Goal: Task Accomplishment & Management: Manage account settings

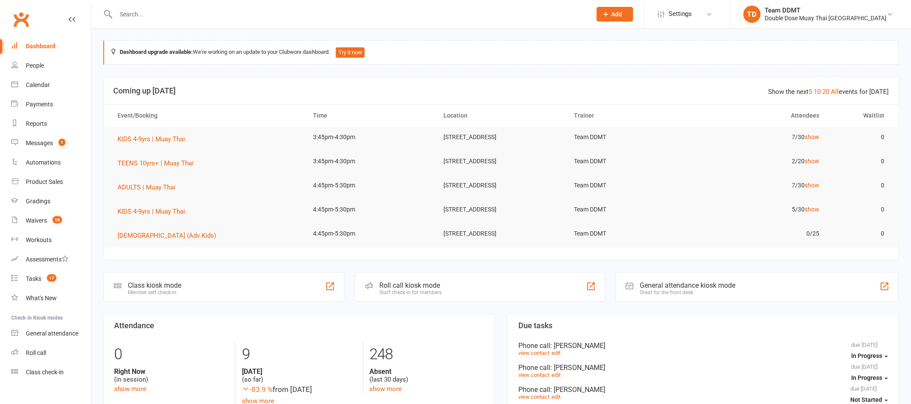
click at [157, 15] on input "text" at bounding box center [349, 14] width 472 height 12
paste input "Everly Sheridan"
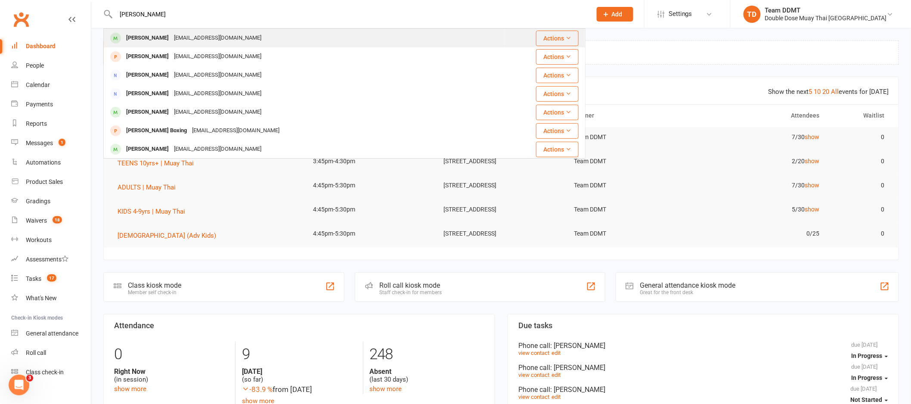
type input "Everly Sheridan"
click at [188, 34] on div "reneeesheridan@gmail.com" at bounding box center [217, 38] width 93 height 12
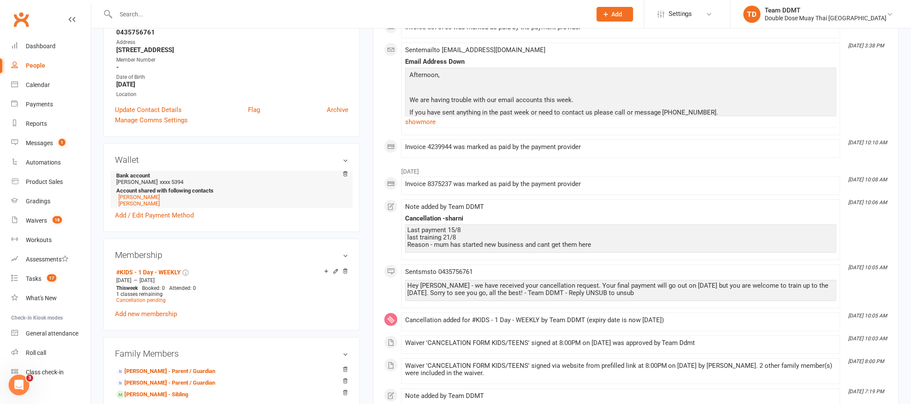
scroll to position [213, 0]
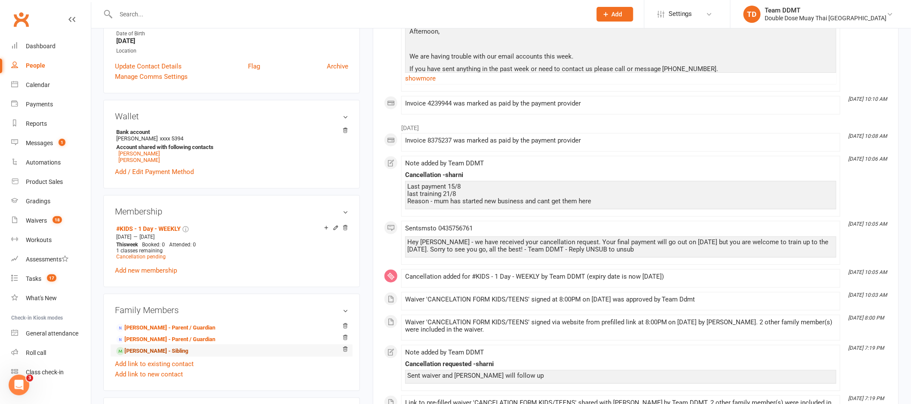
click at [148, 353] on link "Levi Sheridan - Sibling" at bounding box center [152, 350] width 72 height 9
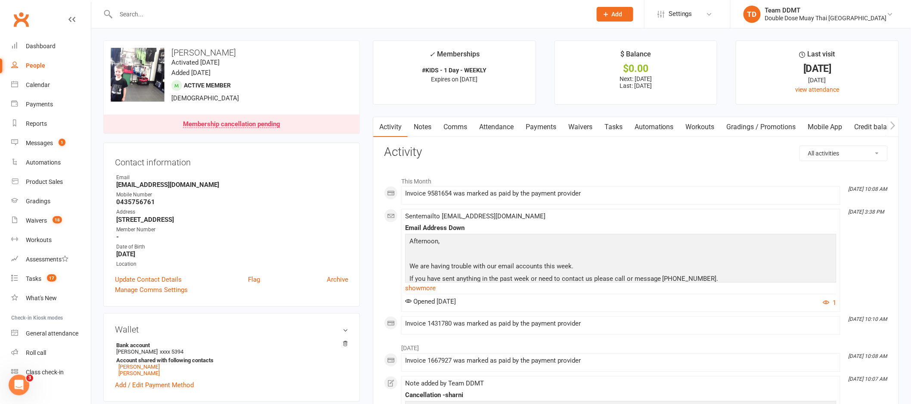
click at [529, 124] on link "Payments" at bounding box center [540, 127] width 43 height 20
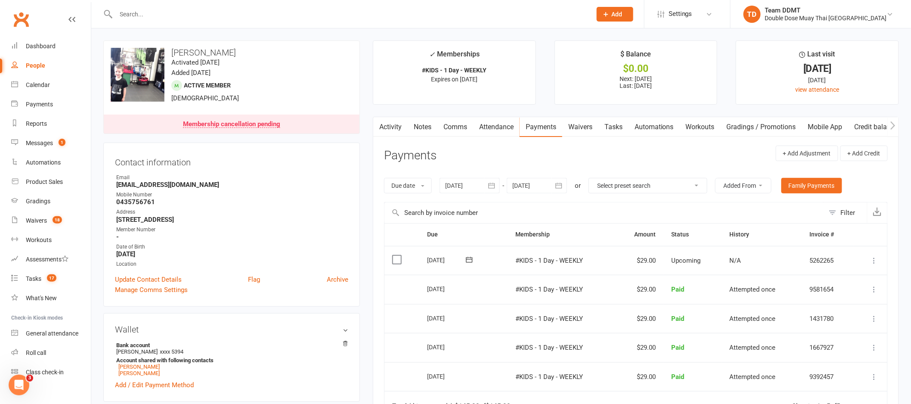
click at [130, 17] on input "text" at bounding box center [349, 14] width 472 height 12
paste input "Nathan McIntosh"
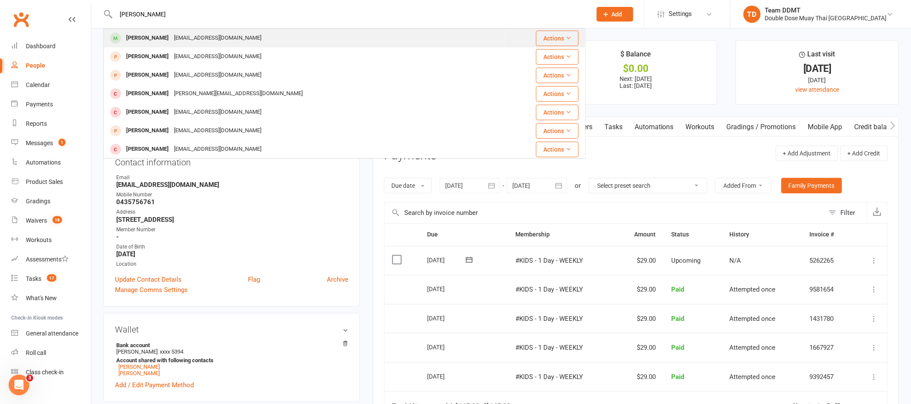
type input "Nathan McIntosh"
click at [141, 39] on div "Nathan Mcintosh" at bounding box center [148, 38] width 48 height 12
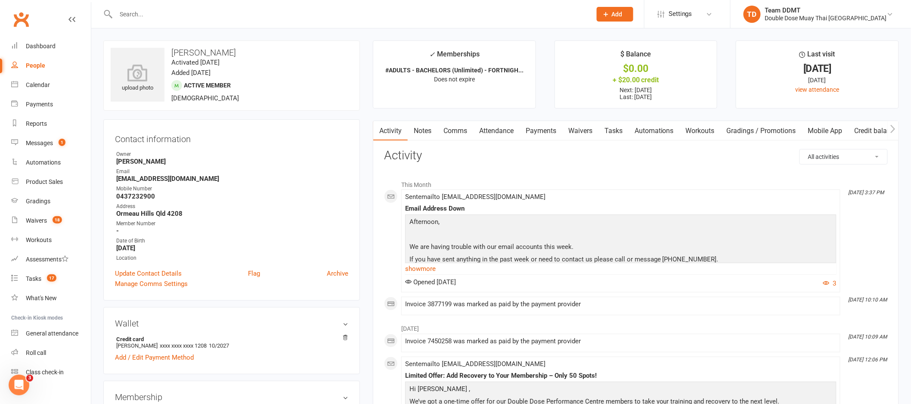
click at [537, 131] on link "Payments" at bounding box center [540, 131] width 43 height 20
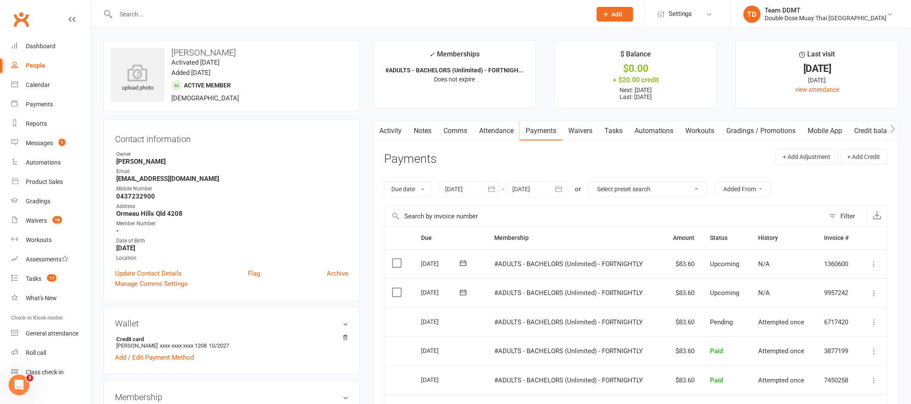
click at [562, 189] on icon "button" at bounding box center [558, 189] width 9 height 9
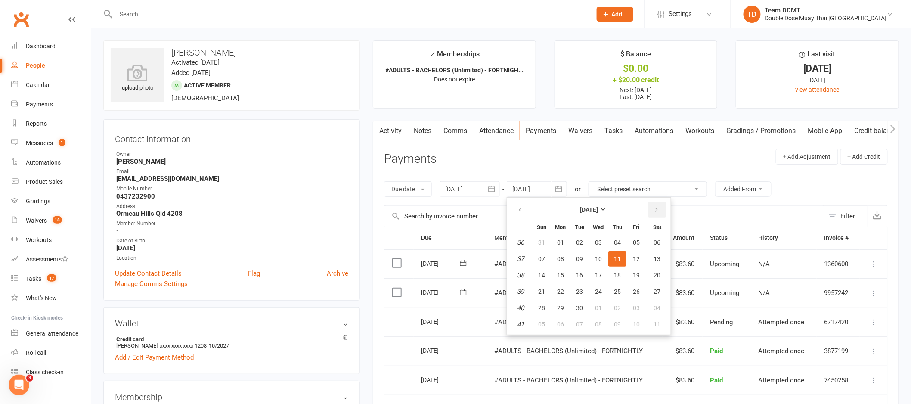
click at [655, 210] on icon "button" at bounding box center [656, 210] width 6 height 7
click at [614, 325] on button "04" at bounding box center [617, 323] width 18 height 15
type input "04 Dec 2025"
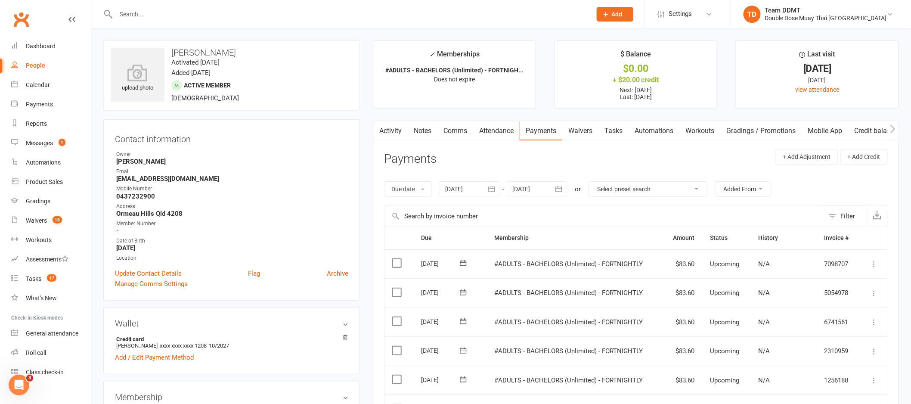
click at [466, 187] on div at bounding box center [469, 188] width 60 height 15
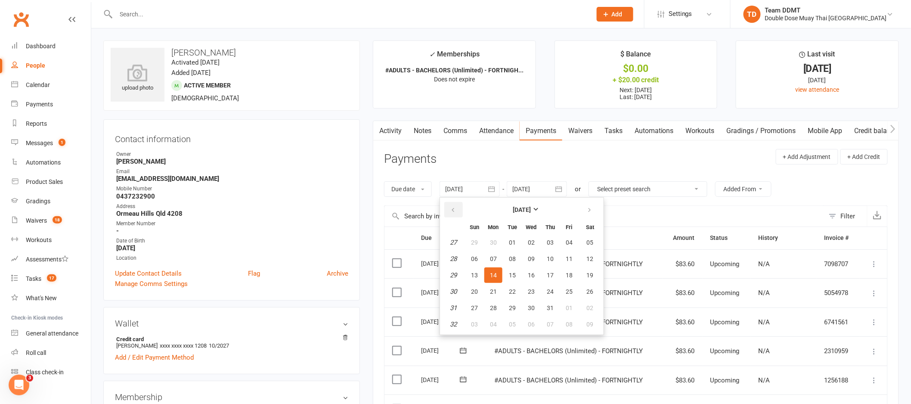
click at [455, 207] on icon "button" at bounding box center [453, 210] width 6 height 7
click at [455, 208] on icon "button" at bounding box center [453, 210] width 6 height 7
click at [487, 243] on button "24" at bounding box center [493, 242] width 18 height 15
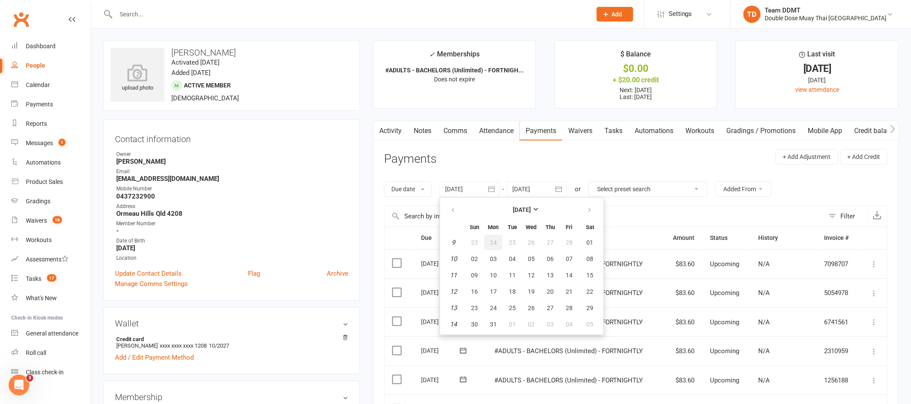
click at [487, 243] on th "Membership" at bounding box center [574, 238] width 176 height 22
type input "24 Feb 2025"
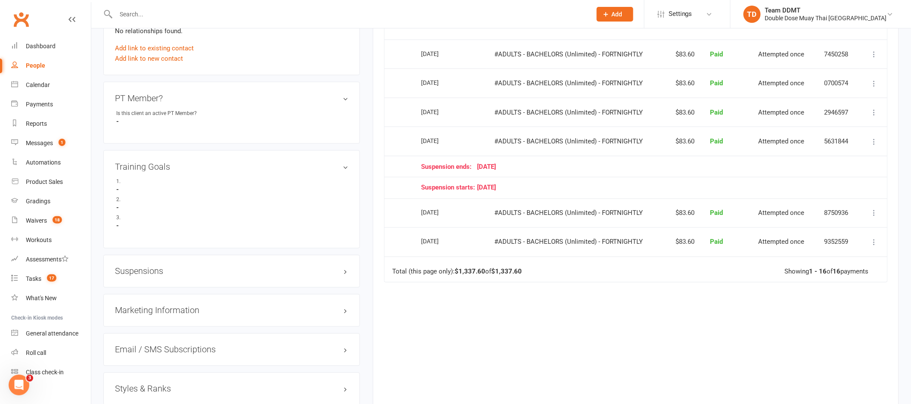
scroll to position [604, 0]
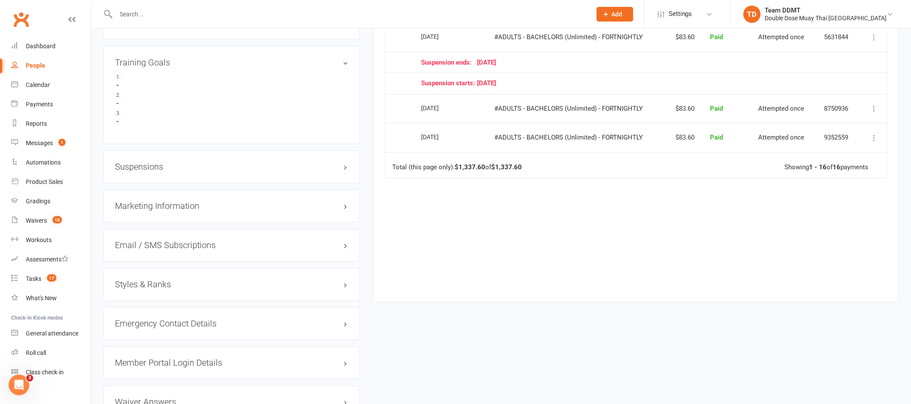
click at [139, 166] on h3 "Suspensions" at bounding box center [231, 166] width 233 height 9
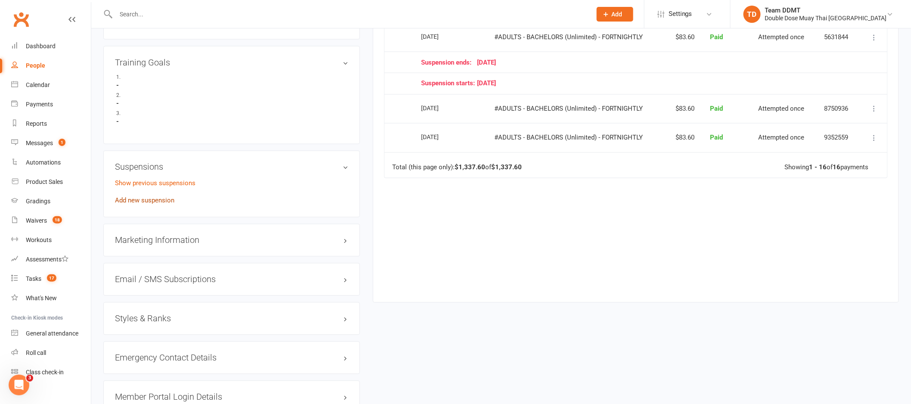
click at [138, 198] on link "Add new suspension" at bounding box center [144, 201] width 59 height 8
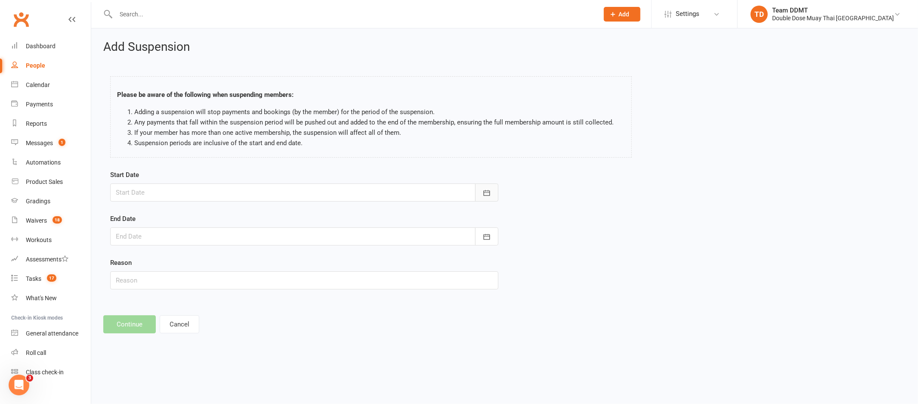
click at [483, 196] on icon "button" at bounding box center [486, 193] width 9 height 9
click at [218, 309] on span "28" at bounding box center [220, 312] width 7 height 7
type input "28 Aug 2025"
click at [490, 233] on icon "button" at bounding box center [486, 236] width 9 height 9
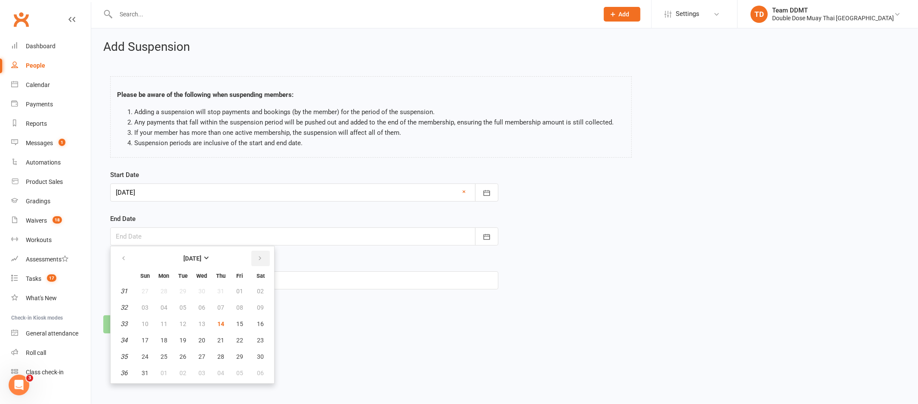
click at [257, 257] on icon "button" at bounding box center [260, 258] width 6 height 7
click at [257, 258] on icon "button" at bounding box center [260, 258] width 6 height 7
click at [204, 306] on button "05" at bounding box center [202, 307] width 18 height 15
type input "05 Nov 2025"
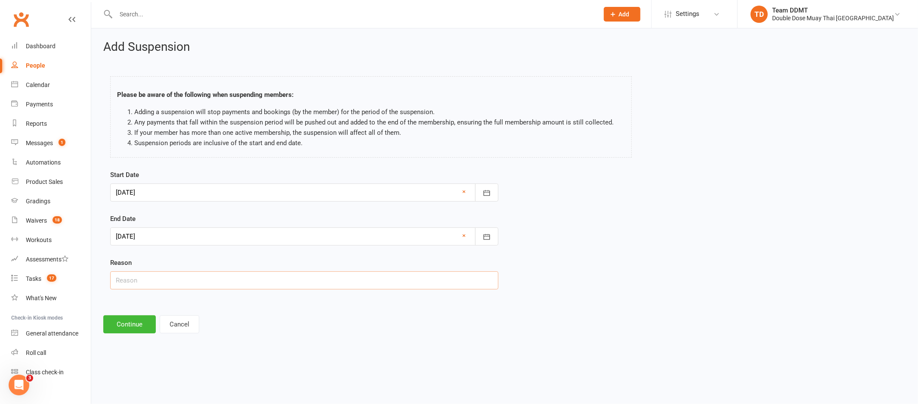
click at [241, 282] on input "text" at bounding box center [304, 280] width 388 height 18
type input "Not using his membership"
click at [120, 318] on button "Continue" at bounding box center [129, 324] width 53 height 18
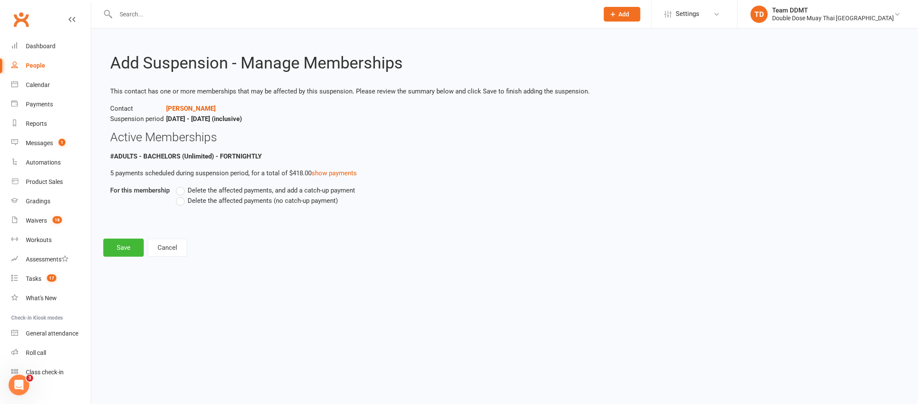
click at [197, 200] on span "Delete the affected payments (no catch-up payment)" at bounding box center [263, 199] width 150 height 9
click at [182, 195] on input "Delete the affected payments (no catch-up payment)" at bounding box center [179, 195] width 6 height 0
click at [122, 246] on button "Save" at bounding box center [123, 247] width 40 height 18
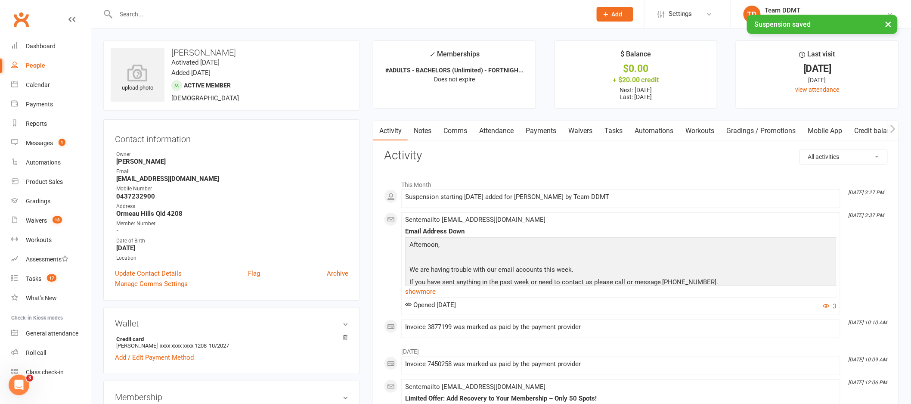
click at [453, 131] on link "Comms" at bounding box center [455, 131] width 36 height 20
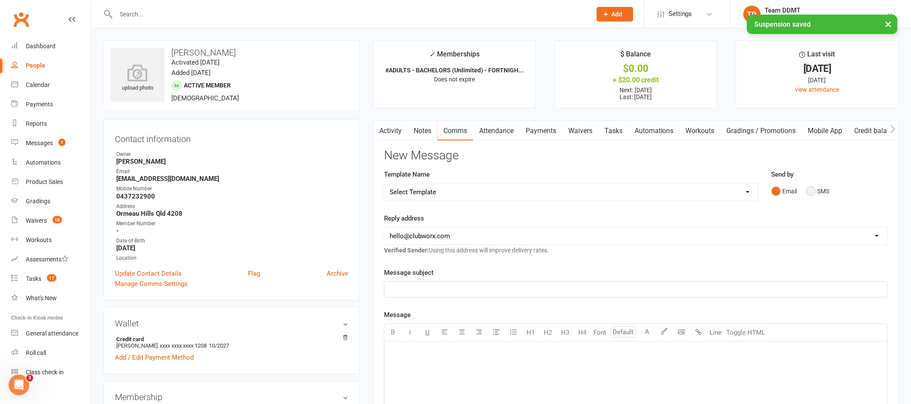
click at [825, 192] on button "SMS" at bounding box center [817, 191] width 23 height 16
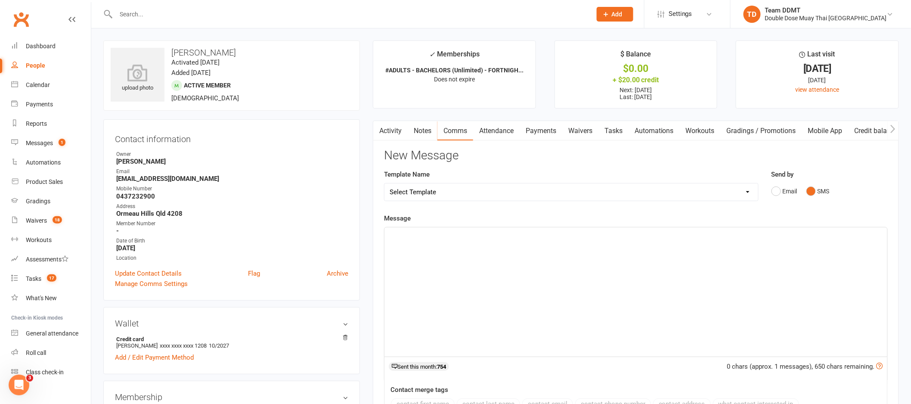
click at [719, 191] on select "Select Template [Email] Cancellation Confirmation Email [SMS] Cancellation Conf…" at bounding box center [571, 191] width 374 height 17
select select "6"
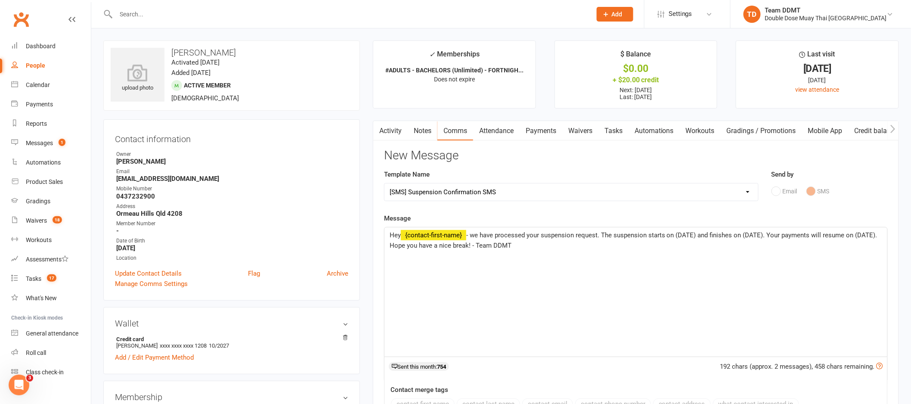
click at [698, 235] on span "- we have processed your suspension request. The suspension starts on (DATE) an…" at bounding box center [634, 240] width 489 height 18
click at [768, 236] on span "- we have processed your suspension request. The suspension starts on 28/8/25 a…" at bounding box center [634, 240] width 489 height 18
click at [409, 246] on span "- we have processed your suspension request. The suspension starts on 28/8/25 a…" at bounding box center [634, 240] width 488 height 18
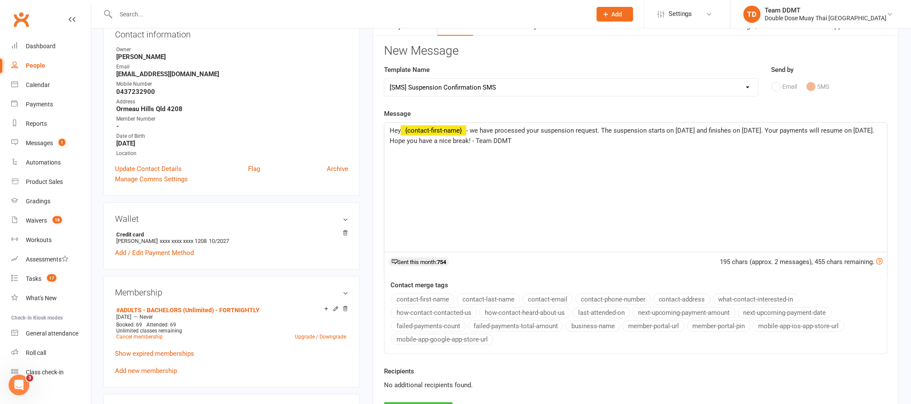
scroll to position [201, 0]
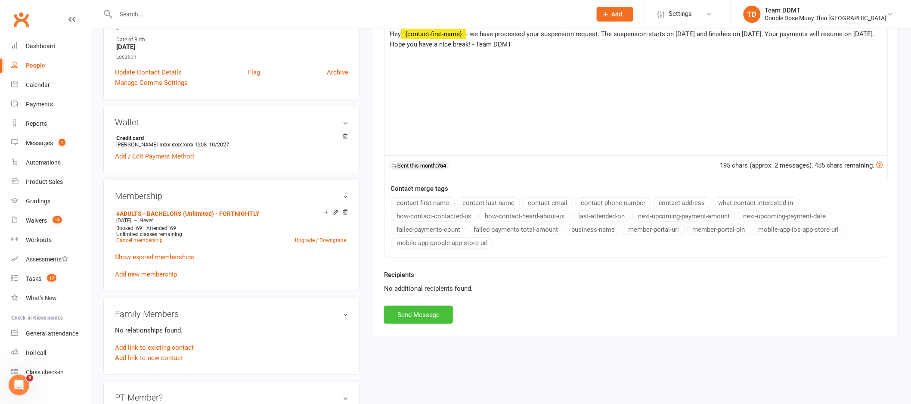
click at [423, 320] on button "Send Message" at bounding box center [418, 315] width 69 height 18
select select
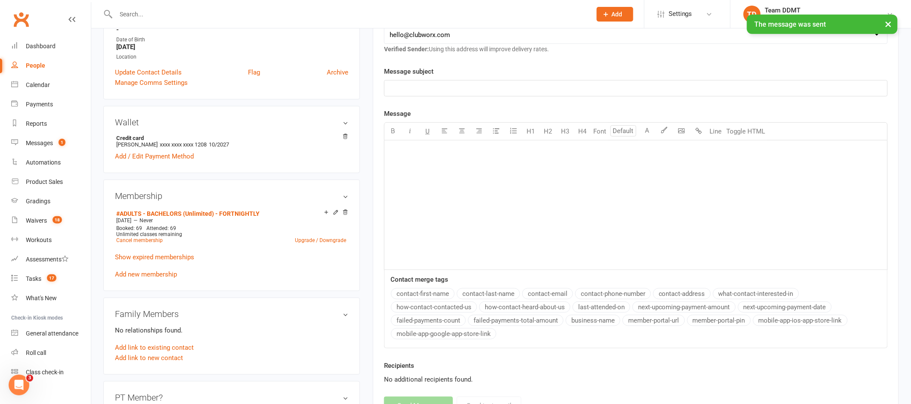
scroll to position [0, 0]
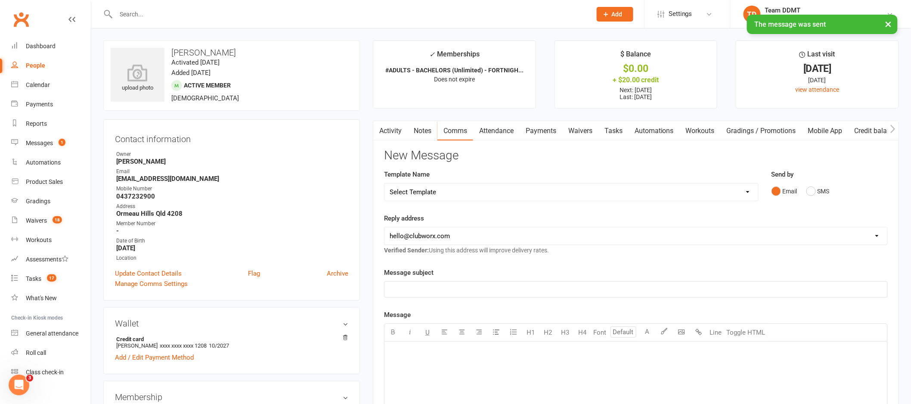
click at [420, 130] on link "Notes" at bounding box center [423, 131] width 30 height 20
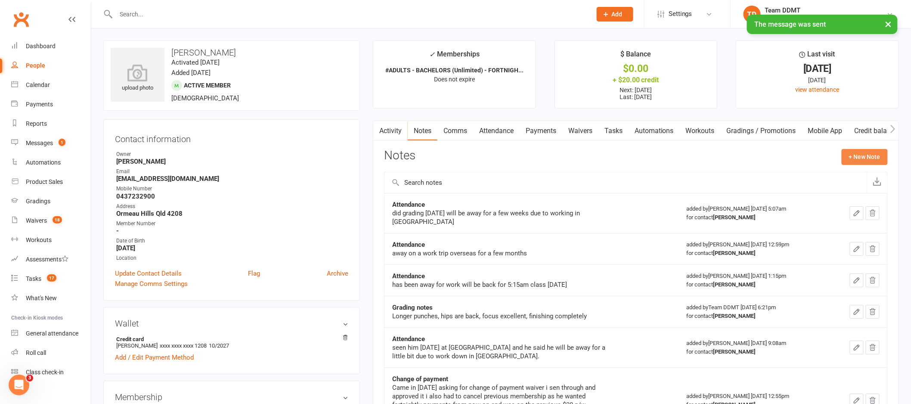
click at [866, 158] on button "+ New Note" at bounding box center [864, 156] width 46 height 15
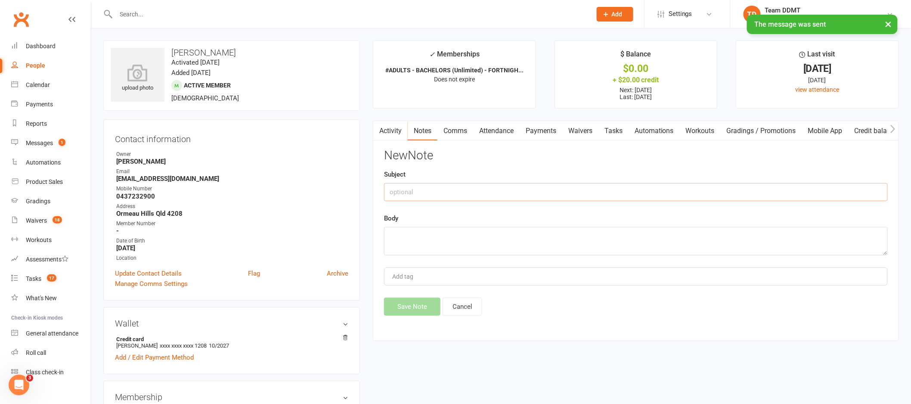
click at [747, 191] on input "text" at bounding box center [636, 192] width 504 height 18
type input "Suspension -sharni"
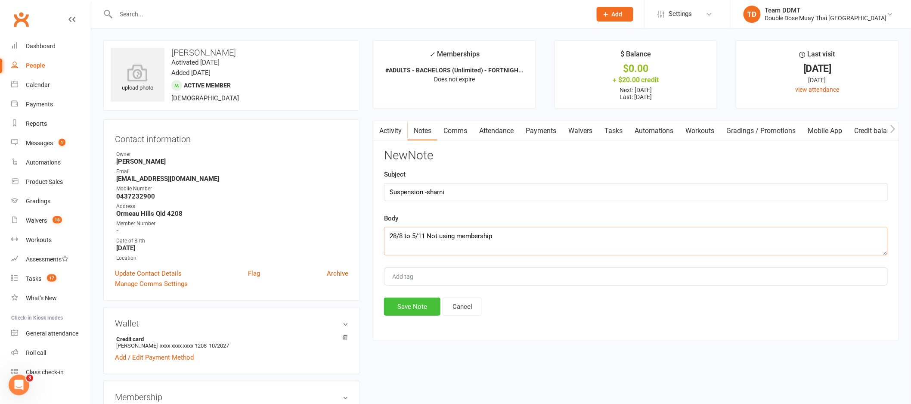
type textarea "28/8 to 5/11 Not using membership"
click at [432, 308] on button "Save Note" at bounding box center [412, 306] width 56 height 18
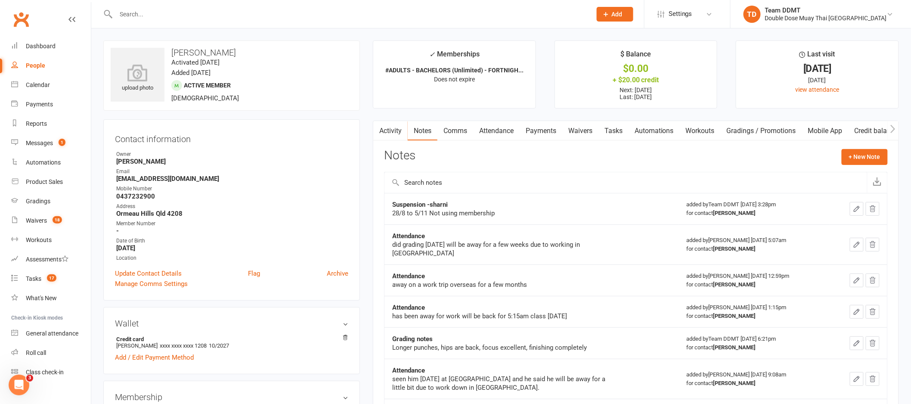
click at [150, 9] on input "text" at bounding box center [349, 14] width 472 height 12
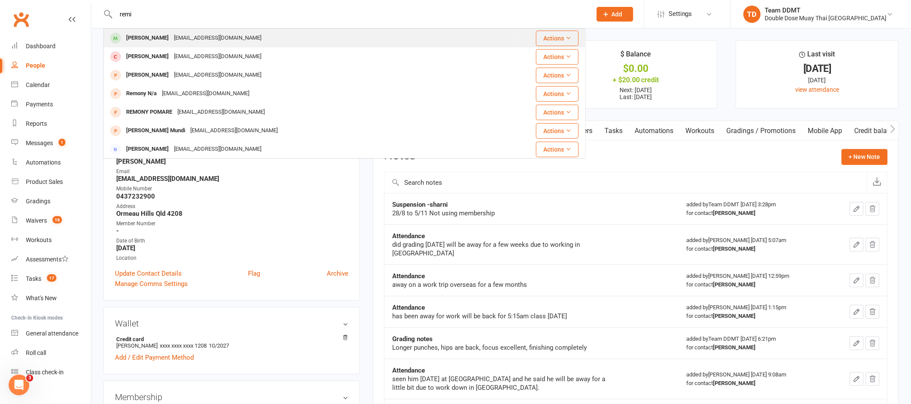
type input "remi"
click at [171, 37] on div "Fadifawaz88@hotmail.com" at bounding box center [217, 38] width 93 height 12
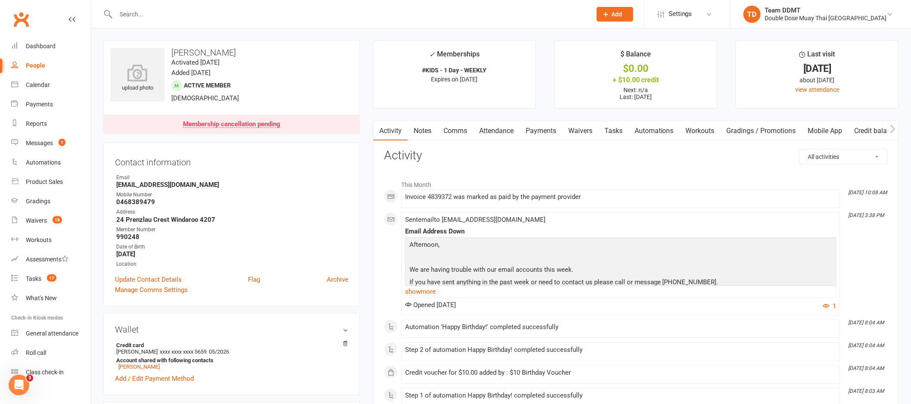
click at [542, 128] on link "Payments" at bounding box center [540, 131] width 43 height 20
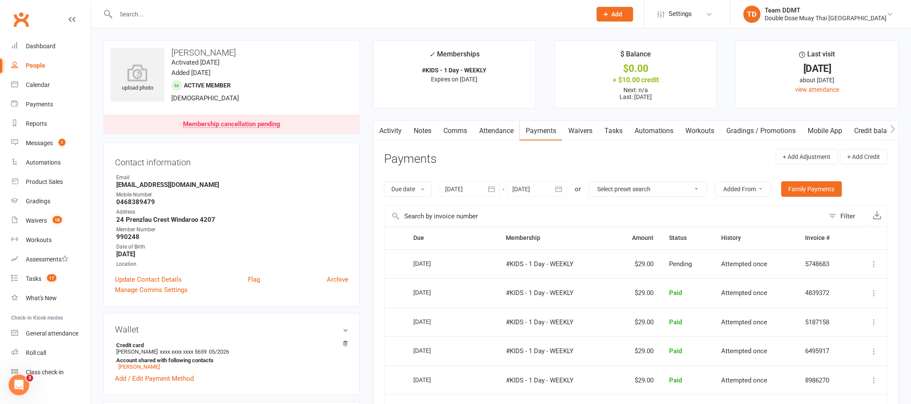
click at [148, 10] on input "text" at bounding box center [349, 14] width 472 height 12
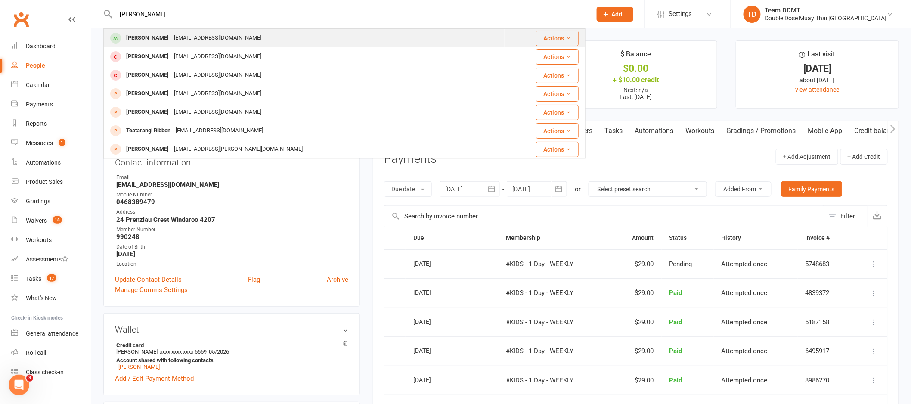
type input "rikki chan"
click at [171, 34] on div "Rikkichand06@gmail.com" at bounding box center [217, 38] width 93 height 12
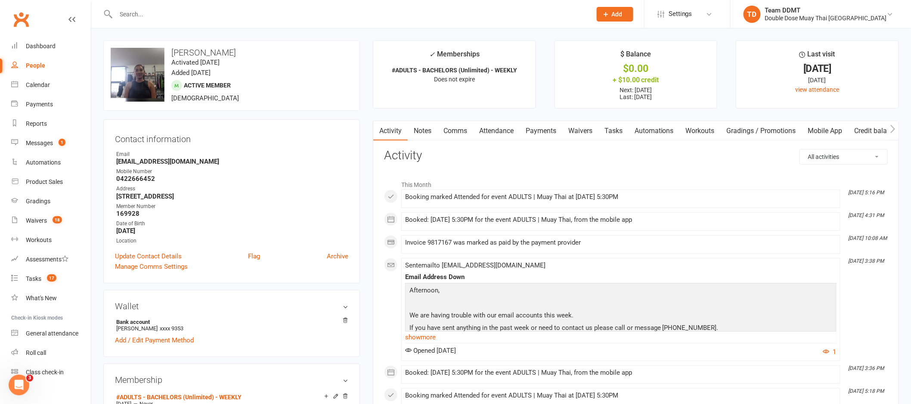
click at [548, 131] on link "Payments" at bounding box center [540, 131] width 43 height 20
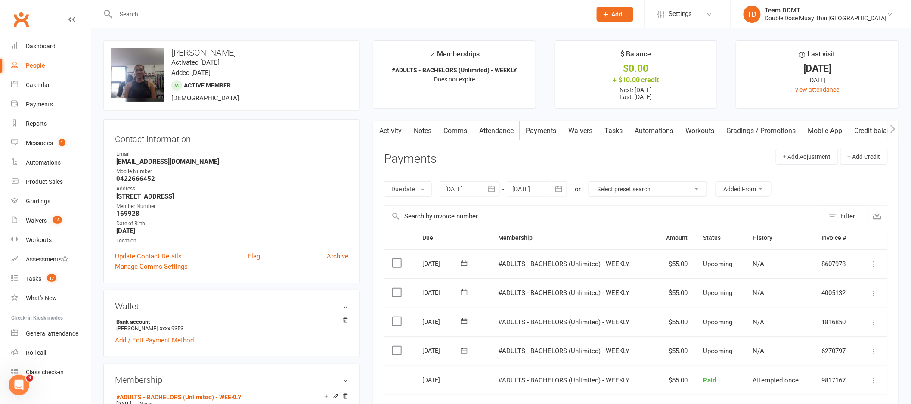
click at [557, 192] on icon "button" at bounding box center [558, 189] width 9 height 9
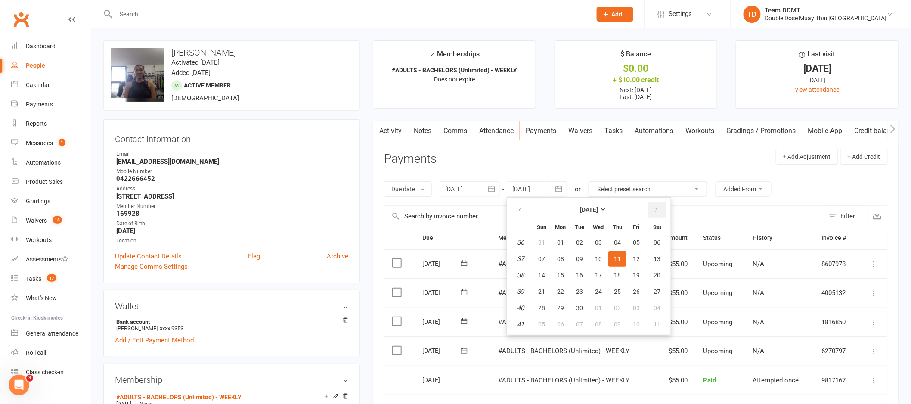
click at [653, 208] on icon "button" at bounding box center [656, 210] width 6 height 7
click at [636, 316] on button "05" at bounding box center [636, 323] width 18 height 15
type input "05 Dec 2025"
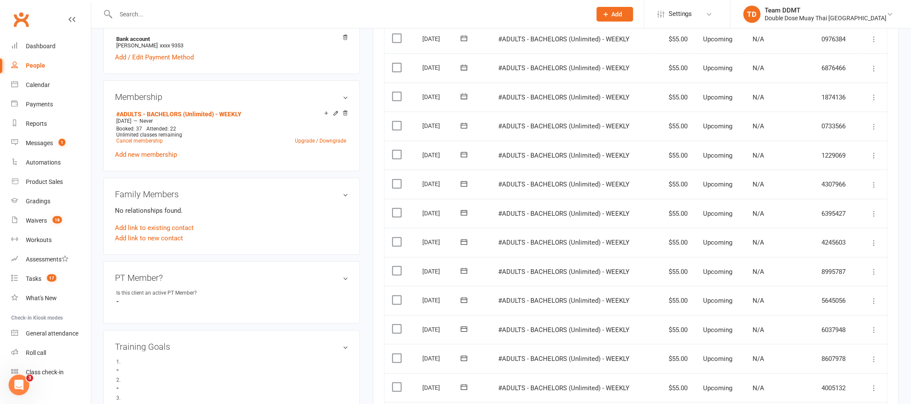
scroll to position [483, 0]
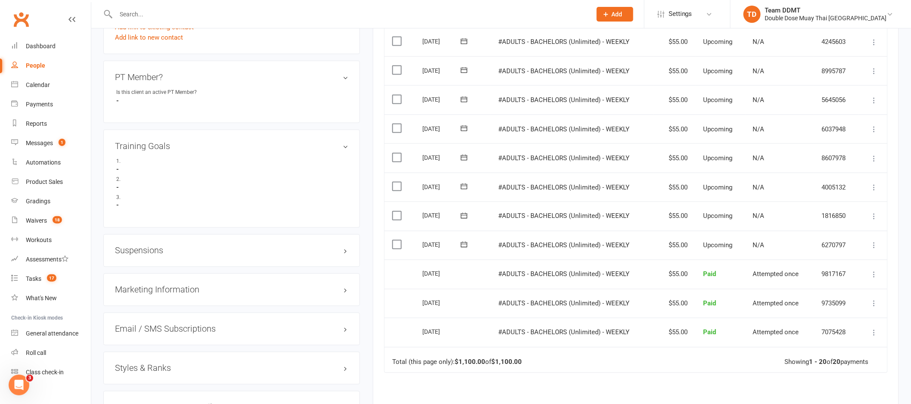
click at [151, 252] on h3 "Suspensions" at bounding box center [231, 250] width 233 height 9
click at [147, 286] on link "Add new suspension" at bounding box center [144, 284] width 59 height 8
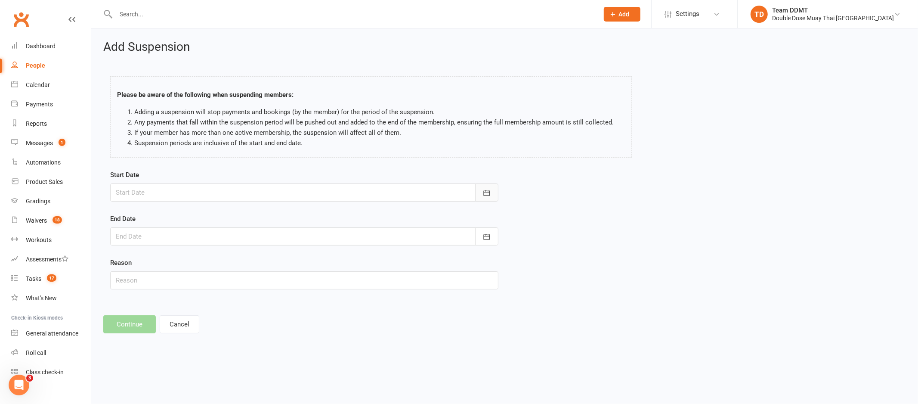
click at [483, 189] on icon "button" at bounding box center [486, 193] width 9 height 9
click at [217, 294] on span "21" at bounding box center [220, 296] width 7 height 7
type input "21 Aug 2025"
click at [485, 235] on icon "button" at bounding box center [486, 237] width 6 height 6
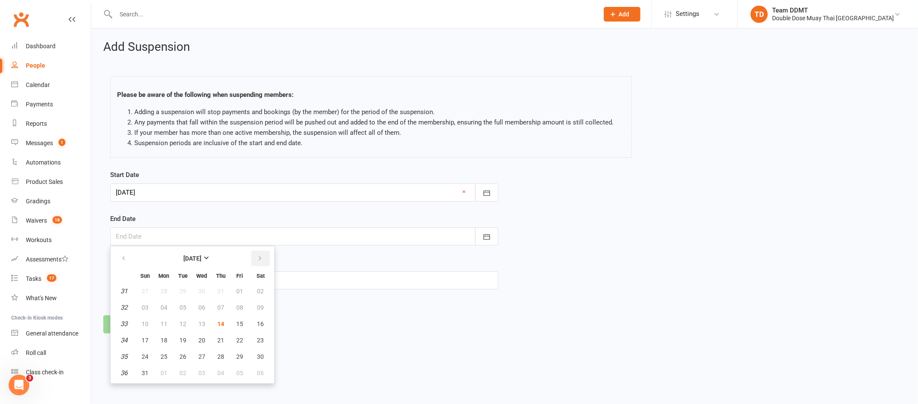
click at [257, 259] on icon "button" at bounding box center [260, 258] width 6 height 7
click at [220, 338] on span "20" at bounding box center [220, 340] width 7 height 7
type input "20 Nov 2025"
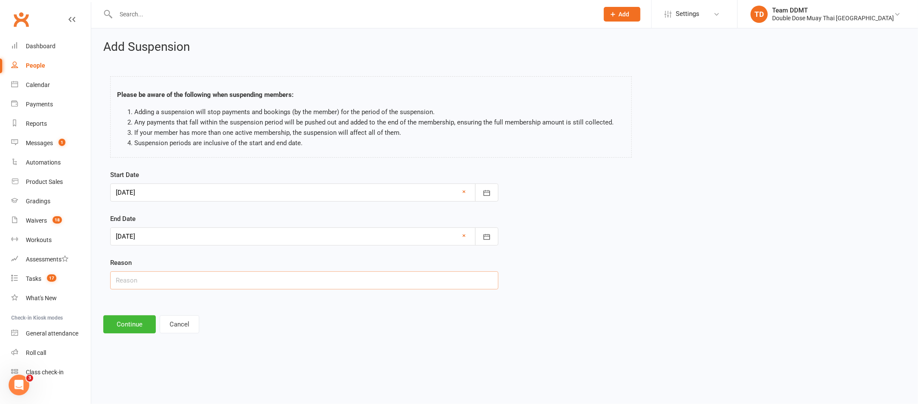
click at [234, 283] on input "text" at bounding box center [304, 280] width 388 height 18
type input "Holidays"
click at [124, 324] on button "Continue" at bounding box center [129, 324] width 53 height 18
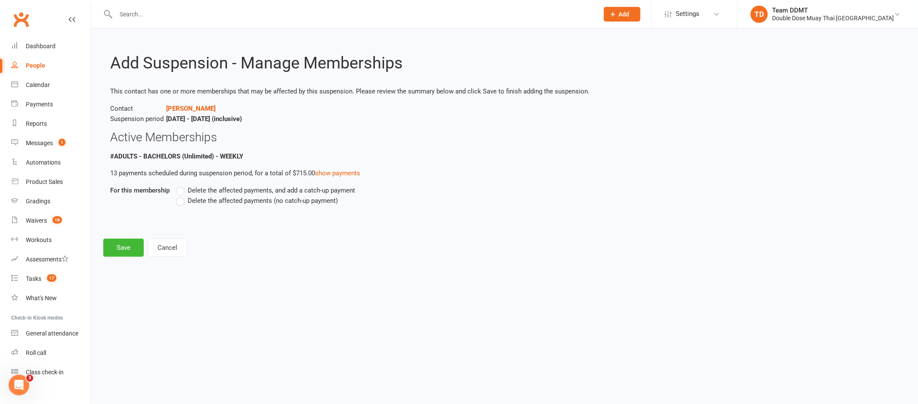
click at [208, 197] on span "Delete the affected payments (no catch-up payment)" at bounding box center [263, 199] width 150 height 9
click at [182, 195] on input "Delete the affected payments (no catch-up payment)" at bounding box center [179, 195] width 6 height 0
click at [133, 247] on button "Save" at bounding box center [123, 247] width 40 height 18
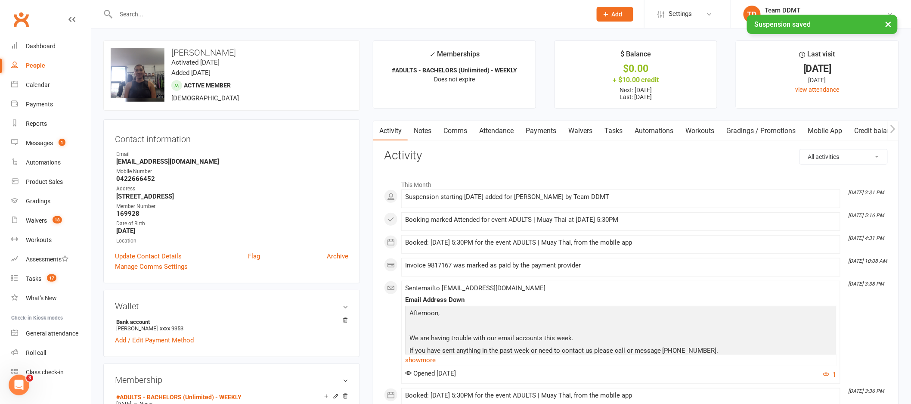
click at [449, 132] on link "Comms" at bounding box center [455, 131] width 36 height 20
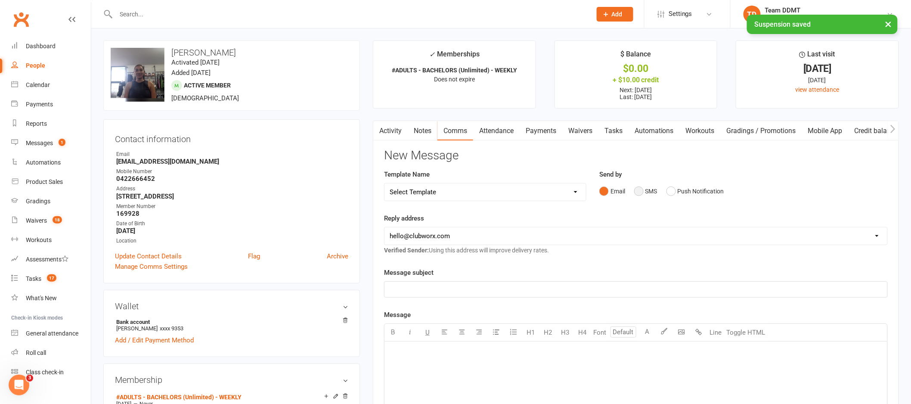
click at [637, 191] on button "SMS" at bounding box center [645, 191] width 23 height 16
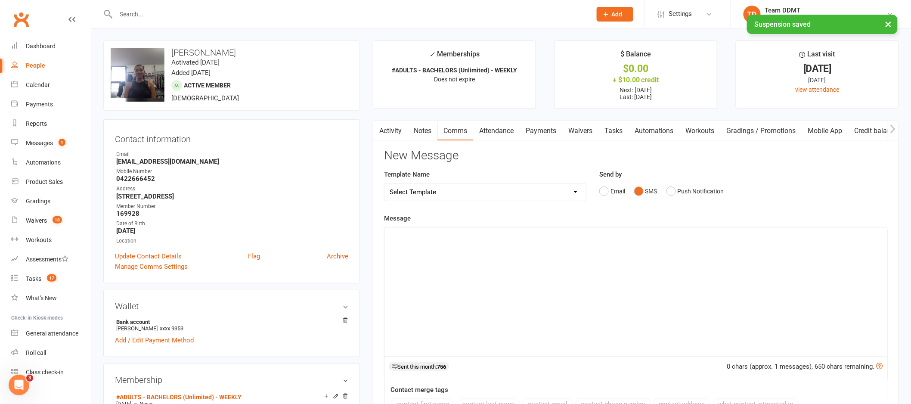
click at [590, 255] on div "﻿" at bounding box center [635, 291] width 503 height 129
click at [575, 191] on select "Select Template [Email] Cancellation Confirmation Email [SMS] Cancellation Conf…" at bounding box center [484, 191] width 201 height 17
select select "6"
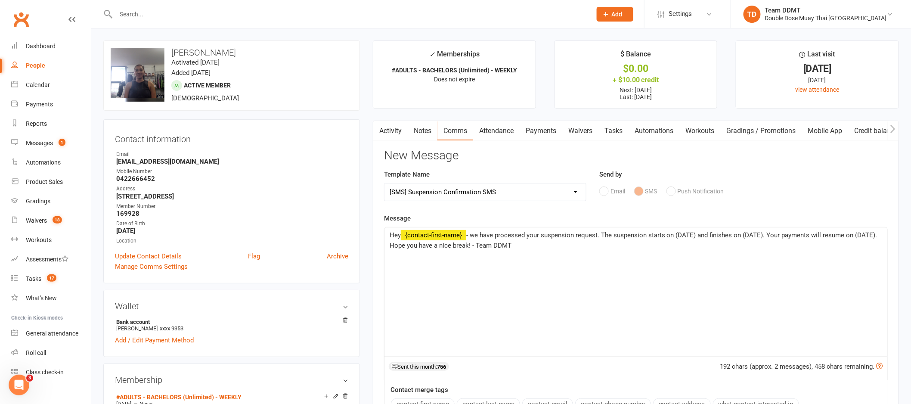
click at [698, 236] on span "- we have processed your suspension request. The suspension starts on (DATE) an…" at bounding box center [634, 240] width 489 height 18
click at [767, 236] on span "- we have processed your suspension request. The suspension starts on 21/8/25 a…" at bounding box center [634, 240] width 489 height 18
drag, startPoint x: 410, startPoint y: 245, endPoint x: 416, endPoint y: 248, distance: 6.6
click at [410, 245] on span "- we have processed your suspension request. The suspension starts on 21/8/25 a…" at bounding box center [634, 240] width 488 height 18
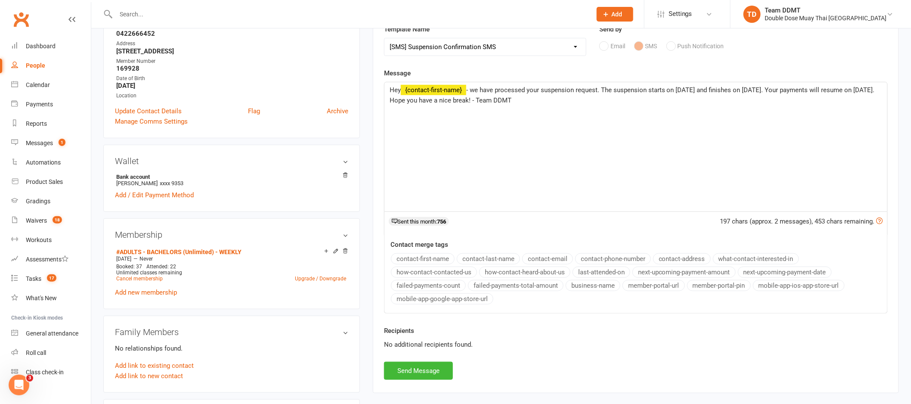
scroll to position [147, 0]
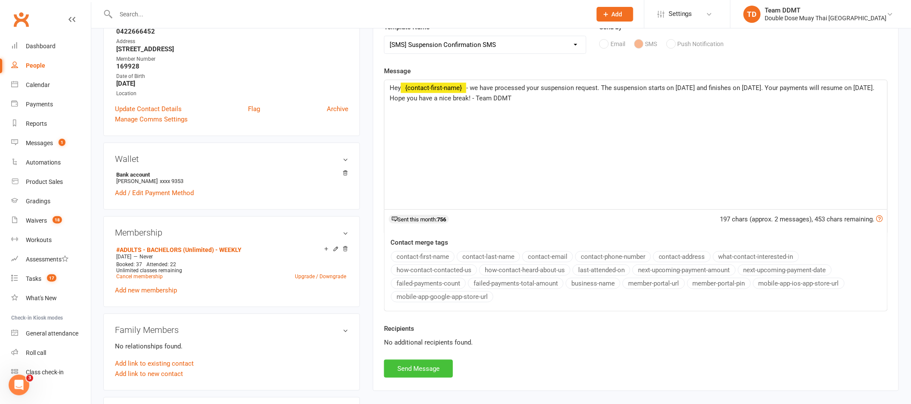
click at [427, 365] on button "Send Message" at bounding box center [418, 368] width 69 height 18
select select
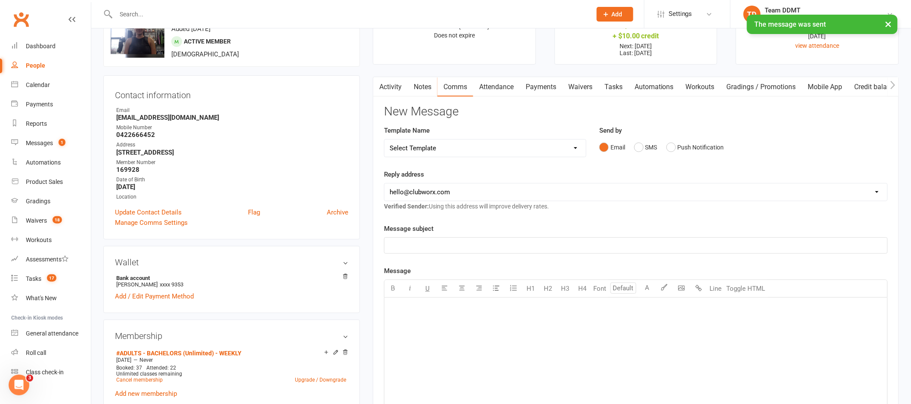
scroll to position [0, 0]
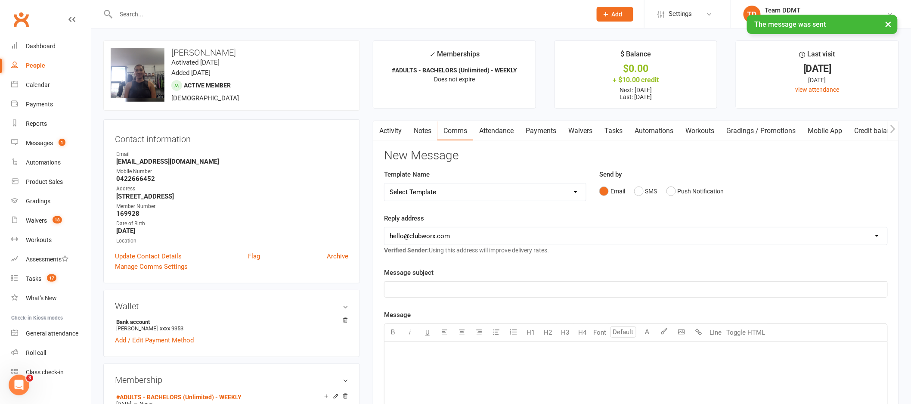
click at [422, 132] on link "Notes" at bounding box center [423, 131] width 30 height 20
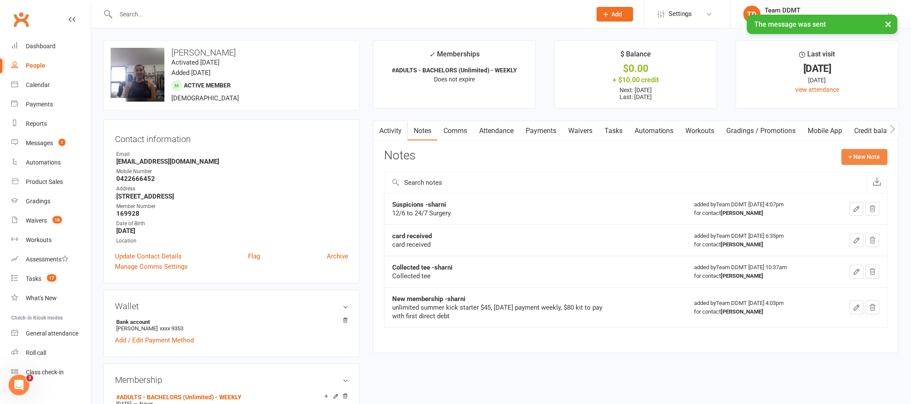
click at [870, 159] on button "+ New Note" at bounding box center [864, 156] width 46 height 15
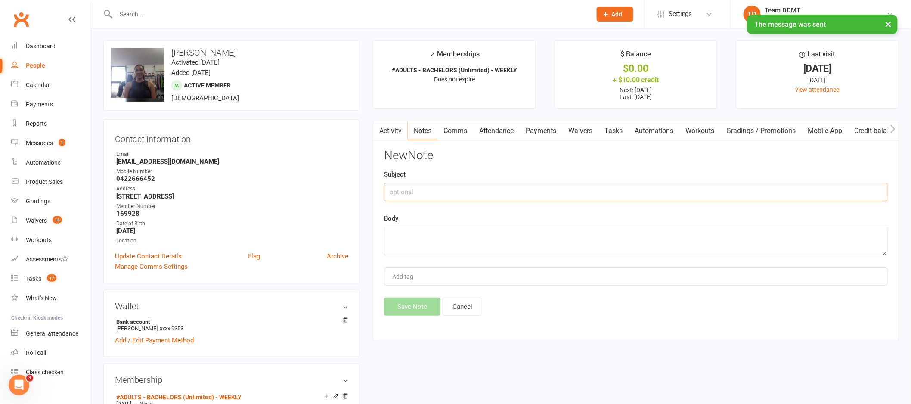
click at [785, 193] on input "text" at bounding box center [636, 192] width 504 height 18
type input "Suspension -sharni"
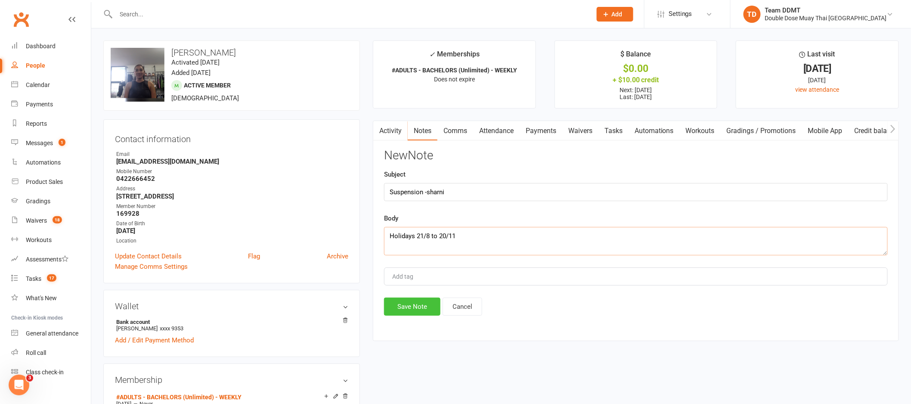
type textarea "Holidays 21/8 to 20/11"
click at [398, 306] on button "Save Note" at bounding box center [412, 306] width 56 height 18
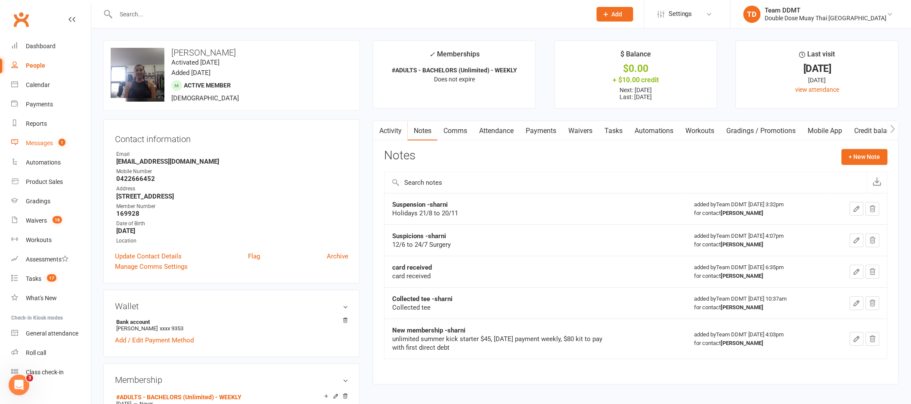
click at [43, 144] on div "Messages" at bounding box center [39, 142] width 27 height 7
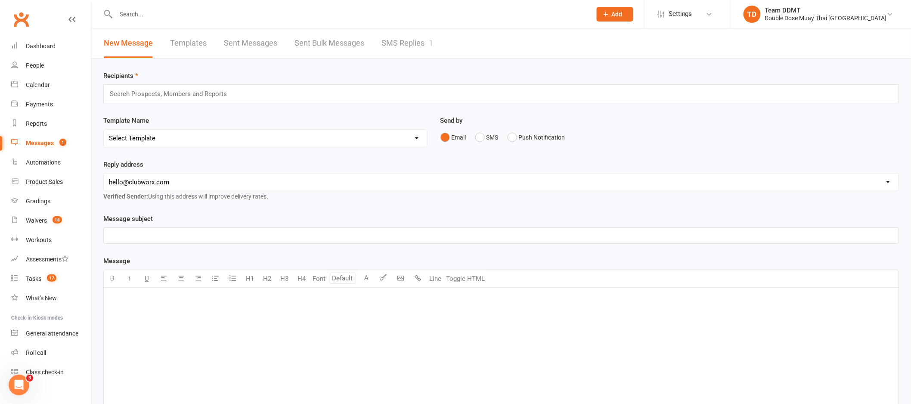
click at [398, 42] on link "SMS Replies 1" at bounding box center [407, 43] width 52 height 30
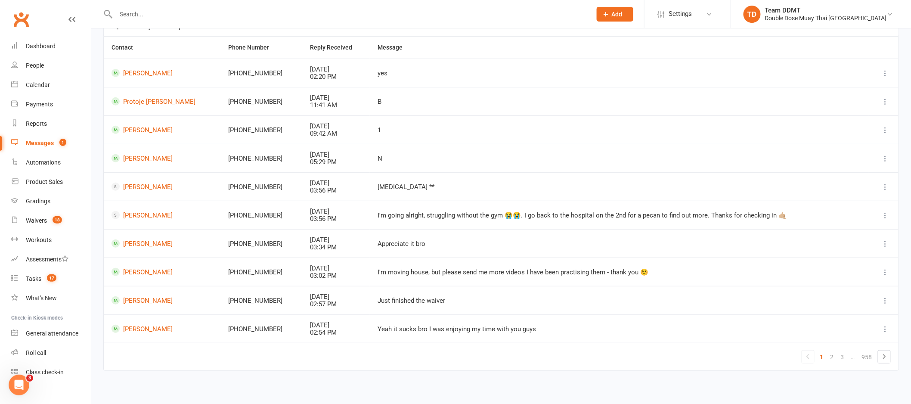
scroll to position [79, 0]
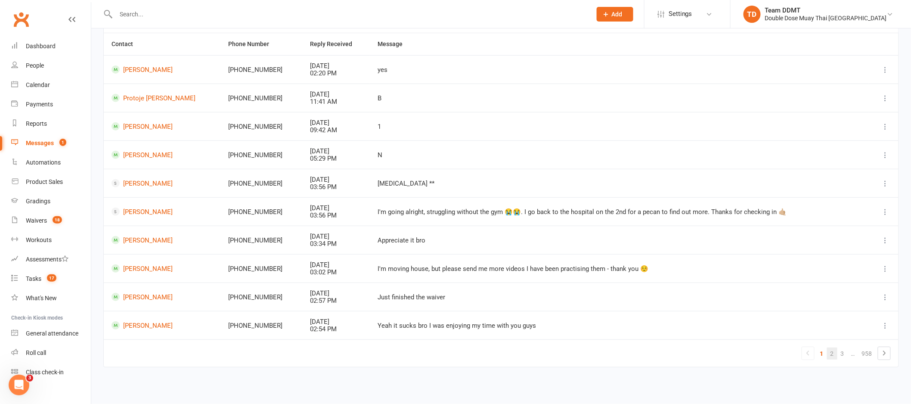
click at [835, 355] on link "2" at bounding box center [832, 353] width 10 height 12
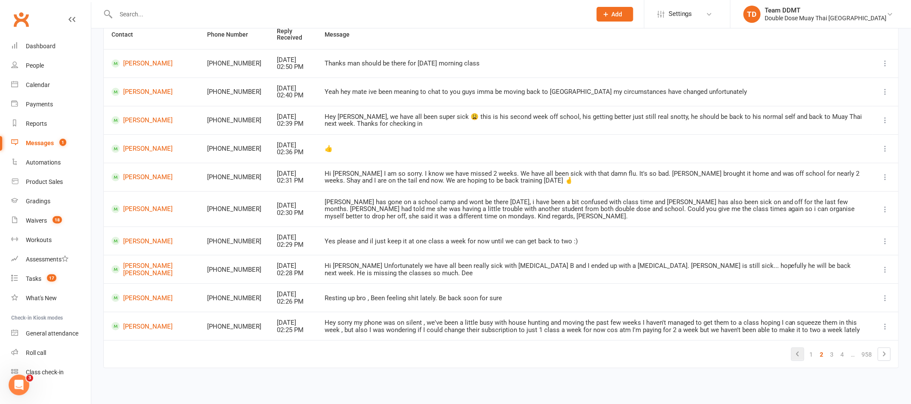
scroll to position [93, 0]
click at [832, 353] on link "3" at bounding box center [832, 353] width 10 height 12
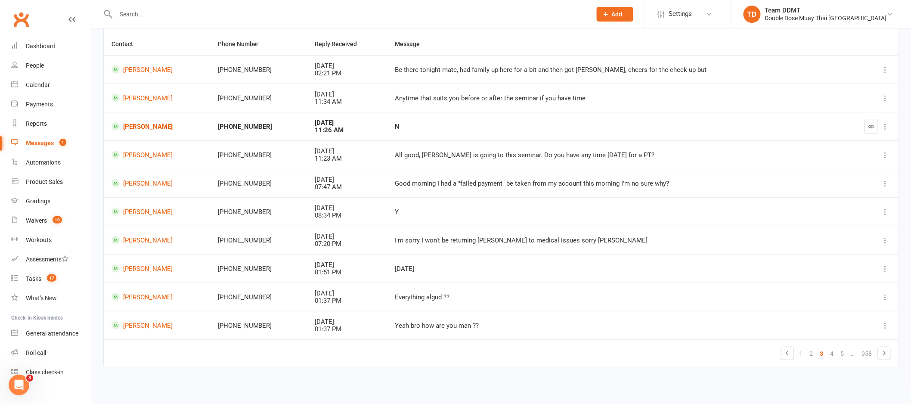
scroll to position [79, 0]
click at [875, 125] on button "button" at bounding box center [871, 127] width 14 height 14
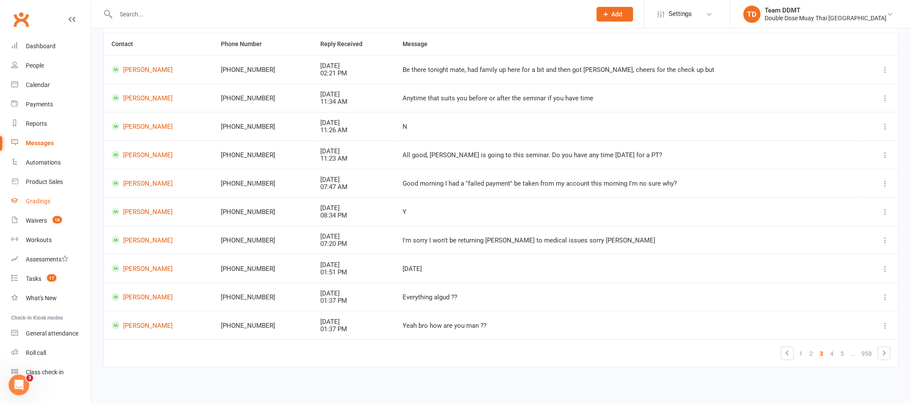
click at [51, 202] on link "Gradings" at bounding box center [51, 201] width 80 height 19
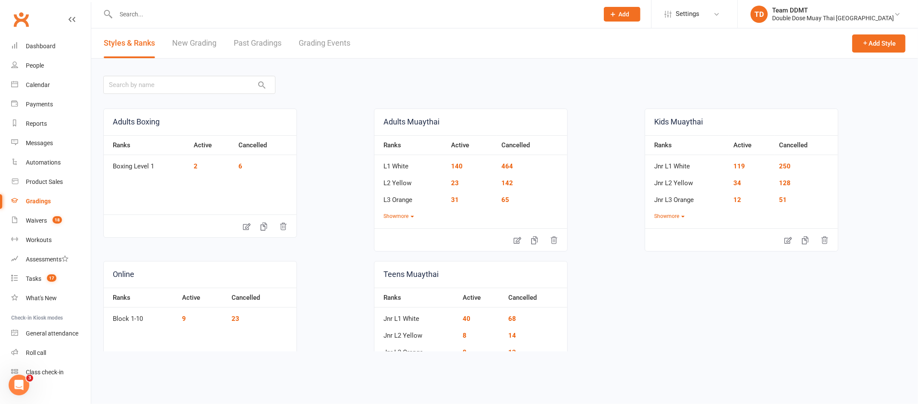
click at [343, 41] on link "Grading Events" at bounding box center [325, 43] width 52 height 30
click at [343, 41] on html "Prospect Member Non-attending contact Grading event Task Membership plan Bulk m…" at bounding box center [459, 181] width 918 height 363
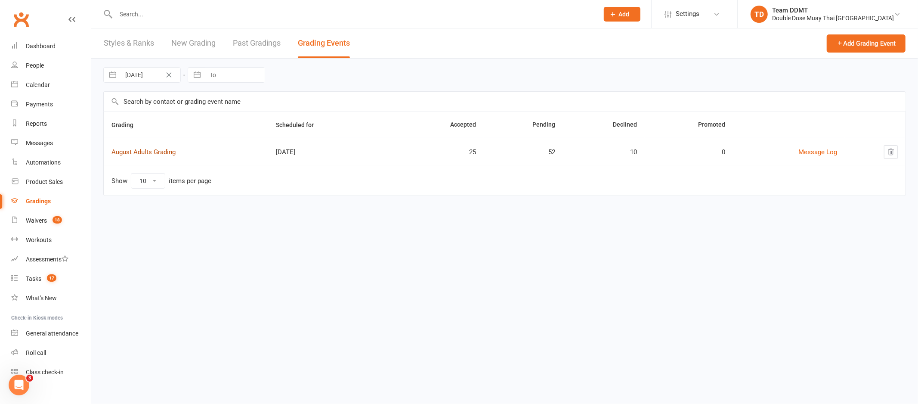
click at [160, 151] on link "August Adults Grading" at bounding box center [143, 152] width 64 height 8
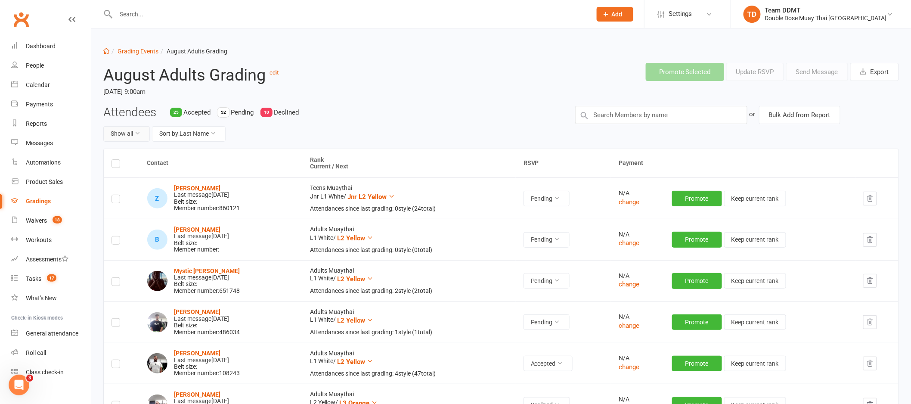
click at [126, 136] on button "Show all" at bounding box center [126, 133] width 46 height 15
click at [139, 204] on link "Pending only" at bounding box center [146, 204] width 85 height 17
click at [139, 204] on td "Z Zaine Abouslaibi Last message Aug 04, 2025 Belt size: Member number: 860121" at bounding box center [220, 197] width 163 height 41
click at [213, 137] on button "Sort by: Last Name" at bounding box center [201, 133] width 74 height 15
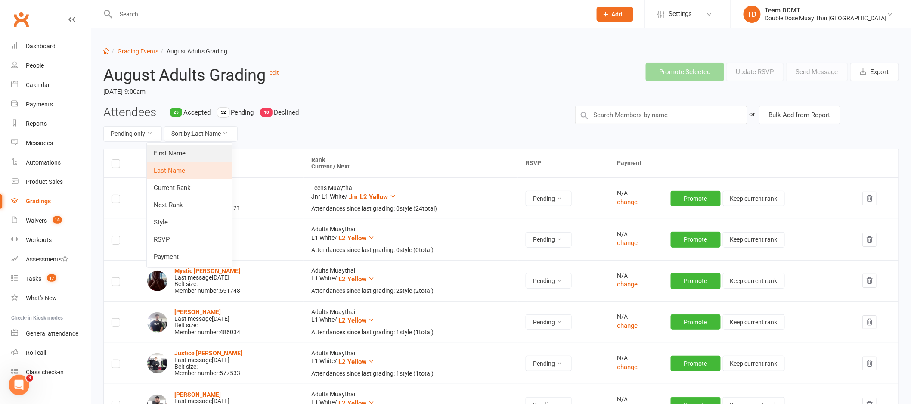
click at [185, 152] on link "First Name" at bounding box center [189, 153] width 85 height 17
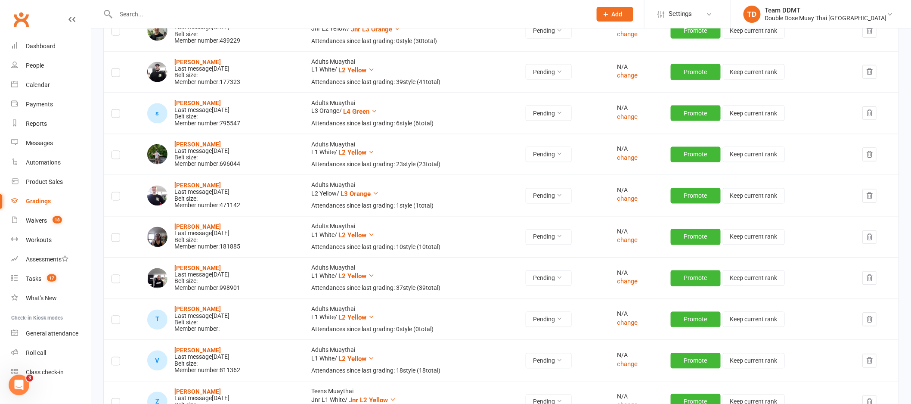
scroll to position [1899, 0]
click at [553, 238] on button "Pending" at bounding box center [549, 236] width 46 height 15
click at [508, 274] on link "Declined" at bounding box center [527, 274] width 85 height 17
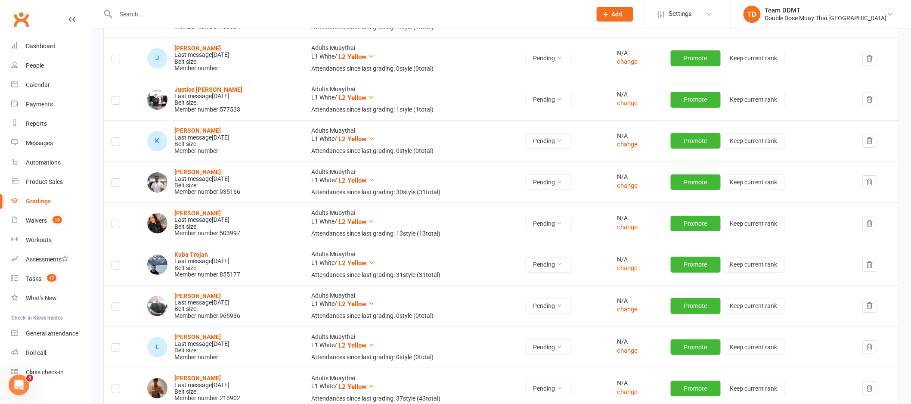
scroll to position [999, 0]
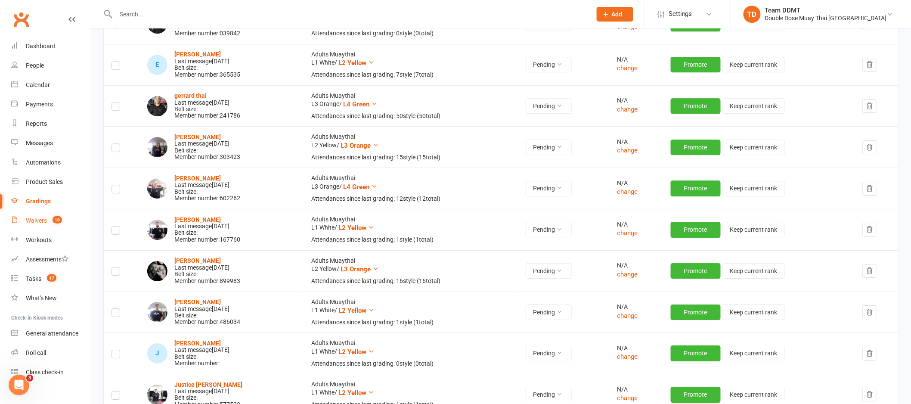
click at [38, 218] on div "Waivers" at bounding box center [36, 220] width 21 height 7
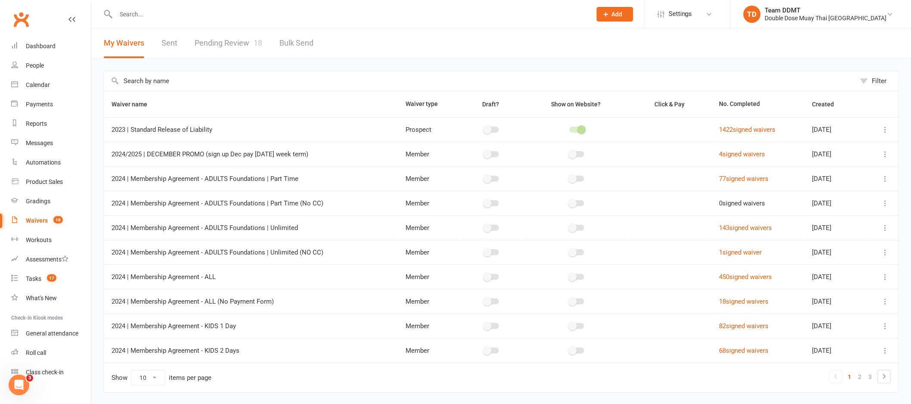
click at [220, 43] on link "Pending Review 18" at bounding box center [229, 43] width 68 height 30
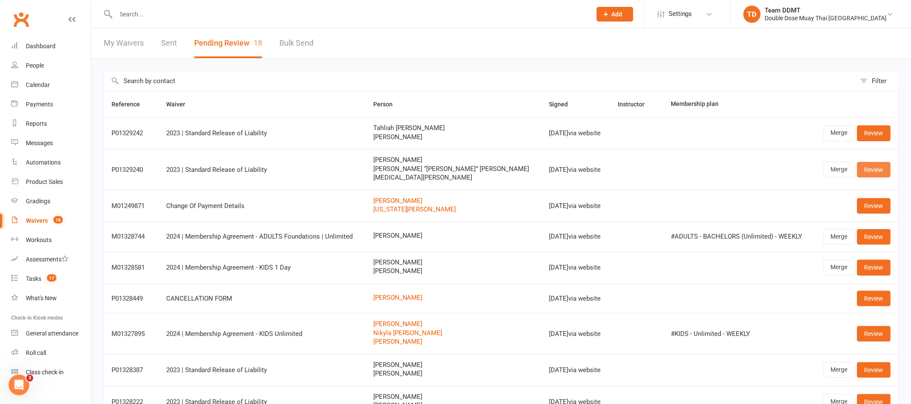
click at [880, 169] on link "Review" at bounding box center [874, 169] width 34 height 15
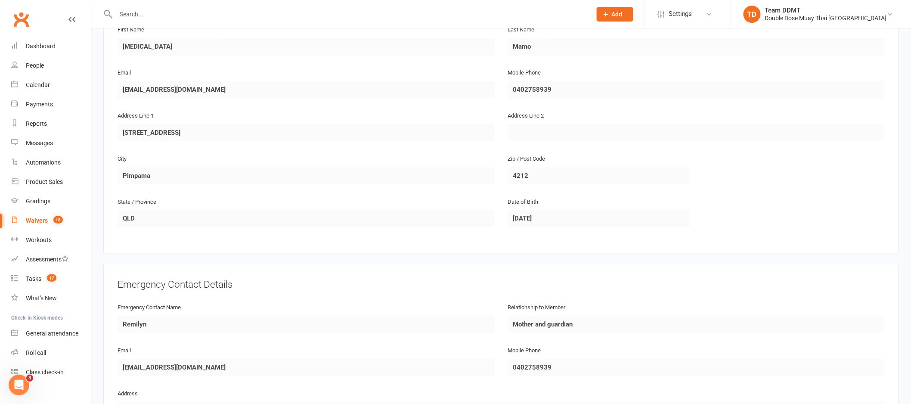
scroll to position [975, 0]
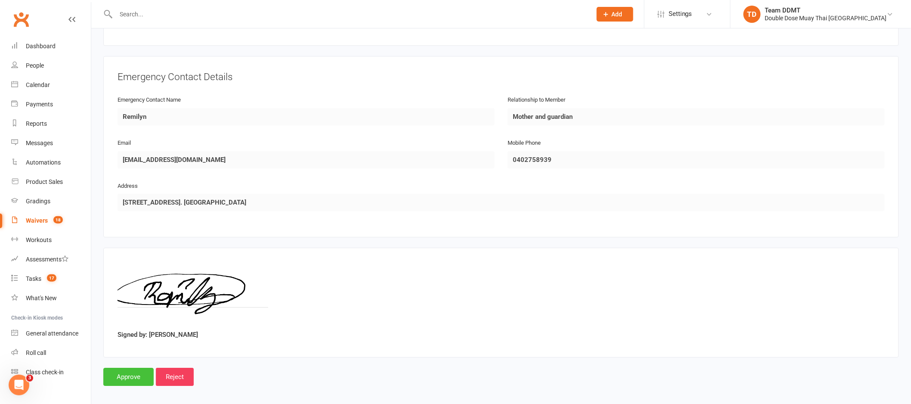
click at [131, 374] on input "Approve" at bounding box center [128, 377] width 50 height 18
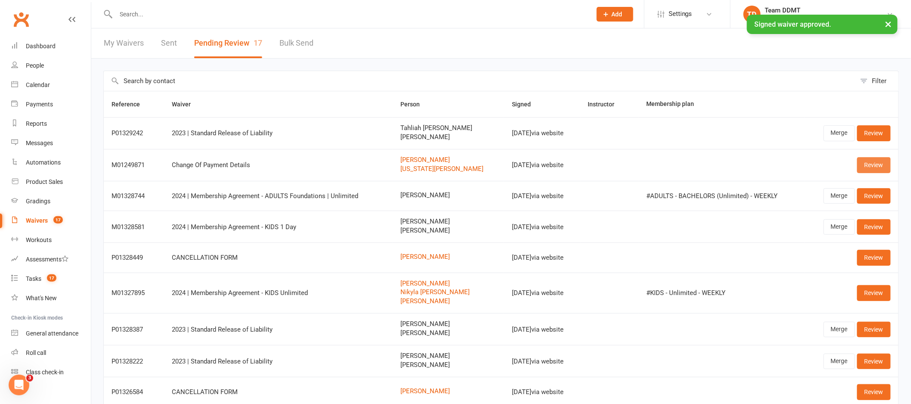
click at [871, 161] on link "Review" at bounding box center [874, 164] width 34 height 15
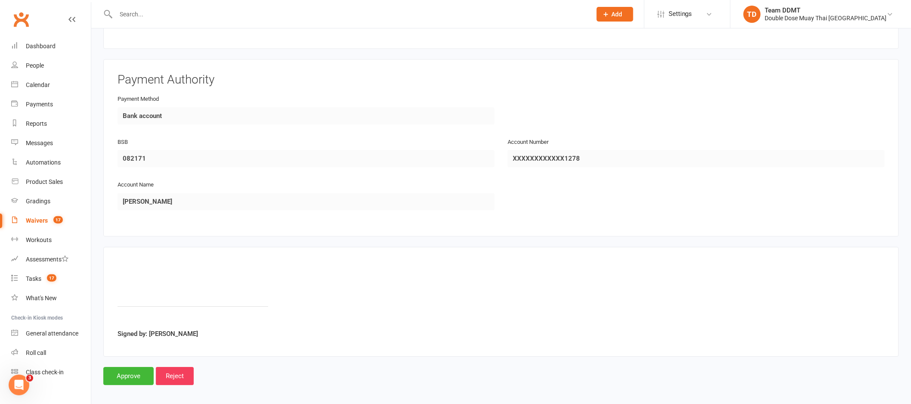
scroll to position [873, 0]
click at [126, 375] on input "Approve" at bounding box center [128, 374] width 50 height 18
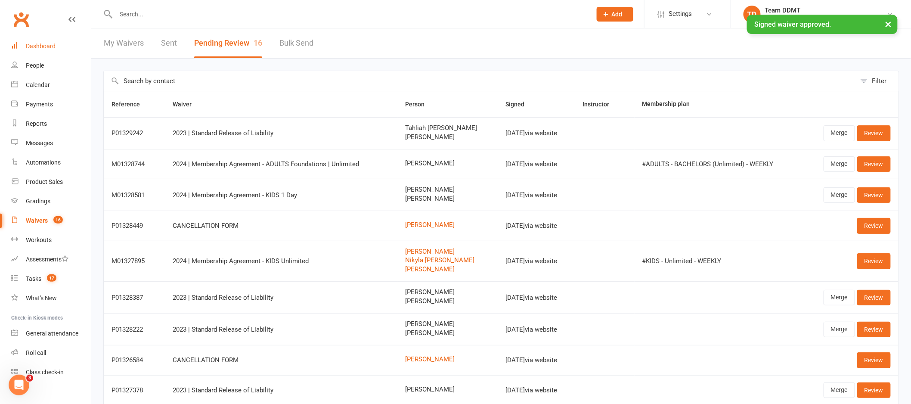
click at [37, 38] on link "Dashboard" at bounding box center [51, 46] width 80 height 19
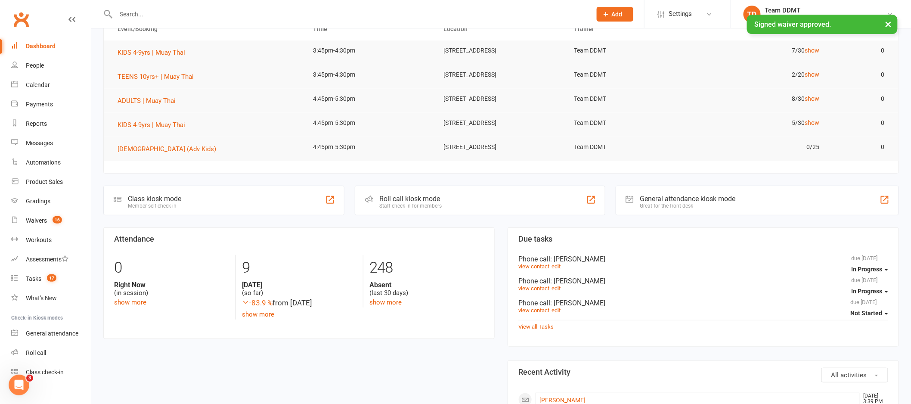
scroll to position [285, 0]
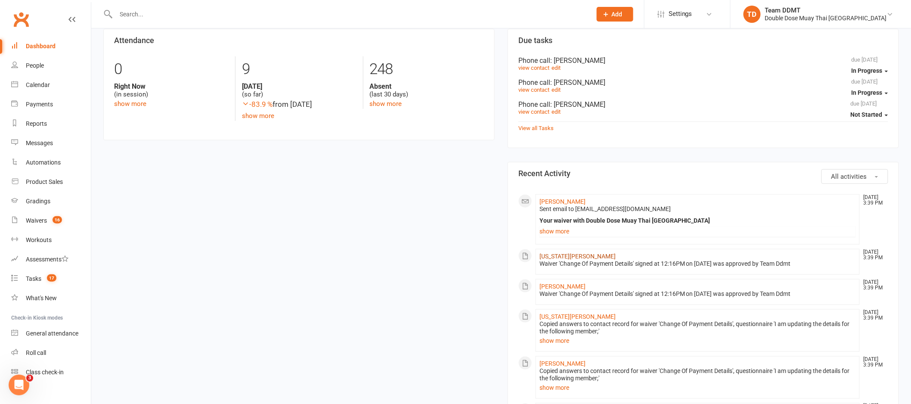
click at [560, 260] on link "Georgia Doyle" at bounding box center [577, 256] width 76 height 7
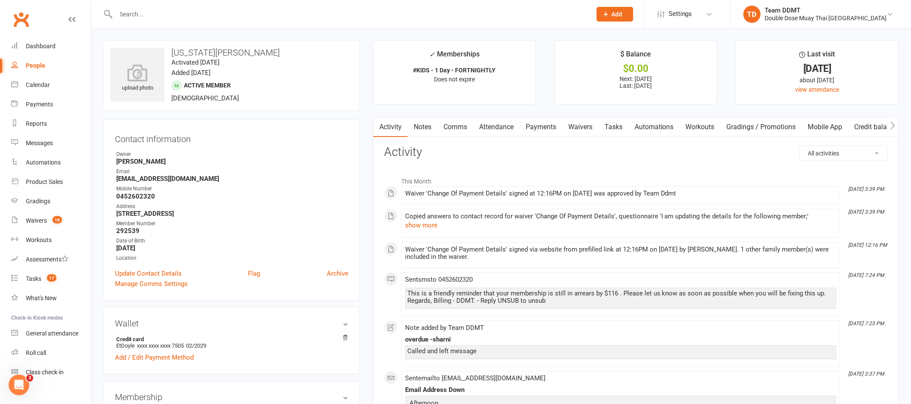
click at [539, 130] on link "Payments" at bounding box center [540, 127] width 43 height 20
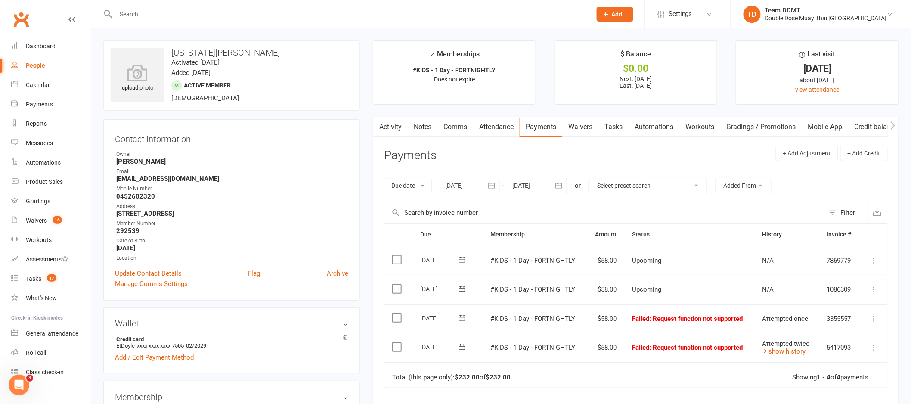
click at [554, 183] on button "button" at bounding box center [558, 185] width 15 height 15
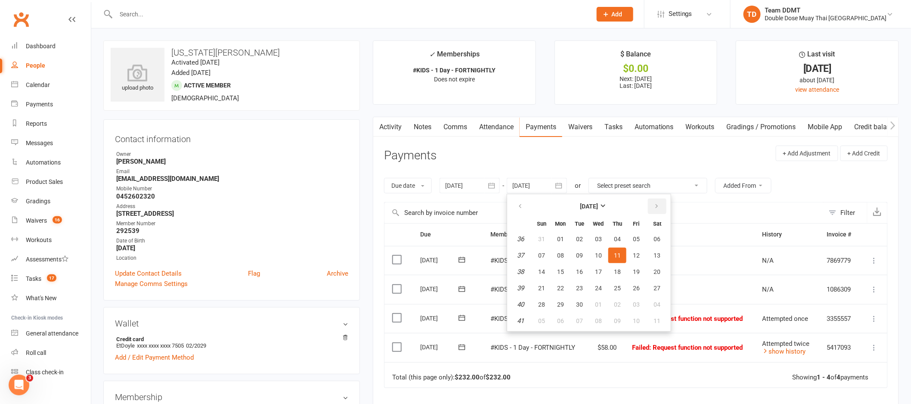
click at [653, 203] on icon "button" at bounding box center [656, 206] width 6 height 7
click at [599, 303] on span "26" at bounding box center [598, 304] width 7 height 7
type input "26 Nov 2025"
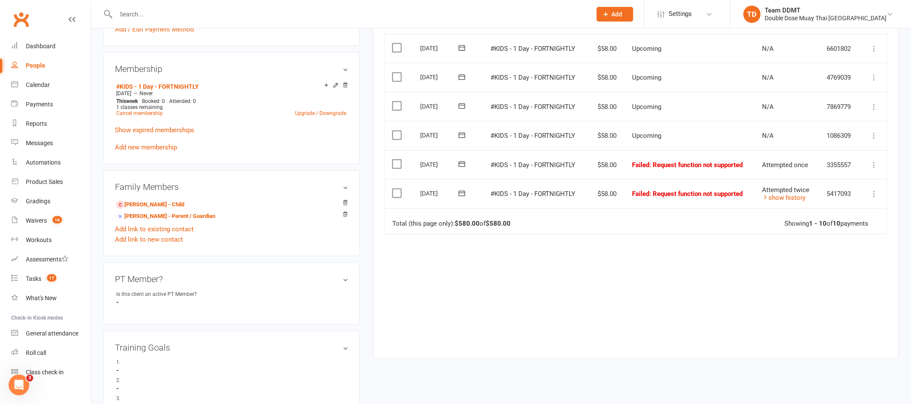
scroll to position [326, 0]
click at [160, 208] on link "Gerogia Doyle - Child" at bounding box center [150, 206] width 68 height 9
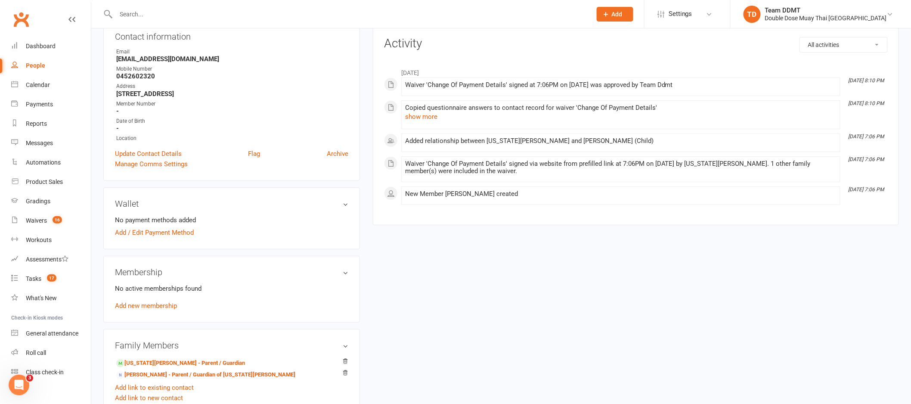
scroll to position [104, 0]
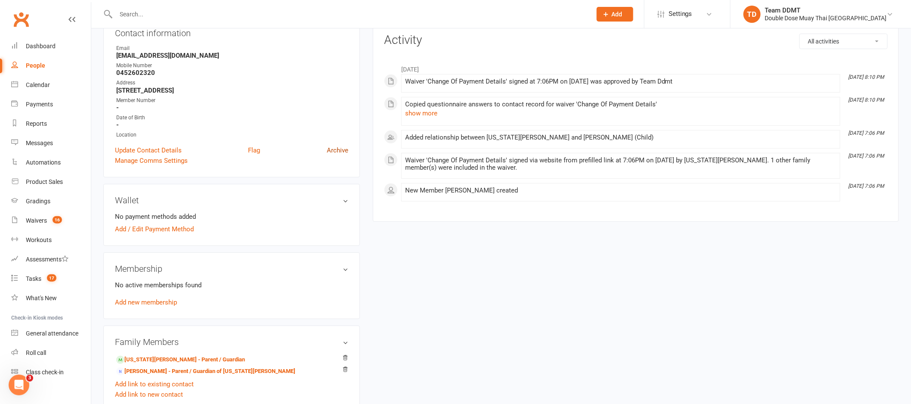
click at [340, 151] on link "Archive" at bounding box center [338, 150] width 22 height 10
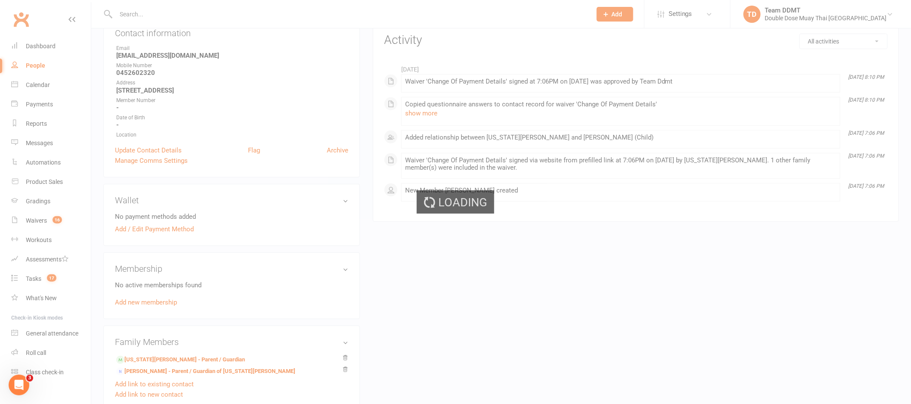
select select "100"
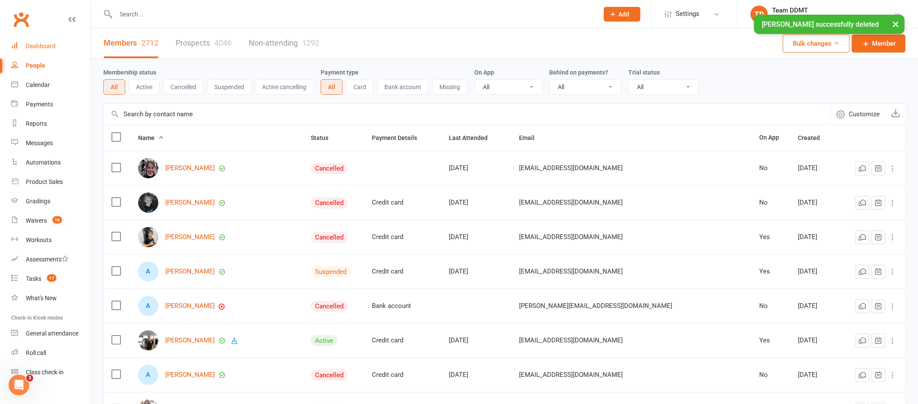
click at [42, 48] on div "Dashboard" at bounding box center [41, 46] width 30 height 7
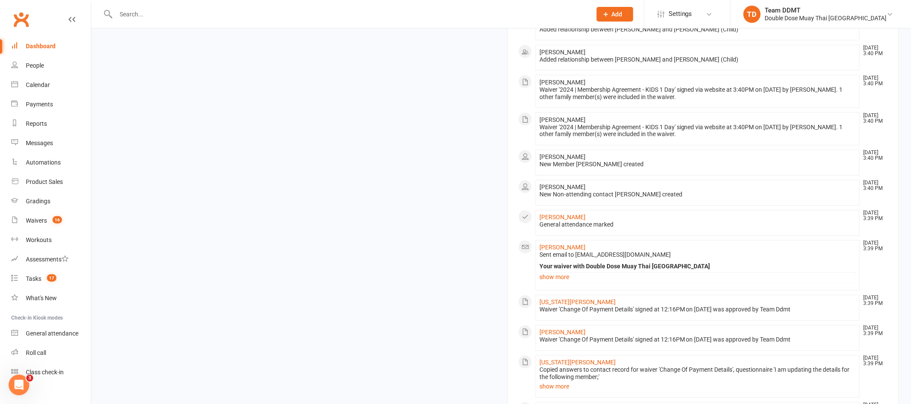
scroll to position [550, 0]
click at [565, 304] on link "Georgia Doyle" at bounding box center [577, 301] width 76 height 7
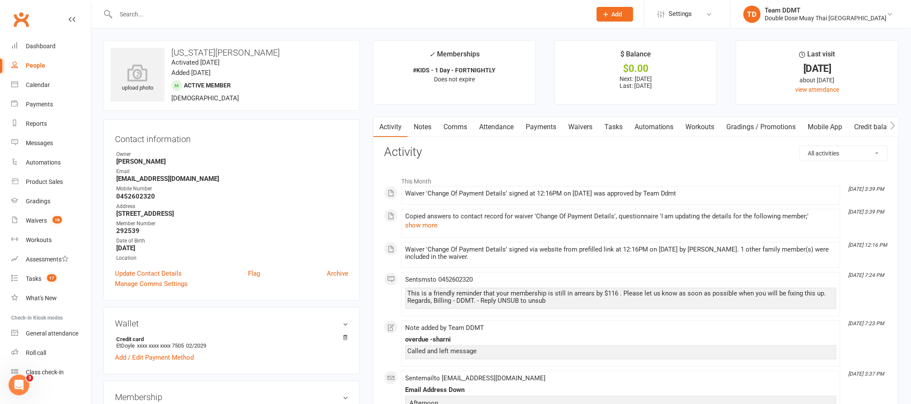
click at [543, 128] on link "Payments" at bounding box center [540, 127] width 43 height 20
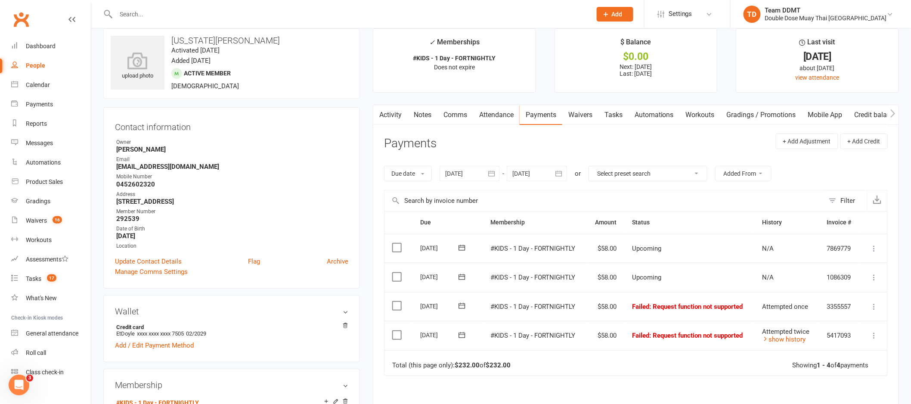
scroll to position [14, 0]
click at [558, 175] on icon "button" at bounding box center [558, 171] width 9 height 9
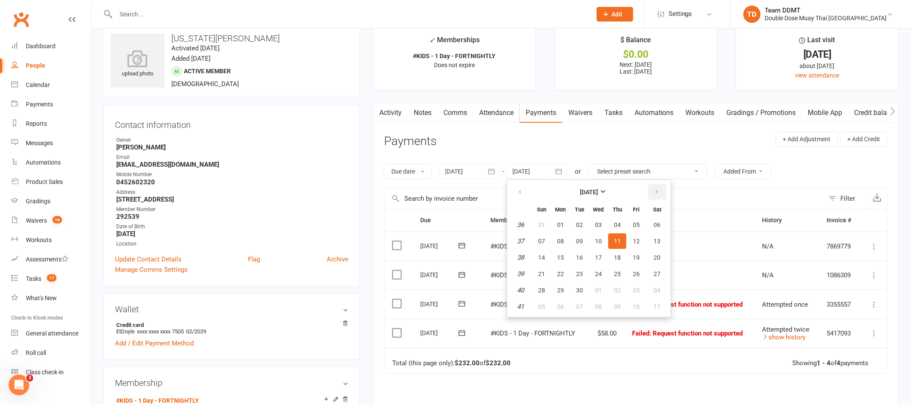
click at [654, 192] on icon "button" at bounding box center [656, 192] width 6 height 7
click at [615, 303] on span "04" at bounding box center [617, 306] width 7 height 7
type input "04 Dec 2025"
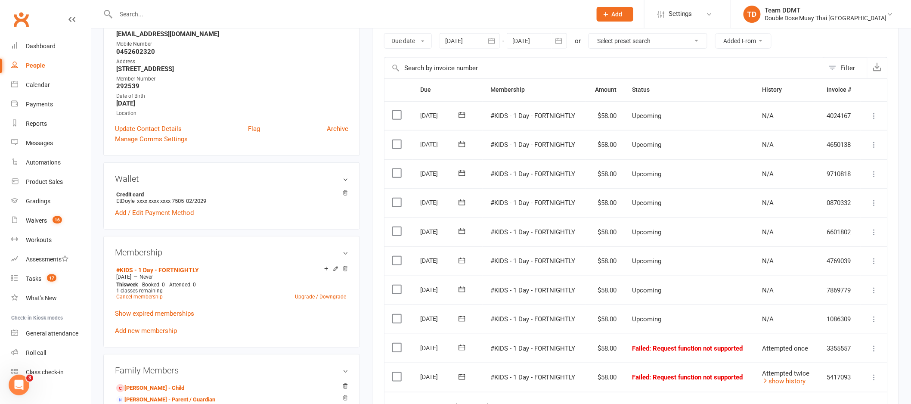
scroll to position [182, 0]
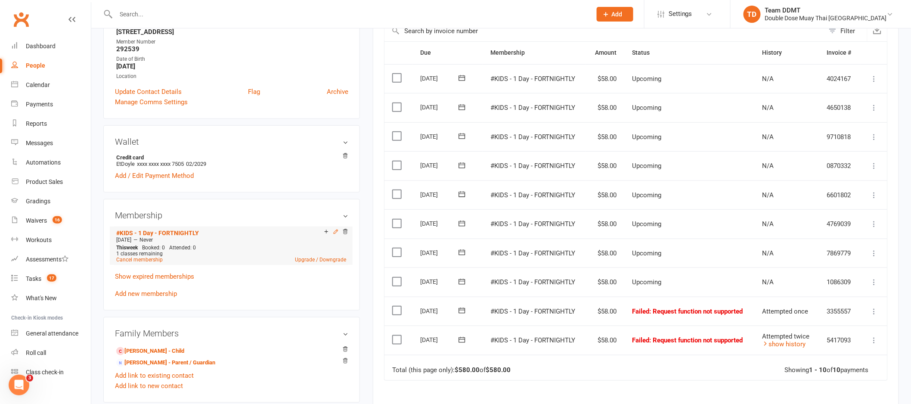
click at [336, 233] on icon at bounding box center [336, 232] width 6 height 6
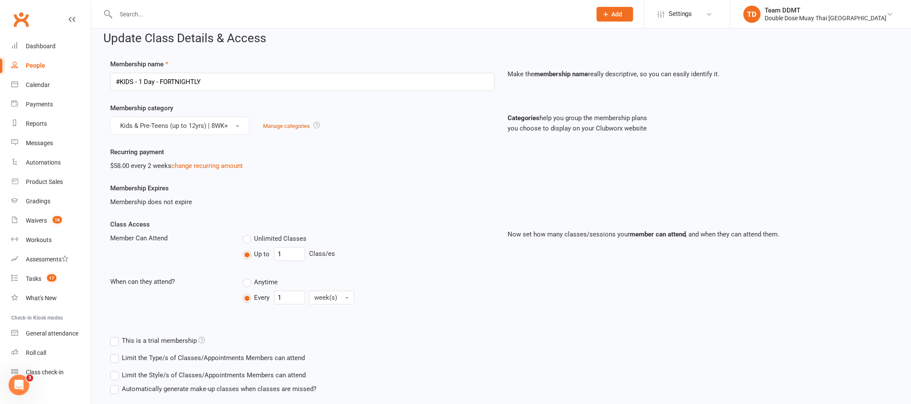
scroll to position [9, 0]
click at [224, 163] on link "change recurring amount" at bounding box center [206, 165] width 71 height 8
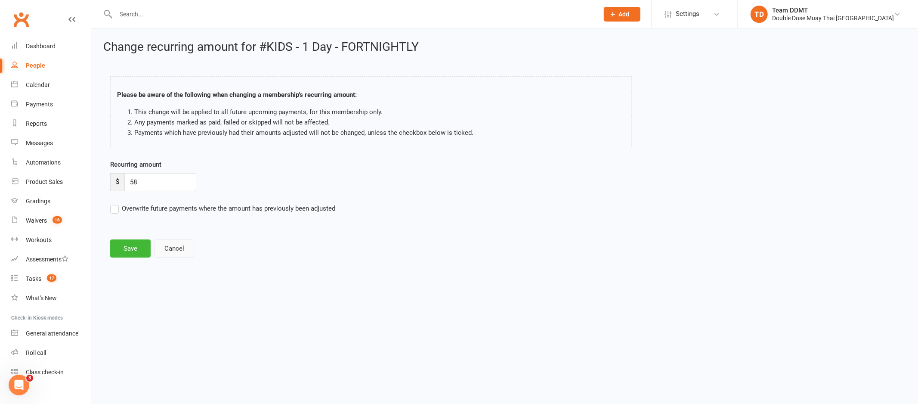
click at [176, 248] on button "Cancel" at bounding box center [175, 248] width 40 height 18
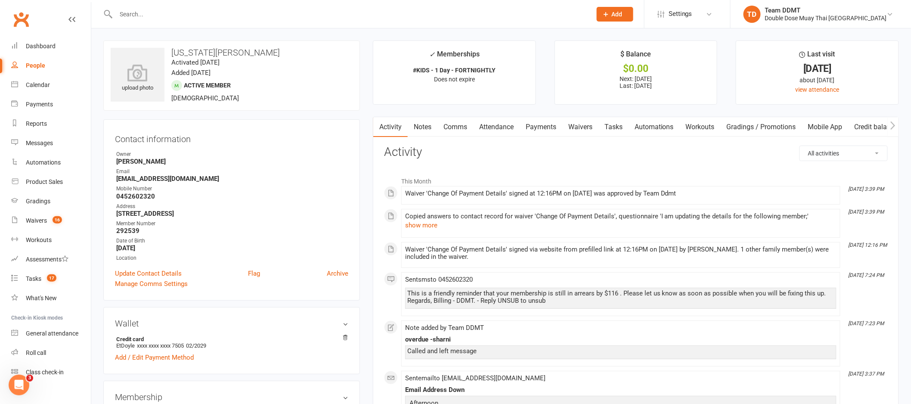
click at [545, 129] on link "Payments" at bounding box center [540, 127] width 43 height 20
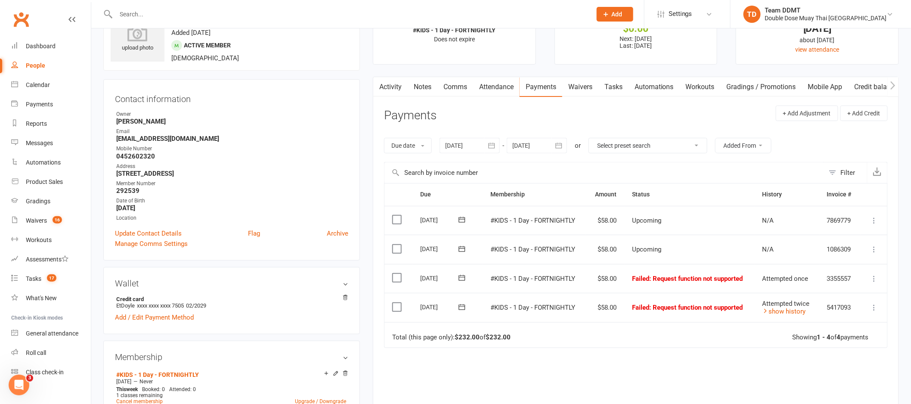
scroll to position [41, 0]
click at [502, 143] on div "14 Jul 2025 July 2025 Sun Mon Tue Wed Thu Fri Sat 27 29 30 01 02 03 04 05 28 06…" at bounding box center [502, 143] width 127 height 15
click at [491, 145] on icon "button" at bounding box center [491, 144] width 9 height 9
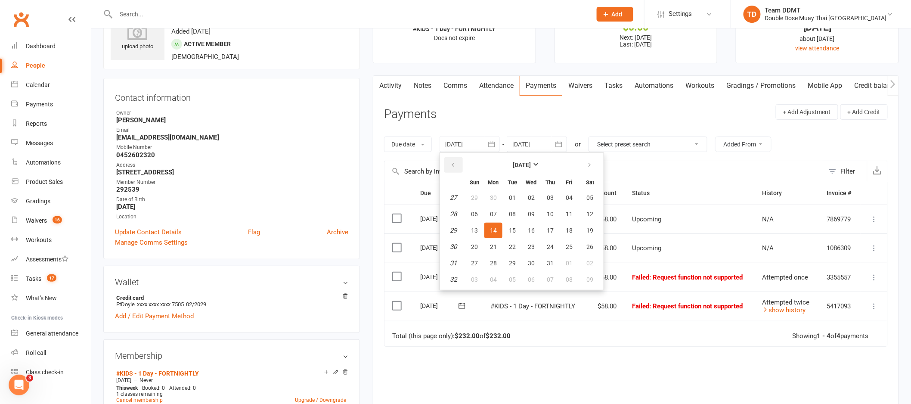
click at [457, 164] on button "button" at bounding box center [453, 164] width 19 height 15
click at [535, 195] on button "30" at bounding box center [531, 197] width 18 height 15
type input "30 Apr 2025"
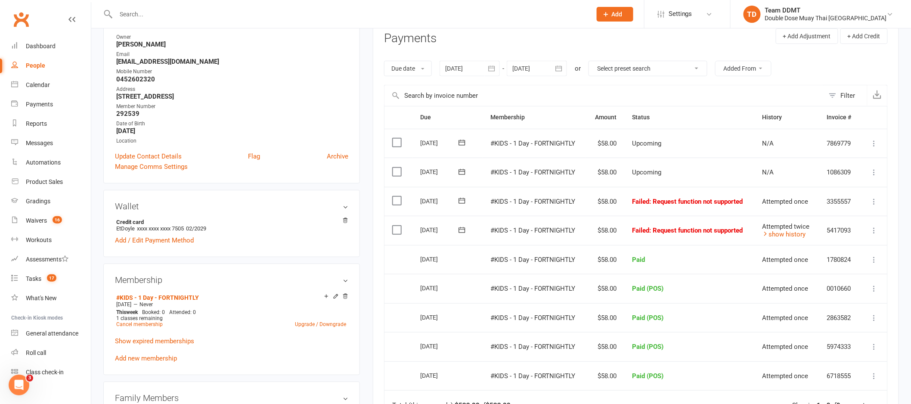
scroll to position [0, 0]
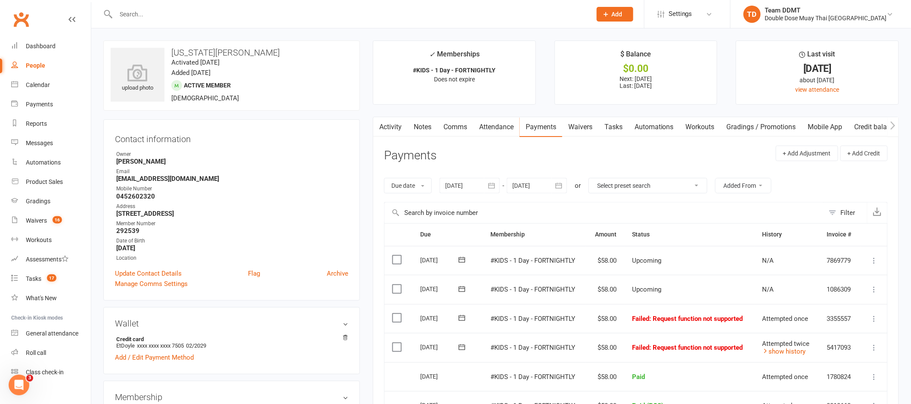
click at [421, 124] on link "Notes" at bounding box center [423, 127] width 30 height 20
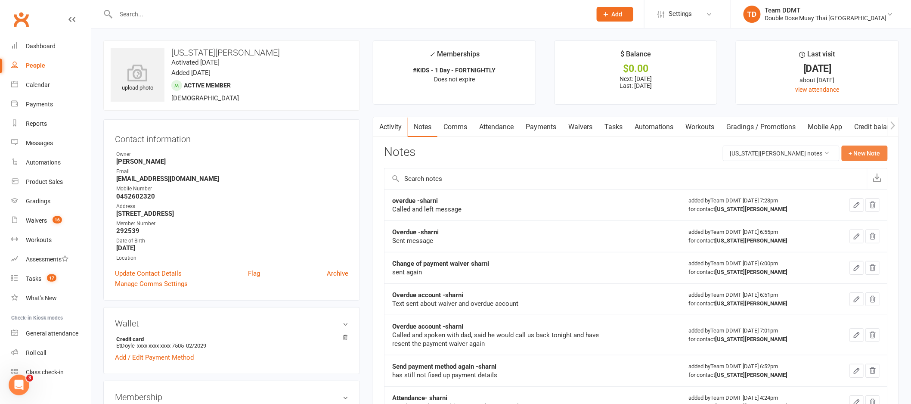
click at [866, 155] on button "+ New Note" at bounding box center [864, 152] width 46 height 15
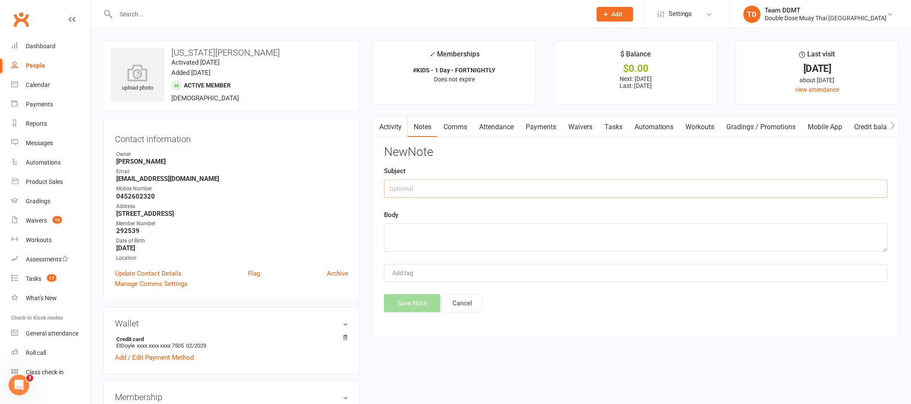
click at [794, 182] on input "text" at bounding box center [636, 188] width 504 height 18
type input "Called and left message to call us back -sharni"
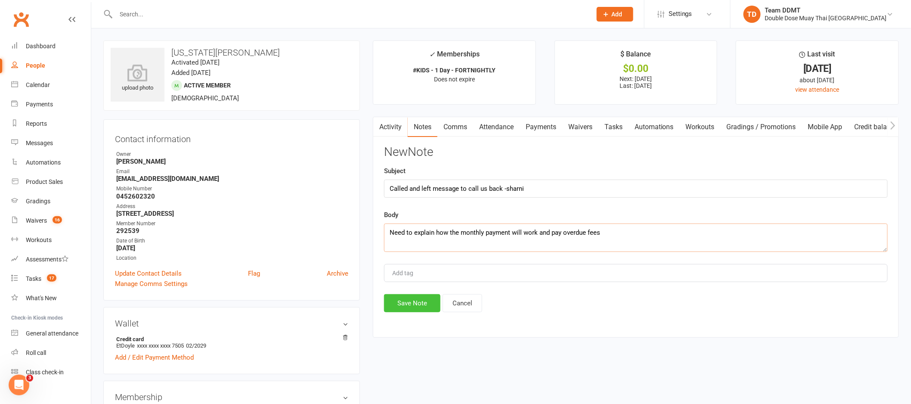
type textarea "Need to explain how the monthly payment will work and pay overdue fees"
click at [400, 297] on button "Save Note" at bounding box center [412, 303] width 56 height 18
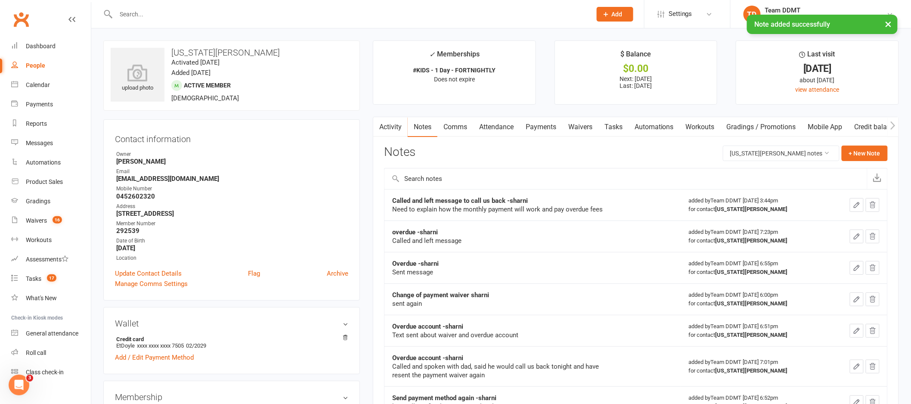
click at [453, 131] on link "Comms" at bounding box center [455, 127] width 36 height 20
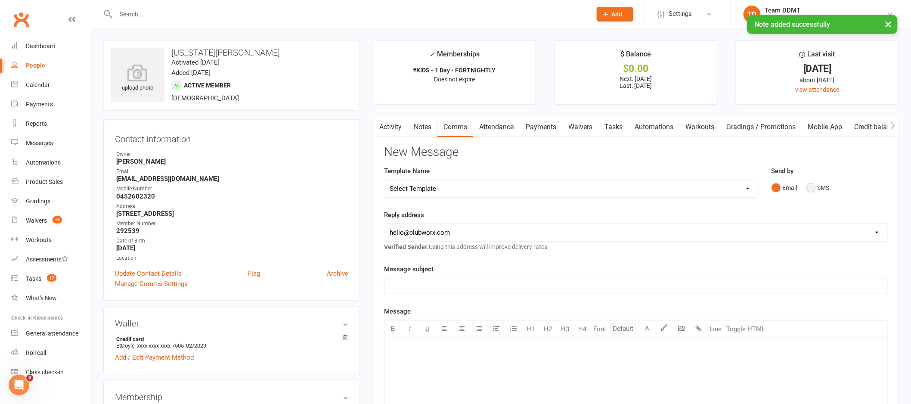
click at [814, 187] on button "SMS" at bounding box center [817, 187] width 23 height 16
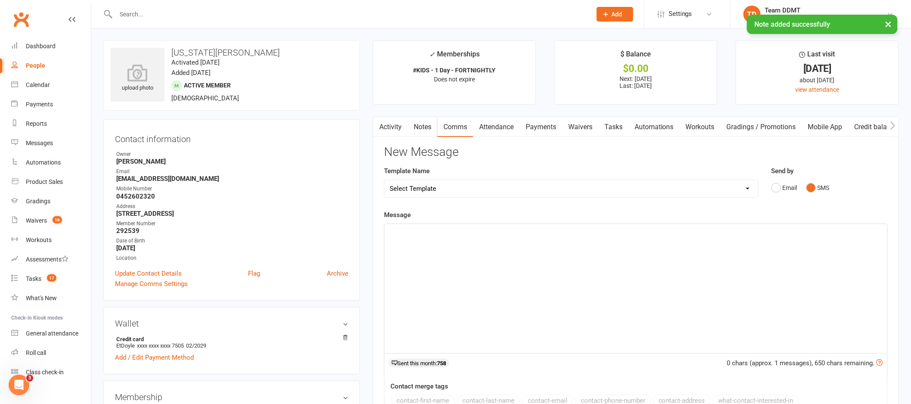
click at [701, 278] on div "﻿" at bounding box center [635, 288] width 503 height 129
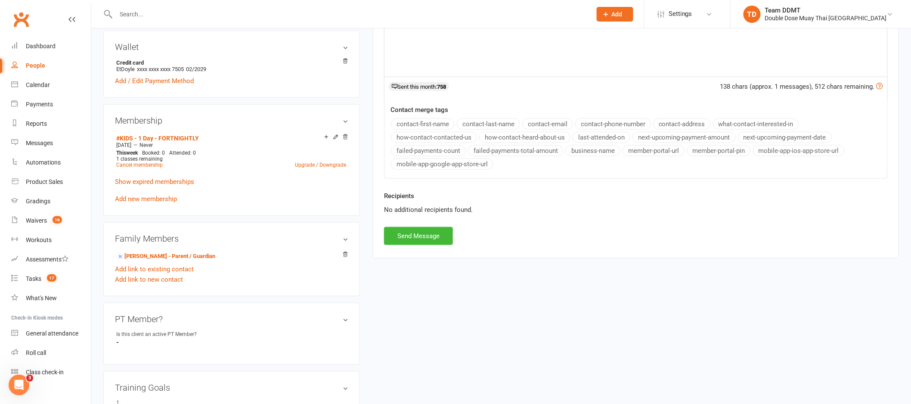
scroll to position [329, 0]
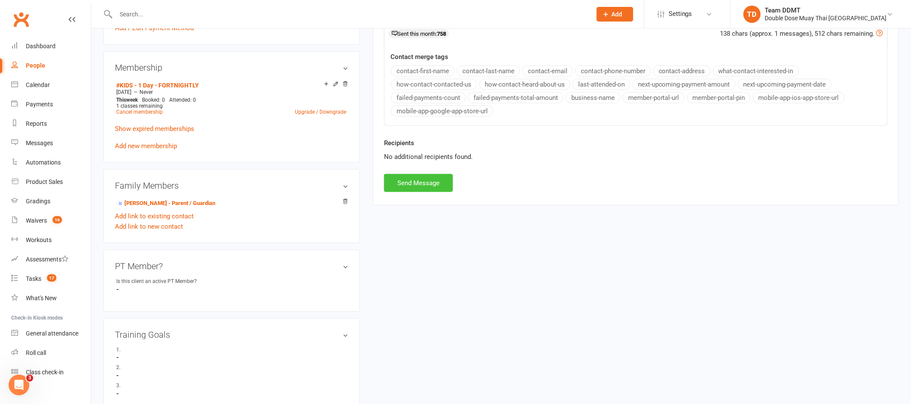
click at [424, 179] on button "Send Message" at bounding box center [418, 183] width 69 height 18
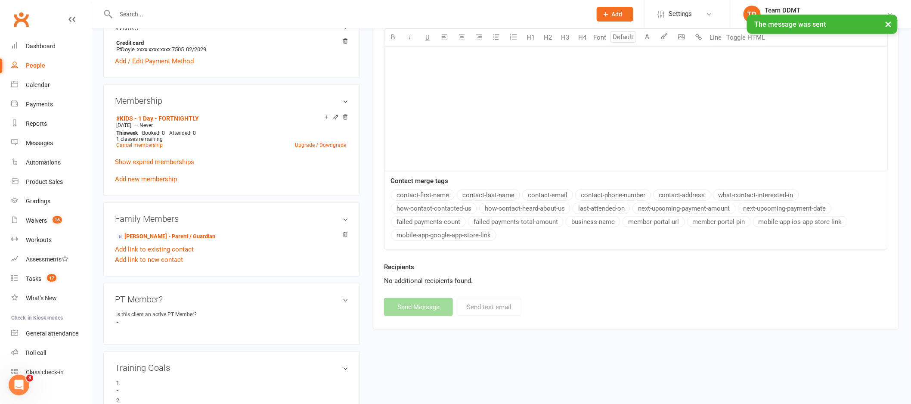
scroll to position [3, 0]
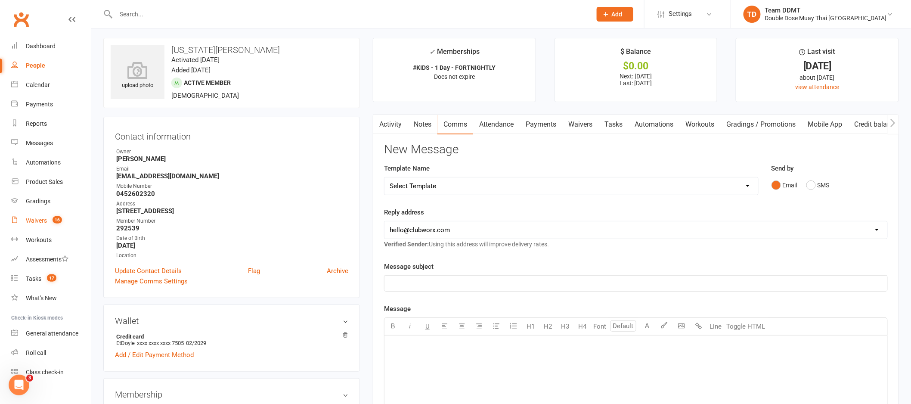
click at [48, 217] on count-badge "16" at bounding box center [55, 220] width 14 height 7
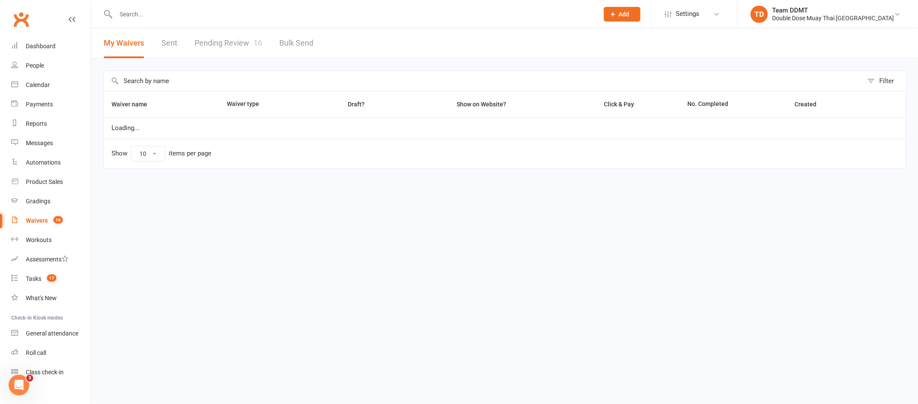
click at [230, 46] on link "Pending Review 16" at bounding box center [229, 43] width 68 height 30
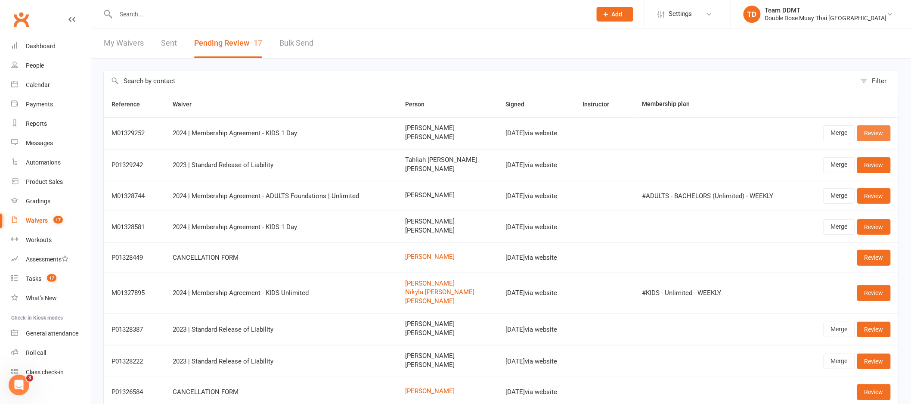
click at [865, 135] on link "Review" at bounding box center [874, 132] width 34 height 15
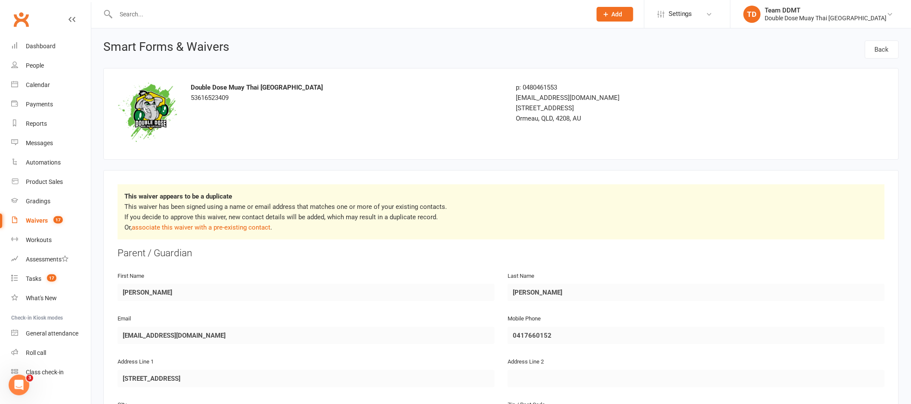
scroll to position [2, 0]
click at [259, 228] on link "associate this waiver with a pre-existing contact" at bounding box center [201, 226] width 139 height 8
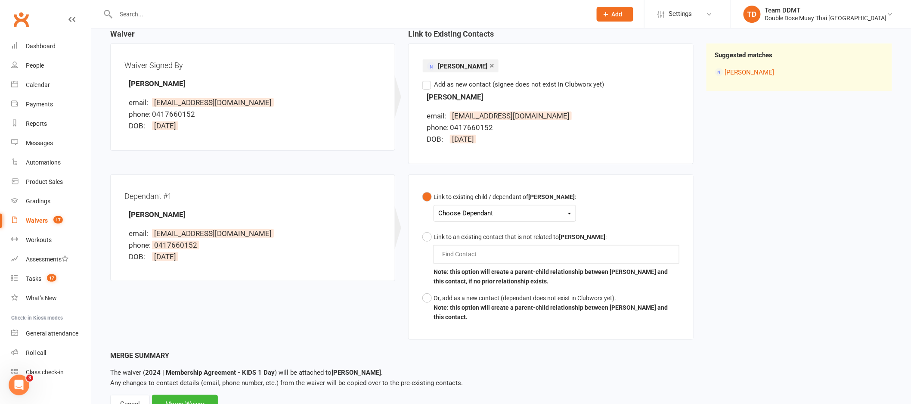
scroll to position [111, 0]
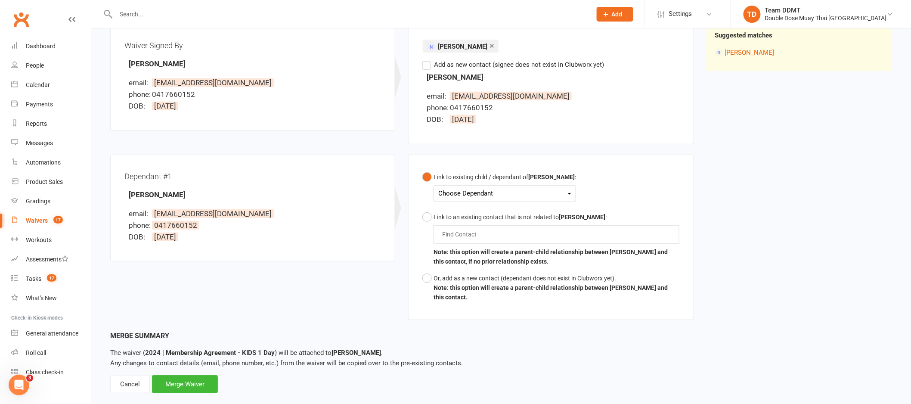
click at [492, 193] on div "Choose Dependant" at bounding box center [504, 194] width 133 height 12
click at [487, 217] on link "Harley Henson" at bounding box center [481, 213] width 85 height 19
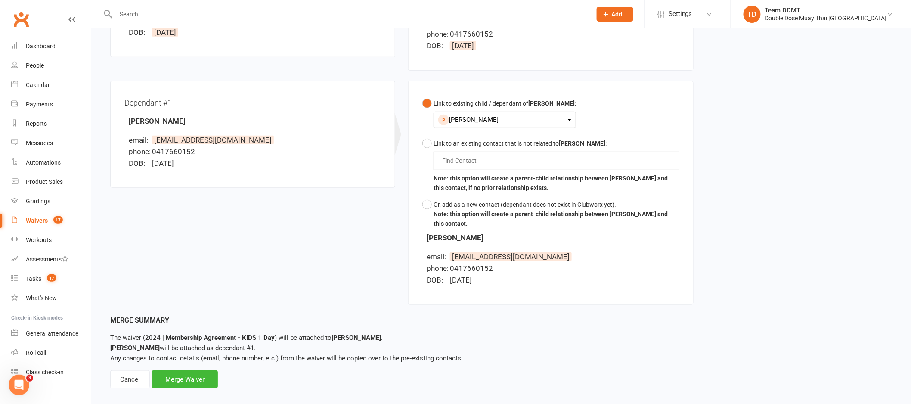
scroll to position [195, 0]
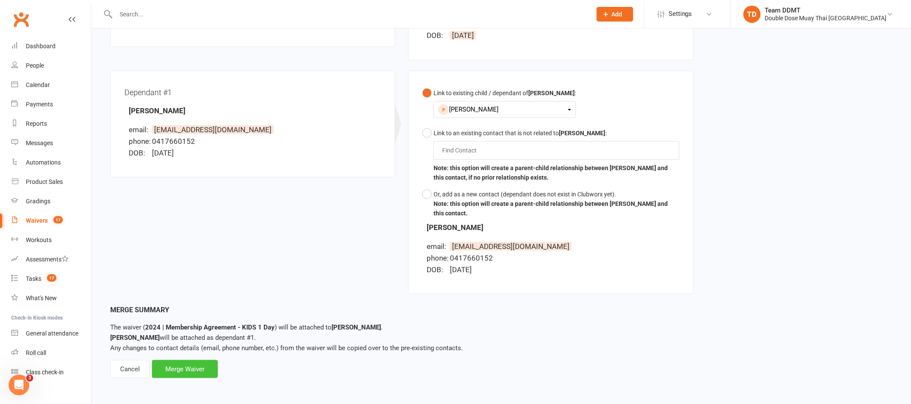
click at [210, 367] on div "Merge Waiver" at bounding box center [185, 369] width 66 height 18
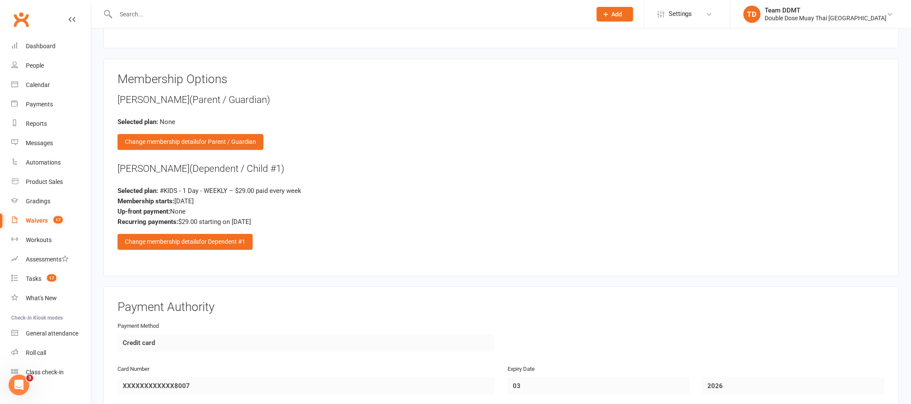
scroll to position [1006, 0]
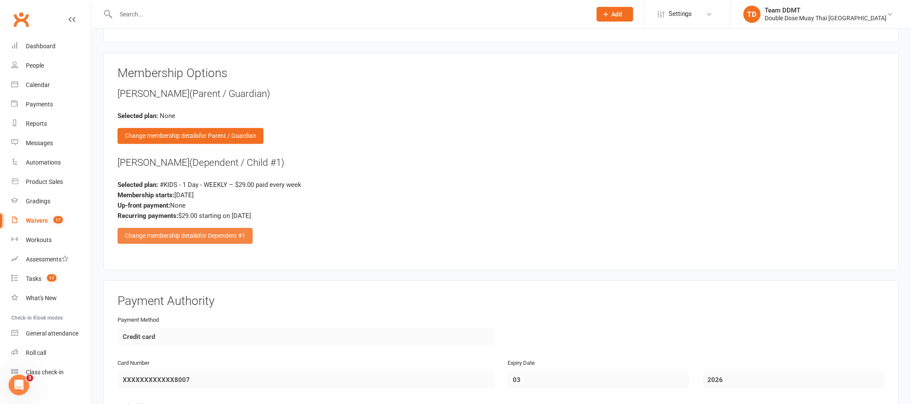
click at [194, 233] on div "Change membership details for Dependent #1" at bounding box center [184, 235] width 135 height 15
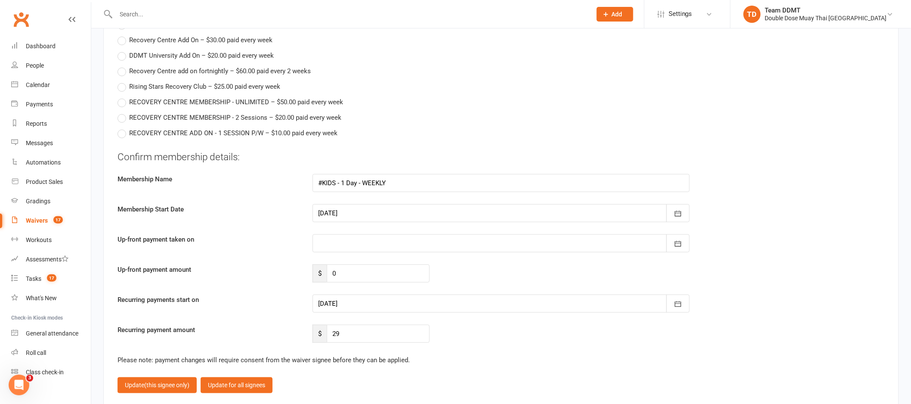
scroll to position [1557, 0]
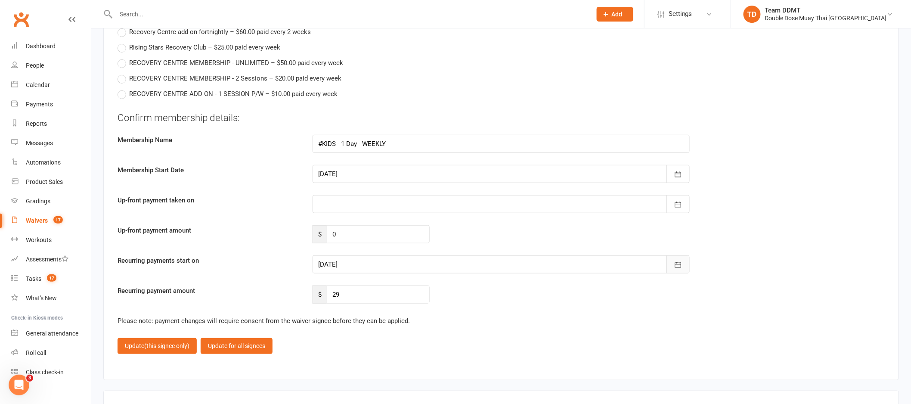
click at [685, 263] on button "button" at bounding box center [677, 264] width 23 height 18
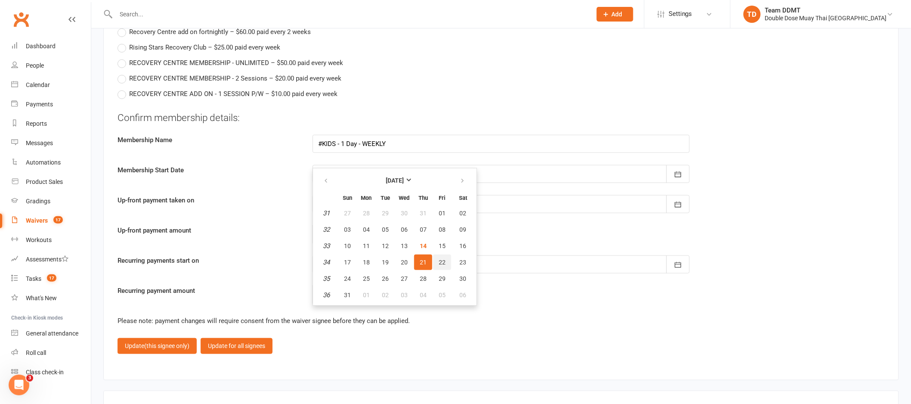
click at [441, 259] on span "22" at bounding box center [442, 262] width 7 height 7
type input "[DATE]"
click at [441, 255] on div at bounding box center [500, 264] width 377 height 18
click at [439, 259] on span "22" at bounding box center [442, 262] width 7 height 7
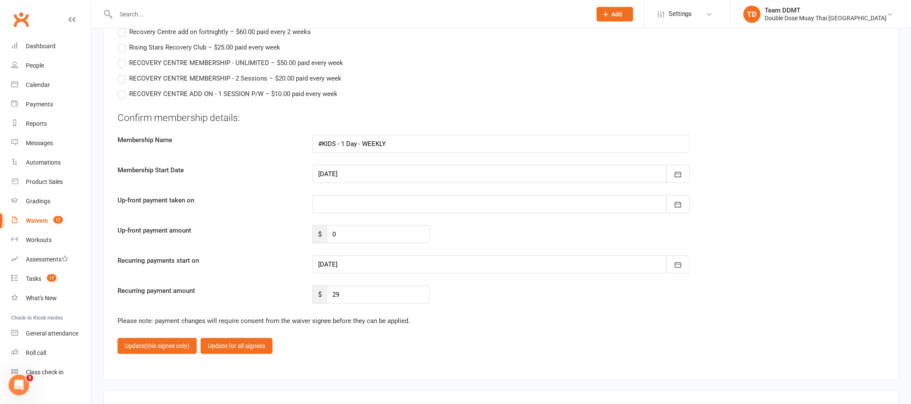
click at [491, 331] on fieldset "Confirm membership details: Membership Name #KIDS - 1 Day - WEEKLY Membership S…" at bounding box center [500, 232] width 767 height 243
click at [673, 266] on button "button" at bounding box center [677, 264] width 23 height 18
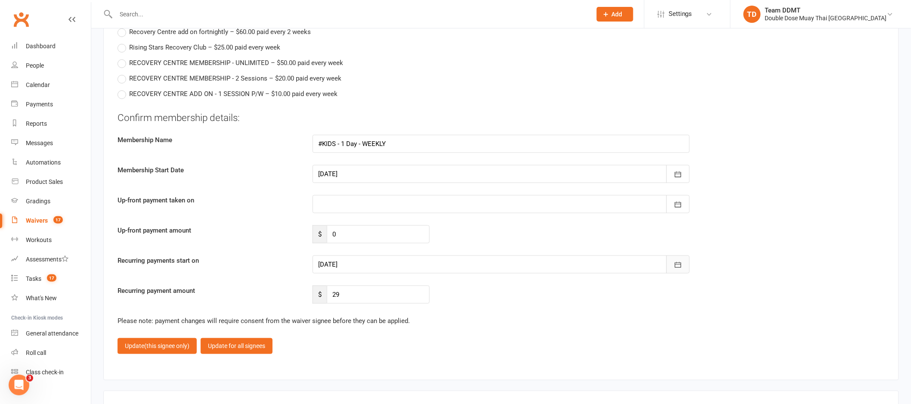
click at [673, 266] on button "button" at bounding box center [677, 264] width 23 height 18
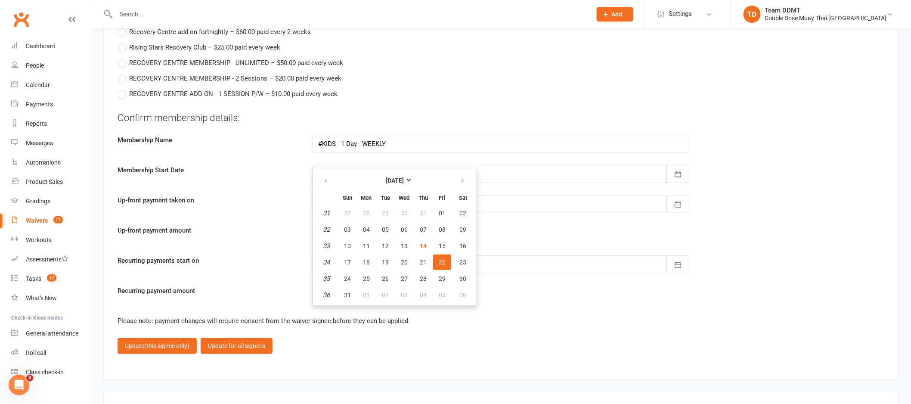
click at [565, 318] on div "Please note: payment changes will require consent from the waiver signee before…" at bounding box center [500, 320] width 767 height 10
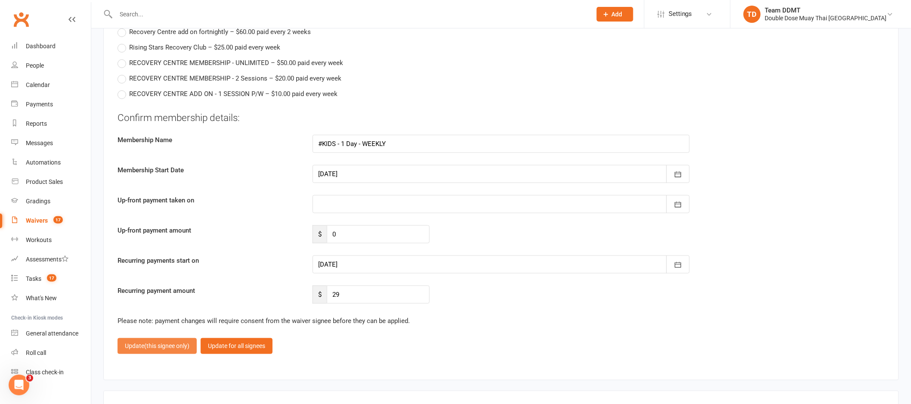
click at [168, 342] on span "(this signee only)" at bounding box center [166, 345] width 45 height 7
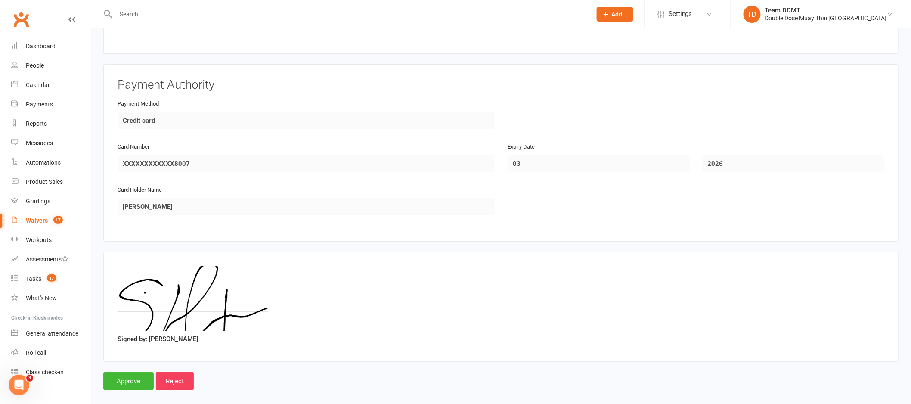
scroll to position [1229, 0]
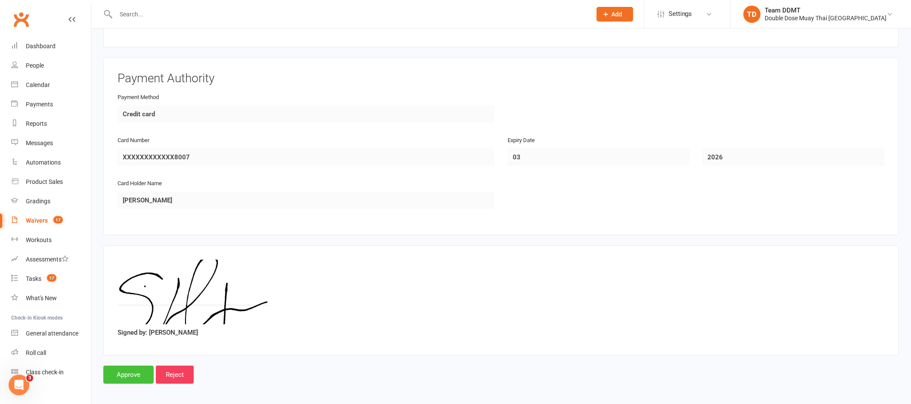
click at [133, 369] on input "Approve" at bounding box center [128, 374] width 50 height 18
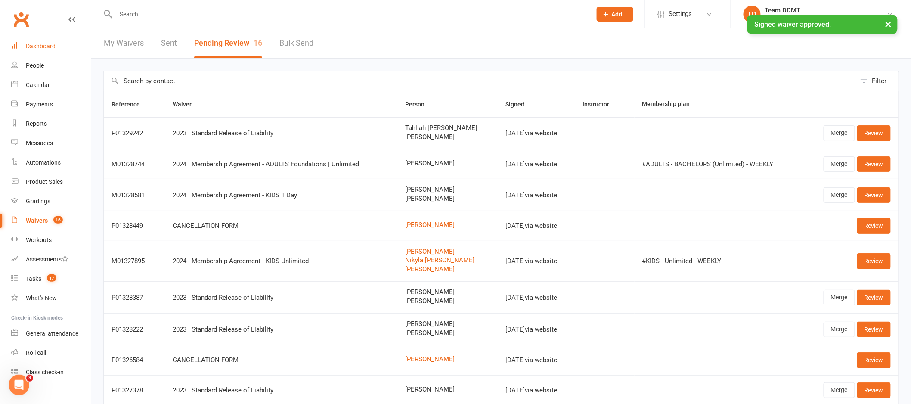
click at [47, 47] on div "Dashboard" at bounding box center [41, 46] width 30 height 7
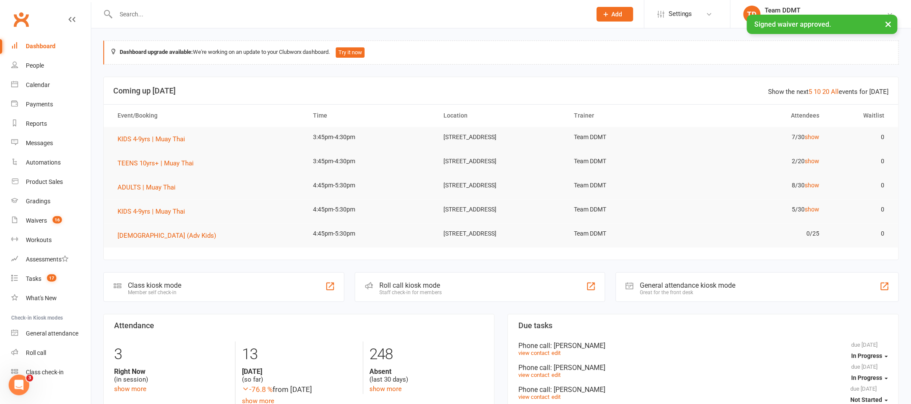
scroll to position [272, 0]
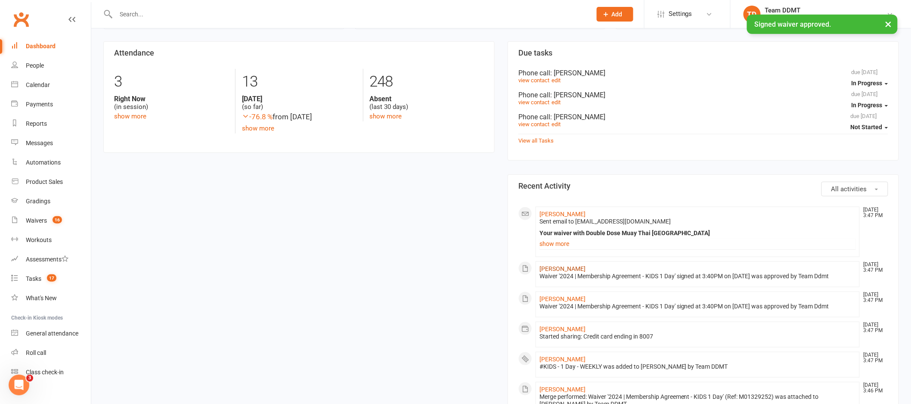
click at [564, 272] on link "Harley Henson" at bounding box center [562, 268] width 46 height 7
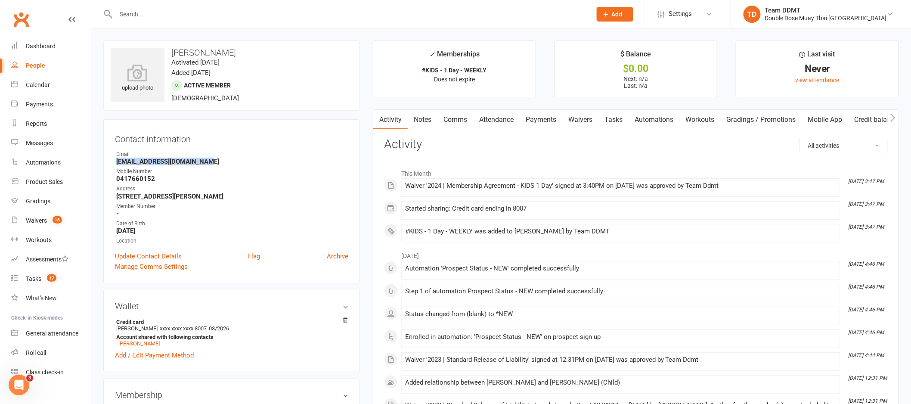
drag, startPoint x: 210, startPoint y: 161, endPoint x: 118, endPoint y: 163, distance: 91.7
click at [118, 163] on strong "Henson_stephen@hotmail.com" at bounding box center [232, 162] width 232 height 8
copy strong "Henson_stephen@hotmail.com"
click at [308, 144] on div "Contact information Owner Email Henson_stephen@hotmail.com Mobile Number 041766…" at bounding box center [231, 201] width 257 height 164
click at [421, 123] on link "Notes" at bounding box center [423, 120] width 30 height 20
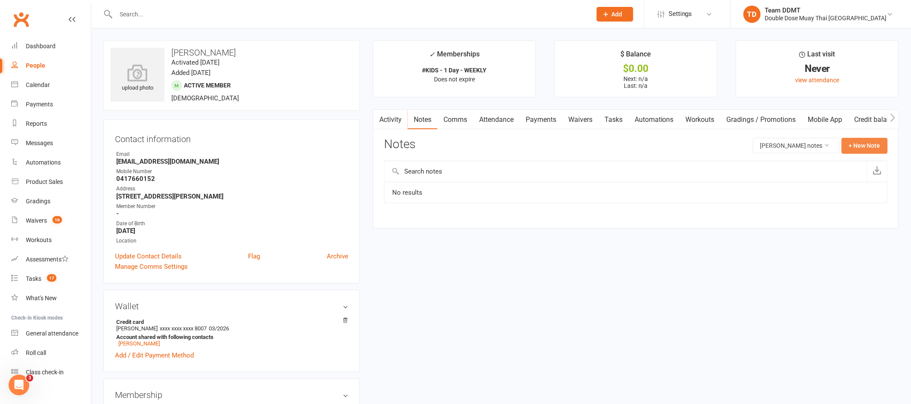
click at [850, 145] on button "+ New Note" at bounding box center [864, 145] width 46 height 15
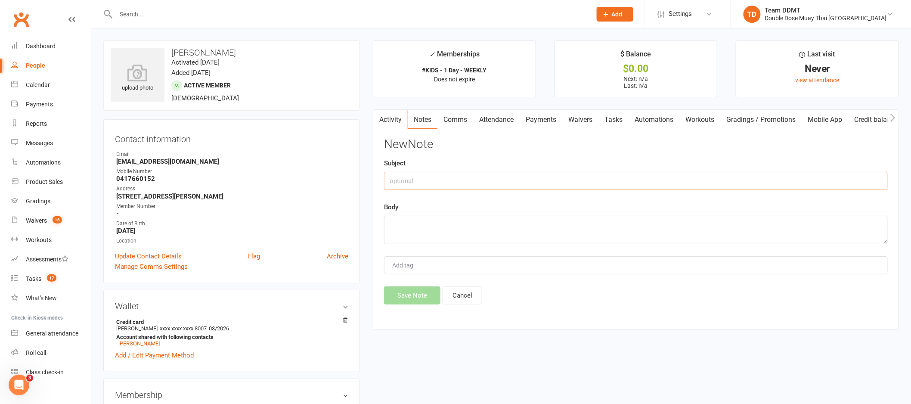
click at [779, 176] on input "text" at bounding box center [636, 181] width 504 height 18
type input "New membership -sharni"
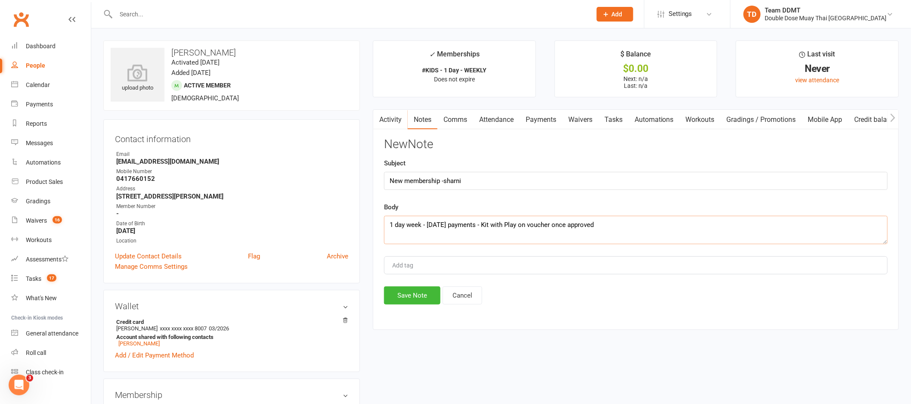
type textarea "1 day week - Friday payments - Kit with Play on voucher once approved"
click at [421, 302] on button "Save Note" at bounding box center [412, 295] width 56 height 18
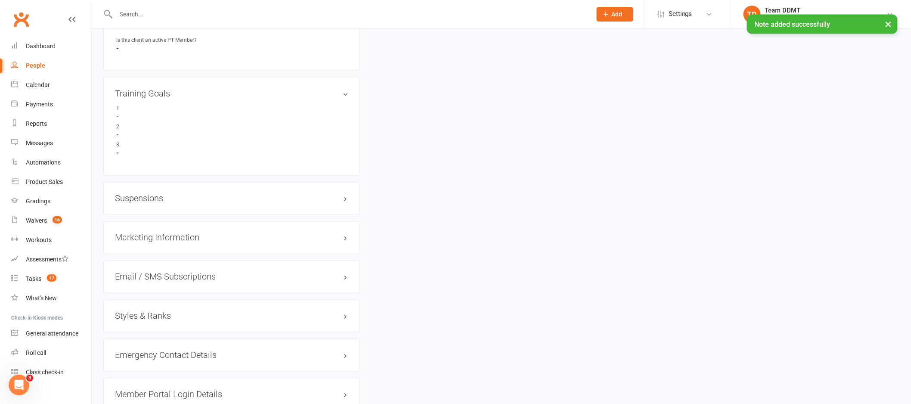
scroll to position [678, 0]
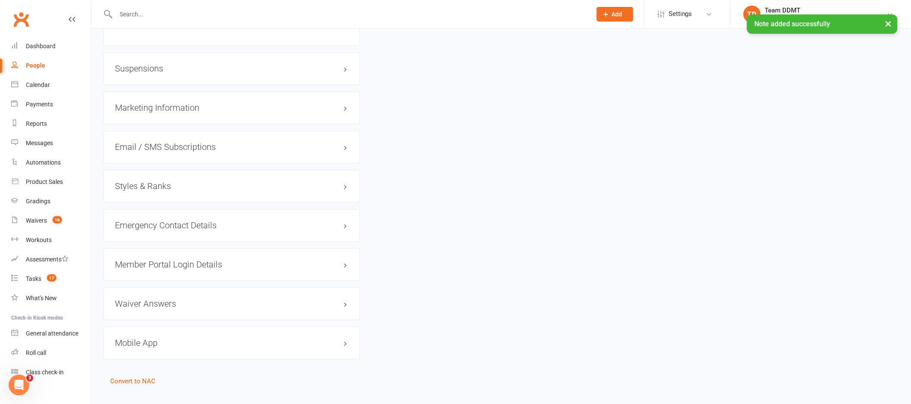
click at [157, 187] on h3 "Styles & Ranks" at bounding box center [231, 186] width 233 height 9
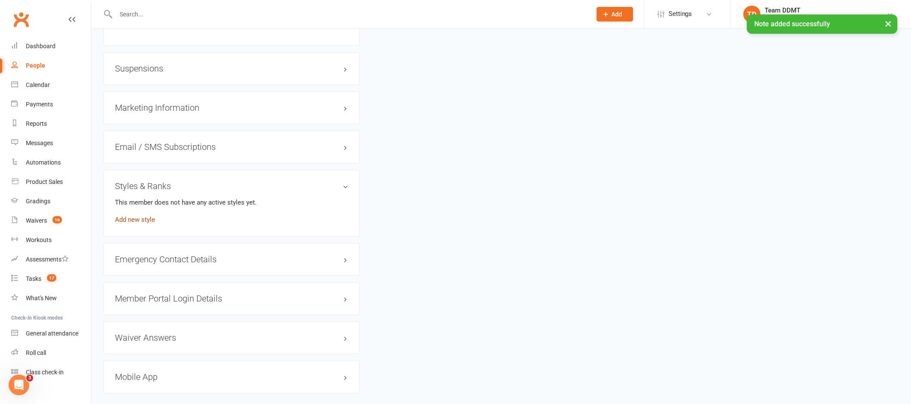
click at [141, 221] on link "Add new style" at bounding box center [135, 220] width 40 height 8
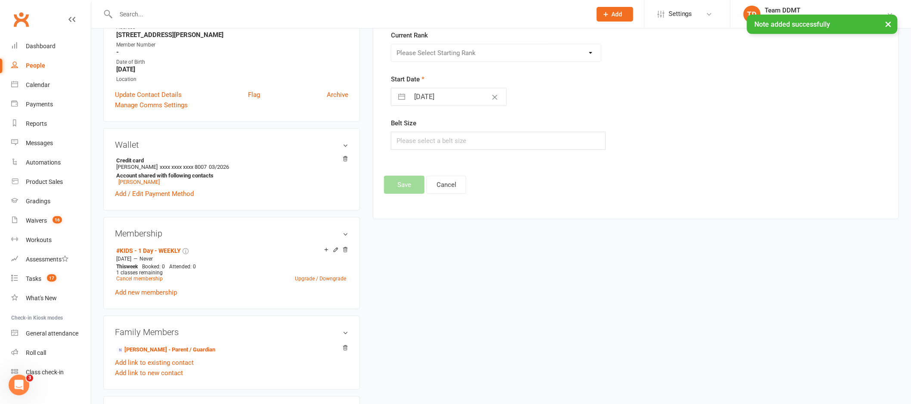
scroll to position [66, 0]
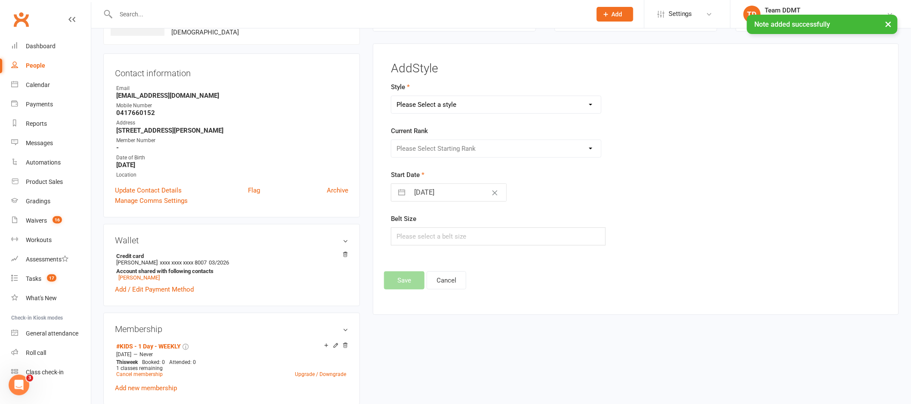
click at [465, 106] on select "Please Select a style Adults Boxing Adults Muaythai Kids Muaythai Online Teens …" at bounding box center [496, 104] width 210 height 17
select select "1450"
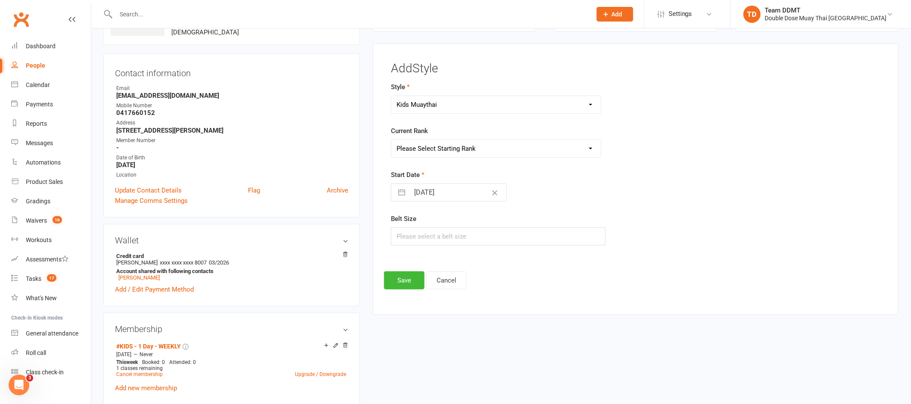
click at [457, 155] on select "Please Select Starting Rank Jnr L1 White Jnr L2 Yellow Jnr L3 Orange Jnr L4 Gre…" at bounding box center [496, 148] width 210 height 17
select select "14224"
click at [398, 276] on button "Save" at bounding box center [404, 280] width 40 height 18
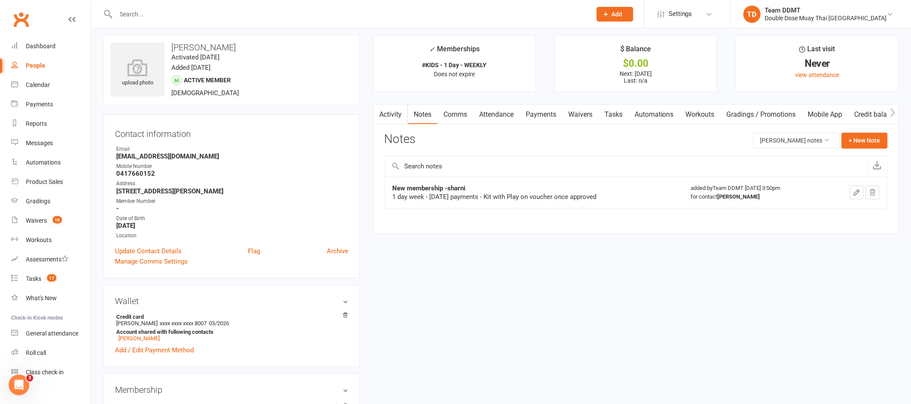
scroll to position [14, 0]
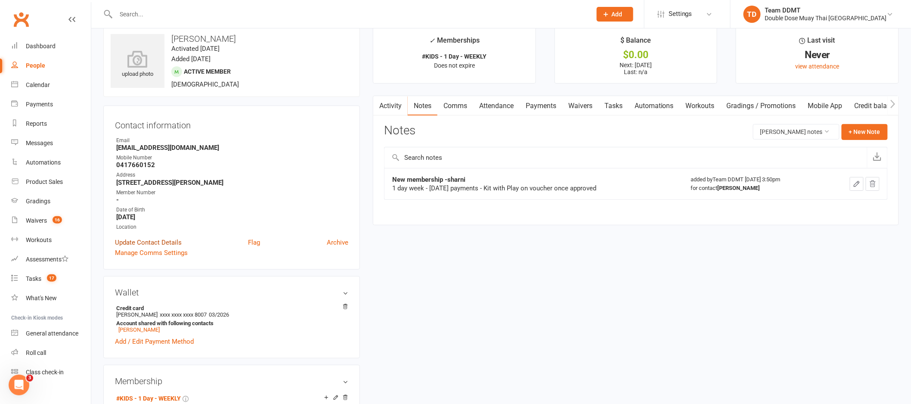
click at [165, 244] on link "Update Contact Details" at bounding box center [148, 242] width 67 height 10
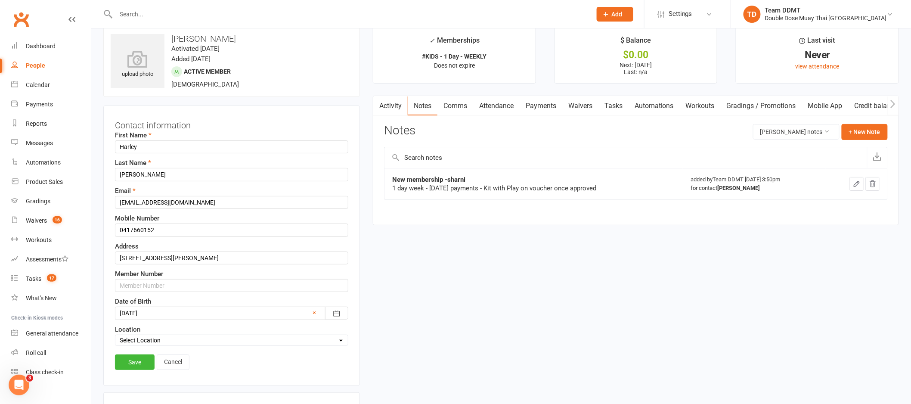
scroll to position [40, 0]
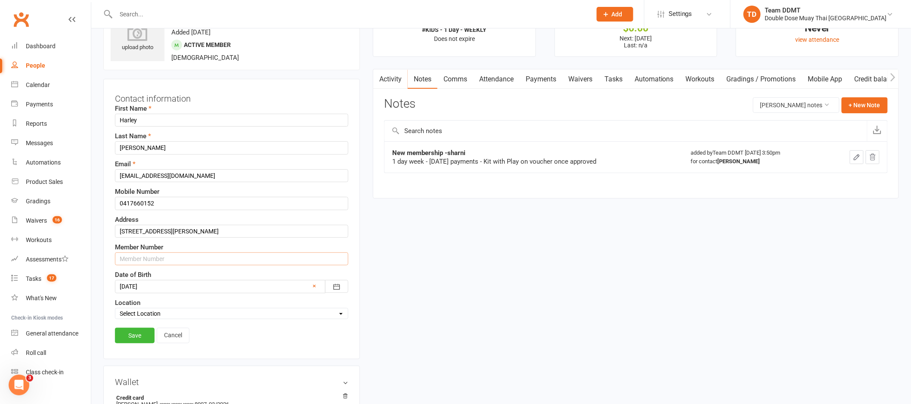
click at [153, 260] on input "text" at bounding box center [231, 258] width 233 height 13
type input "394594"
click at [137, 340] on link "Save" at bounding box center [135, 335] width 40 height 15
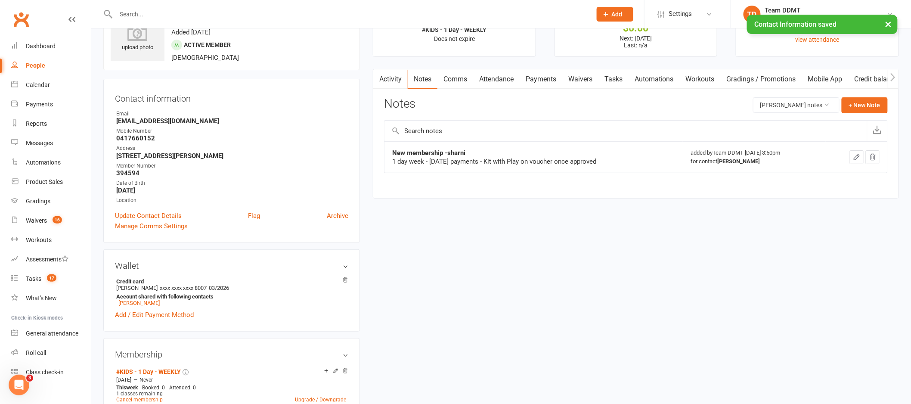
scroll to position [0, 0]
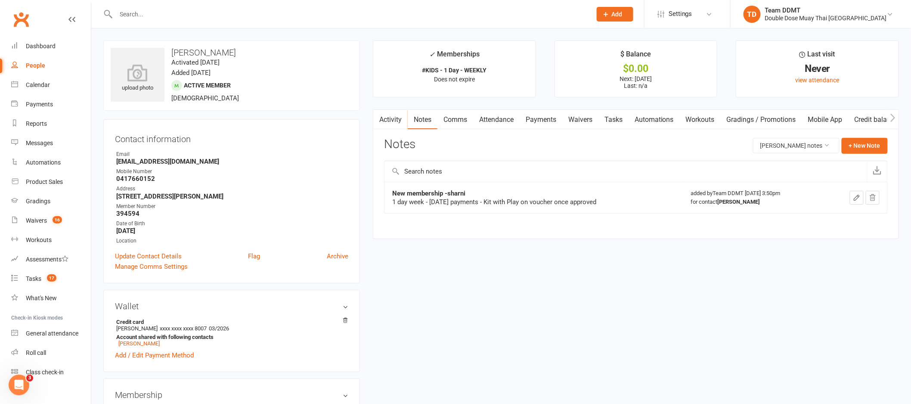
click at [167, 15] on input "text" at bounding box center [349, 14] width 472 height 12
paste input "Adam Sobran"
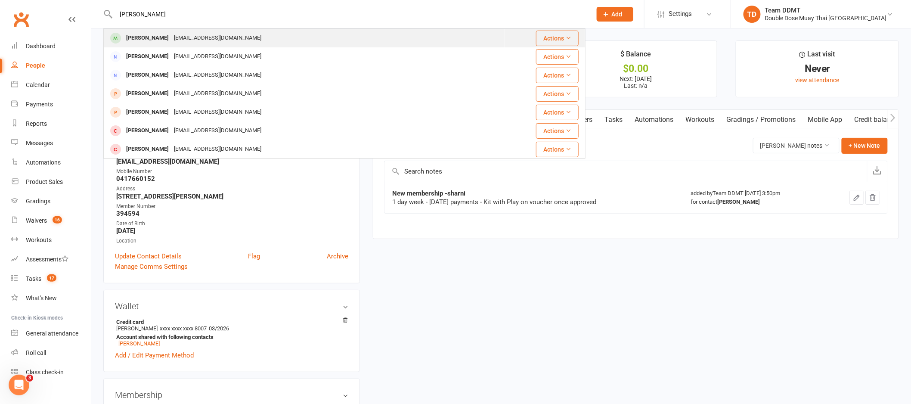
type input "Adam Sobran"
click at [171, 39] on div "arabellesobran@yahoo.com" at bounding box center [217, 38] width 93 height 12
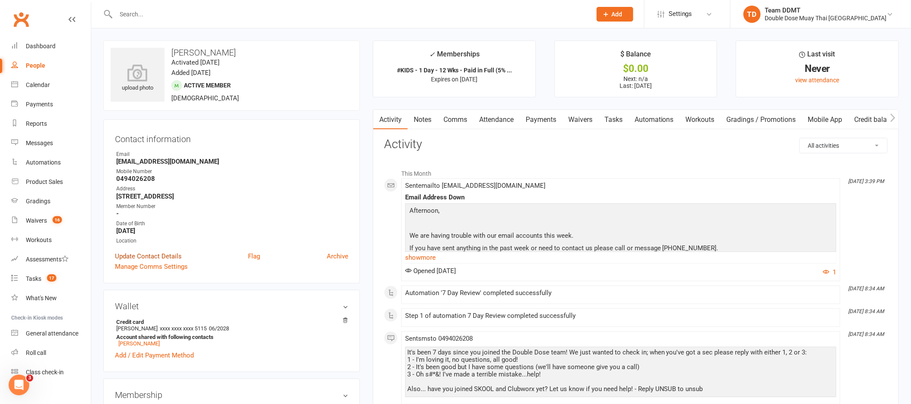
click at [159, 256] on link "Update Contact Details" at bounding box center [148, 256] width 67 height 10
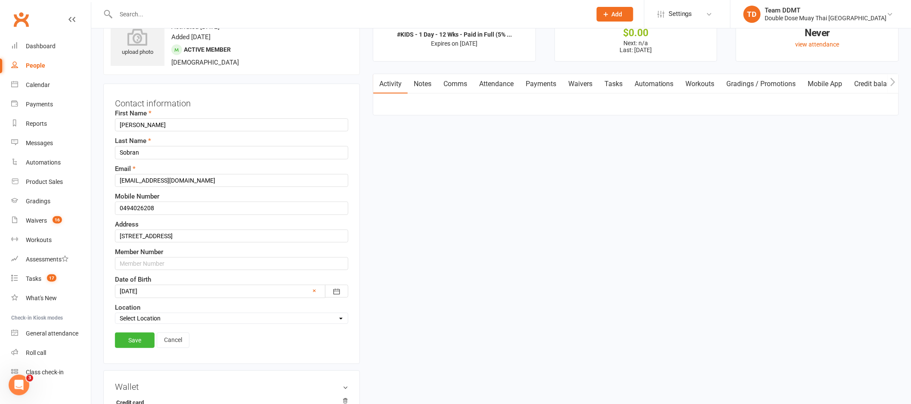
scroll to position [40, 0]
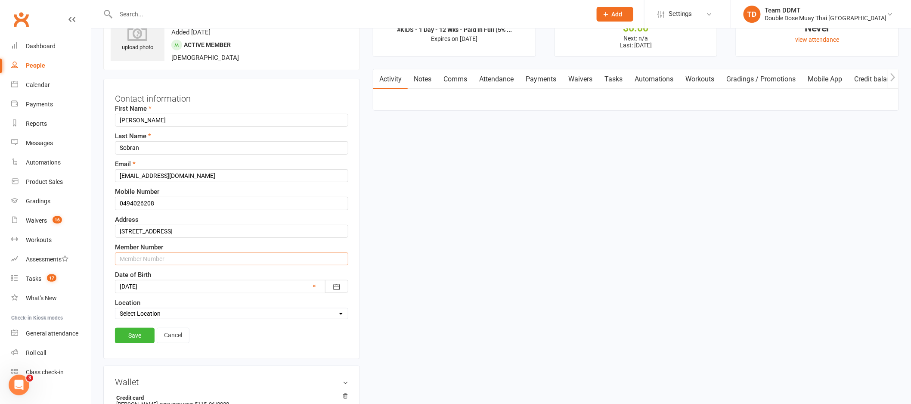
click at [169, 259] on input "text" at bounding box center [231, 258] width 233 height 13
type input "788139"
click at [135, 334] on link "Save" at bounding box center [135, 335] width 40 height 15
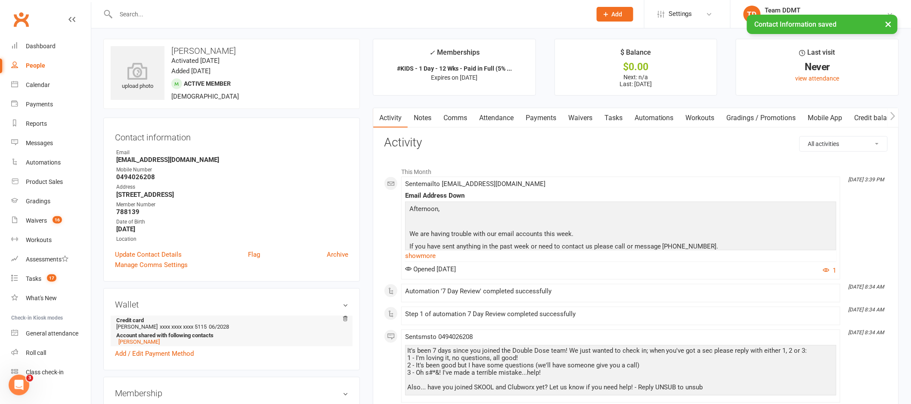
scroll to position [0, 0]
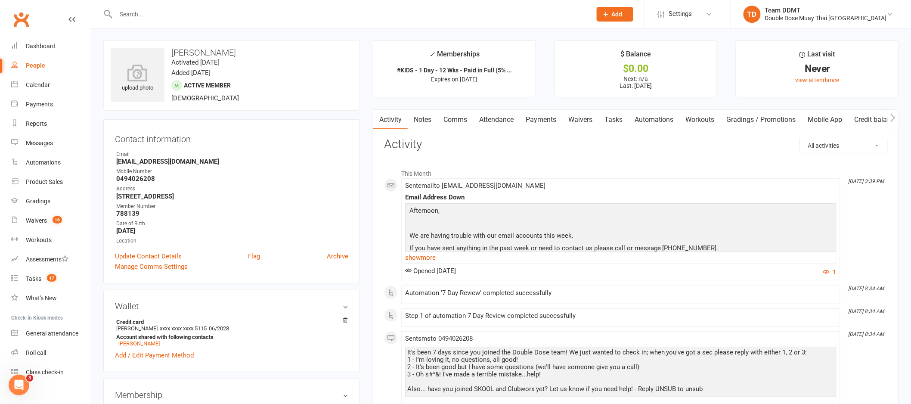
click at [431, 123] on link "Notes" at bounding box center [423, 120] width 30 height 20
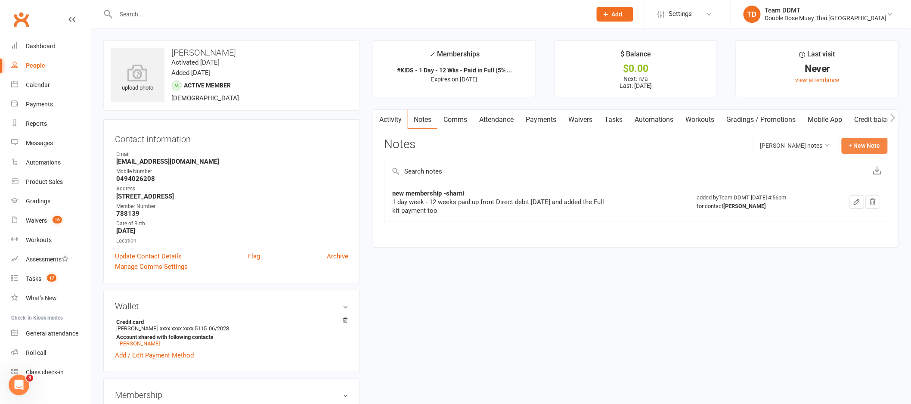
click at [860, 139] on button "+ New Note" at bounding box center [864, 145] width 46 height 15
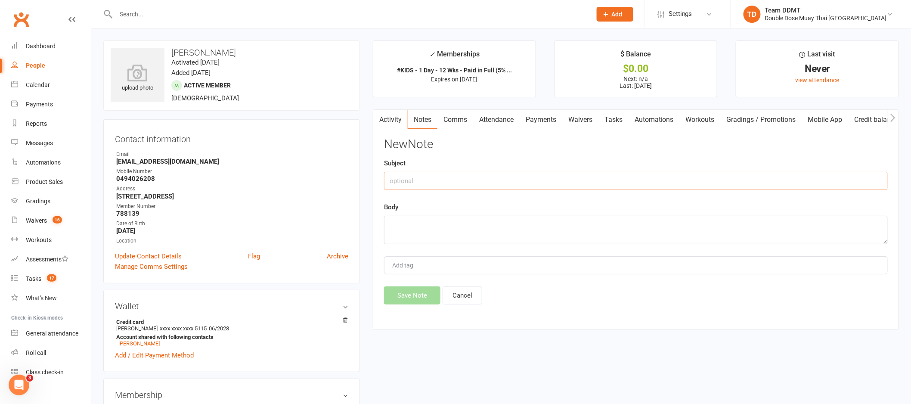
click at [777, 174] on input "text" at bounding box center [636, 181] width 504 height 18
type input "C"
type input "Kit -sharni"
type textarea "Collected med shinguards"
click at [409, 295] on button "Save Note" at bounding box center [412, 295] width 56 height 18
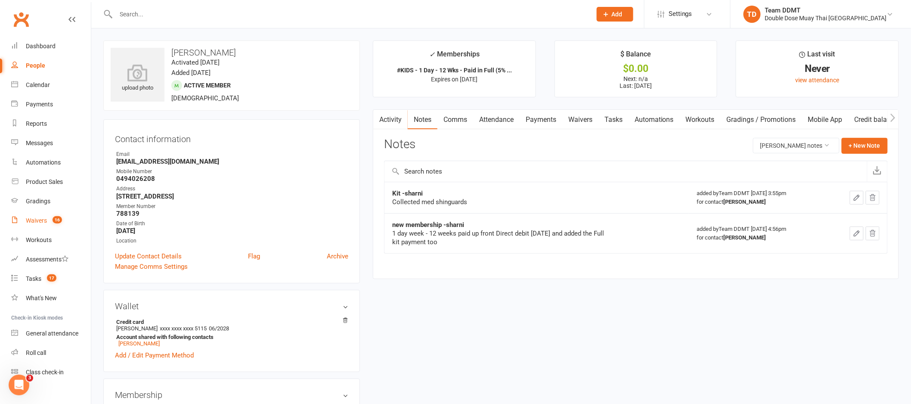
click at [42, 219] on div "Waivers" at bounding box center [36, 220] width 21 height 7
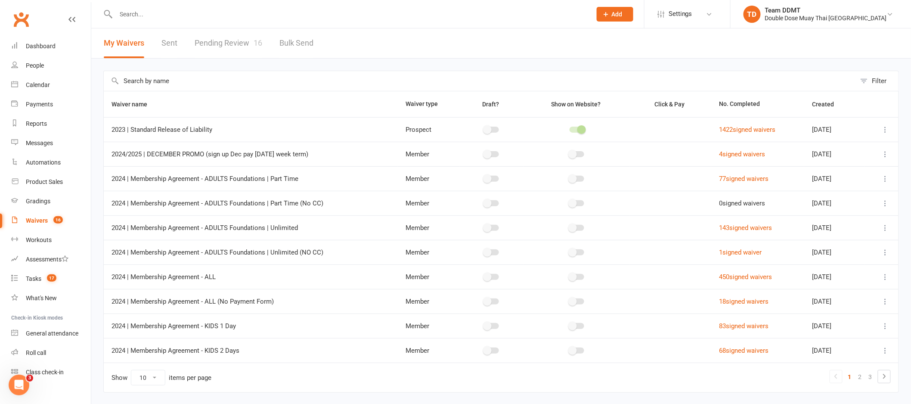
click at [254, 41] on span "16" at bounding box center [258, 42] width 9 height 9
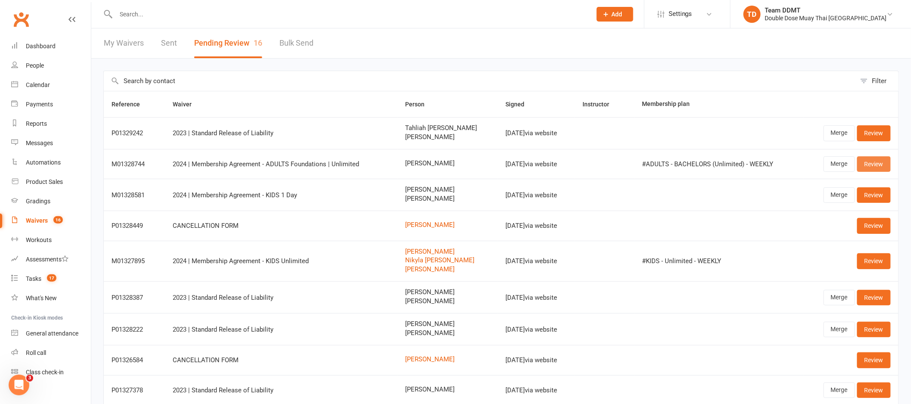
click at [872, 163] on link "Review" at bounding box center [874, 163] width 34 height 15
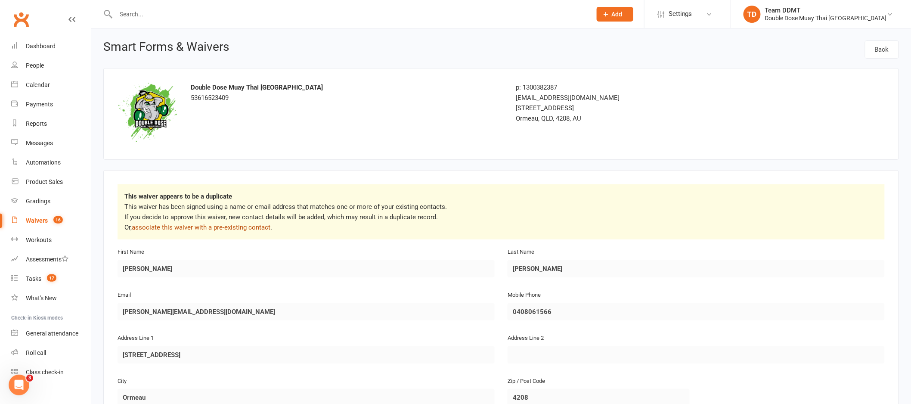
click at [239, 229] on link "associate this waiver with a pre-existing contact" at bounding box center [201, 227] width 139 height 8
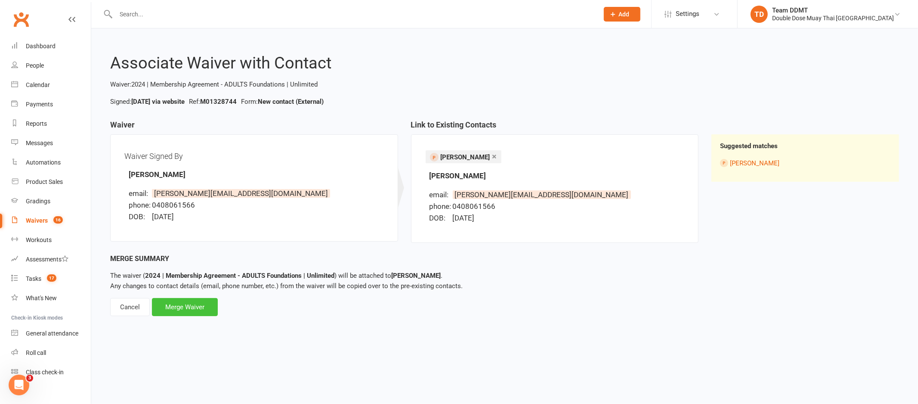
click at [198, 303] on div "Merge Waiver" at bounding box center [185, 307] width 66 height 18
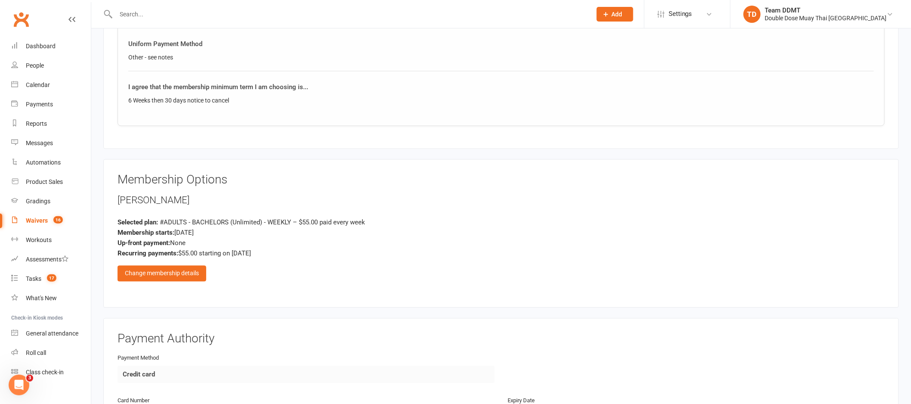
scroll to position [598, 0]
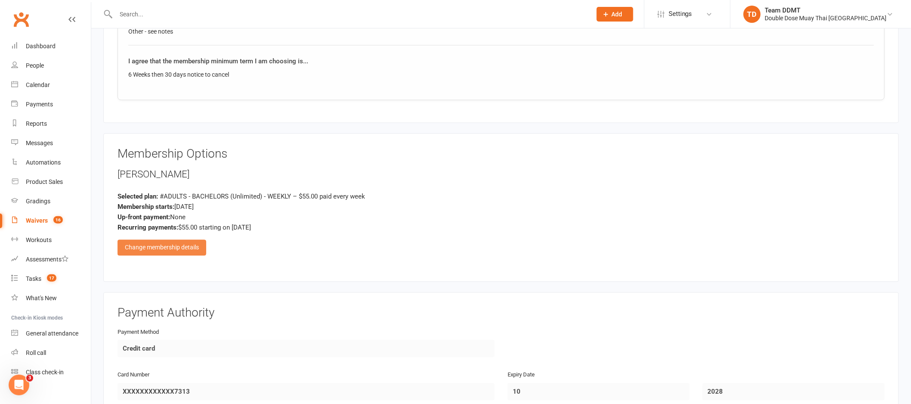
click at [180, 247] on div "Change membership details" at bounding box center [161, 247] width 89 height 15
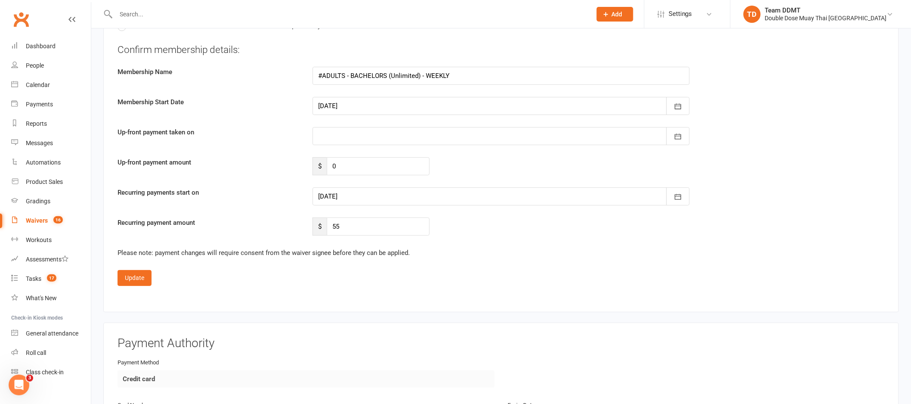
scroll to position [1294, 0]
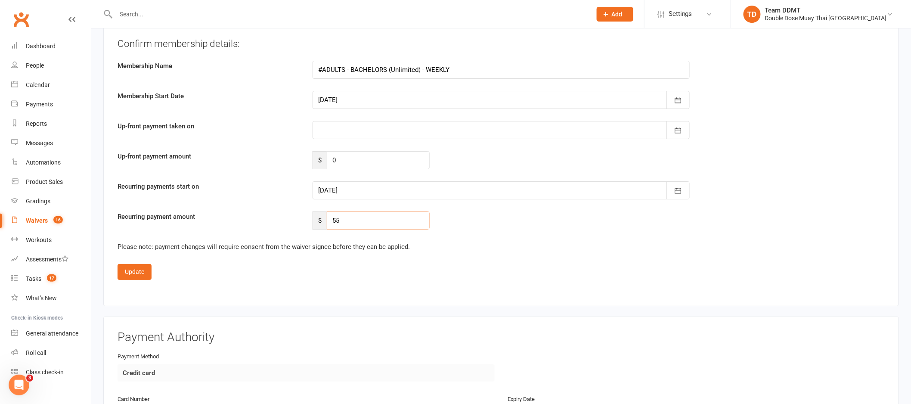
click at [365, 221] on input "55" at bounding box center [378, 220] width 103 height 18
type input "45"
click at [674, 186] on icon "button" at bounding box center [678, 190] width 9 height 9
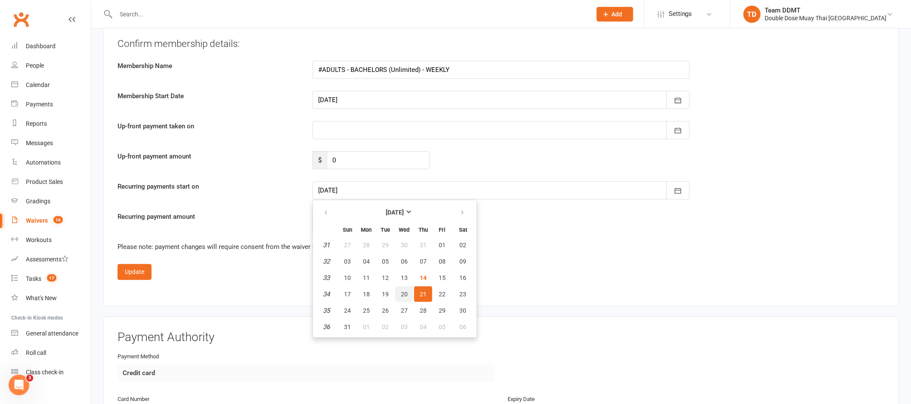
click at [401, 292] on span "20" at bounding box center [404, 294] width 7 height 7
type input "20 Aug 2025"
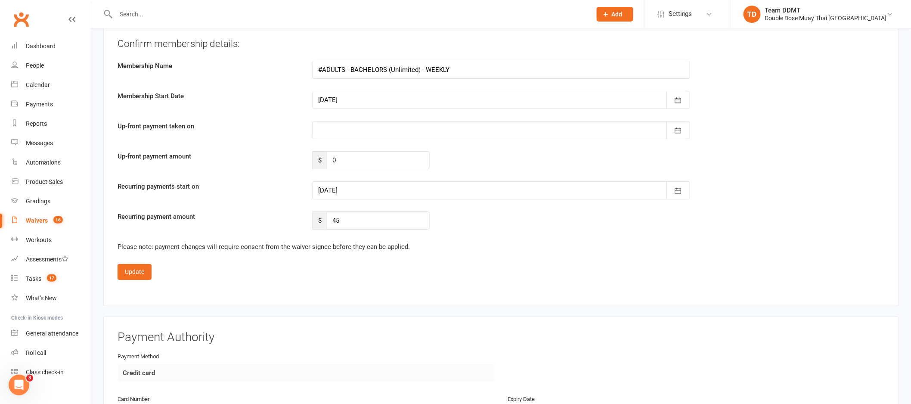
click at [124, 270] on button "Update" at bounding box center [134, 271] width 34 height 15
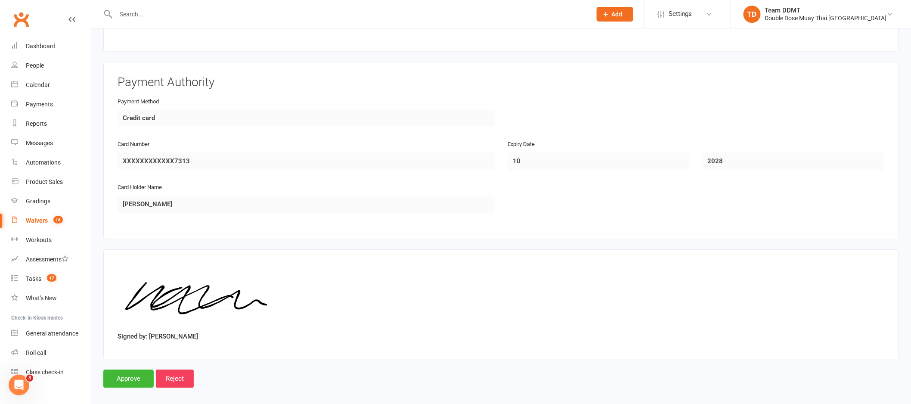
scroll to position [835, 0]
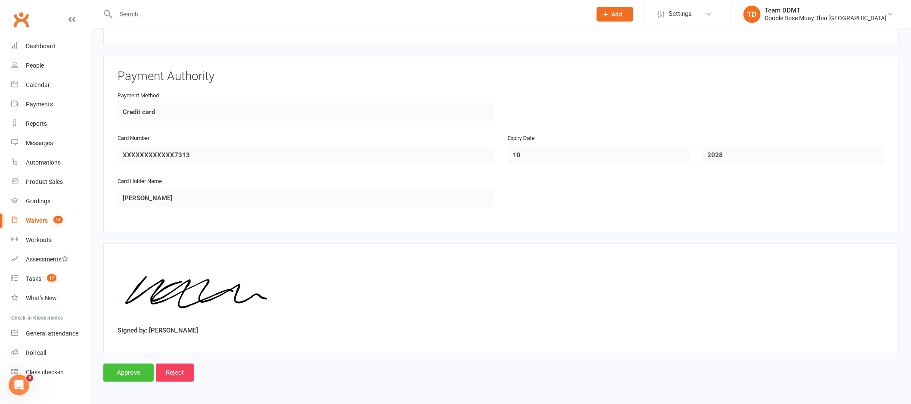
click at [133, 368] on input "Approve" at bounding box center [128, 372] width 50 height 18
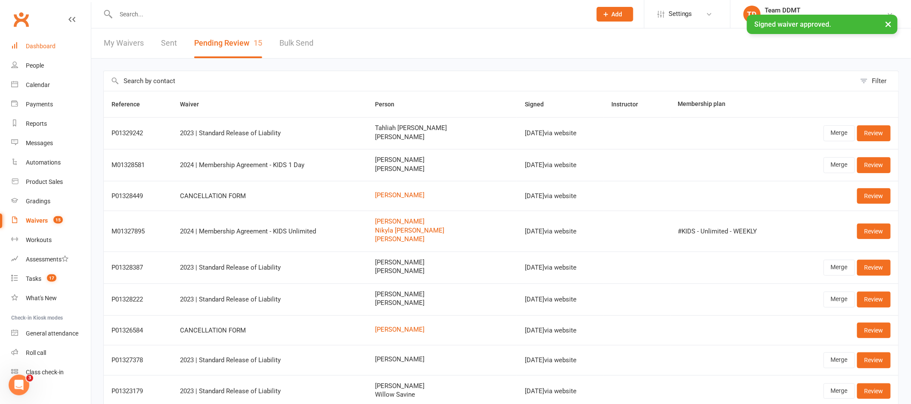
click at [43, 46] on div "Dashboard" at bounding box center [41, 46] width 30 height 7
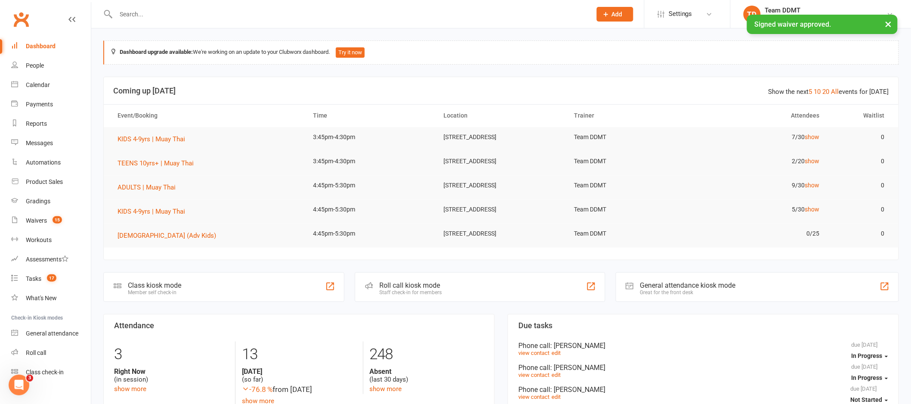
scroll to position [276, 0]
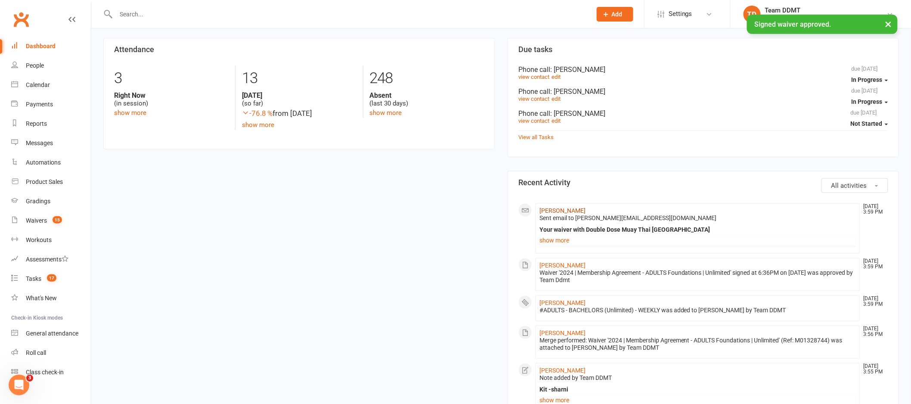
click at [566, 211] on link "Kate Chamberlain" at bounding box center [562, 210] width 46 height 7
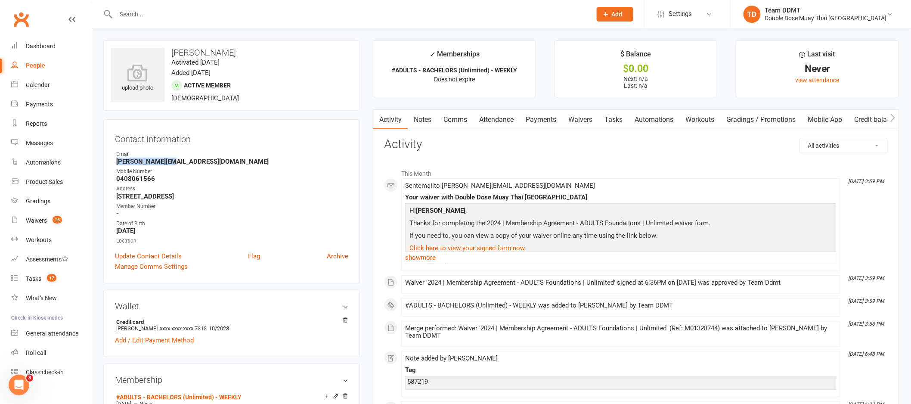
drag, startPoint x: 173, startPoint y: 163, endPoint x: 117, endPoint y: 163, distance: 56.0
click at [117, 163] on strong "Kate.c12@live.ca" at bounding box center [232, 162] width 232 height 8
copy strong "Kate.c12@live.ca"
click at [425, 117] on link "Notes" at bounding box center [423, 120] width 30 height 20
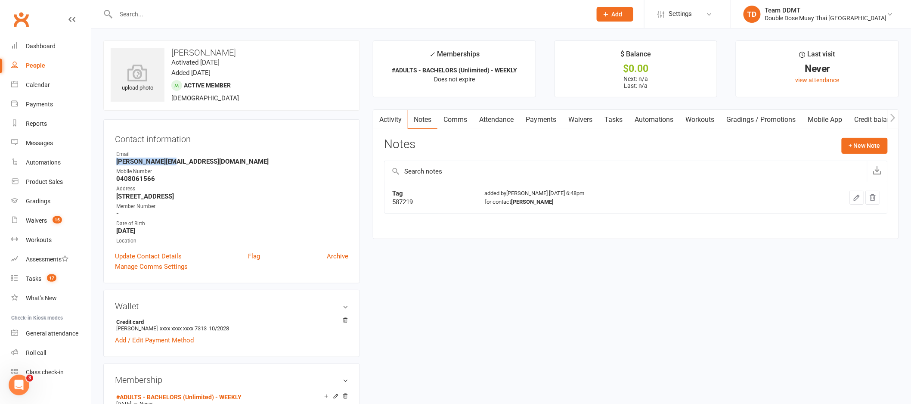
click at [436, 205] on div "587219" at bounding box center [430, 202] width 77 height 9
drag, startPoint x: 419, startPoint y: 203, endPoint x: 393, endPoint y: 201, distance: 26.7
click at [393, 201] on div "587219" at bounding box center [430, 202] width 77 height 9
copy div "587219"
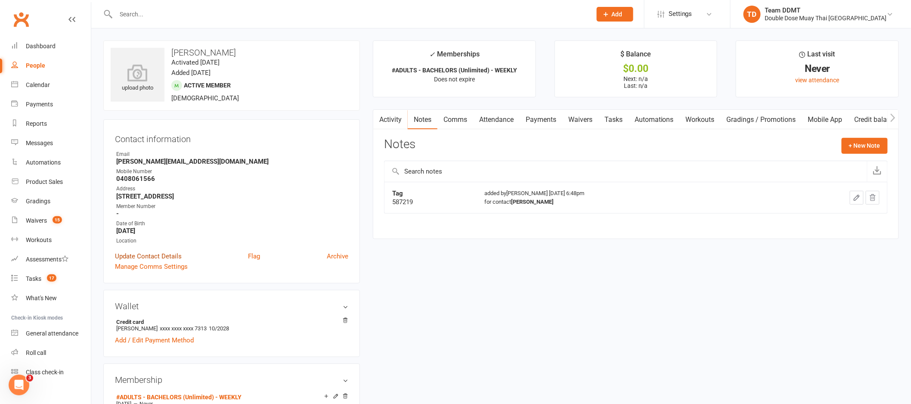
click at [164, 256] on link "Update Contact Details" at bounding box center [148, 256] width 67 height 10
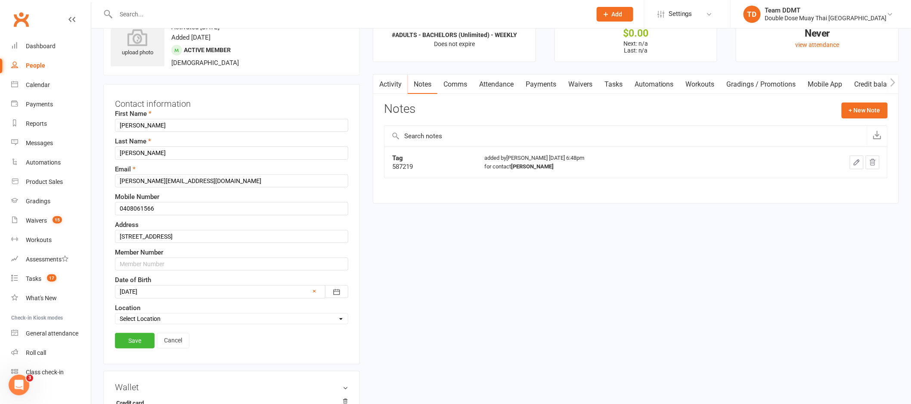
scroll to position [40, 0]
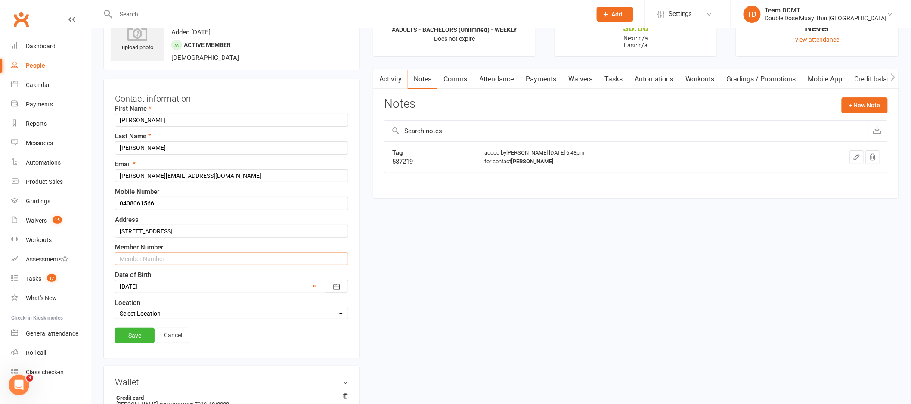
click at [136, 259] on input "text" at bounding box center [231, 258] width 233 height 13
paste input "587219"
type input "587219"
click at [124, 334] on link "Save" at bounding box center [135, 335] width 40 height 15
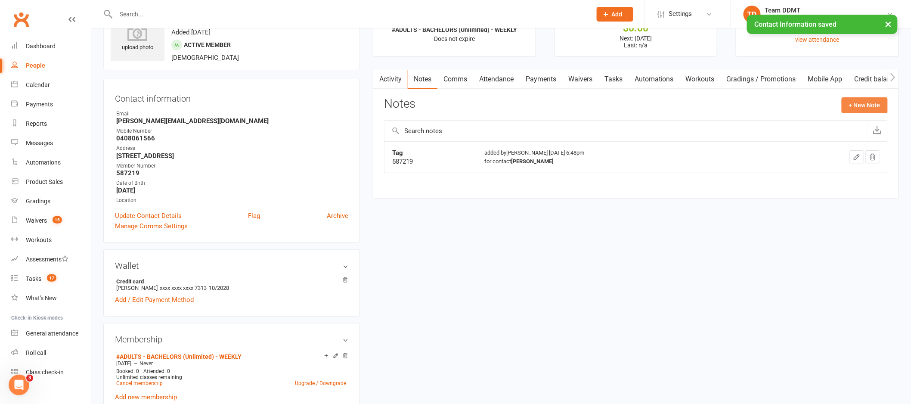
click at [870, 99] on button "+ New Note" at bounding box center [864, 104] width 46 height 15
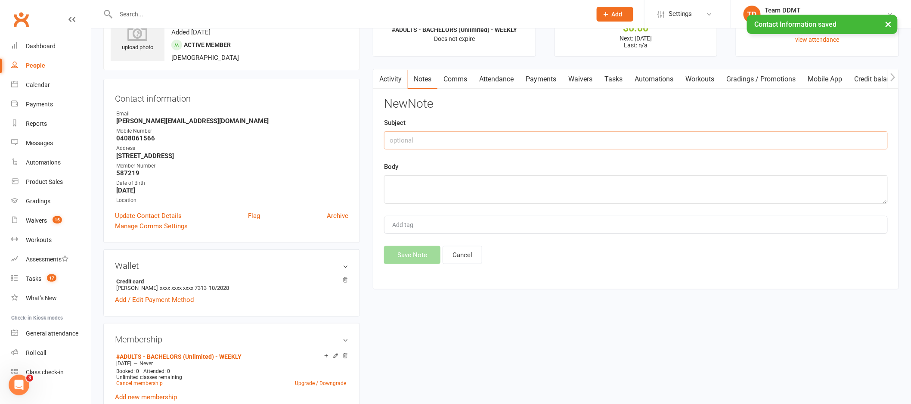
click at [761, 145] on input "text" at bounding box center [636, 140] width 504 height 18
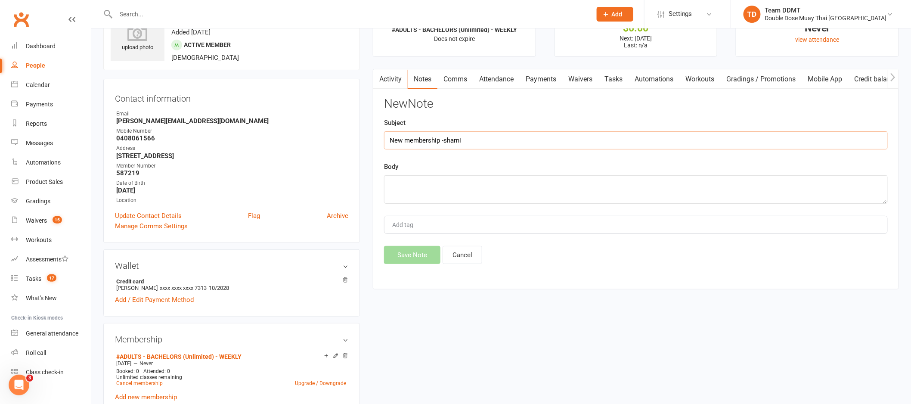
type input "New membership -sharni"
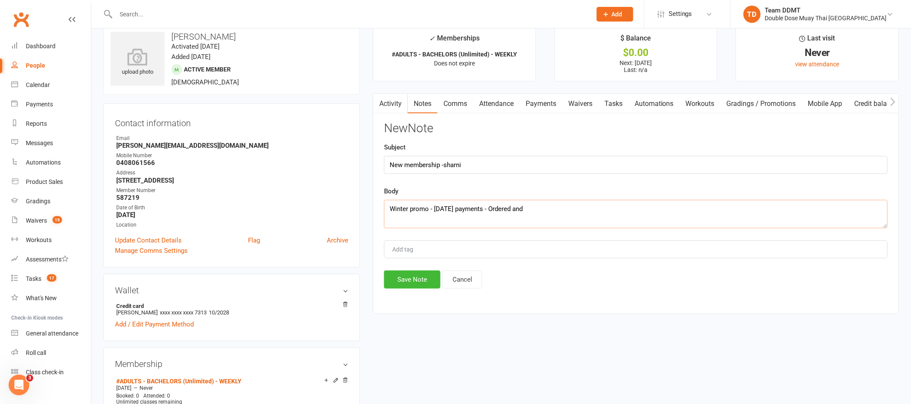
scroll to position [14, 0]
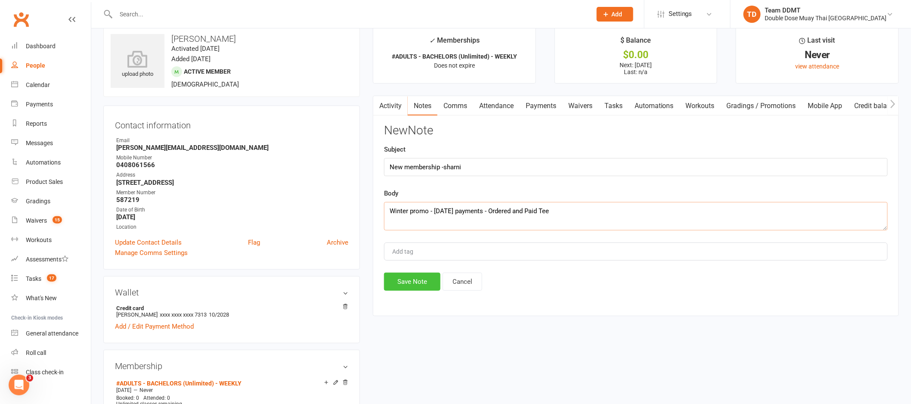
type textarea "Winter promo - Wednesday payments - Ordered and Paid Tee"
click at [417, 286] on button "Save Note" at bounding box center [412, 281] width 56 height 18
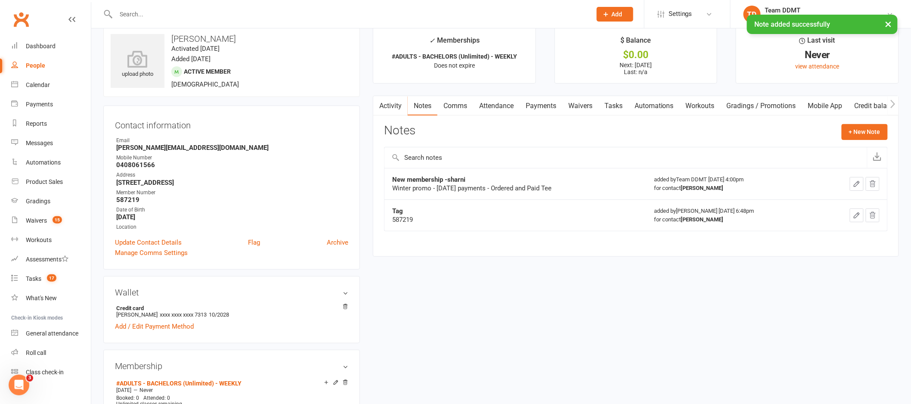
click at [597, 106] on link "Waivers" at bounding box center [580, 106] width 36 height 20
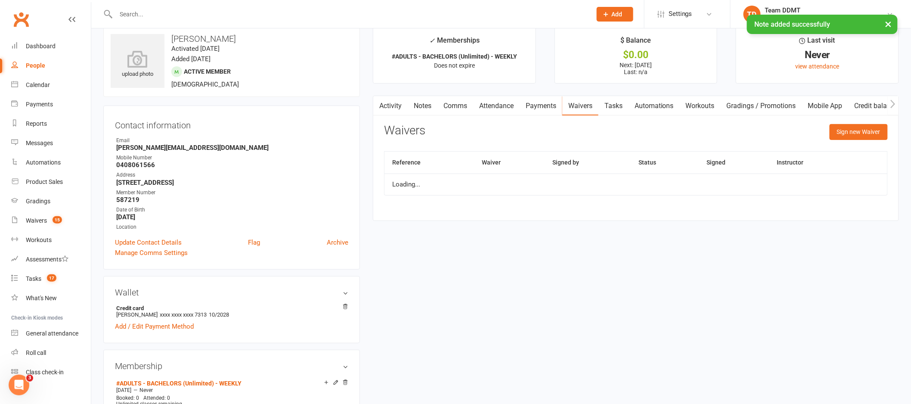
click at [622, 105] on link "Tasks" at bounding box center [613, 106] width 30 height 20
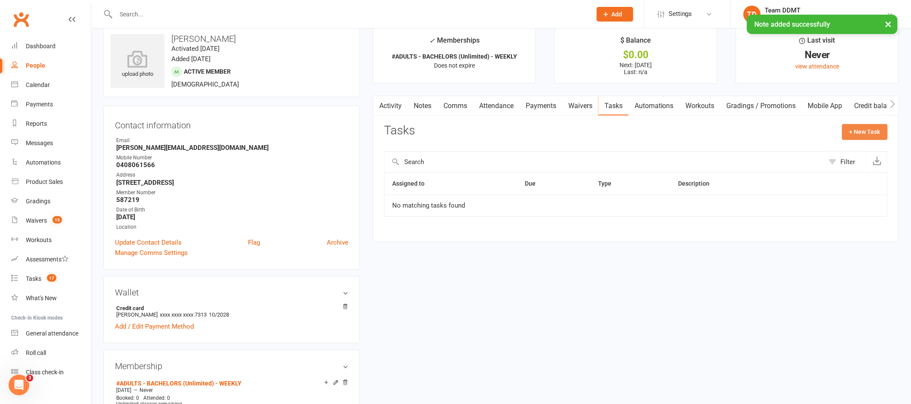
click at [860, 136] on button "+ New Task" at bounding box center [865, 131] width 46 height 15
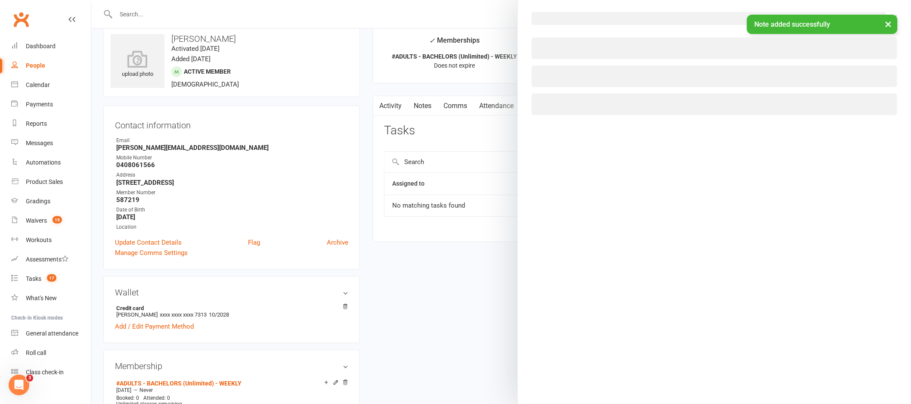
select select "44670"
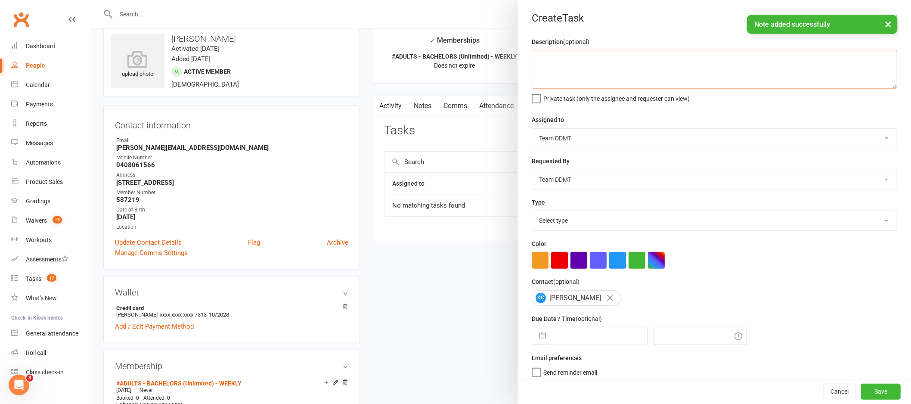
click at [587, 75] on textarea at bounding box center [714, 69] width 365 height 39
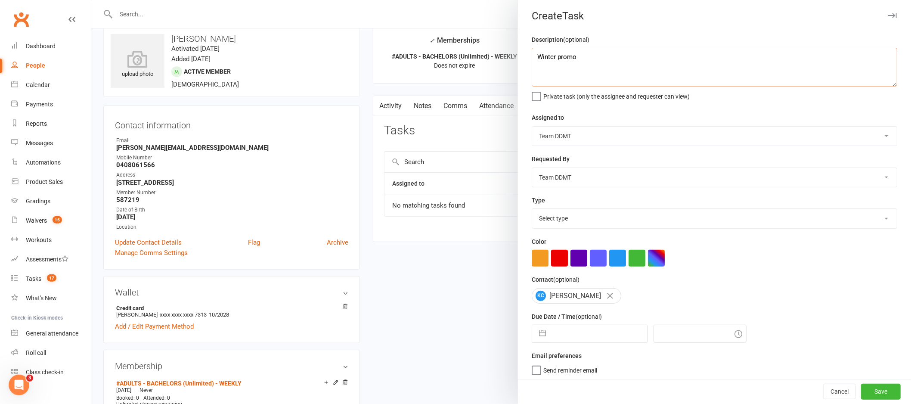
scroll to position [5, 0]
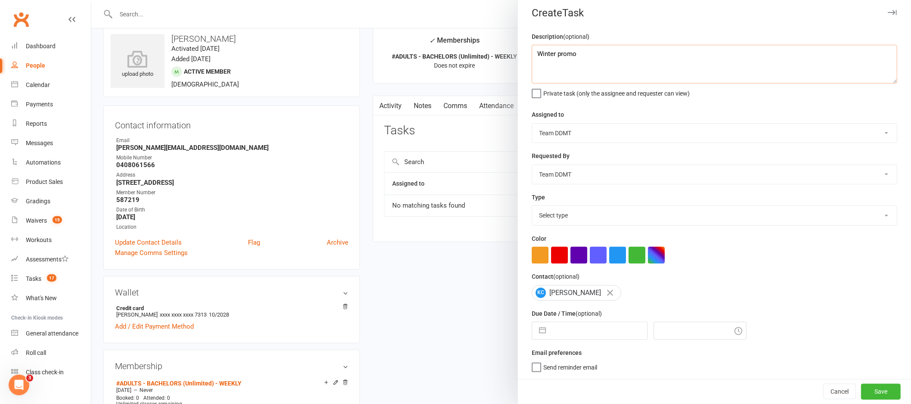
type textarea "Winter promo"
select select "6"
select select "2025"
select select "7"
select select "2025"
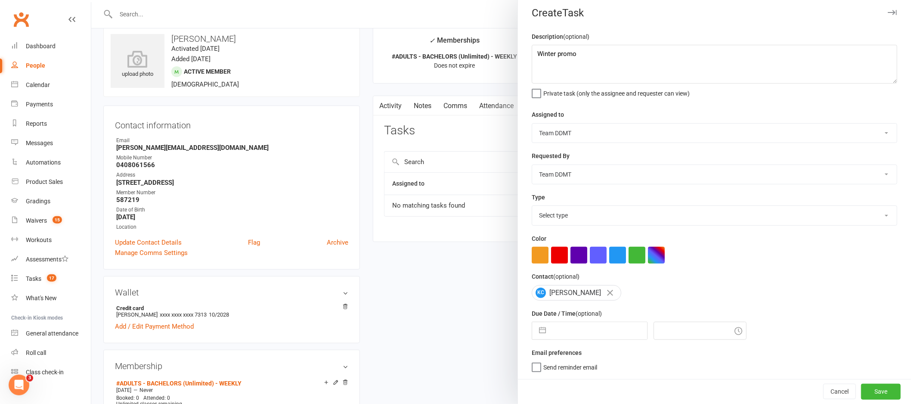
select select "8"
select select "2025"
click at [586, 332] on input "text" at bounding box center [598, 330] width 97 height 17
click at [582, 137] on select "Nakia Wright Nick Hunter Lorna Bremner Team DDMT Team DDMT Braden Fox Gray Gonz…" at bounding box center [714, 133] width 365 height 19
select select "46103"
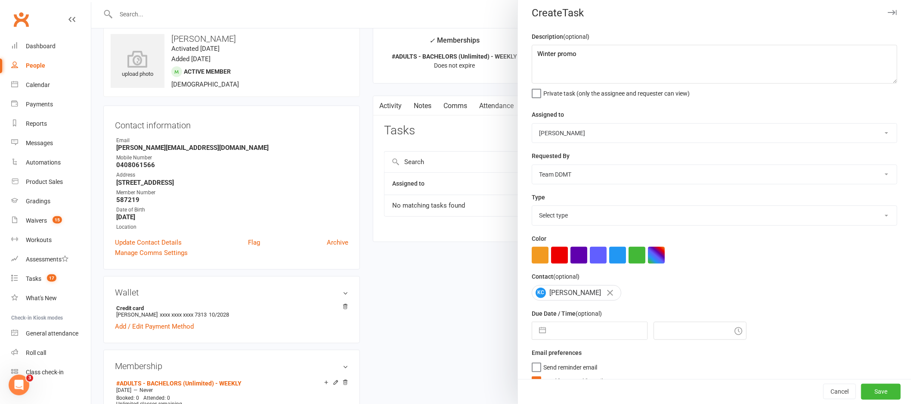
click at [576, 211] on select "Select type Data entry E-mail Follow up Grading Internal query Meeting Membersh…" at bounding box center [714, 215] width 365 height 19
select select "23924"
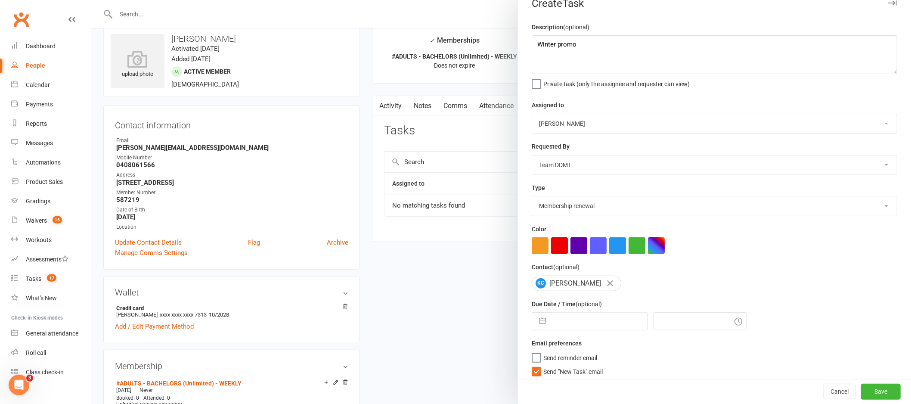
scroll to position [19, 0]
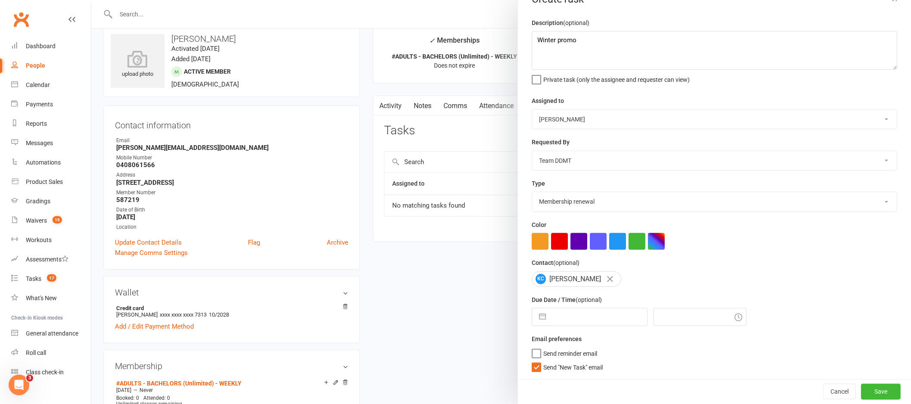
select select "6"
select select "2025"
select select "7"
select select "2025"
select select "8"
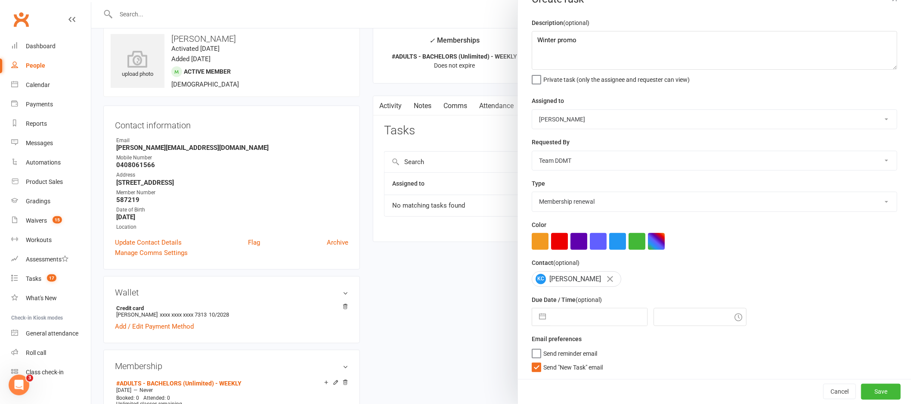
select select "2025"
click at [593, 315] on input "text" at bounding box center [598, 316] width 97 height 17
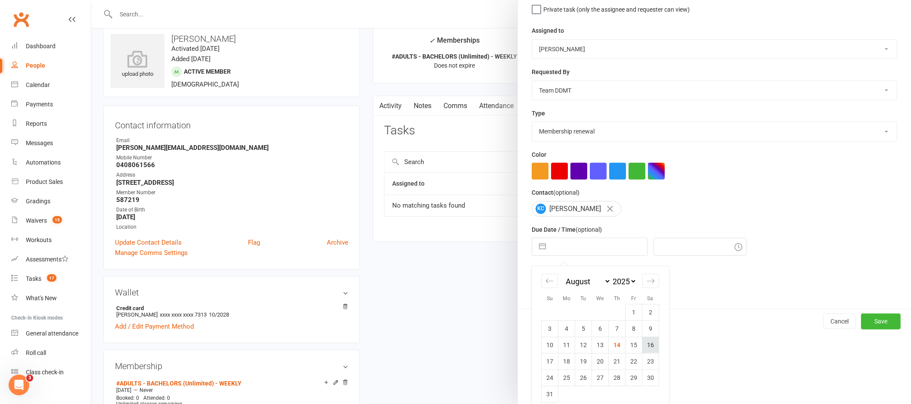
scroll to position [98, 0]
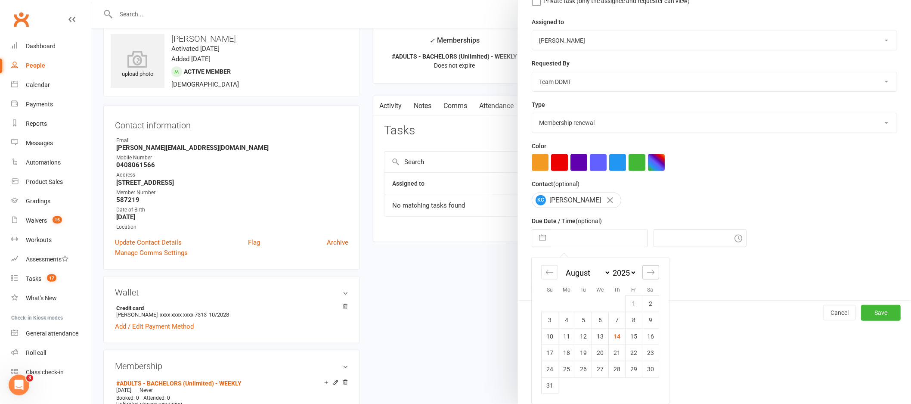
click at [649, 278] on div "Move forward to switch to the next month." at bounding box center [650, 272] width 17 height 14
select select "9"
select select "2025"
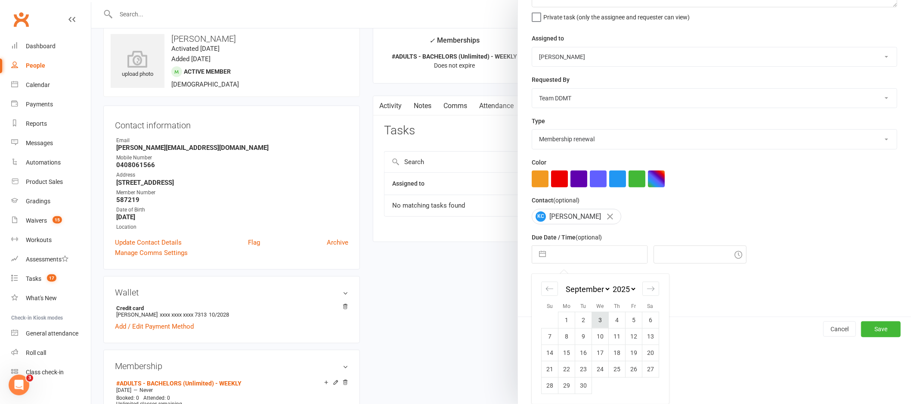
scroll to position [81, 0]
click at [596, 374] on td "24" at bounding box center [600, 369] width 17 height 16
type input "24 Sep 2025"
type input "4:00pm"
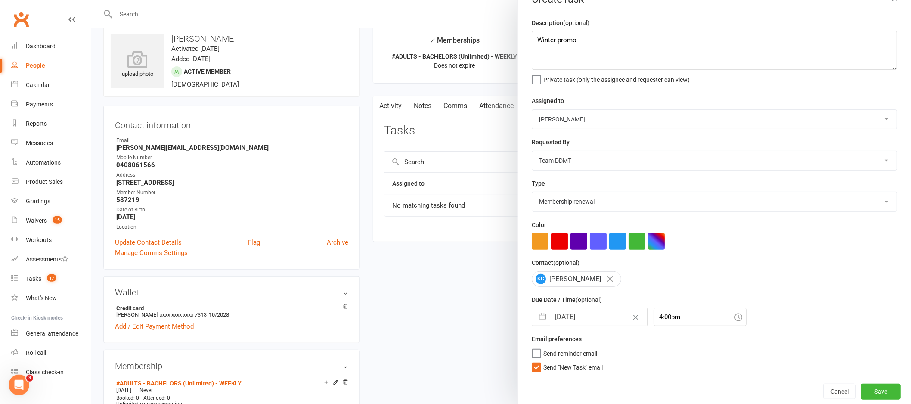
scroll to position [19, 0]
click at [568, 364] on span "Send "New Task" email" at bounding box center [572, 366] width 59 height 10
click at [568, 361] on input "Send "New Task" email" at bounding box center [567, 361] width 71 height 0
click at [861, 390] on button "Save" at bounding box center [881, 390] width 40 height 15
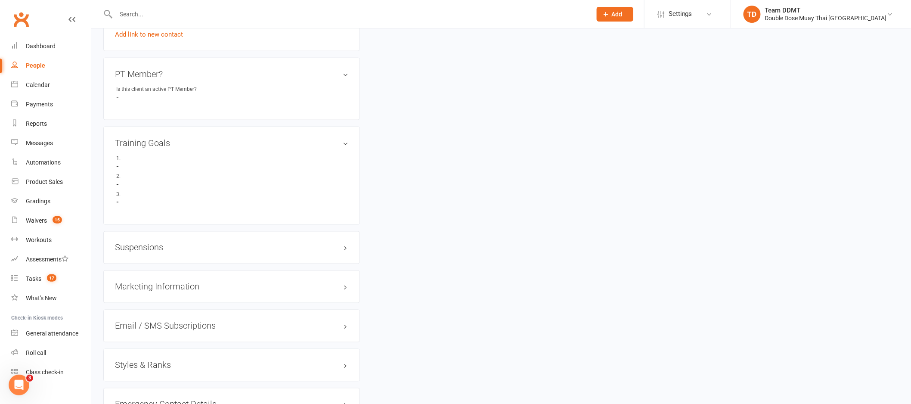
scroll to position [487, 0]
click at [160, 366] on h3 "Styles & Ranks" at bounding box center [231, 364] width 233 height 9
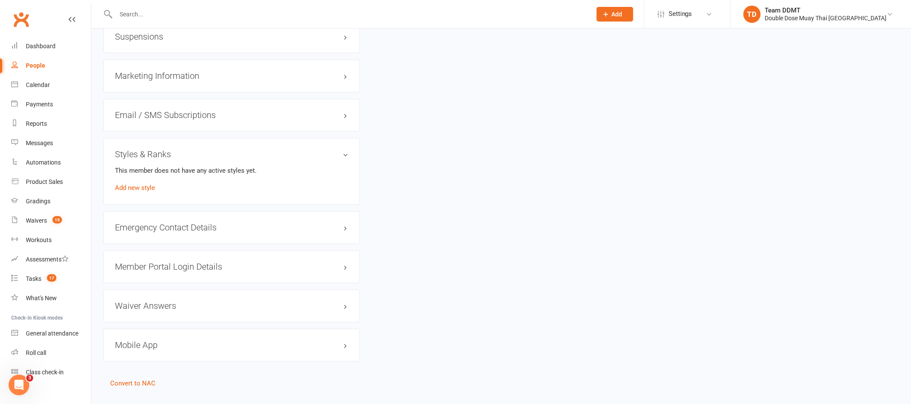
scroll to position [698, 0]
click at [145, 191] on div "This member does not have any active styles yet. Add new style" at bounding box center [231, 178] width 233 height 28
click at [145, 187] on link "Add new style" at bounding box center [135, 187] width 40 height 8
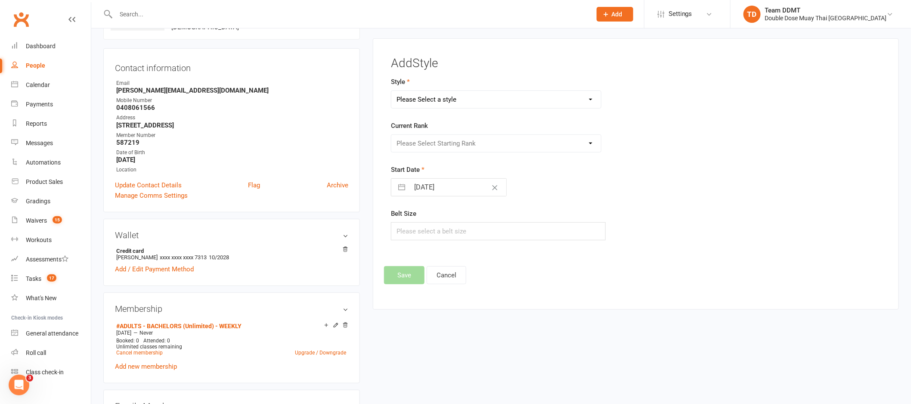
scroll to position [66, 0]
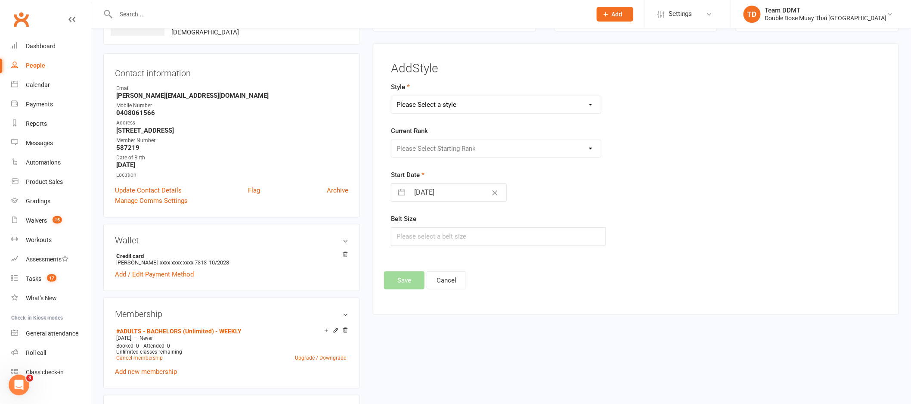
click at [472, 105] on select "Please Select a style Adults Boxing Adults Muaythai Kids Muaythai Online Teens …" at bounding box center [496, 104] width 210 height 17
select select "1451"
click at [470, 142] on select "Please Select Starting Rank L1 White L2 Yellow L3 Orange L4 Green L5 Blue L6 Pu…" at bounding box center [496, 148] width 210 height 17
select select "14233"
click at [410, 285] on button "Save" at bounding box center [404, 280] width 40 height 18
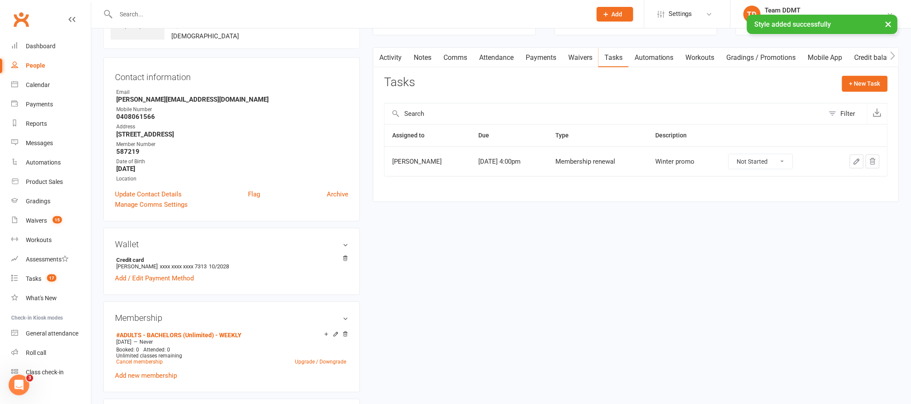
scroll to position [55, 0]
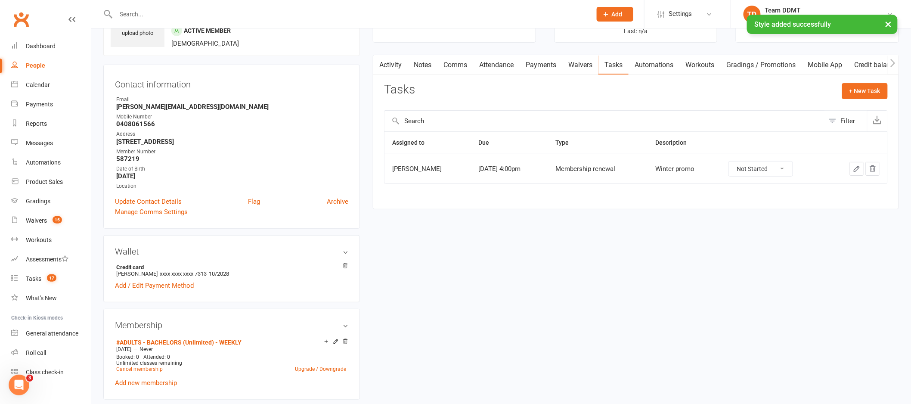
click at [396, 61] on link "Activity" at bounding box center [390, 65] width 34 height 20
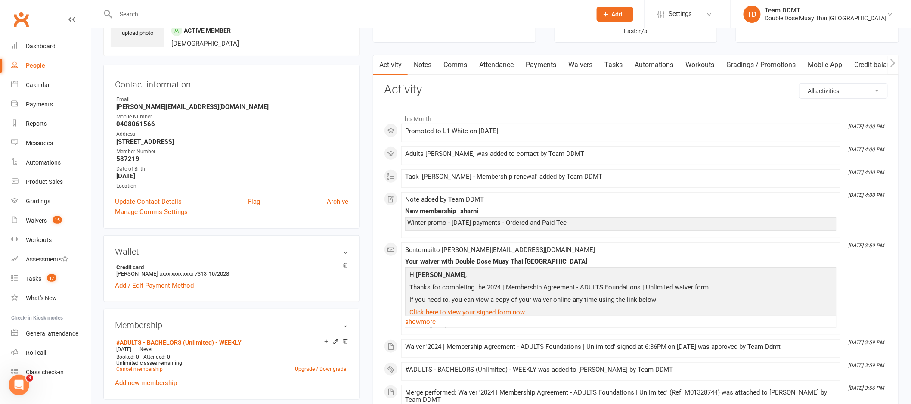
click at [448, 64] on link "Comms" at bounding box center [455, 65] width 36 height 20
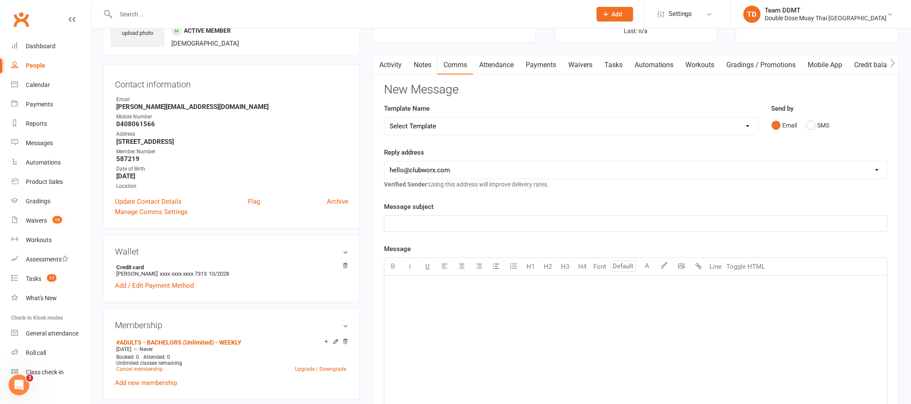
click at [713, 220] on p "﻿" at bounding box center [636, 223] width 492 height 10
click at [509, 312] on div "﻿" at bounding box center [635, 339] width 503 height 129
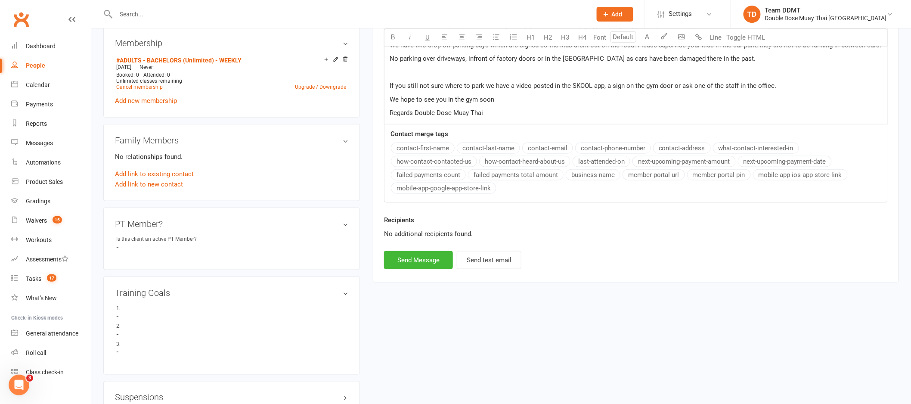
scroll to position [334, 0]
click at [427, 268] on button "Send Message" at bounding box center [418, 262] width 69 height 18
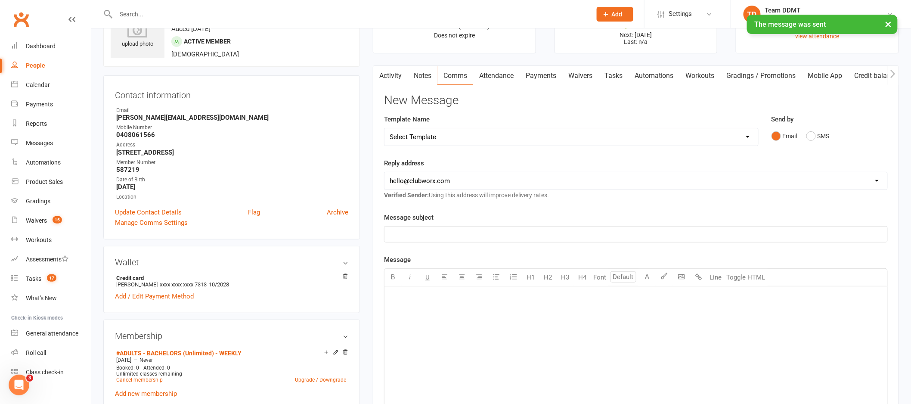
scroll to position [0, 0]
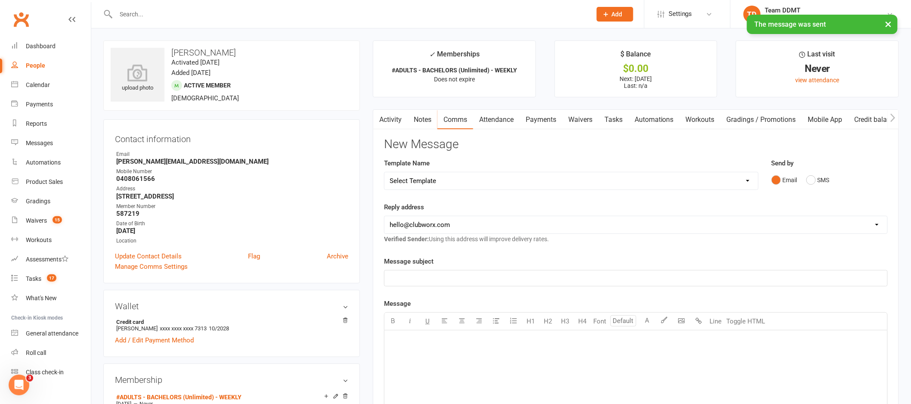
click at [147, 11] on input "text" at bounding box center [349, 14] width 472 height 12
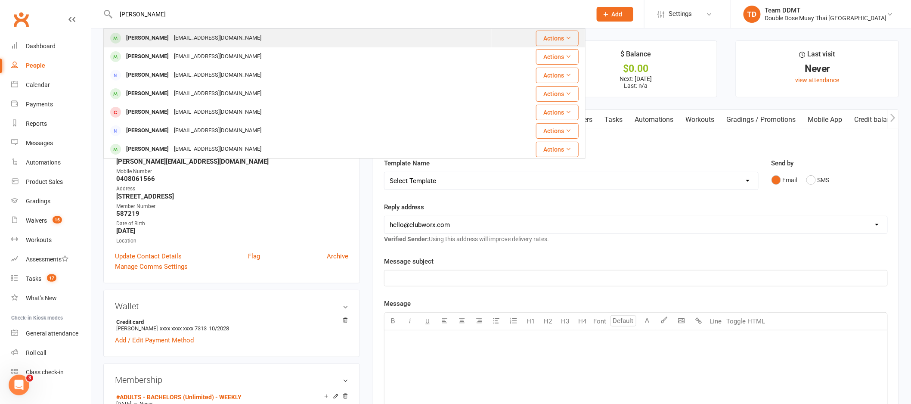
type input "harley hemson"
click at [171, 41] on div "Henson_stephen@hotmail.com" at bounding box center [217, 38] width 93 height 12
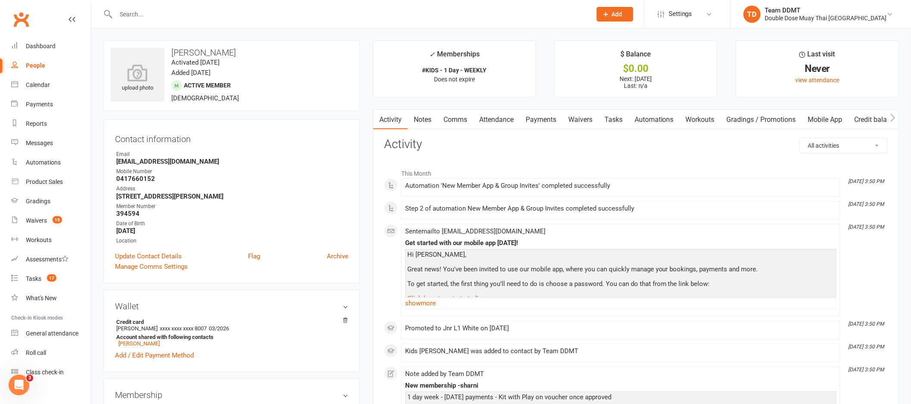
click at [456, 119] on link "Comms" at bounding box center [455, 120] width 36 height 20
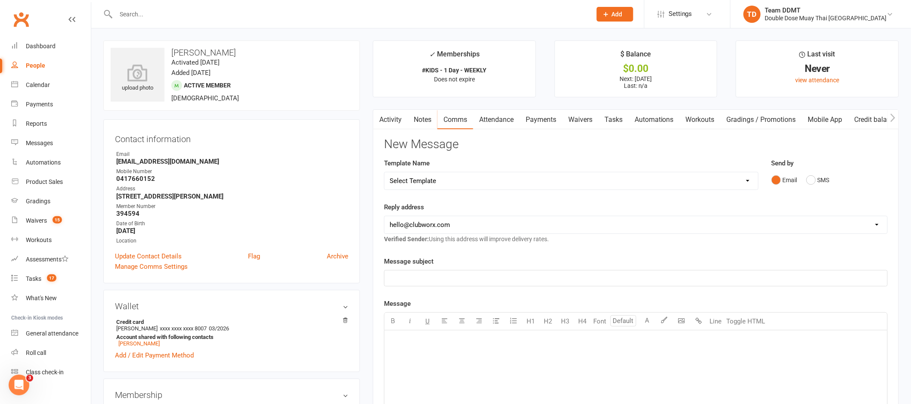
click at [690, 284] on div "﻿" at bounding box center [635, 277] width 503 height 15
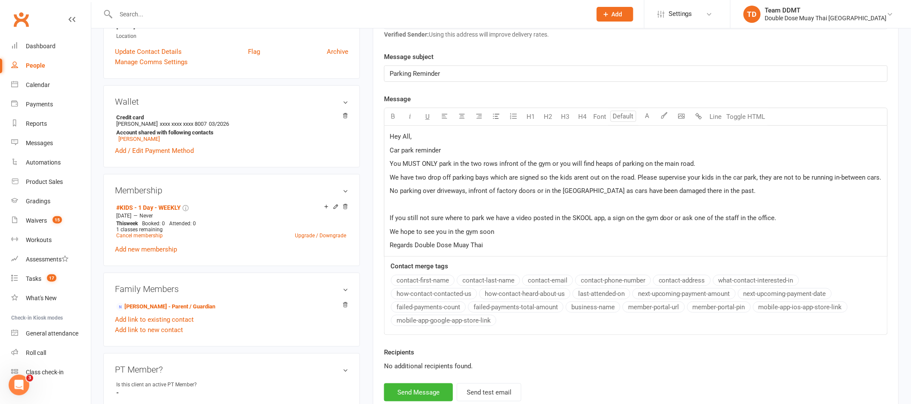
scroll to position [346, 0]
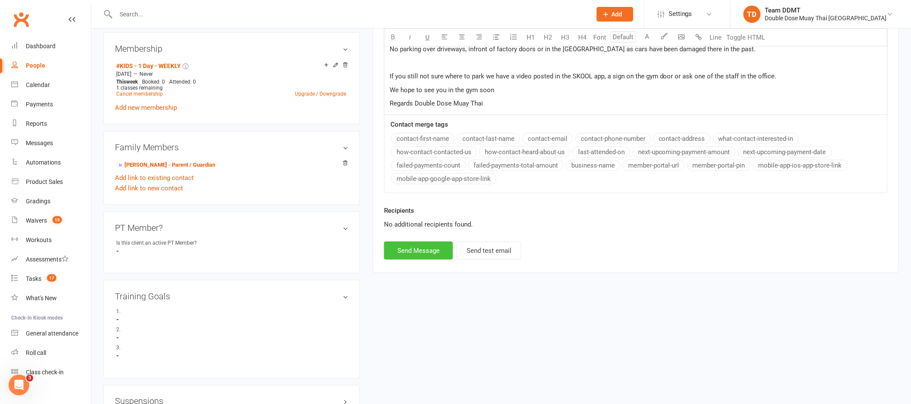
click at [425, 246] on button "Send Message" at bounding box center [418, 250] width 69 height 18
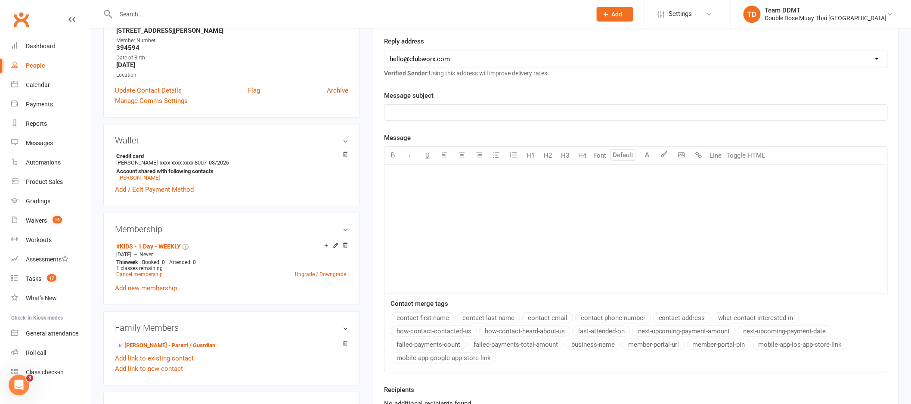
scroll to position [0, 0]
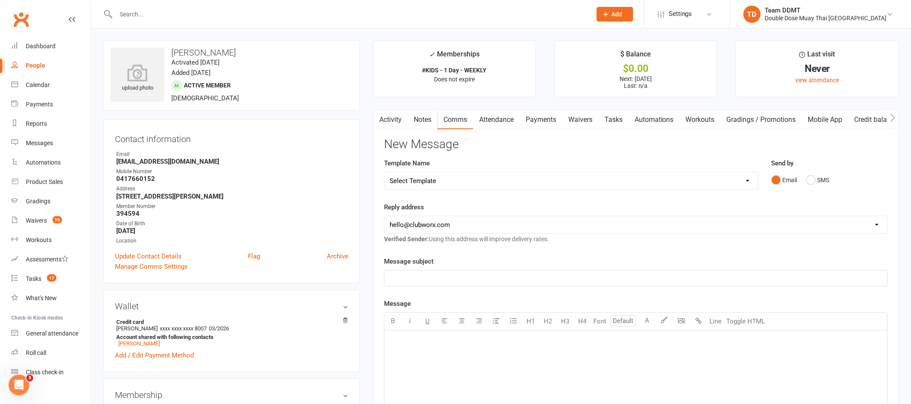
click at [393, 115] on link "Activity" at bounding box center [390, 120] width 34 height 20
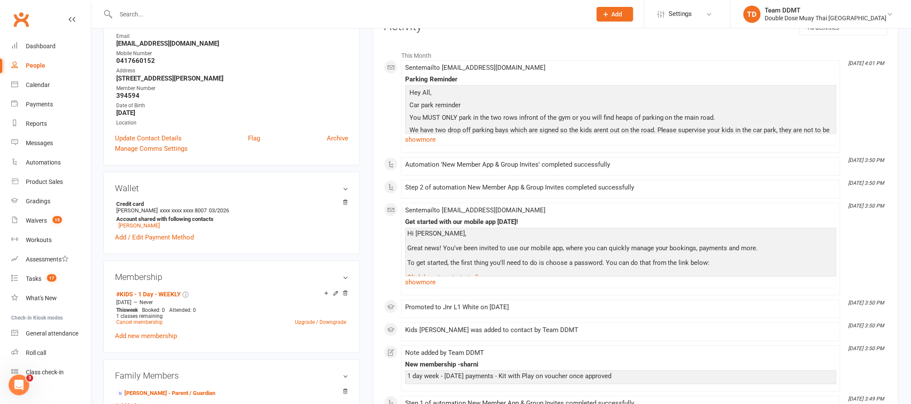
scroll to position [156, 0]
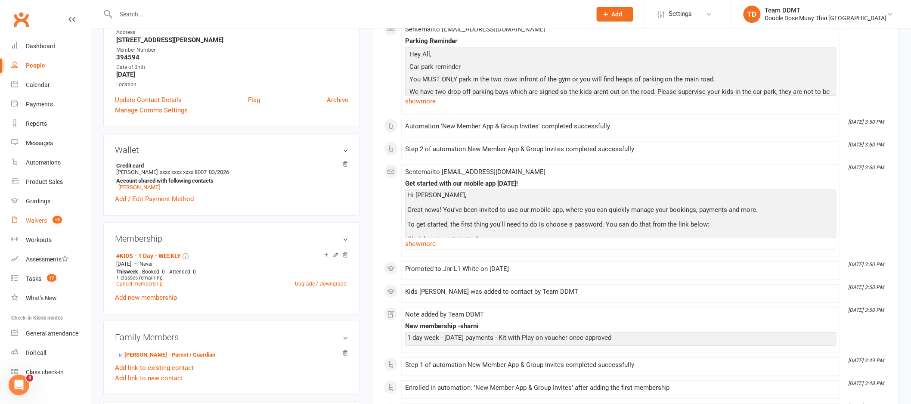
click at [48, 224] on link "Waivers 15" at bounding box center [51, 220] width 80 height 19
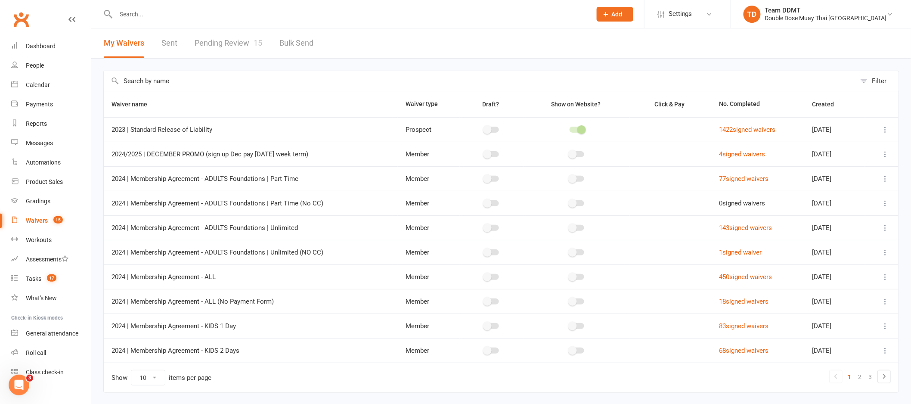
click at [232, 43] on link "Pending Review 15" at bounding box center [229, 43] width 68 height 30
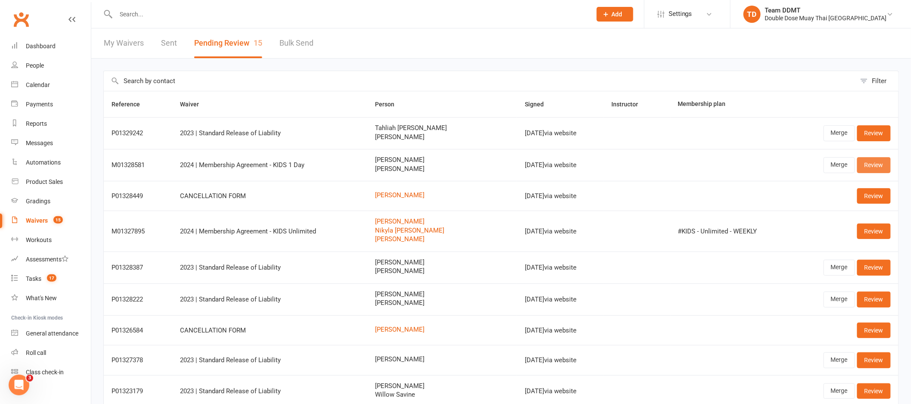
click at [862, 164] on link "Review" at bounding box center [874, 164] width 34 height 15
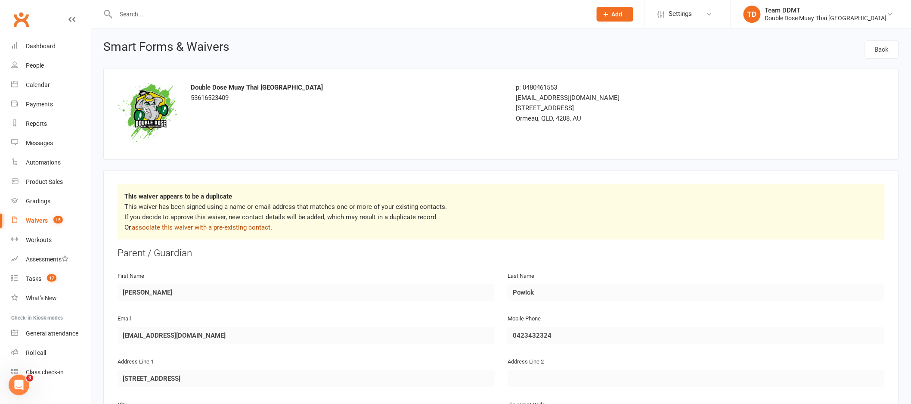
click at [253, 227] on link "associate this waiver with a pre-existing contact" at bounding box center [201, 227] width 139 height 8
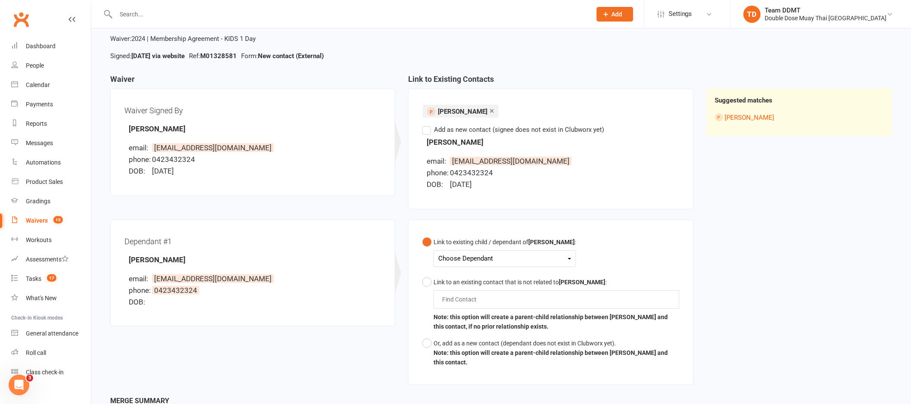
scroll to position [74, 0]
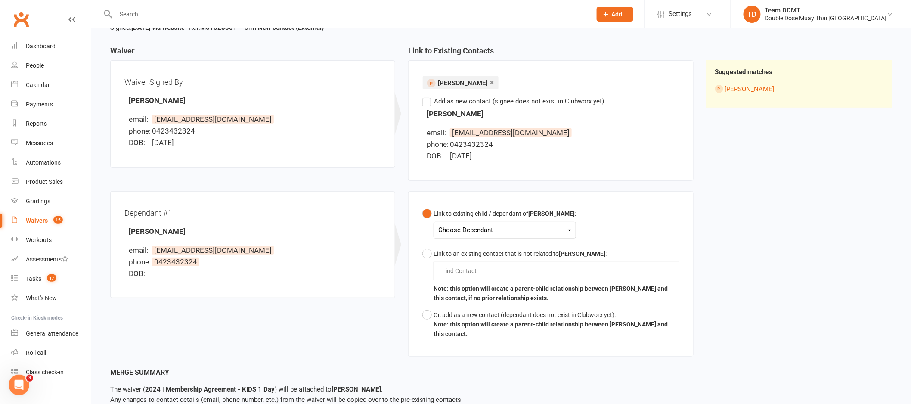
click at [508, 229] on div "Choose Dependant" at bounding box center [504, 230] width 133 height 12
click at [482, 251] on link "Otto Powick" at bounding box center [481, 250] width 85 height 19
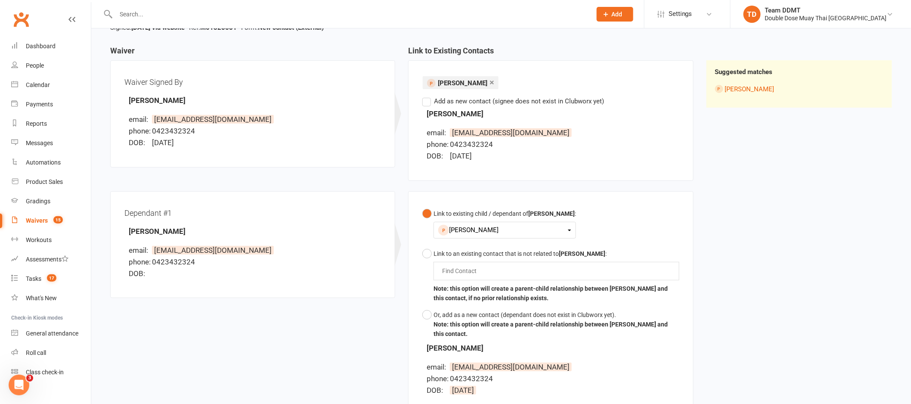
click at [337, 261] on li "phone: 0423432324" at bounding box center [255, 262] width 252 height 12
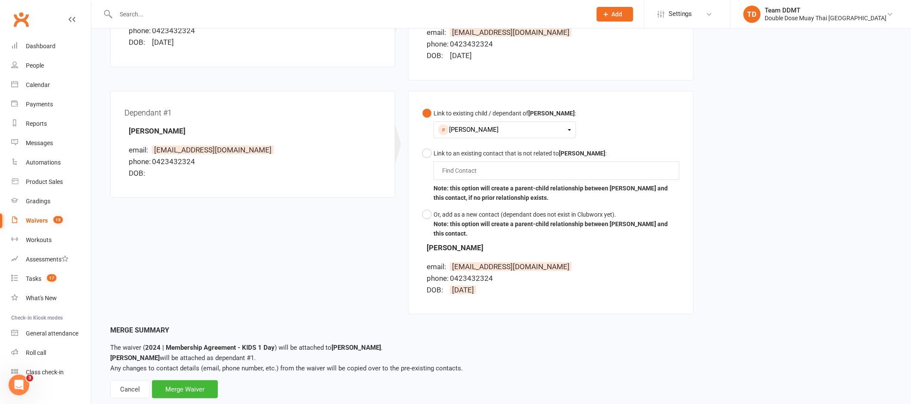
scroll to position [195, 0]
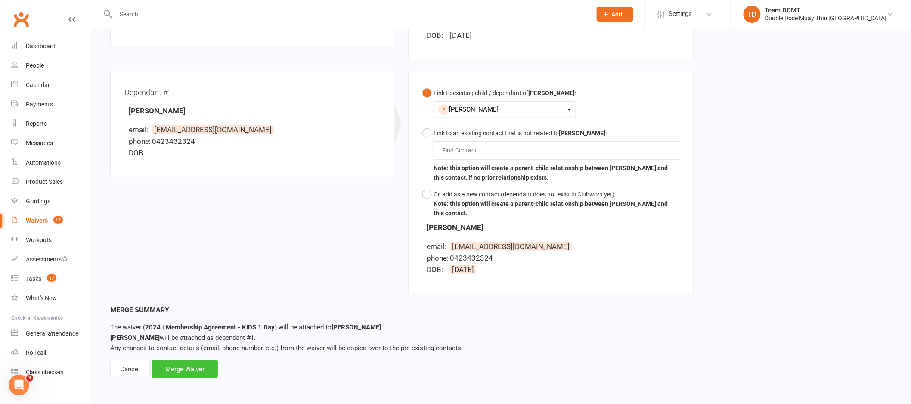
click at [196, 367] on div "Merge Waiver" at bounding box center [185, 369] width 66 height 18
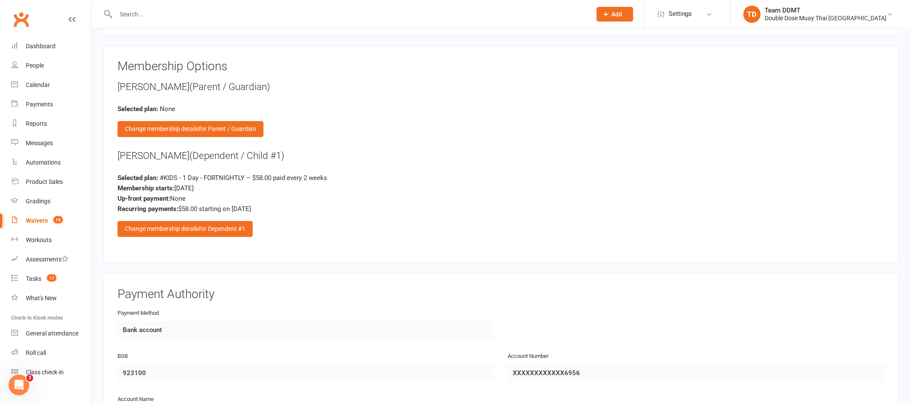
scroll to position [1007, 0]
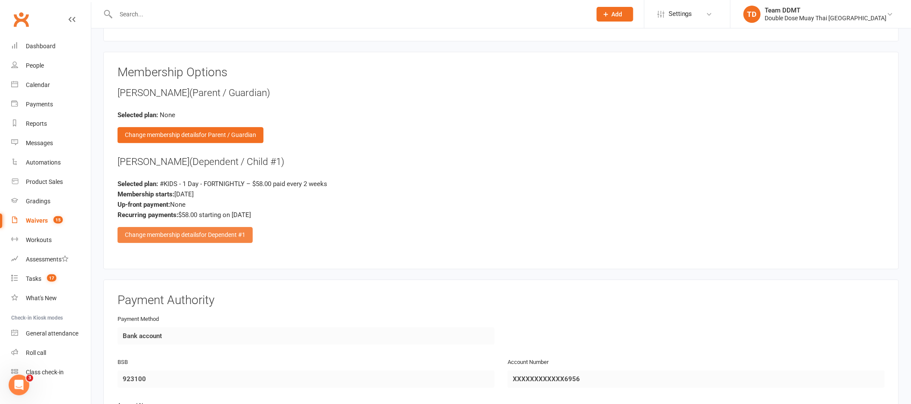
click at [201, 227] on div "Change membership details for Dependent #1" at bounding box center [184, 234] width 135 height 15
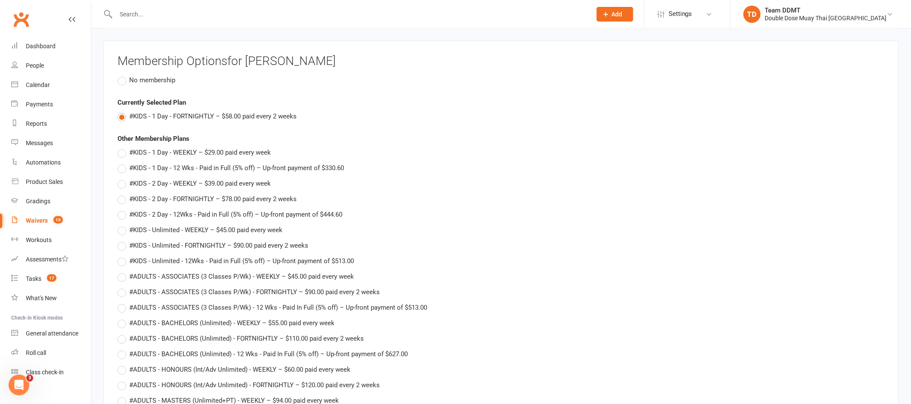
scroll to position [1019, 0]
click at [212, 150] on span "#KIDS - 1 Day - WEEKLY – $29.00 paid every week" at bounding box center [200, 150] width 142 height 9
click at [123, 146] on input "#KIDS - 1 Day - WEEKLY – $29.00 paid every week" at bounding box center [120, 146] width 6 height 0
type input "#KIDS - 1 Day - WEEKLY"
type input "29"
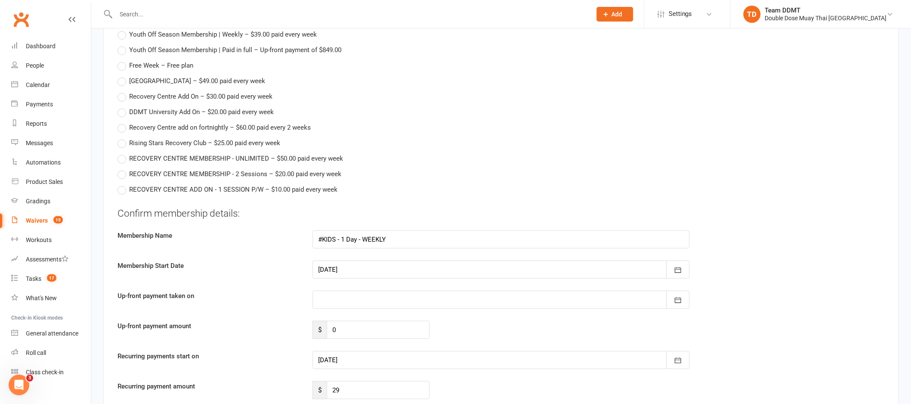
scroll to position [1567, 0]
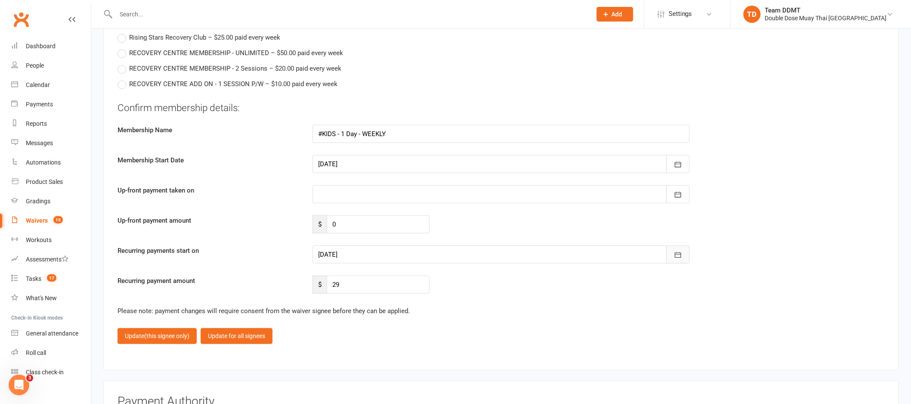
click at [679, 255] on icon "button" at bounding box center [678, 254] width 9 height 9
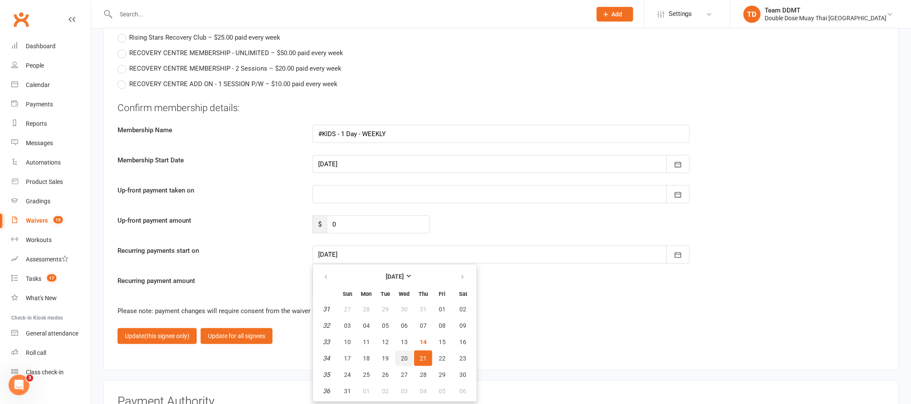
click at [402, 355] on span "20" at bounding box center [404, 358] width 7 height 7
type input "20 Aug 2025"
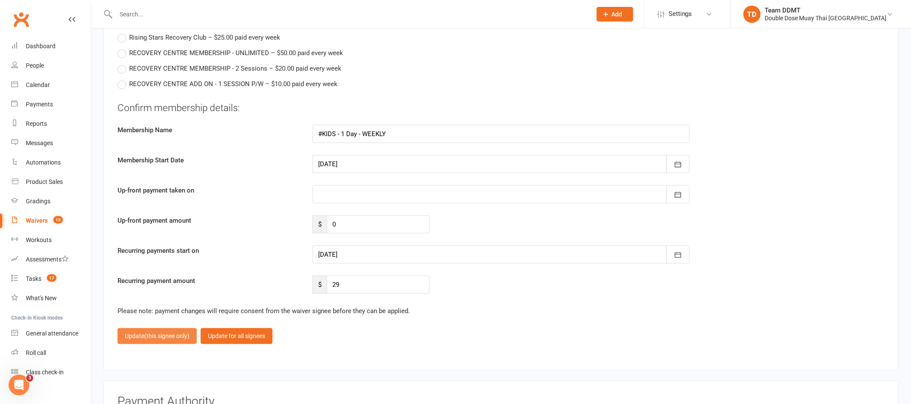
click at [153, 333] on span "(this signee only)" at bounding box center [166, 335] width 45 height 7
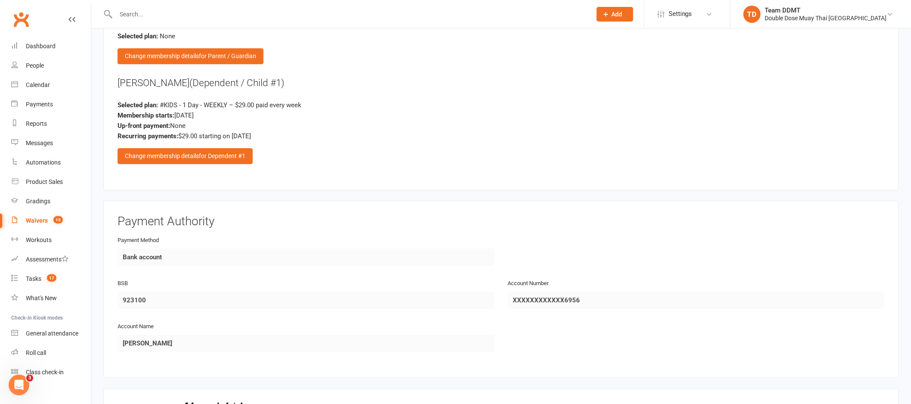
scroll to position [1229, 0]
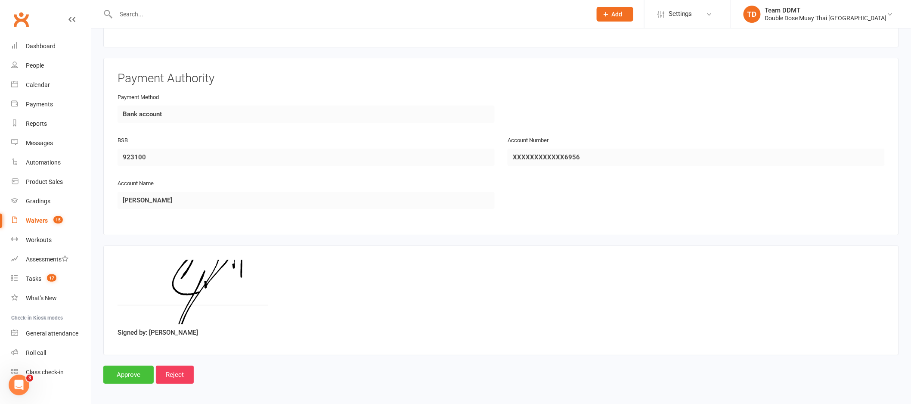
click at [125, 368] on input "Approve" at bounding box center [128, 374] width 50 height 18
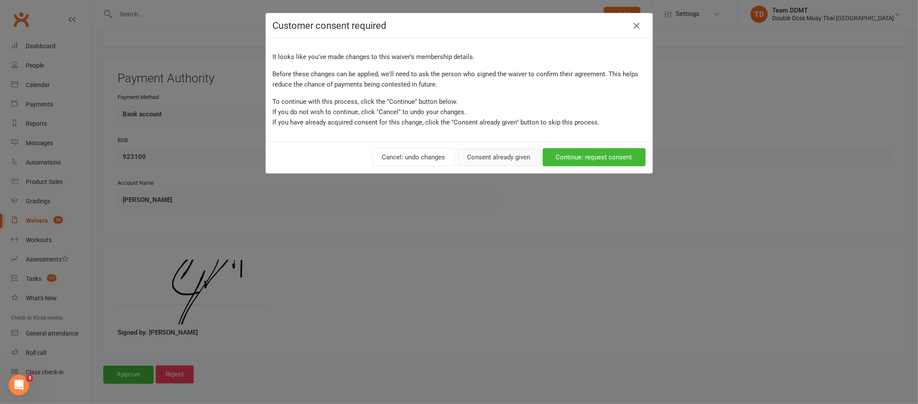
click at [488, 158] on button "Consent already given" at bounding box center [499, 157] width 83 height 18
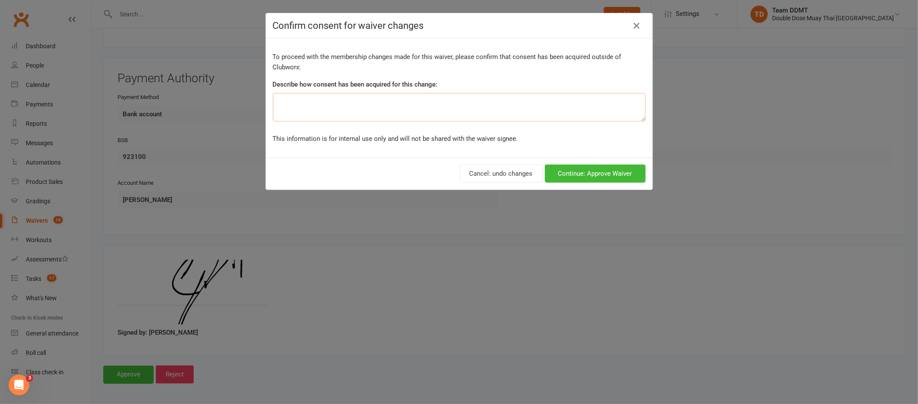
click at [387, 110] on textarea at bounding box center [459, 107] width 373 height 28
type textarea "Weekly payments not fortnightly"
click at [587, 178] on button "Continue: Approve Waiver" at bounding box center [595, 173] width 101 height 18
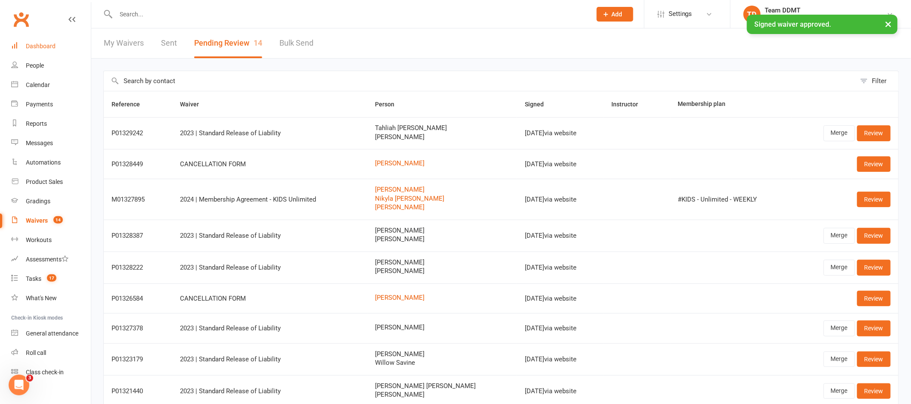
click at [42, 43] on div "Dashboard" at bounding box center [41, 46] width 30 height 7
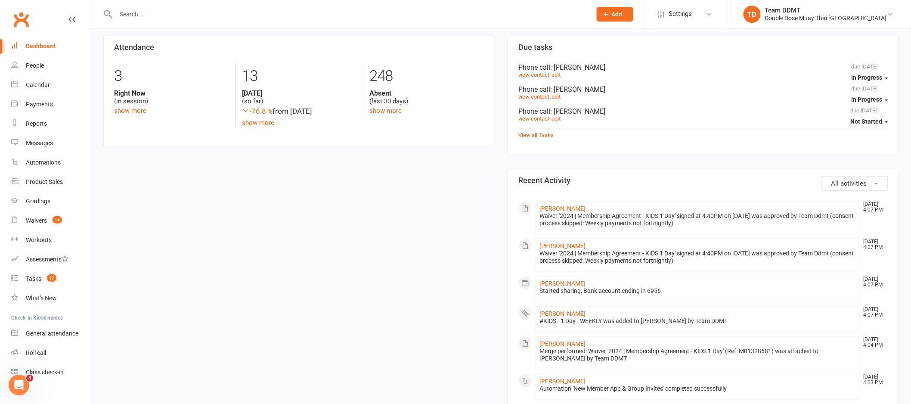
scroll to position [284, 0]
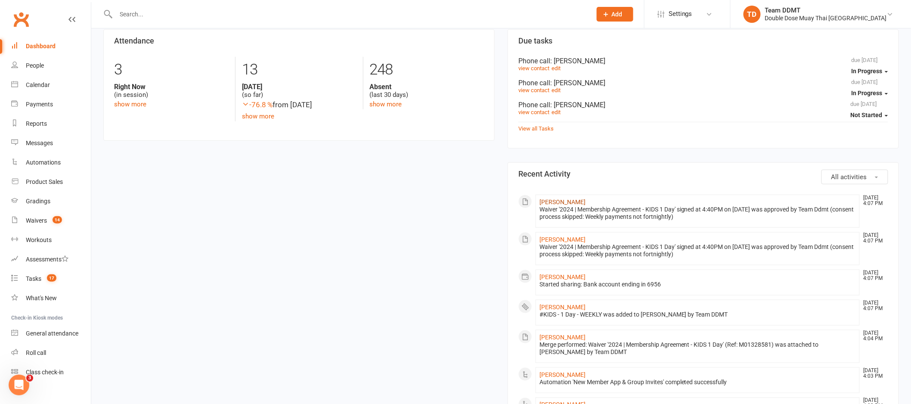
click at [565, 204] on link "Otto Powick" at bounding box center [562, 201] width 46 height 7
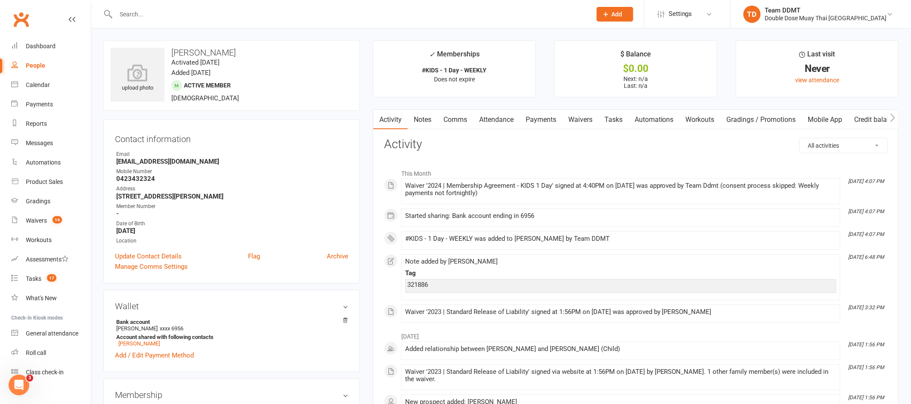
click at [425, 123] on link "Notes" at bounding box center [423, 120] width 30 height 20
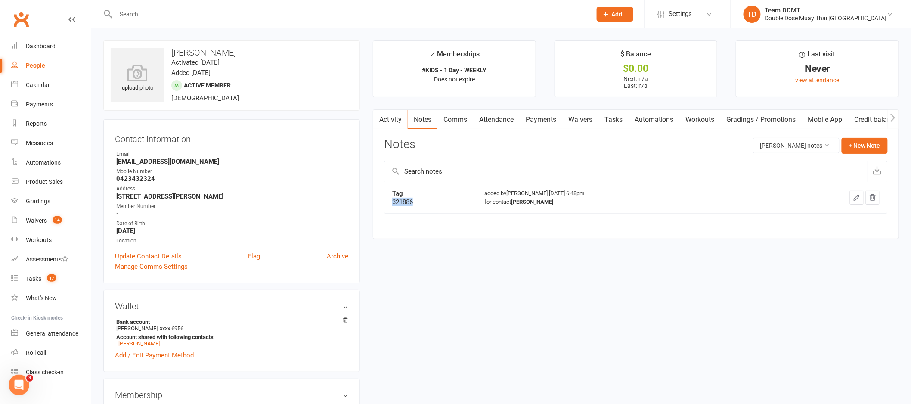
drag, startPoint x: 420, startPoint y: 202, endPoint x: 391, endPoint y: 202, distance: 29.3
click at [391, 202] on td "Tag 321886" at bounding box center [430, 197] width 93 height 31
copy div "321886"
click at [155, 255] on link "Update Contact Details" at bounding box center [148, 256] width 67 height 10
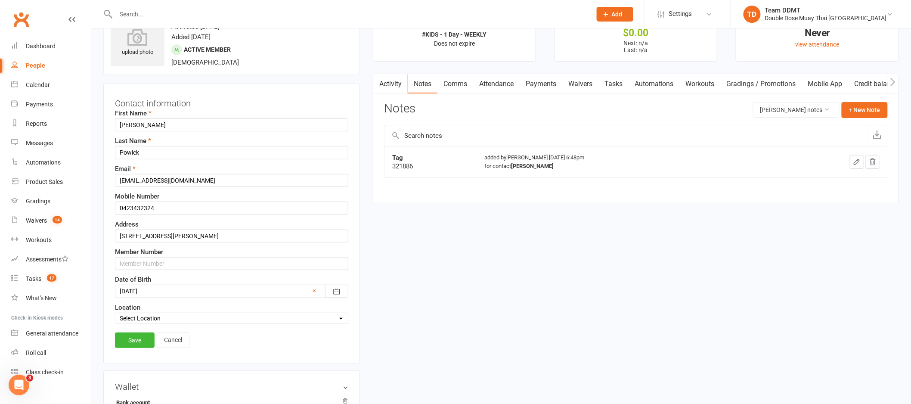
scroll to position [40, 0]
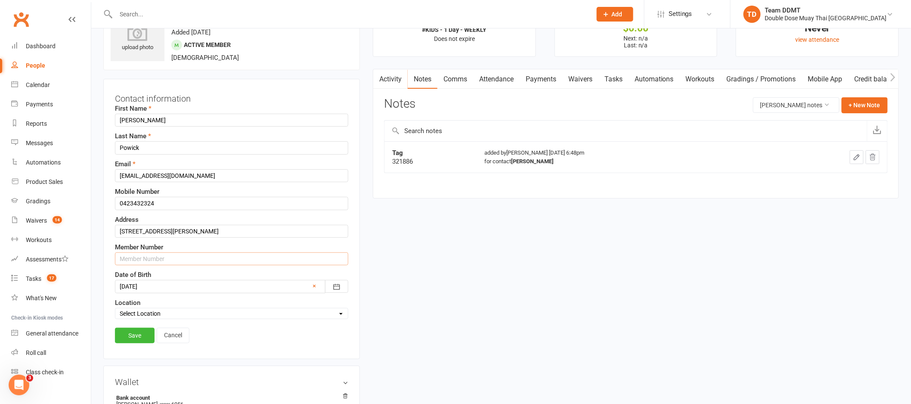
click at [136, 263] on input "text" at bounding box center [231, 258] width 233 height 13
paste input "321886"
type input "321886"
click at [139, 334] on link "Save" at bounding box center [135, 335] width 40 height 15
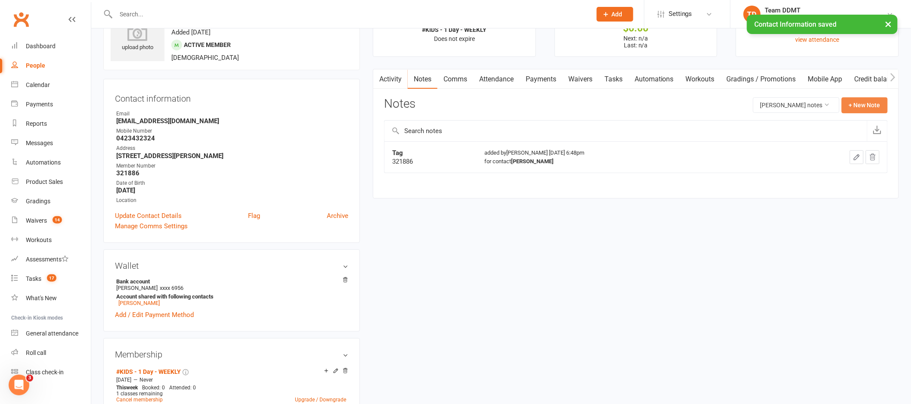
click at [862, 102] on button "+ New Note" at bounding box center [864, 104] width 46 height 15
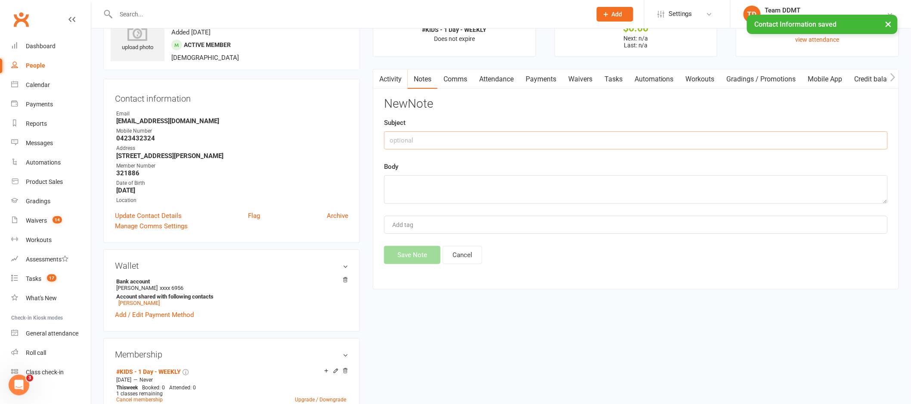
click at [770, 137] on input "text" at bounding box center [636, 140] width 504 height 18
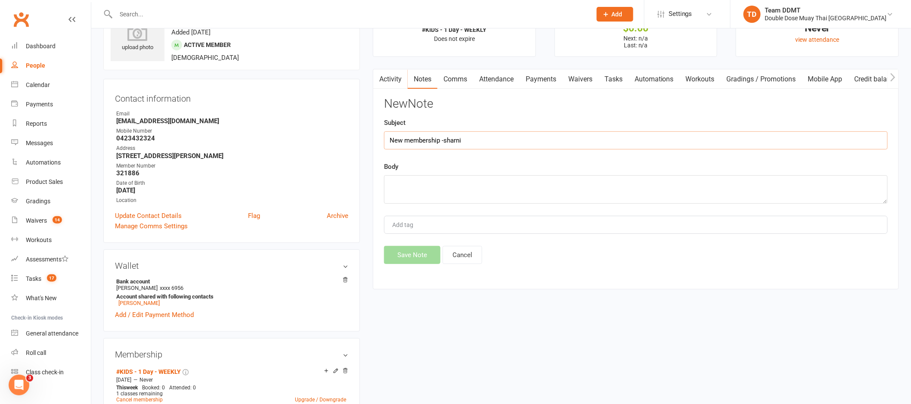
type input "New membership -sharni"
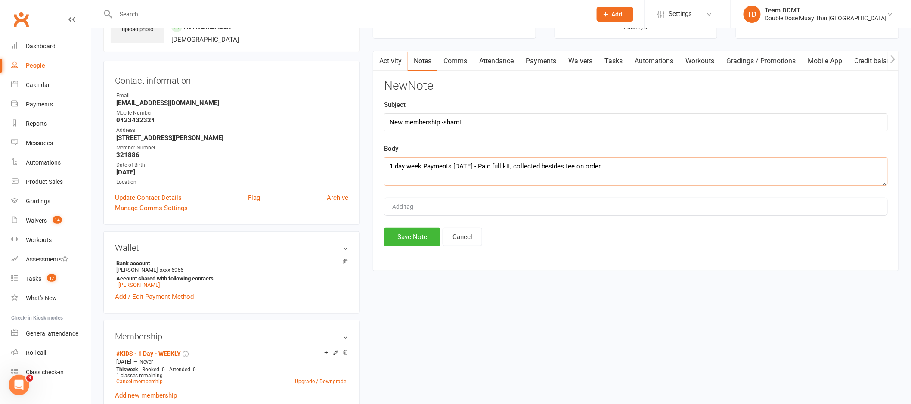
scroll to position [95, 0]
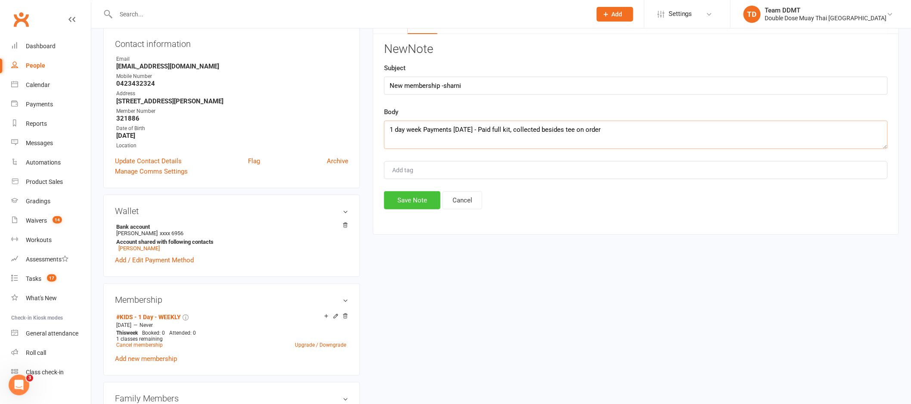
type textarea "1 day week Payments Wednesday - Paid full kit, collected besides tee on order"
click at [405, 197] on button "Save Note" at bounding box center [412, 200] width 56 height 18
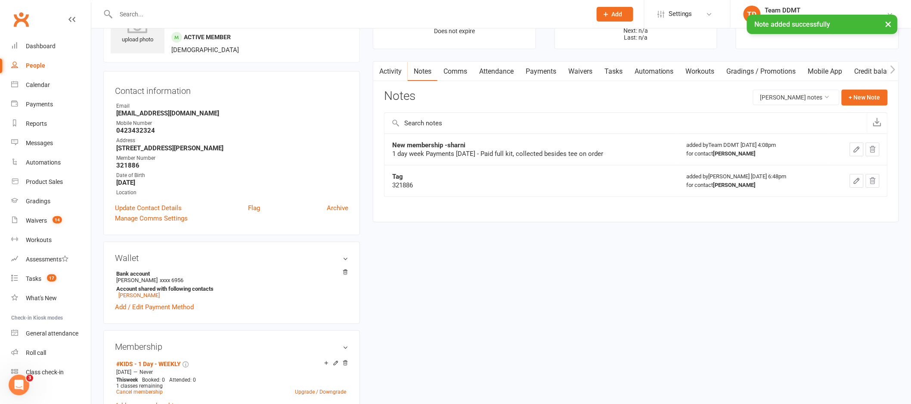
scroll to position [0, 0]
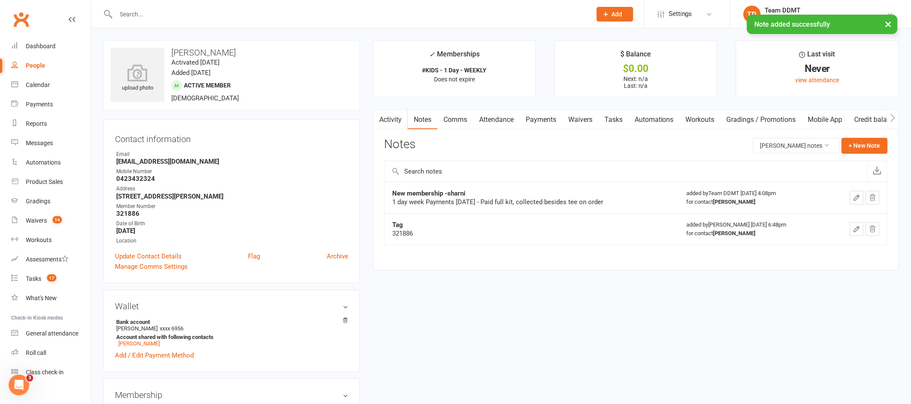
click at [450, 121] on link "Comms" at bounding box center [455, 120] width 36 height 20
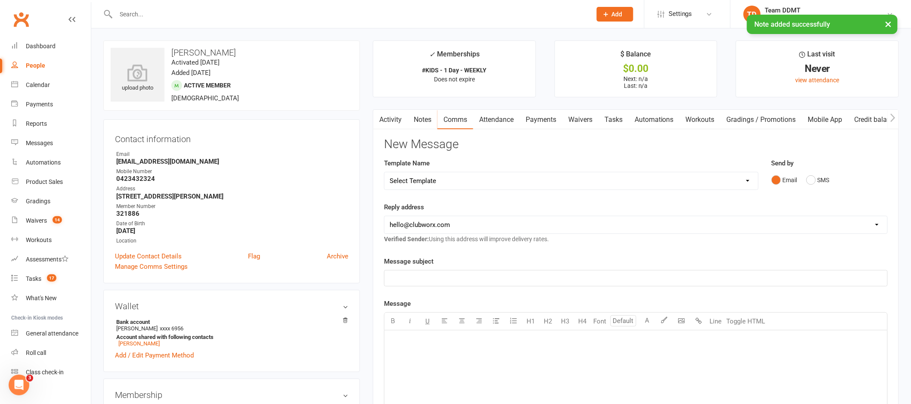
click at [726, 284] on div "﻿" at bounding box center [635, 277] width 503 height 15
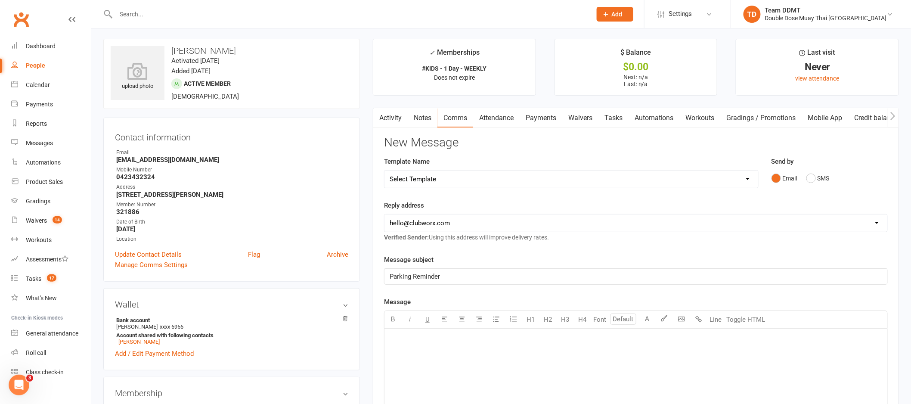
click at [625, 361] on div "﻿" at bounding box center [635, 392] width 503 height 129
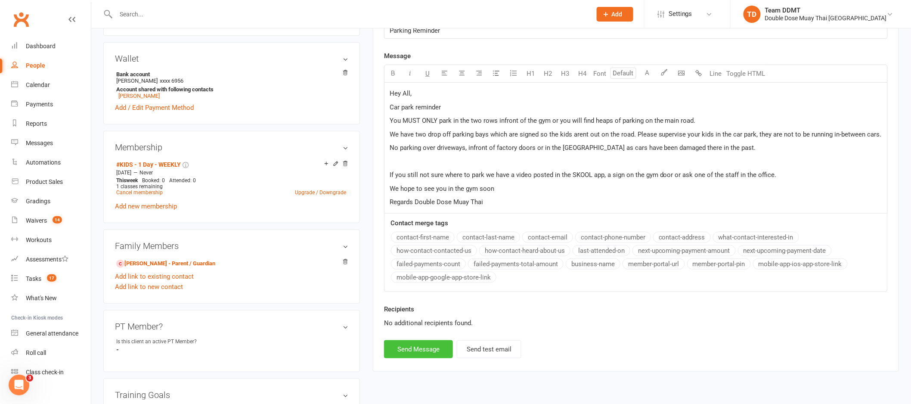
click at [424, 348] on button "Send Message" at bounding box center [418, 349] width 69 height 18
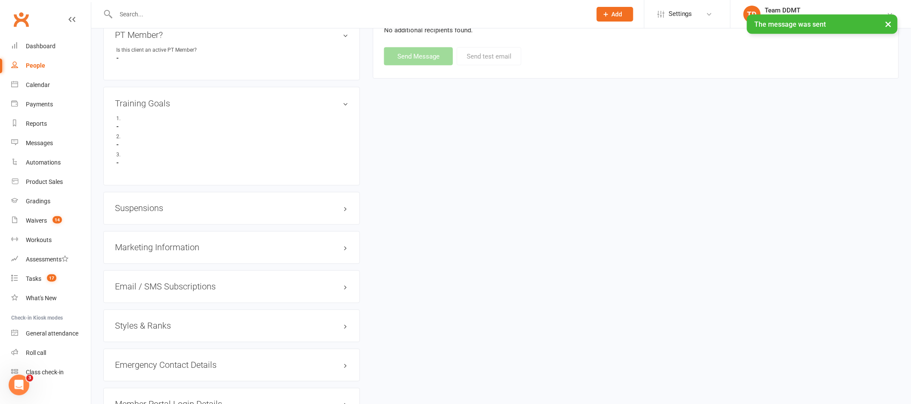
scroll to position [238, 0]
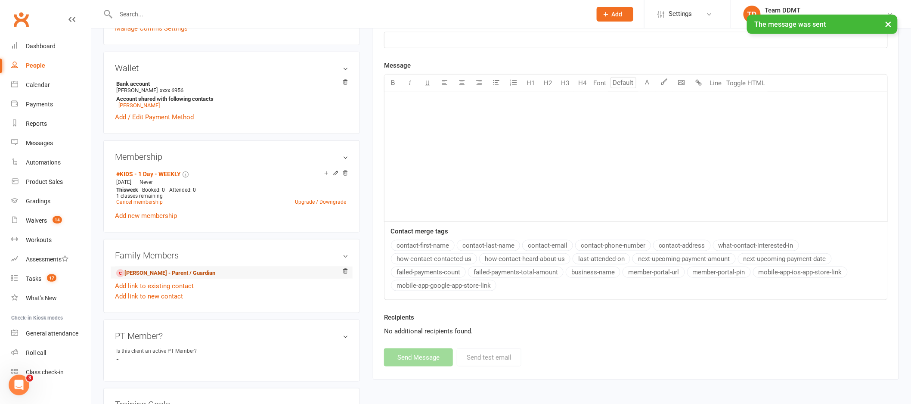
click at [164, 278] on link "Cody Powick - Parent / Guardian" at bounding box center [165, 273] width 99 height 9
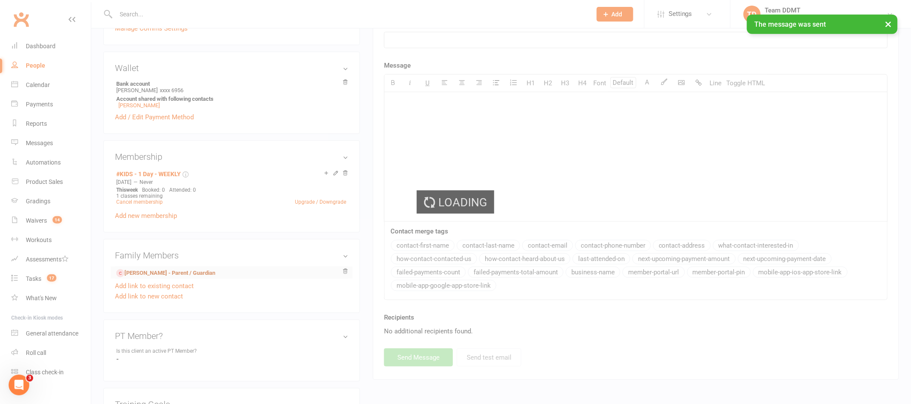
click at [164, 278] on div "Loading" at bounding box center [455, 202] width 911 height 404
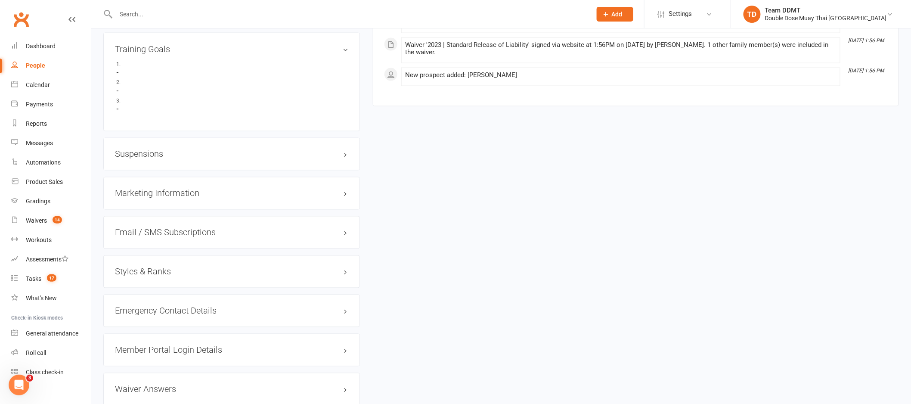
scroll to position [669, 0]
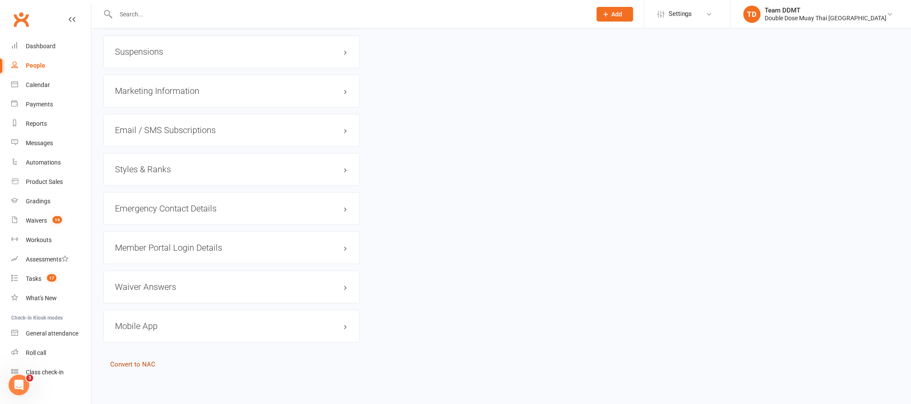
click at [143, 364] on link "Convert to NAC" at bounding box center [132, 365] width 45 height 8
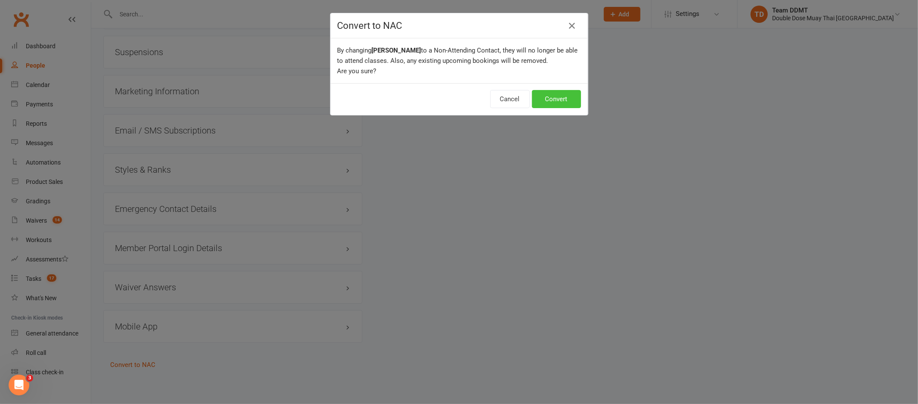
click at [559, 101] on button "Convert" at bounding box center [556, 99] width 49 height 18
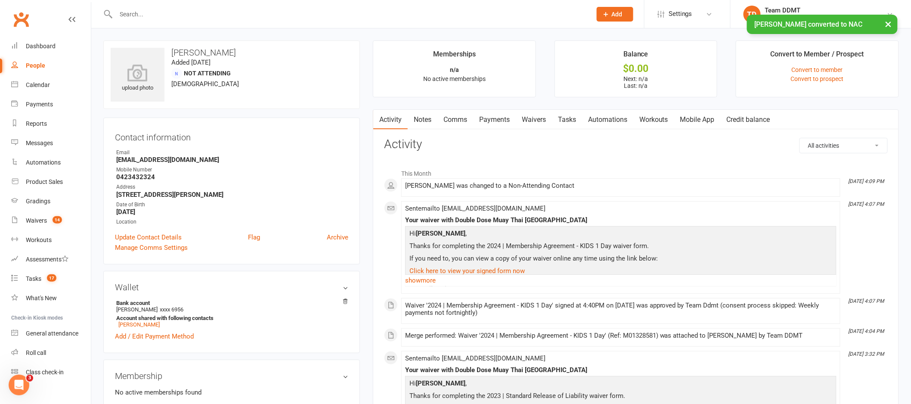
click at [501, 119] on link "Payments" at bounding box center [494, 120] width 43 height 20
click at [0, 0] on div "Loading" at bounding box center [0, 0] width 0 height 0
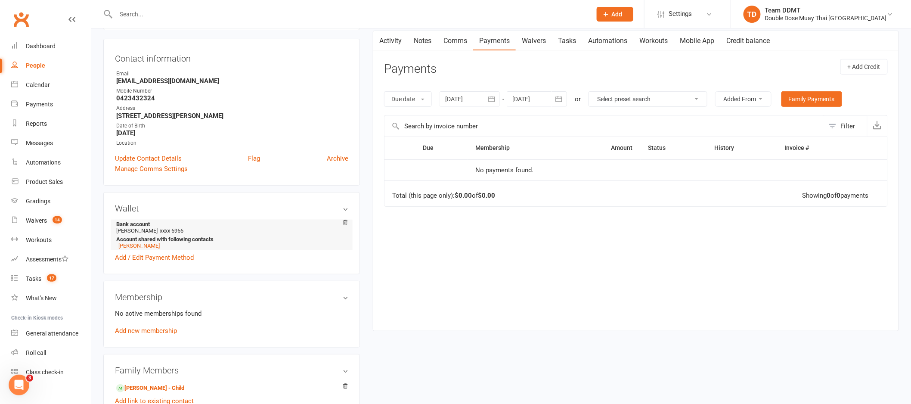
scroll to position [84, 0]
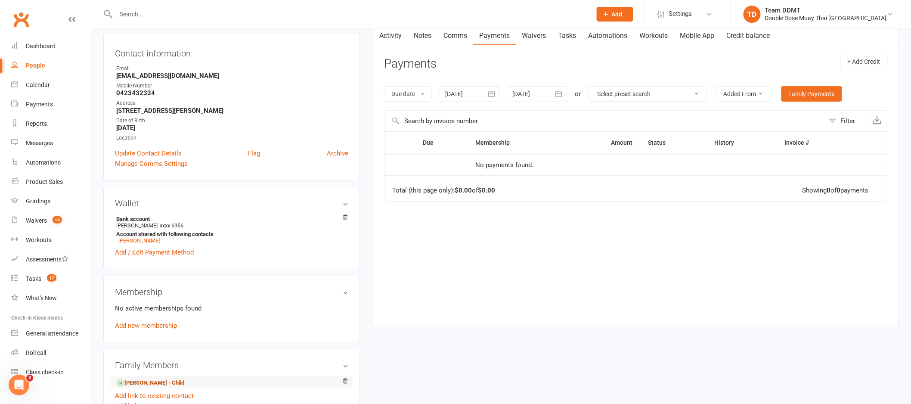
click at [172, 381] on link "Otto Powick - Child" at bounding box center [150, 382] width 68 height 9
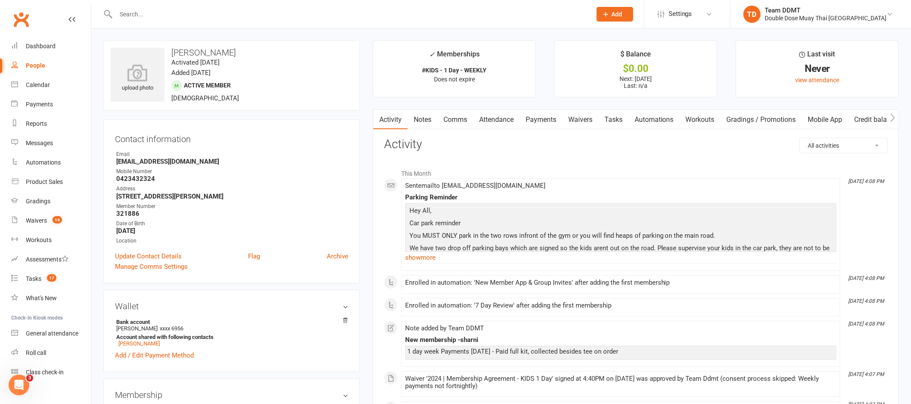
click at [432, 117] on link "Notes" at bounding box center [423, 120] width 30 height 20
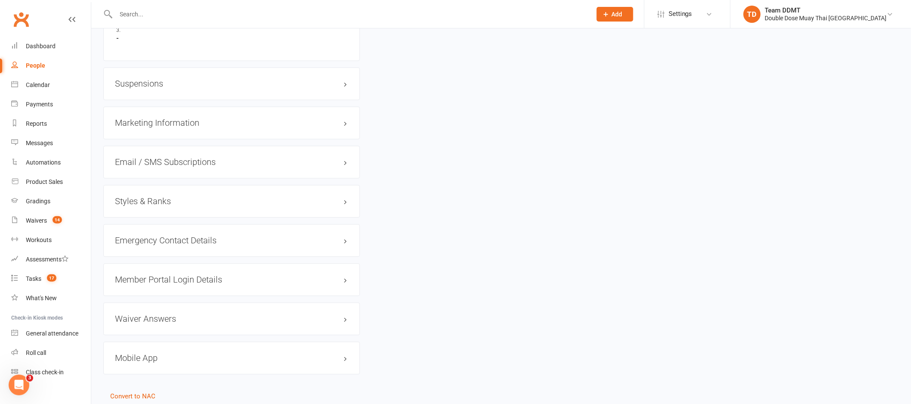
scroll to position [664, 0]
click at [155, 200] on h3 "Styles & Ranks" at bounding box center [231, 200] width 233 height 9
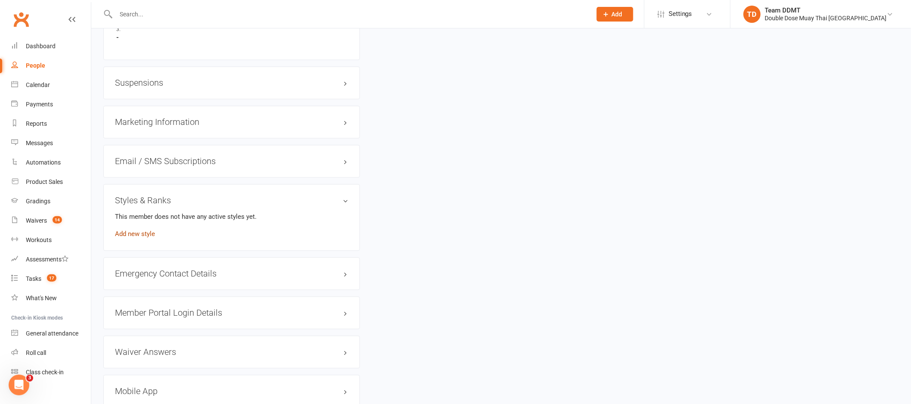
click at [142, 237] on link "Add new style" at bounding box center [135, 234] width 40 height 8
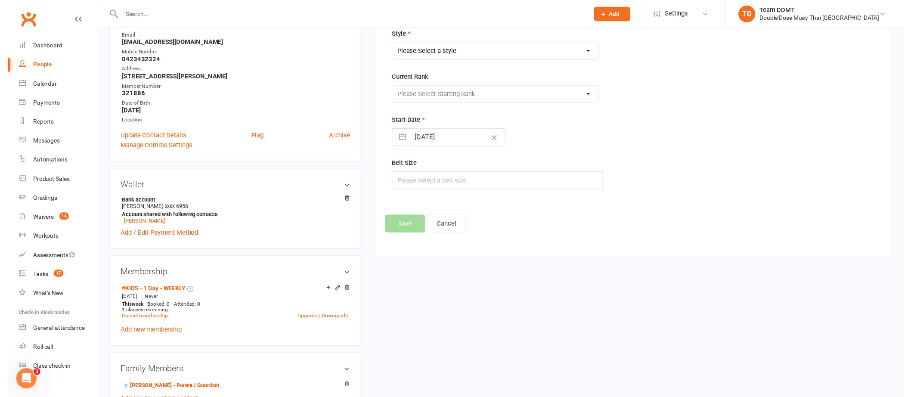
scroll to position [66, 0]
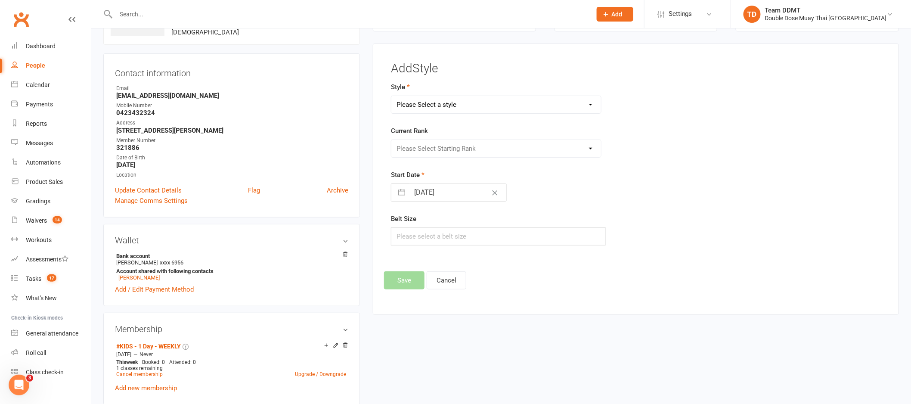
click at [479, 103] on select "Please Select a style Adults Boxing Adults Muaythai Kids Muaythai Online Teens …" at bounding box center [496, 104] width 210 height 17
select select "1450"
click at [474, 146] on select "Please Select Starting Rank Jnr L1 White Jnr L2 Yellow Jnr L3 Orange Jnr L4 Gre…" at bounding box center [496, 148] width 210 height 17
select select "14224"
click at [403, 282] on button "Save" at bounding box center [404, 280] width 40 height 18
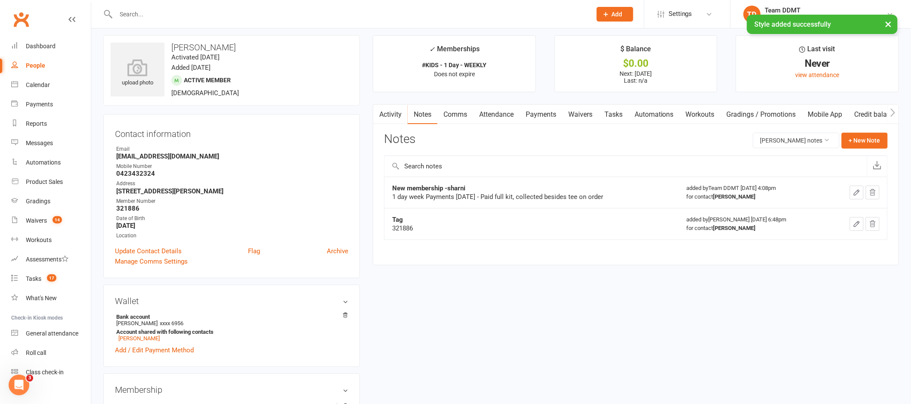
scroll to position [0, 0]
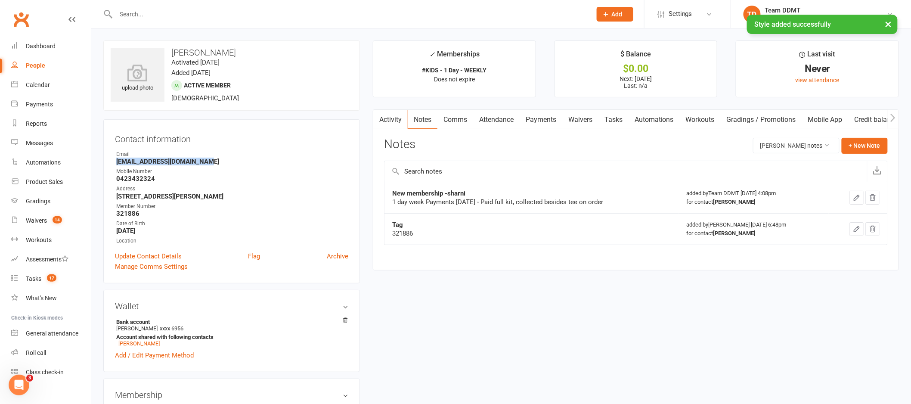
drag, startPoint x: 211, startPoint y: 162, endPoint x: 117, endPoint y: 162, distance: 94.7
click at [117, 162] on strong "Cody_powick111@hotmail.com" at bounding box center [232, 162] width 232 height 8
copy strong "Cody_powick111@hotmail.com"
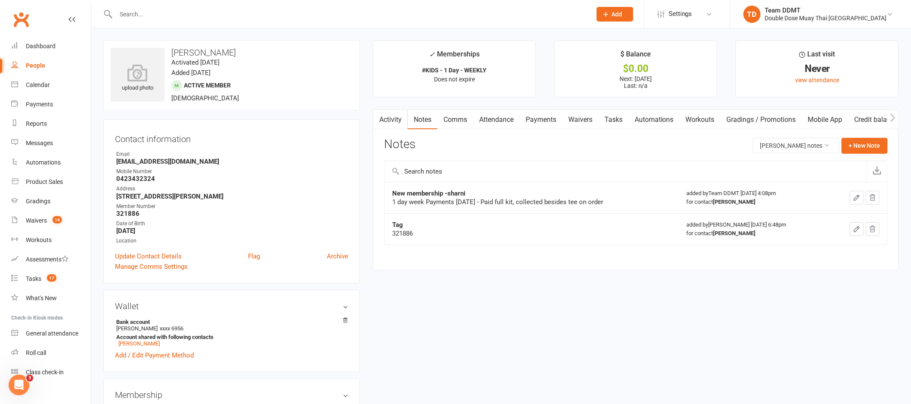
click at [328, 108] on div "upload photo Otto Powick Activated 14 August, 2025 Added 30 July, 2025 Active m…" at bounding box center [231, 75] width 257 height 70
click at [45, 215] on link "Waivers 14" at bounding box center [51, 220] width 80 height 19
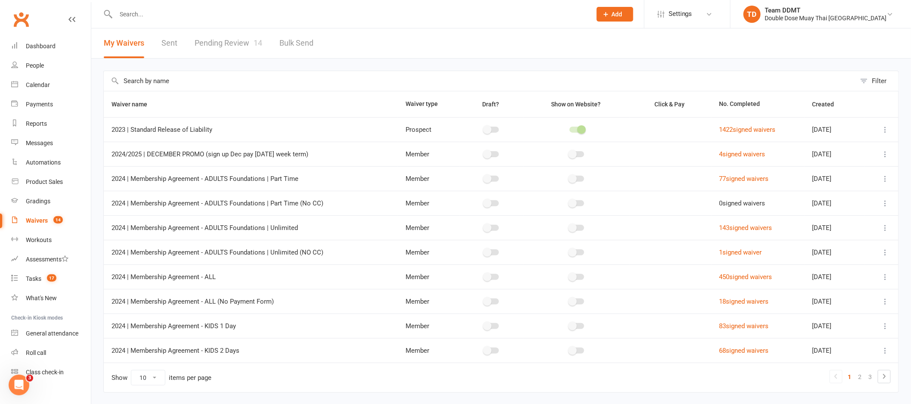
click at [225, 47] on link "Pending Review 14" at bounding box center [229, 43] width 68 height 30
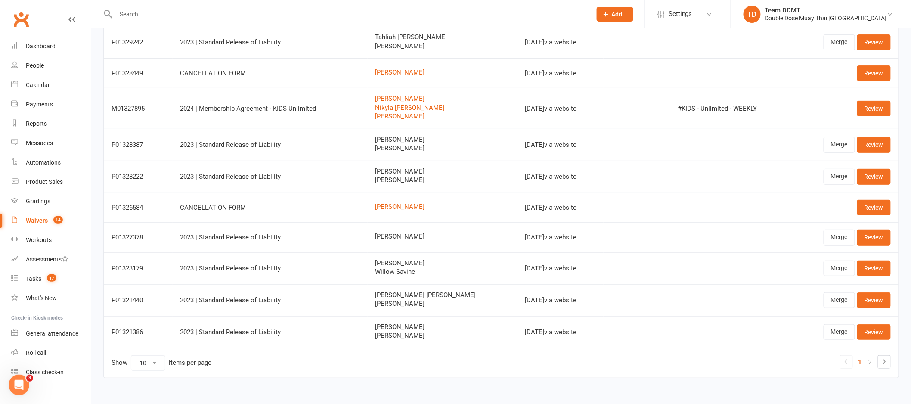
scroll to position [89, 0]
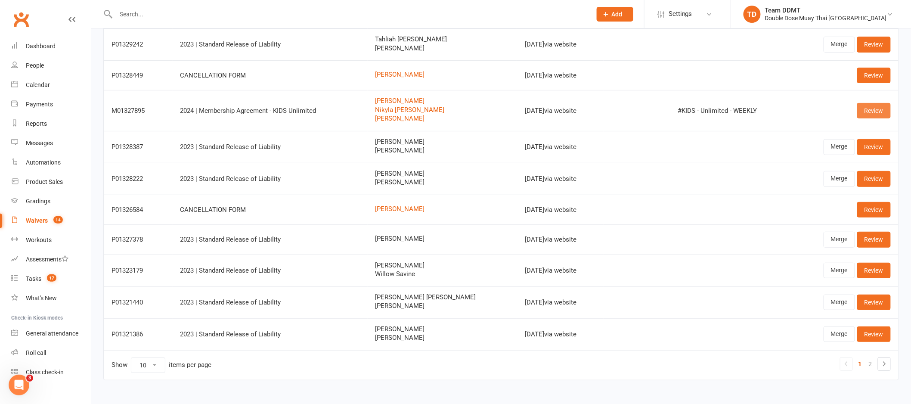
click at [874, 112] on link "Review" at bounding box center [874, 110] width 34 height 15
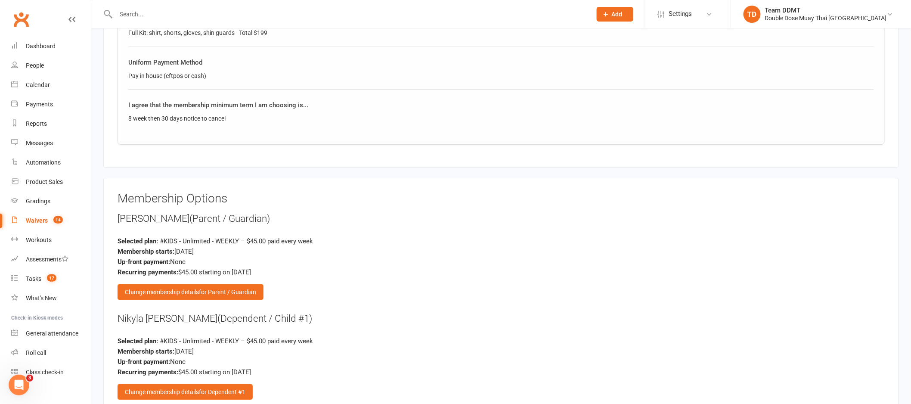
scroll to position [1253, 0]
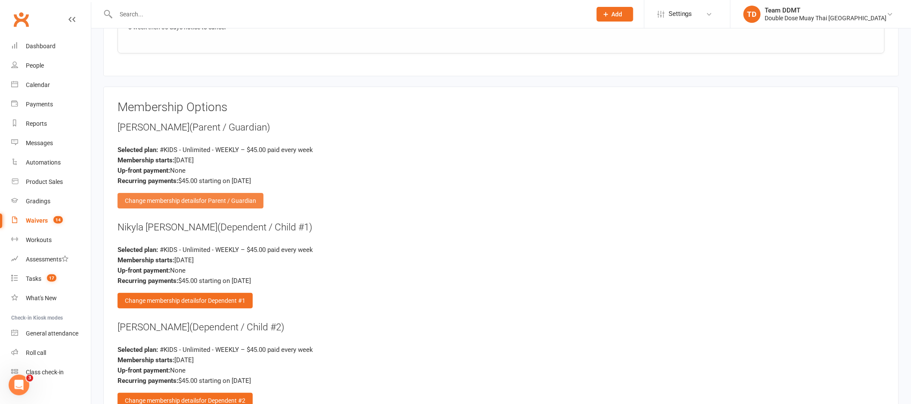
click at [200, 197] on span "for Parent / Guardian" at bounding box center [227, 200] width 57 height 7
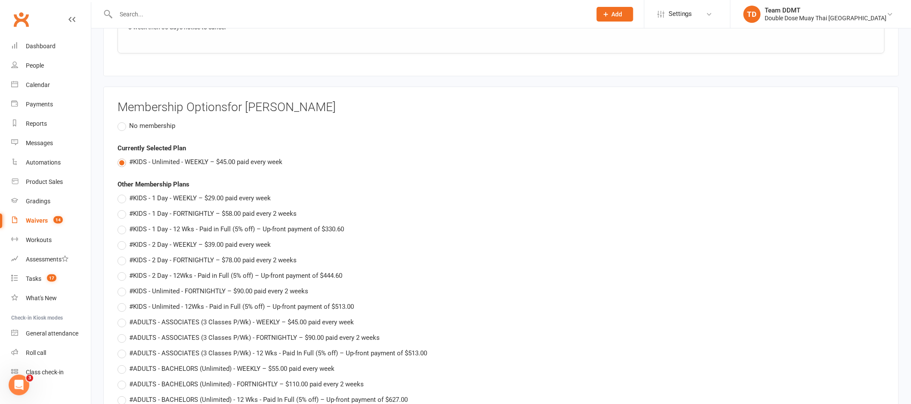
click at [155, 123] on span "No membership" at bounding box center [152, 125] width 46 height 9
click at [123, 121] on input "No membership" at bounding box center [120, 121] width 6 height 0
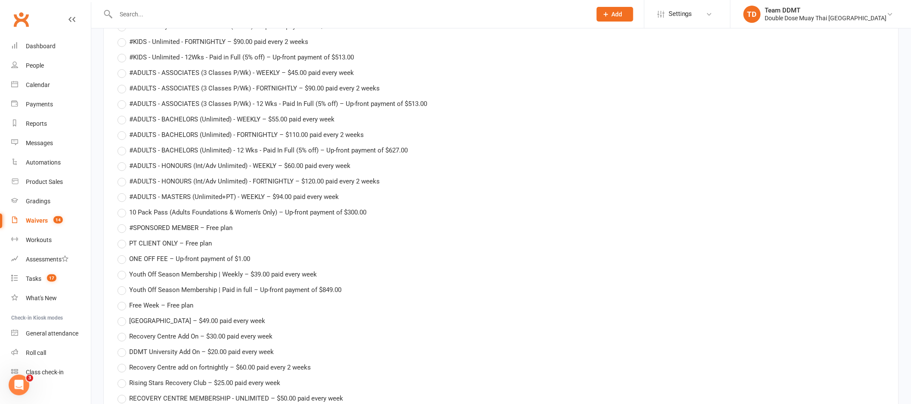
scroll to position [1723, 0]
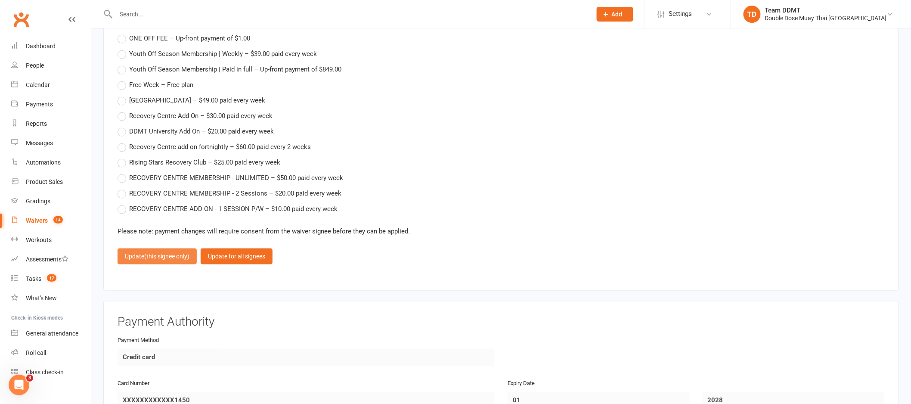
click at [165, 253] on span "(this signee only)" at bounding box center [166, 256] width 45 height 7
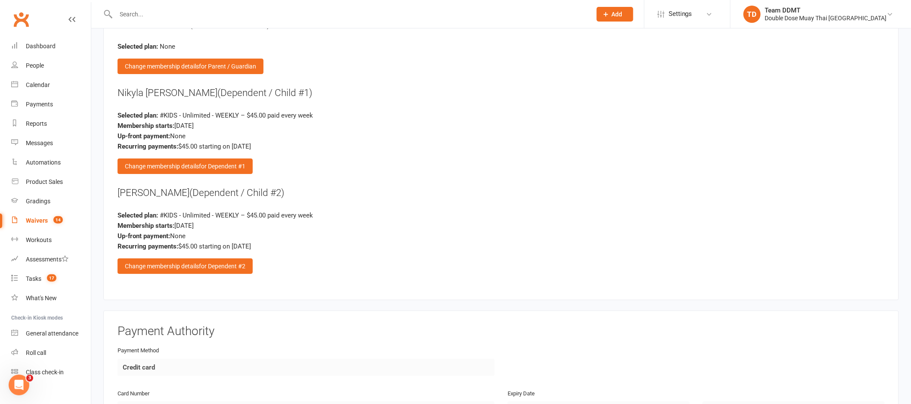
scroll to position [1339, 0]
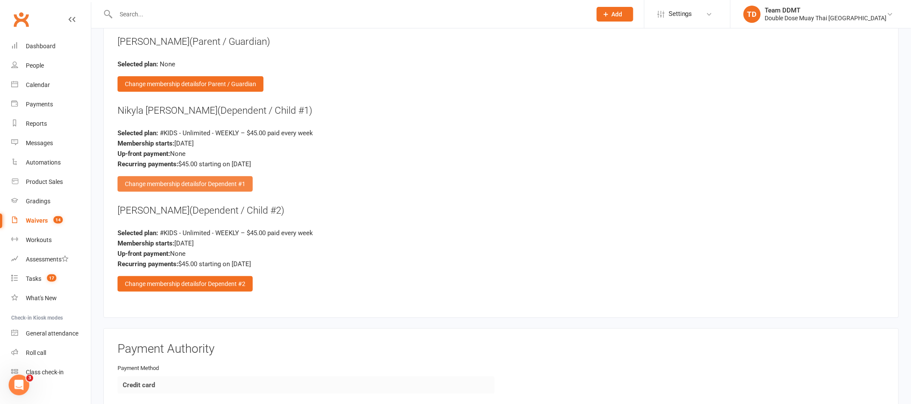
click at [192, 176] on div "Change membership details for Dependent #1" at bounding box center [184, 183] width 135 height 15
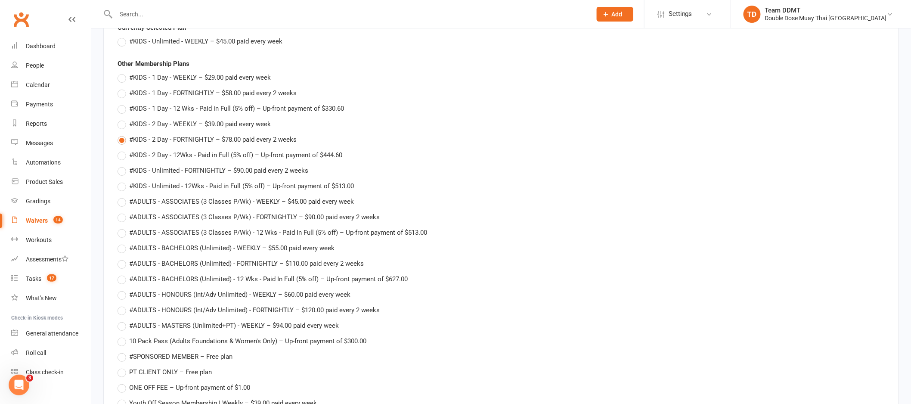
scroll to position [1168, 0]
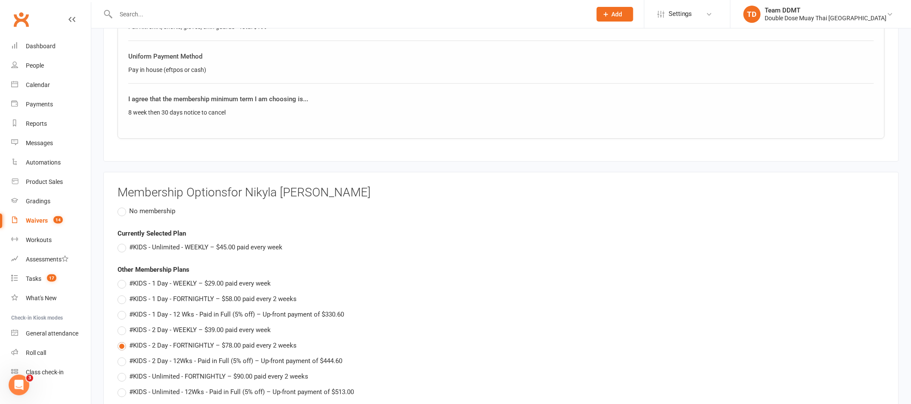
click at [176, 244] on span "#KIDS - Unlimited - WEEKLY – $45.00 paid every week" at bounding box center [205, 246] width 153 height 9
click at [123, 242] on input "#KIDS - Unlimited - WEEKLY – $45.00 paid every week" at bounding box center [120, 242] width 6 height 0
type input "#KIDS - Unlimited - WEEKLY"
type input "0"
type input "45"
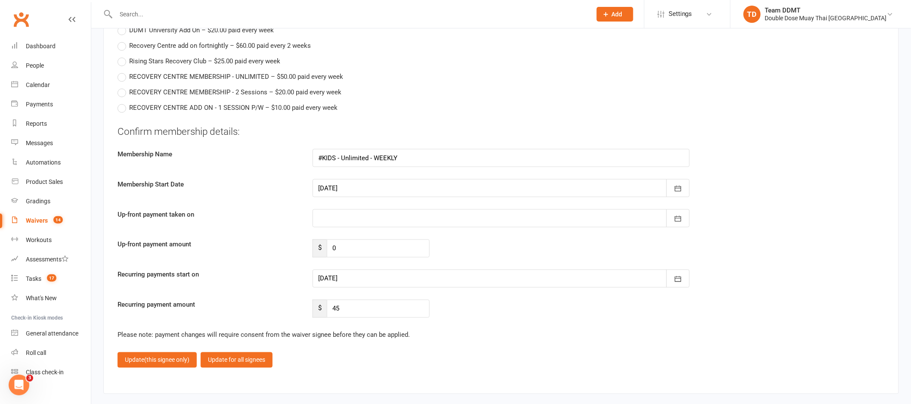
scroll to position [1844, 0]
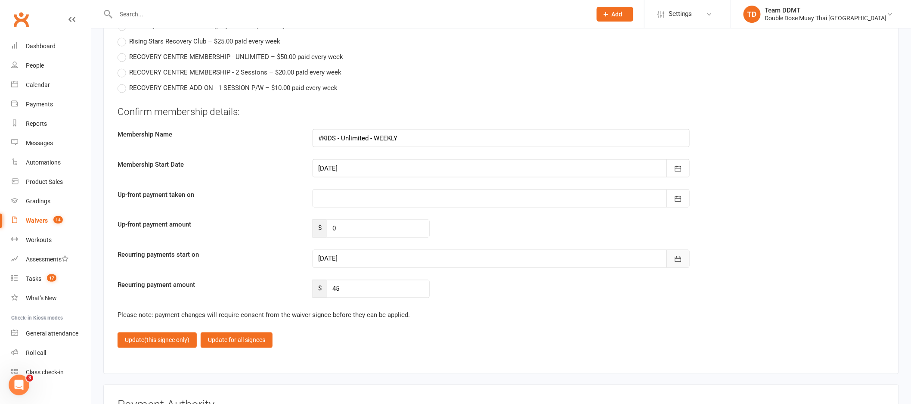
click at [682, 256] on icon "button" at bounding box center [678, 259] width 9 height 9
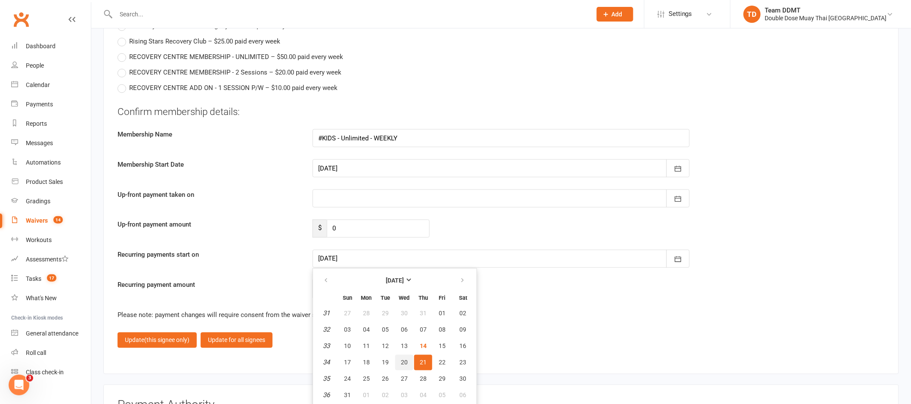
click at [402, 359] on span "20" at bounding box center [404, 362] width 7 height 7
type input "20 Aug 2025"
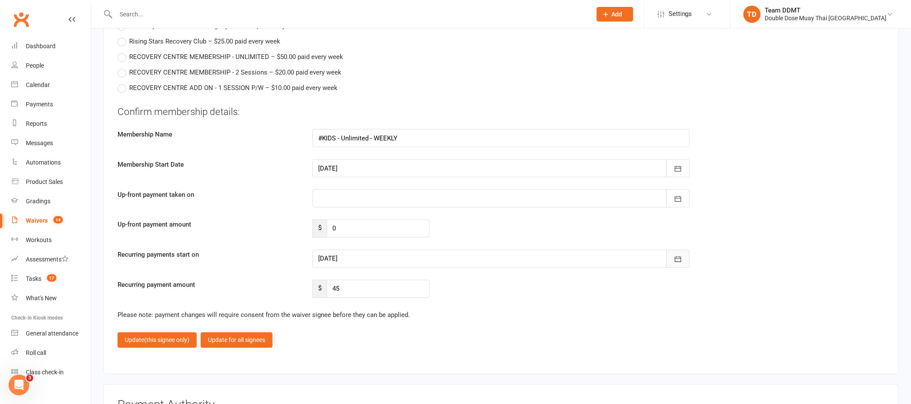
click at [684, 252] on button "button" at bounding box center [677, 259] width 23 height 18
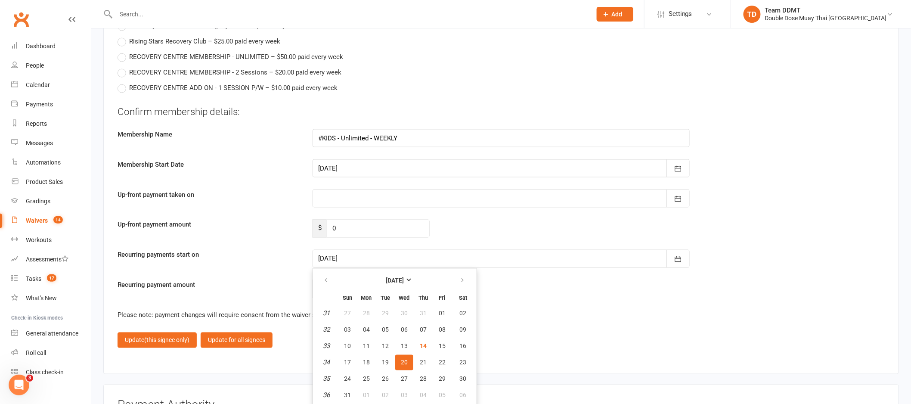
click at [504, 340] on div "Update (this signee only) Update for all signees" at bounding box center [500, 339] width 767 height 15
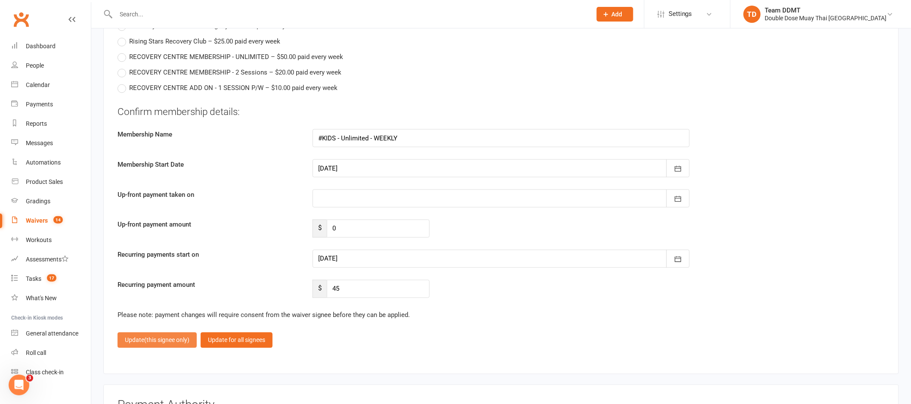
click at [171, 338] on span "(this signee only)" at bounding box center [166, 340] width 45 height 7
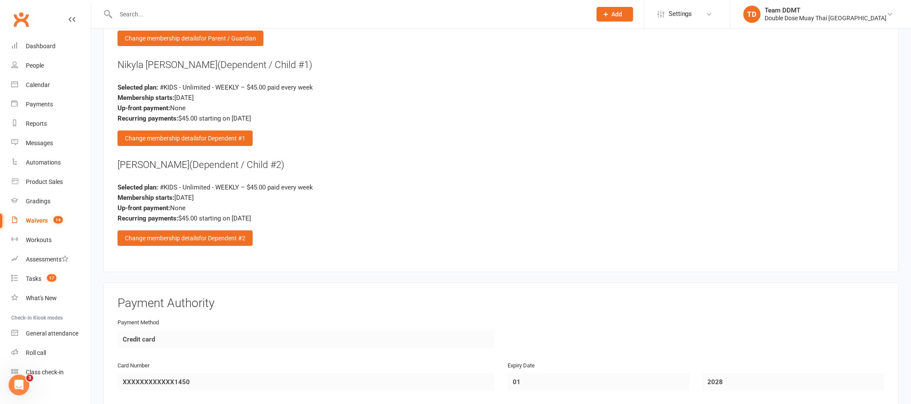
scroll to position [1378, 0]
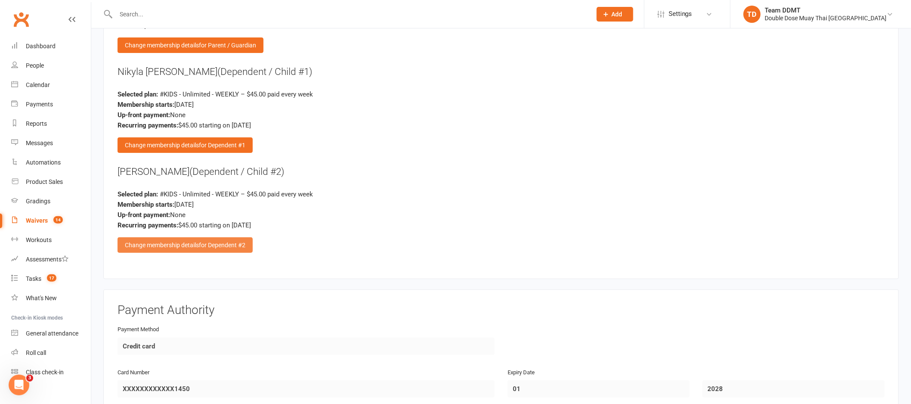
click at [212, 241] on span "for Dependent #2" at bounding box center [222, 244] width 46 height 7
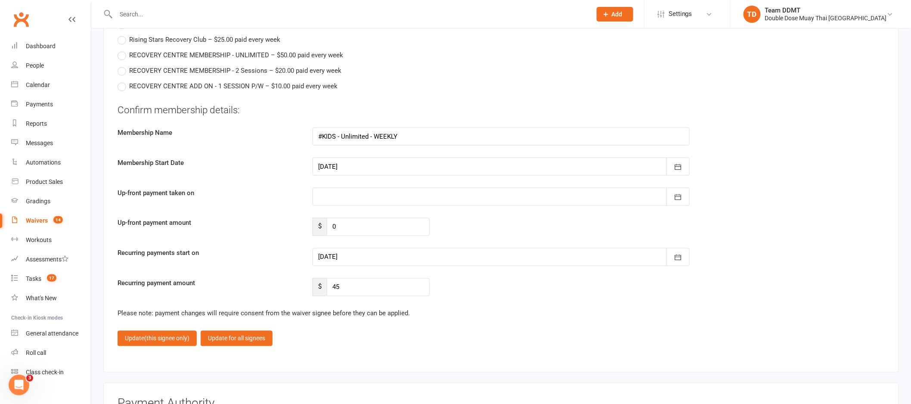
scroll to position [1848, 0]
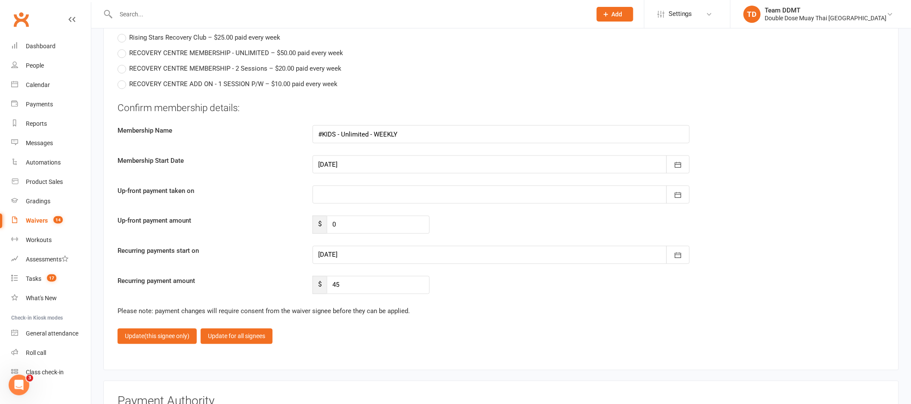
click at [375, 246] on div at bounding box center [500, 255] width 377 height 18
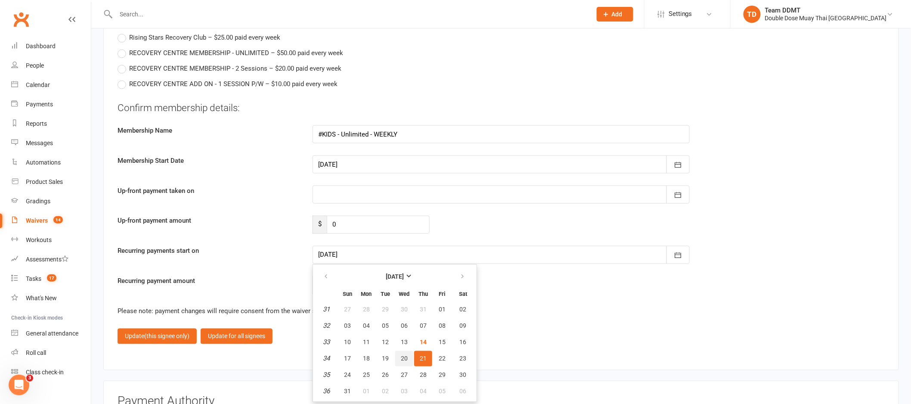
click at [401, 355] on span "20" at bounding box center [404, 358] width 7 height 7
type input "20 Aug 2025"
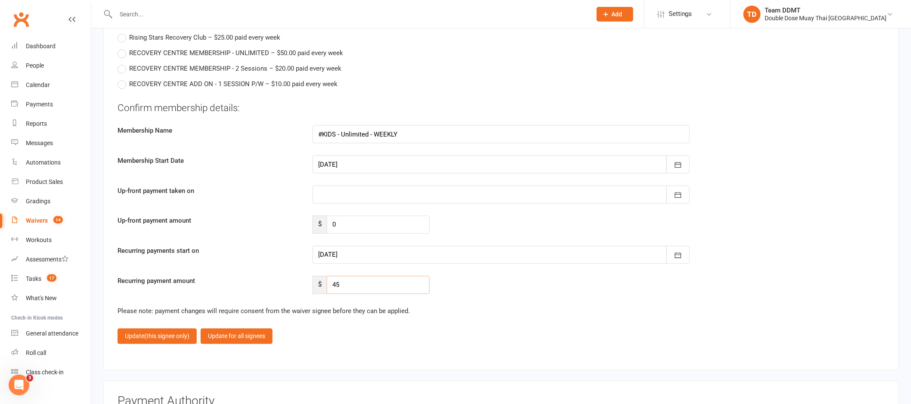
click at [358, 282] on input "45" at bounding box center [378, 285] width 103 height 18
type input "40.50"
click at [167, 328] on button "Update (this signee only)" at bounding box center [156, 335] width 79 height 15
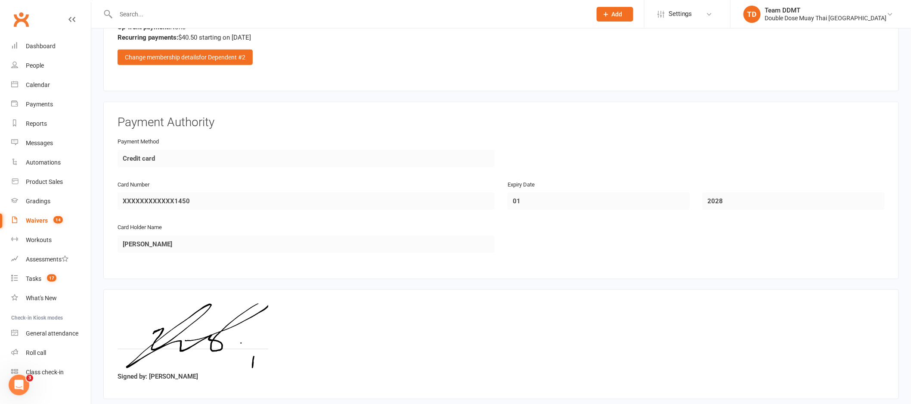
scroll to position [1608, 0]
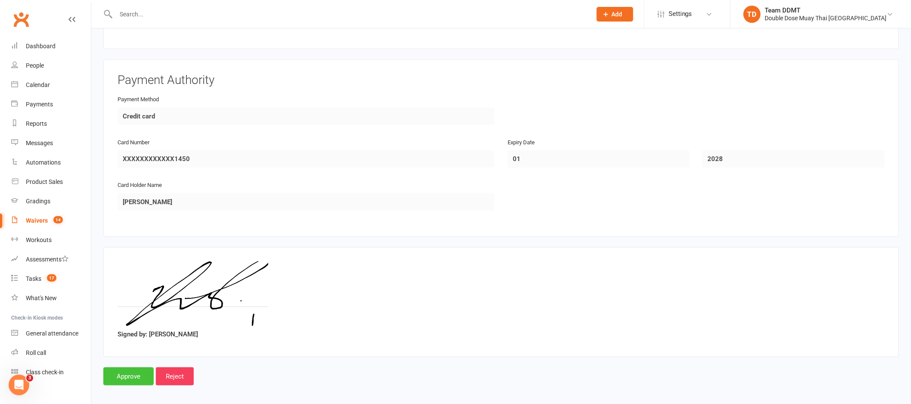
click at [130, 369] on input "Approve" at bounding box center [128, 376] width 50 height 18
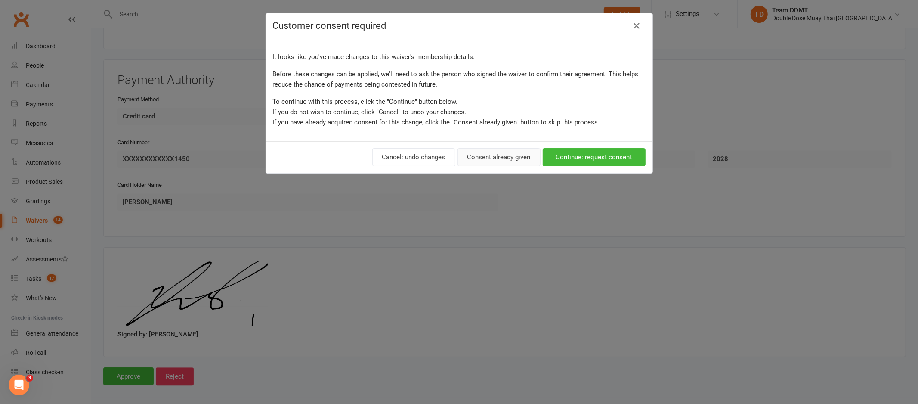
click at [505, 155] on button "Consent already given" at bounding box center [499, 157] width 83 height 18
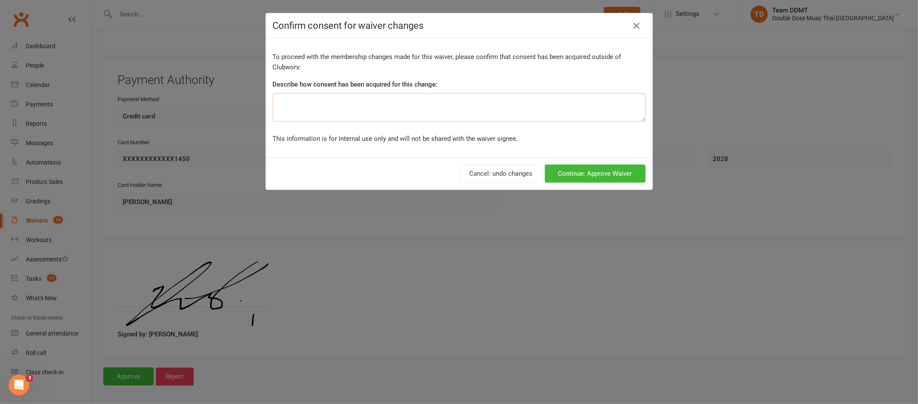
click at [427, 111] on textarea at bounding box center [459, 107] width 373 height 28
type textarea "Mum is not signing up"
click at [587, 169] on button "Continue: Approve Waiver" at bounding box center [595, 173] width 101 height 18
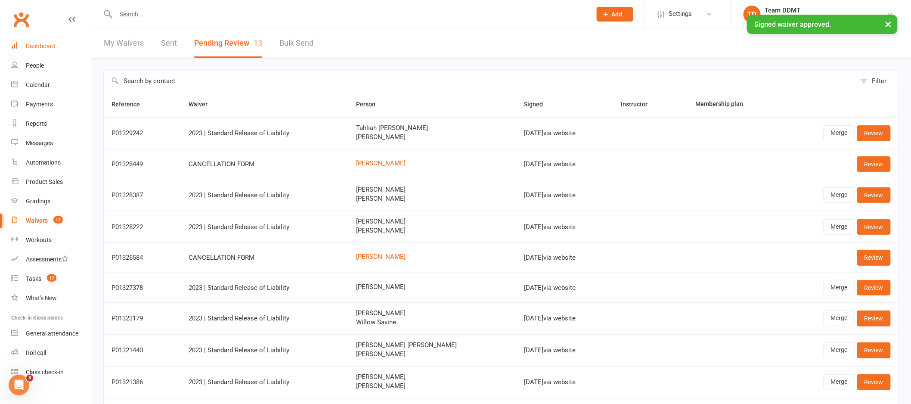
click at [45, 41] on link "Dashboard" at bounding box center [51, 46] width 80 height 19
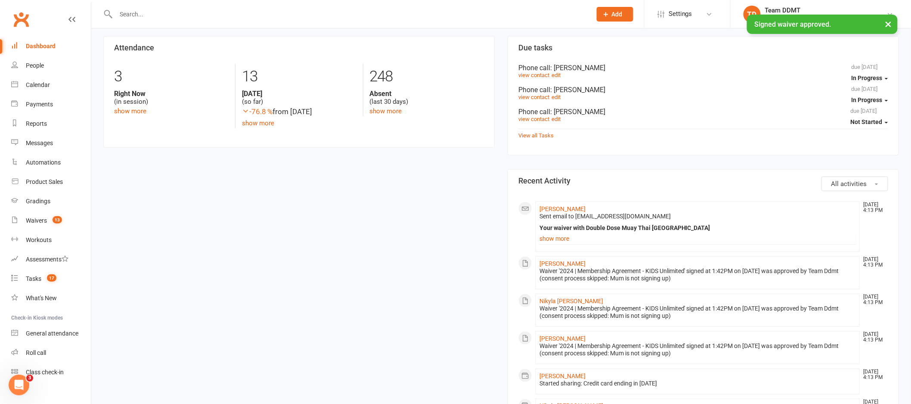
scroll to position [366, 0]
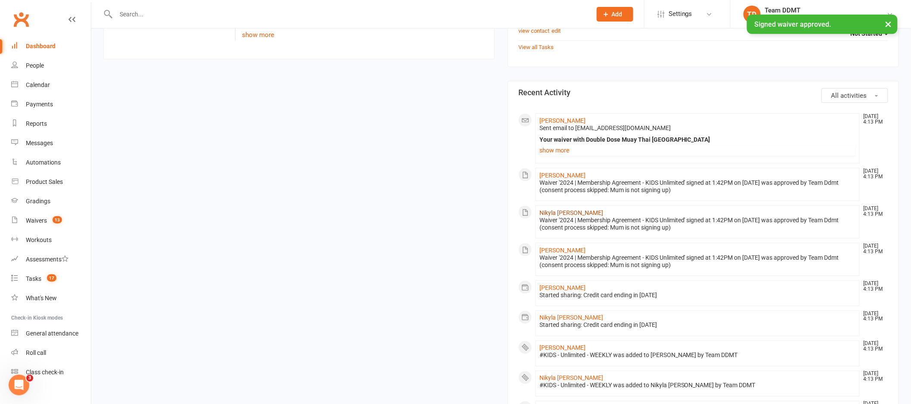
click at [555, 215] on link "Nikyla Marsh" at bounding box center [571, 212] width 64 height 7
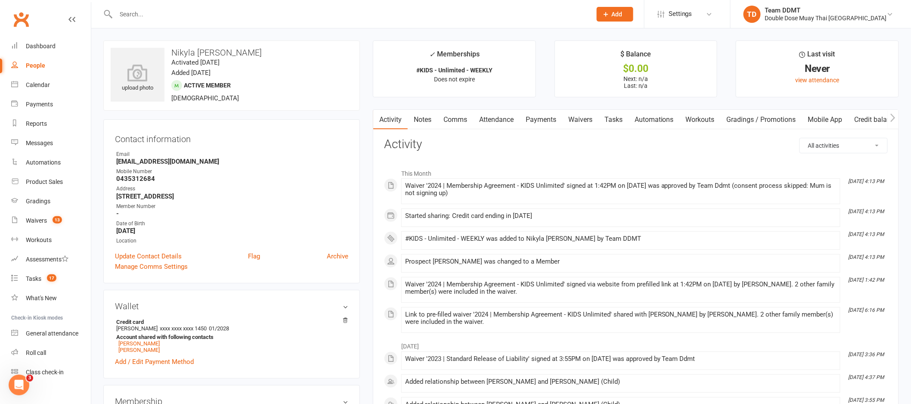
click at [420, 119] on link "Notes" at bounding box center [423, 120] width 30 height 20
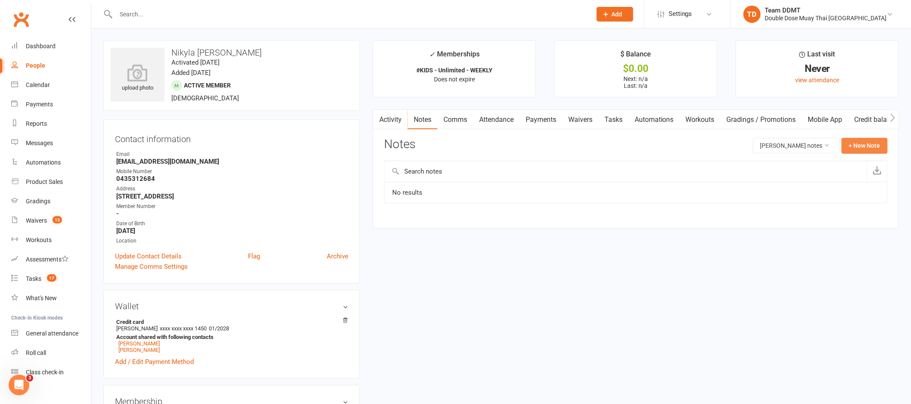
click at [863, 148] on button "+ New Note" at bounding box center [864, 145] width 46 height 15
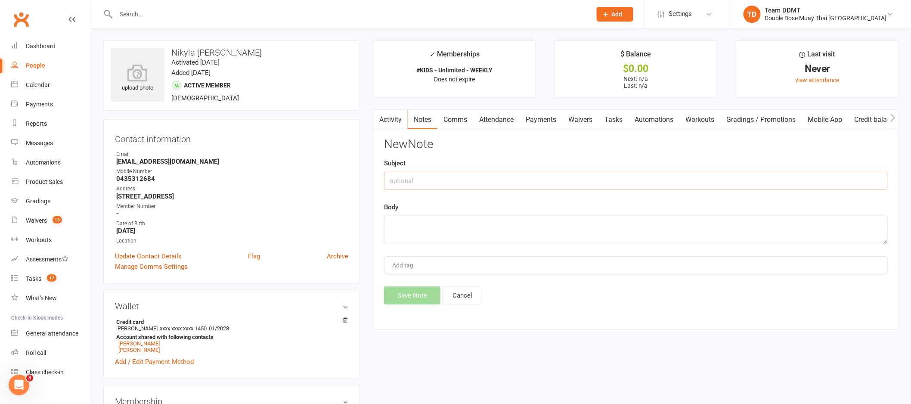
click at [748, 174] on input "text" at bounding box center [636, 181] width 504 height 18
type input "New membership -sharni"
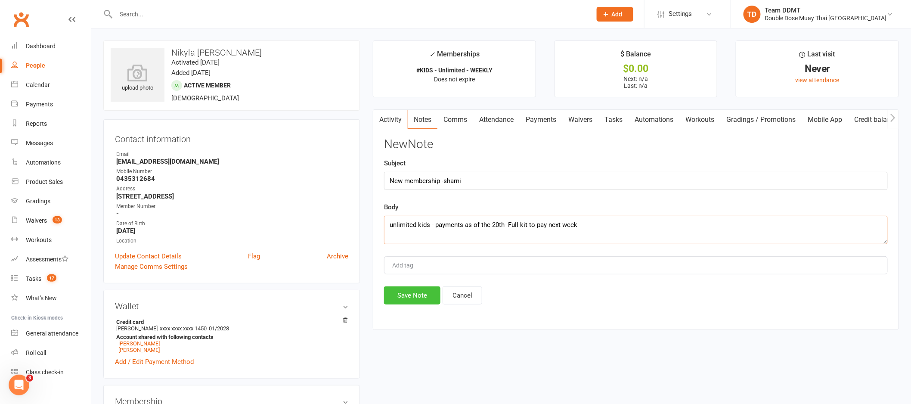
type textarea "unlimited kids - payments as of the 20th- Full kit to pay next week"
click at [419, 296] on button "Save Note" at bounding box center [412, 295] width 56 height 18
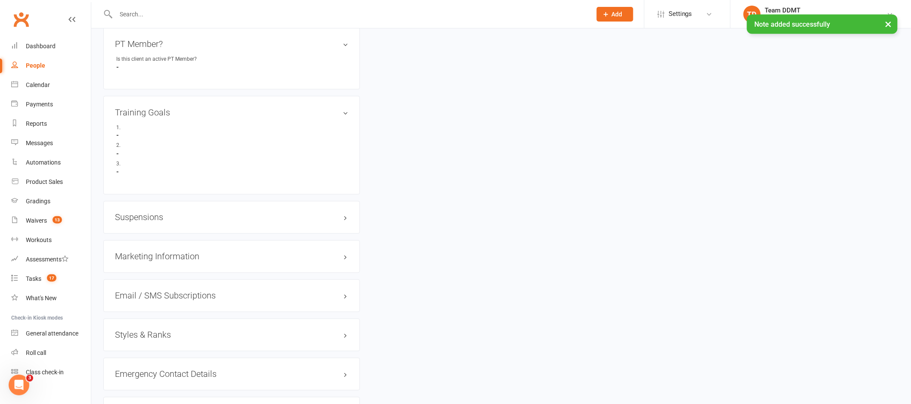
scroll to position [644, 0]
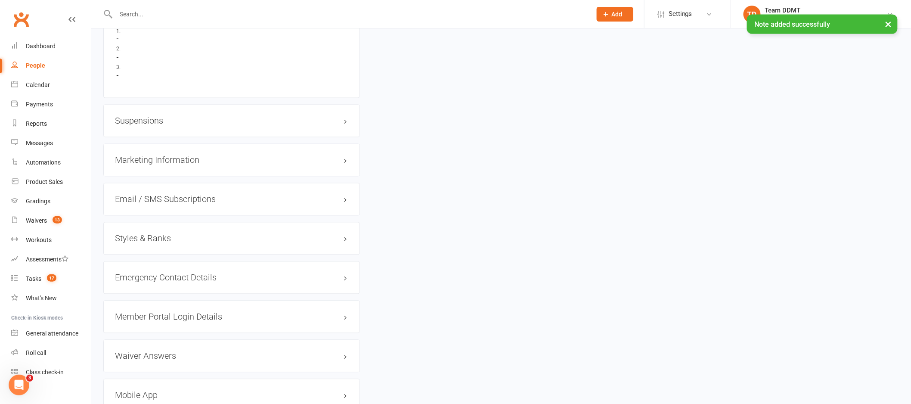
click at [155, 237] on h3 "Styles & Ranks" at bounding box center [231, 238] width 233 height 9
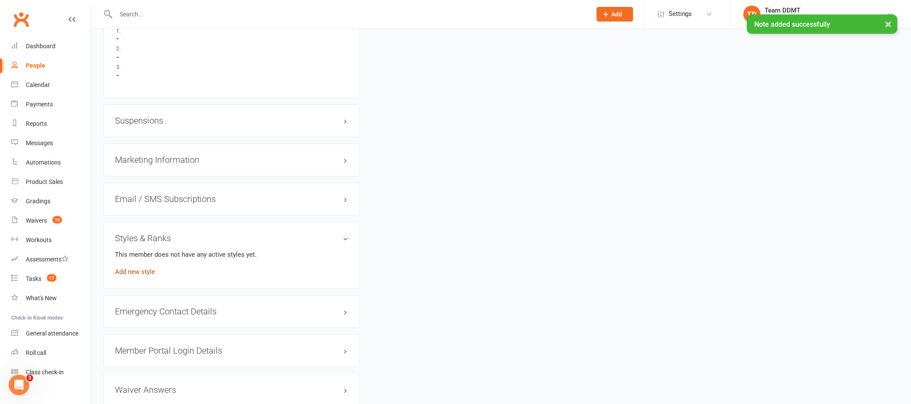
click at [149, 272] on link "Add new style" at bounding box center [135, 272] width 40 height 8
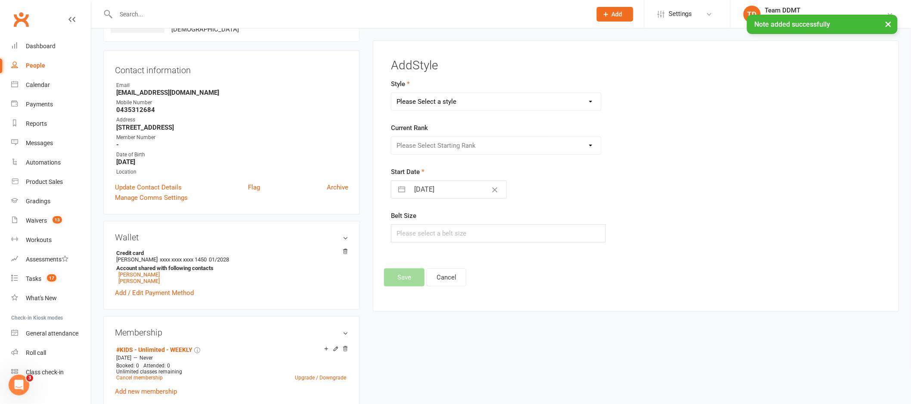
scroll to position [66, 0]
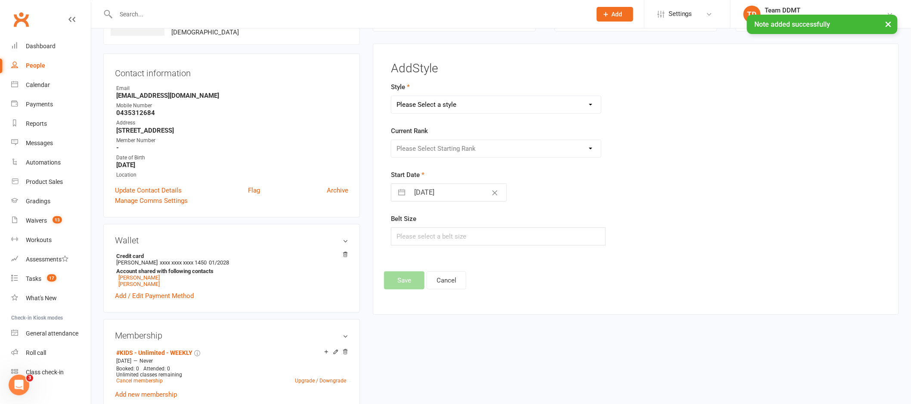
click at [437, 102] on select "Please Select a style Adults Boxing Adults Muaythai Kids Muaythai Online Teens …" at bounding box center [496, 104] width 210 height 17
select select "1450"
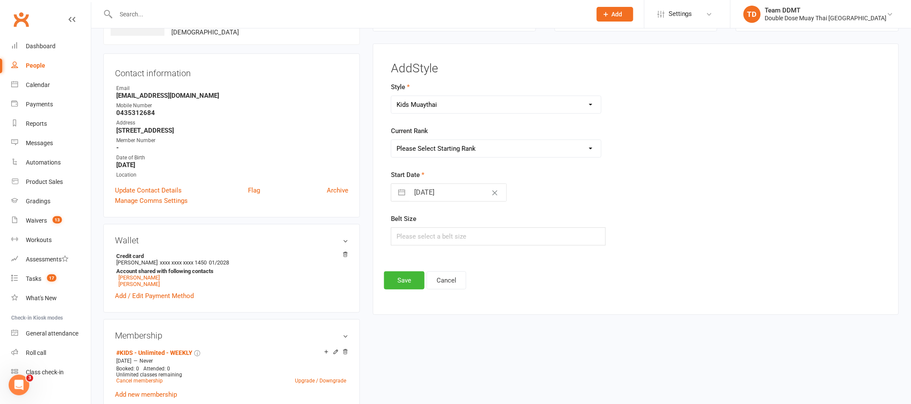
click at [459, 148] on select "Please Select Starting Rank Jnr L1 White Jnr L2 Yellow Jnr L3 Orange Jnr L4 Gre…" at bounding box center [496, 148] width 210 height 17
select select "14224"
click at [402, 288] on button "Save" at bounding box center [404, 280] width 40 height 18
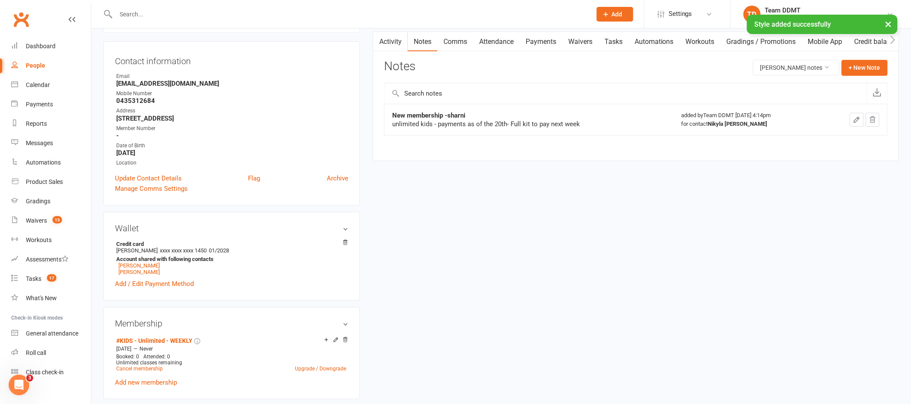
scroll to position [0, 0]
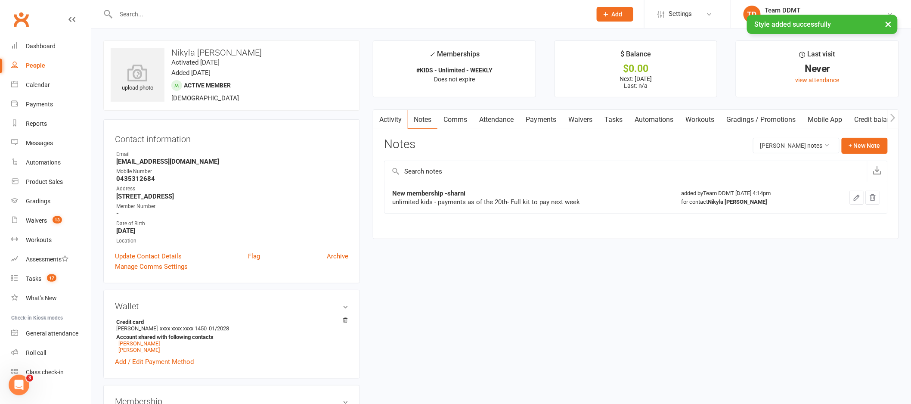
drag, startPoint x: 210, startPoint y: 161, endPoint x: 131, endPoint y: 155, distance: 79.9
click at [131, 155] on li "Email tiana.pannowitz77@gmail.com" at bounding box center [231, 157] width 233 height 15
copy li "tiana.pannowitz77@gmail.com"
click at [327, 130] on div "Contact information Owner Email tiana.pannowitz77@gmail.com Mobile Number 04353…" at bounding box center [231, 201] width 257 height 164
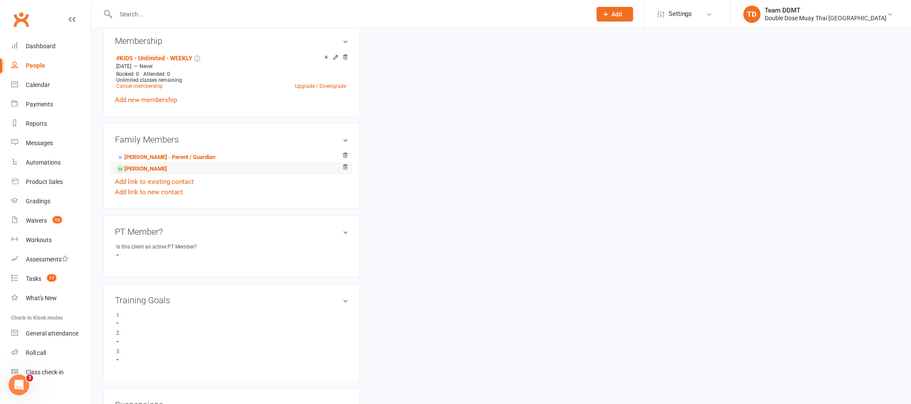
scroll to position [349, 0]
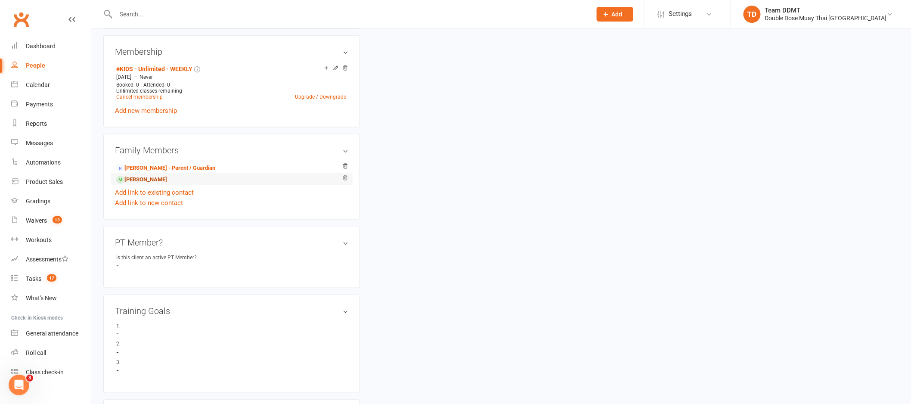
click at [155, 181] on link "Harlyn- Rae Marsh - Sibling" at bounding box center [141, 179] width 51 height 9
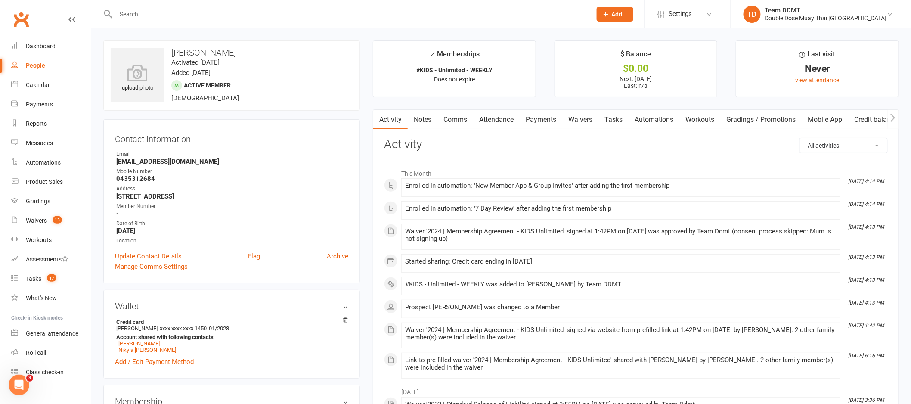
click at [432, 119] on link "Notes" at bounding box center [423, 120] width 30 height 20
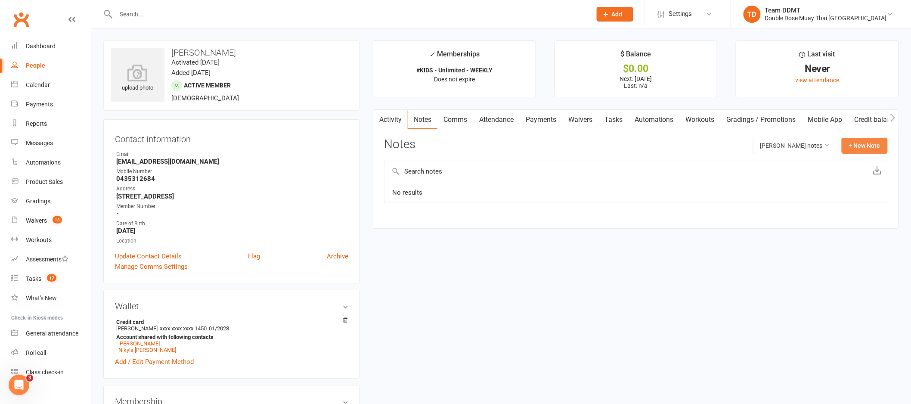
click at [853, 143] on button "+ New Note" at bounding box center [864, 145] width 46 height 15
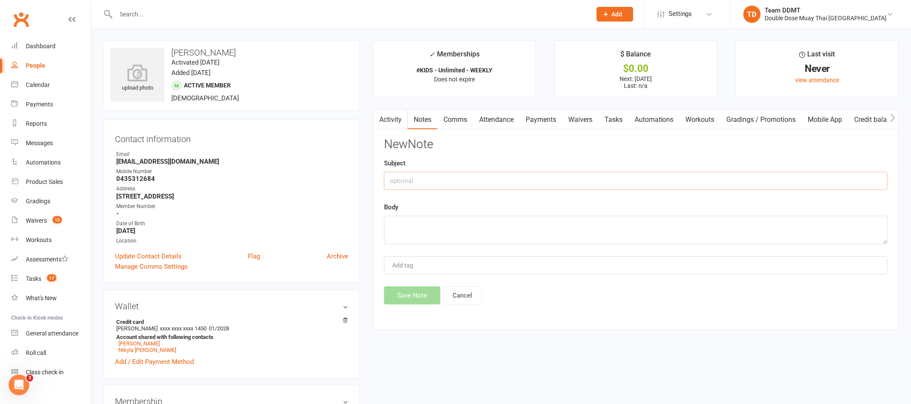
click at [783, 186] on input "text" at bounding box center [636, 181] width 504 height 18
type input "New membership -sharni"
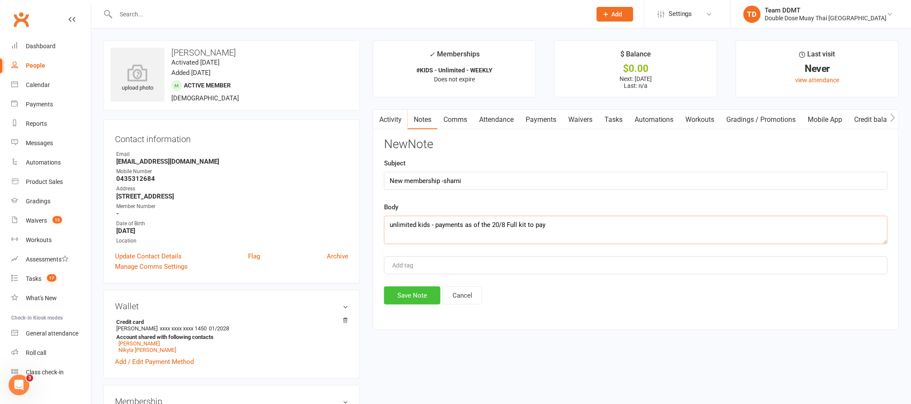
type textarea "unlimited kids - payments as of the 20/8 Full kit to pay"
click at [417, 294] on button "Save Note" at bounding box center [412, 295] width 56 height 18
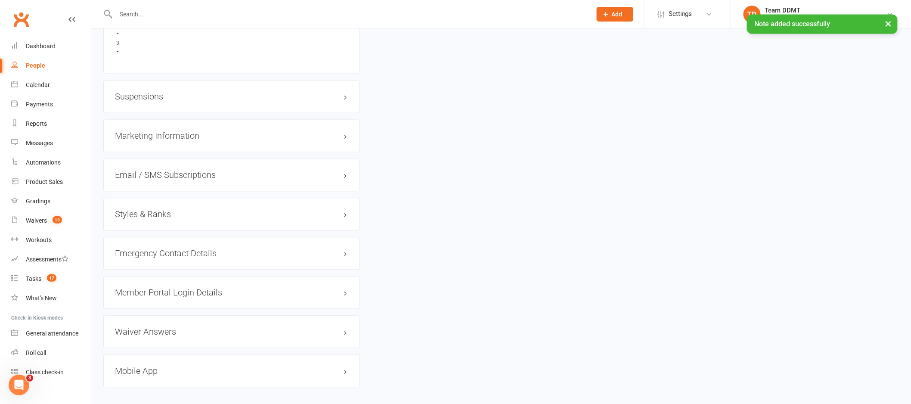
scroll to position [698, 0]
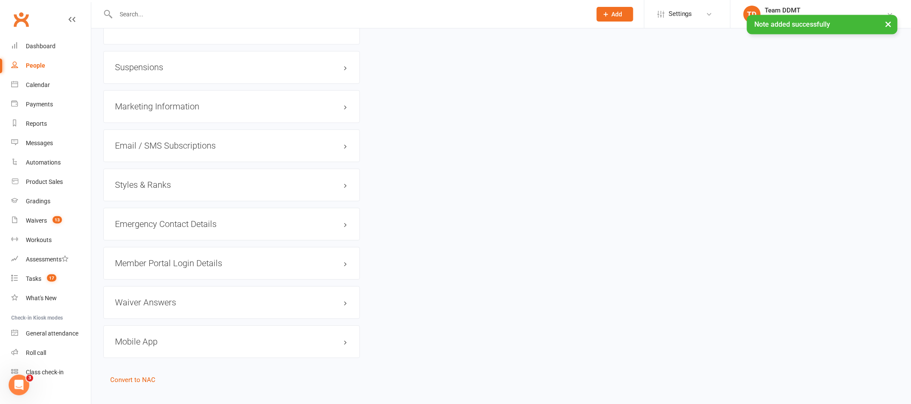
click at [137, 182] on h3 "Styles & Ranks" at bounding box center [231, 184] width 233 height 9
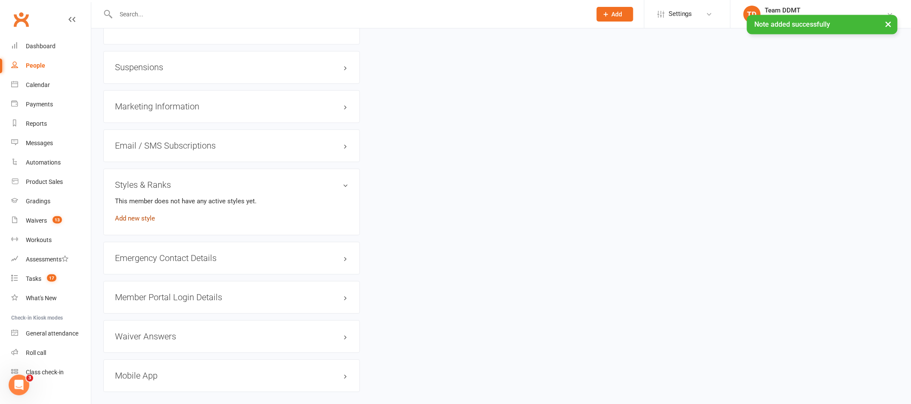
click at [143, 218] on link "Add new style" at bounding box center [135, 218] width 40 height 8
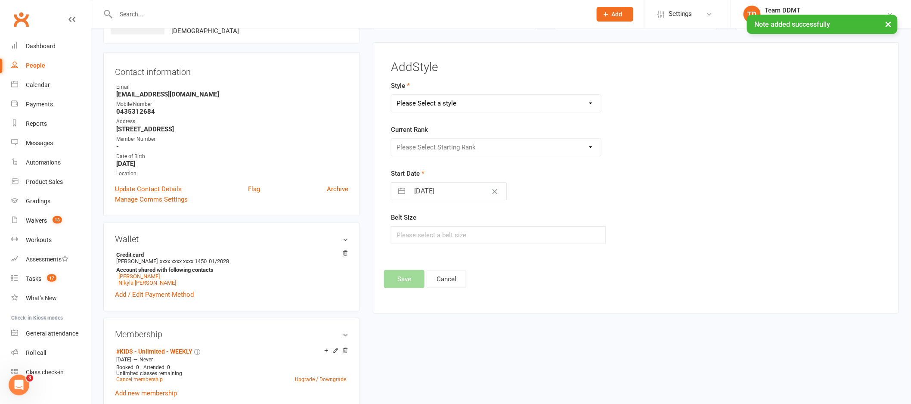
scroll to position [66, 0]
click at [459, 103] on select "Please Select a style Adults Boxing Adults Muaythai Kids Muaythai Online Teens …" at bounding box center [496, 104] width 210 height 17
click at [460, 105] on select "Please Select a style Adults Boxing Adults Muaythai Kids Muaythai Online Teens …" at bounding box center [496, 104] width 210 height 17
select select "1450"
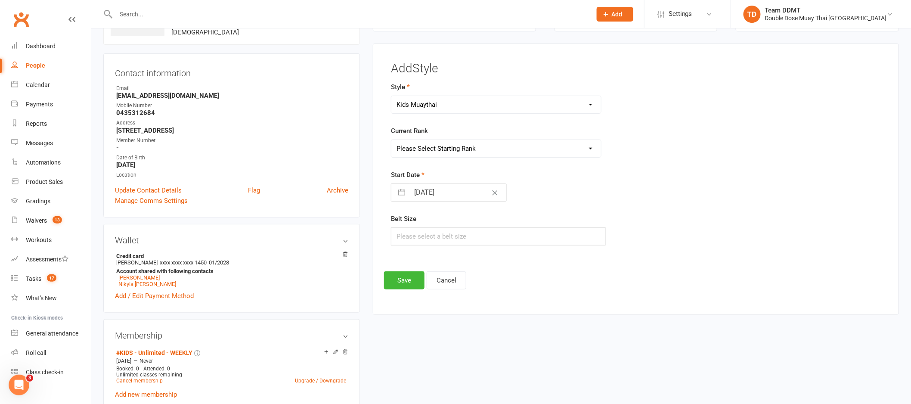
click at [458, 143] on select "Please Select Starting Rank Jnr L1 White Jnr L2 Yellow Jnr L3 Orange Jnr L4 Gre…" at bounding box center [496, 148] width 210 height 17
select select "14224"
click at [403, 279] on button "Save" at bounding box center [404, 280] width 40 height 18
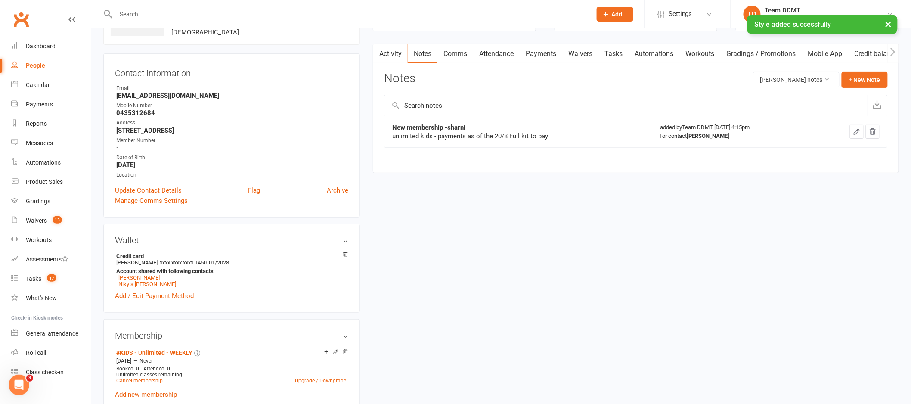
click at [458, 54] on link "Comms" at bounding box center [455, 54] width 36 height 20
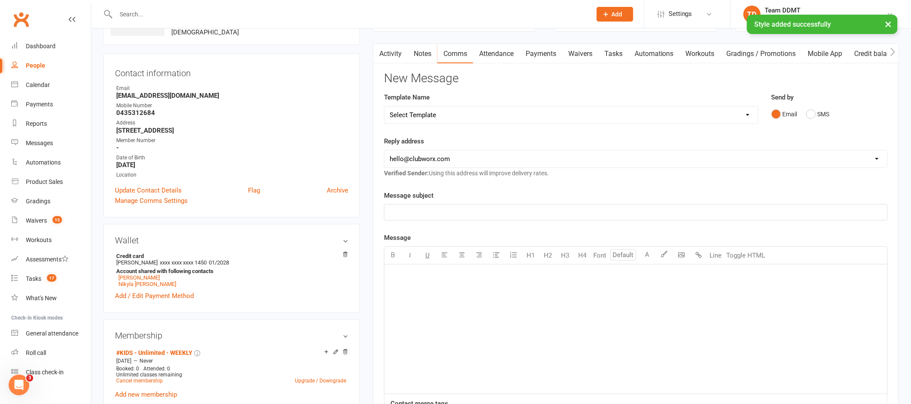
click at [671, 217] on div "﻿" at bounding box center [635, 211] width 503 height 15
click at [646, 326] on div "﻿" at bounding box center [635, 328] width 503 height 129
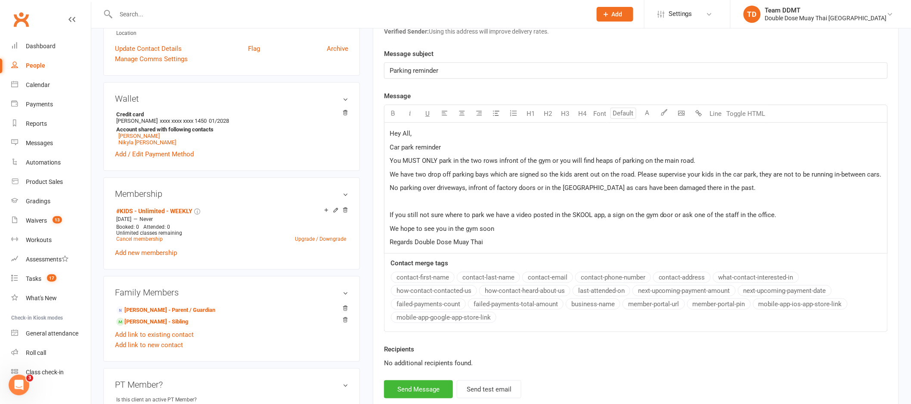
scroll to position [208, 0]
click at [404, 389] on button "Send Message" at bounding box center [418, 389] width 69 height 18
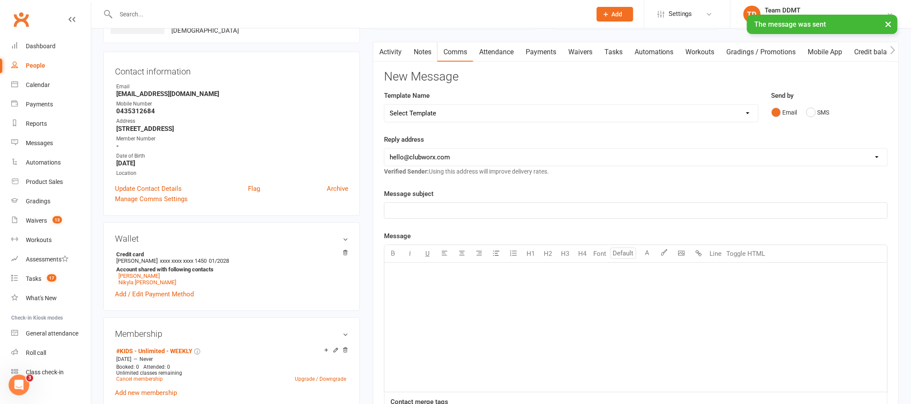
scroll to position [0, 0]
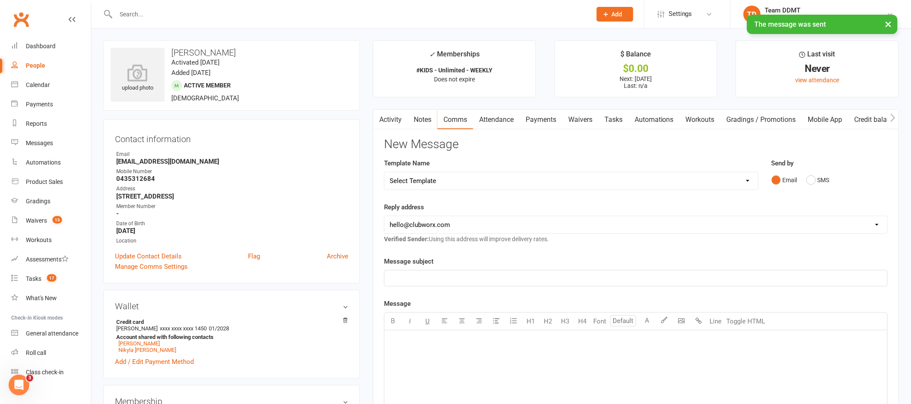
click at [549, 113] on link "Payments" at bounding box center [540, 120] width 43 height 20
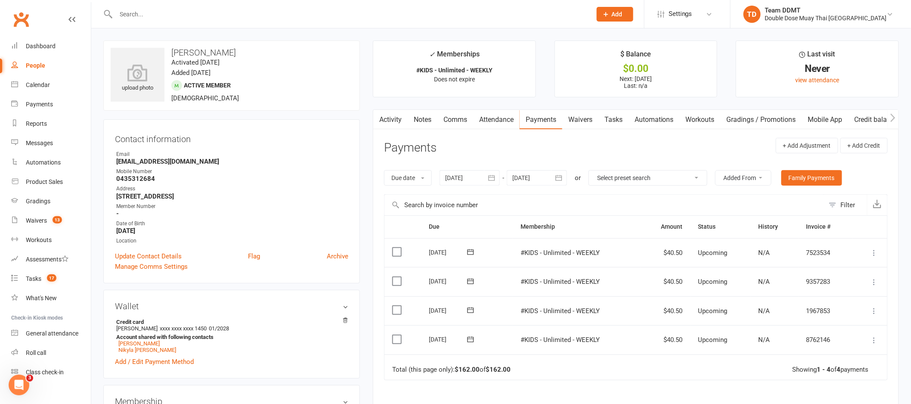
click at [419, 117] on link "Notes" at bounding box center [423, 120] width 30 height 20
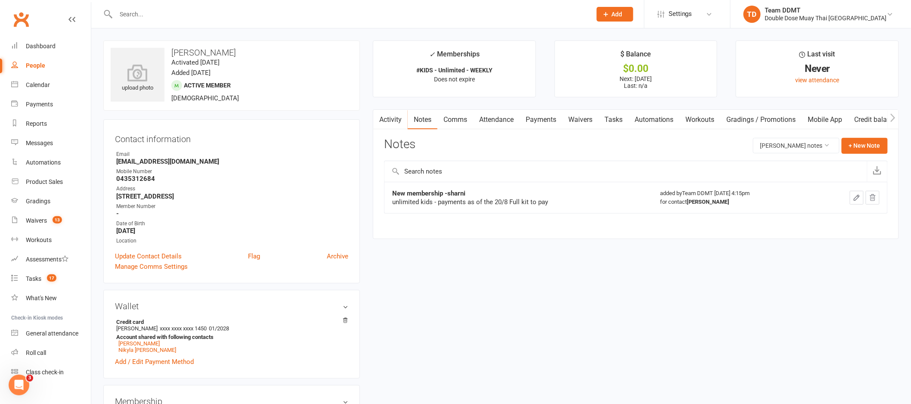
click at [856, 198] on icon "button" at bounding box center [857, 198] width 8 height 8
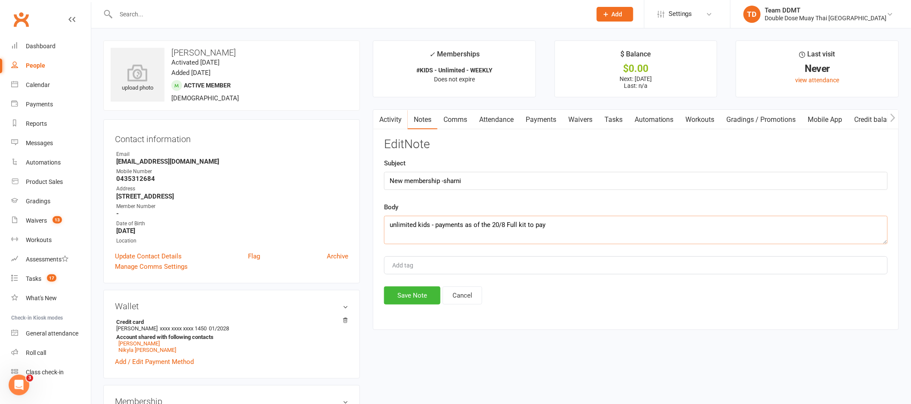
click at [573, 234] on textarea "unlimited kids - payments as of the 20/8 Full kit to pay" at bounding box center [636, 230] width 504 height 28
type textarea "unlimited kids - payments as of the 20/8 Full kit to pay - Family discount"
click at [430, 299] on button "Save Note" at bounding box center [412, 295] width 56 height 18
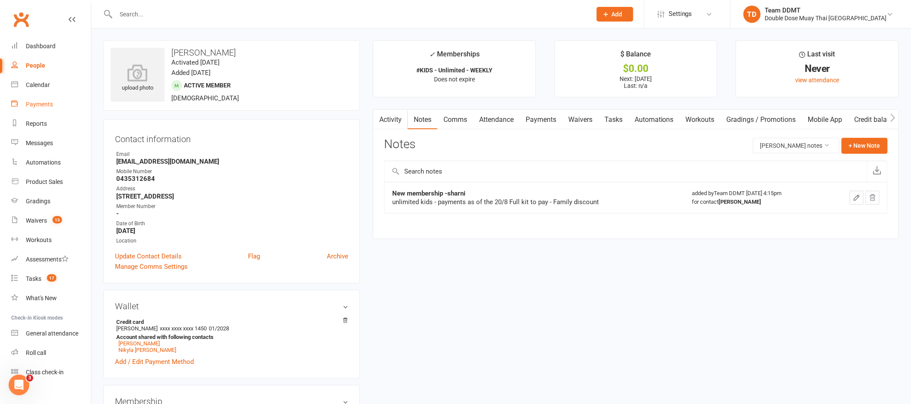
click at [45, 105] on div "Payments" at bounding box center [39, 104] width 27 height 7
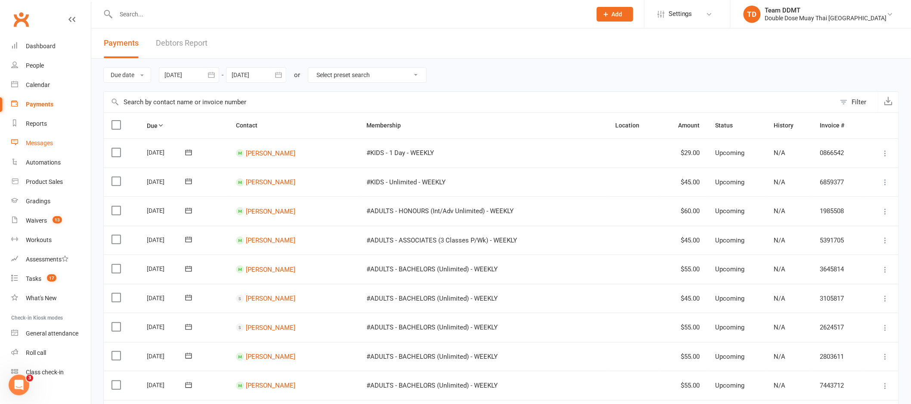
click at [48, 145] on div "Messages" at bounding box center [39, 142] width 27 height 7
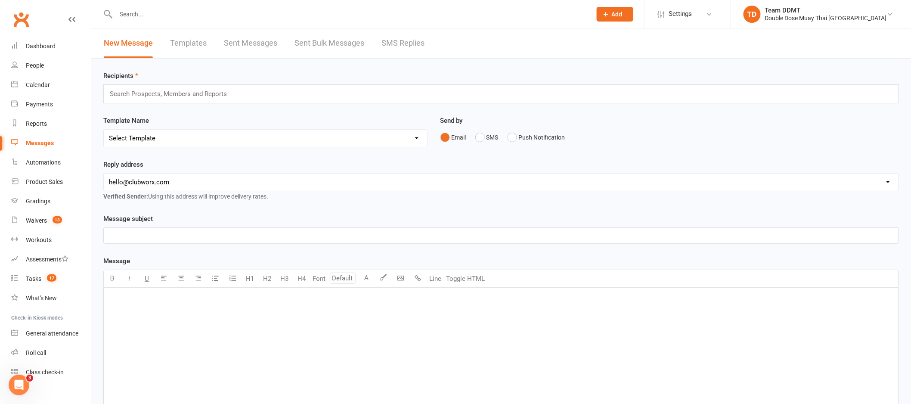
click at [384, 46] on link "SMS Replies" at bounding box center [402, 43] width 43 height 30
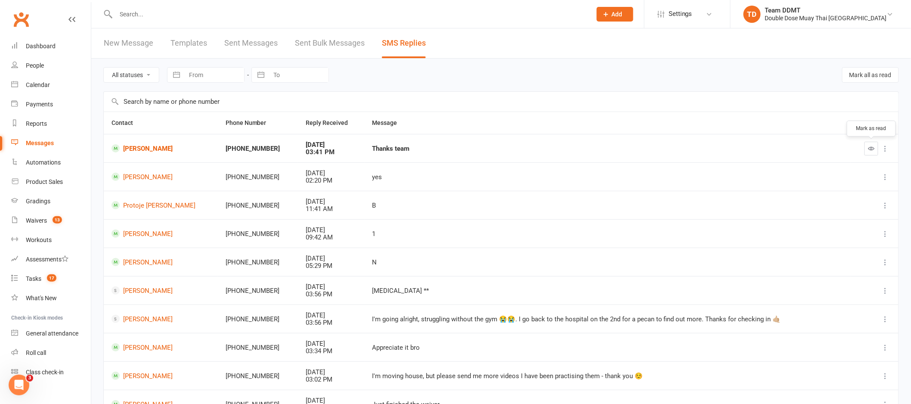
click at [866, 145] on button "button" at bounding box center [871, 149] width 14 height 14
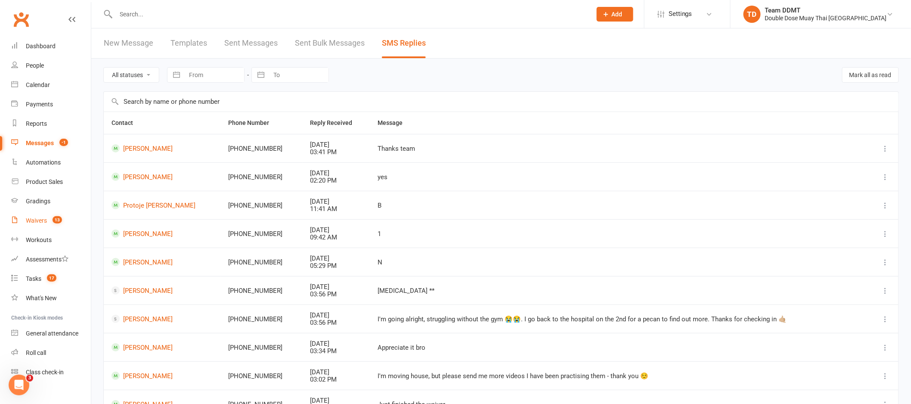
click at [37, 219] on div "Waivers" at bounding box center [36, 220] width 21 height 7
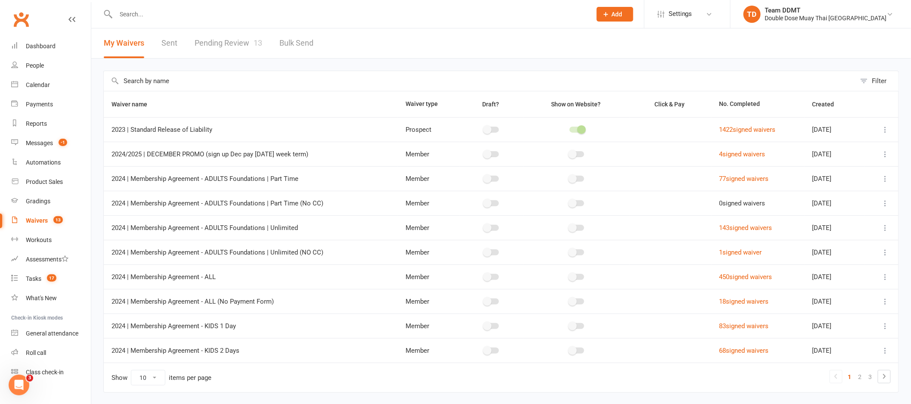
click at [245, 37] on link "Pending Review 13" at bounding box center [229, 43] width 68 height 30
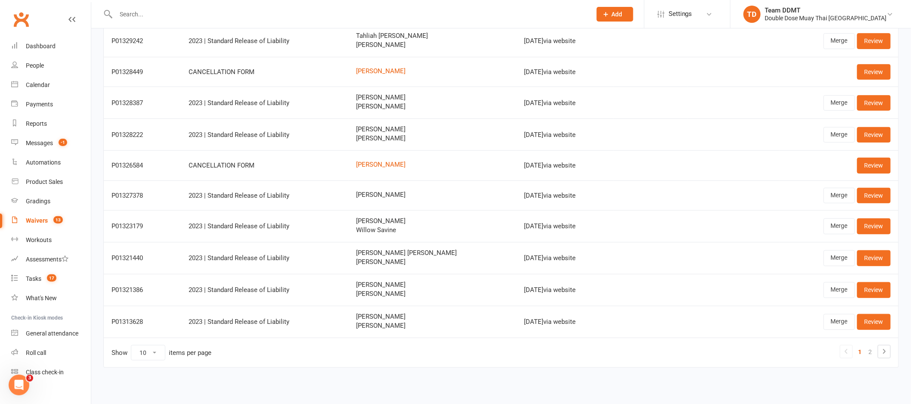
scroll to position [93, 0]
click at [867, 351] on link "2" at bounding box center [870, 351] width 10 height 12
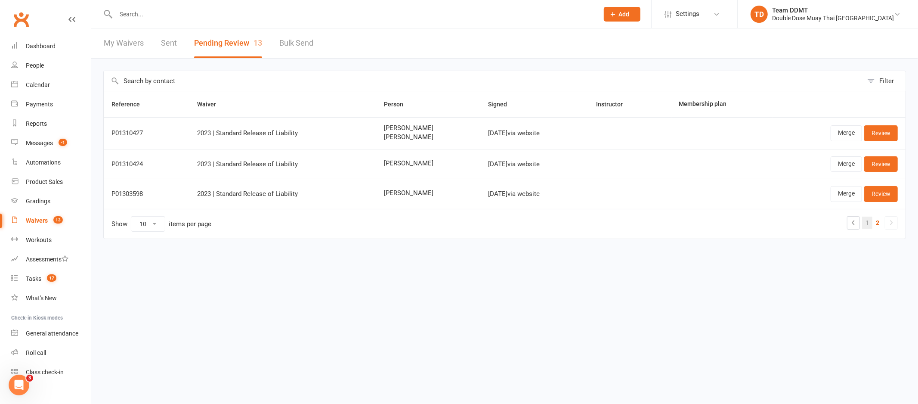
click at [866, 223] on link "1" at bounding box center [867, 222] width 10 height 12
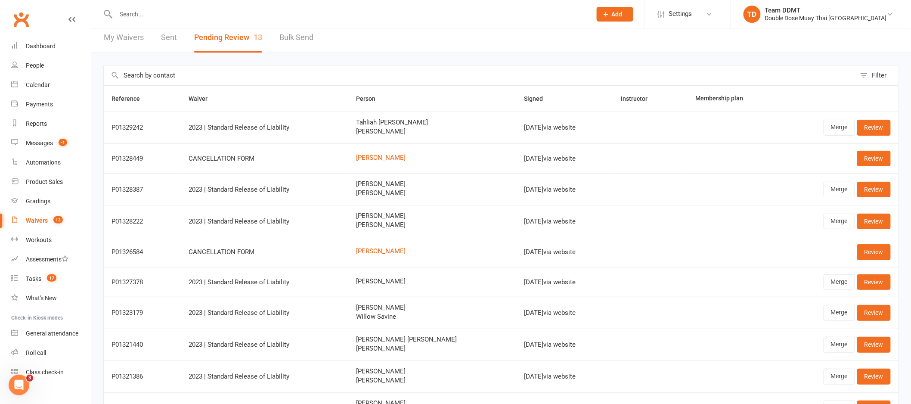
scroll to position [14, 0]
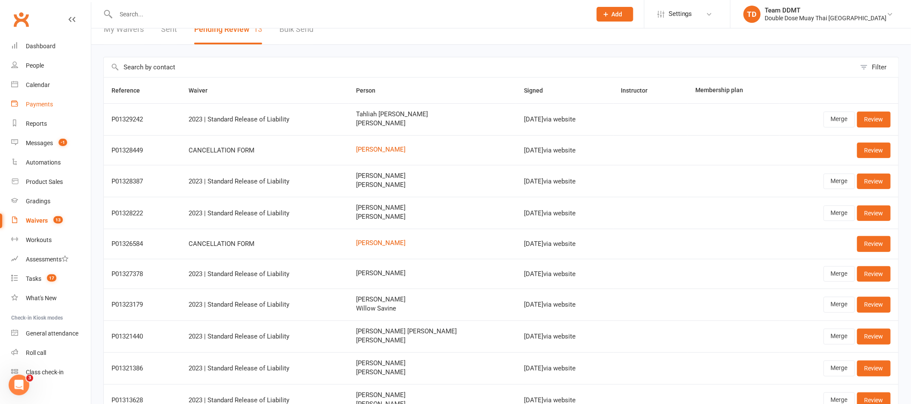
click at [39, 104] on div "Payments" at bounding box center [39, 104] width 27 height 7
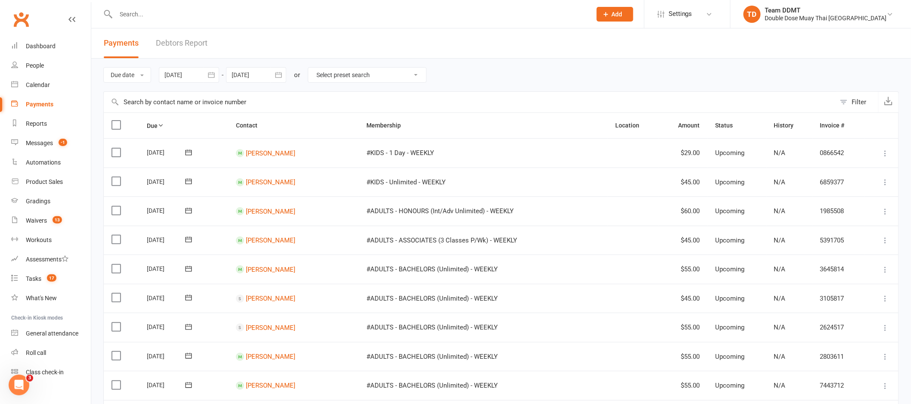
click at [181, 46] on link "Debtors Report" at bounding box center [182, 43] width 52 height 30
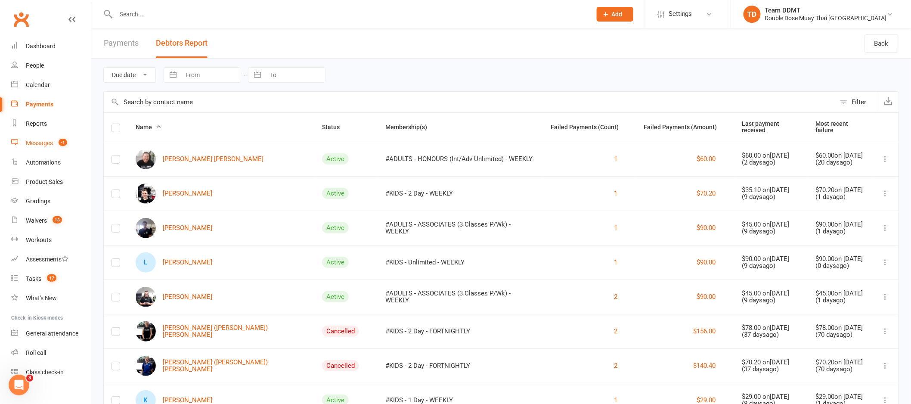
click at [46, 141] on div "Messages" at bounding box center [39, 142] width 27 height 7
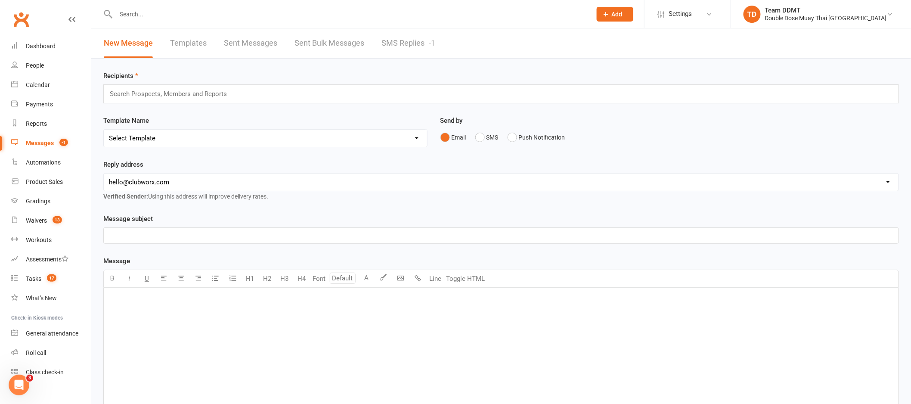
click at [416, 45] on link "SMS Replies -1" at bounding box center [408, 43] width 54 height 30
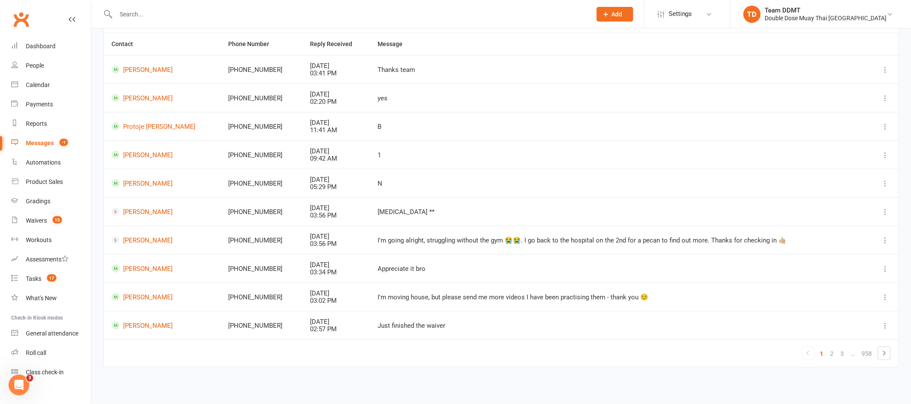
scroll to position [79, 0]
click at [833, 353] on link "2" at bounding box center [832, 353] width 10 height 12
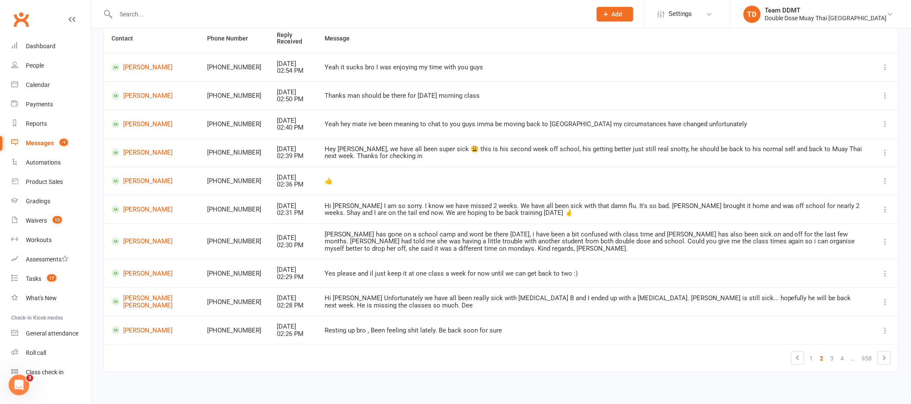
scroll to position [93, 0]
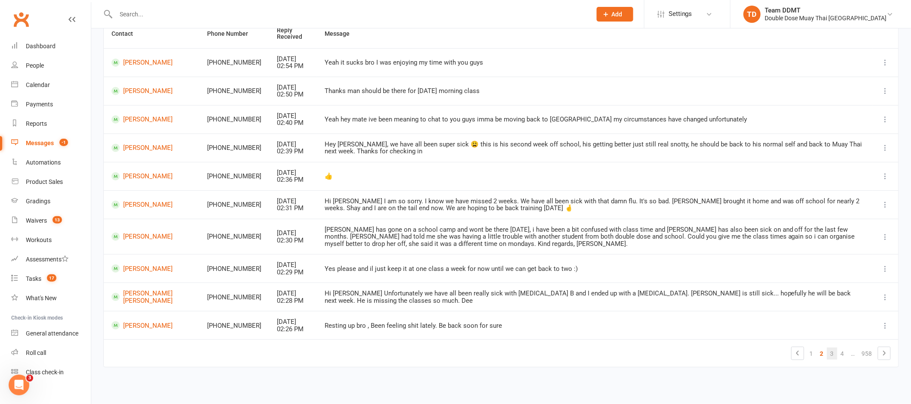
click at [832, 353] on link "3" at bounding box center [832, 353] width 10 height 12
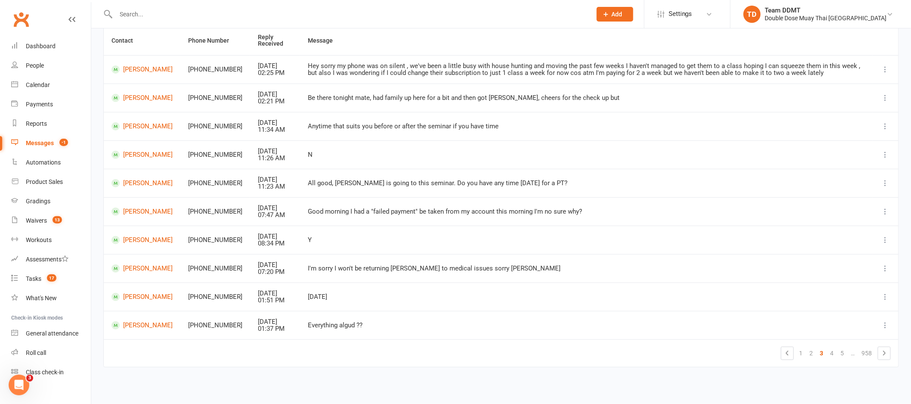
scroll to position [86, 0]
click at [831, 352] on link "4" at bounding box center [832, 353] width 10 height 12
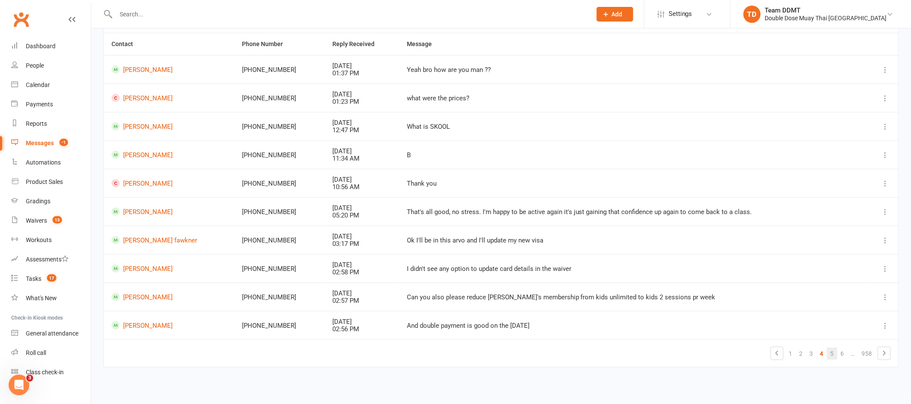
scroll to position [79, 0]
click at [150, 185] on link "Addison Mirijaj" at bounding box center [168, 183] width 115 height 8
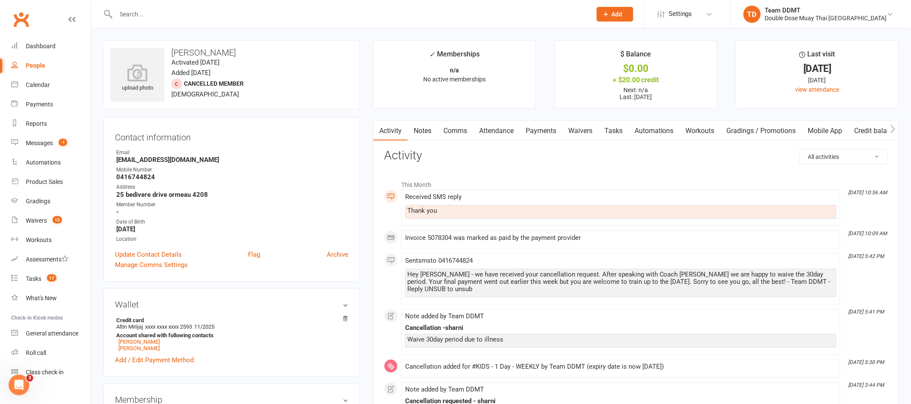
click at [552, 130] on link "Payments" at bounding box center [540, 131] width 43 height 20
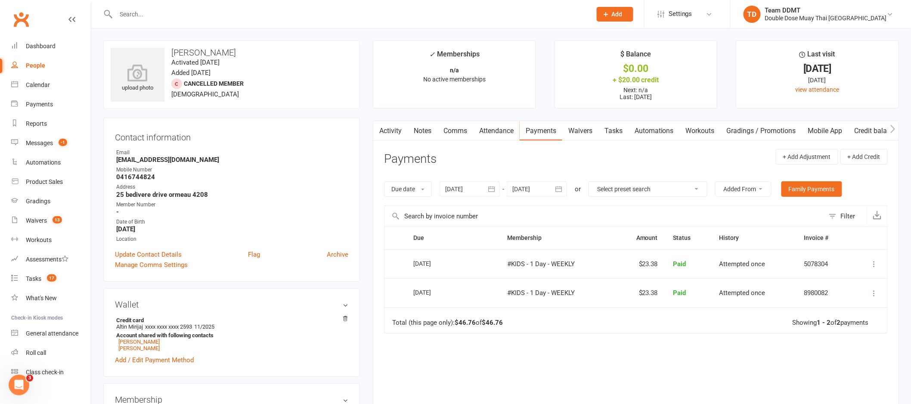
click at [402, 131] on link "Activity" at bounding box center [390, 131] width 34 height 20
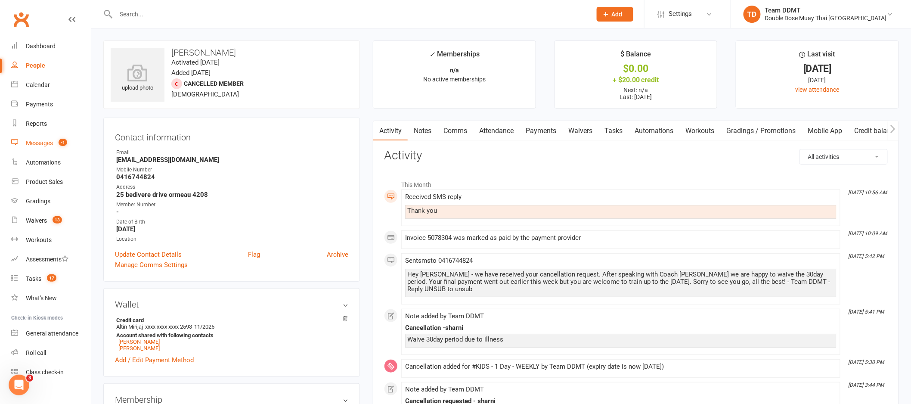
click at [43, 142] on div "Messages" at bounding box center [39, 142] width 27 height 7
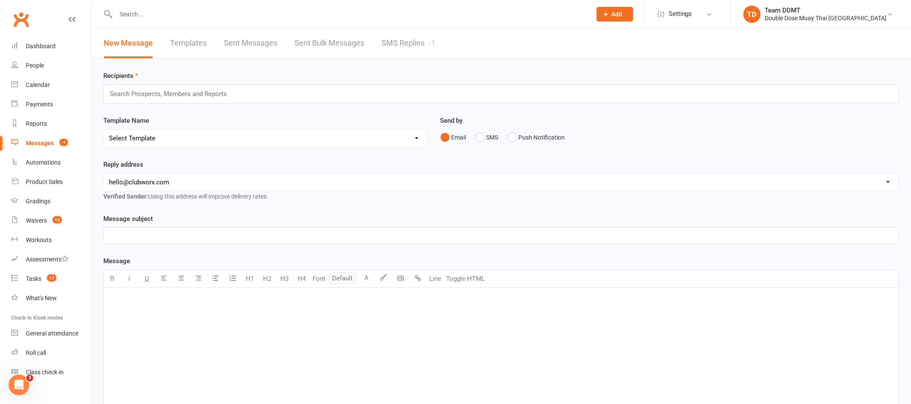
click at [400, 39] on link "SMS Replies -1" at bounding box center [408, 43] width 54 height 30
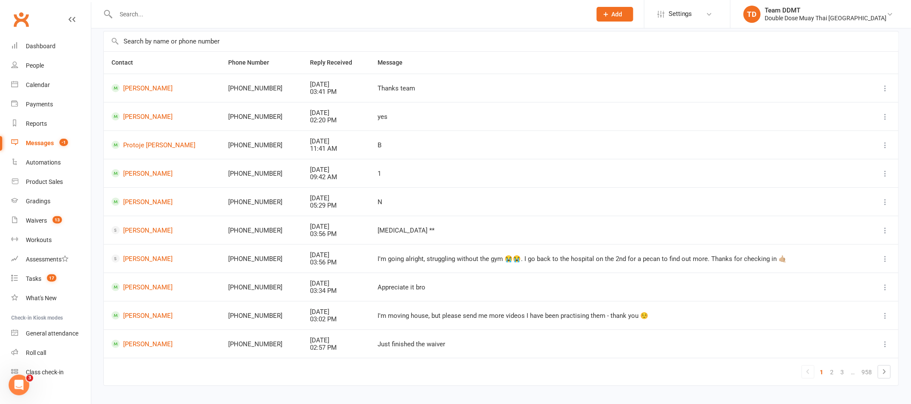
scroll to position [79, 0]
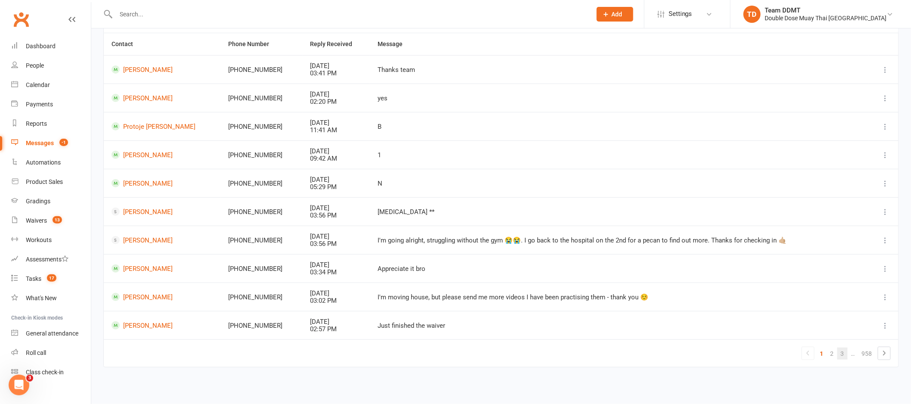
click at [846, 354] on link "3" at bounding box center [842, 353] width 10 height 12
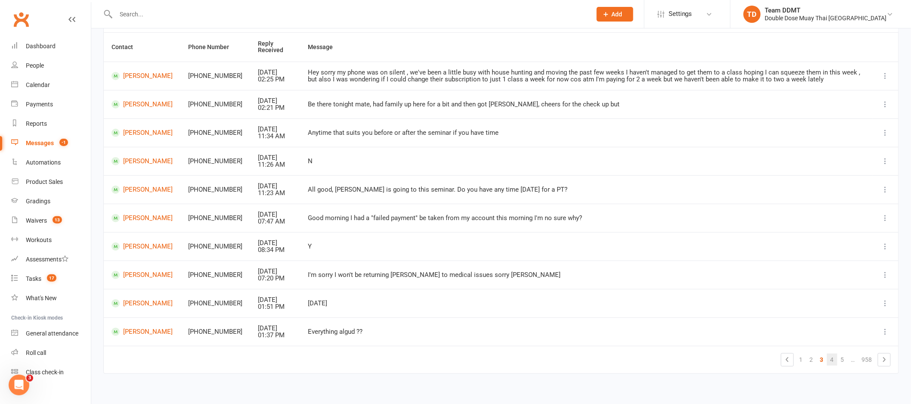
click at [832, 362] on link "4" at bounding box center [832, 359] width 10 height 12
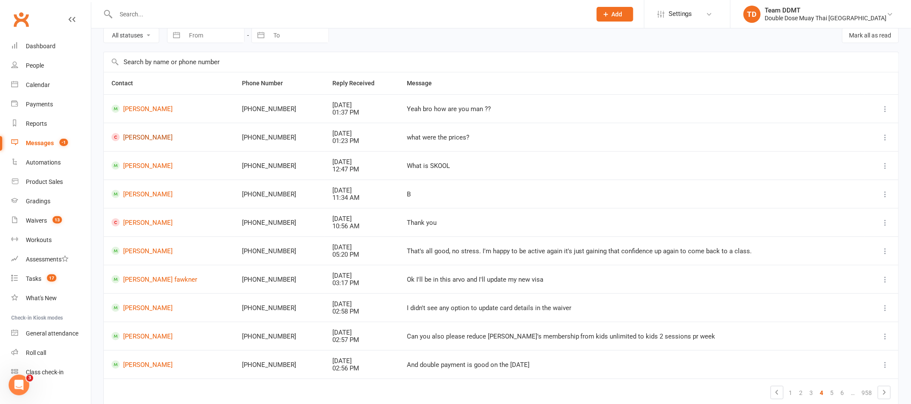
scroll to position [37, 0]
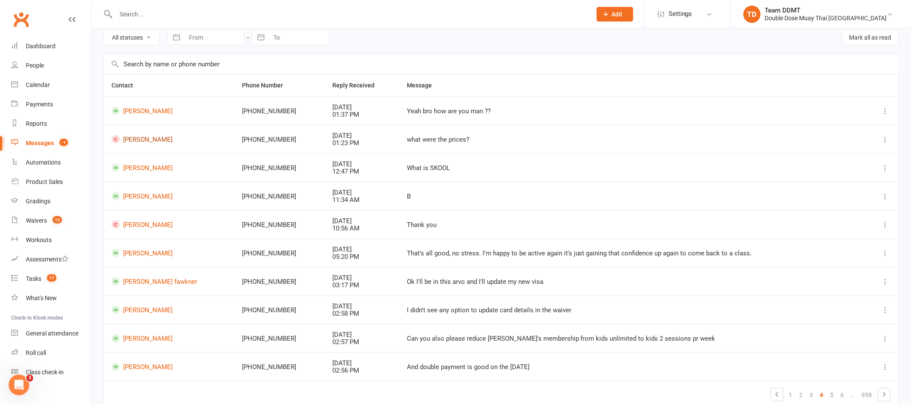
click at [150, 137] on link "Zaine Abouslaibi" at bounding box center [168, 139] width 115 height 8
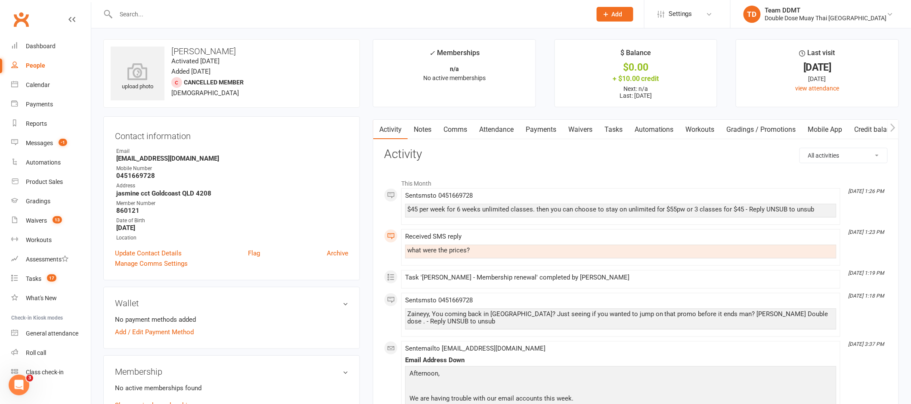
scroll to position [2, 0]
click at [430, 129] on link "Notes" at bounding box center [423, 129] width 30 height 20
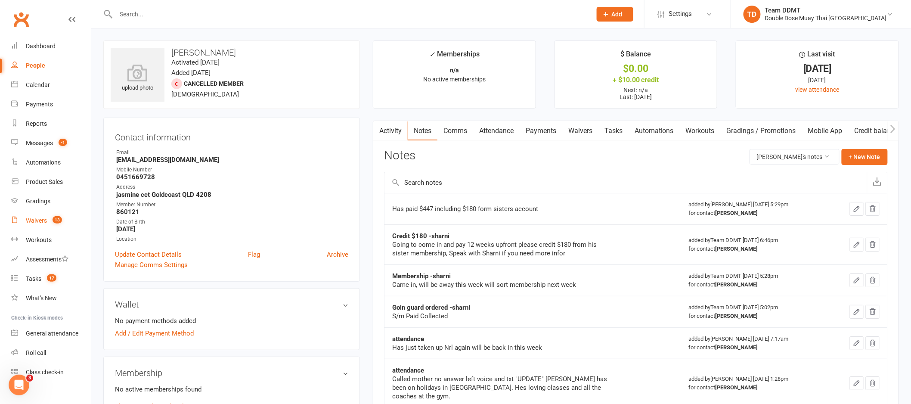
click at [46, 224] on link "Waivers 13" at bounding box center [51, 220] width 80 height 19
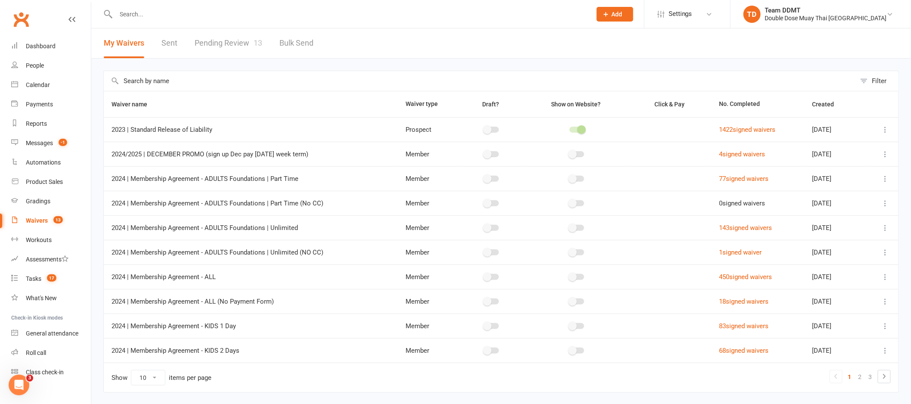
click at [223, 44] on link "Pending Review 13" at bounding box center [229, 43] width 68 height 30
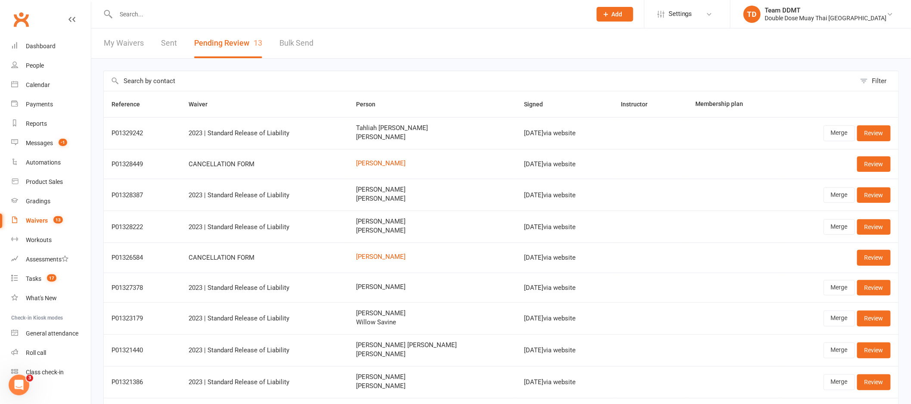
click at [166, 13] on input "text" at bounding box center [349, 14] width 472 height 12
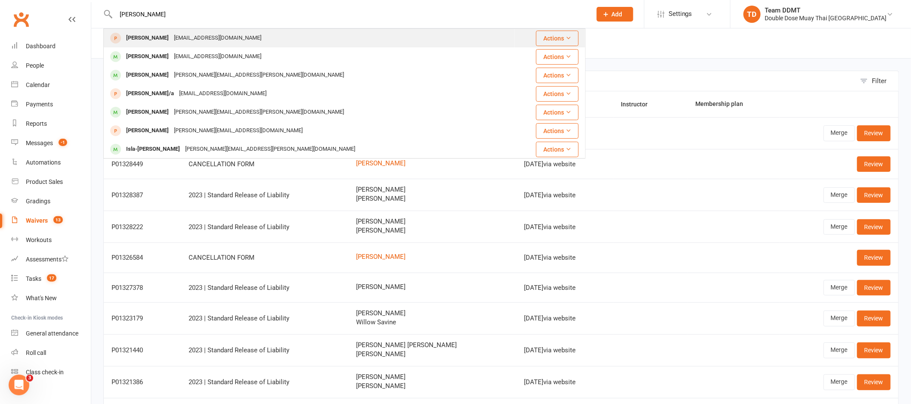
type input "michael cormack"
click at [156, 38] on div "Michael Cormack" at bounding box center [148, 38] width 48 height 12
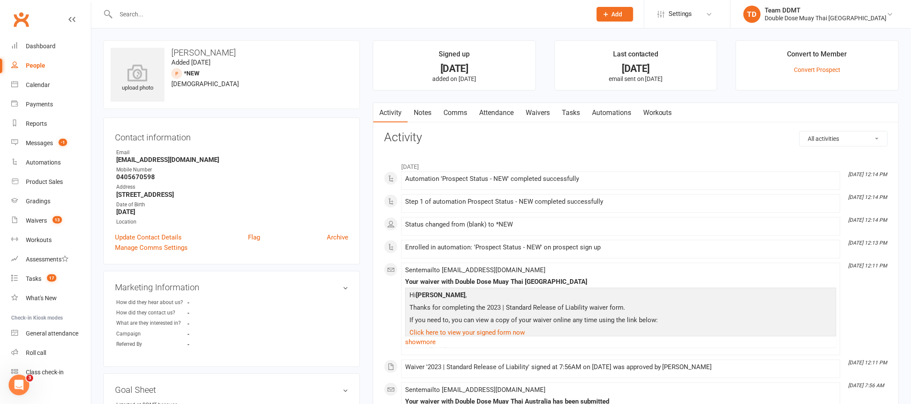
click at [165, 14] on input "text" at bounding box center [349, 14] width 472 height 12
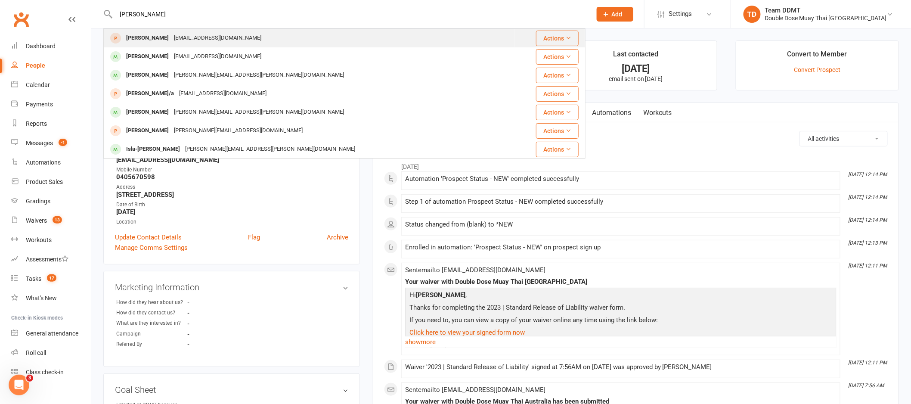
type input "michael cormack"
click at [187, 40] on div "Mic-83@hotmail.com" at bounding box center [217, 38] width 93 height 12
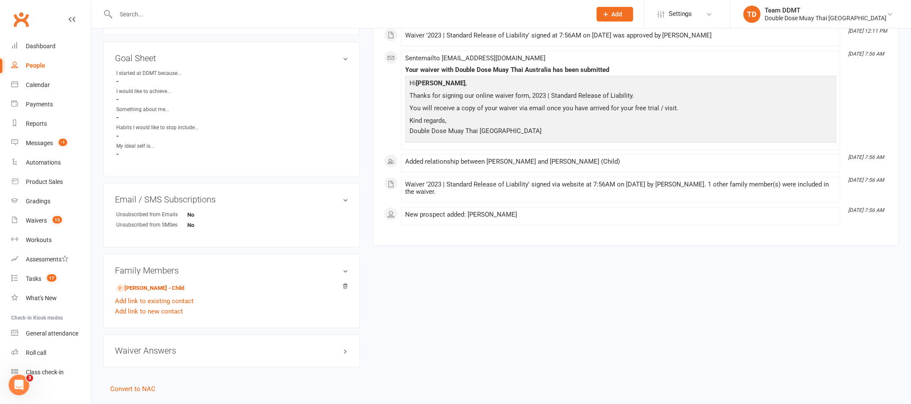
scroll to position [345, 0]
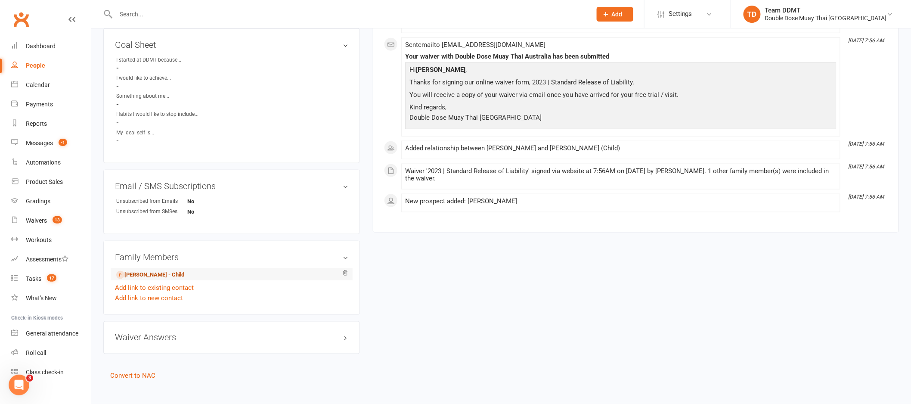
click at [174, 274] on link "Saskia Stenton - Child" at bounding box center [150, 274] width 68 height 9
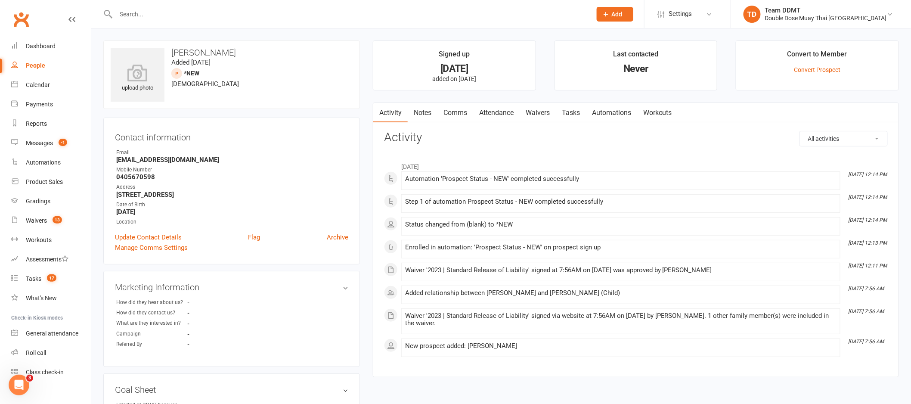
click at [176, 10] on input "text" at bounding box center [349, 14] width 472 height 12
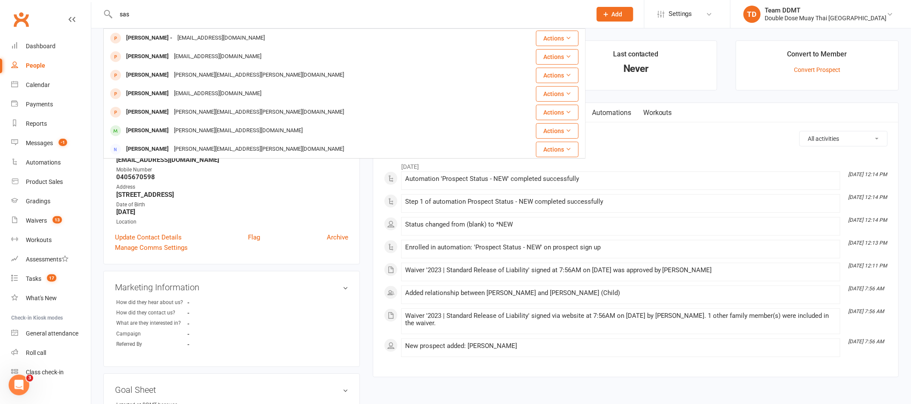
type input "sask"
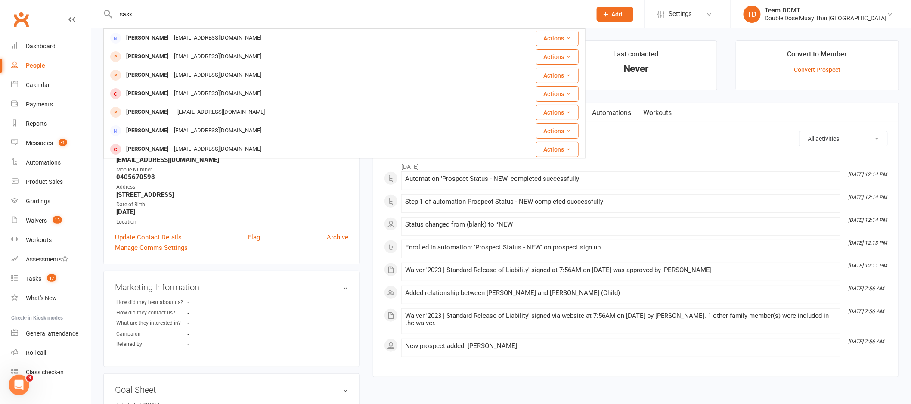
drag, startPoint x: 178, startPoint y: 17, endPoint x: 118, endPoint y: 15, distance: 59.5
click at [118, 15] on input "sask" at bounding box center [349, 14] width 472 height 12
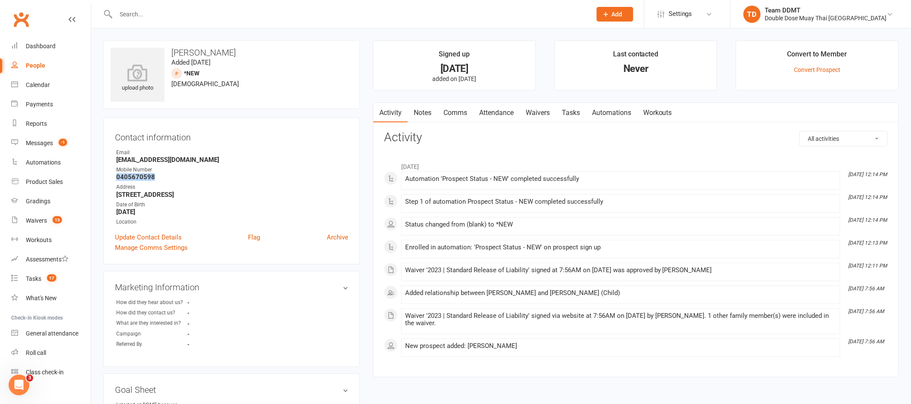
drag, startPoint x: 153, startPoint y: 178, endPoint x: 115, endPoint y: 178, distance: 38.3
click at [115, 178] on li "Mobile Number 0405670598" at bounding box center [231, 173] width 233 height 15
copy strong "0405670598"
click at [201, 15] on input "text" at bounding box center [349, 14] width 472 height 12
paste input "0405670598"
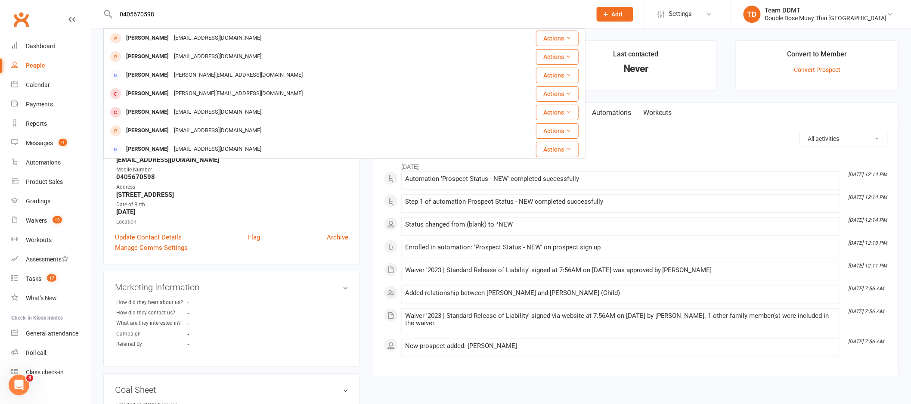
drag, startPoint x: 183, startPoint y: 13, endPoint x: 122, endPoint y: 14, distance: 60.7
click at [122, 14] on input "0405670598" at bounding box center [349, 14] width 472 height 12
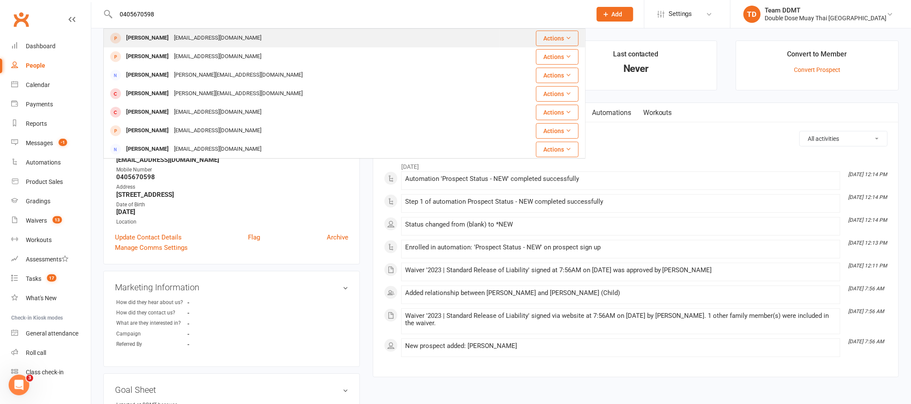
type input "0"
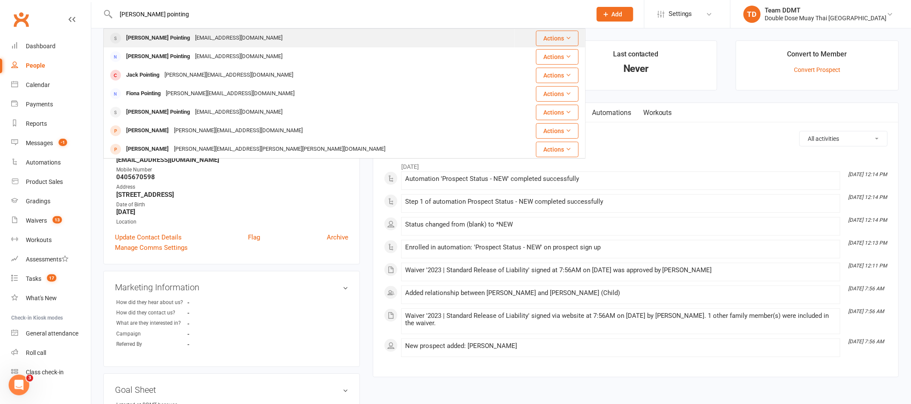
type input "Henry pointing"
click at [192, 36] on div "georgia0905@live.com.au" at bounding box center [238, 38] width 93 height 12
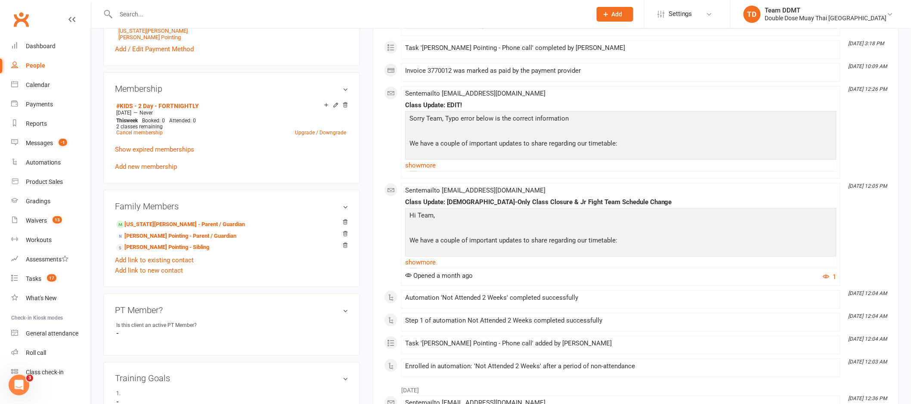
scroll to position [311, 0]
click at [188, 224] on link "Georgia Dudman - Parent / Guardian" at bounding box center [180, 224] width 129 height 9
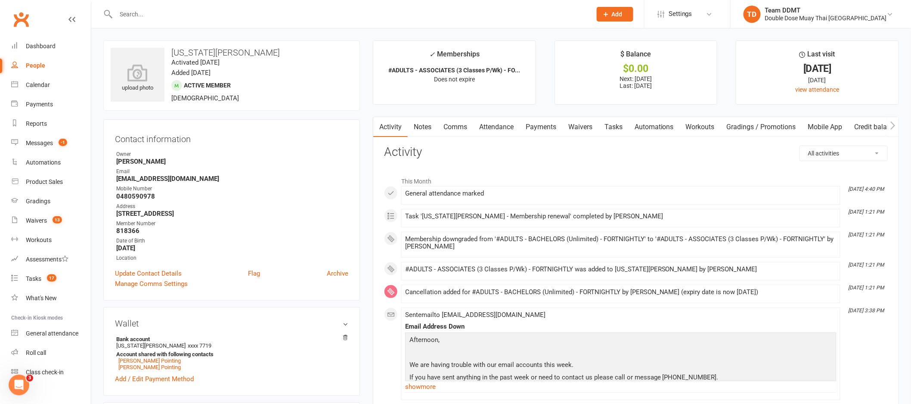
click at [147, 17] on input "text" at bounding box center [349, 14] width 472 height 12
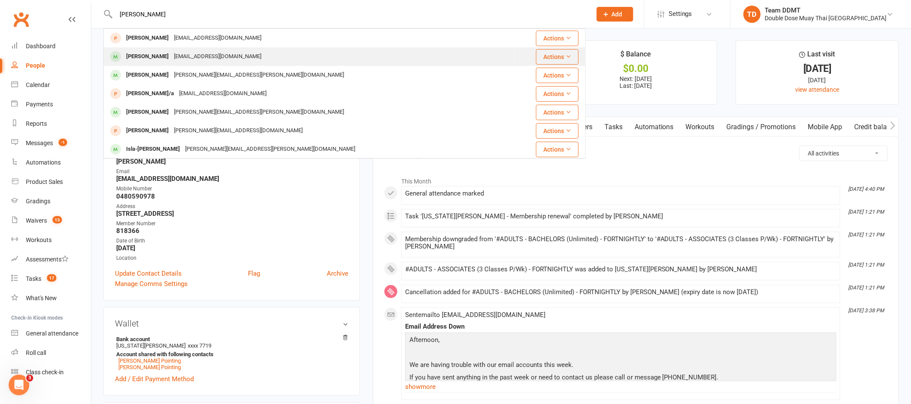
type input "michael cormack"
click at [184, 56] on div "kellycormack19@gmail.com" at bounding box center [217, 56] width 93 height 12
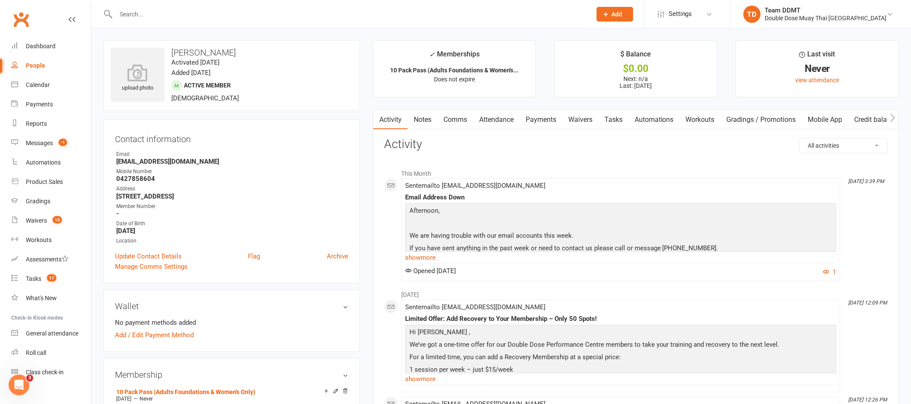
click at [426, 119] on link "Notes" at bounding box center [423, 120] width 30 height 20
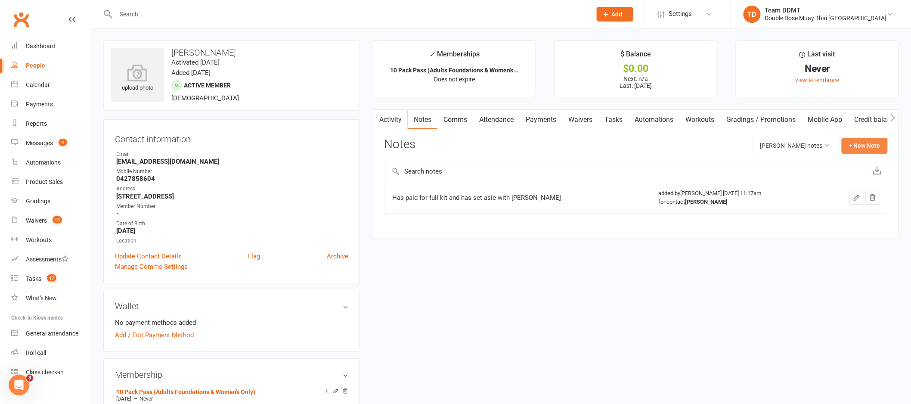
click at [857, 148] on button "+ New Note" at bounding box center [864, 145] width 46 height 15
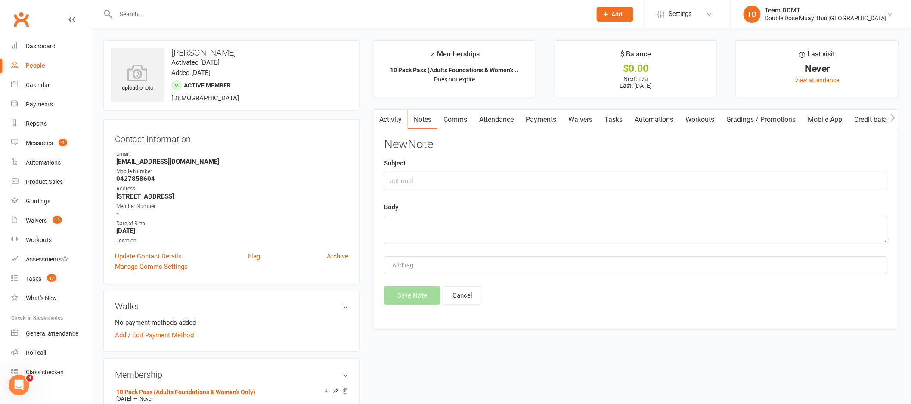
click at [578, 117] on link "Waivers" at bounding box center [580, 120] width 36 height 20
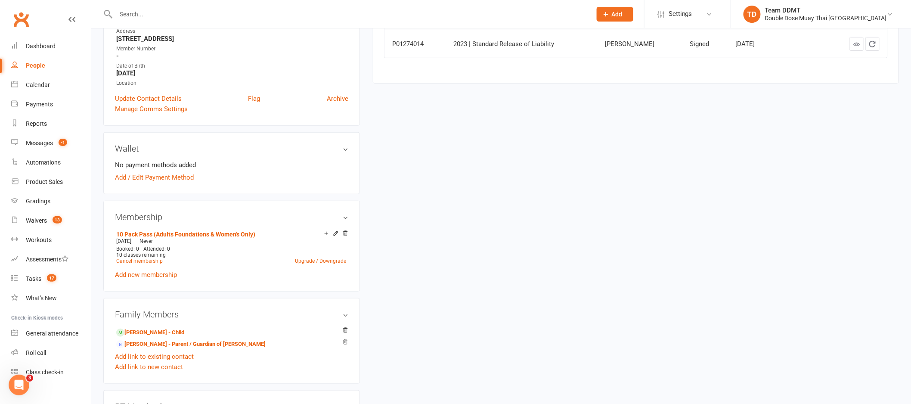
scroll to position [167, 0]
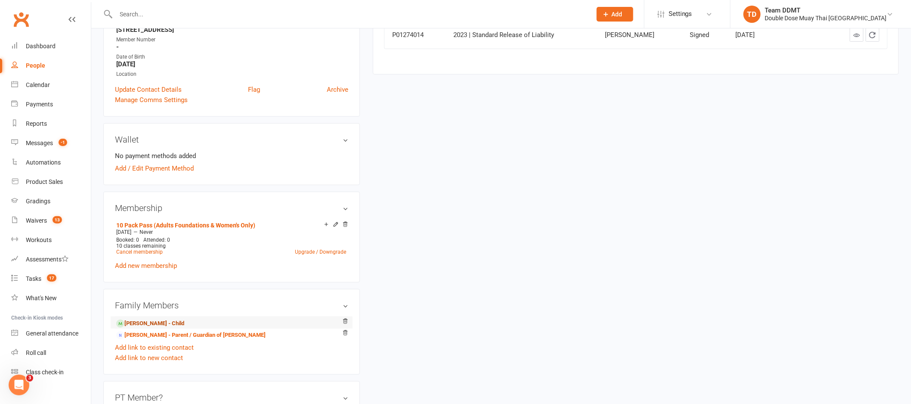
click at [182, 323] on link "Charlotte Cormack - Child" at bounding box center [150, 323] width 68 height 9
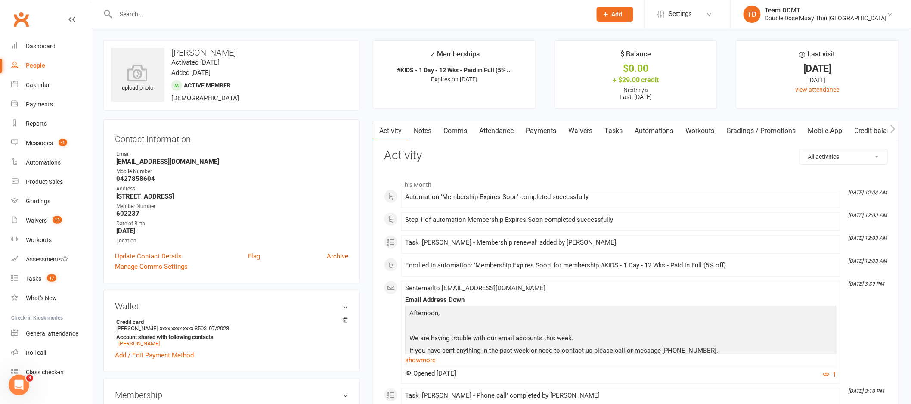
click at [577, 131] on link "Waivers" at bounding box center [580, 131] width 36 height 20
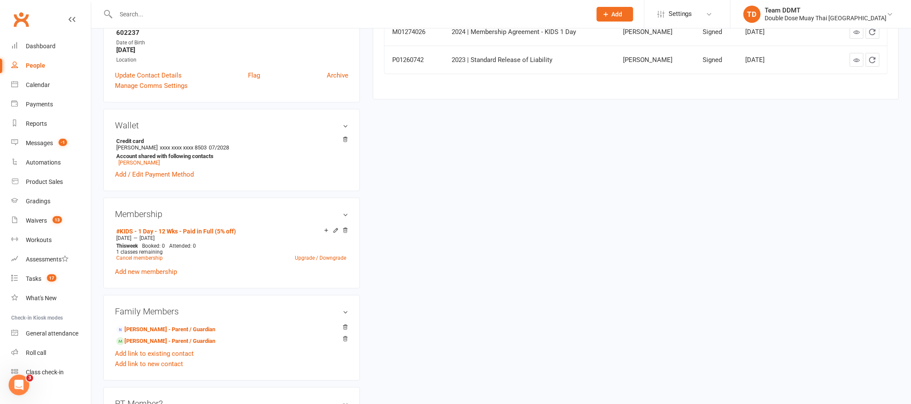
scroll to position [187, 0]
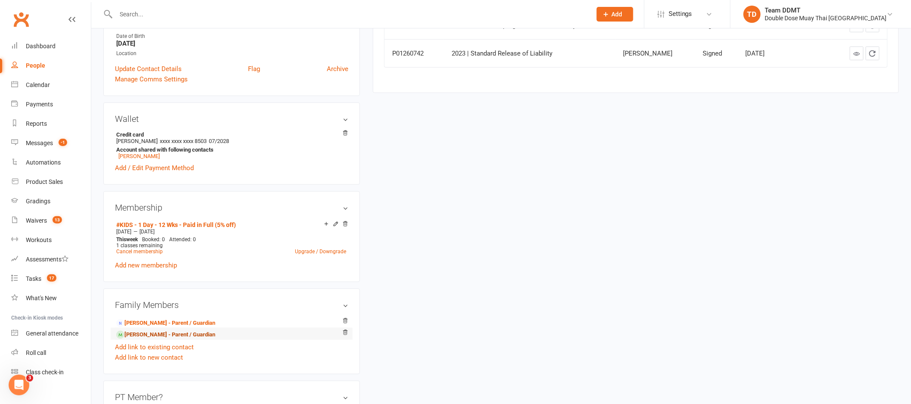
click at [156, 334] on link "Michael Cormack - Parent / Guardian" at bounding box center [165, 334] width 99 height 9
click at [0, 0] on div "Loading" at bounding box center [0, 0] width 0 height 0
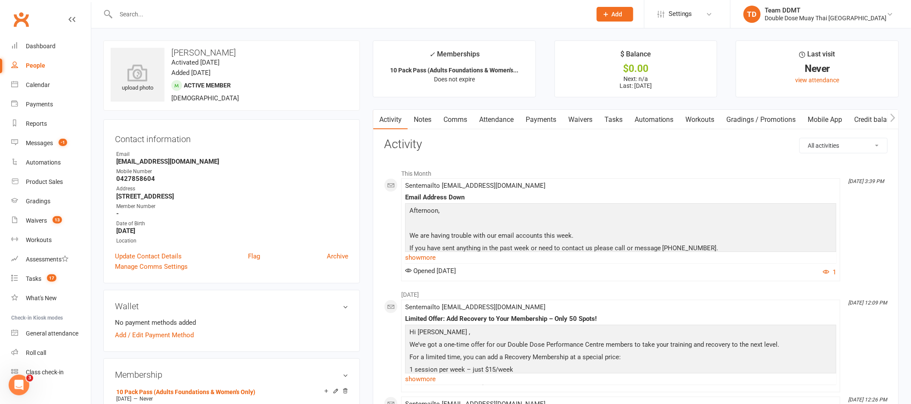
click at [423, 119] on link "Notes" at bounding box center [423, 120] width 30 height 20
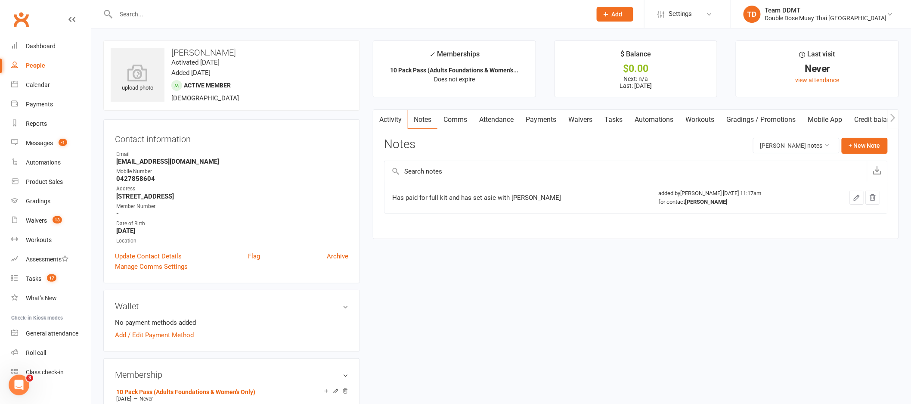
click at [455, 121] on link "Comms" at bounding box center [455, 120] width 36 height 20
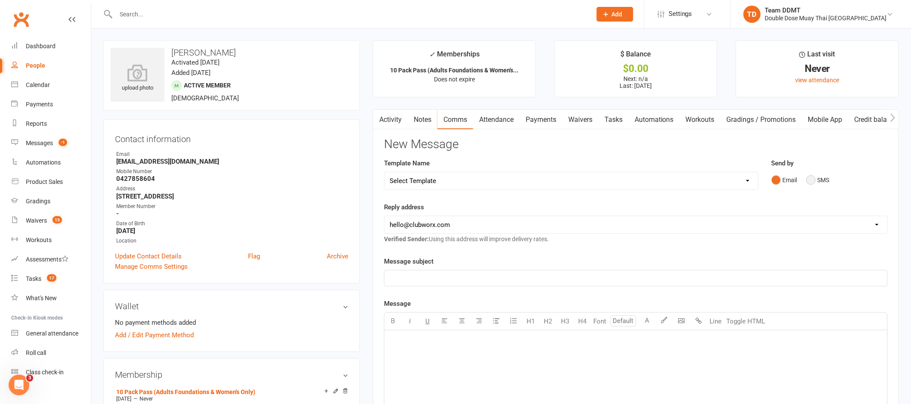
click at [822, 177] on button "SMS" at bounding box center [817, 180] width 23 height 16
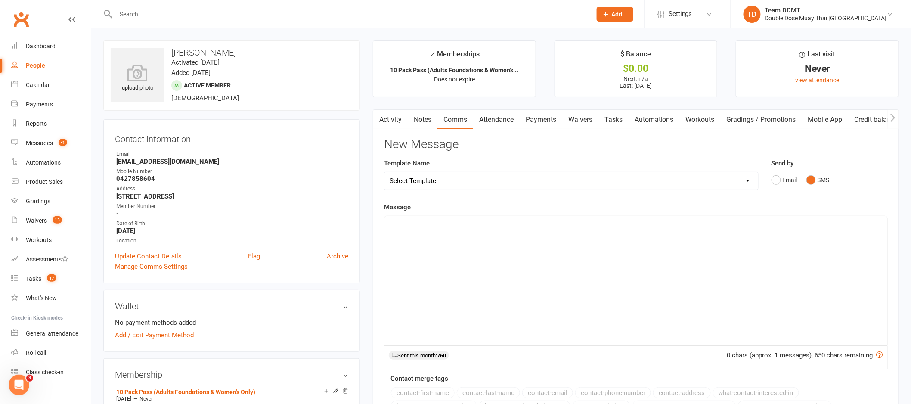
click at [793, 244] on div "﻿" at bounding box center [635, 280] width 503 height 129
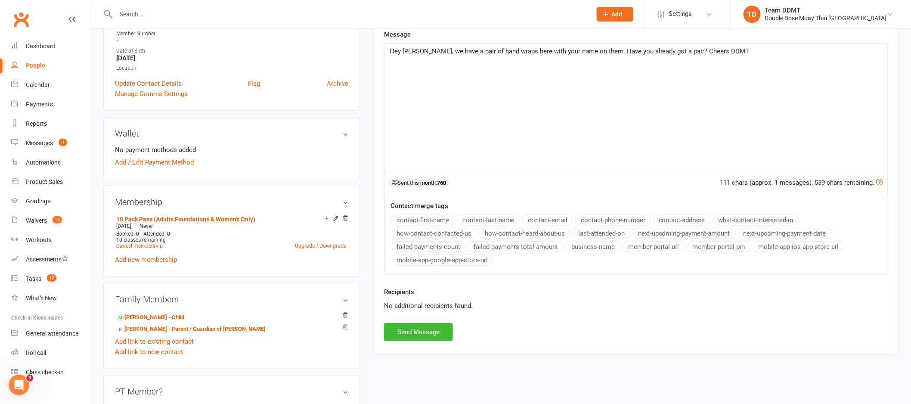
scroll to position [173, 0]
click at [416, 329] on button "Send Message" at bounding box center [418, 331] width 69 height 18
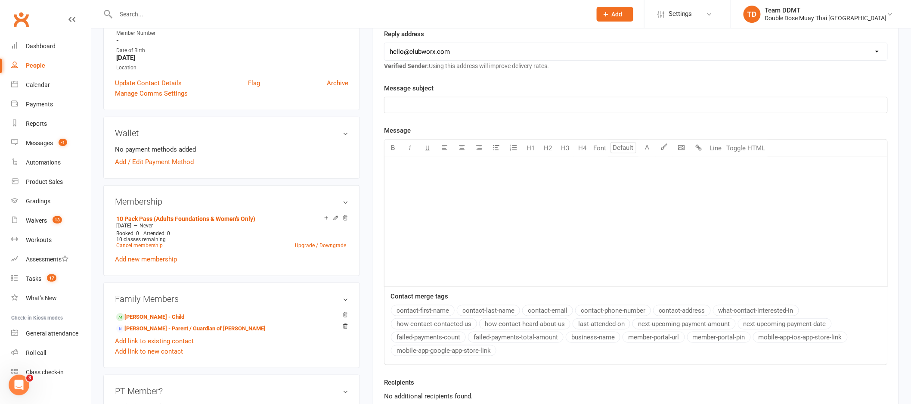
click at [206, 14] on input "text" at bounding box center [349, 14] width 472 height 12
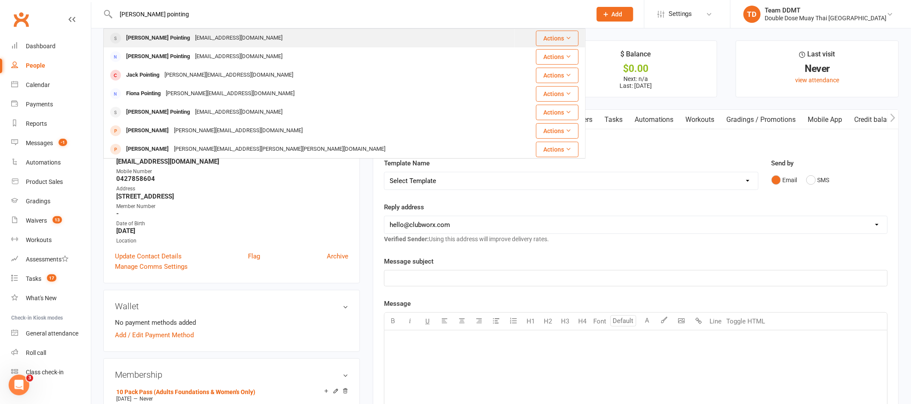
type input "henry pointing"
click at [194, 34] on div "georgia0905@live.com.au" at bounding box center [238, 38] width 93 height 12
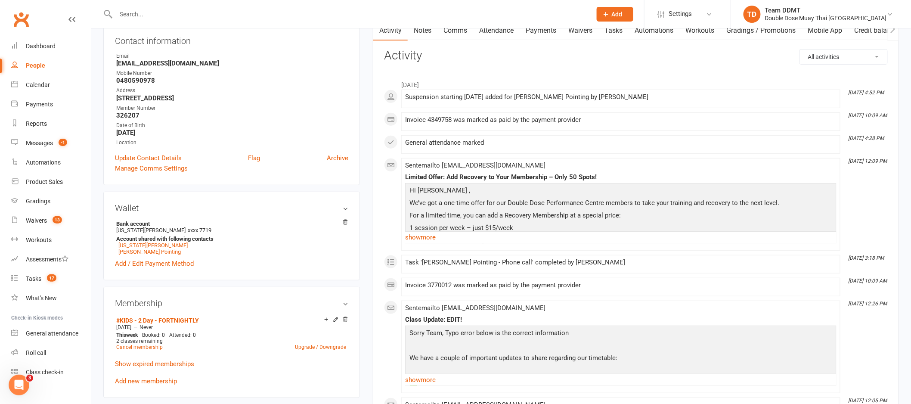
scroll to position [19, 0]
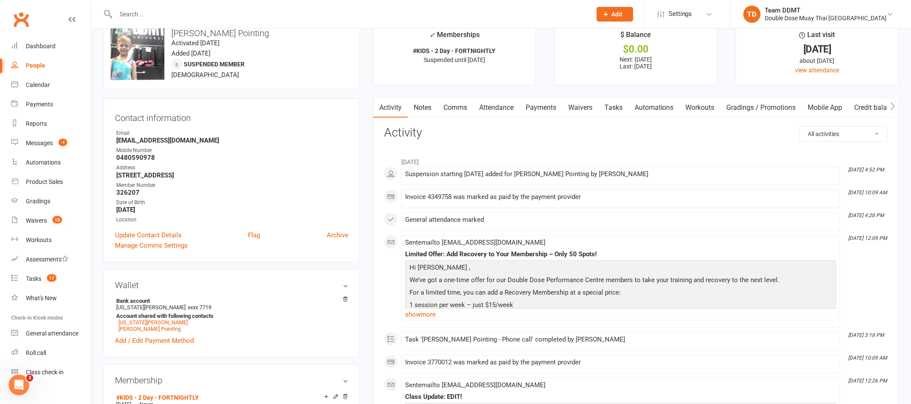
click at [421, 103] on link "Notes" at bounding box center [423, 108] width 30 height 20
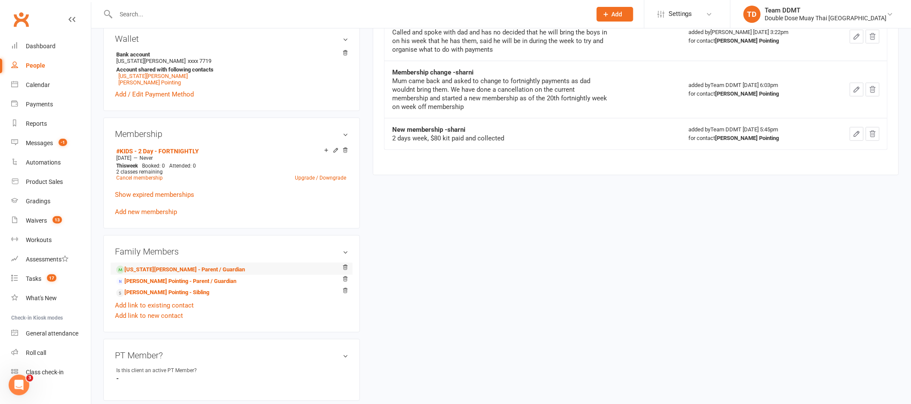
scroll to position [266, 0]
click at [182, 270] on link "Georgia Dudman - Parent / Guardian" at bounding box center [180, 269] width 129 height 9
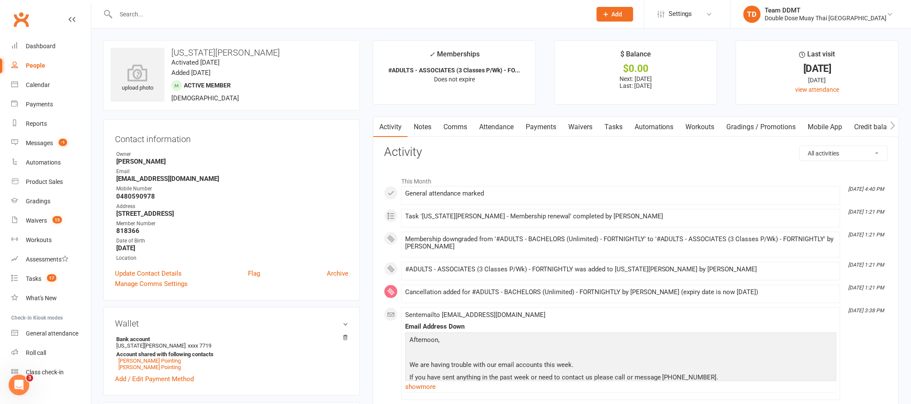
click at [469, 127] on link "Comms" at bounding box center [455, 127] width 36 height 20
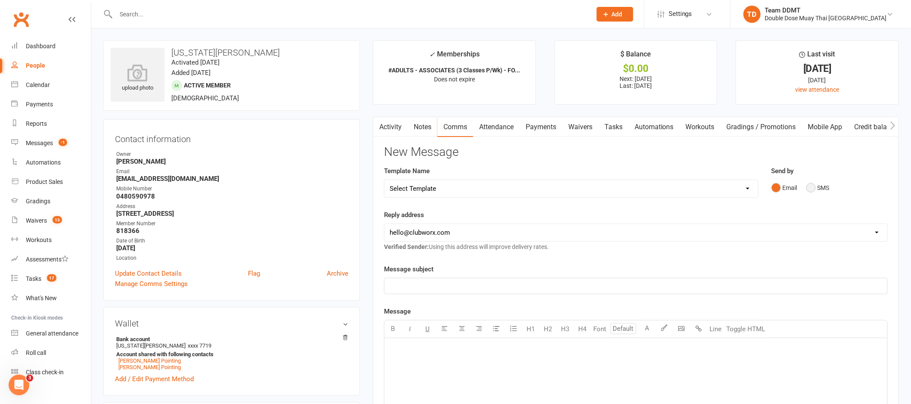
click at [823, 189] on button "SMS" at bounding box center [817, 187] width 23 height 16
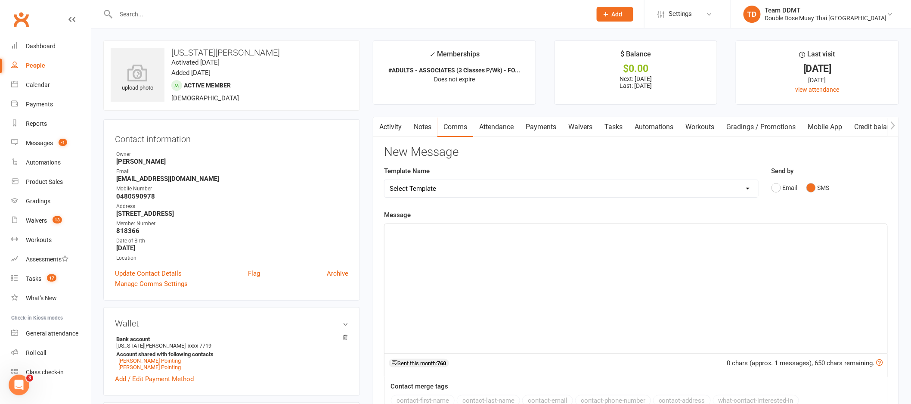
click at [764, 266] on div "﻿" at bounding box center [635, 288] width 503 height 129
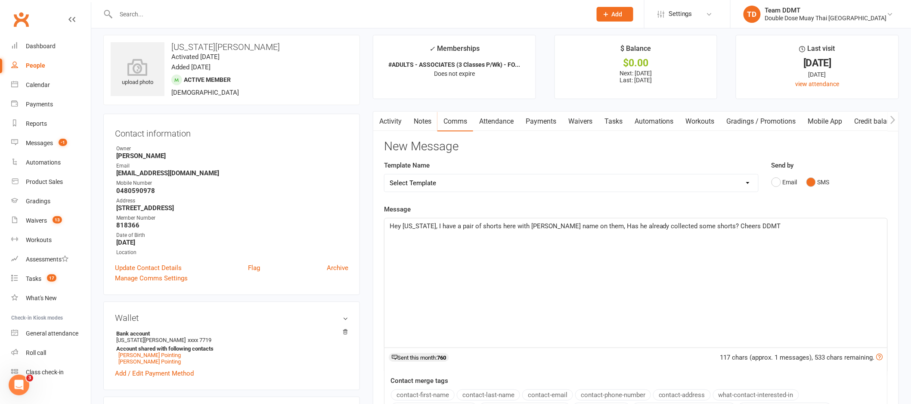
scroll to position [15, 0]
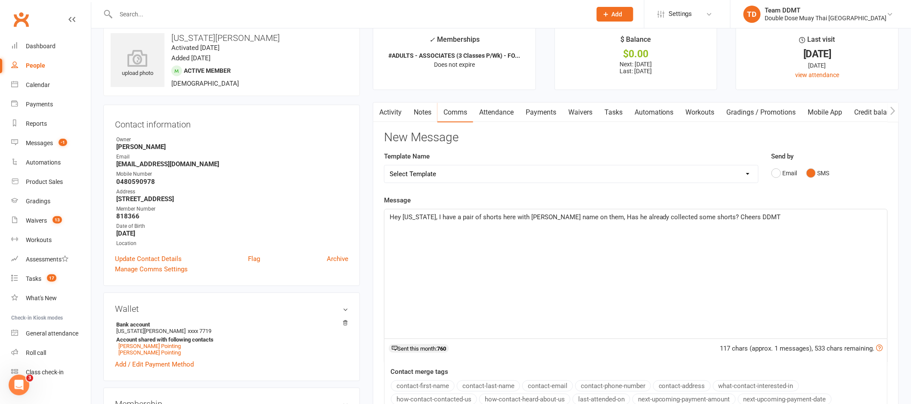
click at [590, 216] on span "Hey Georgia, I have a pair of shorts here with Henrys name on them, Has he alre…" at bounding box center [585, 217] width 391 height 8
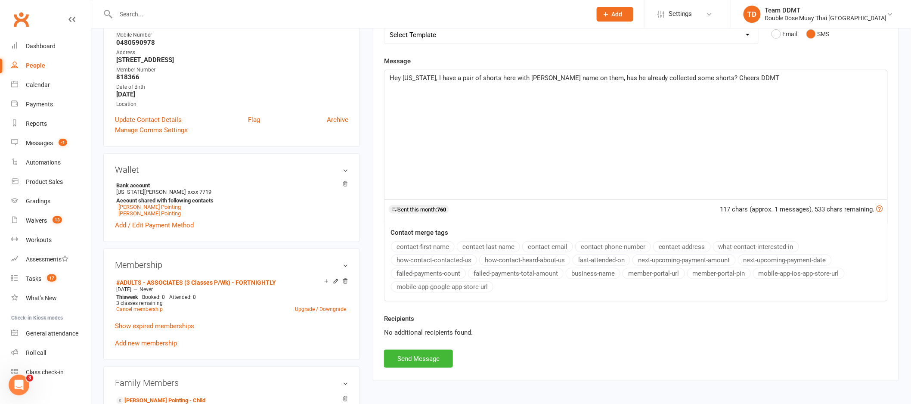
scroll to position [210, 0]
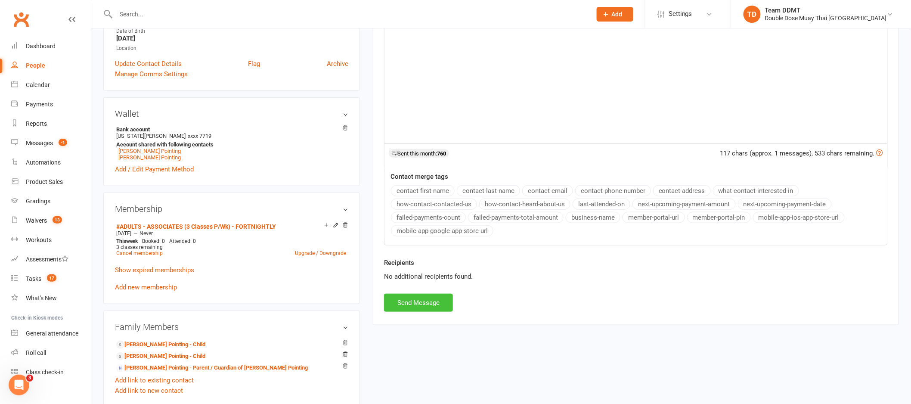
click at [440, 309] on button "Send Message" at bounding box center [418, 303] width 69 height 18
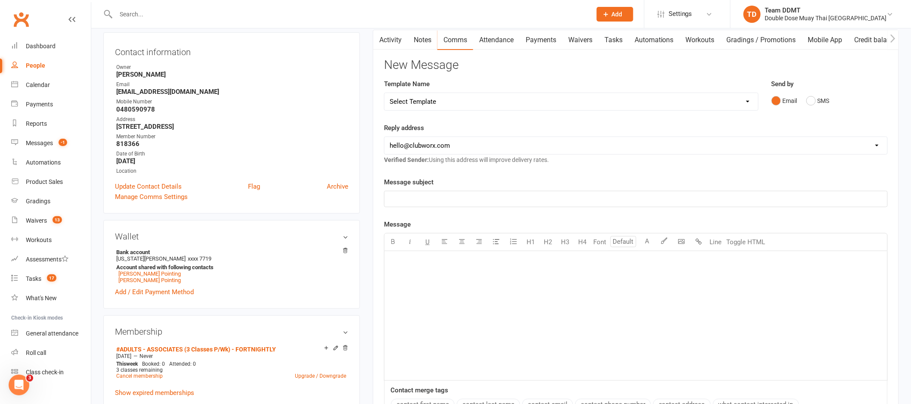
scroll to position [0, 0]
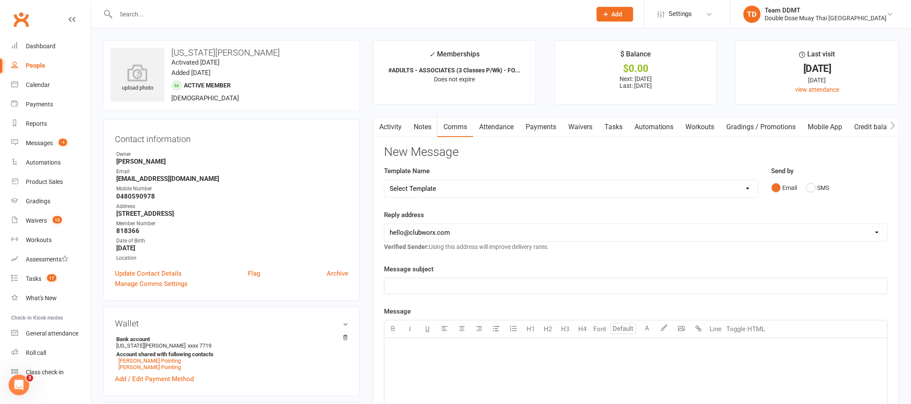
click at [136, 12] on input "text" at bounding box center [349, 14] width 472 height 12
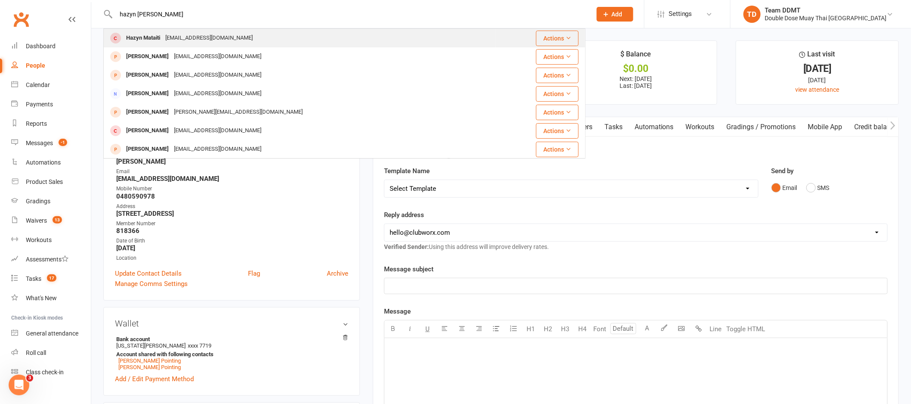
type input "hazyn mata"
click at [174, 39] on div "emz.krys@gmail.com" at bounding box center [209, 38] width 93 height 12
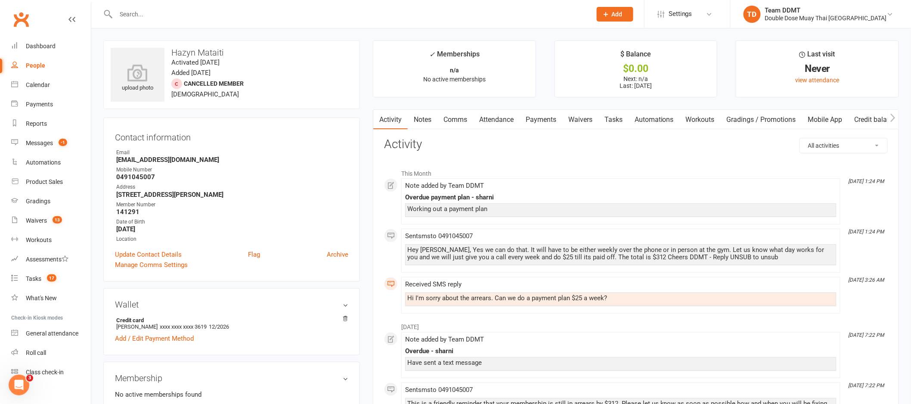
click at [430, 117] on link "Notes" at bounding box center [423, 120] width 30 height 20
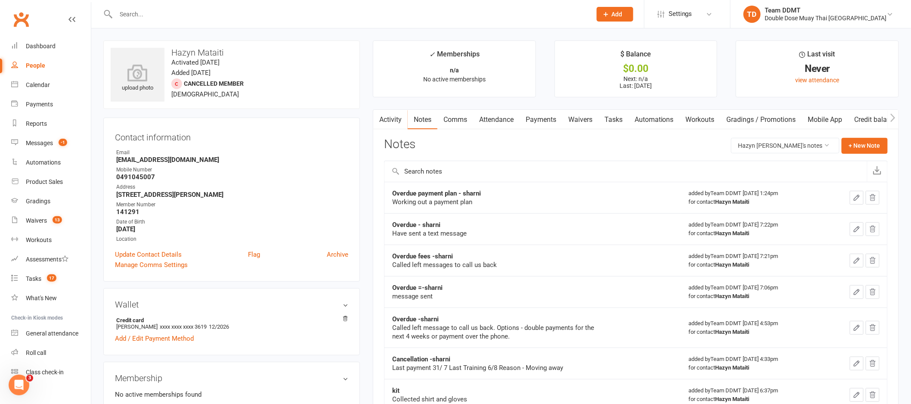
click at [396, 116] on link "Activity" at bounding box center [390, 120] width 34 height 20
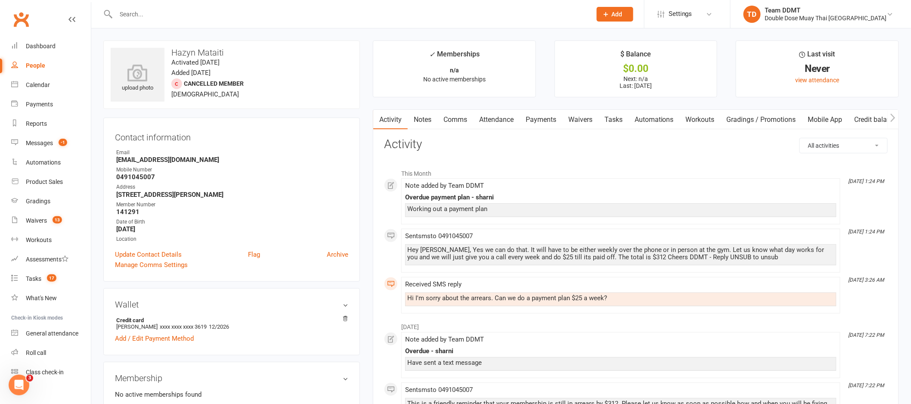
click at [420, 112] on link "Notes" at bounding box center [423, 120] width 30 height 20
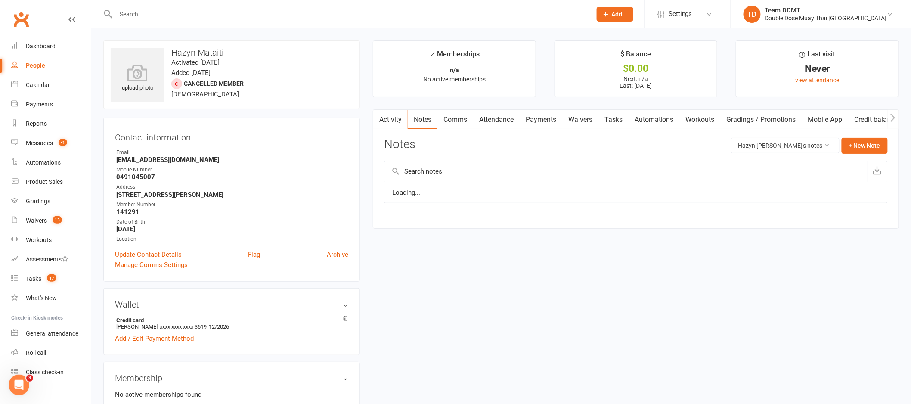
click at [420, 112] on link "Notes" at bounding box center [423, 120] width 30 height 20
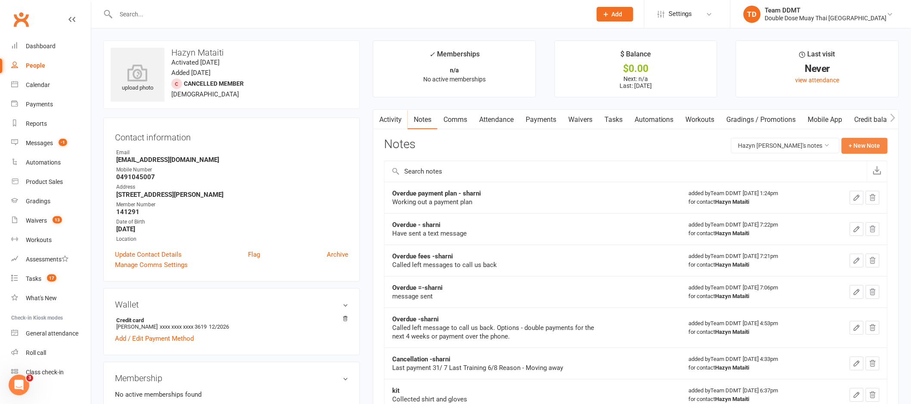
click at [862, 145] on button "+ New Note" at bounding box center [864, 145] width 46 height 15
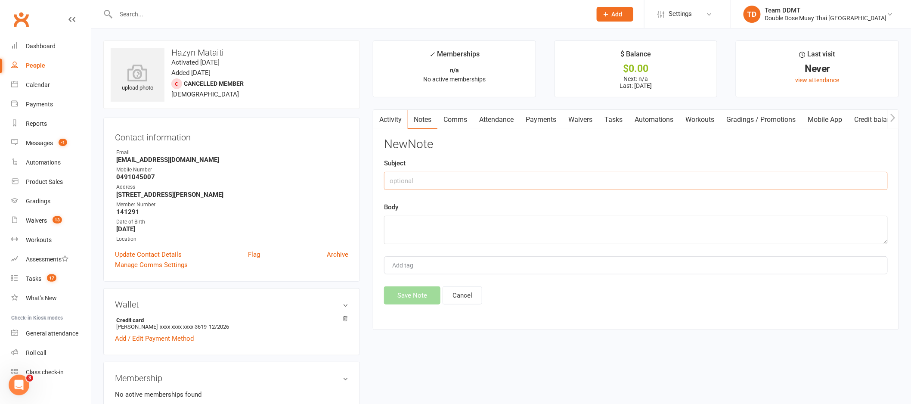
click at [775, 175] on input "text" at bounding box center [636, 181] width 504 height 18
type input "P"
type input "Shorts- sharni"
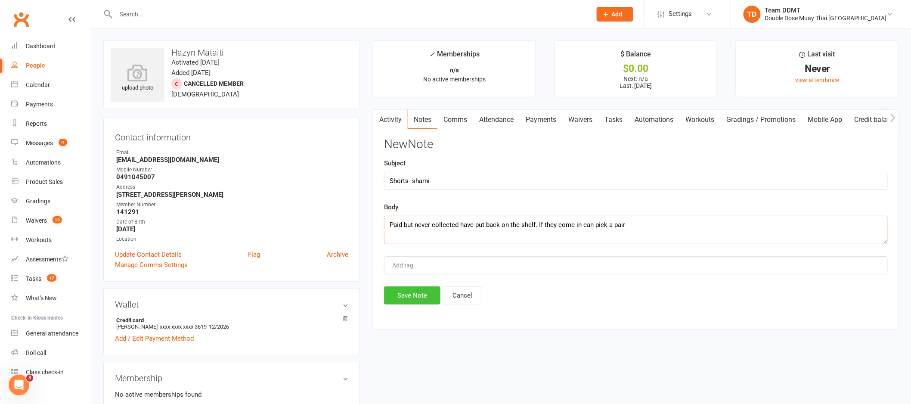
type textarea "Paid but never collected have put back on the shelf. If they come in can pick a…"
click at [417, 300] on button "Save Note" at bounding box center [412, 295] width 56 height 18
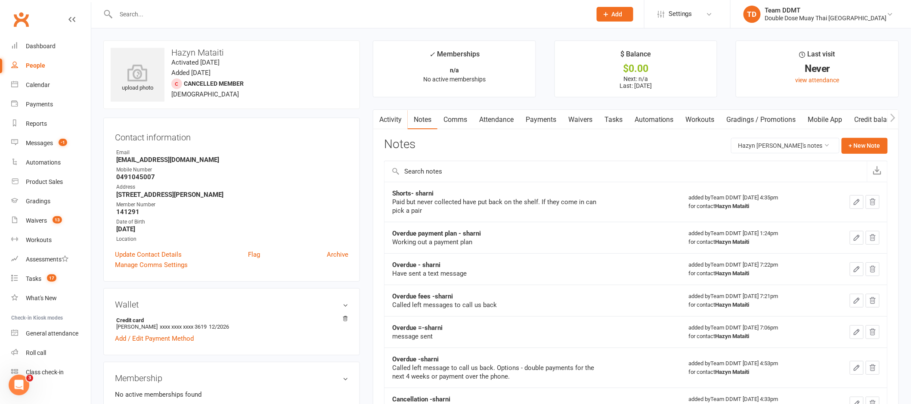
click at [187, 12] on input "text" at bounding box center [349, 14] width 472 height 12
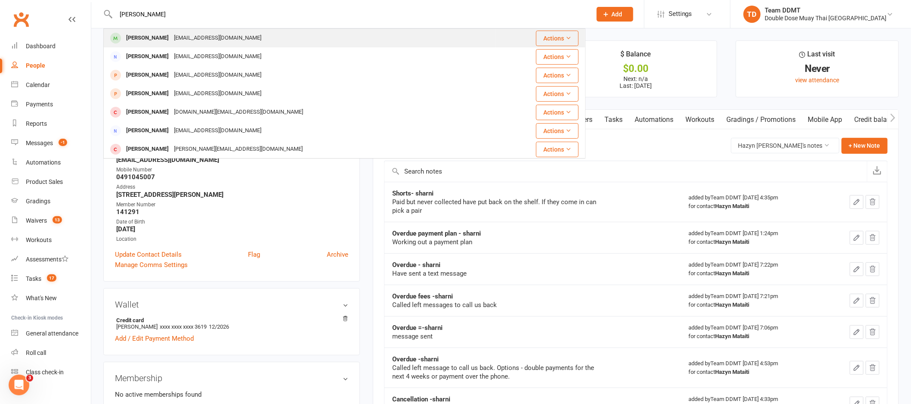
type input "dominic han"
click at [181, 34] on div "Kyliewallis94@gmail.com" at bounding box center [217, 38] width 93 height 12
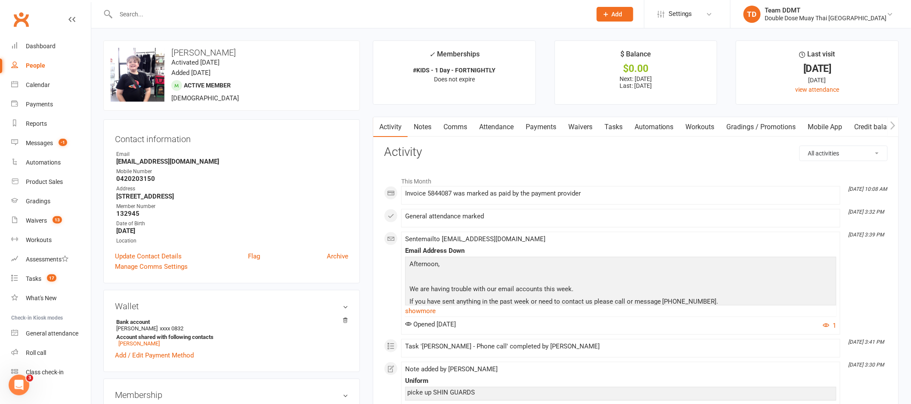
click at [427, 128] on link "Notes" at bounding box center [423, 127] width 30 height 20
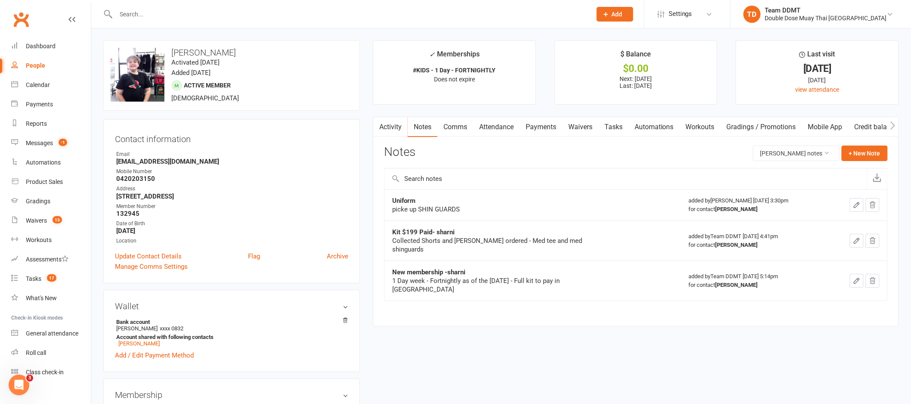
click at [453, 130] on link "Comms" at bounding box center [455, 127] width 36 height 20
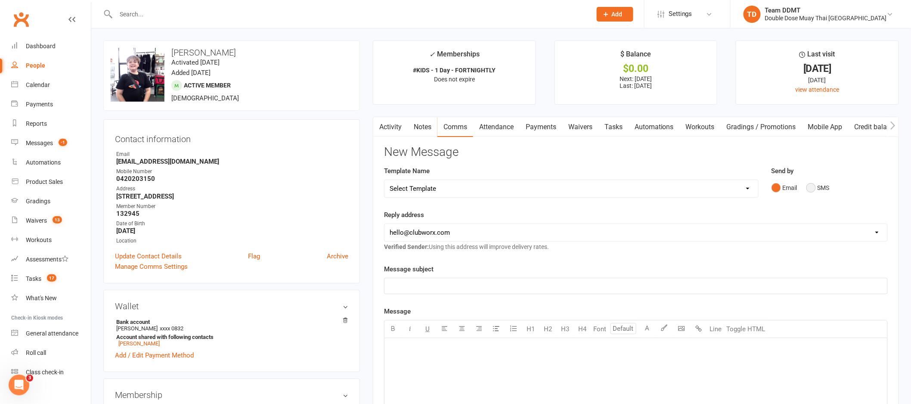
click at [818, 189] on button "SMS" at bounding box center [817, 187] width 23 height 16
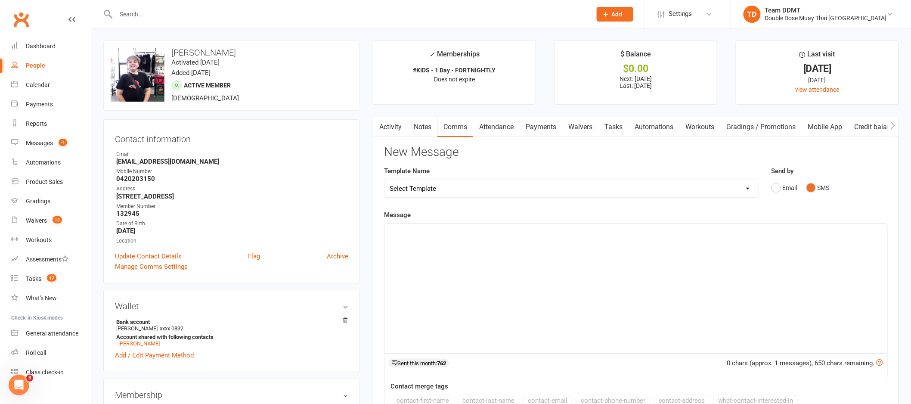
click at [818, 189] on button "SMS" at bounding box center [817, 187] width 23 height 16
click at [718, 269] on div "﻿" at bounding box center [635, 288] width 503 height 129
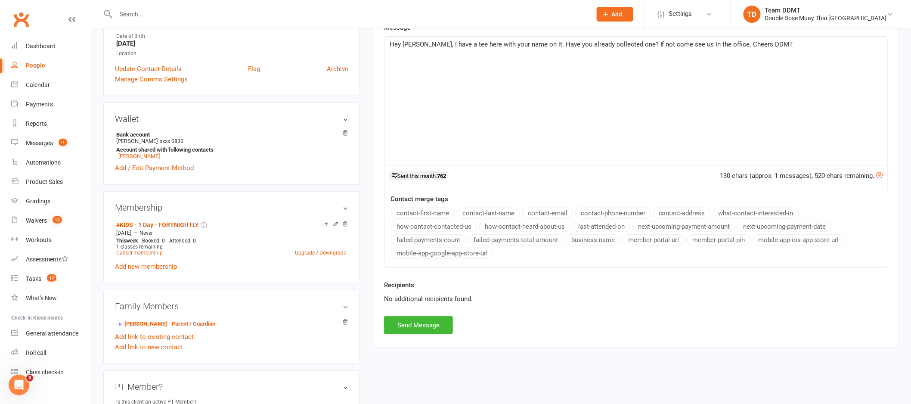
scroll to position [242, 0]
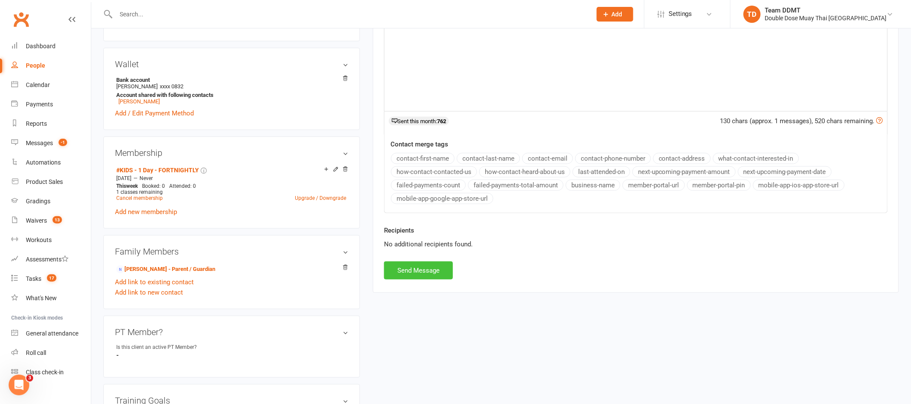
click at [411, 269] on button "Send Message" at bounding box center [418, 270] width 69 height 18
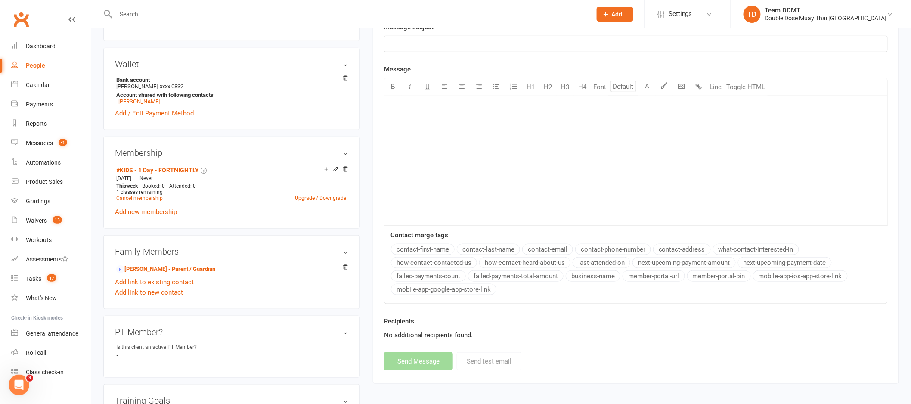
click at [204, 15] on input "text" at bounding box center [349, 14] width 472 height 12
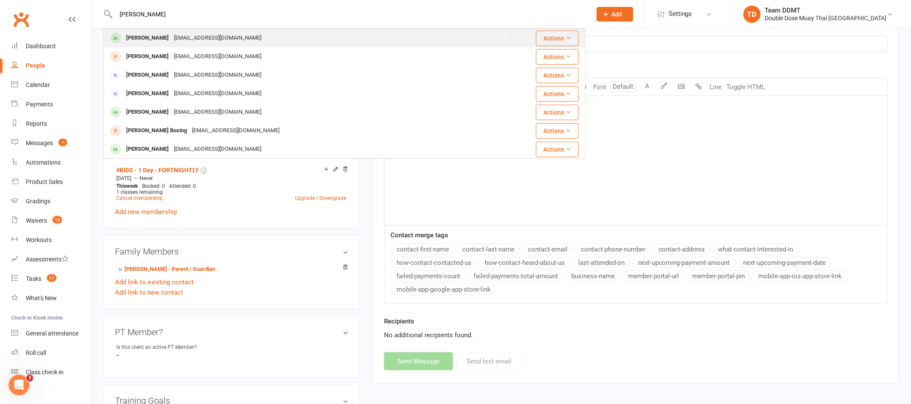
type input "everly sheridan"
click at [191, 39] on div "reneeesheridan@gmail.com" at bounding box center [217, 38] width 93 height 12
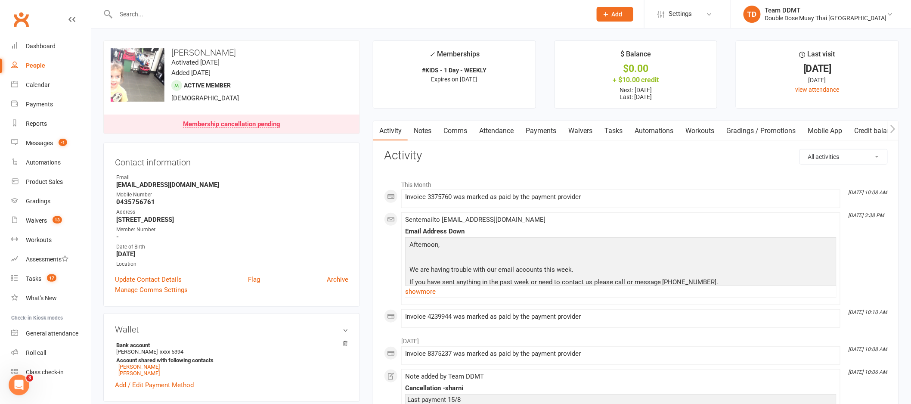
click at [425, 130] on link "Notes" at bounding box center [423, 131] width 30 height 20
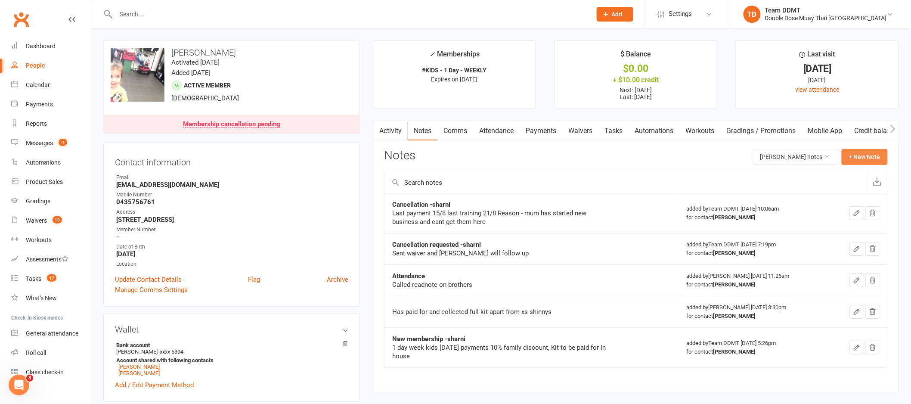
click at [857, 156] on button "+ New Note" at bounding box center [864, 156] width 46 height 15
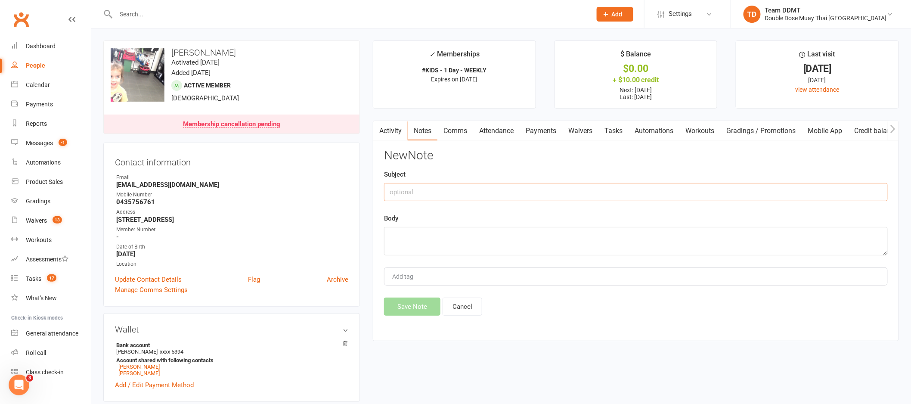
click at [649, 195] on input "text" at bounding box center [636, 192] width 504 height 18
type input "S"
type input "XS shinguards - sharni"
type textarea "Paid but not collected - have put back on shelf"
click at [415, 303] on button "Save Note" at bounding box center [412, 306] width 56 height 18
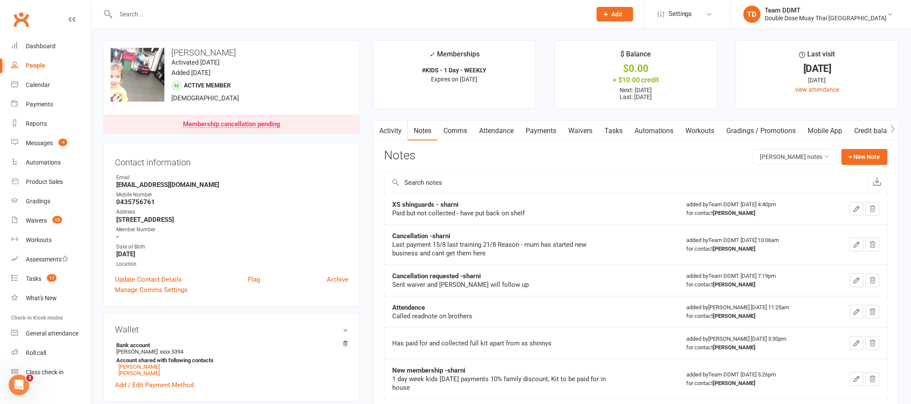
click at [220, 12] on input "text" at bounding box center [349, 14] width 472 height 12
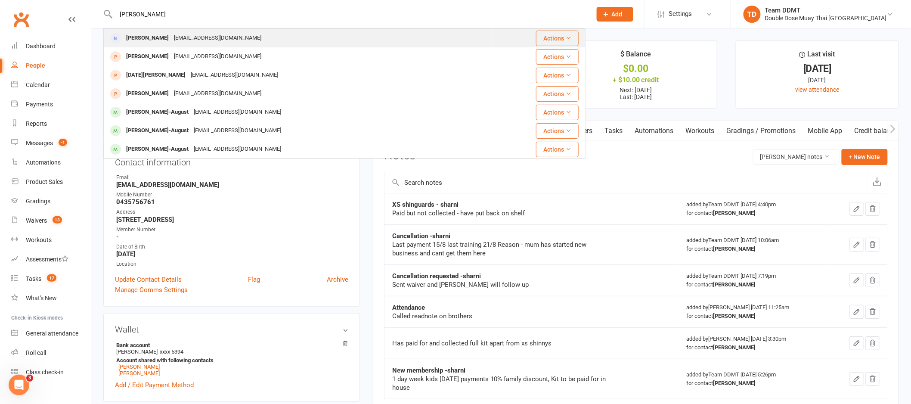
type input "TALON Robinson"
click at [167, 39] on div "Talon Robinson-Bartlett" at bounding box center [148, 38] width 48 height 12
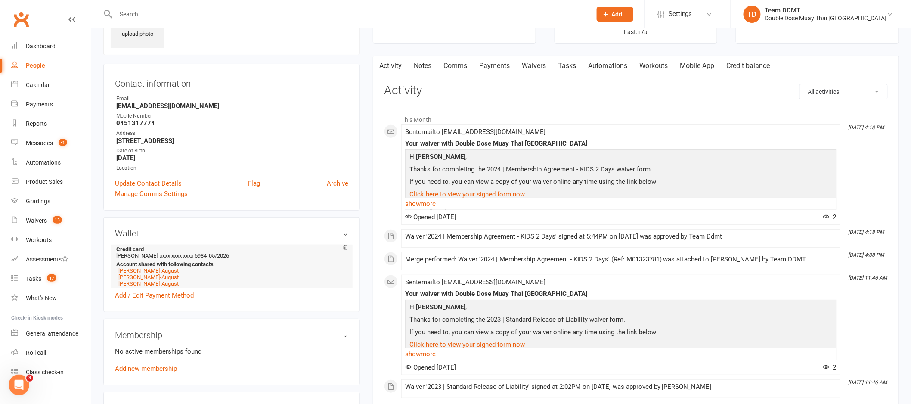
scroll to position [19, 0]
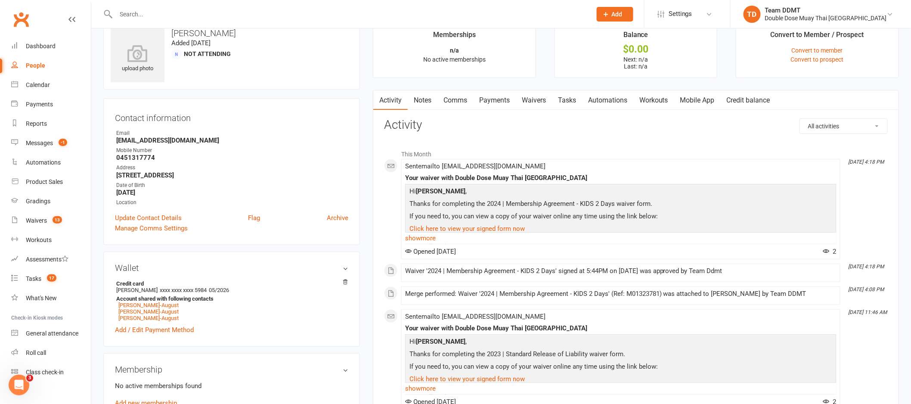
click at [421, 99] on link "Notes" at bounding box center [423, 100] width 30 height 20
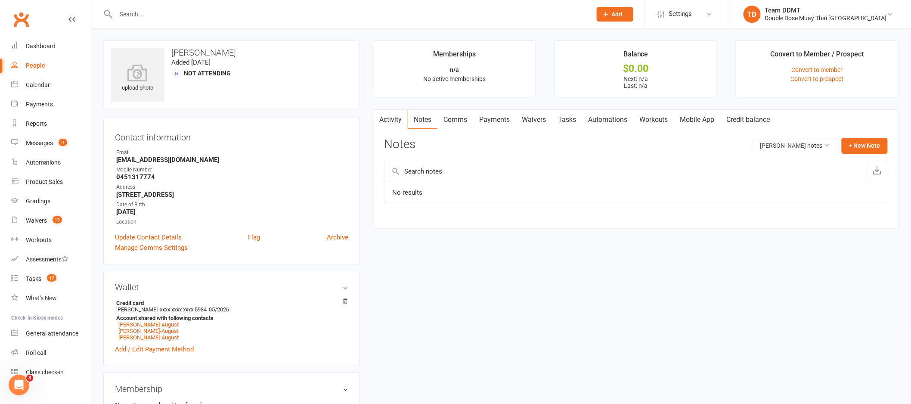
click at [166, 9] on input "text" at bounding box center [349, 14] width 472 height 12
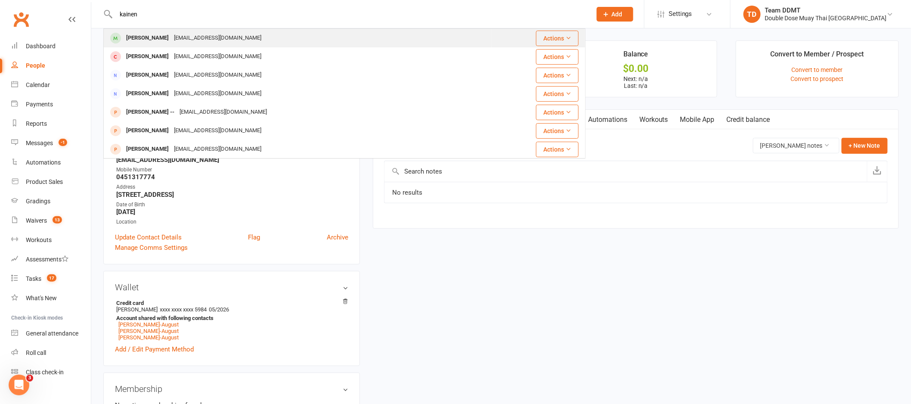
type input "kainen"
click at [182, 40] on div "aimeekatherinecollins@hotmail.com" at bounding box center [217, 38] width 93 height 12
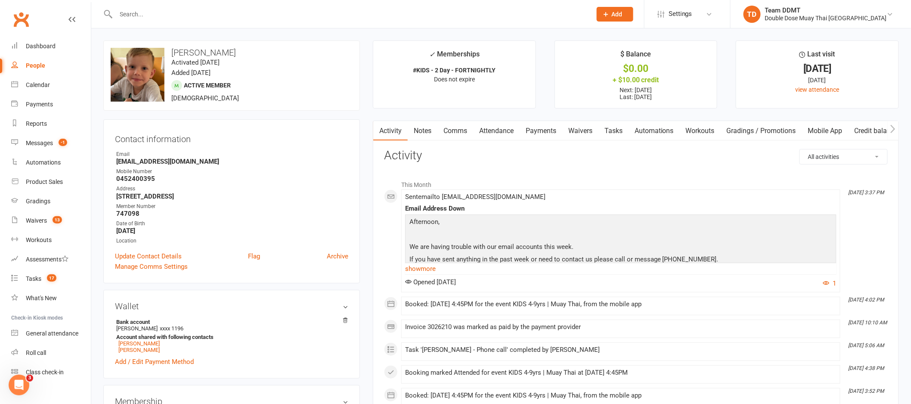
click at [541, 131] on link "Payments" at bounding box center [540, 131] width 43 height 20
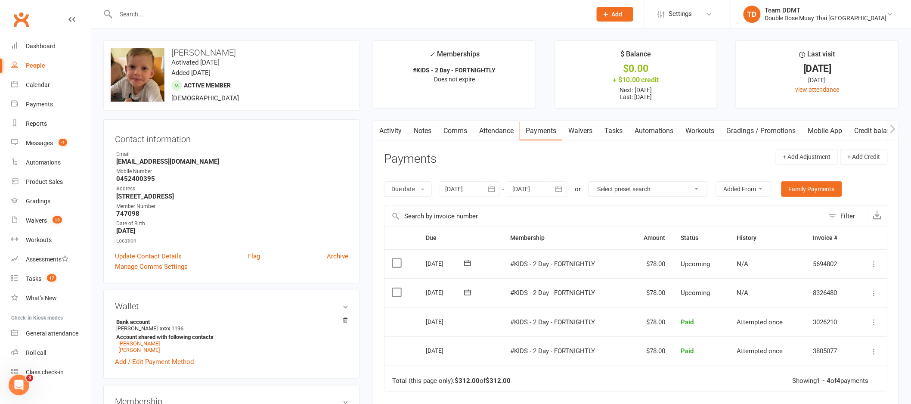
click at [423, 129] on link "Notes" at bounding box center [423, 131] width 30 height 20
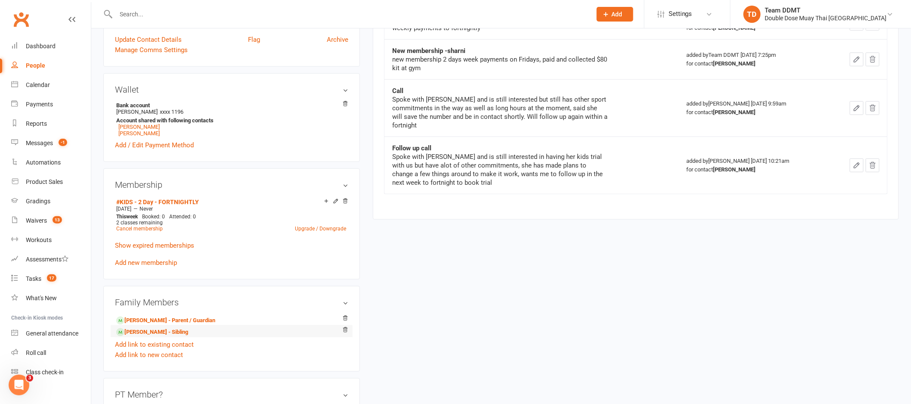
scroll to position [228, 0]
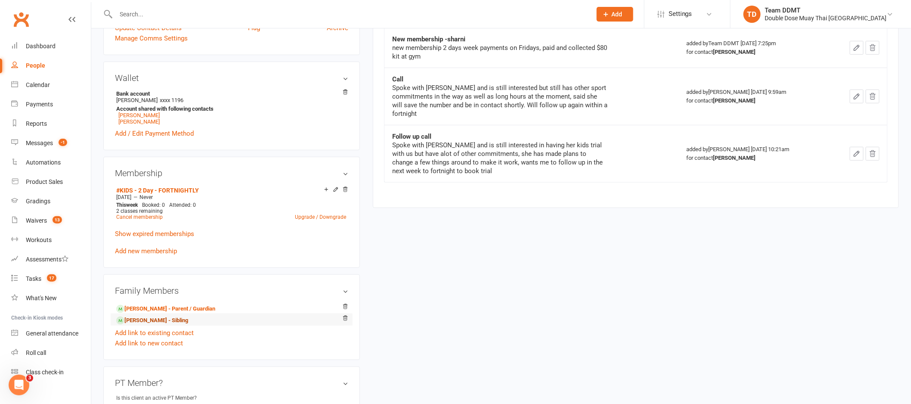
click at [163, 322] on link "Astara O’Keefe - Sibling" at bounding box center [152, 320] width 72 height 9
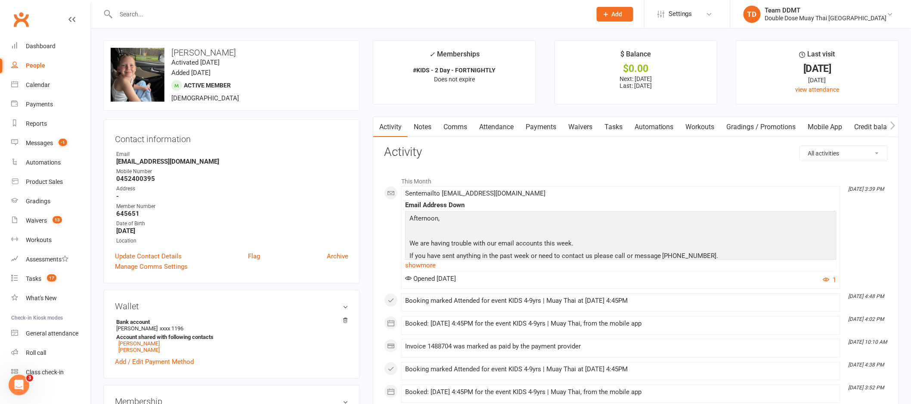
click at [417, 128] on link "Notes" at bounding box center [423, 127] width 30 height 20
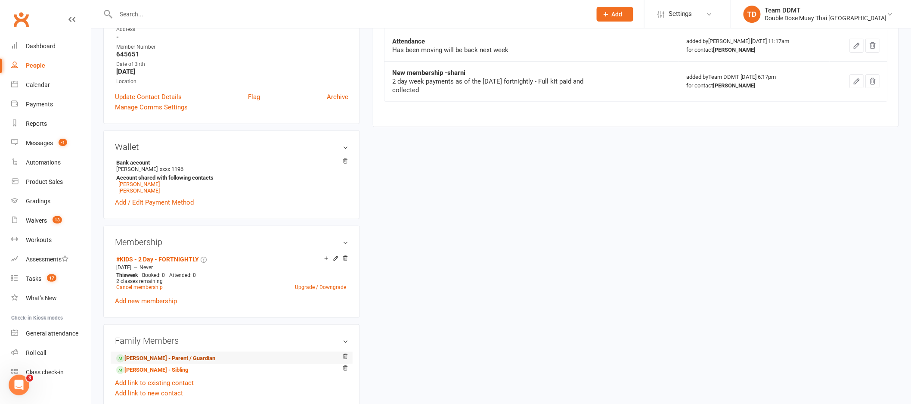
scroll to position [210, 0]
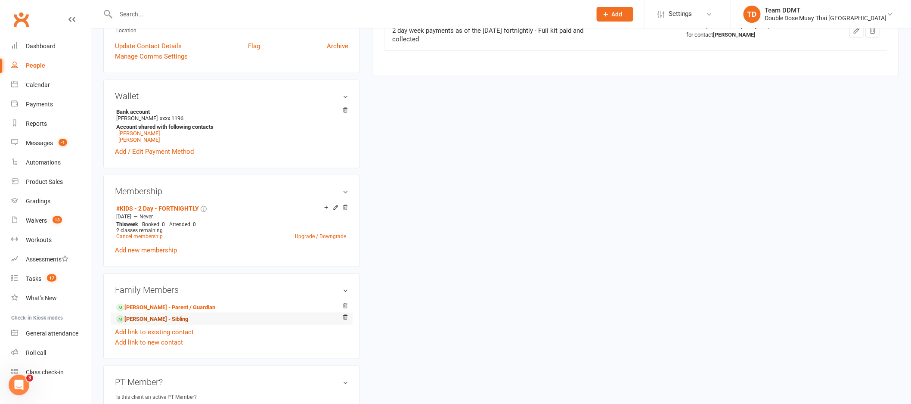
click at [178, 320] on link "Kainen O’Keefe - Sibling" at bounding box center [152, 319] width 72 height 9
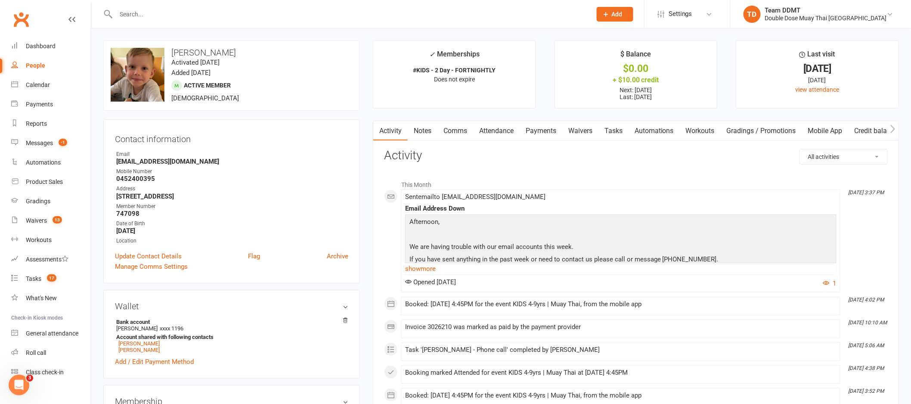
click at [428, 131] on link "Notes" at bounding box center [423, 131] width 30 height 20
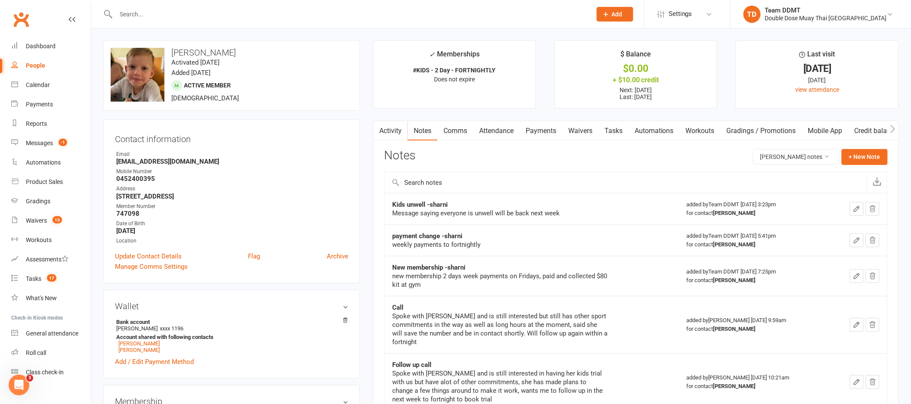
click at [395, 135] on link "Activity" at bounding box center [390, 131] width 34 height 20
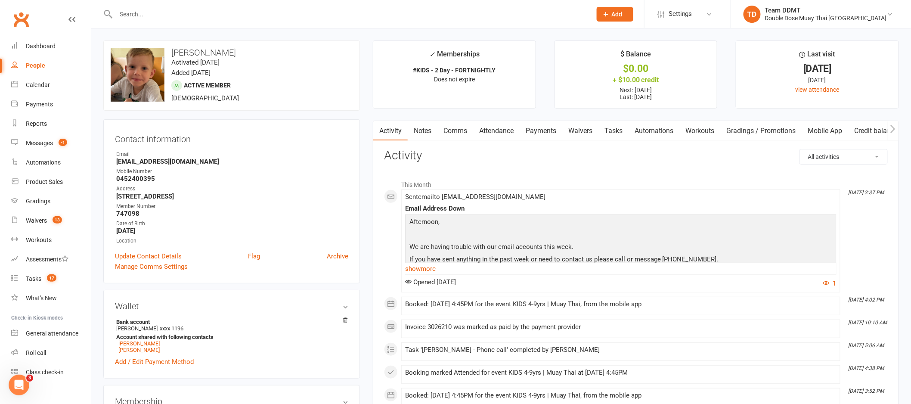
click at [452, 130] on link "Comms" at bounding box center [455, 131] width 36 height 20
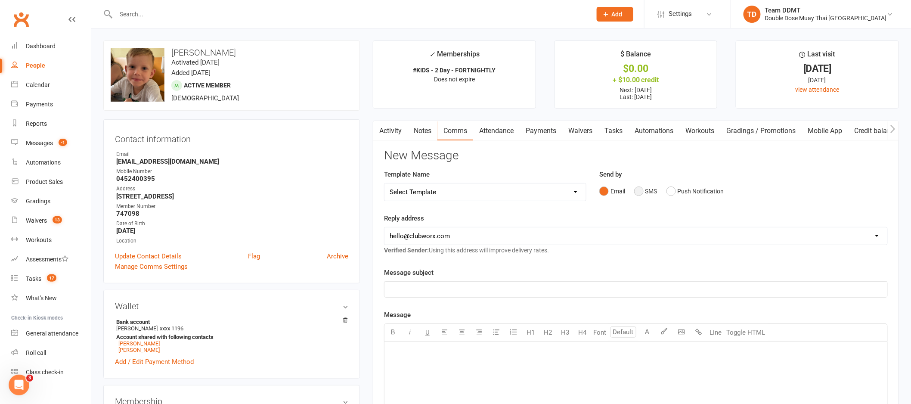
click at [638, 195] on button "SMS" at bounding box center [645, 191] width 23 height 16
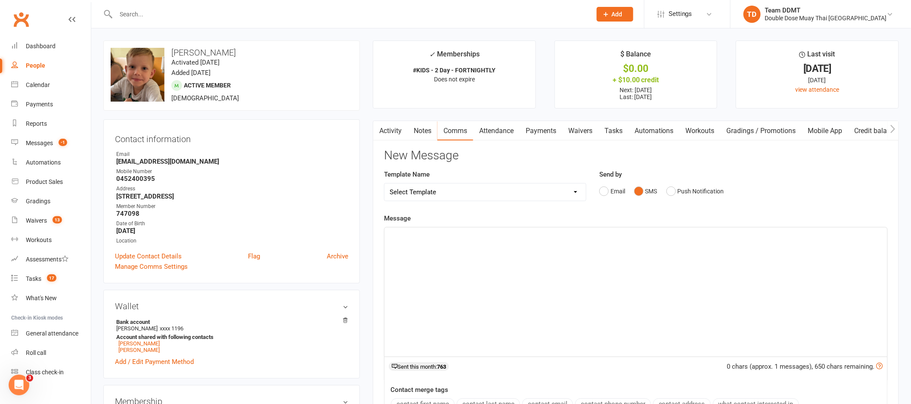
click at [711, 282] on div "﻿" at bounding box center [635, 291] width 503 height 129
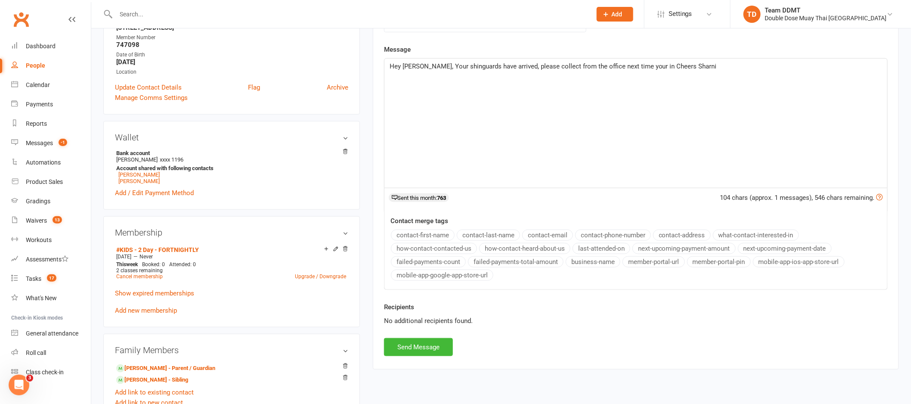
scroll to position [171, 0]
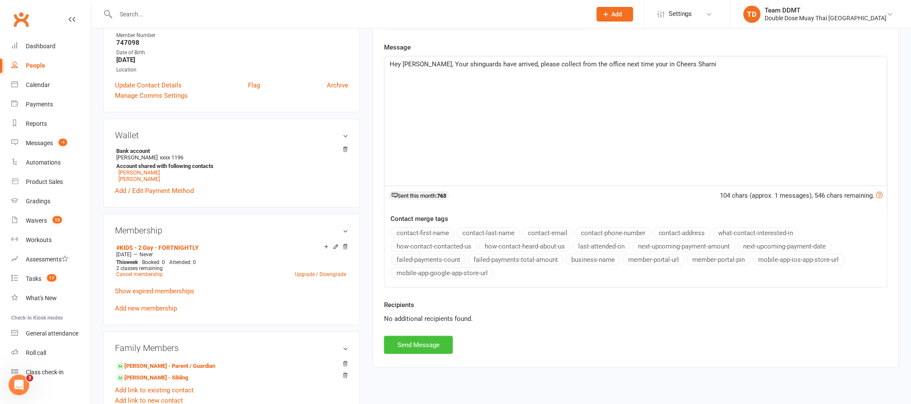
click at [428, 349] on button "Send Message" at bounding box center [418, 345] width 69 height 18
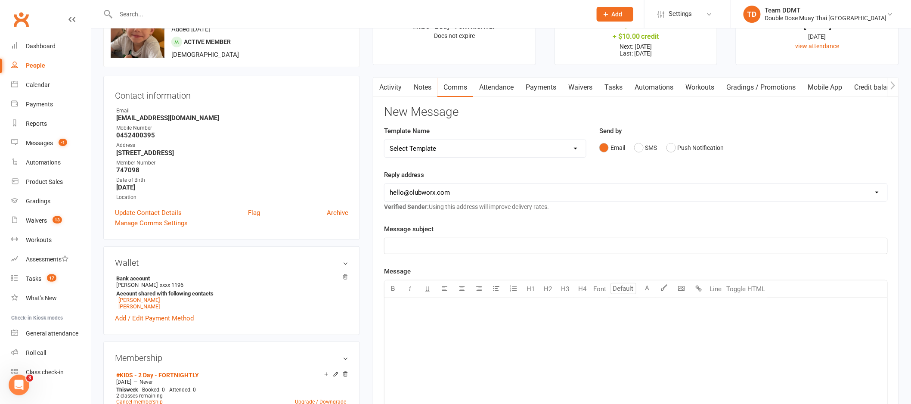
scroll to position [0, 0]
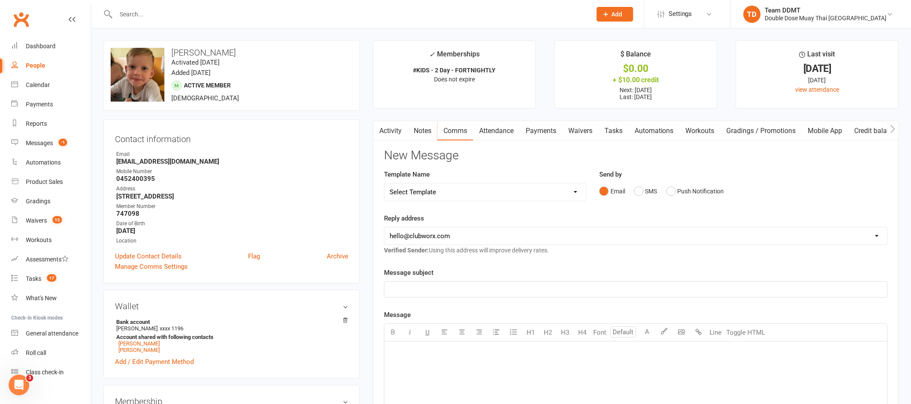
click at [174, 14] on input "text" at bounding box center [349, 14] width 472 height 12
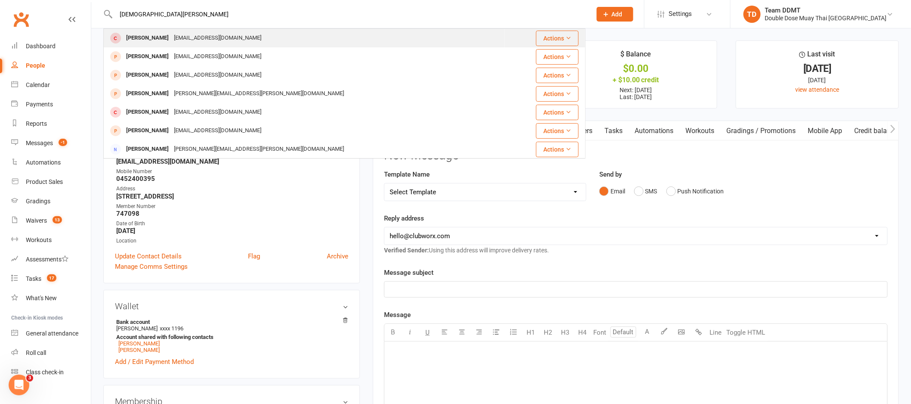
type input "sunnie gleeson"
click at [162, 41] on div "Sunnie Gleeson" at bounding box center [148, 38] width 48 height 12
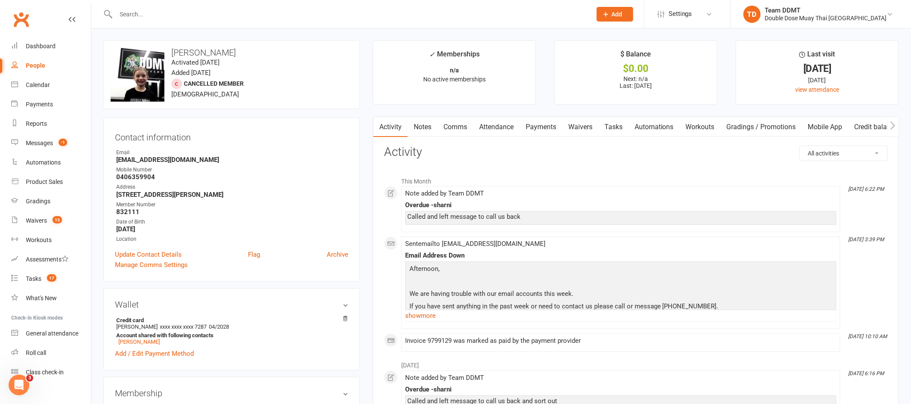
click at [420, 127] on link "Notes" at bounding box center [423, 127] width 30 height 20
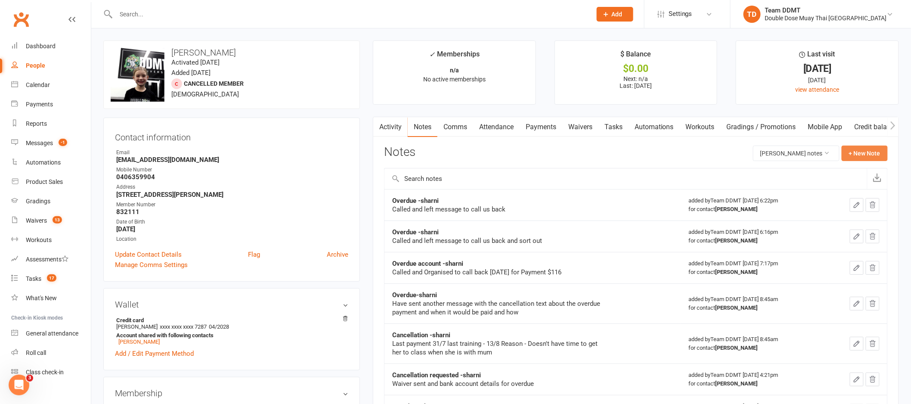
click at [867, 158] on button "+ New Note" at bounding box center [864, 152] width 46 height 15
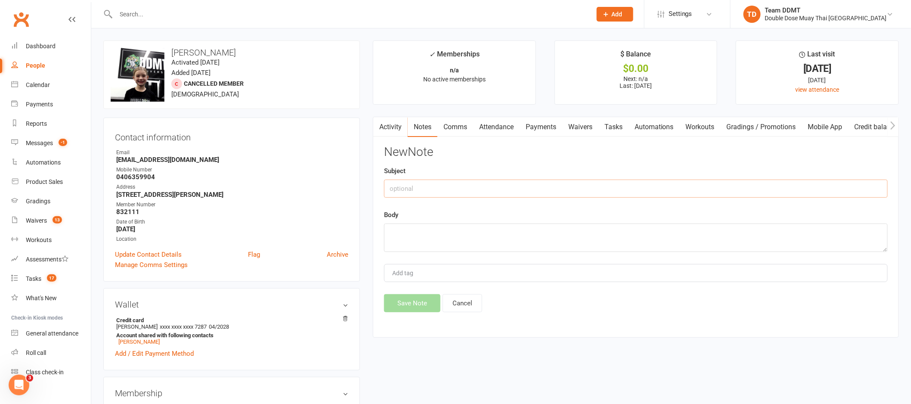
click at [425, 182] on input "text" at bounding box center [636, 188] width 504 height 18
type input "Shorts -sharni"
type textarea "Paid but not collected, have put back on shelf"
click at [399, 305] on button "Save Note" at bounding box center [412, 303] width 56 height 18
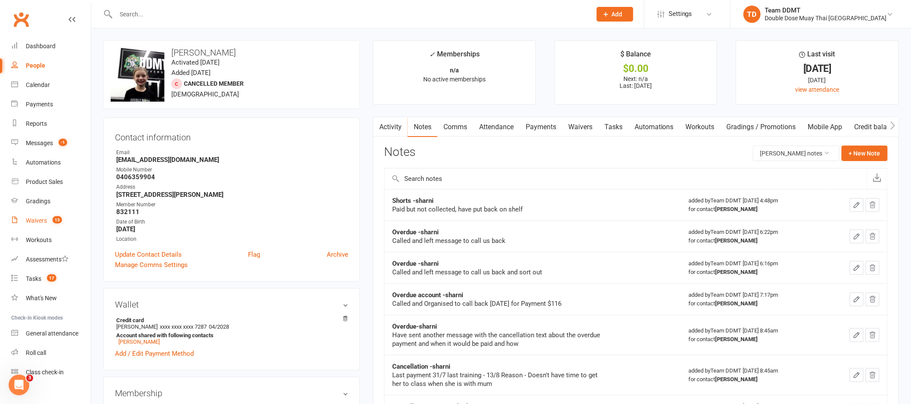
click at [42, 220] on div "Waivers" at bounding box center [36, 220] width 21 height 7
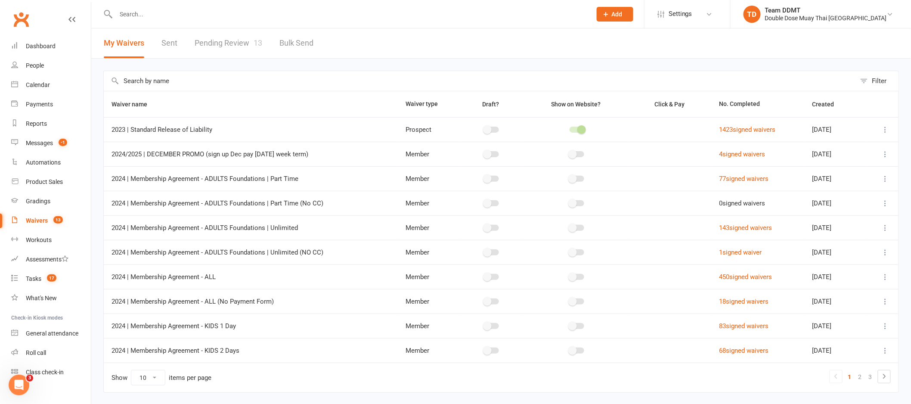
click at [234, 46] on link "Pending Review 13" at bounding box center [229, 43] width 68 height 30
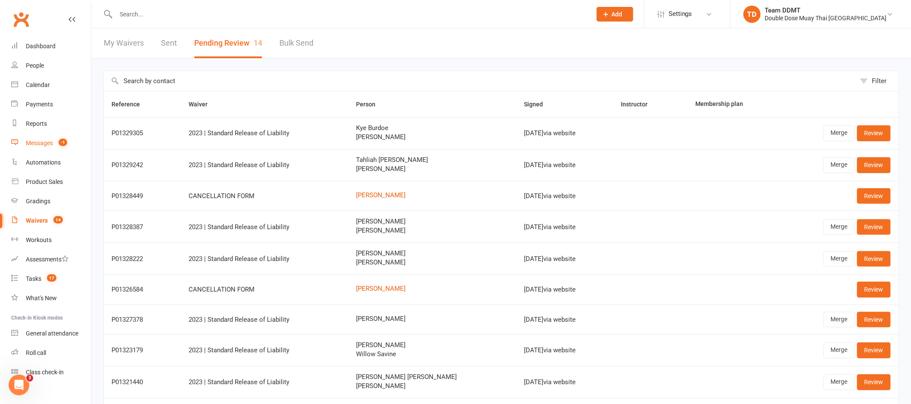
click at [40, 147] on link "Messages -1" at bounding box center [51, 142] width 80 height 19
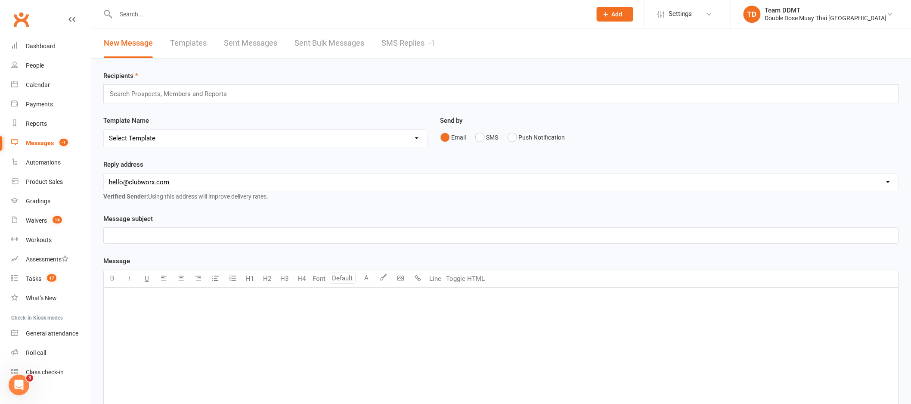
click at [418, 40] on link "SMS Replies -1" at bounding box center [408, 43] width 54 height 30
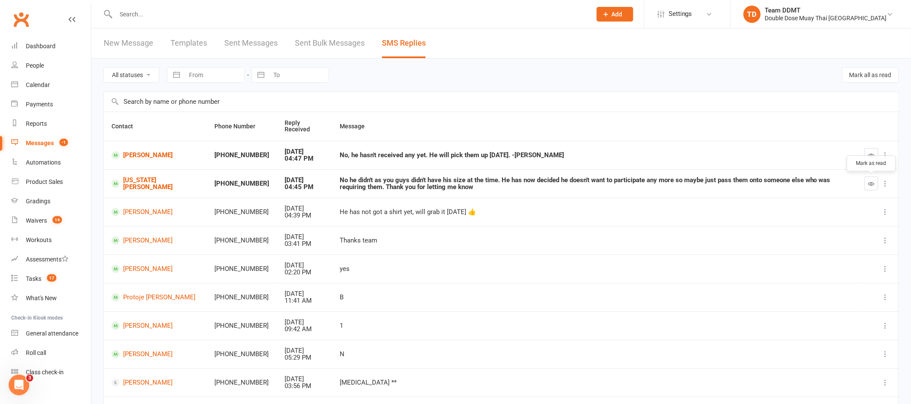
click at [873, 186] on icon "button" at bounding box center [871, 183] width 6 height 6
click at [150, 155] on link "Michael Cormack" at bounding box center [155, 155] width 88 height 8
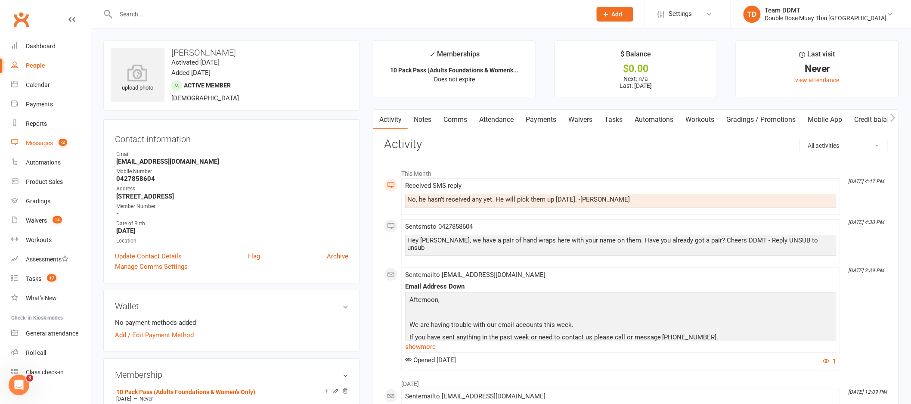
click at [50, 142] on div "Messages" at bounding box center [39, 142] width 27 height 7
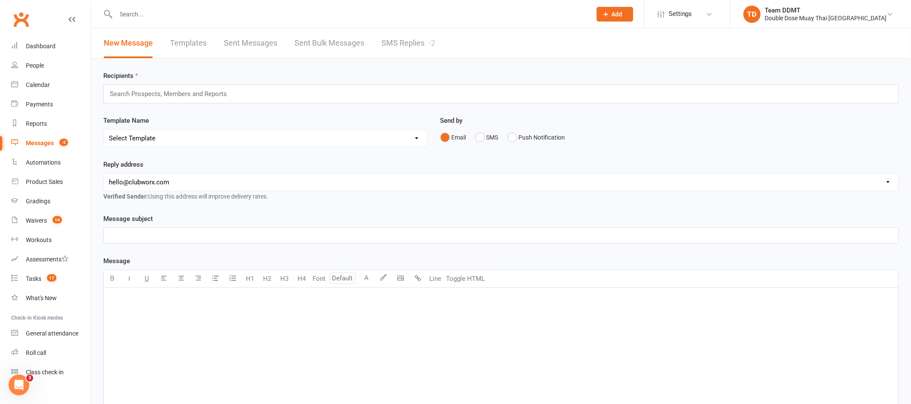
click at [424, 39] on link "SMS Replies -2" at bounding box center [408, 43] width 54 height 30
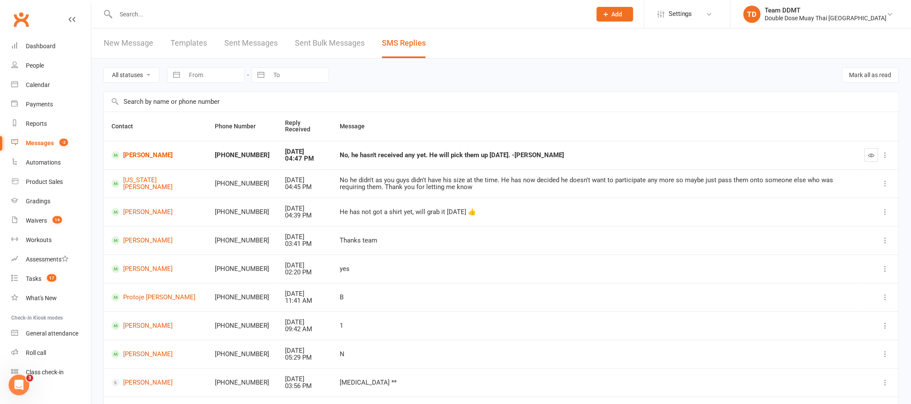
click at [873, 156] on icon "button" at bounding box center [871, 155] width 6 height 6
click at [156, 16] on input "text" at bounding box center [349, 14] width 472 height 12
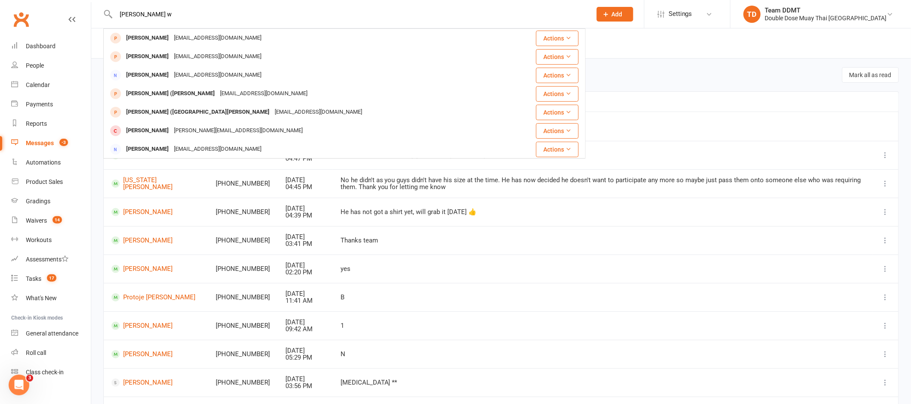
type input "glen w"
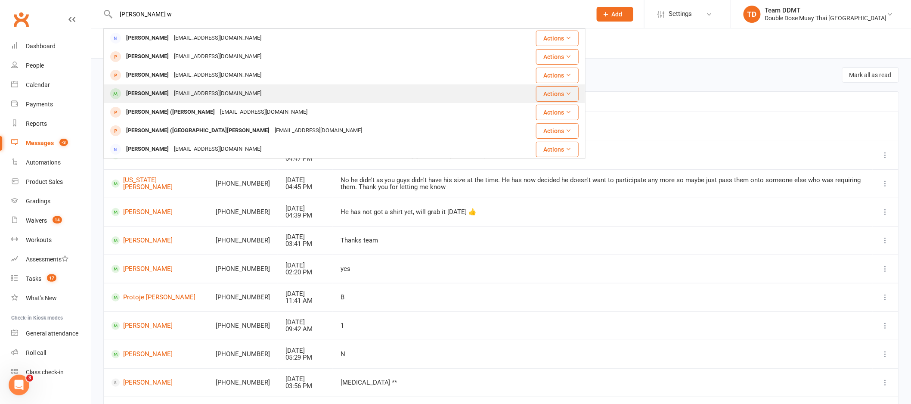
click at [180, 90] on div "Gwest2485@gmail.com" at bounding box center [217, 93] width 93 height 12
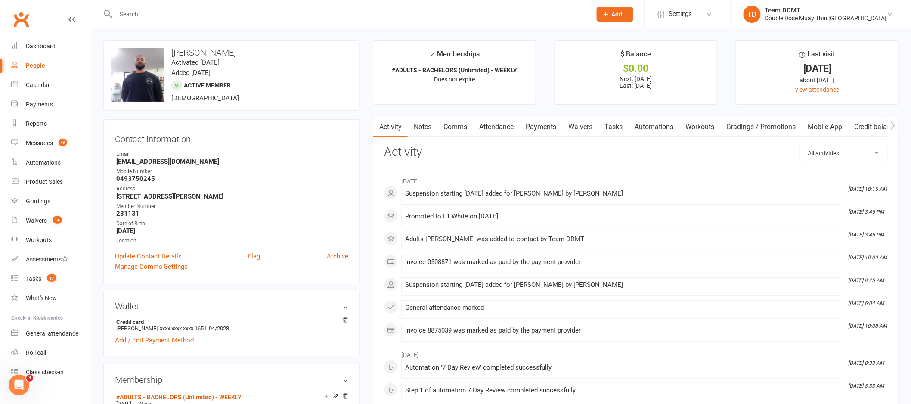
click at [538, 128] on link "Payments" at bounding box center [540, 127] width 43 height 20
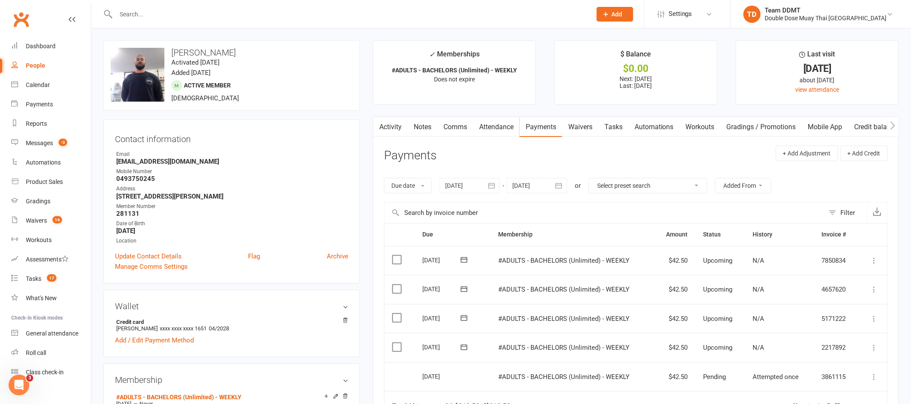
click at [428, 126] on link "Notes" at bounding box center [423, 127] width 30 height 20
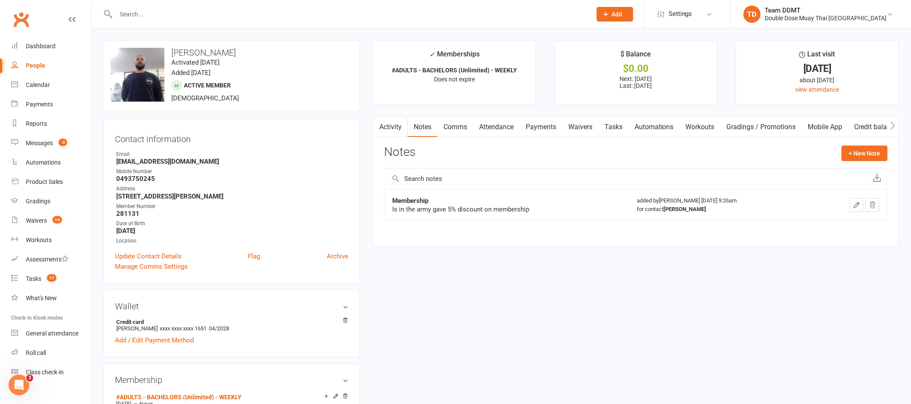
click at [455, 127] on link "Comms" at bounding box center [455, 127] width 36 height 20
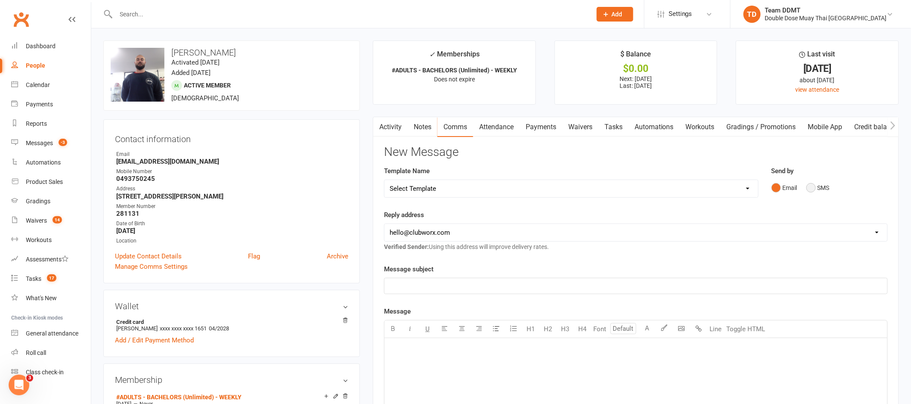
click at [824, 185] on button "SMS" at bounding box center [817, 187] width 23 height 16
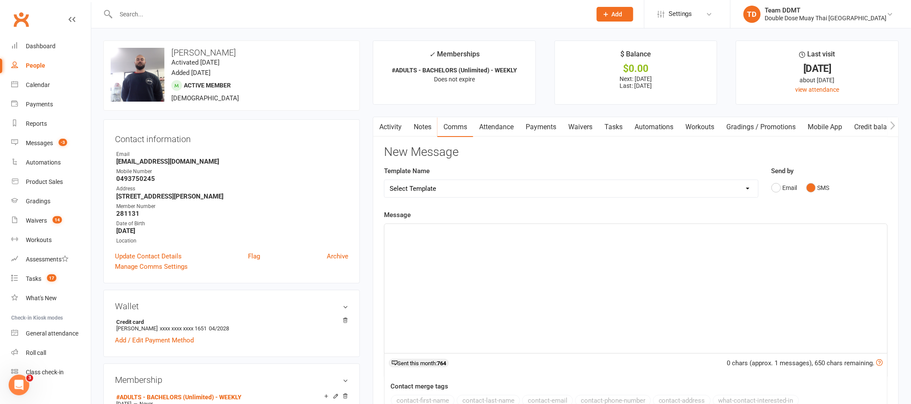
click at [702, 249] on div "﻿" at bounding box center [635, 288] width 503 height 129
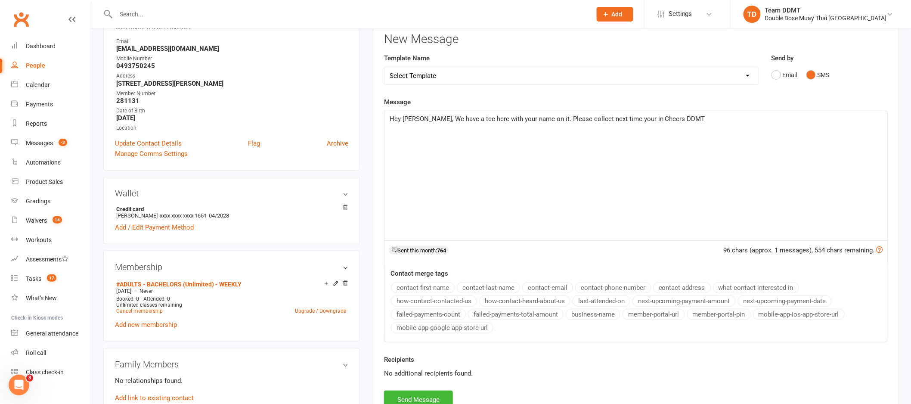
scroll to position [138, 0]
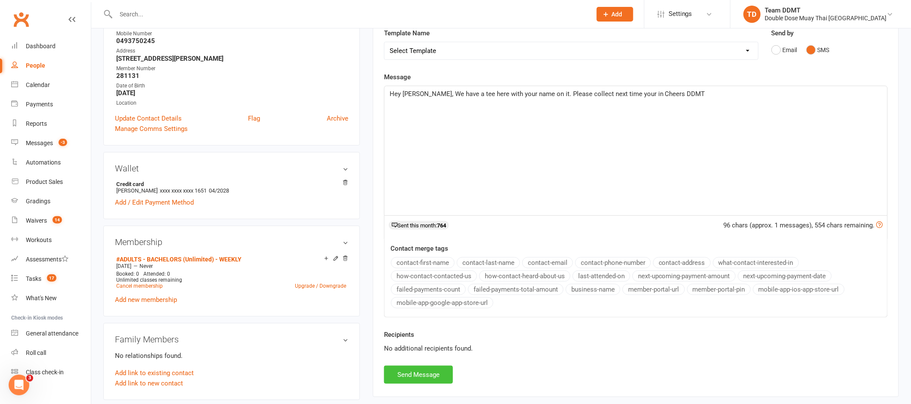
click at [442, 371] on button "Send Message" at bounding box center [418, 374] width 69 height 18
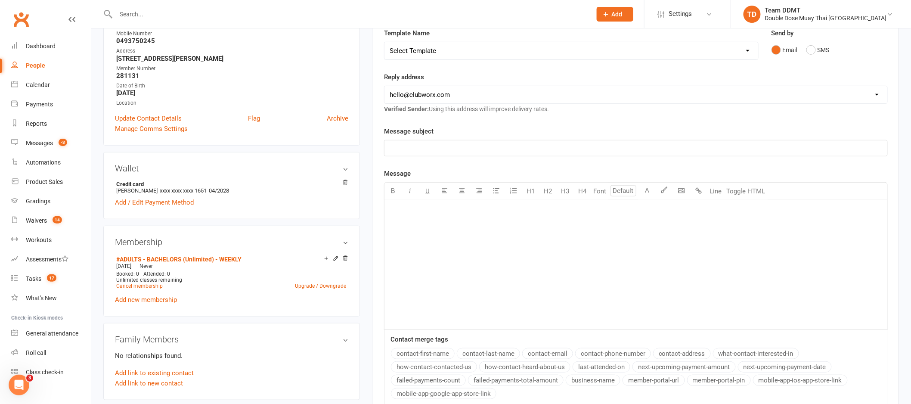
click at [139, 9] on input "text" at bounding box center [349, 14] width 472 height 12
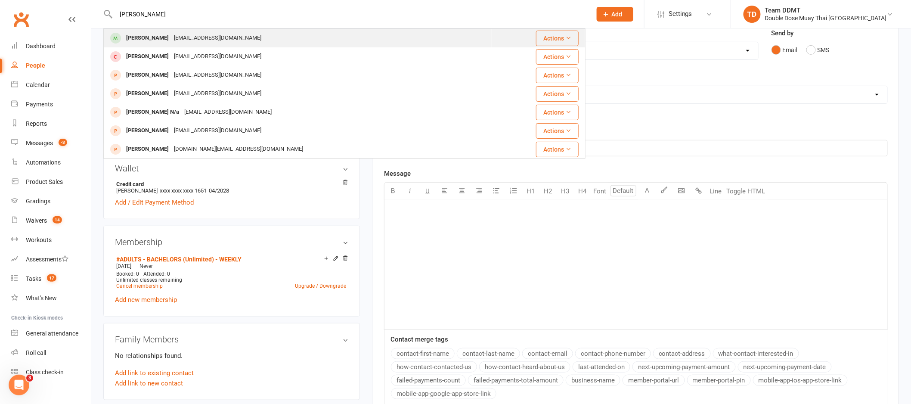
type input "harlow arnold"
click at [176, 38] on div "gregorymia@yahoo.co.nz" at bounding box center [217, 38] width 93 height 12
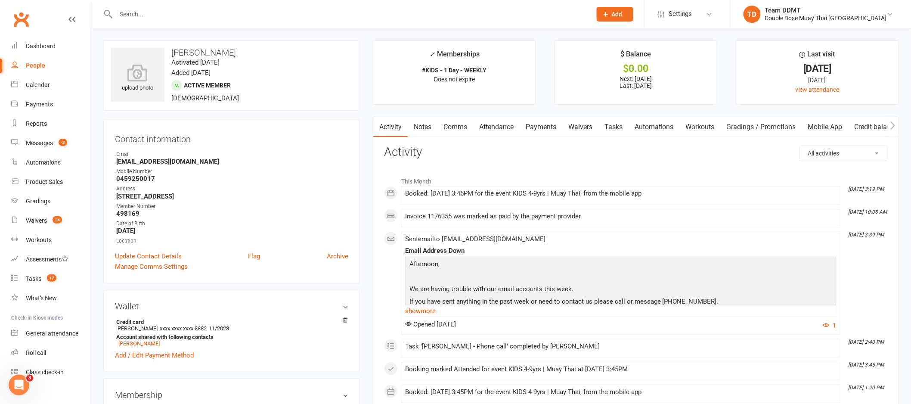
click at [429, 126] on link "Notes" at bounding box center [423, 127] width 30 height 20
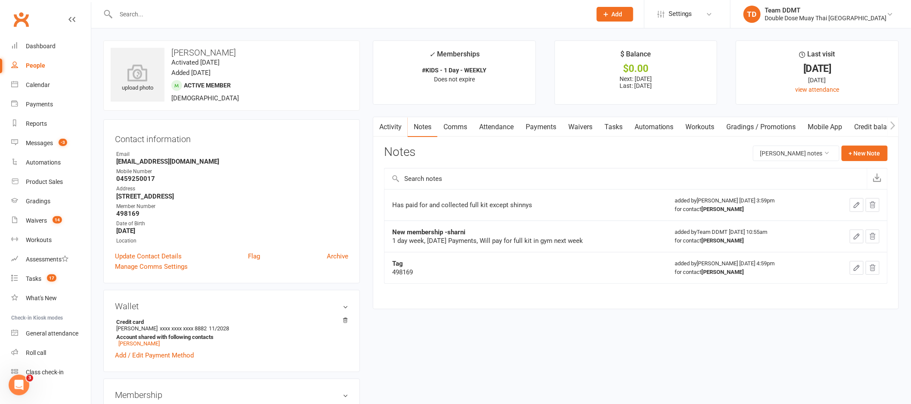
click at [393, 125] on link "Activity" at bounding box center [390, 127] width 34 height 20
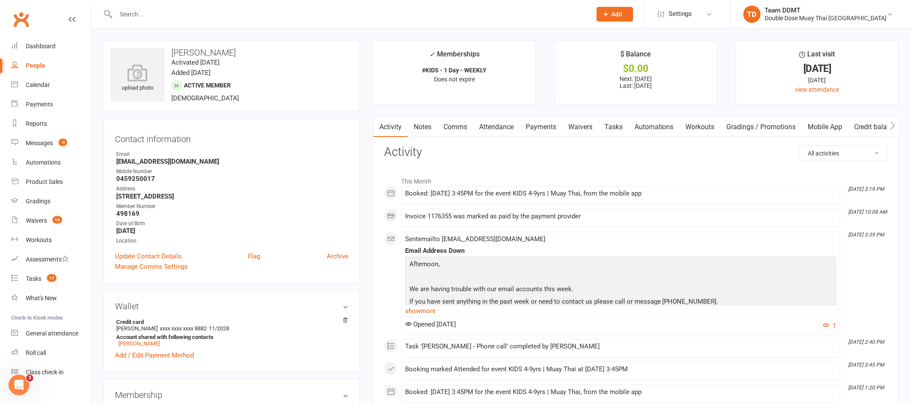
click at [427, 129] on link "Notes" at bounding box center [423, 127] width 30 height 20
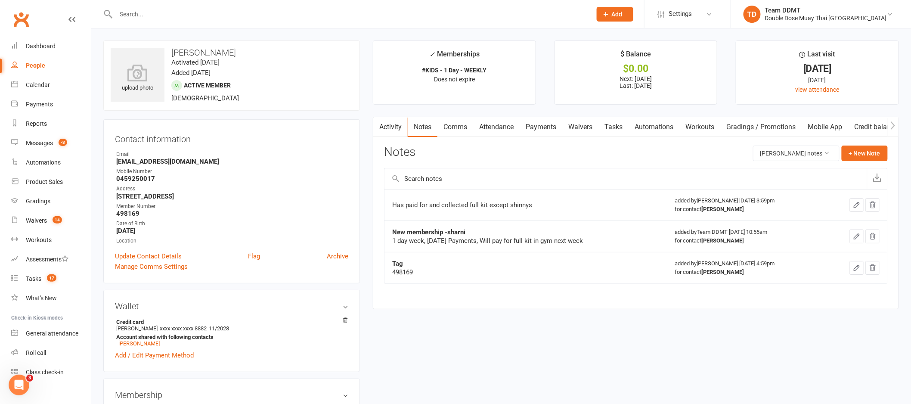
click at [458, 125] on link "Comms" at bounding box center [455, 127] width 36 height 20
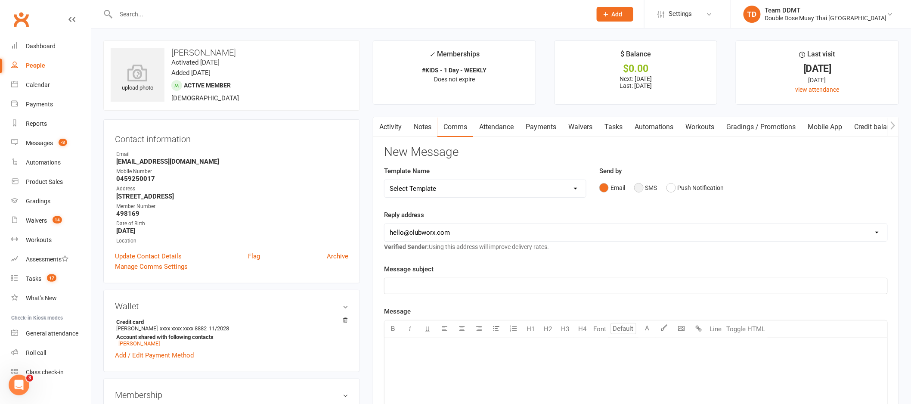
click at [646, 188] on button "SMS" at bounding box center [645, 187] width 23 height 16
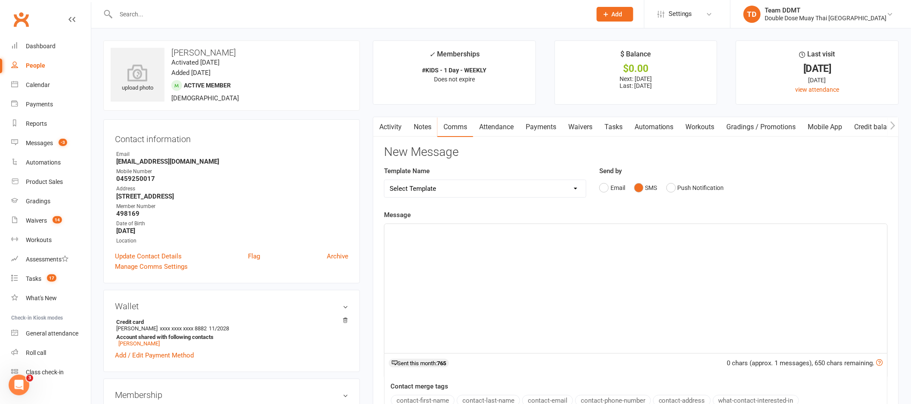
click at [642, 232] on p "﻿" at bounding box center [636, 231] width 492 height 10
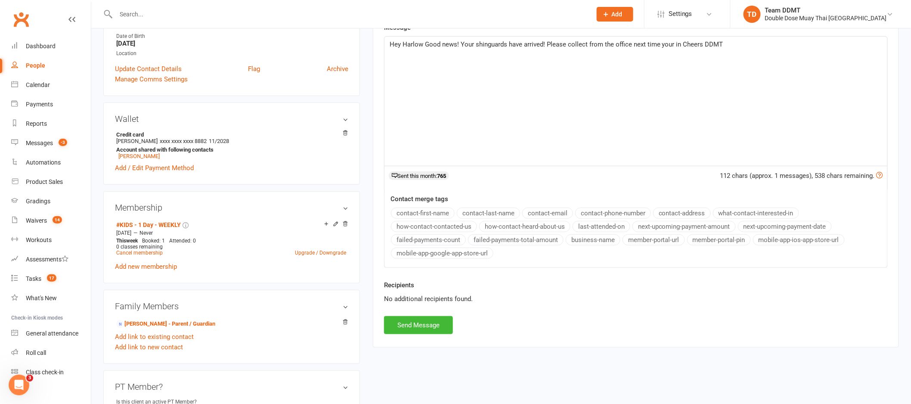
scroll to position [189, 0]
click at [426, 324] on button "Send Message" at bounding box center [418, 323] width 69 height 18
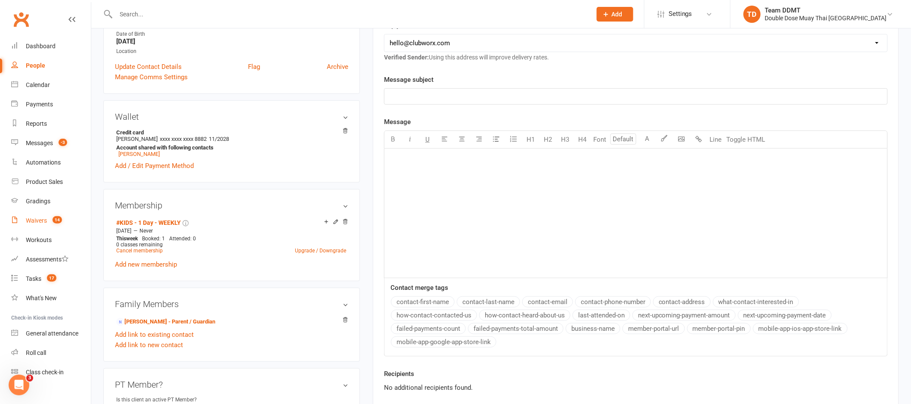
click at [37, 219] on div "Waivers" at bounding box center [36, 220] width 21 height 7
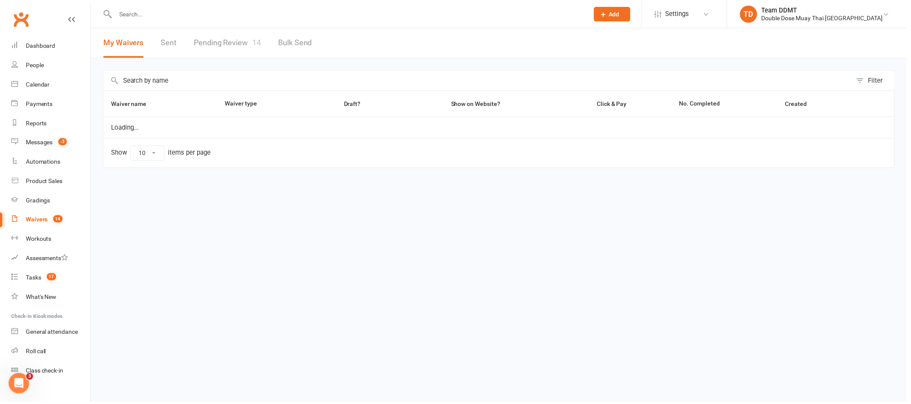
click at [228, 40] on link "Pending Review 14" at bounding box center [229, 43] width 68 height 30
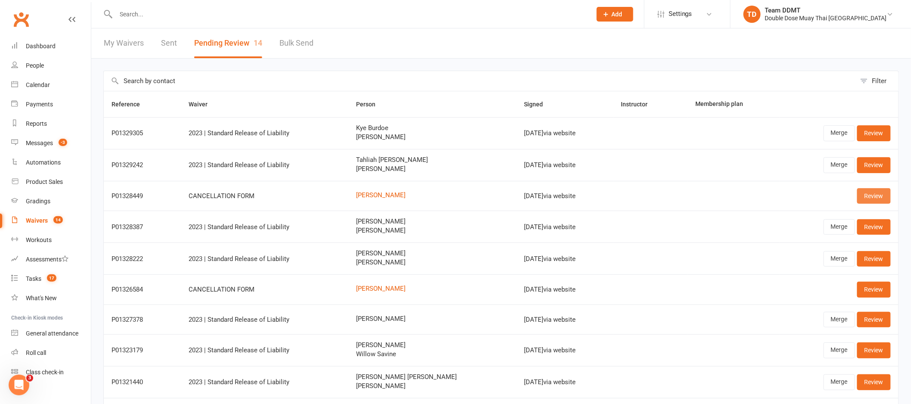
click at [871, 197] on link "Review" at bounding box center [874, 195] width 34 height 15
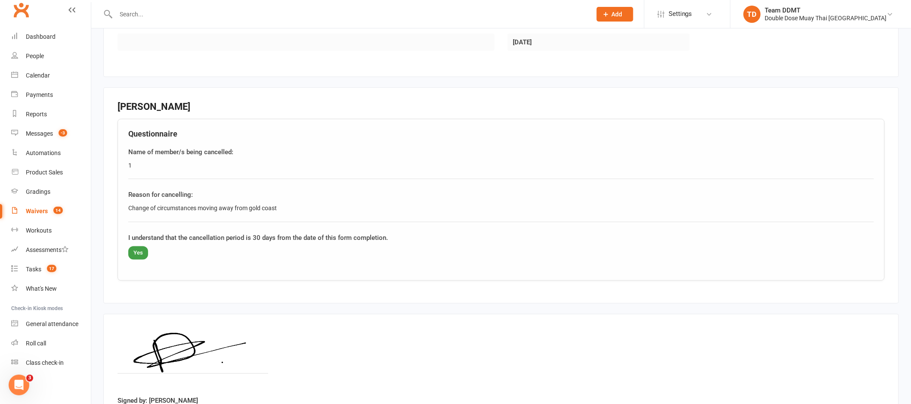
scroll to position [407, 0]
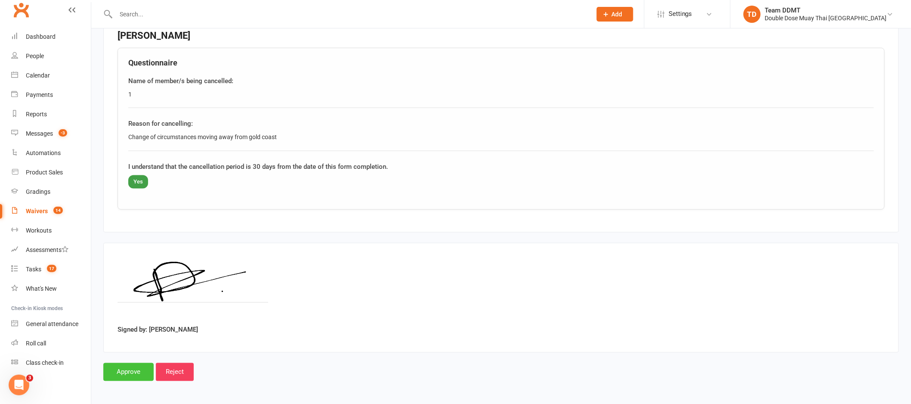
click at [130, 375] on input "Approve" at bounding box center [128, 372] width 50 height 18
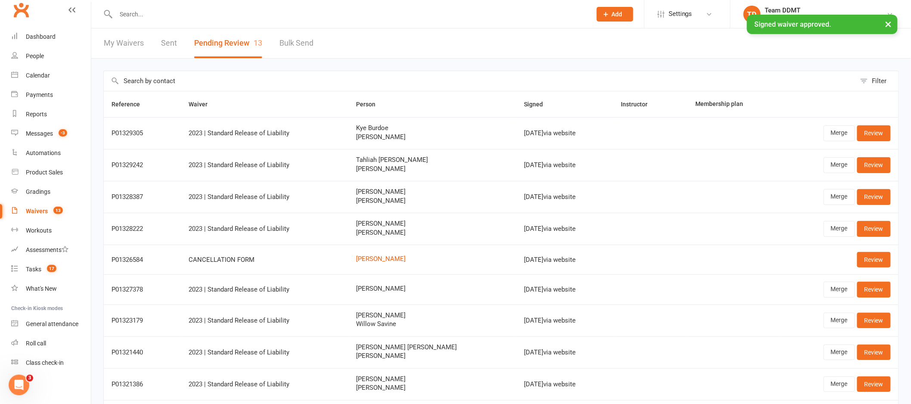
click at [40, 15] on div "× Signed waiver approved." at bounding box center [450, 15] width 900 height 0
click at [36, 40] on link "Dashboard" at bounding box center [51, 36] width 80 height 19
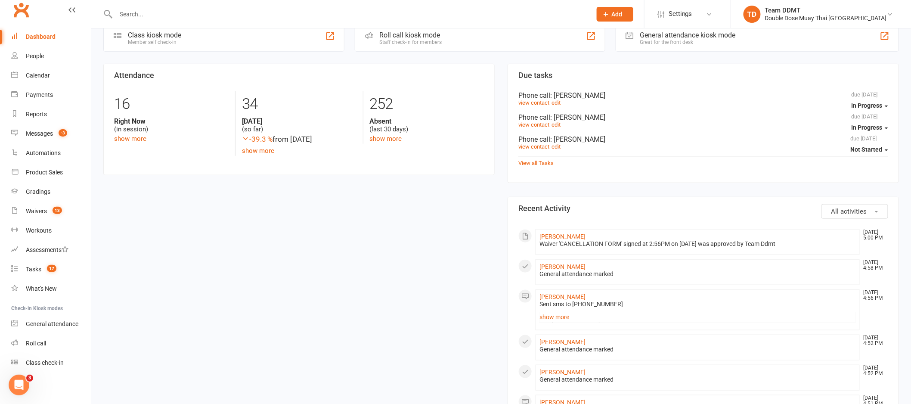
scroll to position [264, 0]
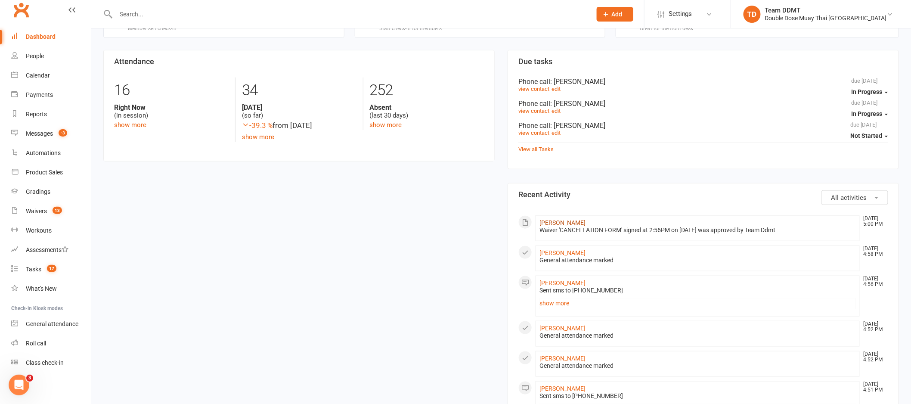
click at [566, 225] on link "Dylan Thompson" at bounding box center [562, 222] width 46 height 7
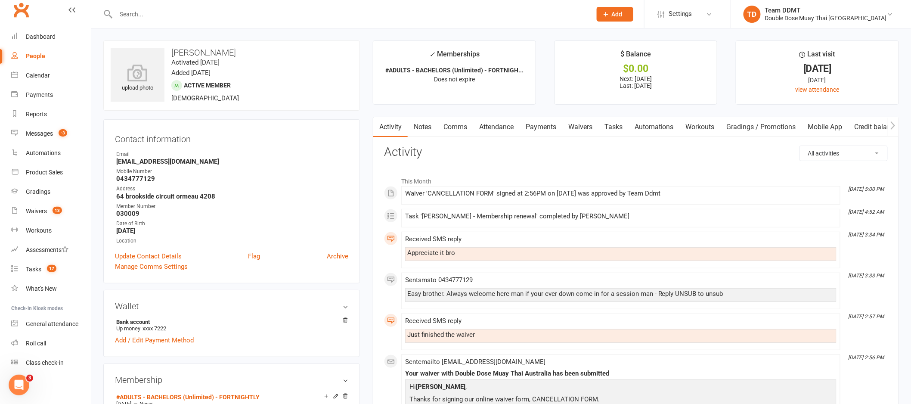
click at [541, 124] on link "Payments" at bounding box center [540, 127] width 43 height 20
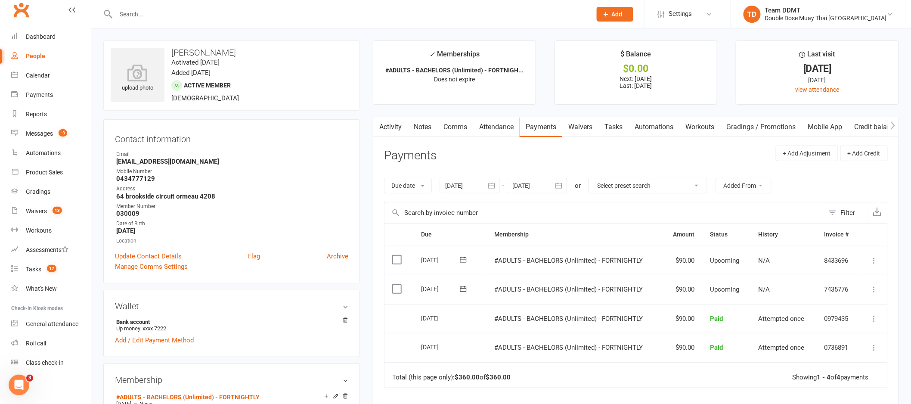
click at [556, 183] on icon "button" at bounding box center [558, 185] width 9 height 9
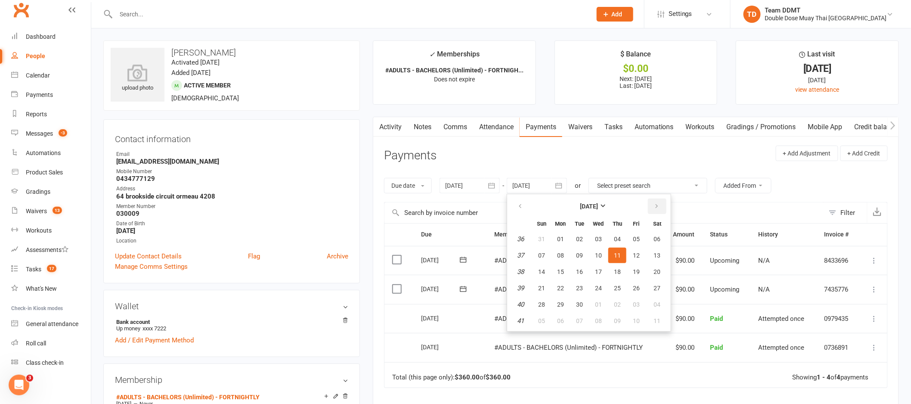
click at [649, 204] on button "button" at bounding box center [657, 205] width 19 height 15
click at [615, 305] on span "27" at bounding box center [617, 304] width 7 height 7
type input "27 Nov 2025"
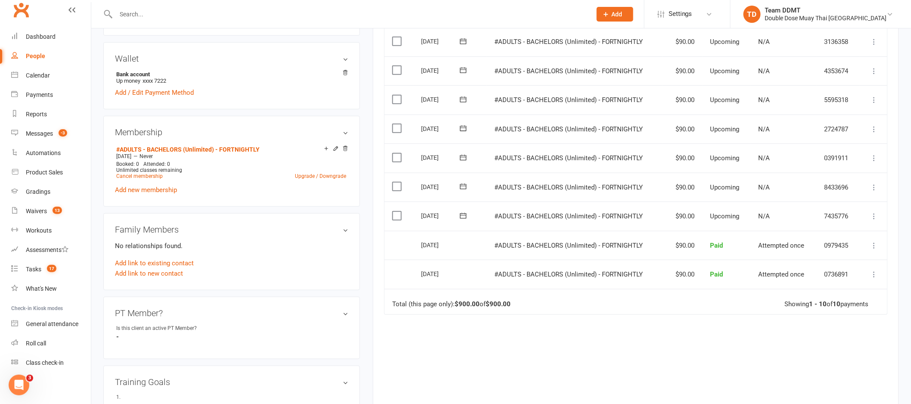
scroll to position [248, 0]
click at [151, 176] on link "Cancel membership" at bounding box center [139, 176] width 46 height 6
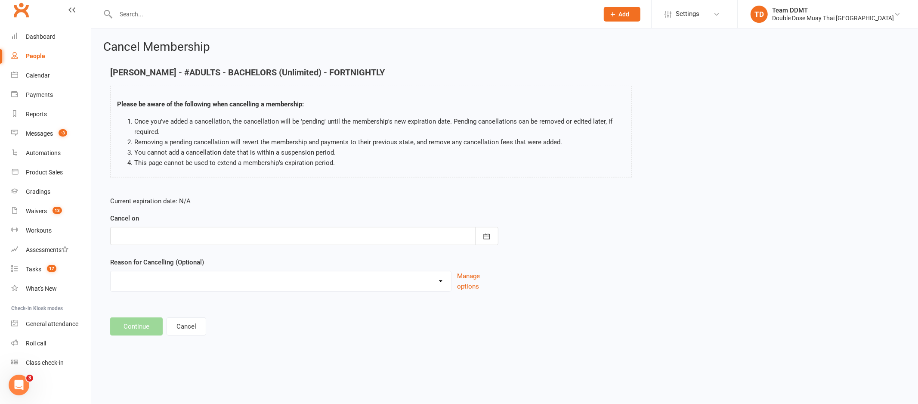
click at [445, 235] on div at bounding box center [304, 236] width 388 height 18
click at [480, 231] on button "button" at bounding box center [486, 236] width 23 height 18
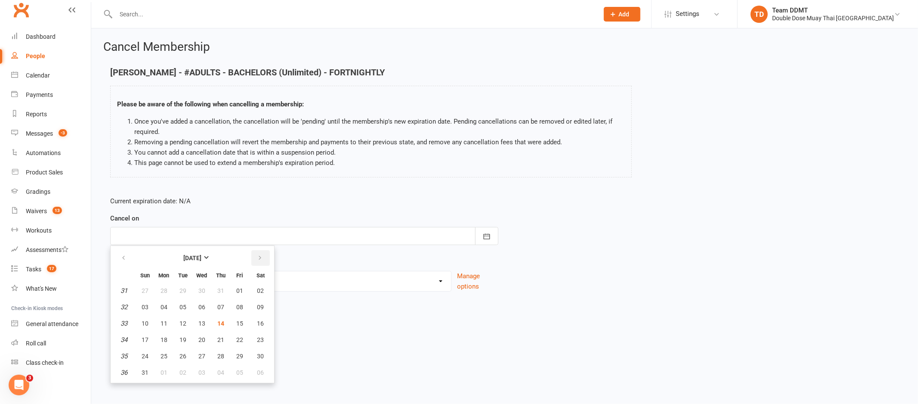
click at [260, 257] on button "button" at bounding box center [260, 257] width 19 height 15
click at [218, 307] on span "11" at bounding box center [220, 306] width 7 height 7
type input "11 Sep 2025"
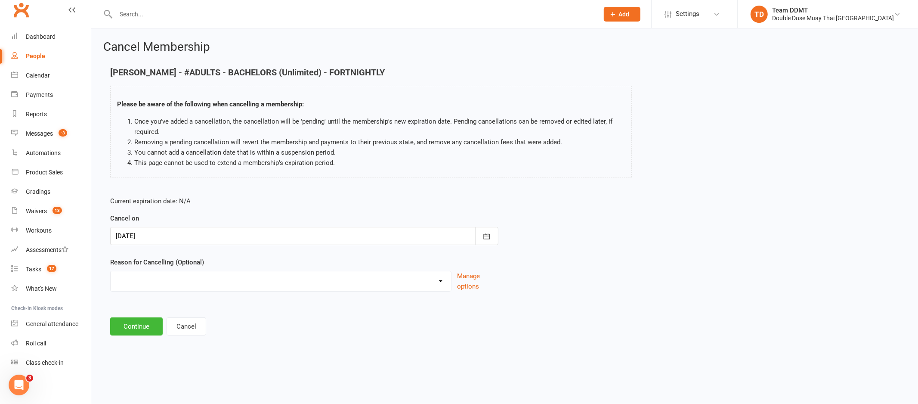
click at [409, 272] on select "Administration Error Holiday Injury Moving Away Upgrading/Downgrading membershi…" at bounding box center [281, 279] width 340 height 17
select select "3"
click at [142, 326] on button "Continue" at bounding box center [136, 326] width 53 height 18
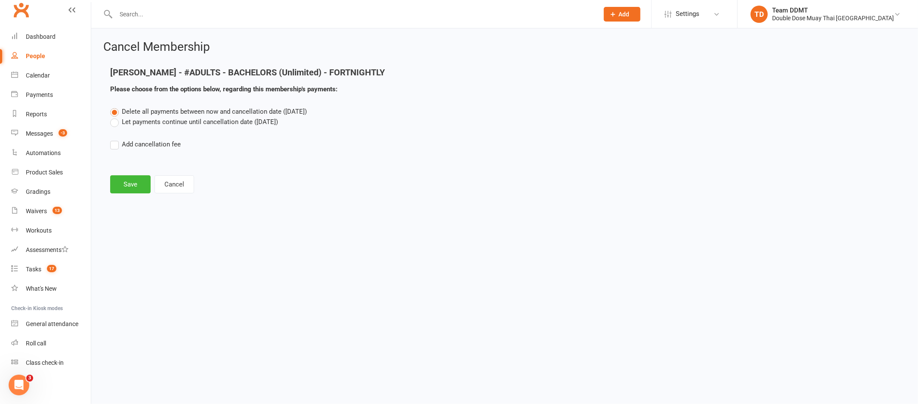
click at [167, 122] on label "Let payments continue until cancellation date (Sep 11, 2025)" at bounding box center [194, 122] width 168 height 10
click at [116, 117] on input "Let payments continue until cancellation date (Sep 11, 2025)" at bounding box center [113, 117] width 6 height 0
click at [124, 184] on button "Save" at bounding box center [130, 184] width 40 height 18
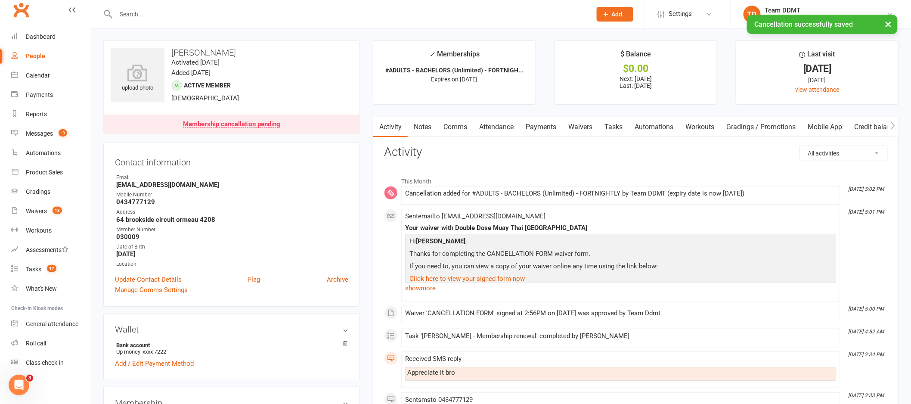
click at [547, 130] on link "Payments" at bounding box center [540, 127] width 43 height 20
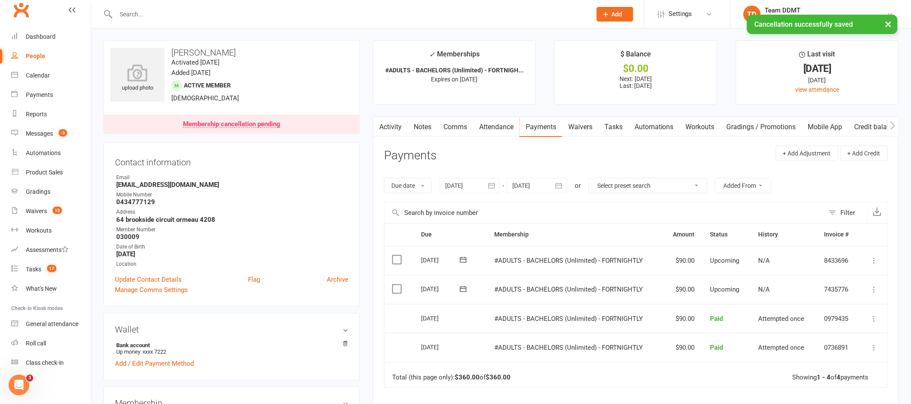
click at [551, 181] on div at bounding box center [537, 185] width 60 height 15
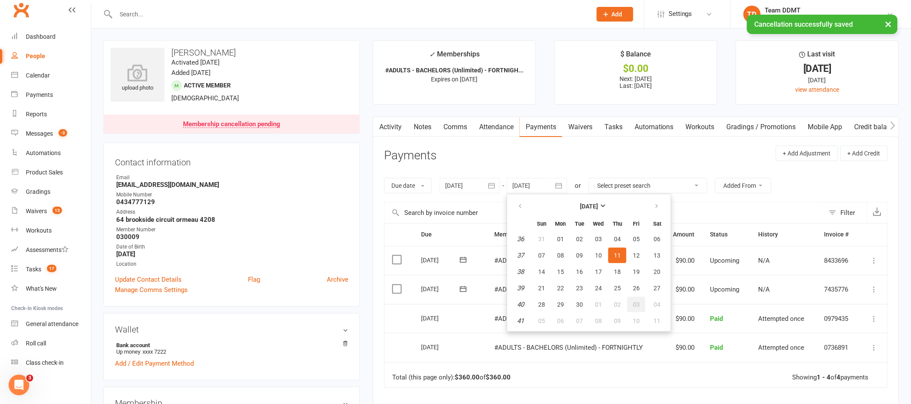
click at [638, 297] on button "03" at bounding box center [636, 304] width 18 height 15
type input "03 Oct 2025"
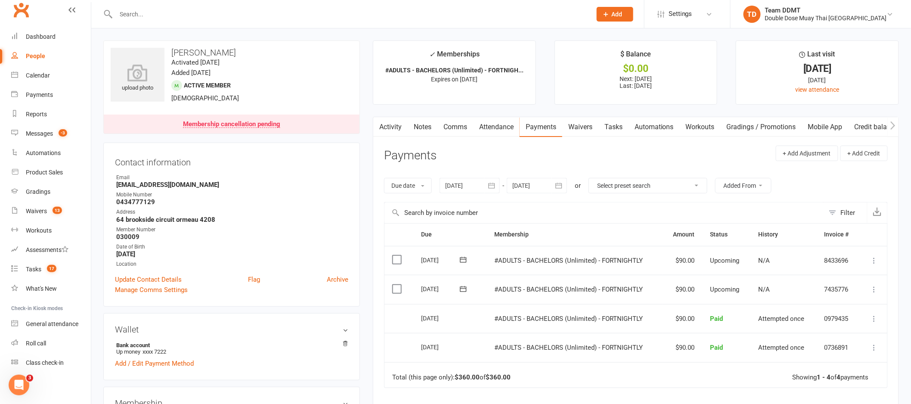
click at [426, 130] on link "Notes" at bounding box center [423, 127] width 30 height 20
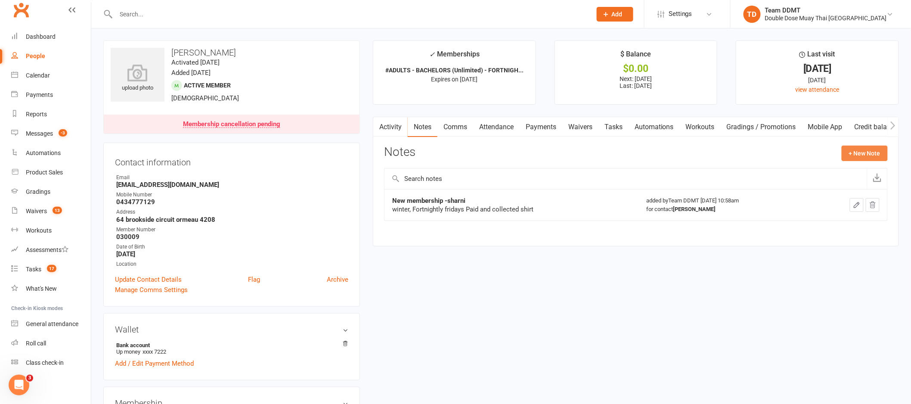
click at [866, 152] on button "+ New Note" at bounding box center [864, 152] width 46 height 15
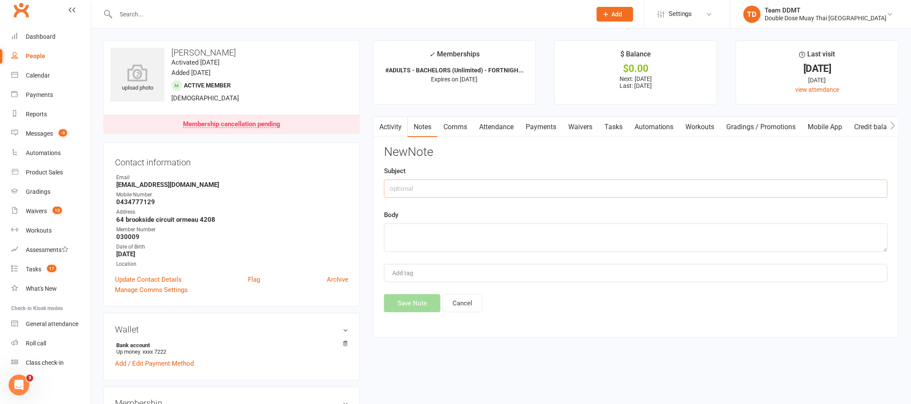
click at [705, 182] on input "text" at bounding box center [636, 188] width 504 height 18
type input "Cancellation -sharni"
type textarea "Last payment 29/8 last training 11/9 Reason - Moving away"
click at [430, 297] on button "Save Note" at bounding box center [412, 303] width 56 height 18
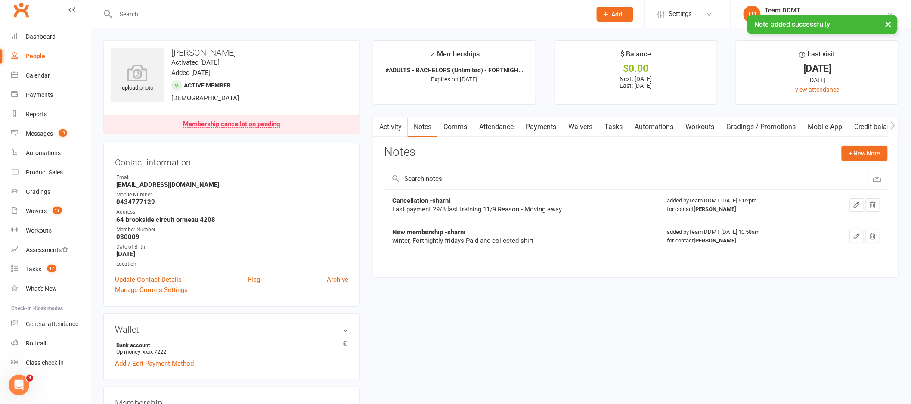
click at [459, 129] on link "Comms" at bounding box center [455, 127] width 36 height 20
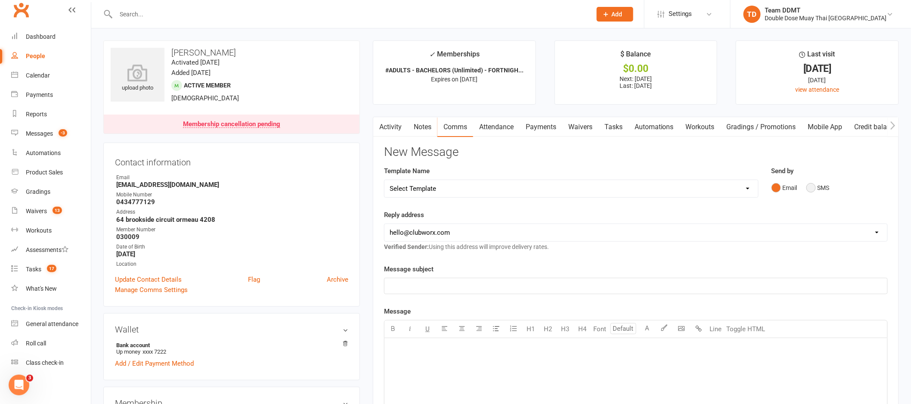
click at [823, 188] on button "SMS" at bounding box center [817, 187] width 23 height 16
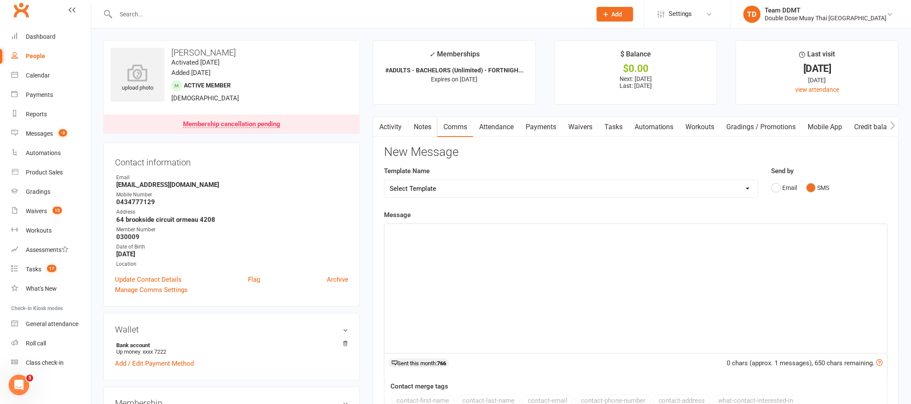
click at [679, 188] on select "Select Template [Email] Cancellation Confirmation Email [SMS] Cancellation Conf…" at bounding box center [571, 188] width 374 height 17
select select "1"
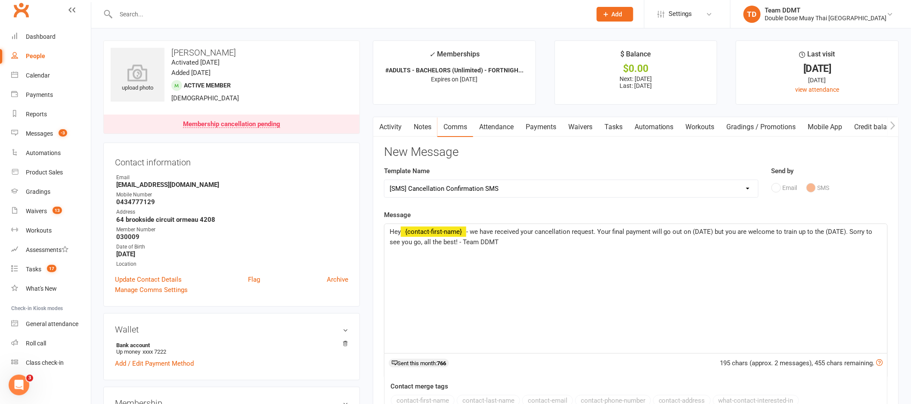
click at [714, 231] on span "- we have received your cancellation request. Your final payment will go out on…" at bounding box center [632, 237] width 485 height 18
click at [848, 231] on span "- we have received your cancellation request. Your final payment will go out on…" at bounding box center [632, 237] width 484 height 18
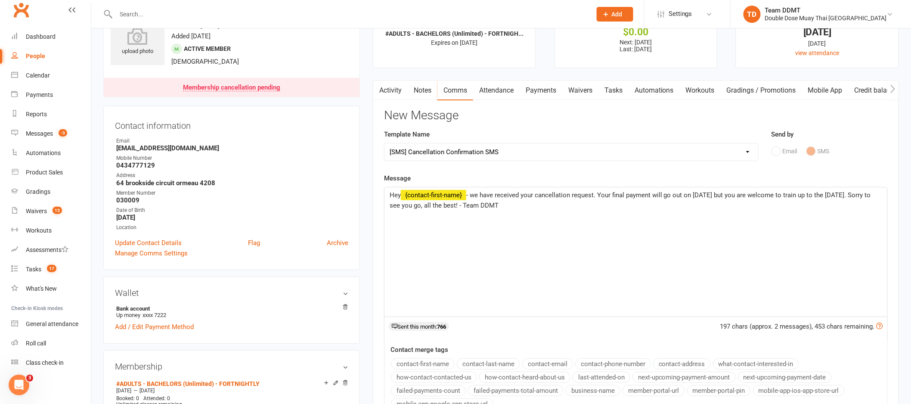
scroll to position [167, 0]
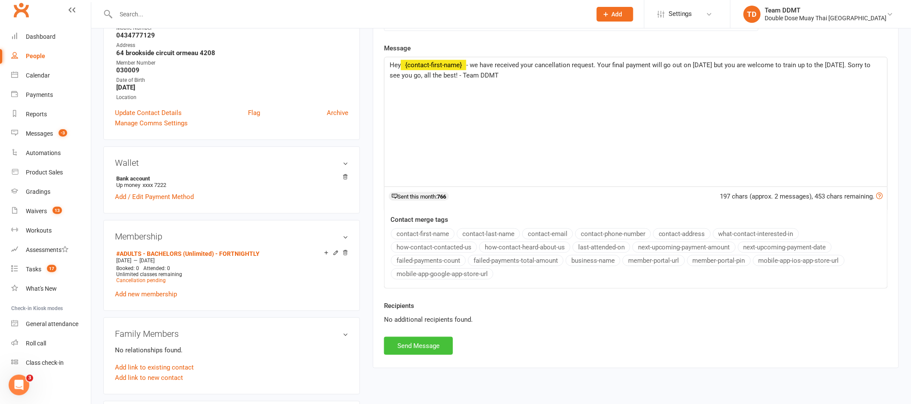
click at [409, 348] on button "Send Message" at bounding box center [418, 346] width 69 height 18
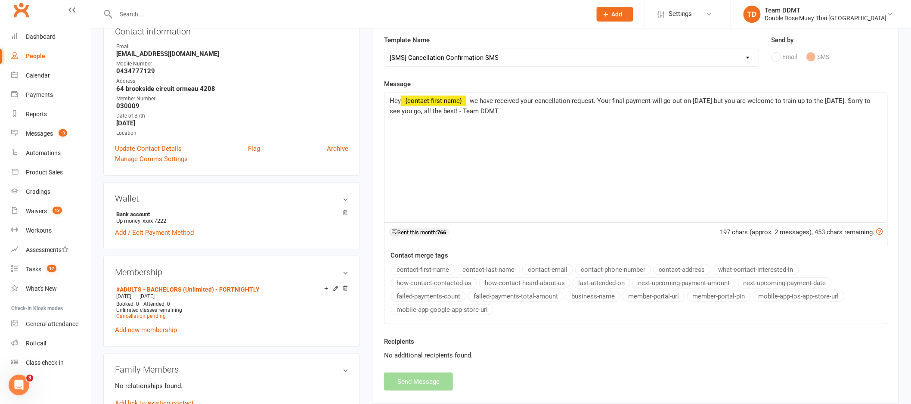
scroll to position [0, 0]
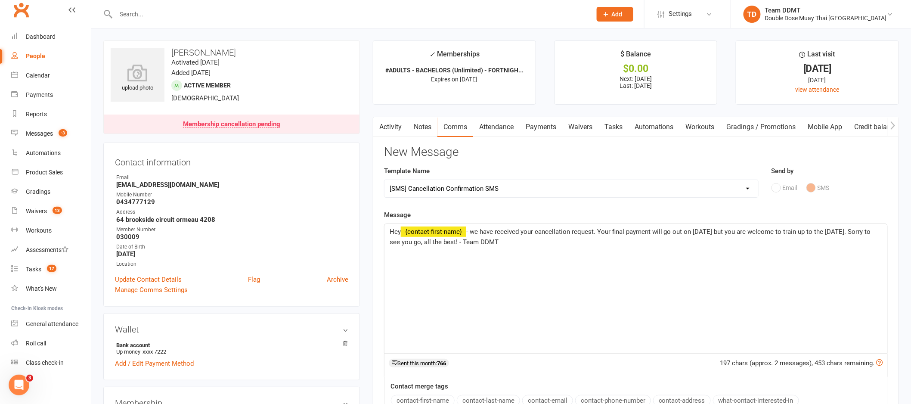
select select
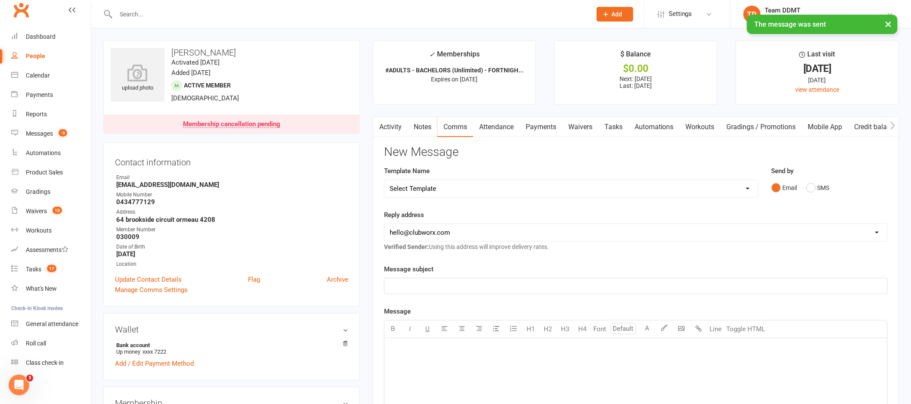
drag, startPoint x: 241, startPoint y: 50, endPoint x: 172, endPoint y: 49, distance: 68.4
click at [172, 49] on h3 "Dylan Thompson" at bounding box center [232, 52] width 242 height 9
copy h3 "Dylan Thompson"
click at [40, 215] on link "Waivers 13" at bounding box center [51, 210] width 80 height 19
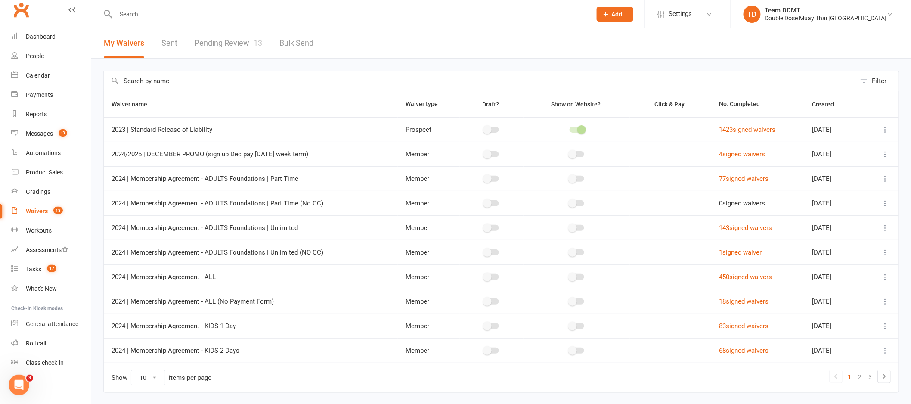
click at [223, 43] on link "Pending Review 13" at bounding box center [229, 43] width 68 height 30
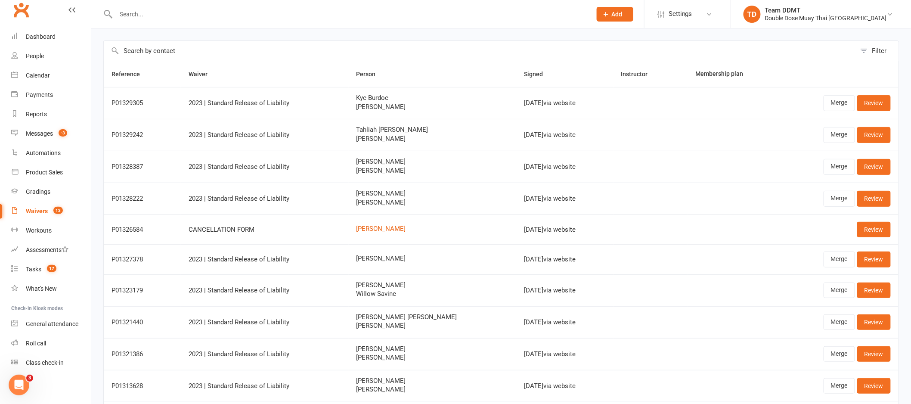
scroll to position [40, 0]
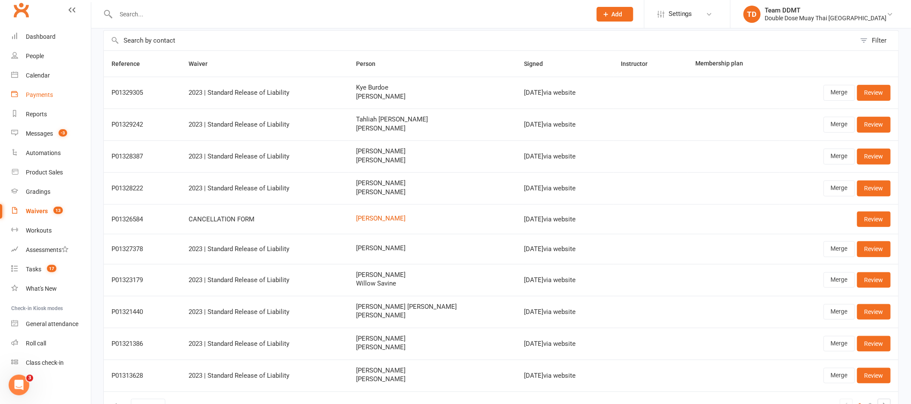
click at [46, 99] on link "Payments" at bounding box center [51, 94] width 80 height 19
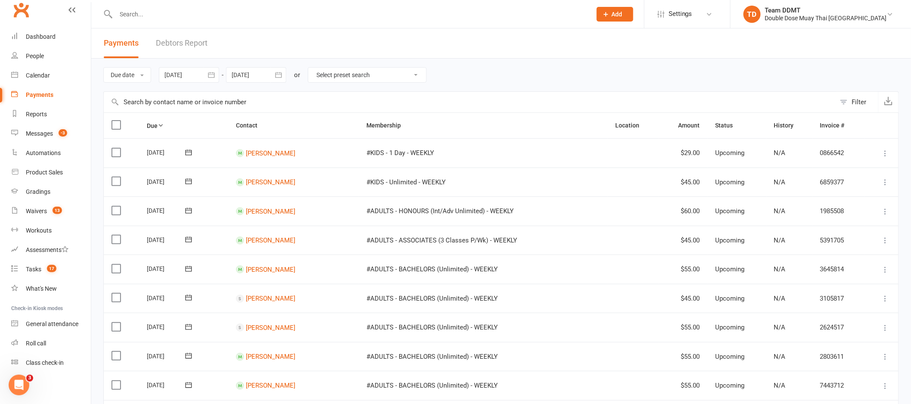
click at [181, 43] on link "Debtors Report" at bounding box center [182, 43] width 52 height 30
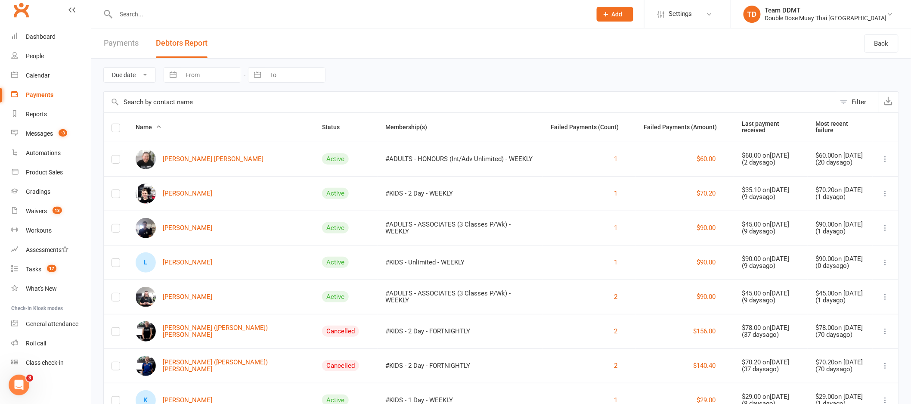
click at [142, 10] on input "text" at bounding box center [349, 14] width 472 height 12
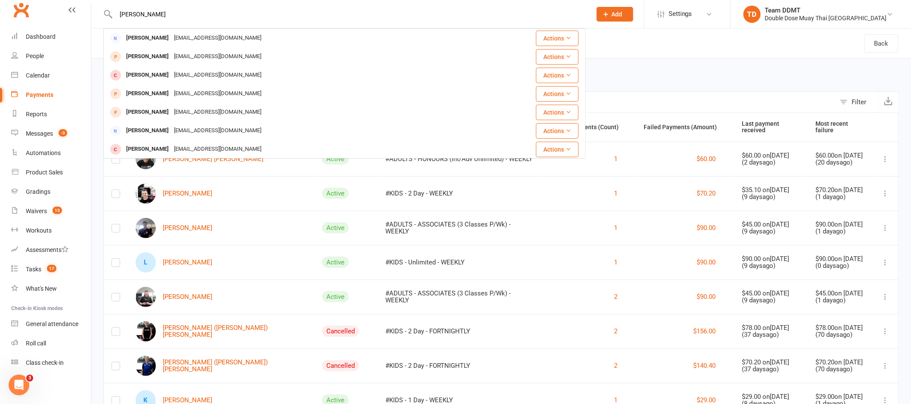
click at [121, 12] on input "stewart" at bounding box center [349, 14] width 472 height 12
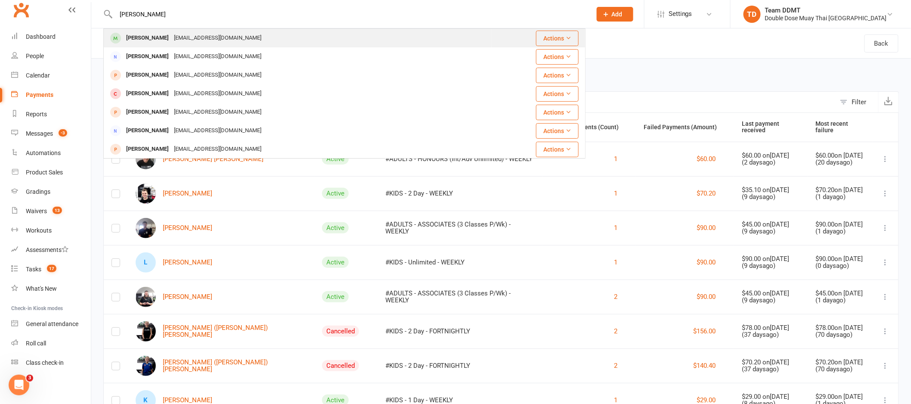
type input "spence stewart"
click at [155, 34] on div "Spencer Stewart" at bounding box center [148, 38] width 48 height 12
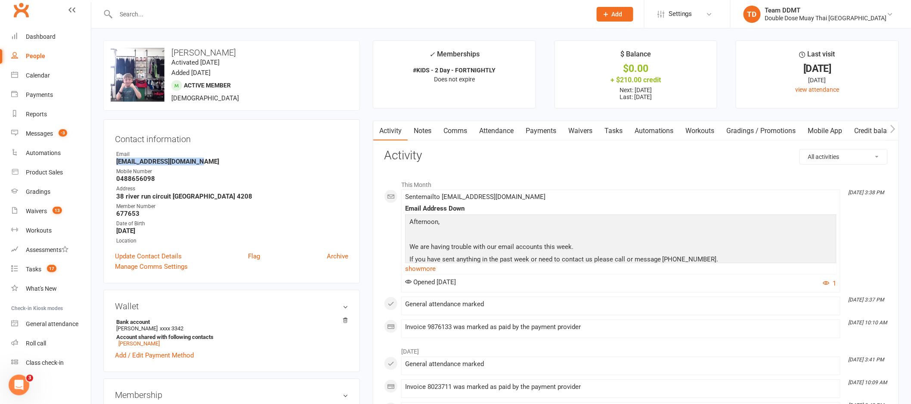
drag, startPoint x: 205, startPoint y: 164, endPoint x: 111, endPoint y: 161, distance: 93.4
click at [111, 161] on div "Contact information Owner Email periwinkle87@hotmail.com Mobile Number 04886560…" at bounding box center [231, 201] width 257 height 164
copy strong "periwinkle87@hotmail.com"
click at [243, 156] on div "Email" at bounding box center [232, 154] width 232 height 8
click at [41, 211] on div "Waivers" at bounding box center [36, 210] width 21 height 7
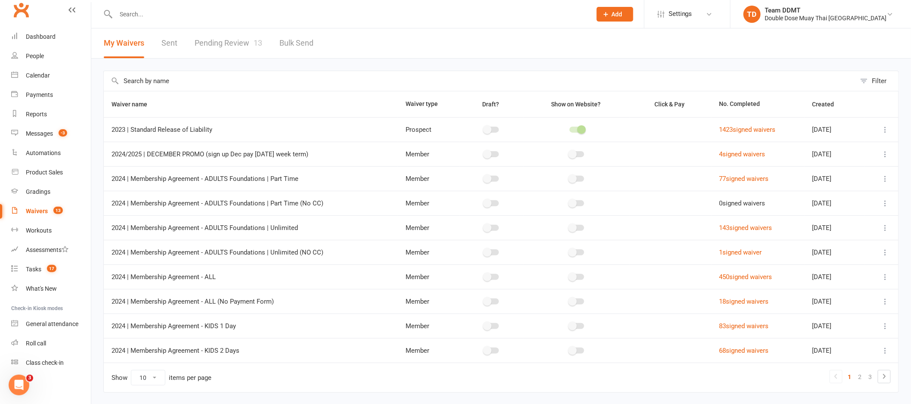
click at [230, 44] on link "Pending Review 13" at bounding box center [229, 43] width 68 height 30
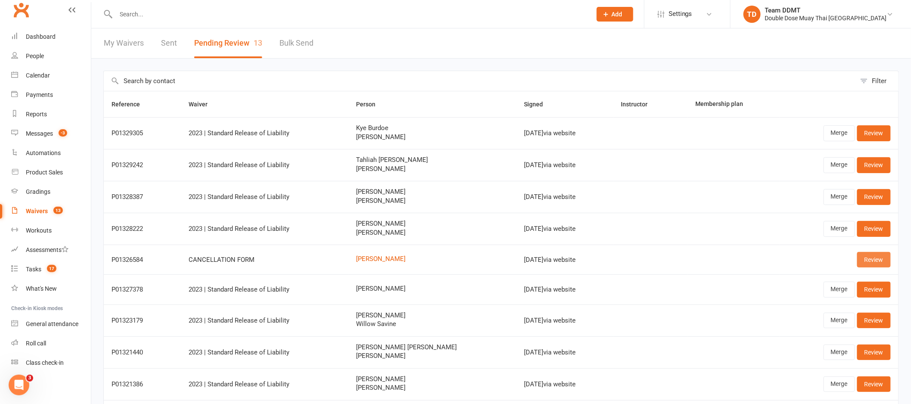
click at [878, 257] on link "Review" at bounding box center [874, 259] width 34 height 15
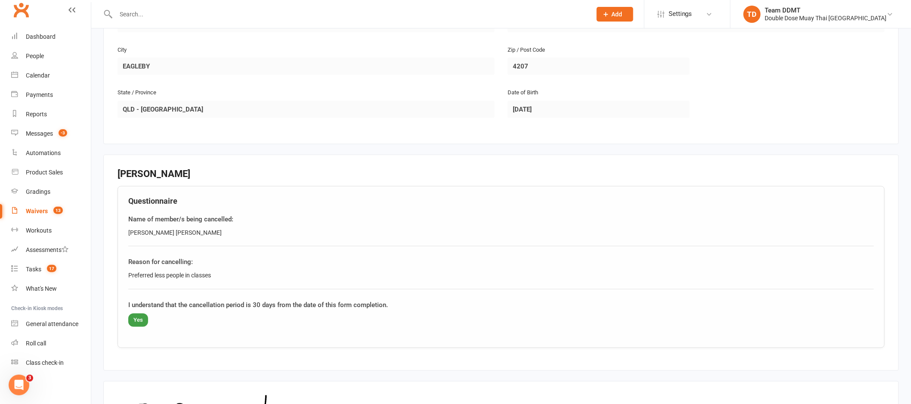
scroll to position [407, 0]
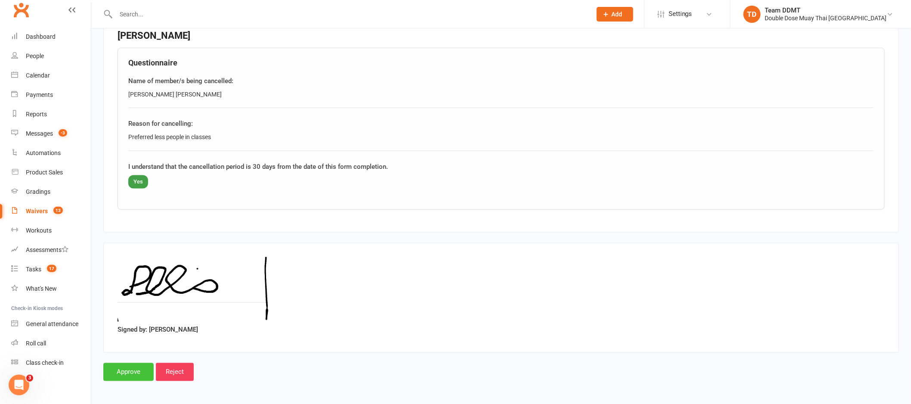
click at [136, 372] on input "Approve" at bounding box center [128, 372] width 50 height 18
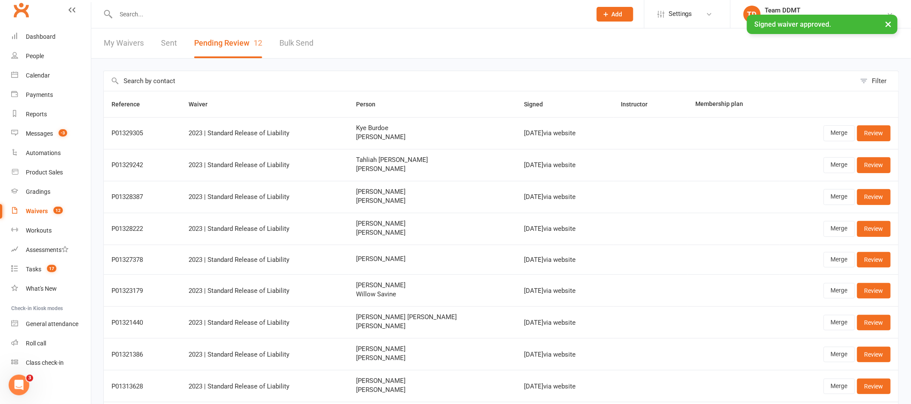
click at [52, 15] on div "× Signed waiver approved." at bounding box center [450, 15] width 900 height 0
click at [40, 15] on div "× Signed waiver approved." at bounding box center [450, 15] width 900 height 0
click at [41, 39] on div "Dashboard" at bounding box center [41, 36] width 30 height 7
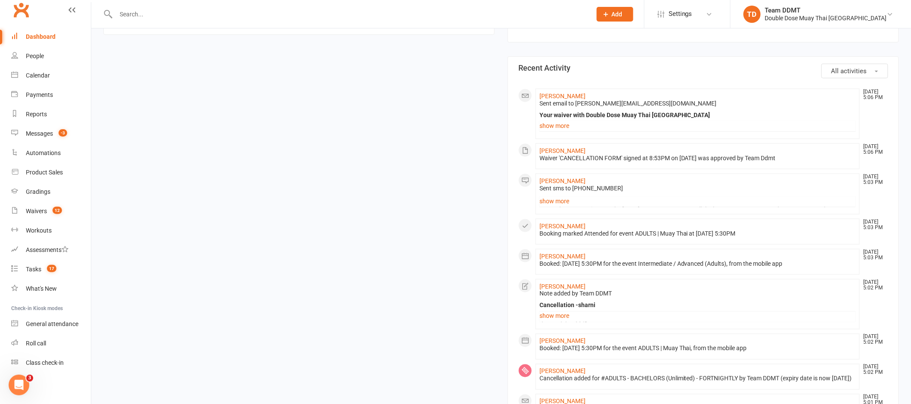
scroll to position [460, 0]
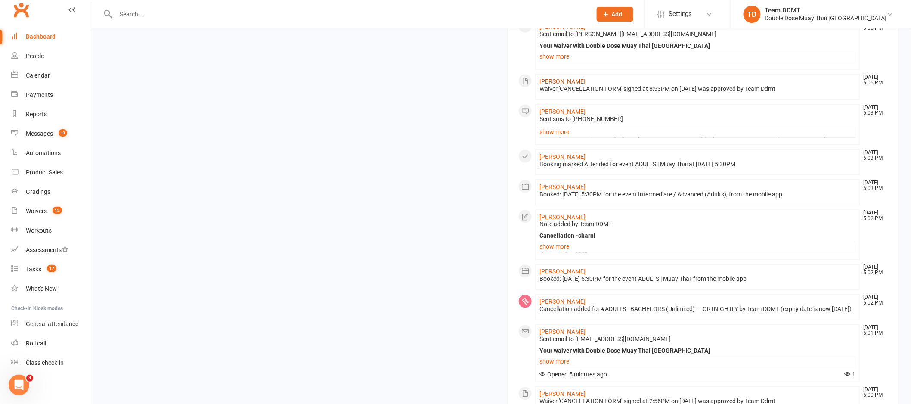
click at [544, 82] on link "Lisa Ellis" at bounding box center [562, 81] width 46 height 7
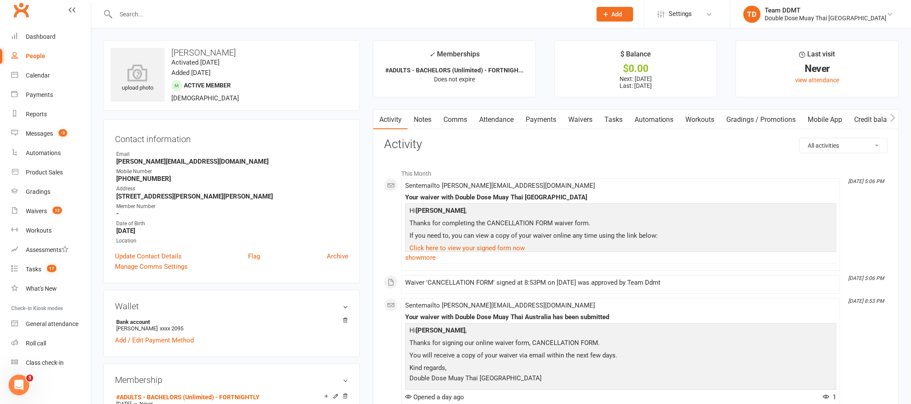
click at [534, 121] on link "Payments" at bounding box center [540, 120] width 43 height 20
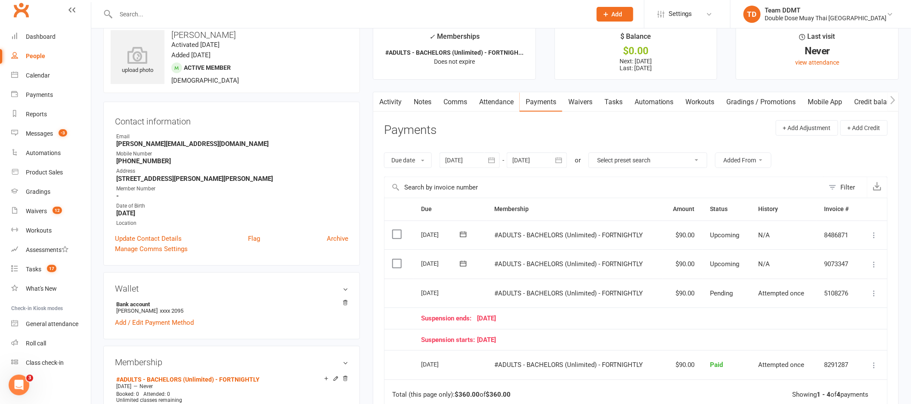
scroll to position [66, 0]
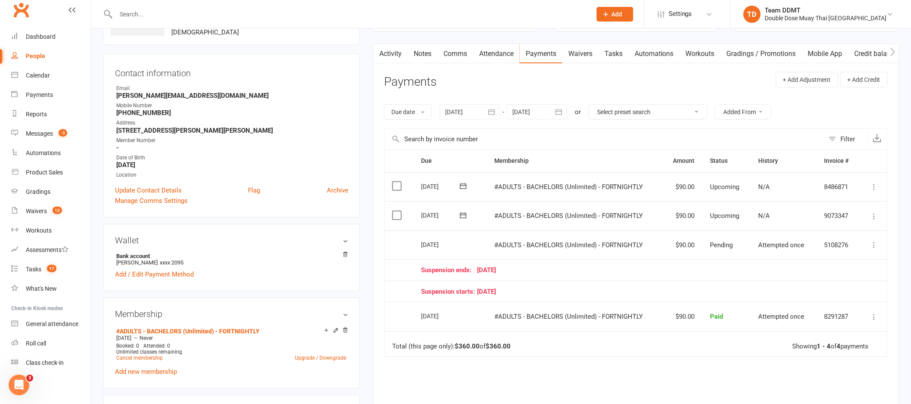
click at [562, 114] on icon "button" at bounding box center [558, 112] width 9 height 9
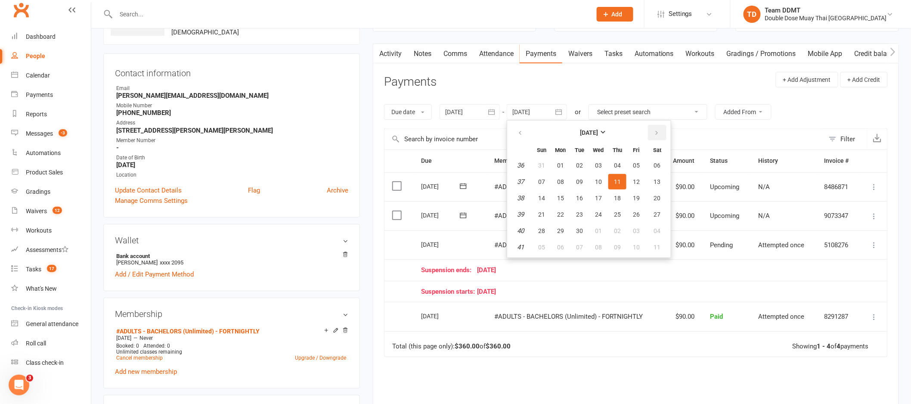
click at [653, 135] on icon "button" at bounding box center [656, 133] width 6 height 7
click at [598, 239] on button "07" at bounding box center [598, 246] width 18 height 15
click at [598, 239] on td "#ADULTS - BACHELORS (Unlimited) - FORTNIGHTLY" at bounding box center [574, 244] width 176 height 29
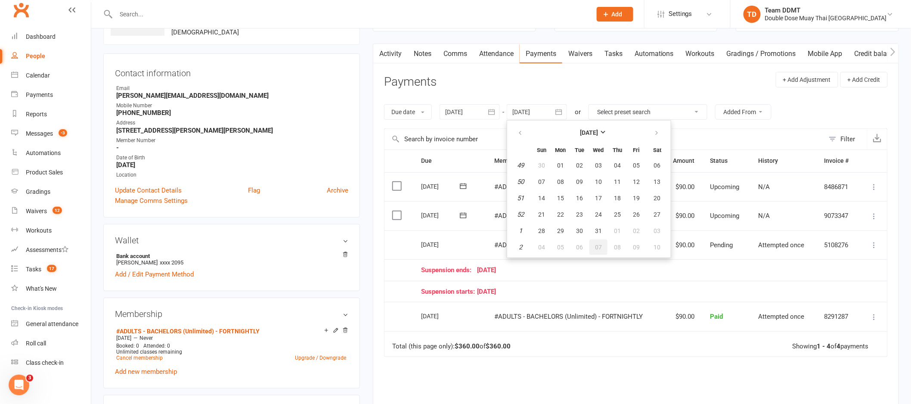
type input "07 Jan 2026"
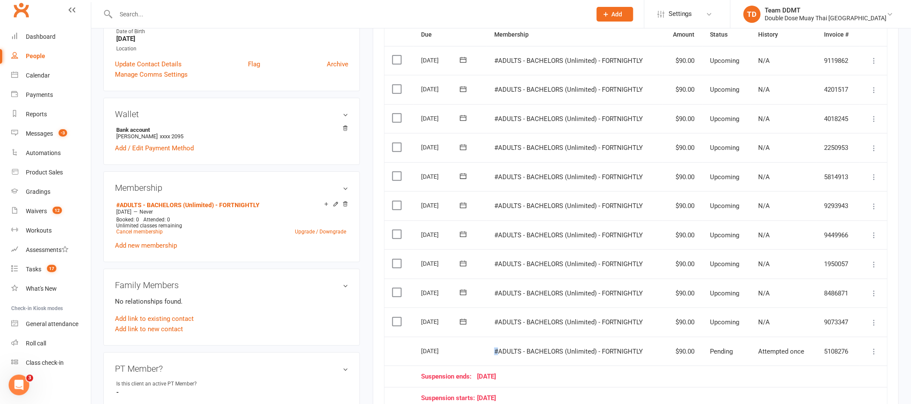
scroll to position [0, 0]
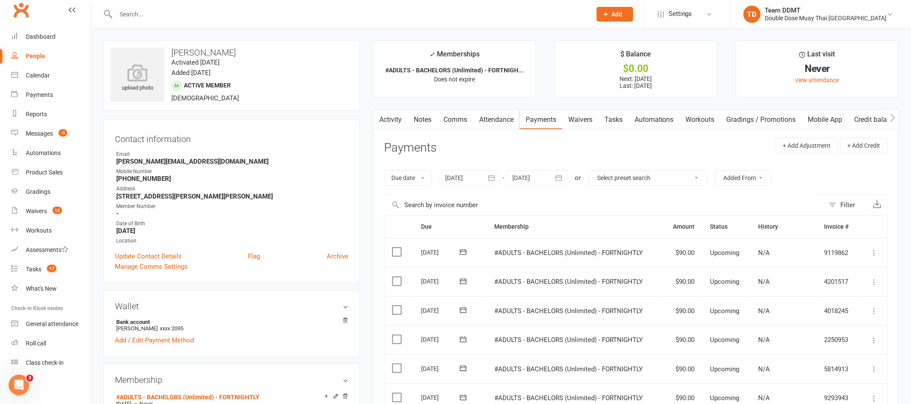
click at [474, 175] on div at bounding box center [469, 177] width 60 height 15
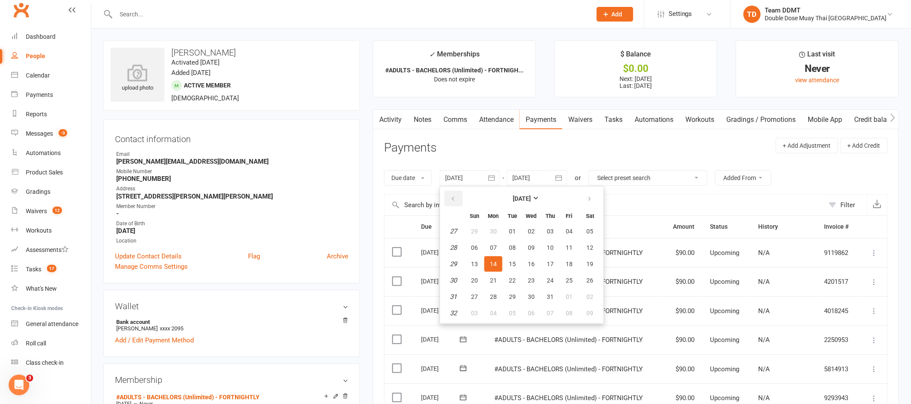
click at [451, 201] on icon "button" at bounding box center [453, 198] width 6 height 7
click at [452, 201] on icon "button" at bounding box center [453, 198] width 6 height 7
click at [508, 225] on button "29" at bounding box center [512, 230] width 18 height 15
type input "29 Apr 2025"
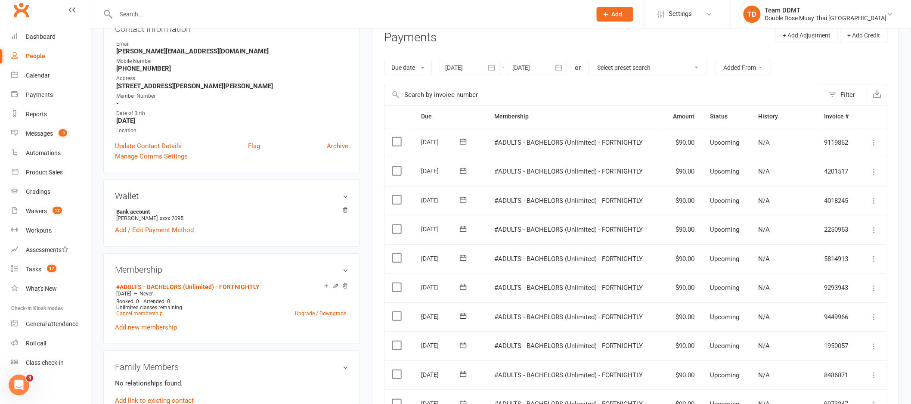
scroll to position [139, 0]
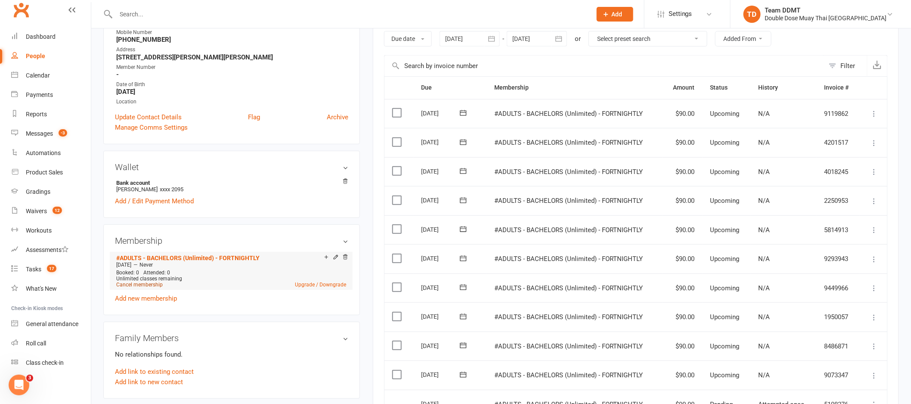
click at [145, 288] on link "Cancel membership" at bounding box center [139, 284] width 46 height 6
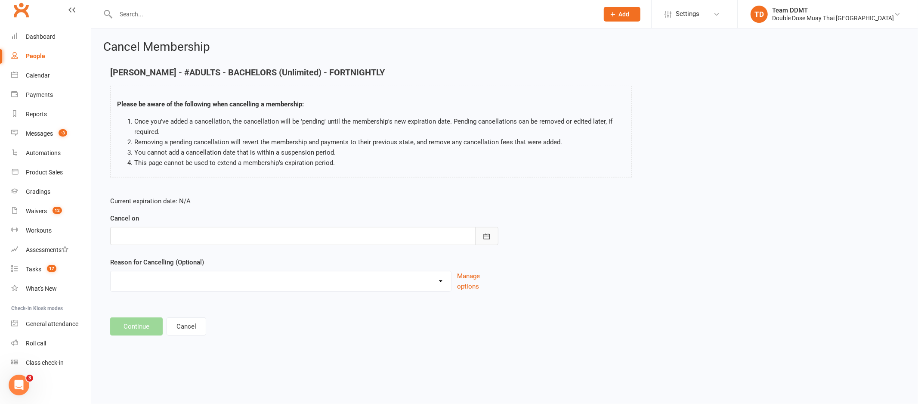
click at [487, 234] on icon "button" at bounding box center [486, 236] width 9 height 9
click at [255, 261] on button "button" at bounding box center [260, 257] width 19 height 15
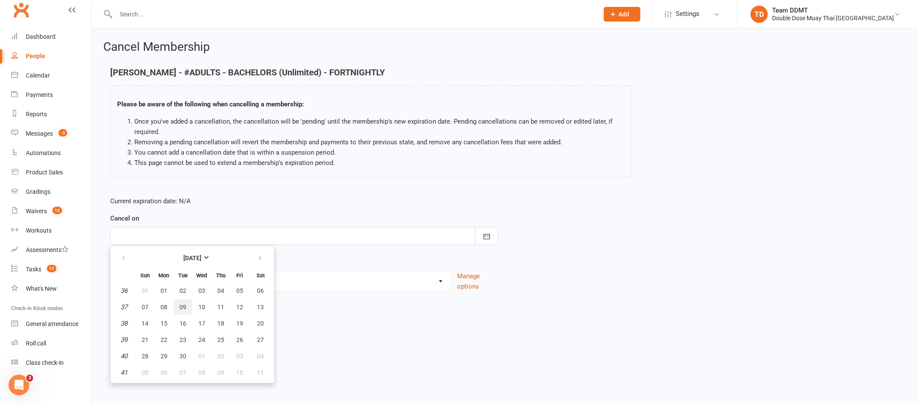
click at [174, 305] on button "09" at bounding box center [183, 306] width 18 height 15
type input "09 Sep 2025"
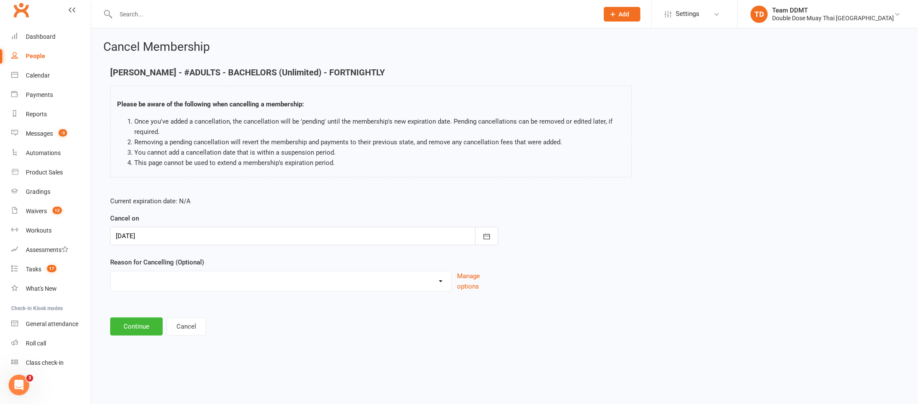
click at [428, 285] on select "Administration Error Holiday Injury Moving Away Upgrading/Downgrading membershi…" at bounding box center [281, 279] width 340 height 17
select select "5"
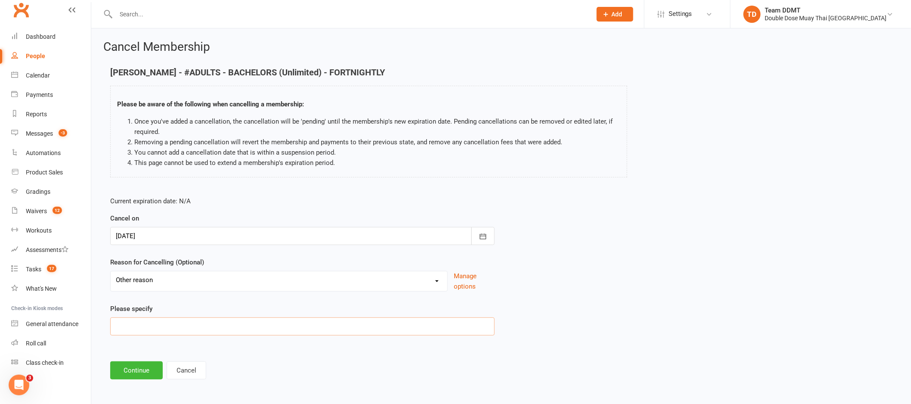
click at [282, 322] on input at bounding box center [302, 326] width 384 height 18
type input "Preferred less people in class"
click at [131, 356] on main "Lisa Ellis - #ADULTS - BACHELORS (Unlimited) - FORTNIGHTLY Please be aware of t…" at bounding box center [500, 224] width 795 height 312
click at [137, 362] on button "Continue" at bounding box center [136, 370] width 53 height 18
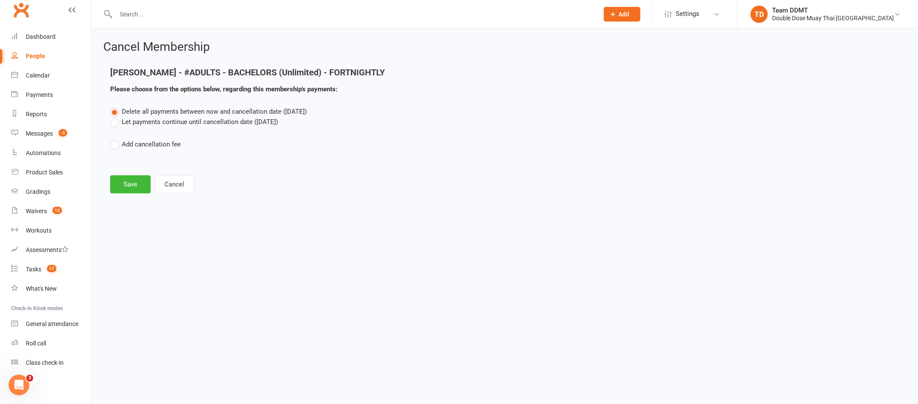
click at [187, 127] on label "Let payments continue until cancellation date (Sep 9, 2025)" at bounding box center [194, 122] width 168 height 10
click at [116, 117] on input "Let payments continue until cancellation date (Sep 9, 2025)" at bounding box center [113, 117] width 6 height 0
click at [144, 182] on button "Save" at bounding box center [130, 184] width 40 height 18
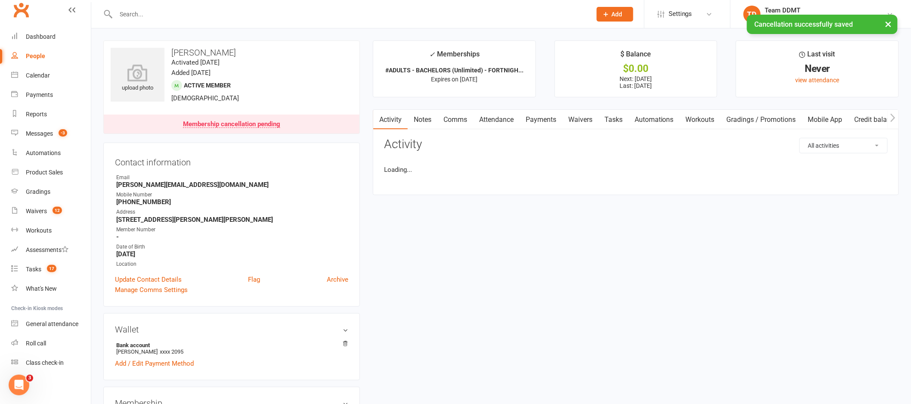
click at [547, 116] on link "Payments" at bounding box center [540, 120] width 43 height 20
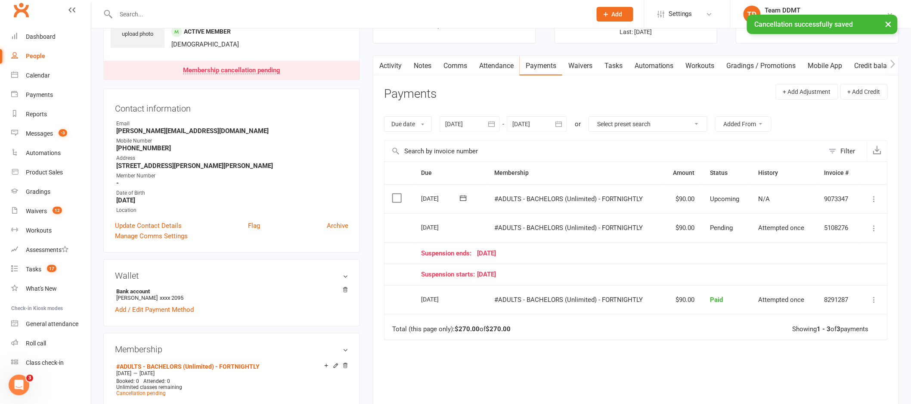
scroll to position [64, 0]
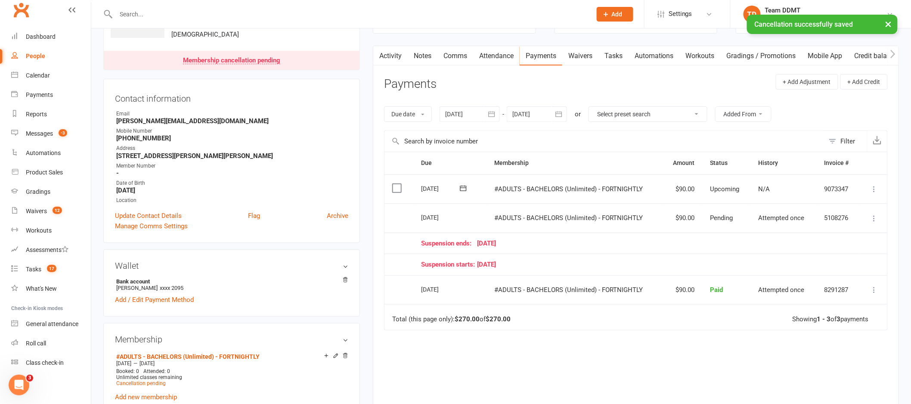
click at [552, 114] on button "button" at bounding box center [558, 113] width 15 height 15
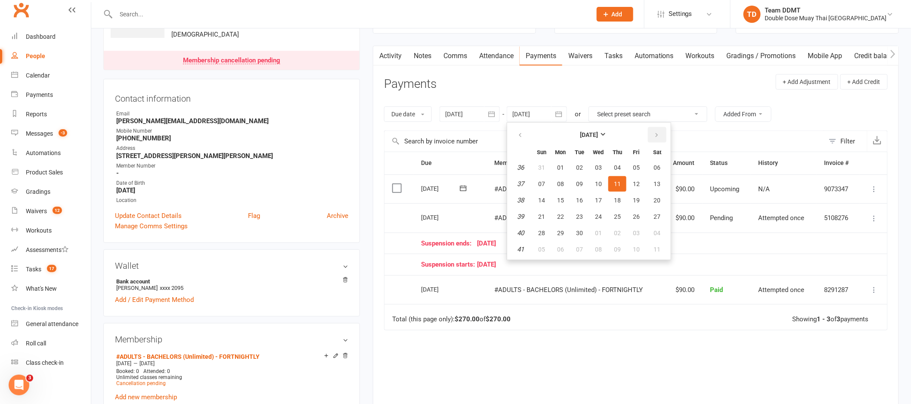
click at [649, 133] on button "button" at bounding box center [657, 134] width 19 height 15
click at [609, 246] on button "06" at bounding box center [617, 248] width 18 height 15
type input "06 Nov 2025"
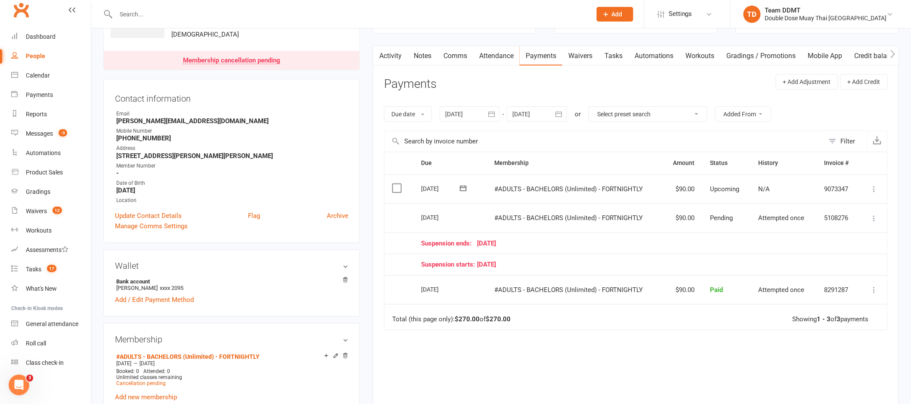
click at [427, 59] on link "Notes" at bounding box center [423, 56] width 30 height 20
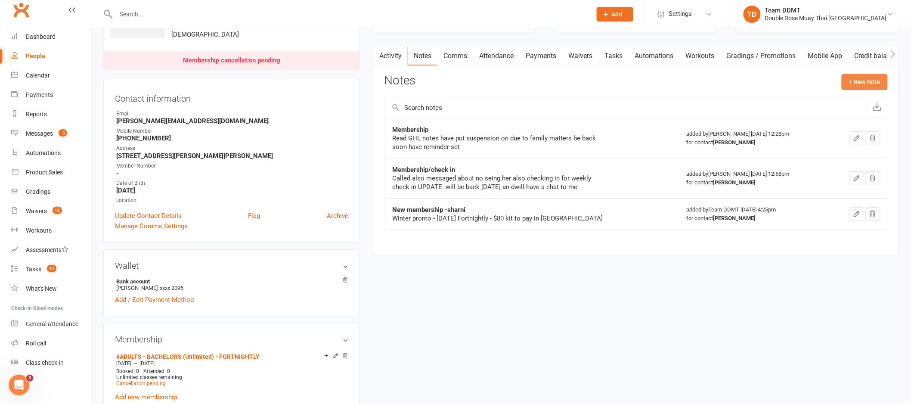
click at [879, 82] on button "+ New Note" at bounding box center [864, 81] width 46 height 15
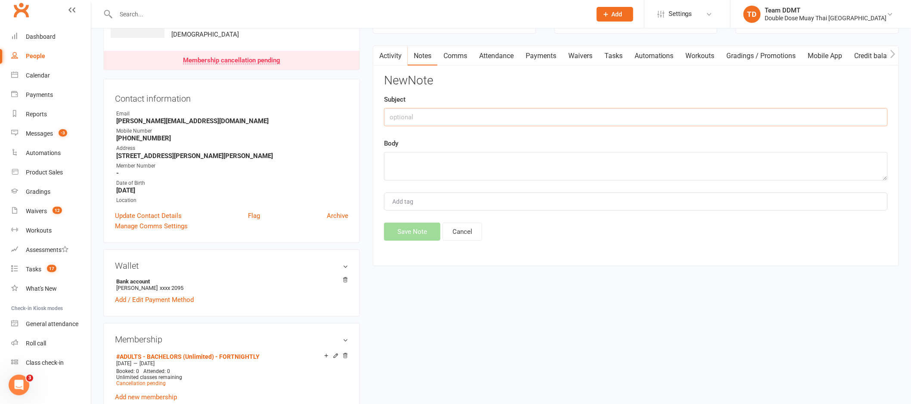
click at [579, 116] on input "text" at bounding box center [636, 117] width 504 height 18
type input "Cancellation -sharni"
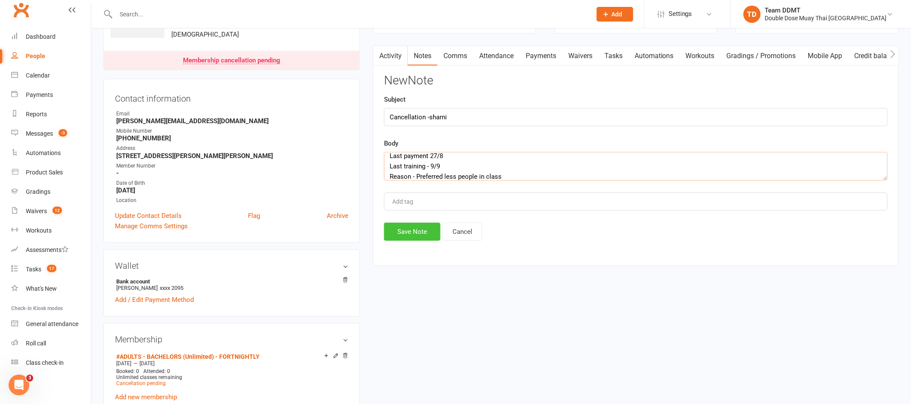
type textarea "Last payment 27/8 Last training - 9/9 Reason - Preferred less people in class"
click at [418, 232] on button "Save Note" at bounding box center [412, 232] width 56 height 18
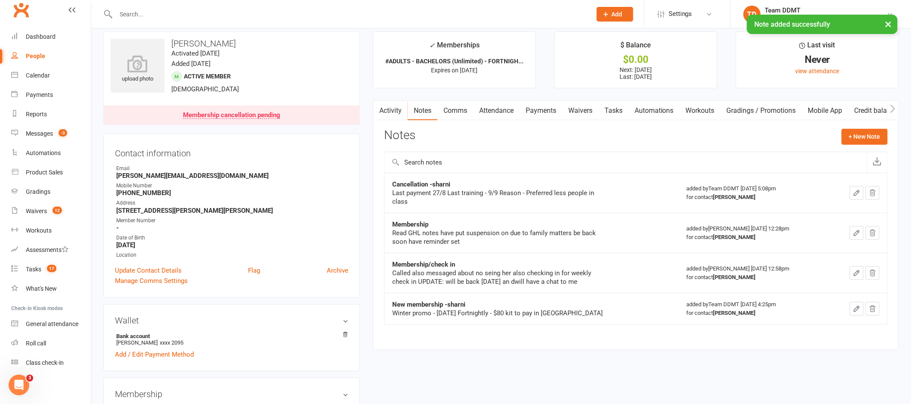
scroll to position [0, 0]
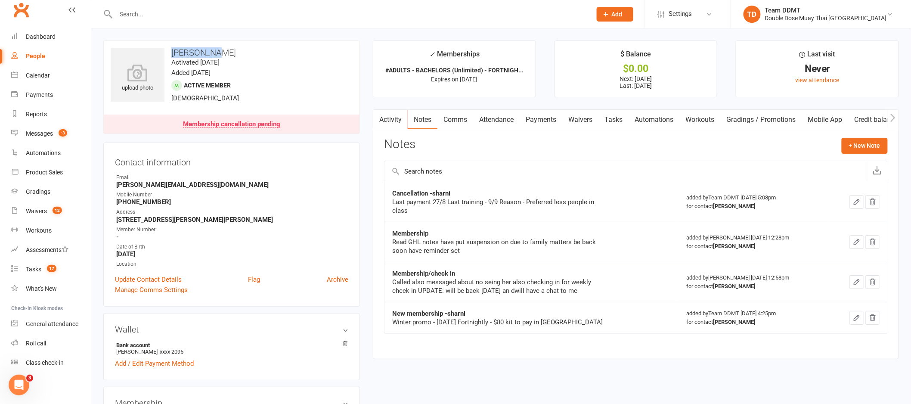
drag, startPoint x: 203, startPoint y: 54, endPoint x: 172, endPoint y: 53, distance: 31.4
click at [172, 53] on h3 "Lisa Ellis" at bounding box center [232, 52] width 242 height 9
copy h3 "Lisa Ellis"
click at [295, 80] on div "upload photo Lisa Ellis Activated 30 June, 2025 Added 24 June, 2025 Active memb…" at bounding box center [231, 86] width 257 height 93
click at [402, 118] on link "Activity" at bounding box center [390, 120] width 34 height 20
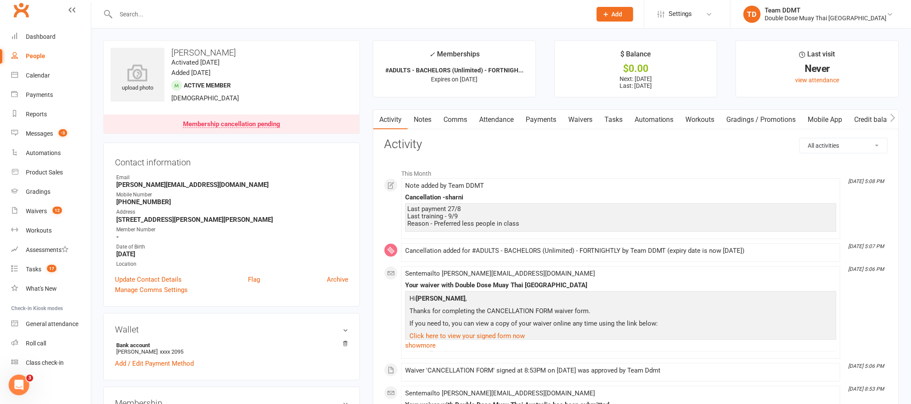
click at [454, 116] on link "Comms" at bounding box center [455, 120] width 36 height 20
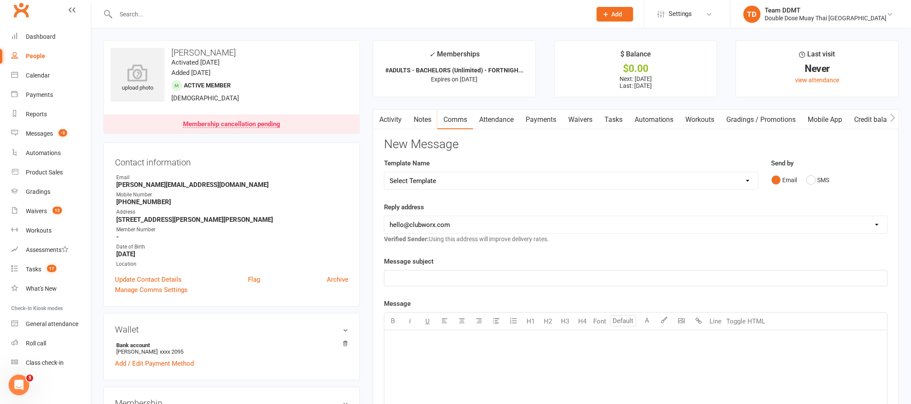
click at [805, 177] on div "Email SMS" at bounding box center [829, 180] width 116 height 16
click at [814, 179] on button "SMS" at bounding box center [817, 180] width 23 height 16
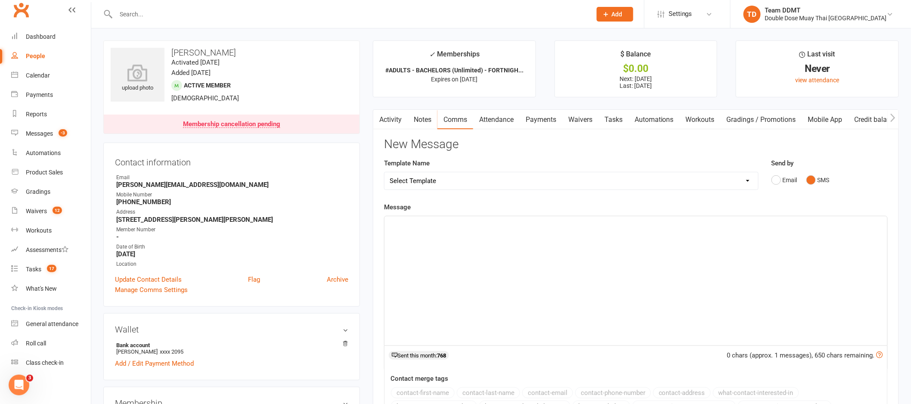
click at [695, 178] on select "Select Template [Email] Cancellation Confirmation Email [SMS] Cancellation Conf…" at bounding box center [571, 180] width 374 height 17
select select "1"
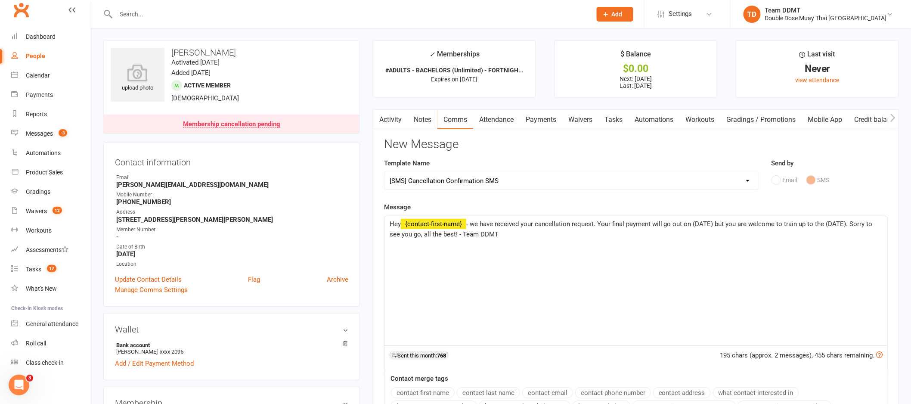
click at [713, 225] on span "- we have received your cancellation request. Your final payment will go out on…" at bounding box center [632, 229] width 485 height 18
click at [848, 224] on span "- we have received your cancellation request. Your final payment will go out on…" at bounding box center [632, 229] width 484 height 18
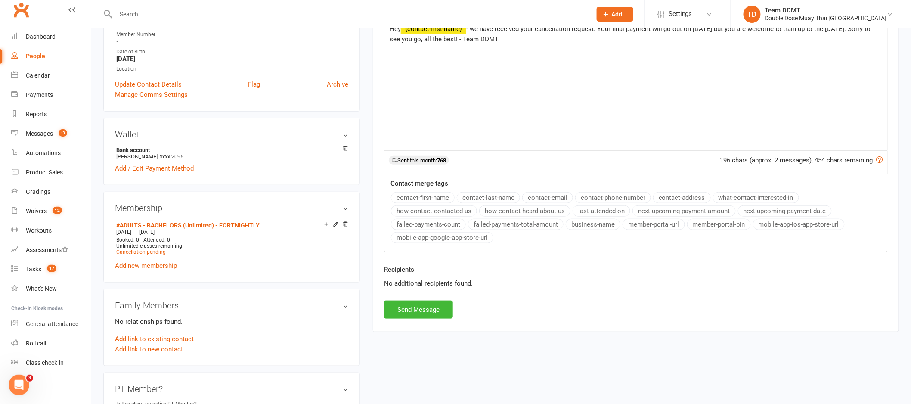
scroll to position [273, 0]
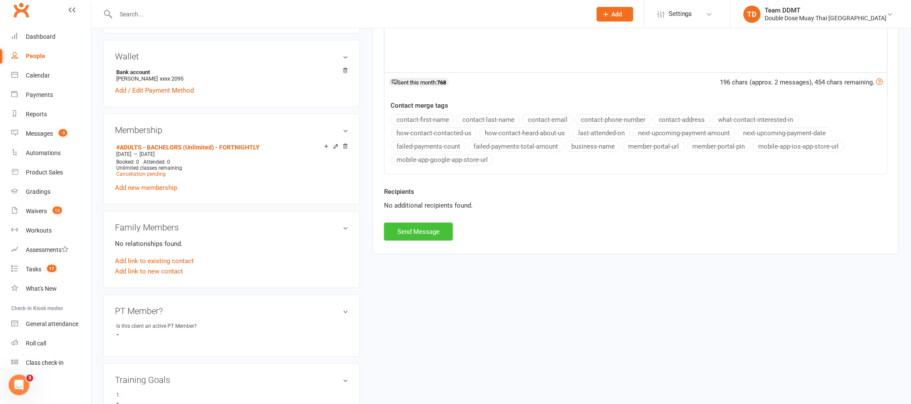
click at [434, 235] on button "Send Message" at bounding box center [418, 232] width 69 height 18
select select
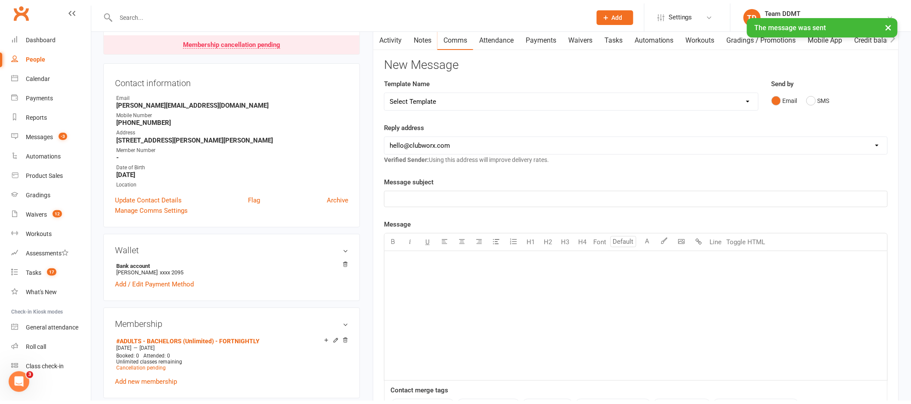
scroll to position [0, 0]
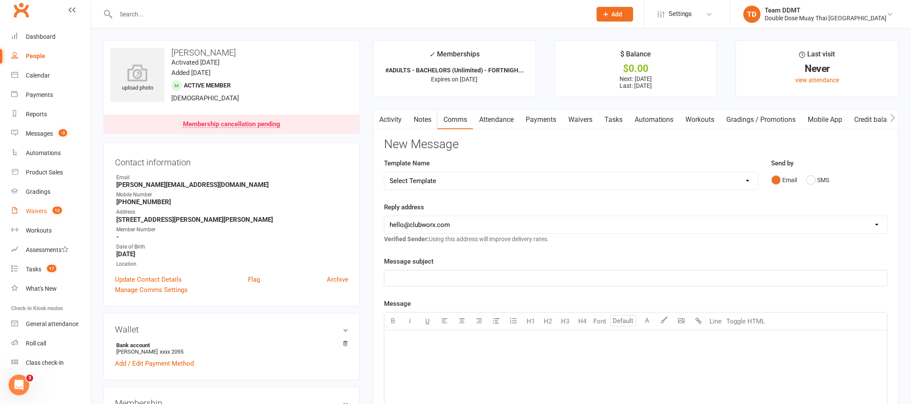
click at [46, 214] on link "Waivers 12" at bounding box center [51, 210] width 80 height 19
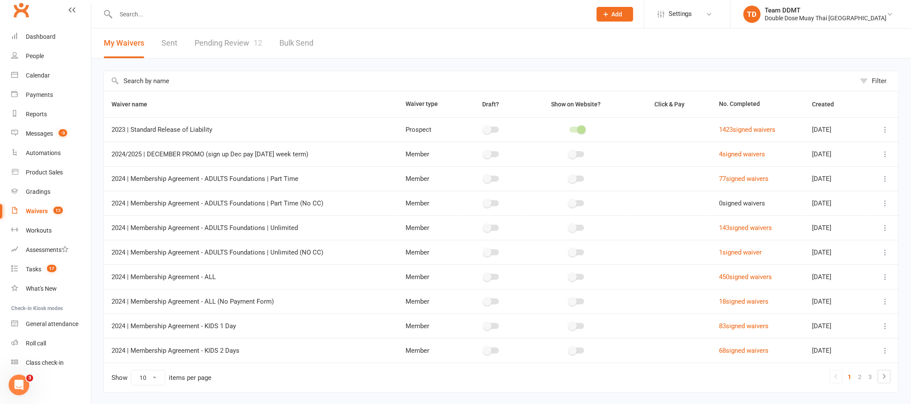
click at [226, 39] on link "Pending Review 12" at bounding box center [229, 43] width 68 height 30
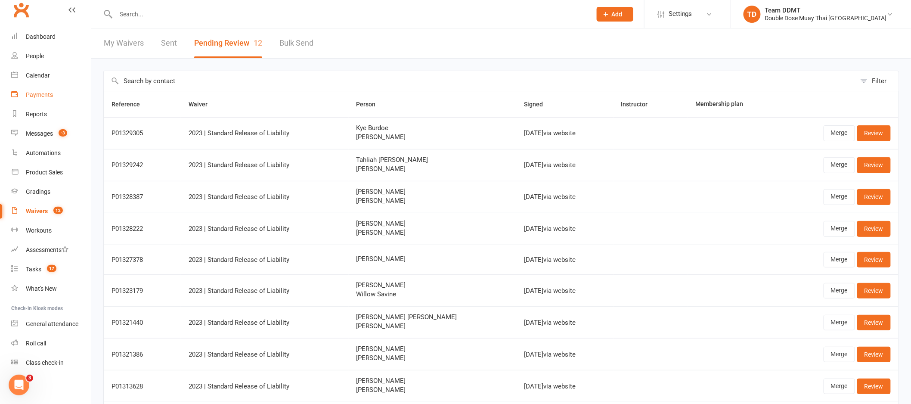
click at [34, 93] on div "Payments" at bounding box center [39, 94] width 27 height 7
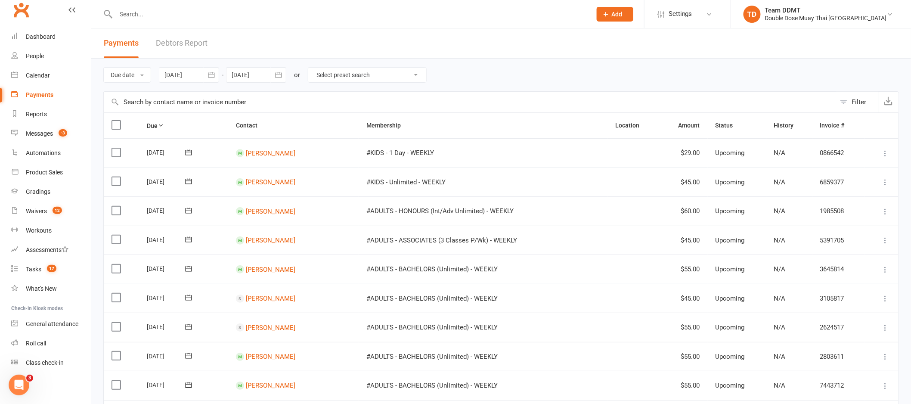
click at [180, 40] on link "Debtors Report" at bounding box center [182, 43] width 52 height 30
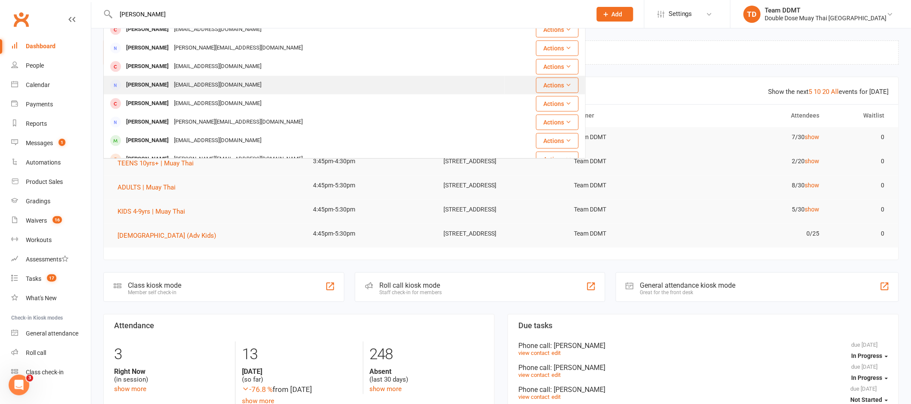
scroll to position [184, 0]
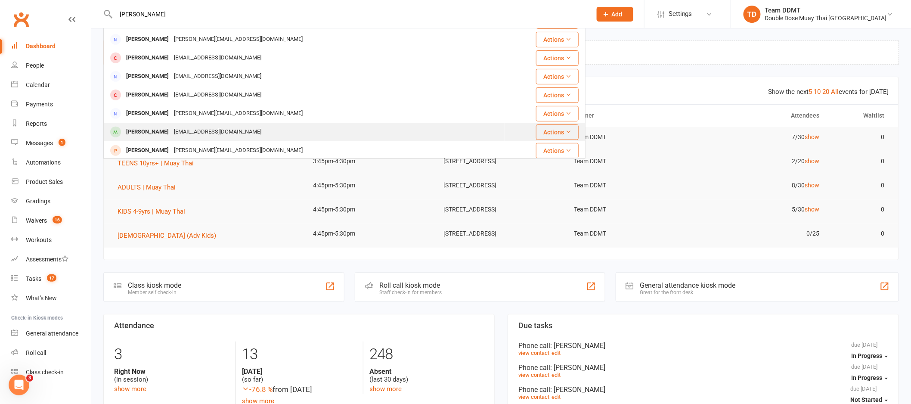
type input "[PERSON_NAME]"
click at [198, 131] on div "[EMAIL_ADDRESS][DOMAIN_NAME]" at bounding box center [217, 132] width 93 height 12
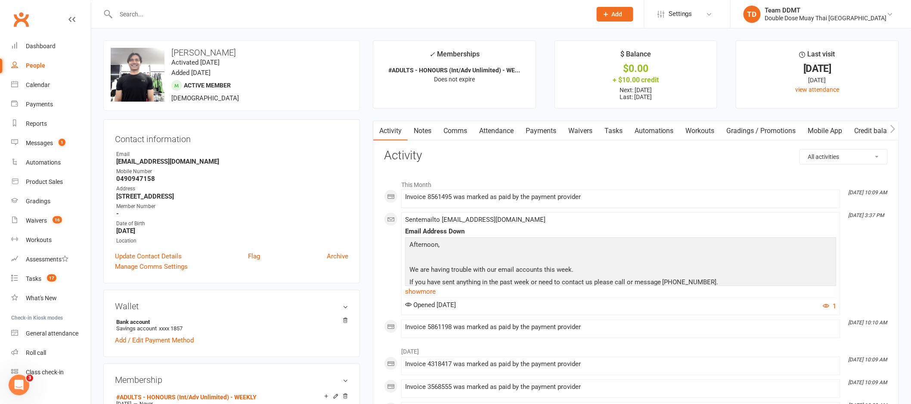
click at [206, 18] on input "text" at bounding box center [349, 14] width 472 height 12
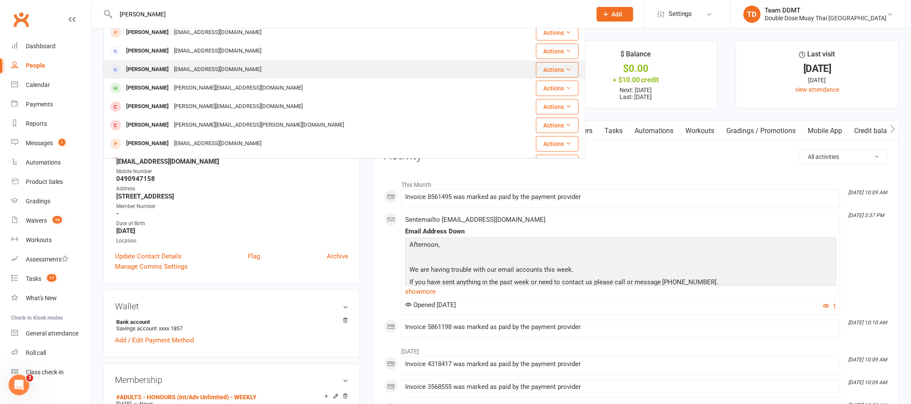
scroll to position [7, 0]
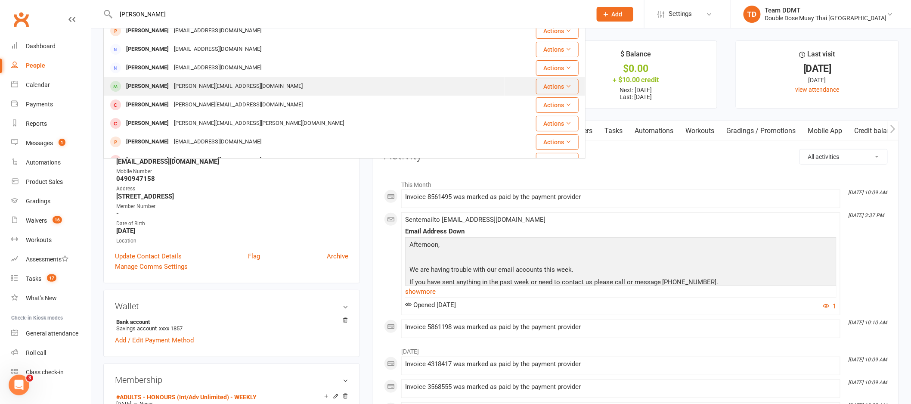
type input "[PERSON_NAME]"
click at [182, 85] on div "[PERSON_NAME][EMAIL_ADDRESS][DOMAIN_NAME]" at bounding box center [238, 86] width 134 height 12
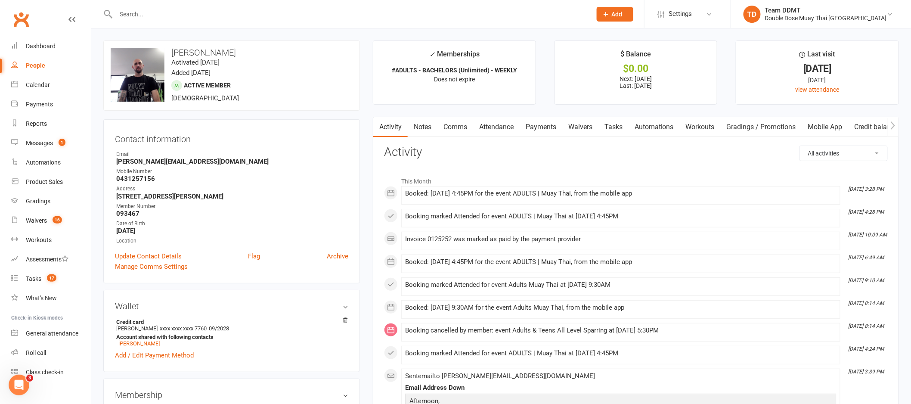
click at [158, 15] on input "text" at bounding box center [349, 14] width 472 height 12
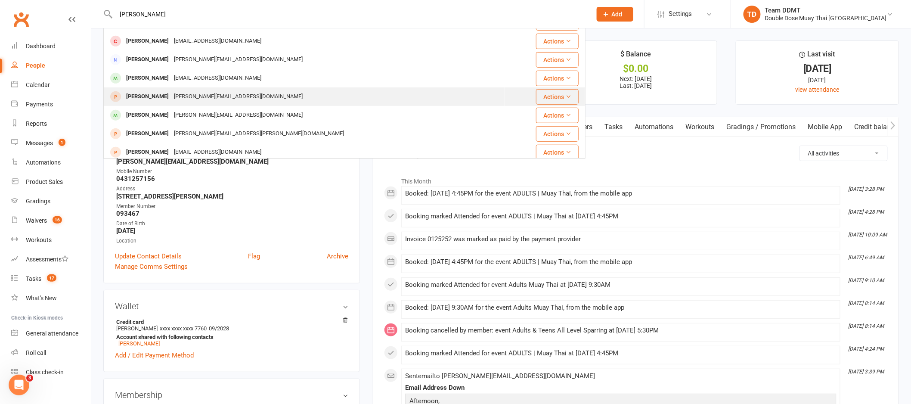
scroll to position [240, 0]
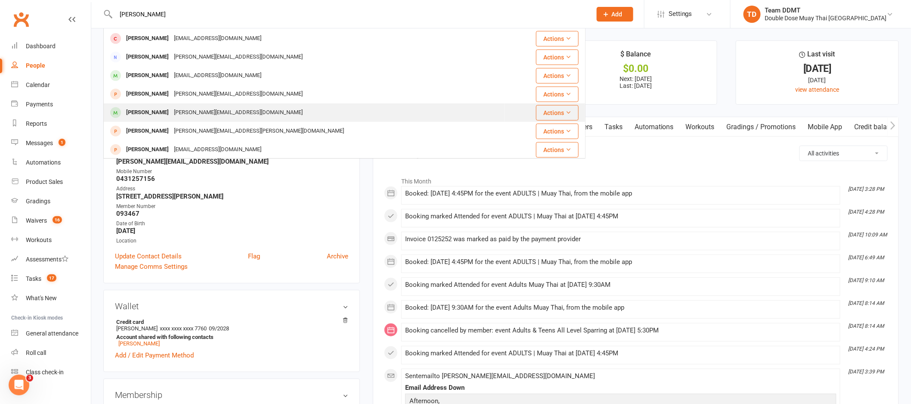
type input "adam"
click at [160, 109] on div "Asher Wisener" at bounding box center [148, 112] width 48 height 12
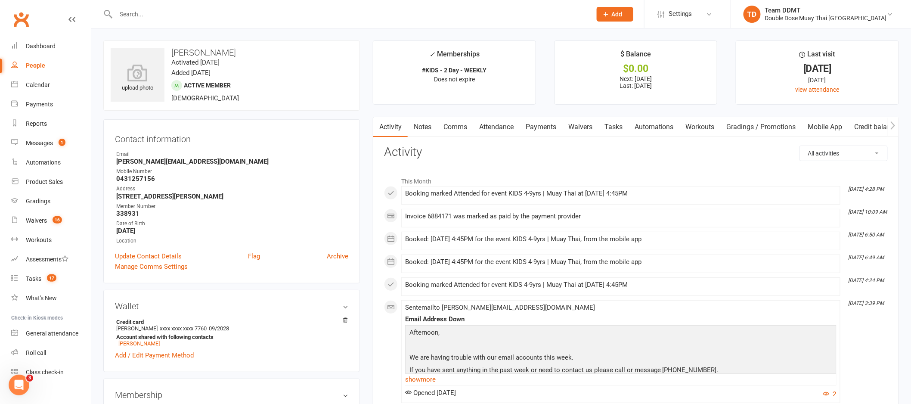
click at [165, 9] on input "text" at bounding box center [349, 14] width 472 height 12
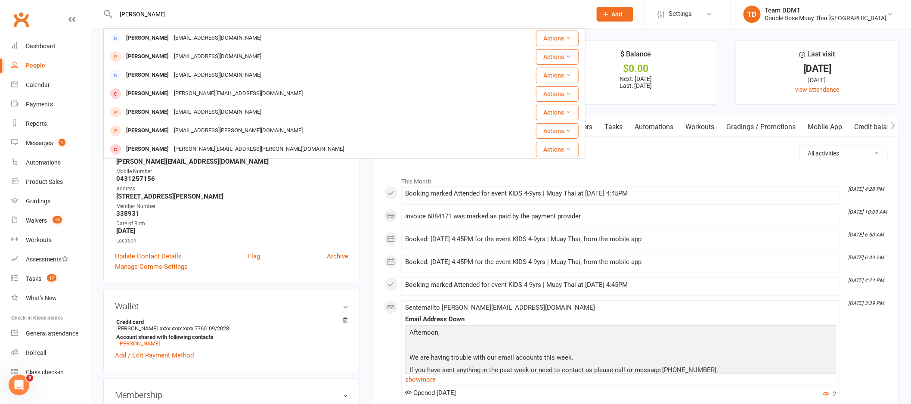
type input "adam"
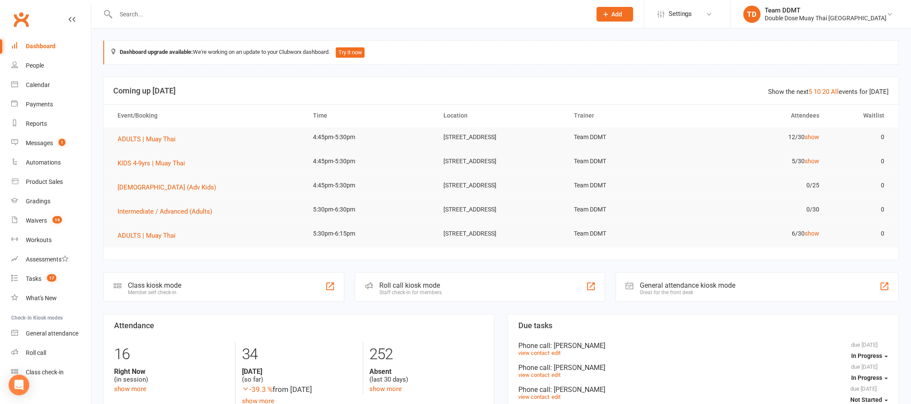
click at [154, 15] on input "text" at bounding box center [349, 14] width 472 height 12
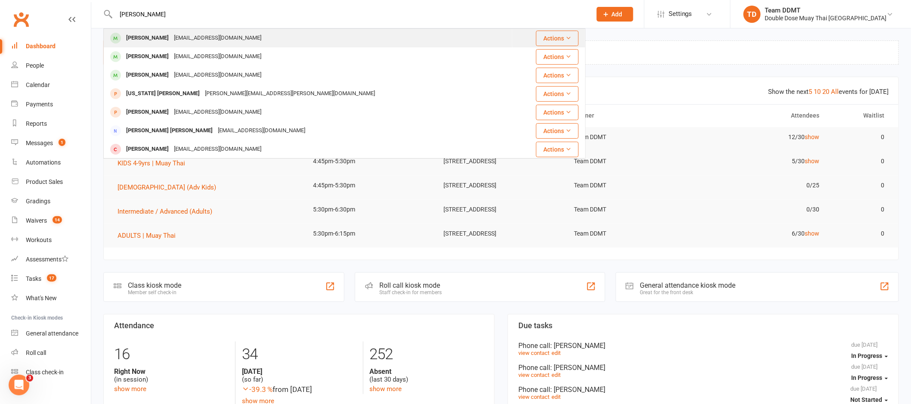
type input "archie lee"
click at [181, 40] on div "Jordan.mareerobertson@gmail.com" at bounding box center [217, 38] width 93 height 12
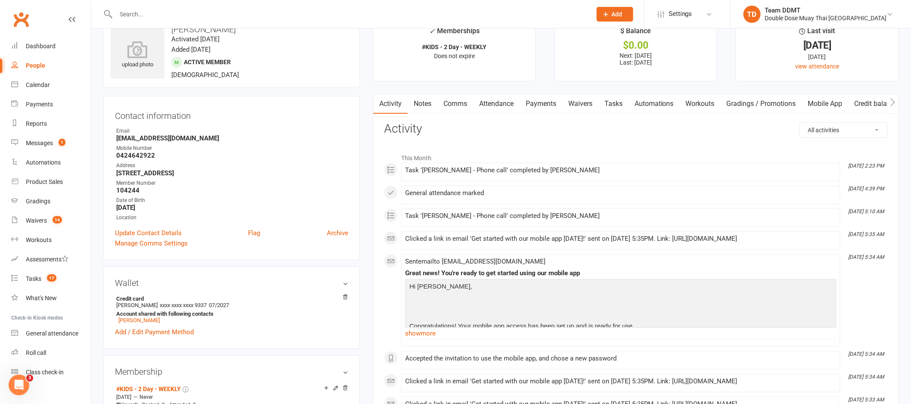
scroll to position [25, 0]
click at [549, 103] on link "Payments" at bounding box center [540, 102] width 43 height 20
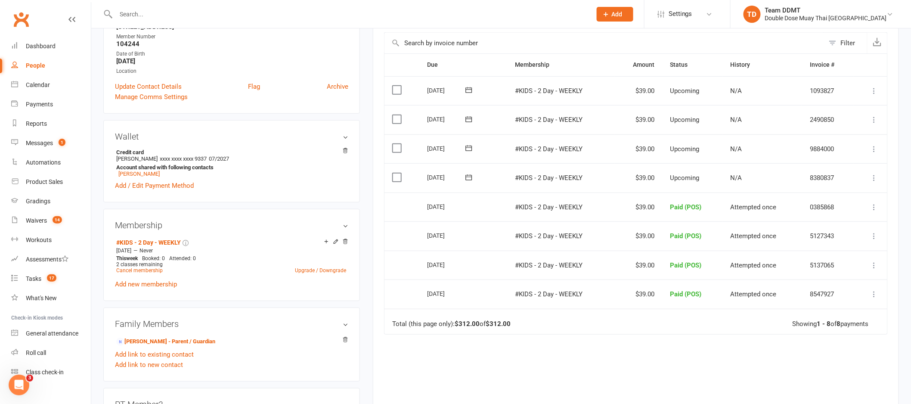
scroll to position [173, 0]
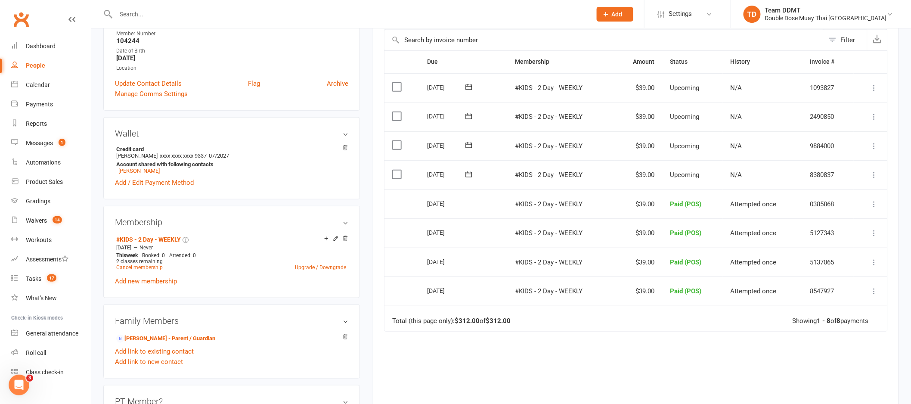
click at [876, 176] on icon at bounding box center [874, 174] width 9 height 9
click at [874, 175] on icon at bounding box center [874, 174] width 9 height 9
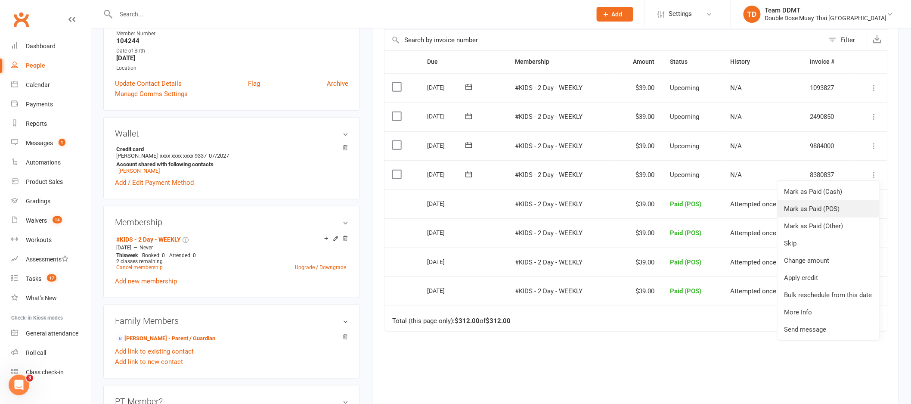
click at [815, 209] on link "Mark as Paid (POS)" at bounding box center [828, 208] width 102 height 17
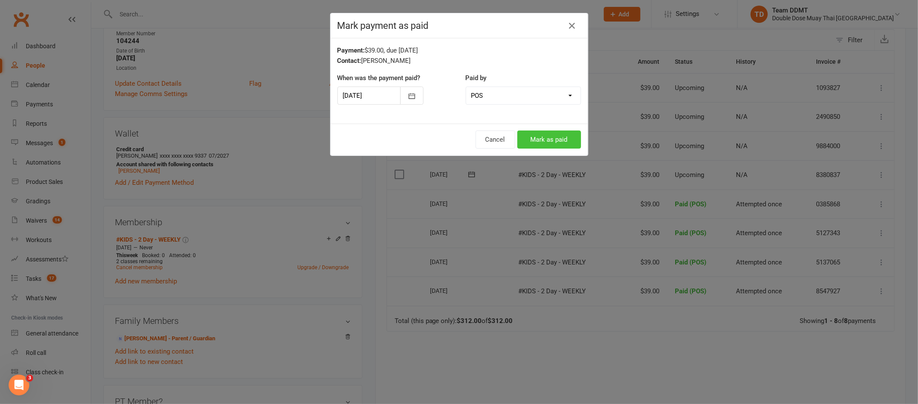
click at [537, 139] on button "Mark as paid" at bounding box center [549, 139] width 64 height 18
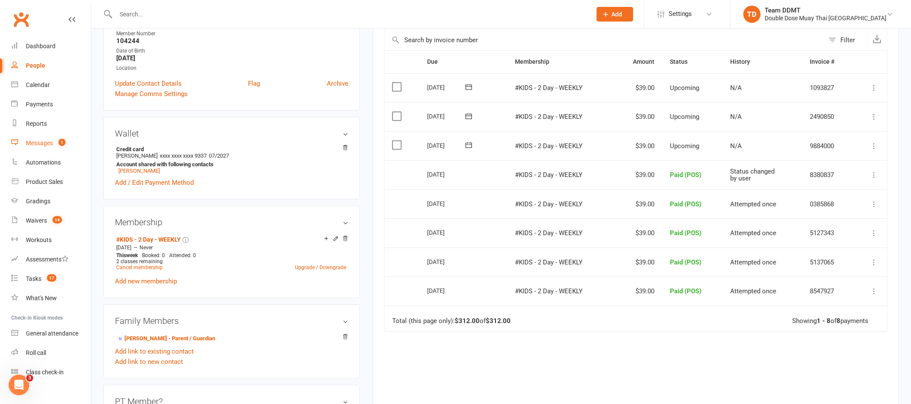
click at [43, 145] on div "Messages" at bounding box center [39, 142] width 27 height 7
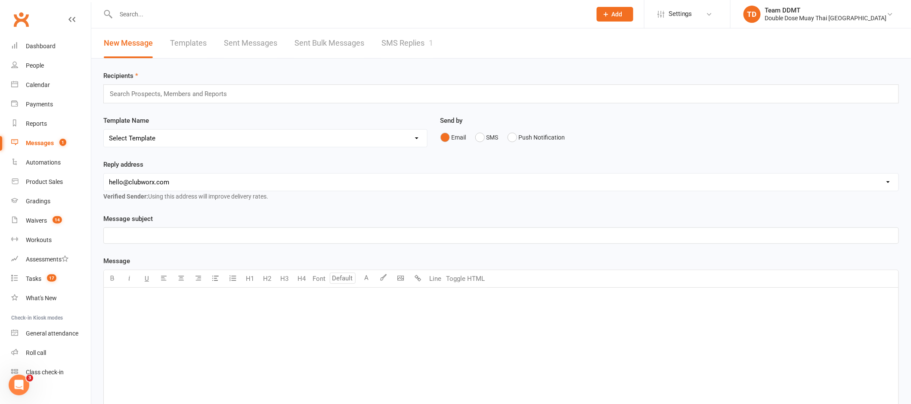
click at [402, 42] on link "SMS Replies 1" at bounding box center [407, 43] width 52 height 30
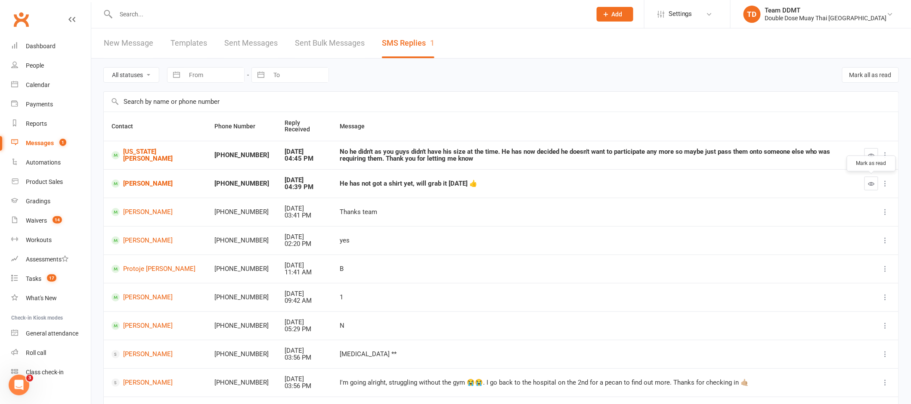
click at [868, 183] on icon "button" at bounding box center [871, 183] width 6 height 6
click at [161, 156] on link "Georgia Dudman" at bounding box center [154, 155] width 87 height 14
click at [0, 0] on div "Loading" at bounding box center [0, 0] width 0 height 0
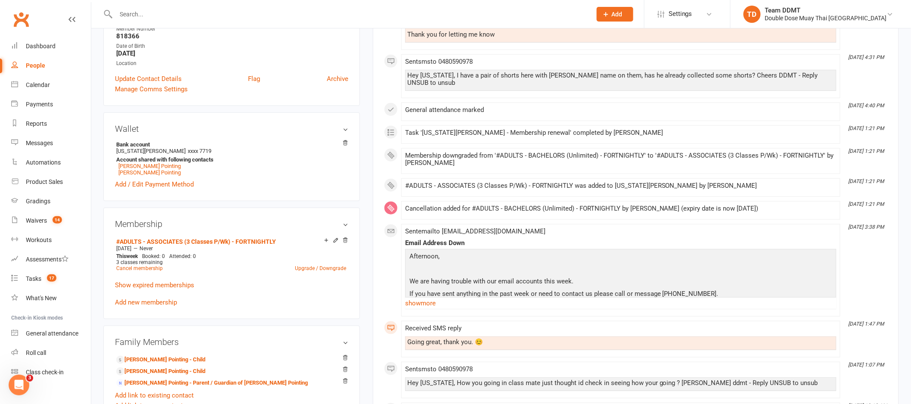
scroll to position [260, 0]
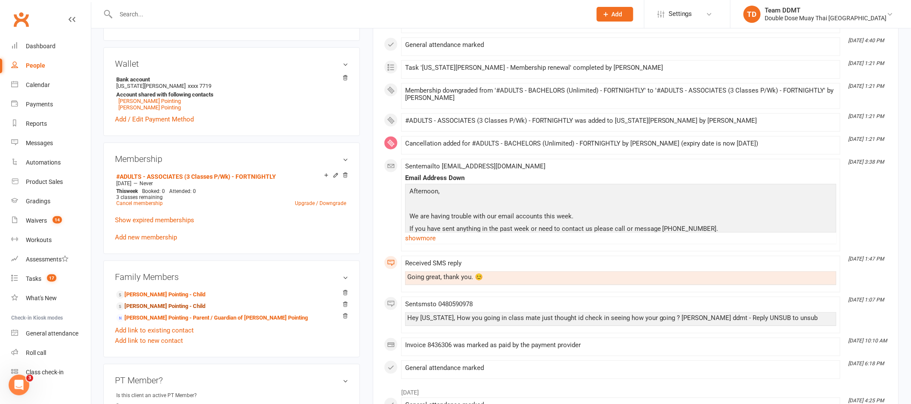
click at [159, 306] on link "Henry Pointing - Child" at bounding box center [160, 306] width 89 height 9
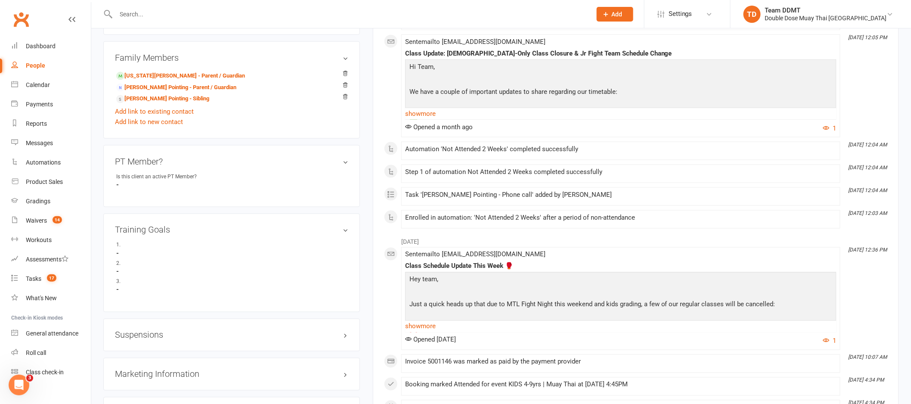
scroll to position [505, 0]
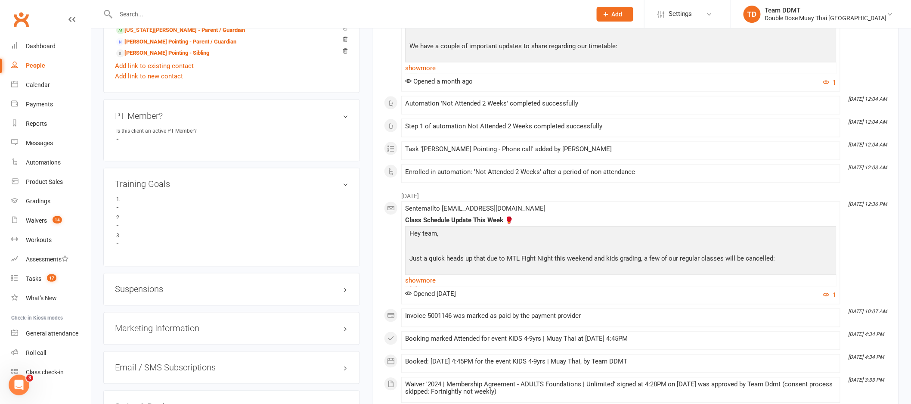
click at [158, 295] on div "Suspensions" at bounding box center [231, 289] width 257 height 33
click at [158, 294] on h3 "Suspensions" at bounding box center [231, 288] width 233 height 9
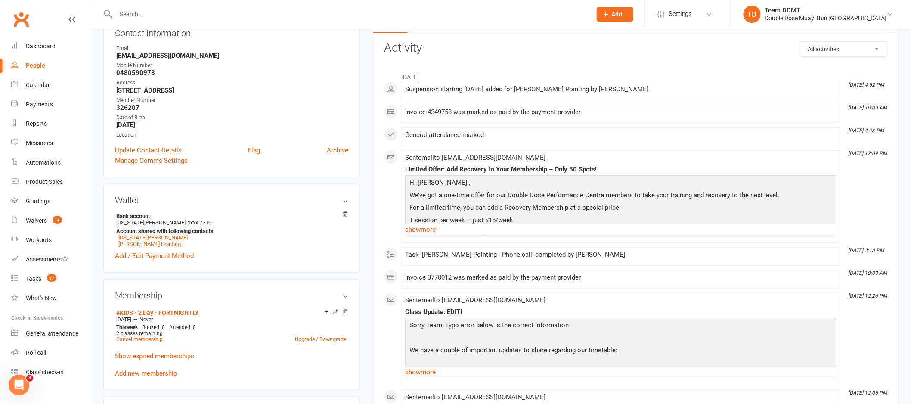
scroll to position [0, 0]
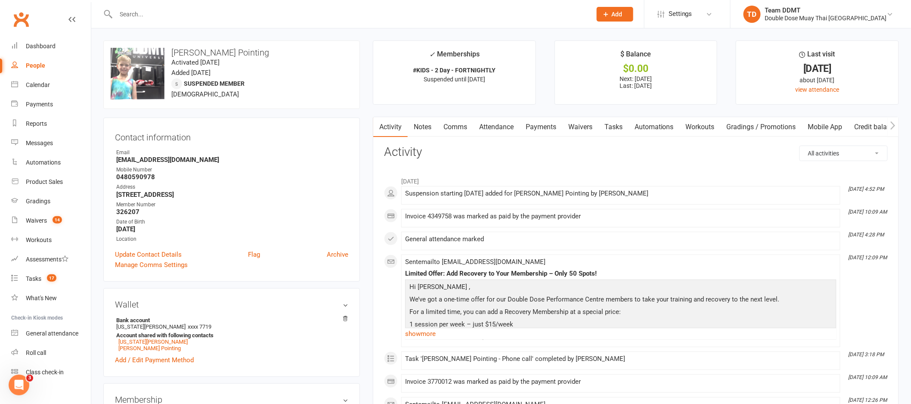
click at [426, 125] on link "Notes" at bounding box center [423, 127] width 30 height 20
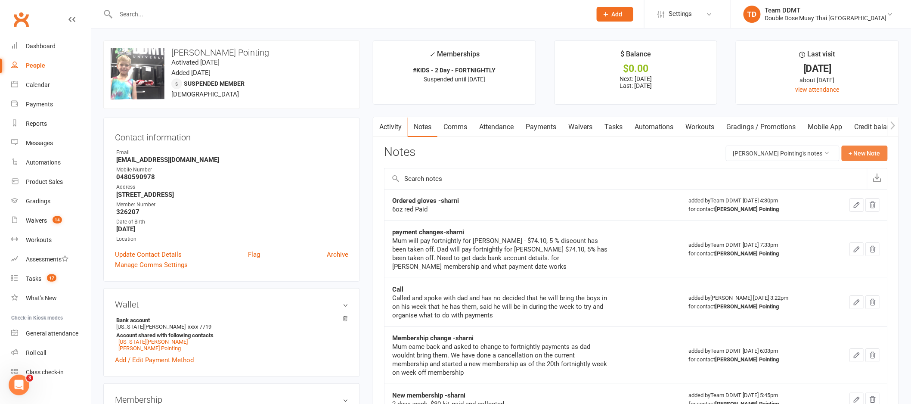
click at [855, 154] on button "+ New Note" at bounding box center [864, 152] width 46 height 15
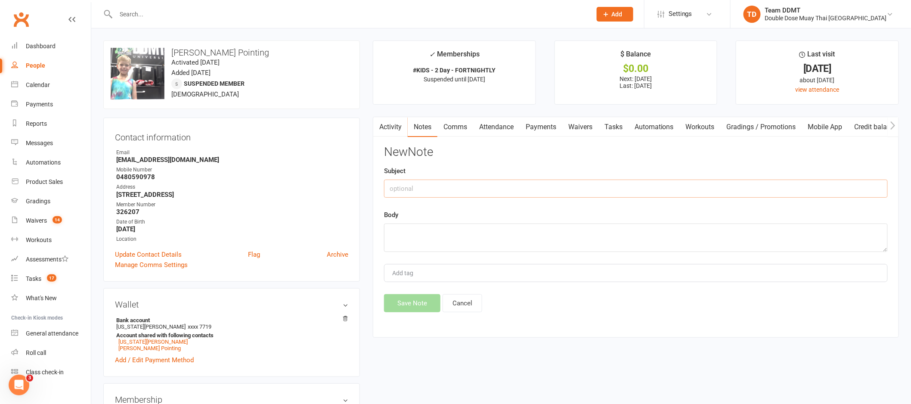
click at [763, 194] on input "text" at bounding box center [636, 188] width 504 height 18
type input "Shorts paid but not collected -sharni"
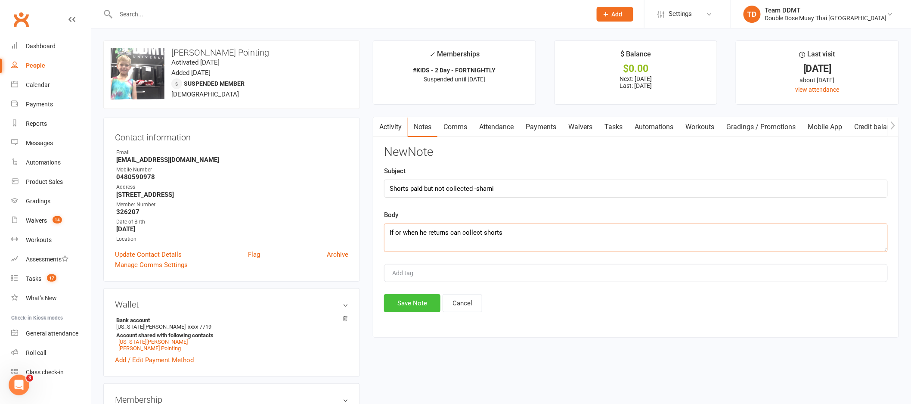
type textarea "If or when he returns can collect shorts"
click at [417, 302] on button "Save Note" at bounding box center [412, 303] width 56 height 18
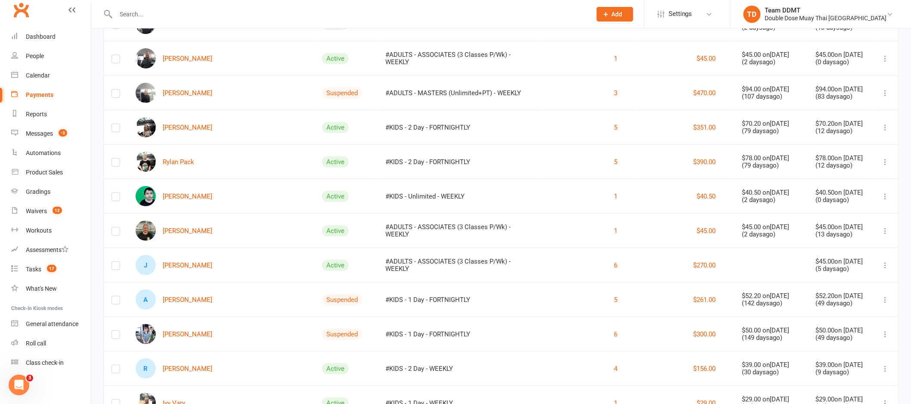
scroll to position [1398, 0]
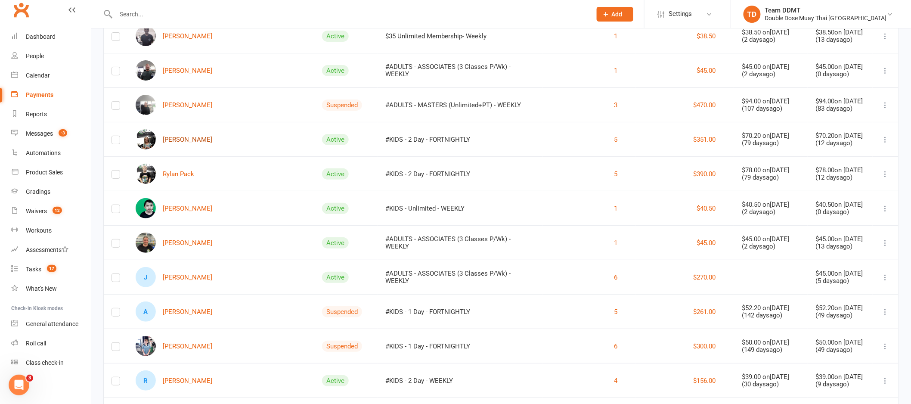
click at [192, 141] on link "Molly Pack" at bounding box center [174, 139] width 77 height 20
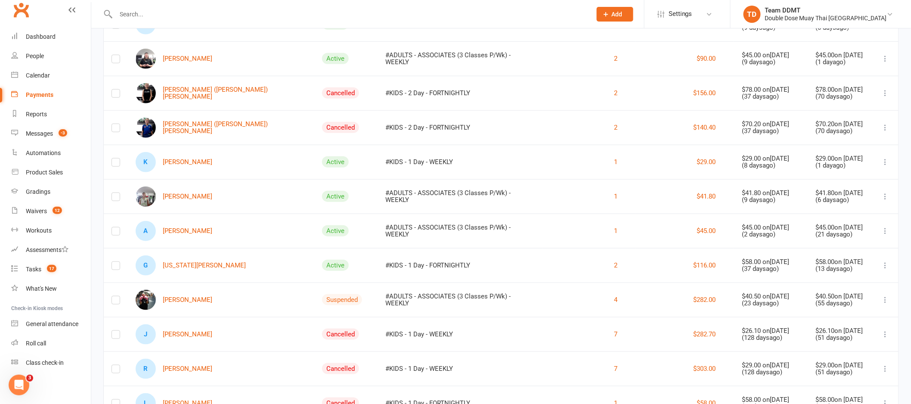
scroll to position [258, 0]
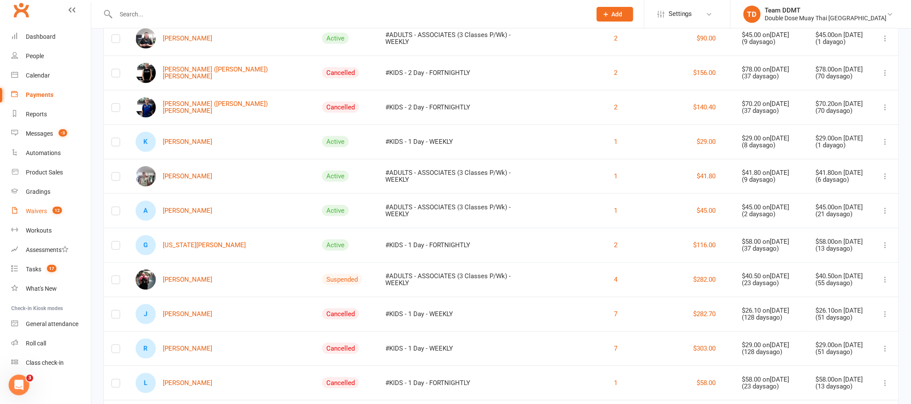
click at [39, 209] on div "Waivers" at bounding box center [36, 210] width 21 height 7
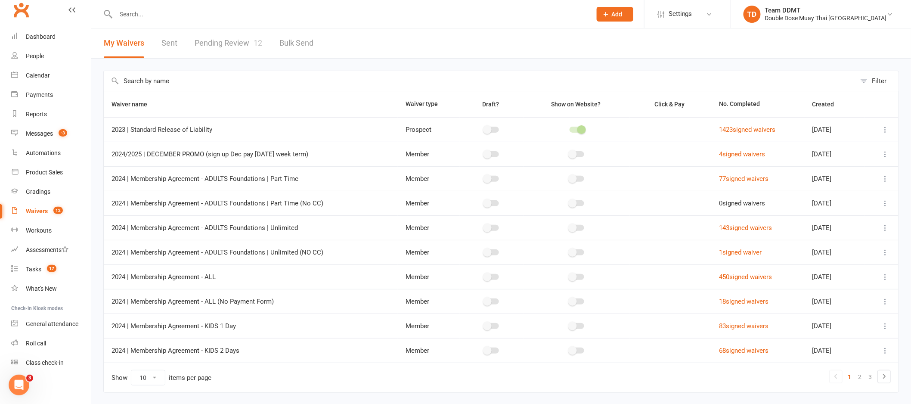
click at [235, 46] on link "Pending Review 12" at bounding box center [229, 43] width 68 height 30
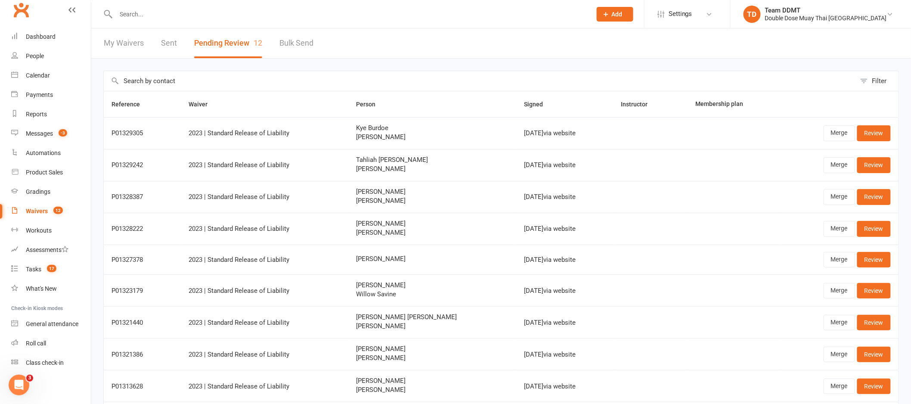
click at [173, 17] on input "text" at bounding box center [349, 14] width 472 height 12
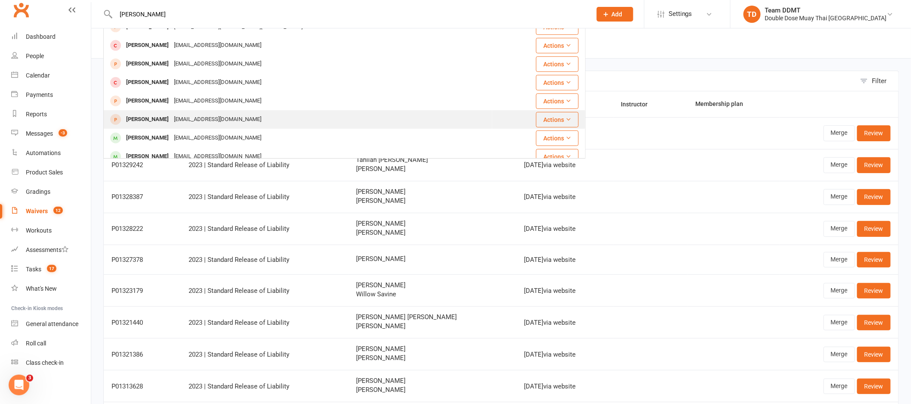
scroll to position [240, 0]
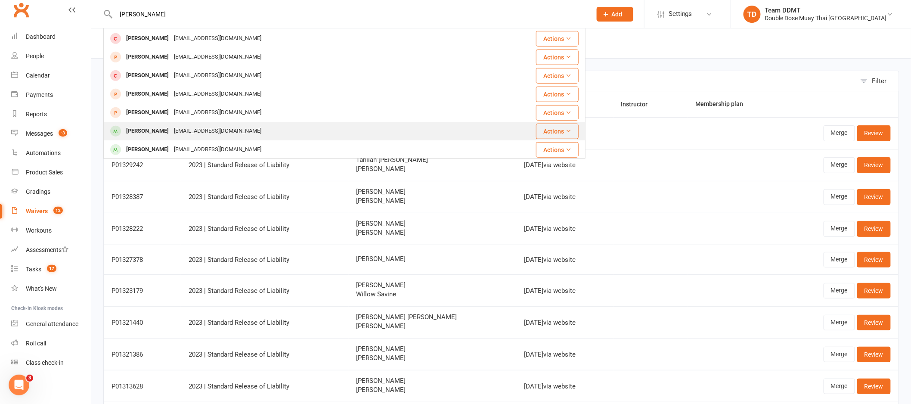
type input "liam"
click at [171, 131] on div "Andrewdeanclark@gmail.com" at bounding box center [217, 131] width 93 height 12
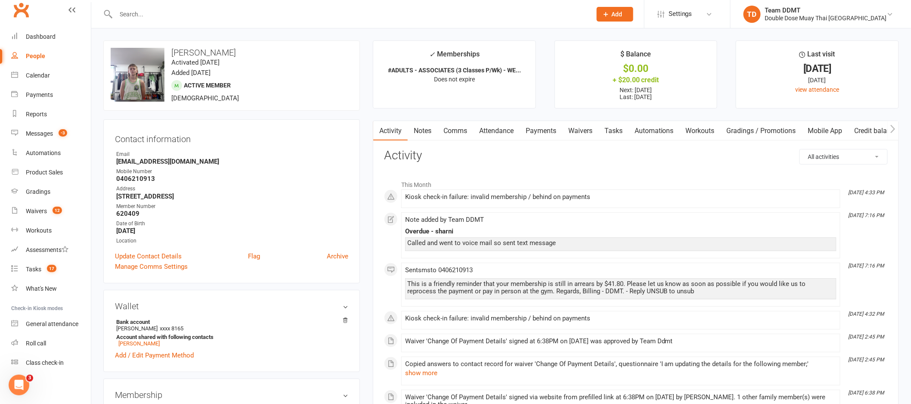
click at [537, 129] on link "Payments" at bounding box center [540, 131] width 43 height 20
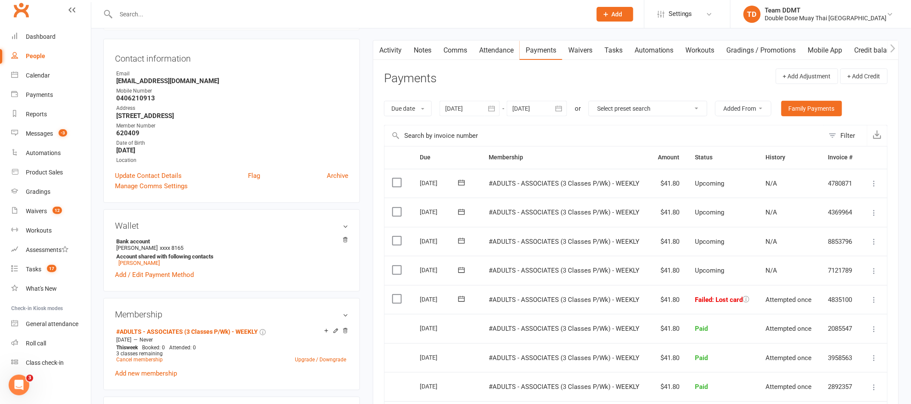
scroll to position [93, 0]
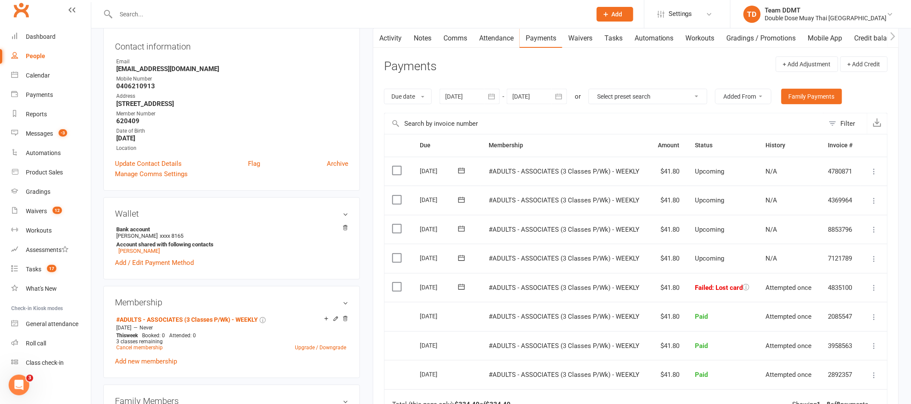
click at [464, 289] on icon at bounding box center [461, 287] width 6 height 6
click at [546, 370] on span "15" at bounding box center [549, 370] width 7 height 7
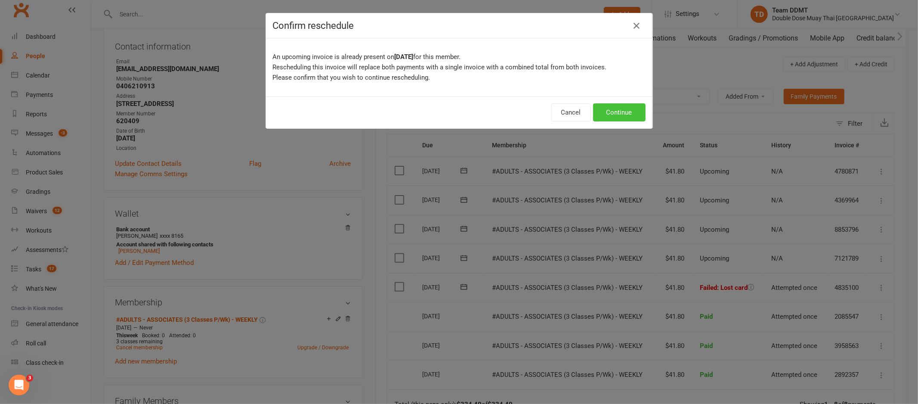
click at [617, 111] on button "Continue" at bounding box center [619, 112] width 53 height 18
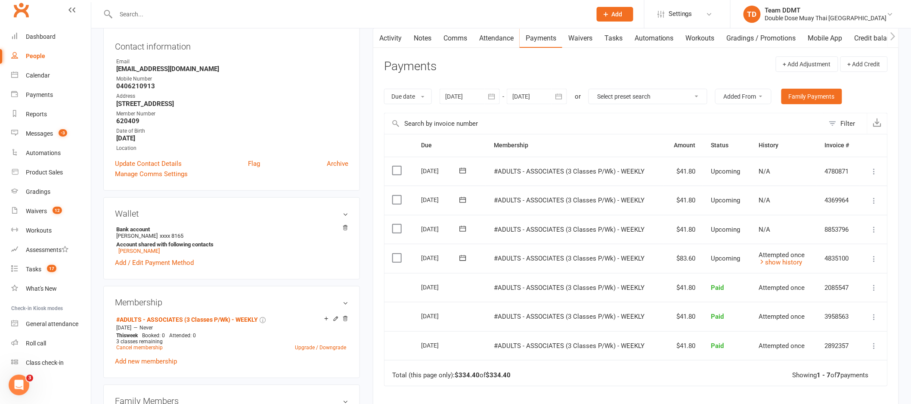
click at [587, 37] on link "Waivers" at bounding box center [580, 38] width 36 height 20
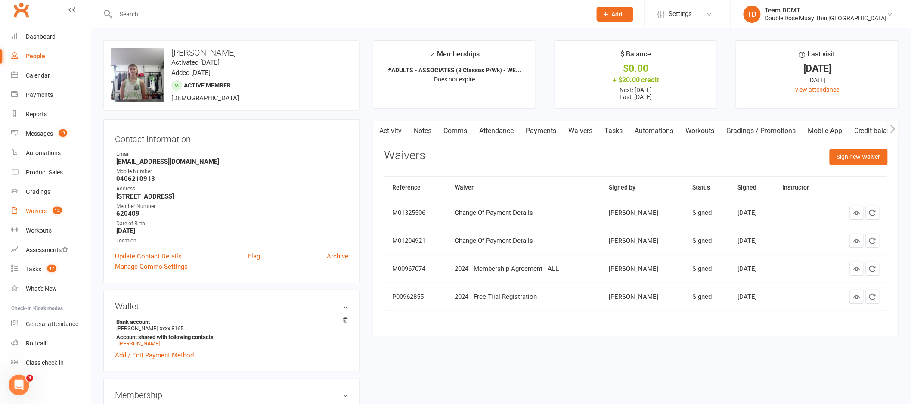
click at [27, 213] on div "Waivers" at bounding box center [36, 210] width 21 height 7
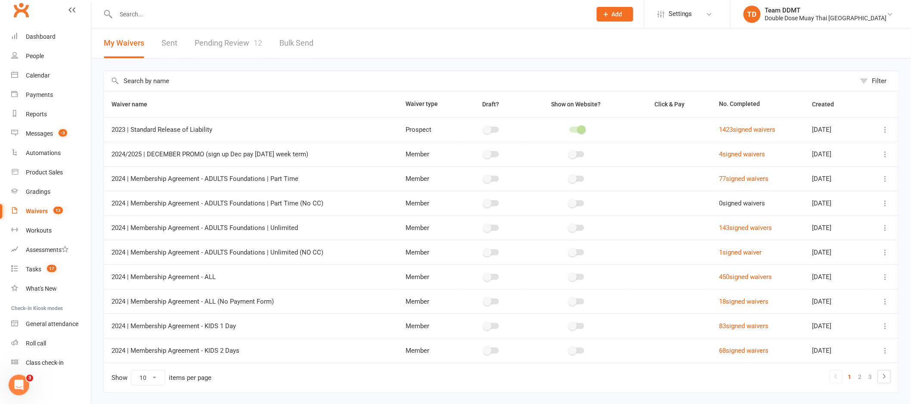
click at [226, 45] on link "Pending Review 12" at bounding box center [229, 43] width 68 height 30
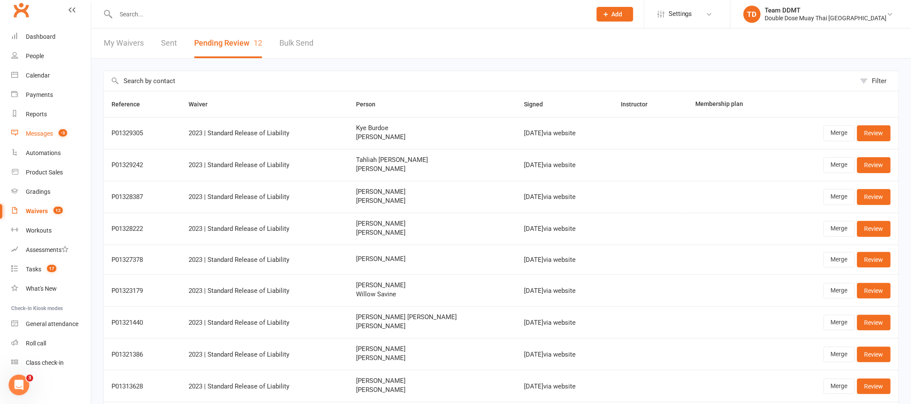
click at [37, 130] on div "Messages" at bounding box center [39, 133] width 27 height 7
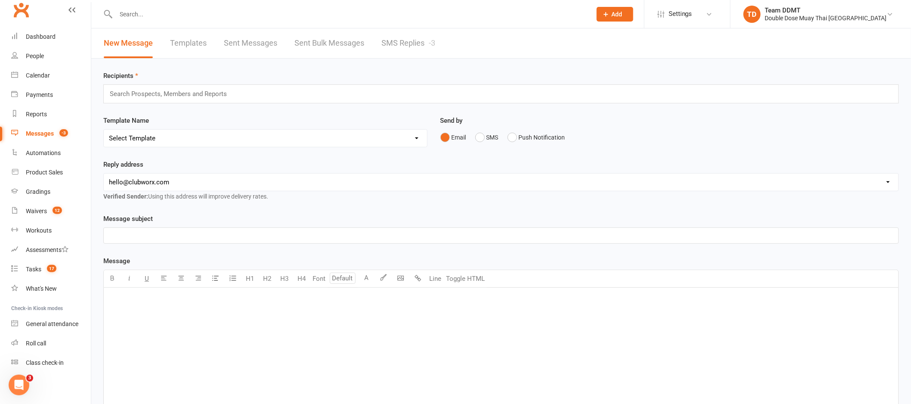
click at [415, 40] on link "SMS Replies -3" at bounding box center [408, 43] width 54 height 30
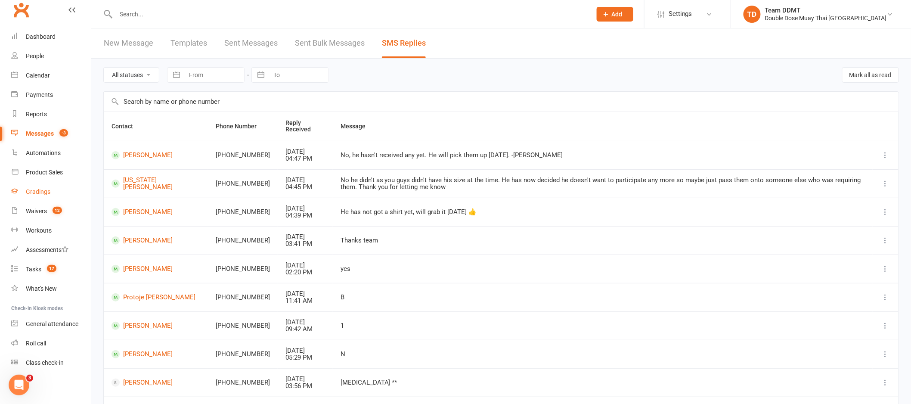
click at [43, 192] on div "Gradings" at bounding box center [38, 191] width 25 height 7
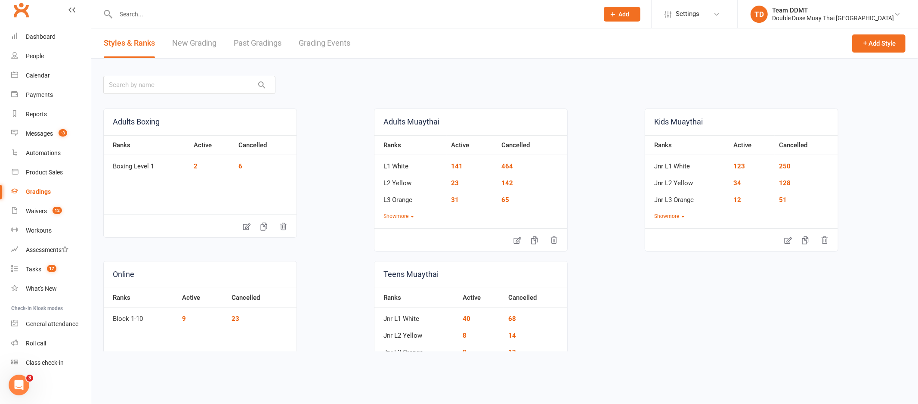
click at [261, 40] on link "Past Gradings" at bounding box center [258, 43] width 48 height 30
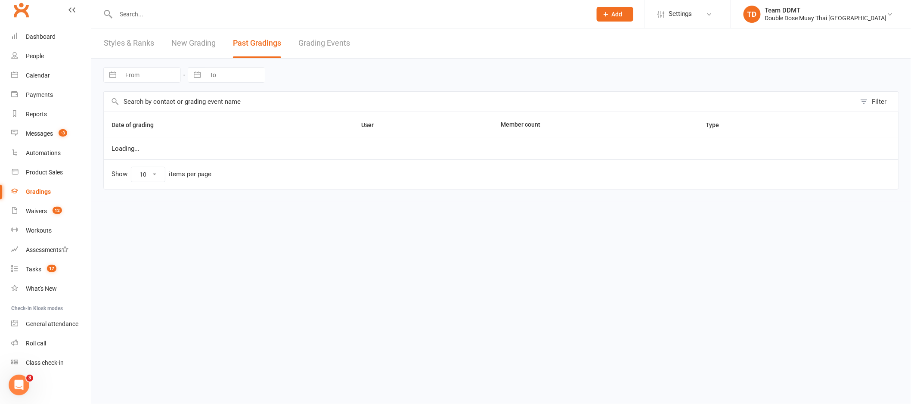
click at [324, 42] on link "Grading Events" at bounding box center [324, 43] width 52 height 30
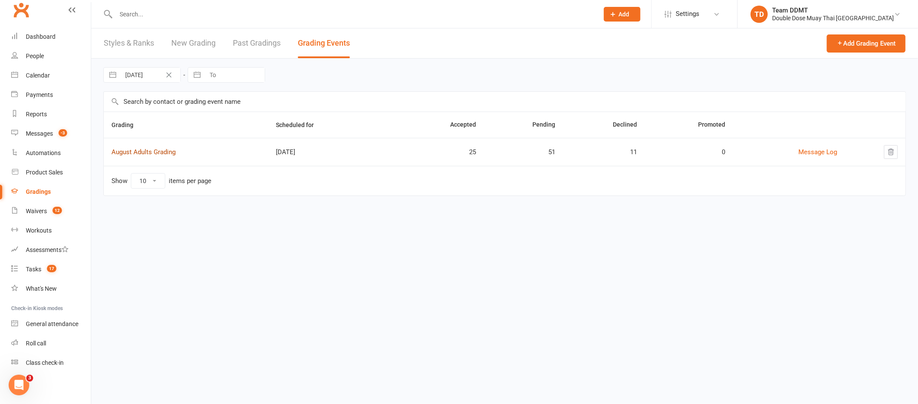
click at [154, 154] on link "August Adults Grading" at bounding box center [143, 152] width 64 height 8
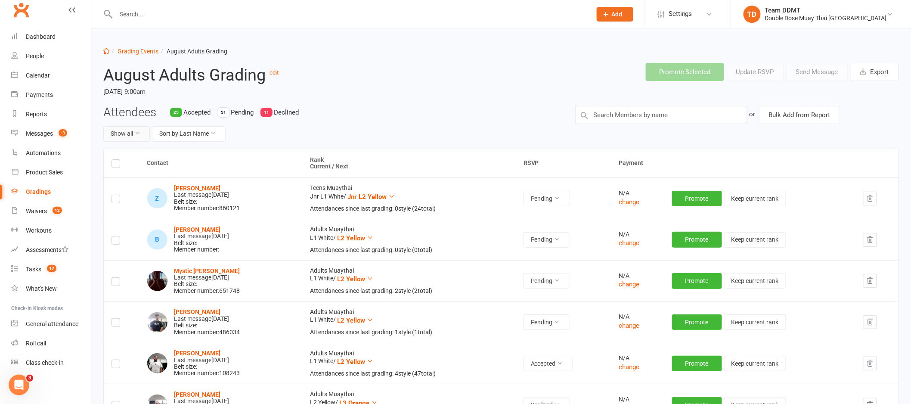
click at [129, 132] on button "Show all" at bounding box center [126, 133] width 46 height 15
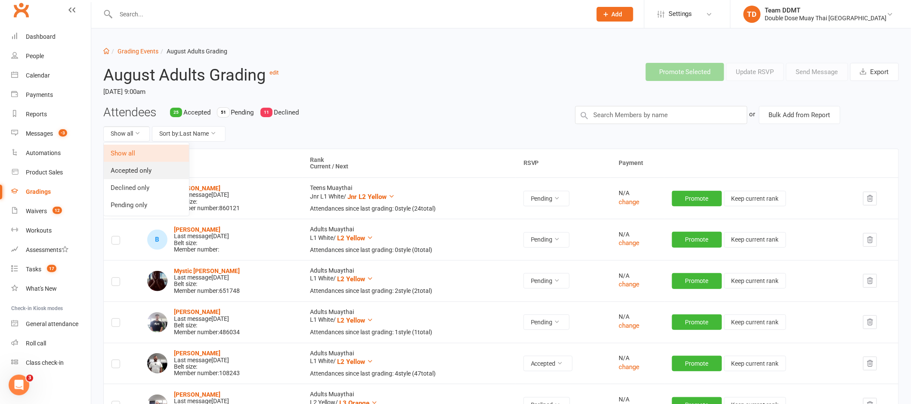
click at [146, 173] on link "Accepted only" at bounding box center [146, 170] width 85 height 17
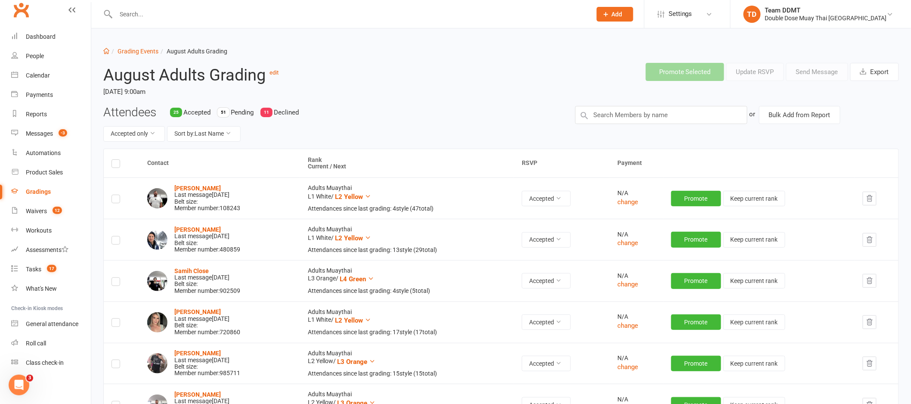
click at [217, 125] on div "Attendees 25 Accepted 51 Pending 11 Declined Accepted only Sort by: Last Name" at bounding box center [333, 127] width 472 height 43
click at [215, 134] on button "Sort by: Last Name" at bounding box center [204, 133] width 74 height 15
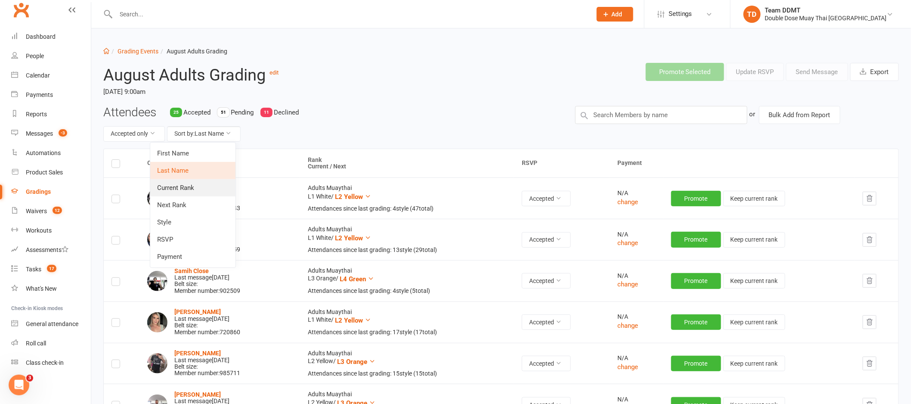
click at [181, 189] on link "Current Rank" at bounding box center [192, 187] width 85 height 17
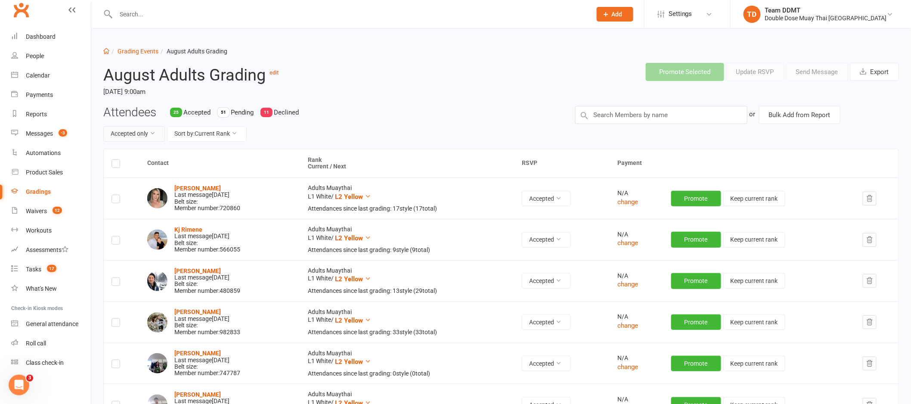
click at [128, 133] on button "Accepted only" at bounding box center [134, 133] width 62 height 15
click at [112, 211] on link "Pending only" at bounding box center [115, 204] width 85 height 17
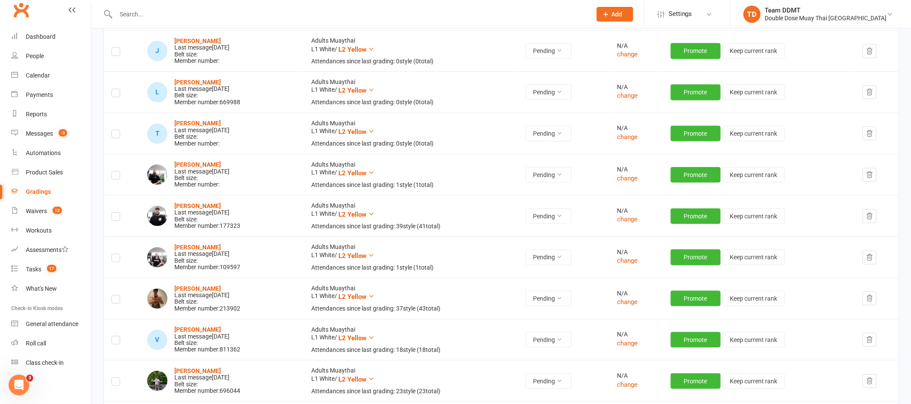
scroll to position [189, 0]
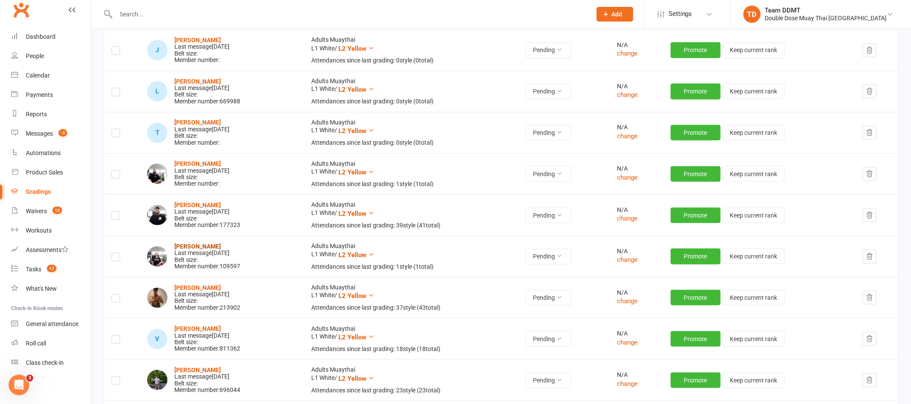
click at [200, 245] on strong "Charlotte Rayle" at bounding box center [197, 246] width 46 height 7
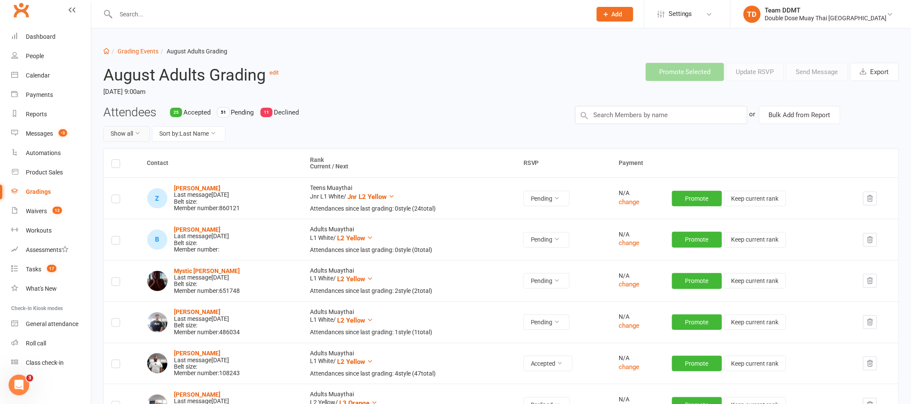
click at [119, 136] on button "Show all" at bounding box center [126, 133] width 46 height 15
click at [142, 202] on link "Pending only" at bounding box center [146, 204] width 85 height 17
click at [207, 130] on button "Sort by: Last Name" at bounding box center [201, 133] width 74 height 15
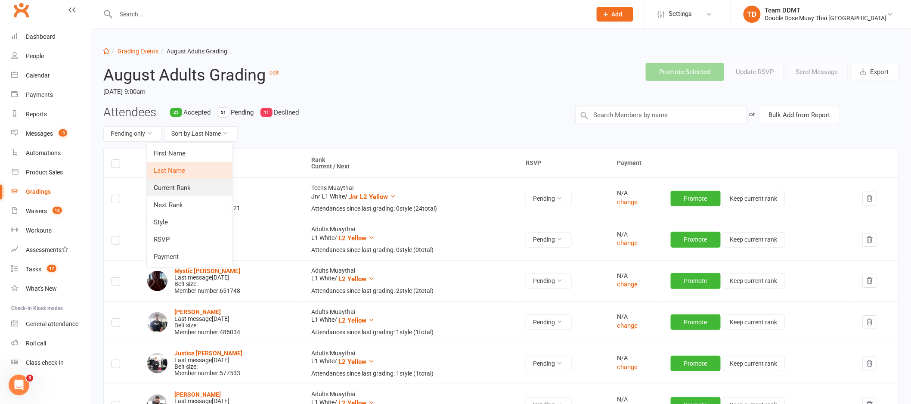
click at [184, 189] on link "Current Rank" at bounding box center [189, 187] width 85 height 17
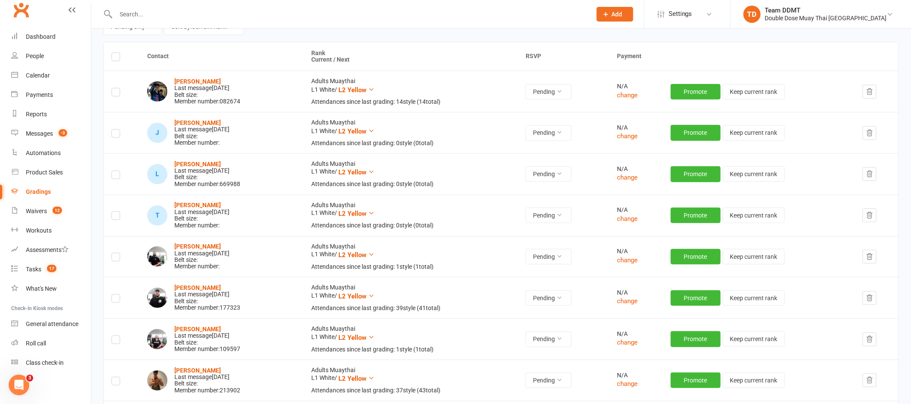
scroll to position [159, 0]
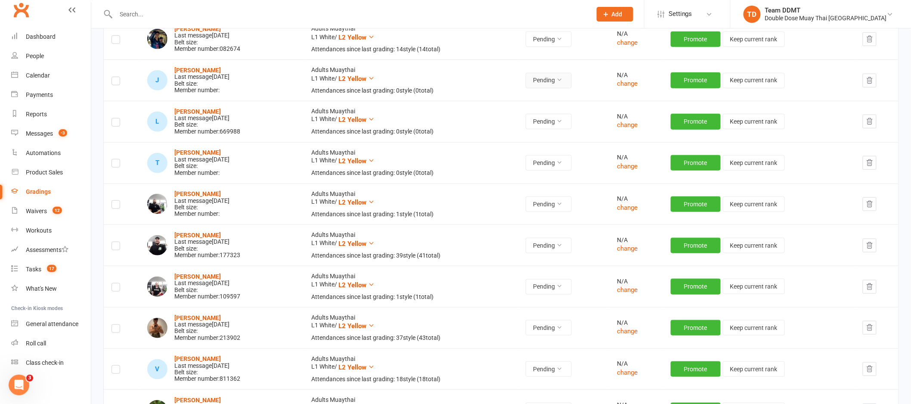
click at [560, 80] on button "Pending" at bounding box center [549, 80] width 46 height 15
click at [501, 118] on link "Declined" at bounding box center [527, 116] width 85 height 17
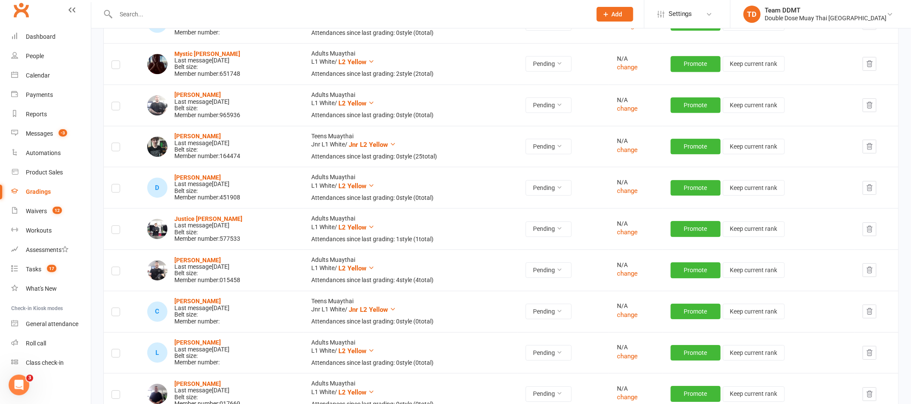
scroll to position [792, 0]
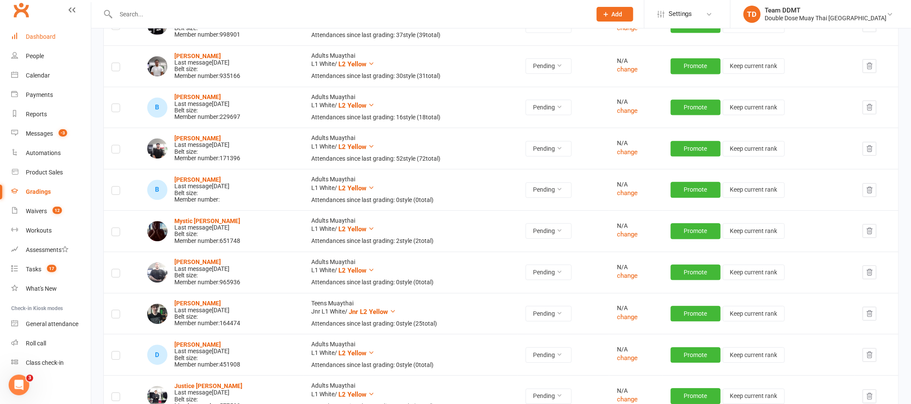
click at [37, 33] on div "Dashboard" at bounding box center [41, 36] width 30 height 7
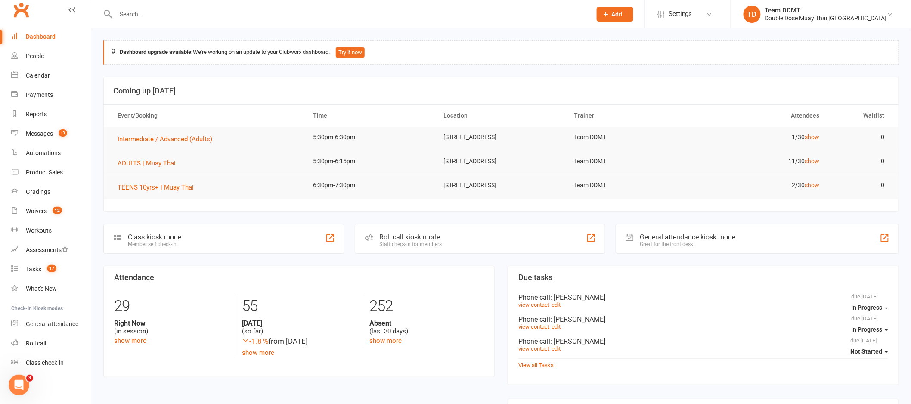
click at [144, 16] on input "text" at bounding box center [349, 14] width 472 height 12
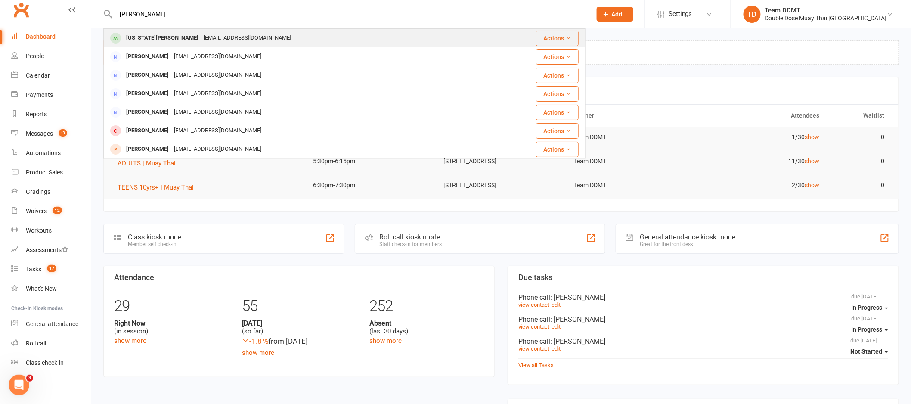
type input "georage doyle"
click at [201, 38] on div "Doyle9877@yahoo.com" at bounding box center [247, 38] width 93 height 12
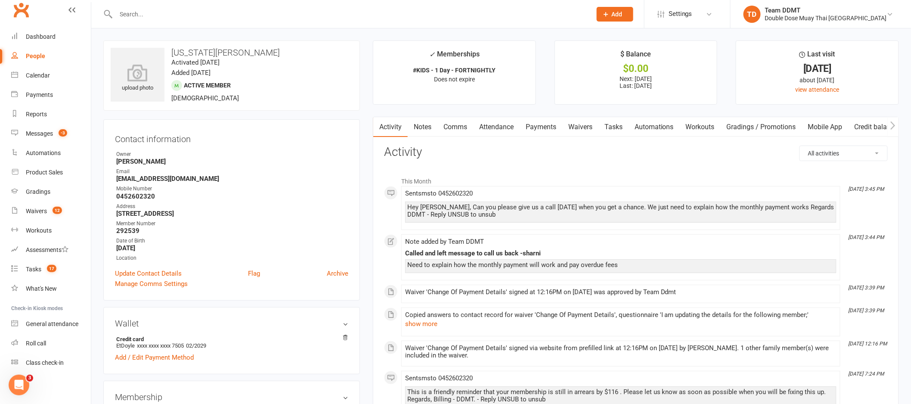
click at [536, 125] on link "Payments" at bounding box center [540, 127] width 43 height 20
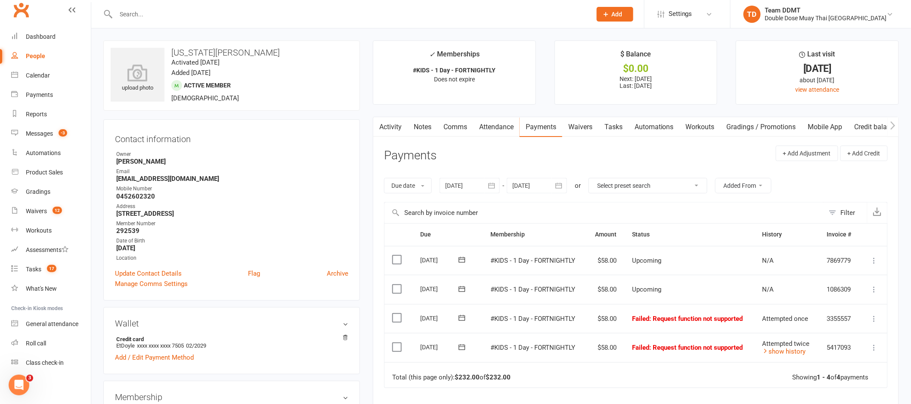
click at [583, 131] on link "Waivers" at bounding box center [580, 127] width 36 height 20
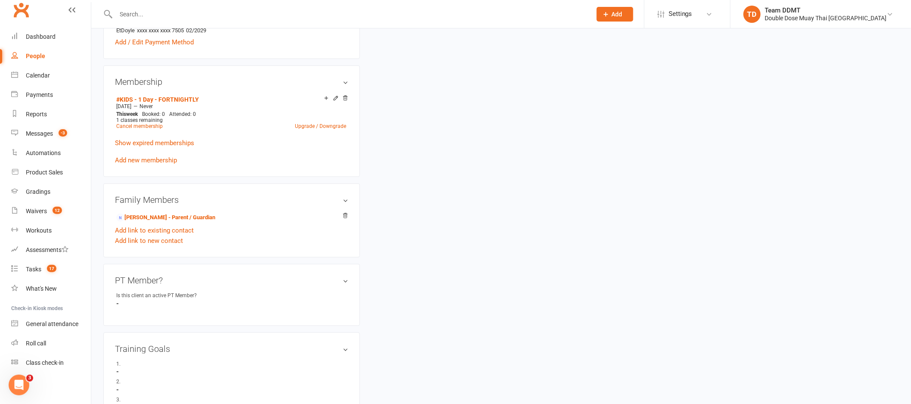
scroll to position [336, 0]
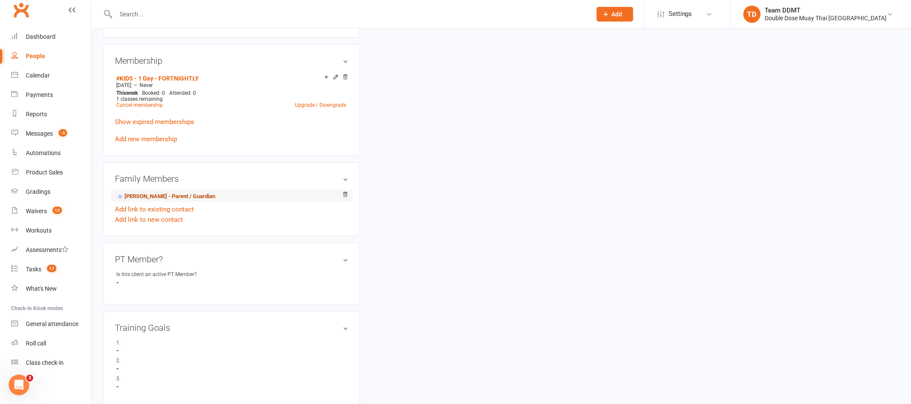
click at [159, 198] on link "Michael Doyle - Parent / Guardian" at bounding box center [165, 196] width 99 height 9
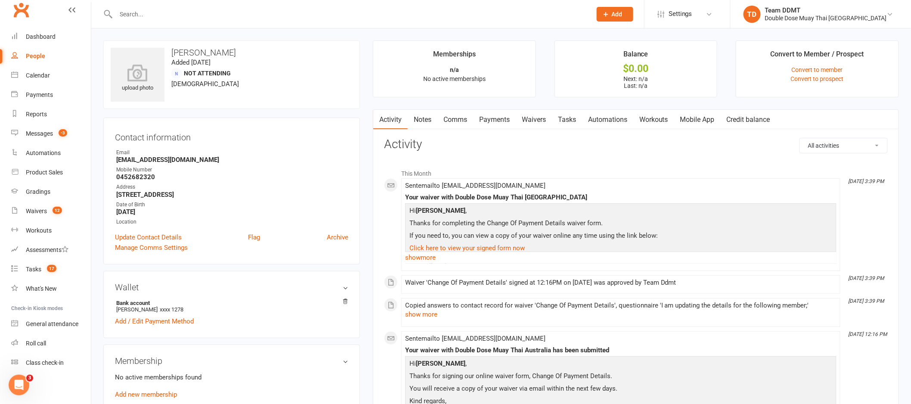
click at [541, 119] on link "Waivers" at bounding box center [534, 120] width 36 height 20
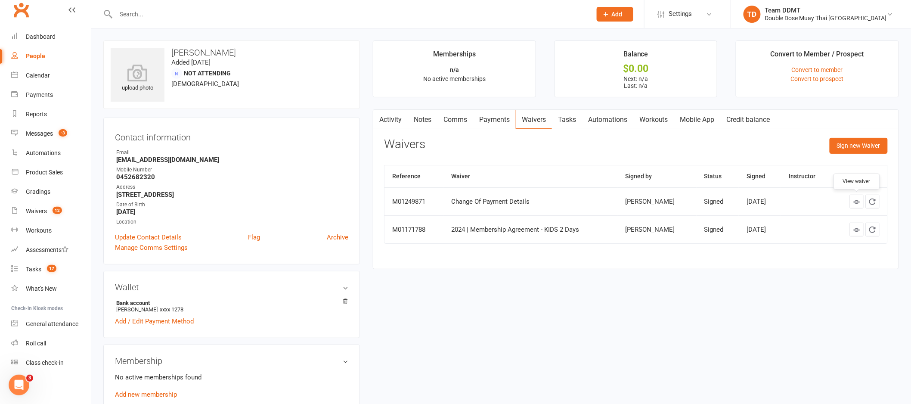
click at [853, 201] on link at bounding box center [857, 202] width 14 height 14
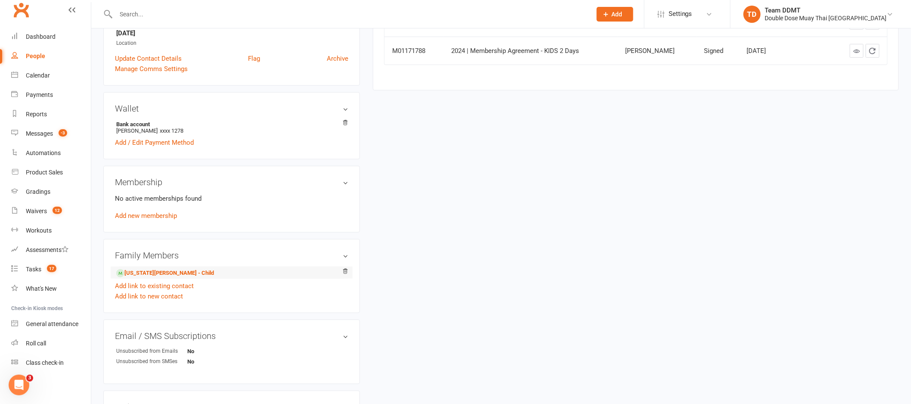
scroll to position [181, 0]
click at [175, 272] on link "Georgia Doyle - Child" at bounding box center [165, 270] width 98 height 9
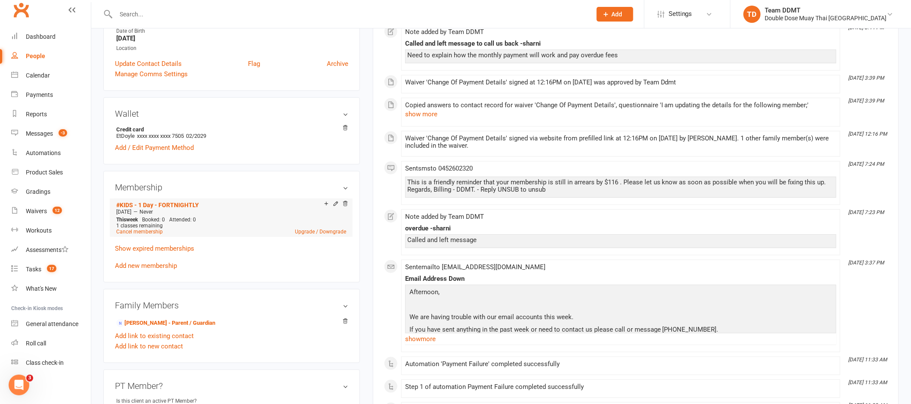
scroll to position [216, 0]
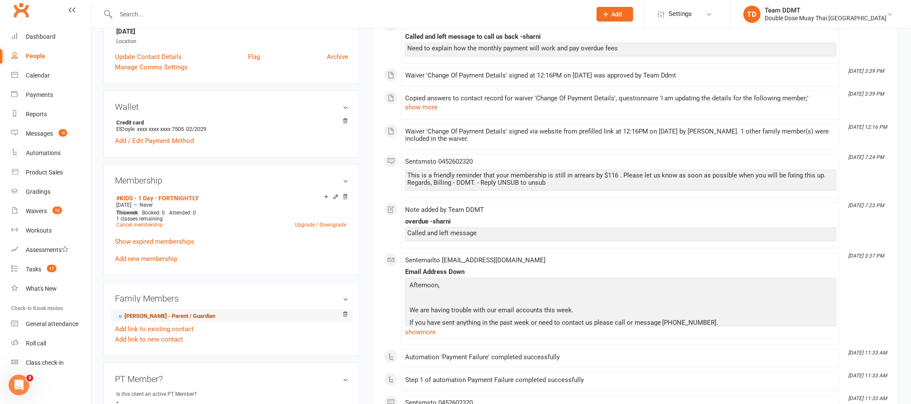
click at [189, 316] on link "Michael Doyle - Parent / Guardian" at bounding box center [165, 316] width 99 height 9
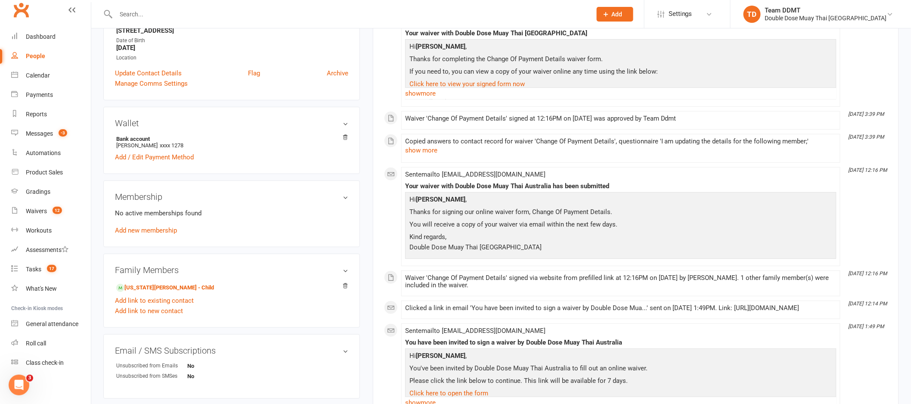
scroll to position [176, 0]
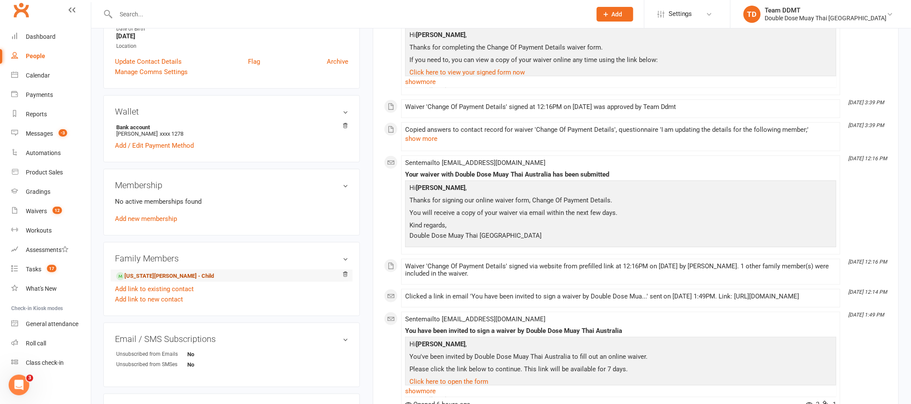
click at [148, 275] on link "Georgia Doyle - Child" at bounding box center [165, 276] width 98 height 9
click at [0, 0] on div "Loading" at bounding box center [0, 0] width 0 height 0
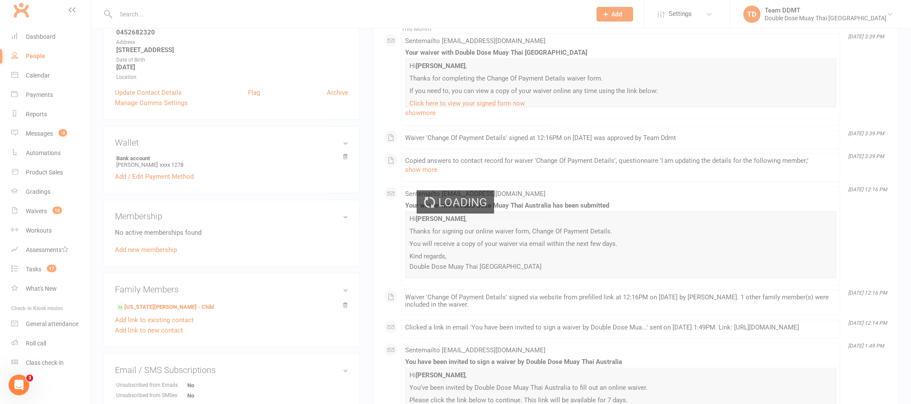
scroll to position [113, 0]
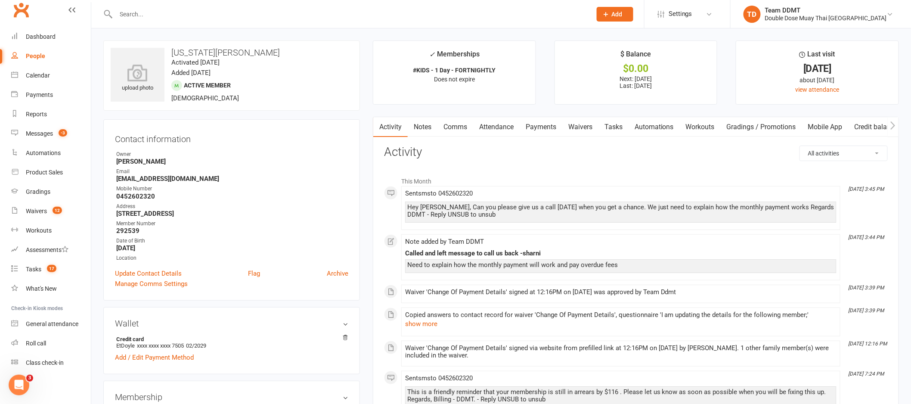
click at [534, 126] on link "Payments" at bounding box center [540, 127] width 43 height 20
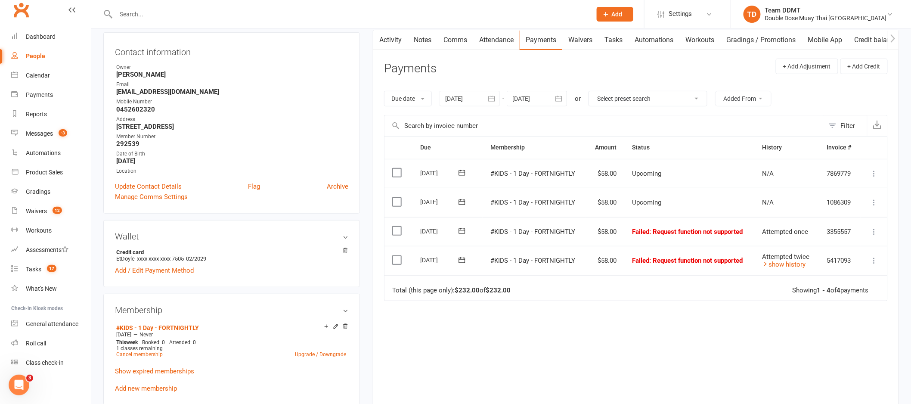
scroll to position [91, 0]
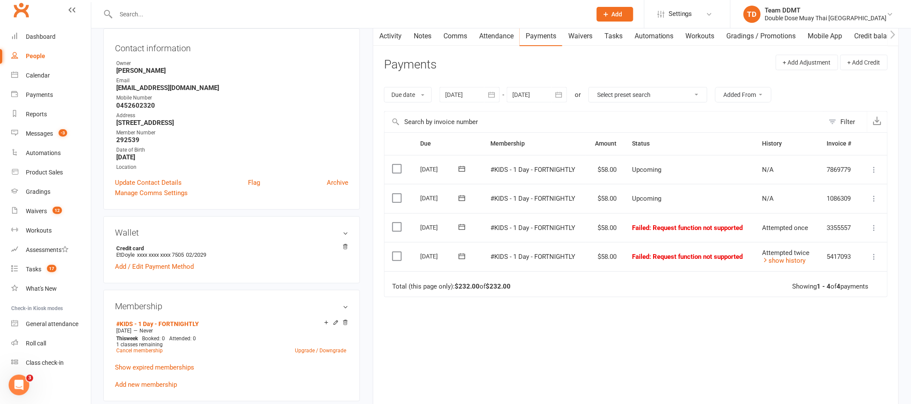
click at [876, 229] on icon at bounding box center [874, 227] width 9 height 9
click at [835, 259] on link "Mark as Paid (POS)" at bounding box center [836, 261] width 85 height 17
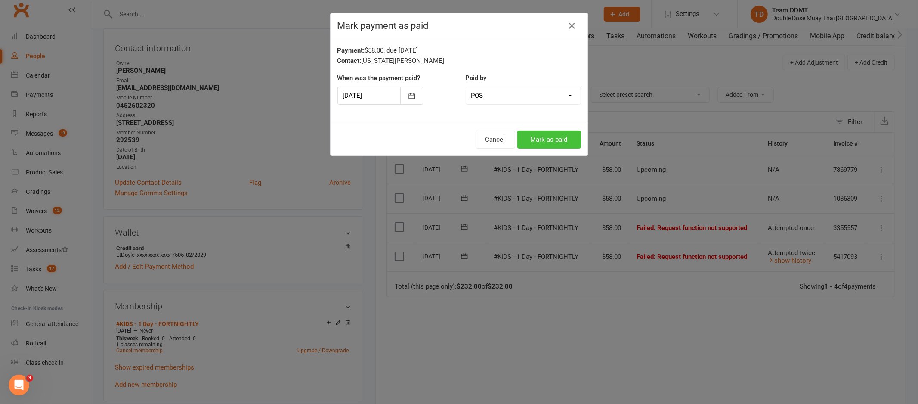
click at [548, 141] on button "Mark as paid" at bounding box center [549, 139] width 64 height 18
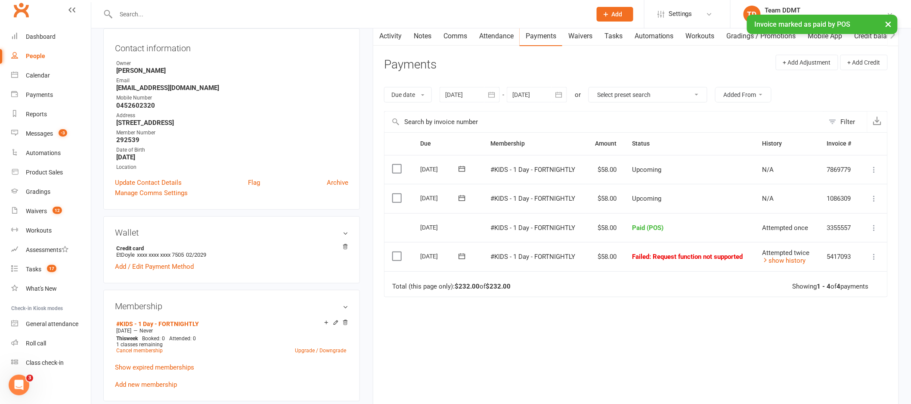
click at [875, 258] on icon at bounding box center [874, 256] width 9 height 9
click at [835, 292] on link "Mark as Paid (POS)" at bounding box center [836, 290] width 85 height 17
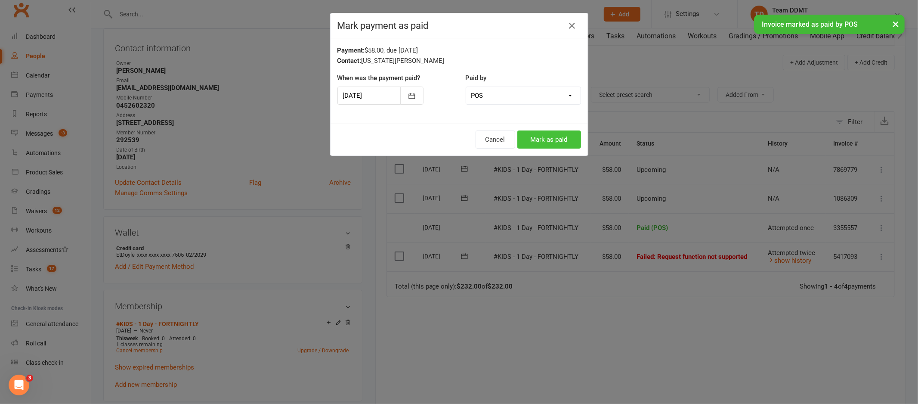
click at [541, 137] on button "Mark as paid" at bounding box center [549, 139] width 64 height 18
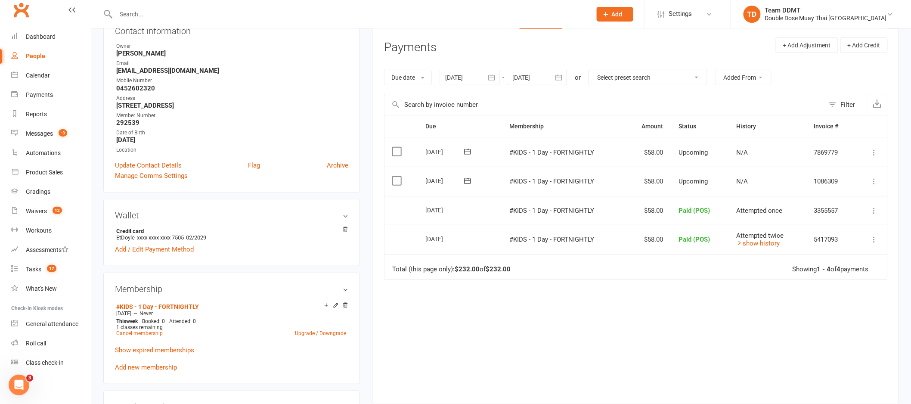
scroll to position [113, 0]
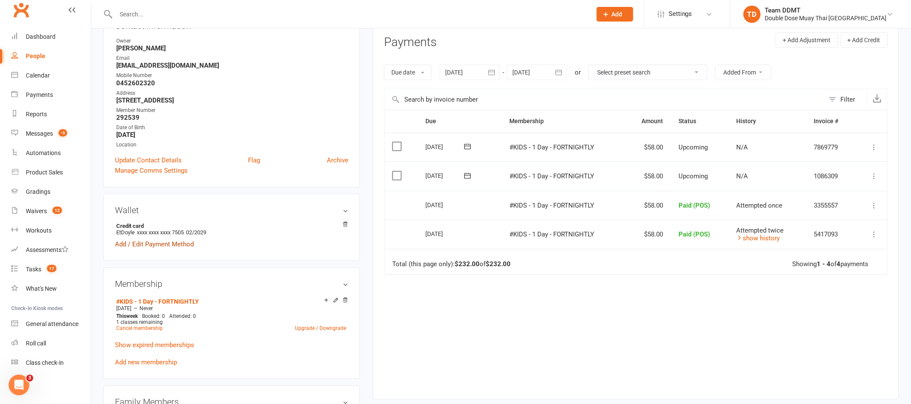
click at [182, 242] on link "Add / Edit Payment Method" at bounding box center [154, 244] width 79 height 10
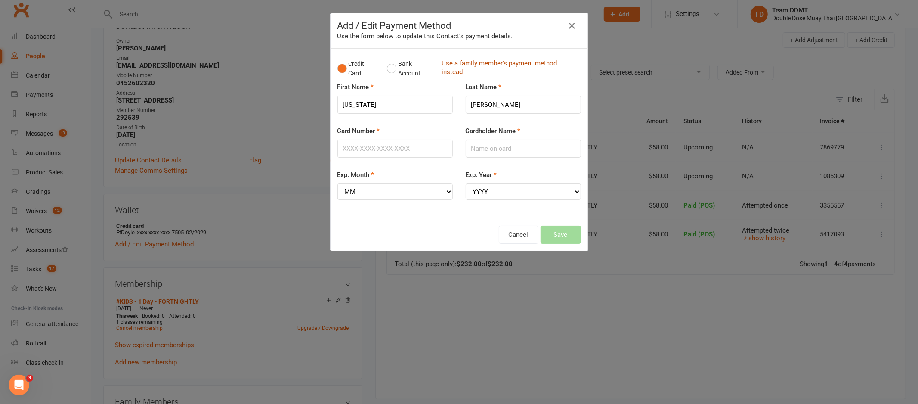
click at [491, 63] on link "Use a family member's payment method instead" at bounding box center [509, 68] width 135 height 19
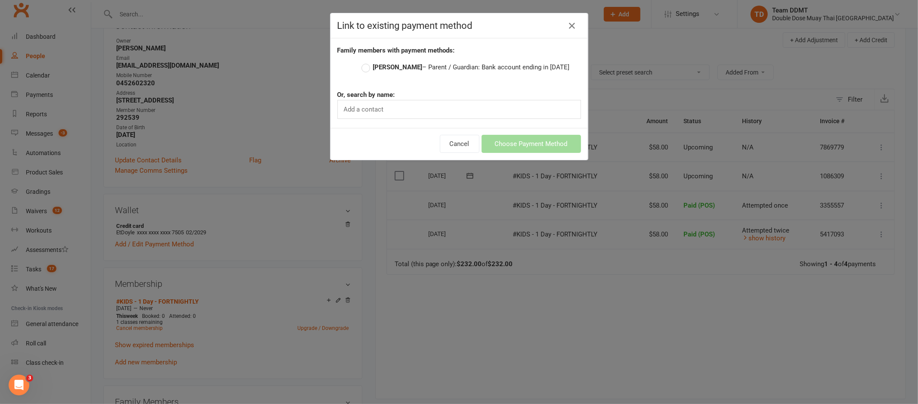
click at [364, 68] on label "Michael Doyle – Parent / Guardian: Bank account ending in 1278" at bounding box center [466, 67] width 208 height 10
click at [364, 62] on input "Michael Doyle – Parent / Guardian: Bank account ending in 1278" at bounding box center [365, 62] width 6 height 0
click at [527, 148] on button "Choose Payment Method" at bounding box center [531, 144] width 99 height 18
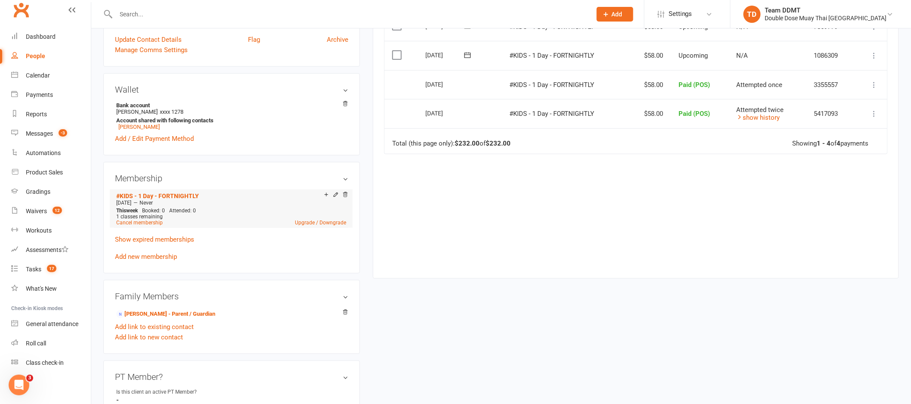
scroll to position [244, 0]
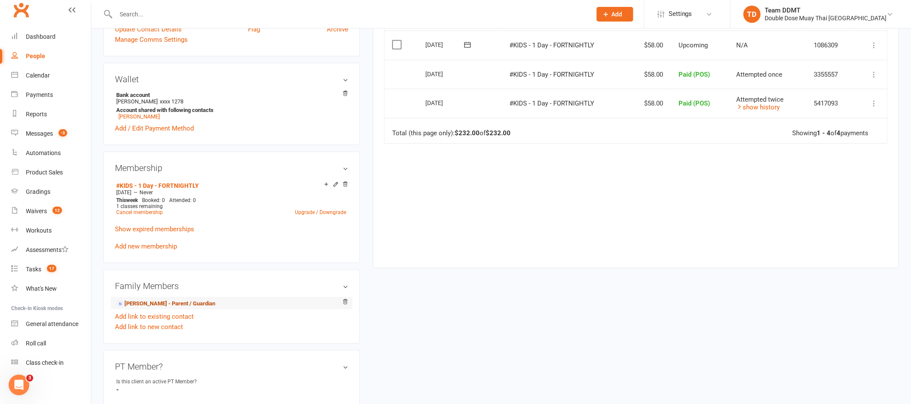
click at [179, 303] on link "Michael Doyle - Parent / Guardian" at bounding box center [165, 303] width 99 height 9
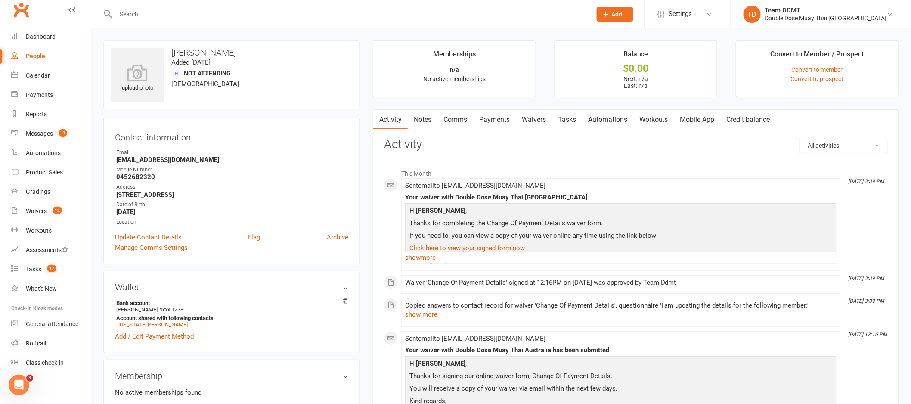
click at [535, 118] on link "Waivers" at bounding box center [534, 120] width 36 height 20
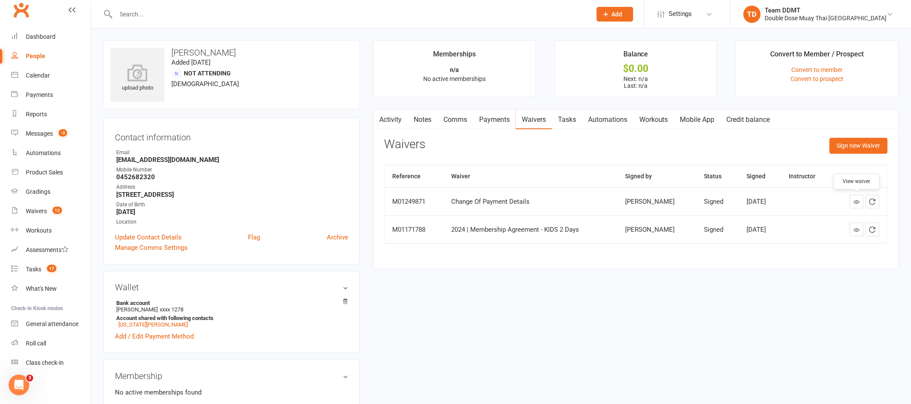
click at [853, 201] on icon at bounding box center [856, 201] width 6 height 6
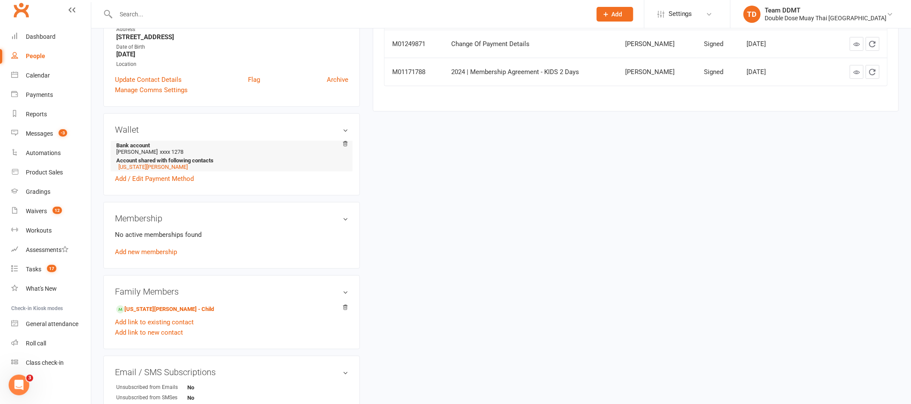
scroll to position [164, 0]
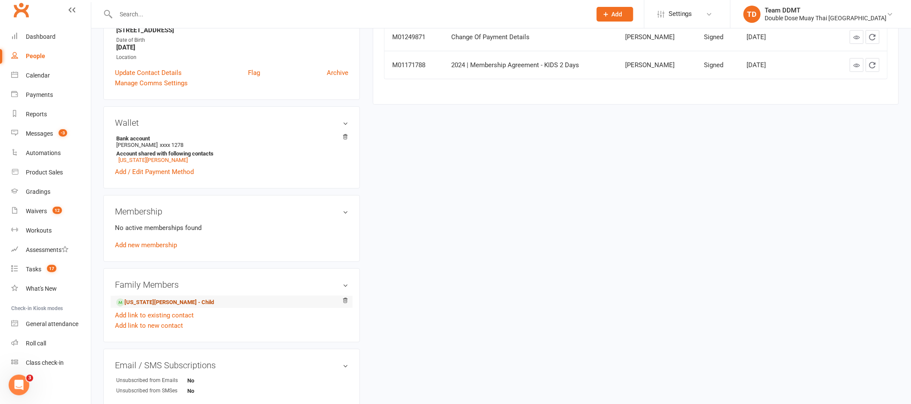
click at [149, 303] on link "Georgia Doyle - Child" at bounding box center [165, 302] width 98 height 9
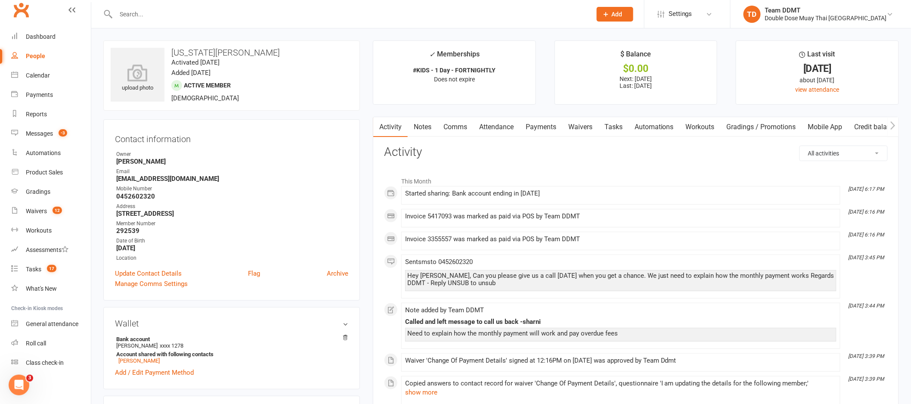
click at [530, 125] on link "Payments" at bounding box center [540, 127] width 43 height 20
click at [0, 0] on div "Loading" at bounding box center [0, 0] width 0 height 0
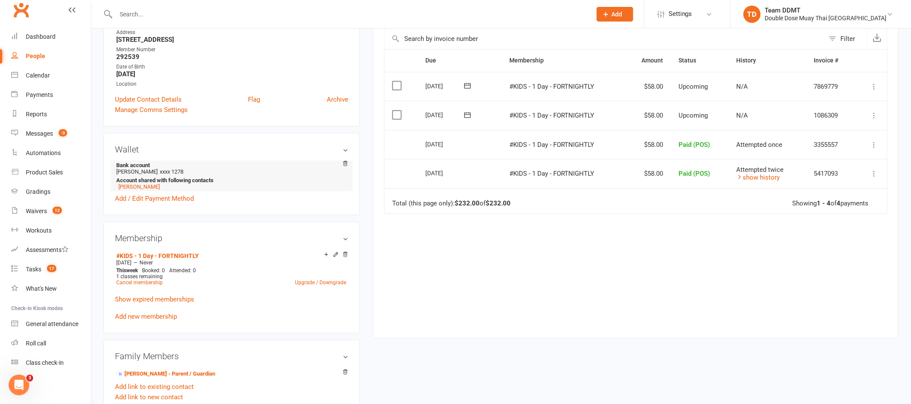
scroll to position [177, 0]
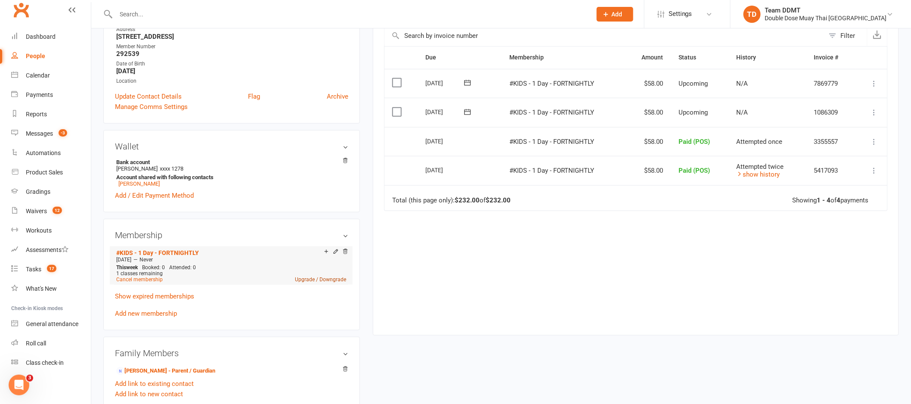
click at [318, 280] on link "Upgrade / Downgrade" at bounding box center [320, 279] width 51 height 6
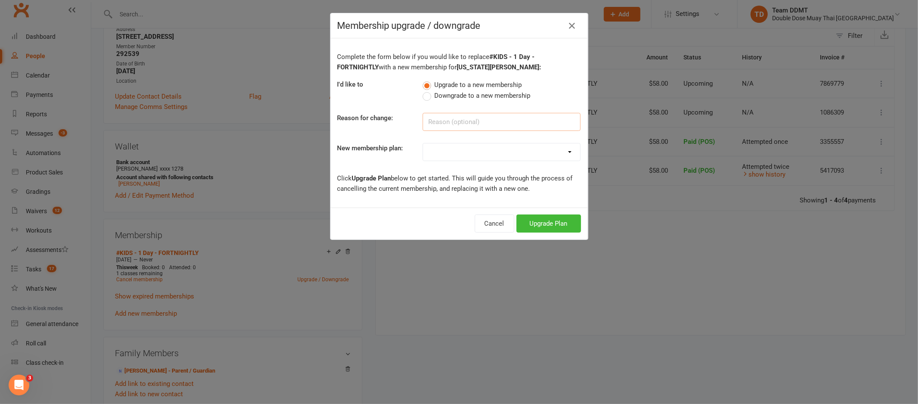
click at [455, 118] on input at bounding box center [502, 122] width 158 height 18
type input "Monthly payments"
click at [544, 151] on select "#KIDS - 1 Day - WEEKLY #KIDS - 1 Day - FORTNIGHTLY #KIDS - 1 Day - 12 Wks - Pai…" at bounding box center [501, 151] width 157 height 17
select select "0"
click at [536, 220] on button "Upgrade Plan" at bounding box center [548, 223] width 65 height 18
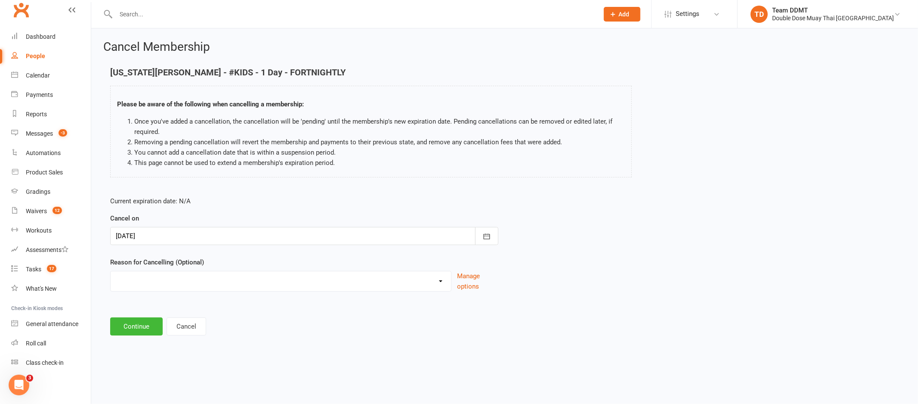
click at [433, 278] on select "Administration Error Holiday Injury Moving Away Upgrading/Downgrading membershi…" at bounding box center [281, 279] width 340 height 17
select select "4"
click at [140, 322] on button "Continue" at bounding box center [136, 326] width 53 height 18
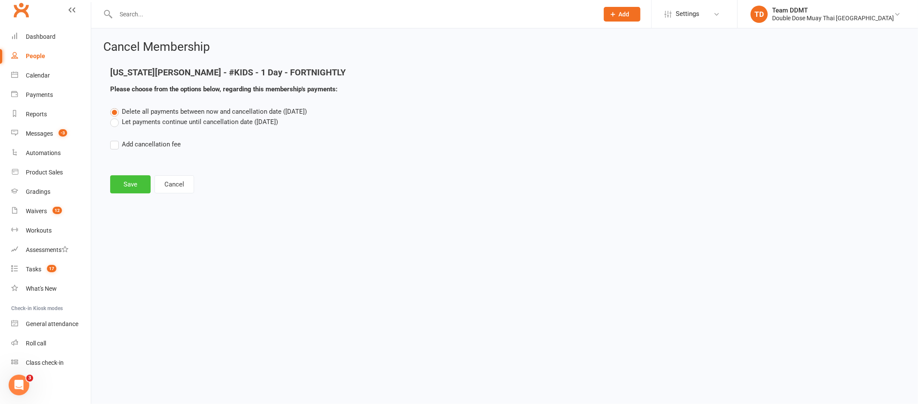
click at [131, 182] on button "Save" at bounding box center [130, 184] width 40 height 18
click at [131, 182] on footer "Save Cancel" at bounding box center [504, 184] width 789 height 18
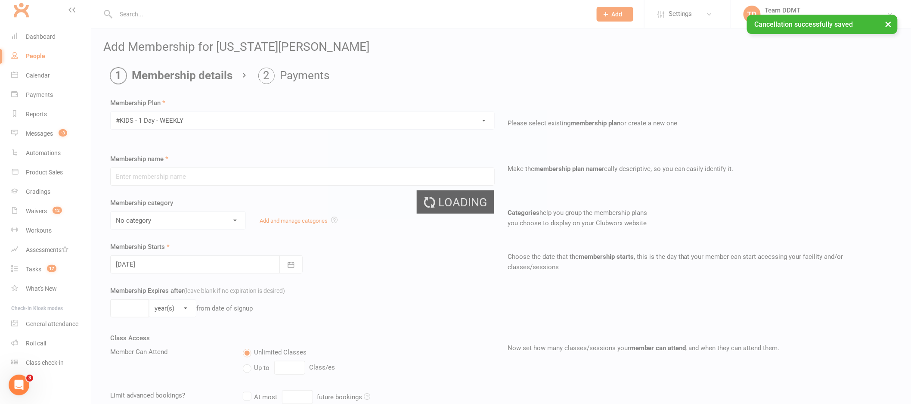
type input "#KIDS - 1 Day - WEEKLY"
select select "3"
type input "0"
type input "1"
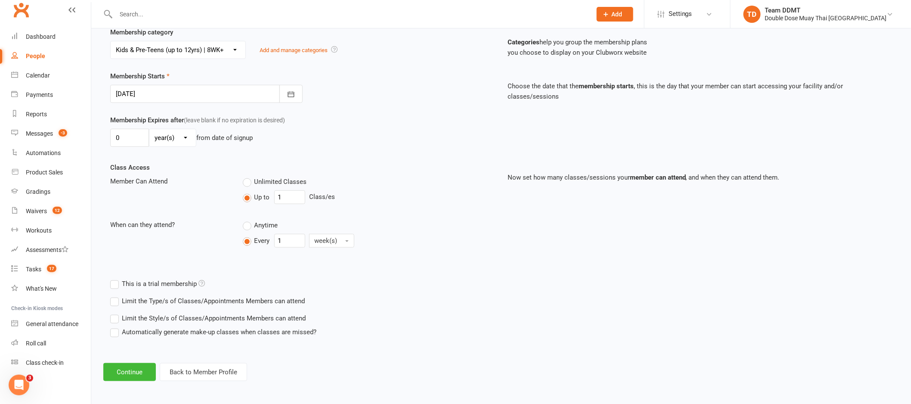
scroll to position [171, 0]
click at [132, 371] on button "Continue" at bounding box center [129, 371] width 53 height 18
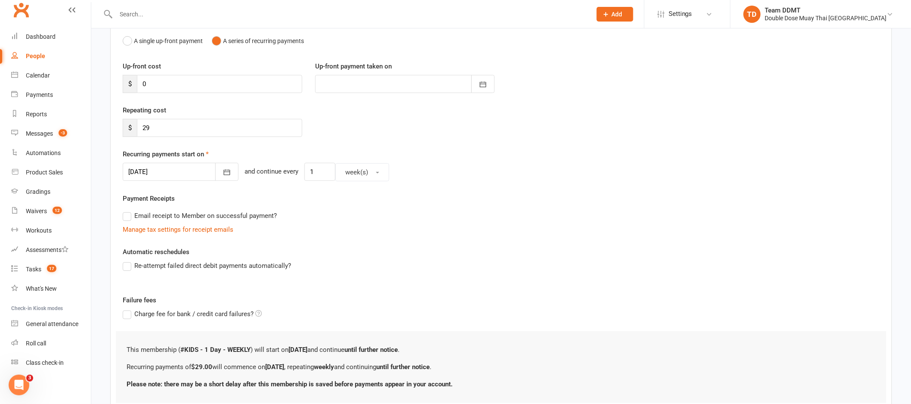
scroll to position [100, 0]
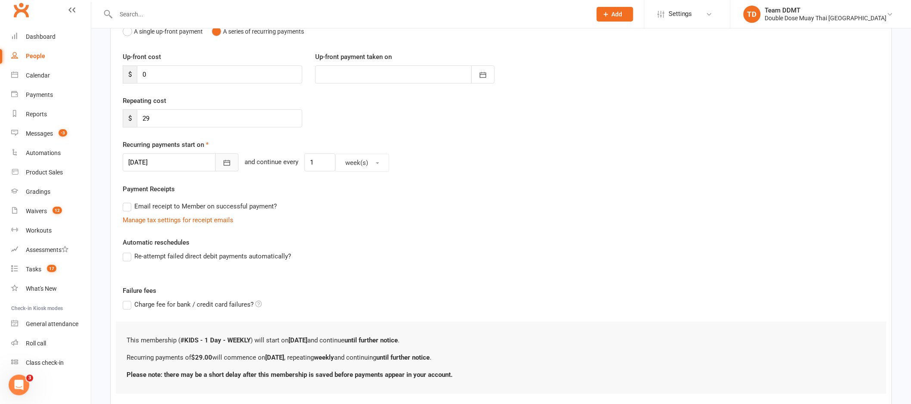
click at [223, 164] on icon "button" at bounding box center [227, 162] width 9 height 9
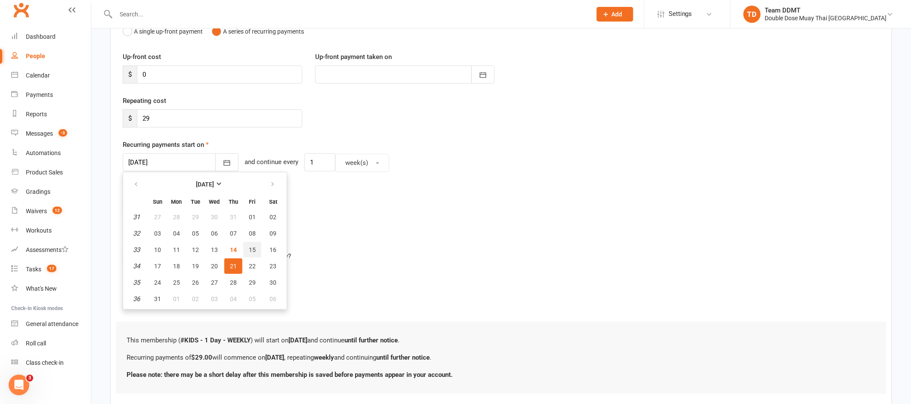
click at [251, 250] on span "15" at bounding box center [252, 249] width 7 height 7
type input "15 Aug 2025"
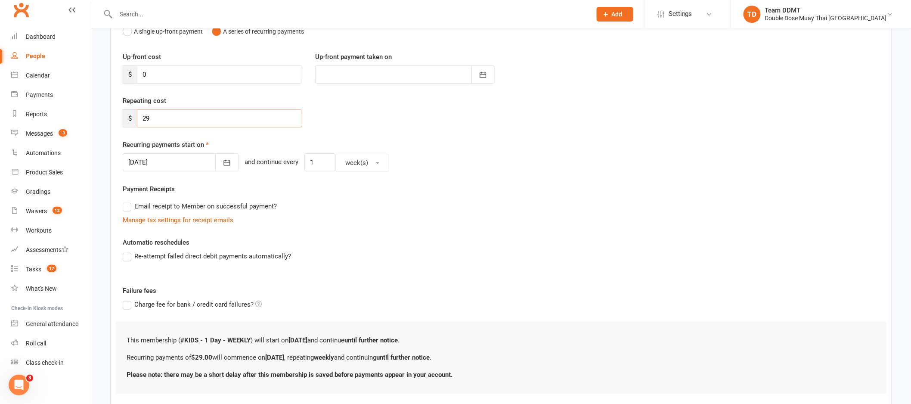
click at [189, 119] on input "29" at bounding box center [219, 118] width 165 height 18
type input "2"
type input "116"
click at [346, 164] on span "week(s)" at bounding box center [356, 163] width 23 height 8
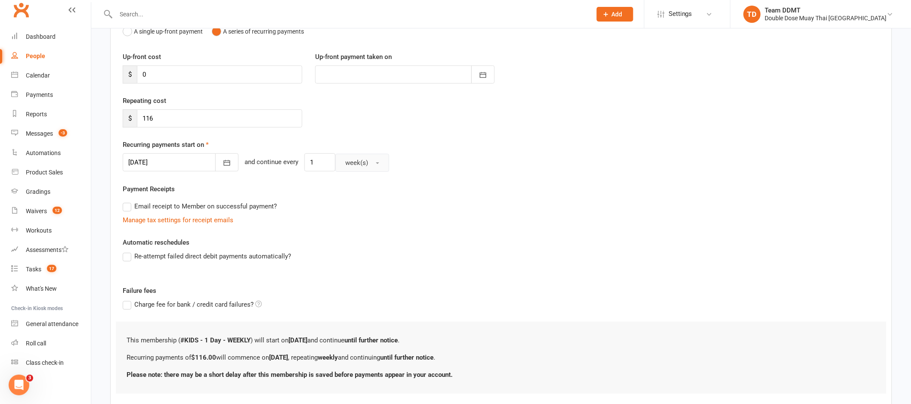
click at [363, 162] on button "week(s)" at bounding box center [362, 163] width 54 height 18
click at [349, 216] on span "month(s)" at bounding box center [356, 218] width 26 height 8
click at [315, 216] on div "Manage tax settings for receipt emails" at bounding box center [501, 220] width 757 height 10
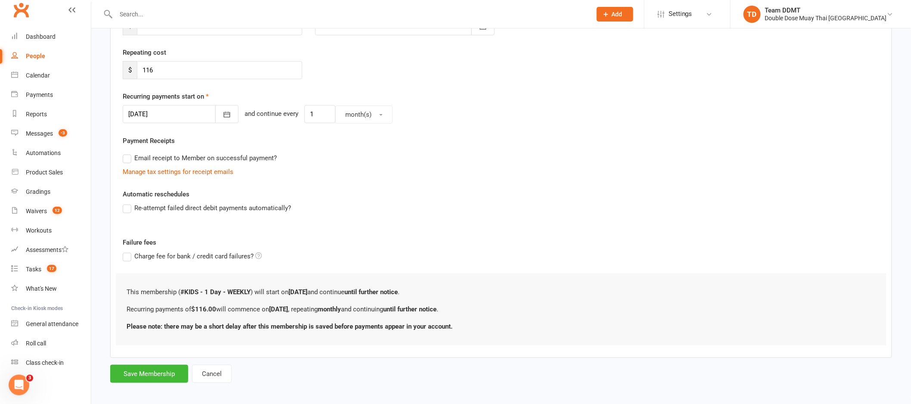
scroll to position [153, 0]
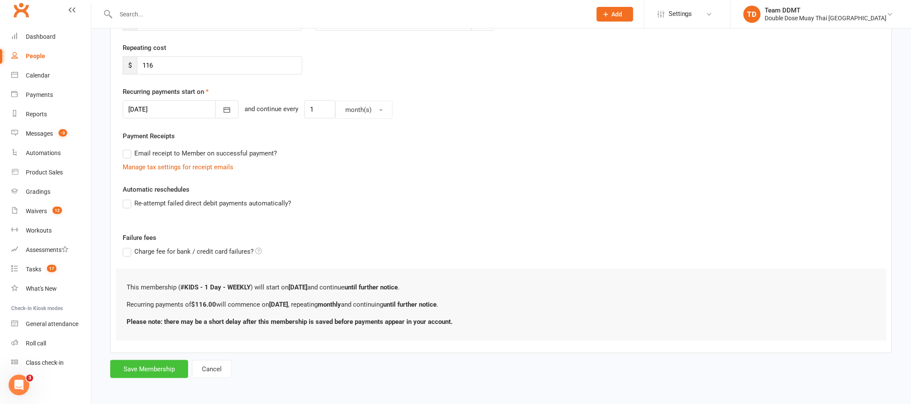
click at [158, 369] on button "Save Membership" at bounding box center [149, 369] width 78 height 18
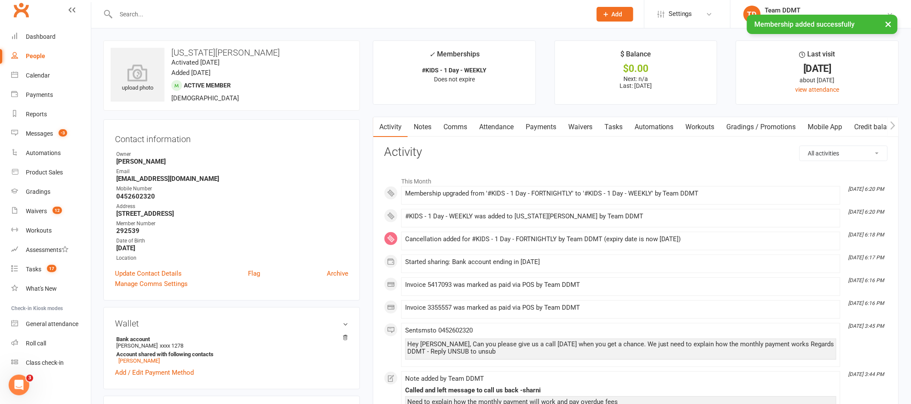
click at [426, 128] on link "Notes" at bounding box center [423, 127] width 30 height 20
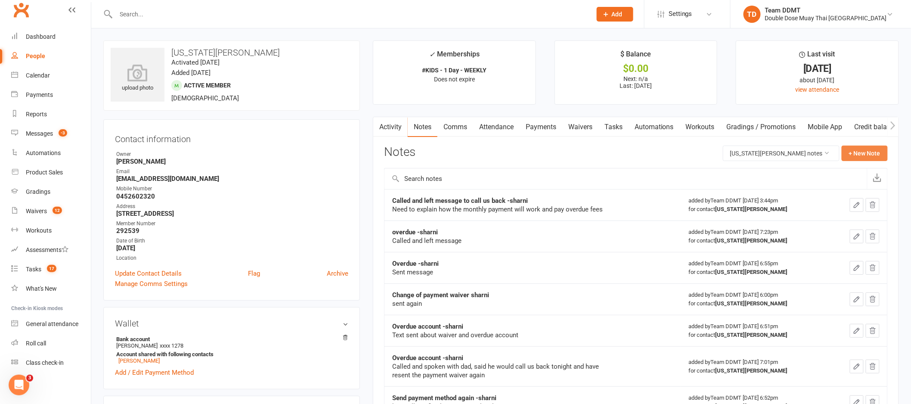
click at [857, 149] on button "+ New Note" at bounding box center [864, 152] width 46 height 15
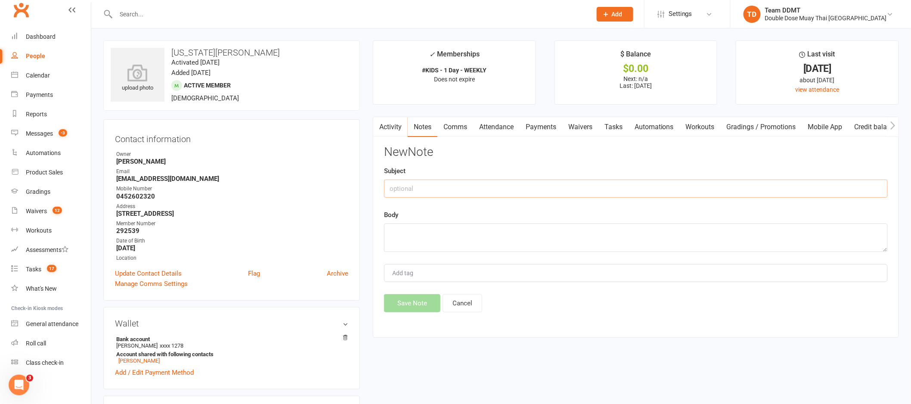
click at [765, 188] on input "text" at bounding box center [636, 188] width 504 height 18
type input "Change in payments -sharni"
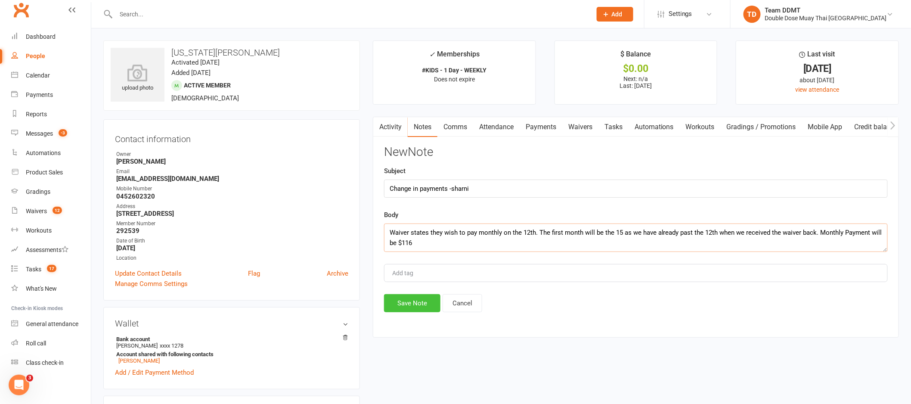
type textarea "Waiver states they wish to pay monthly on the 12th. The first month will be the…"
click at [418, 304] on button "Save Note" at bounding box center [412, 303] width 56 height 18
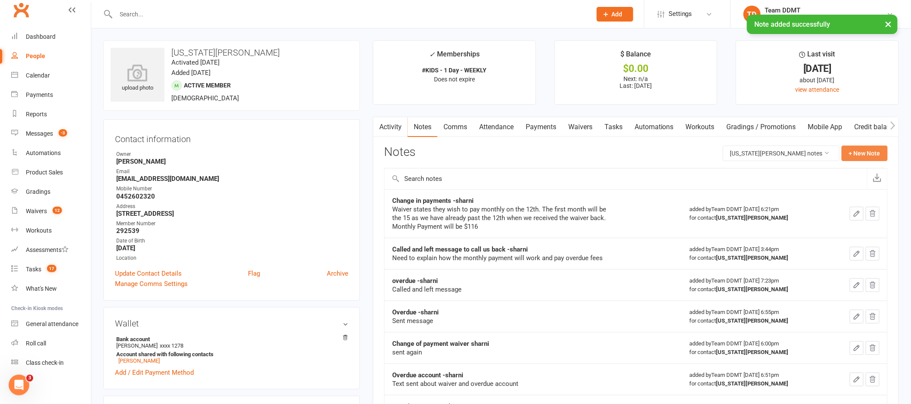
click at [864, 158] on button "+ New Note" at bounding box center [864, 152] width 46 height 15
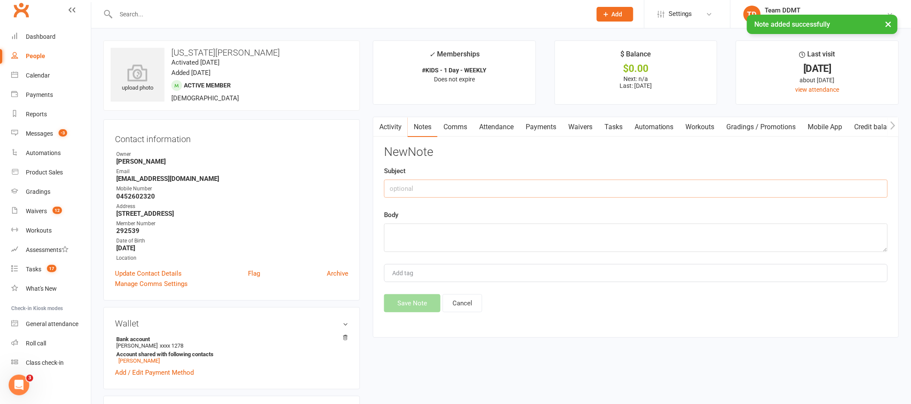
click at [640, 193] on input "text" at bounding box center [636, 188] width 504 height 18
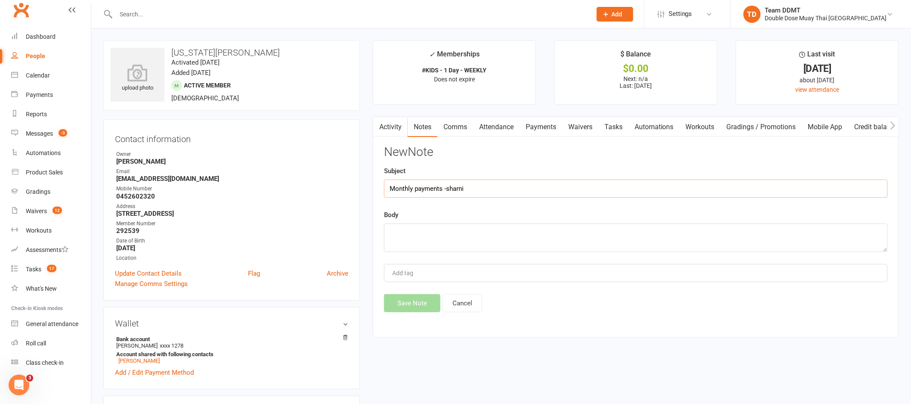
type input "Monthly payments -sharni"
type textarea "$116 on the 12th of each month"
click at [412, 305] on button "Save Note" at bounding box center [412, 303] width 56 height 18
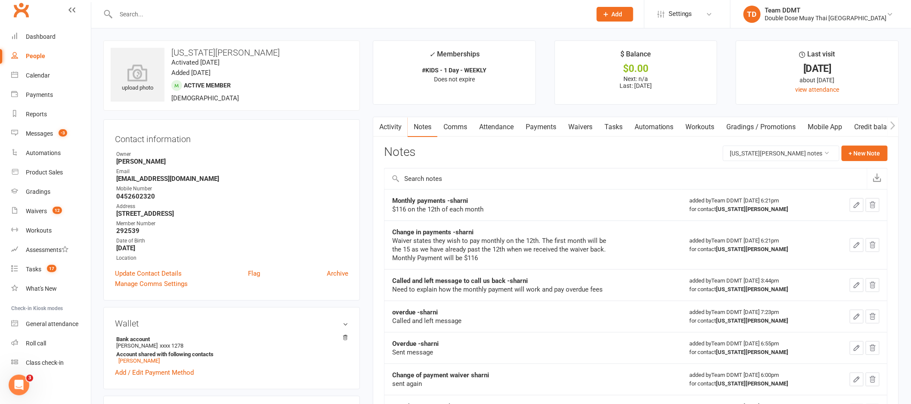
click at [545, 125] on link "Payments" at bounding box center [540, 127] width 43 height 20
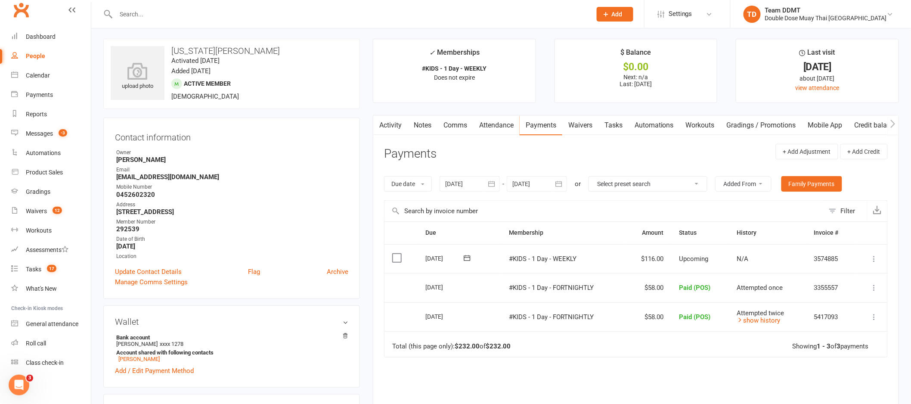
scroll to position [6, 0]
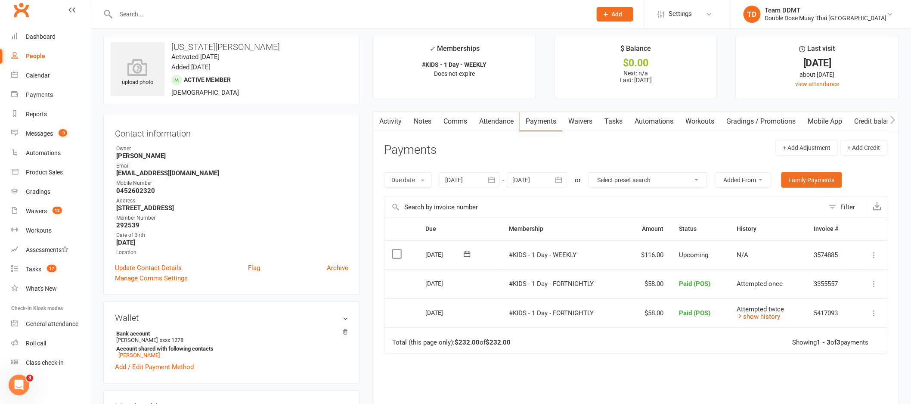
click at [546, 180] on div at bounding box center [537, 179] width 60 height 15
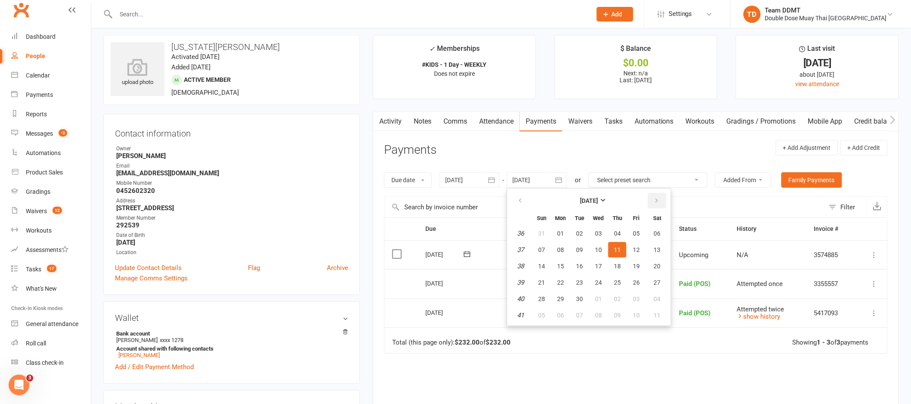
click at [649, 197] on button "button" at bounding box center [657, 200] width 19 height 15
click at [631, 301] on button "28" at bounding box center [636, 298] width 18 height 15
type input "28 Nov 2025"
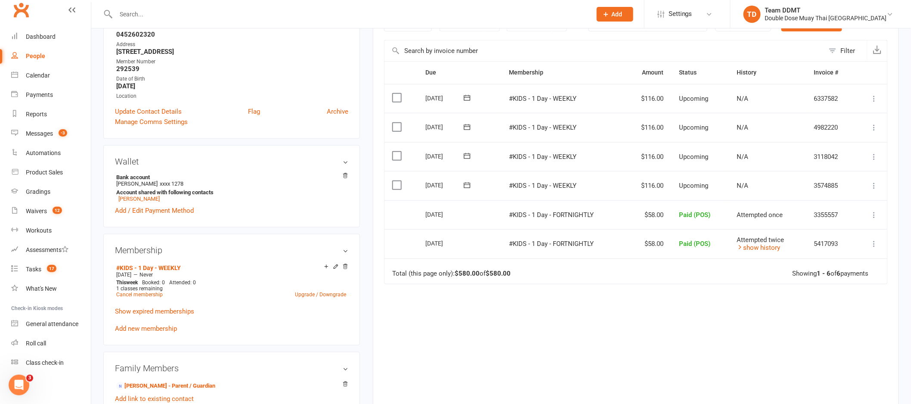
scroll to position [0, 0]
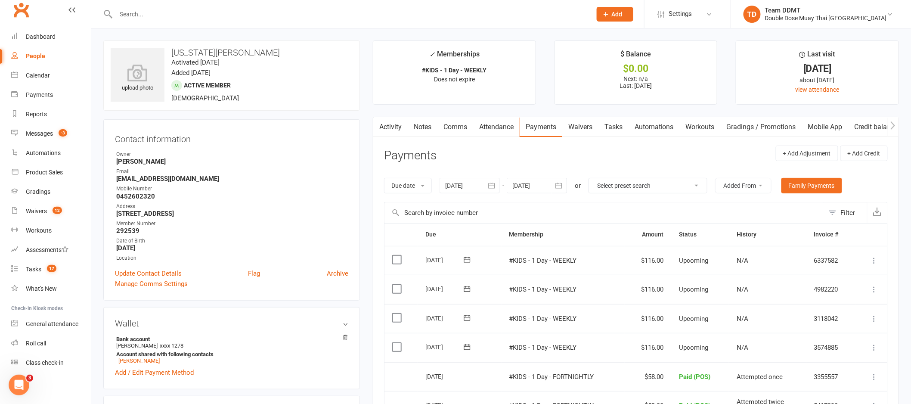
click at [473, 180] on div at bounding box center [469, 185] width 60 height 15
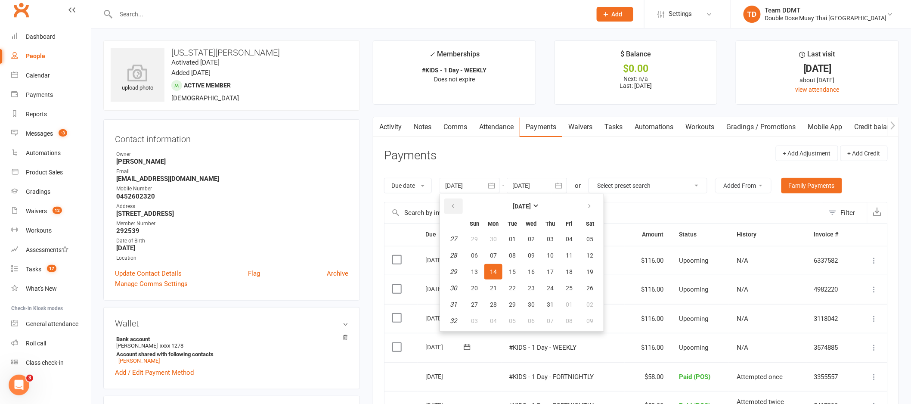
click at [455, 204] on icon "button" at bounding box center [453, 206] width 6 height 7
click at [485, 245] on button "31" at bounding box center [493, 238] width 18 height 15
type input "31 Mar 2025"
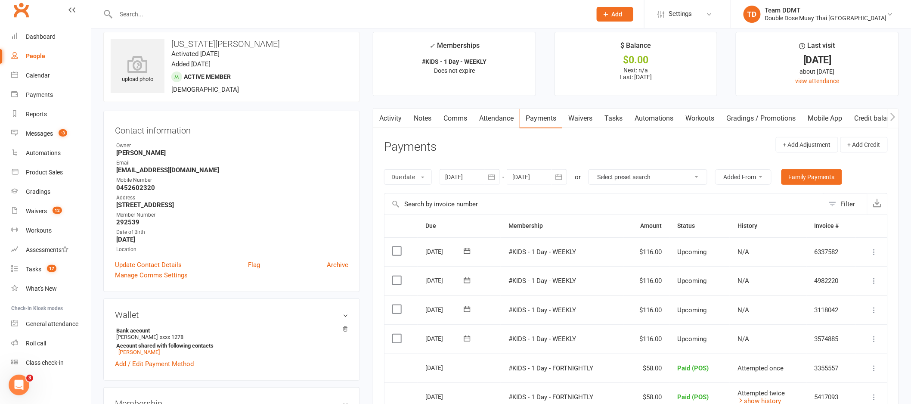
scroll to position [15, 0]
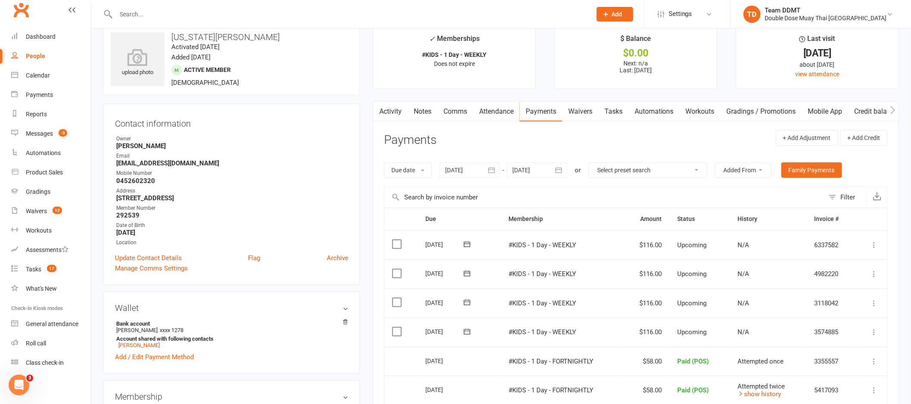
click at [874, 302] on icon at bounding box center [874, 303] width 9 height 9
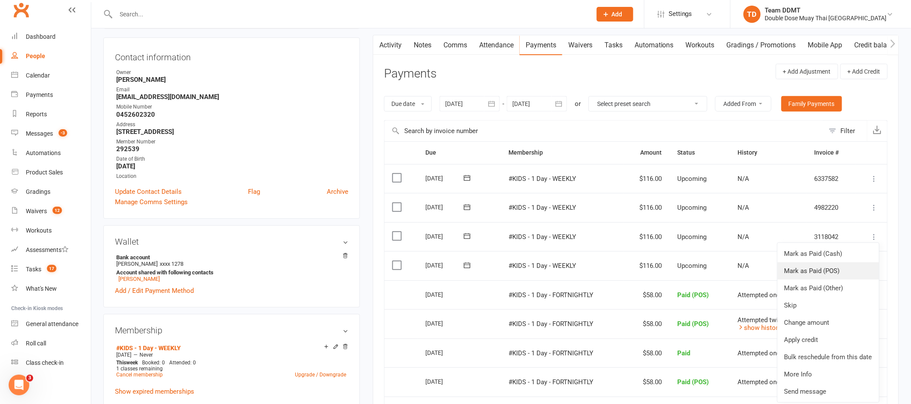
scroll to position [119, 0]
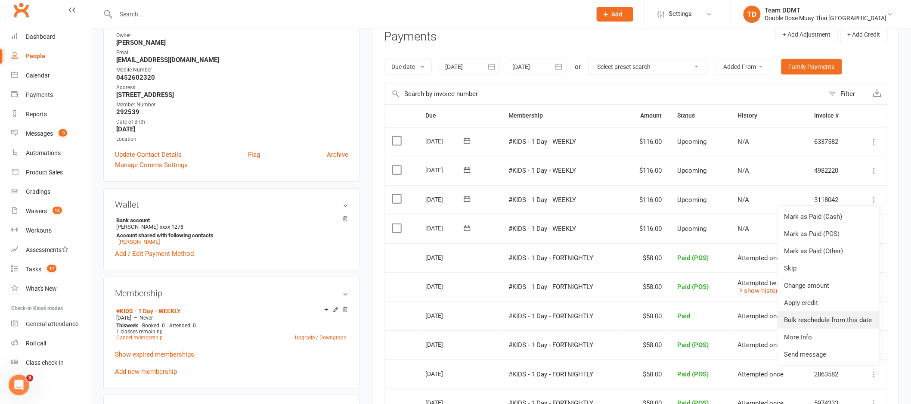
click at [822, 319] on link "Bulk reschedule from this date" at bounding box center [828, 319] width 102 height 17
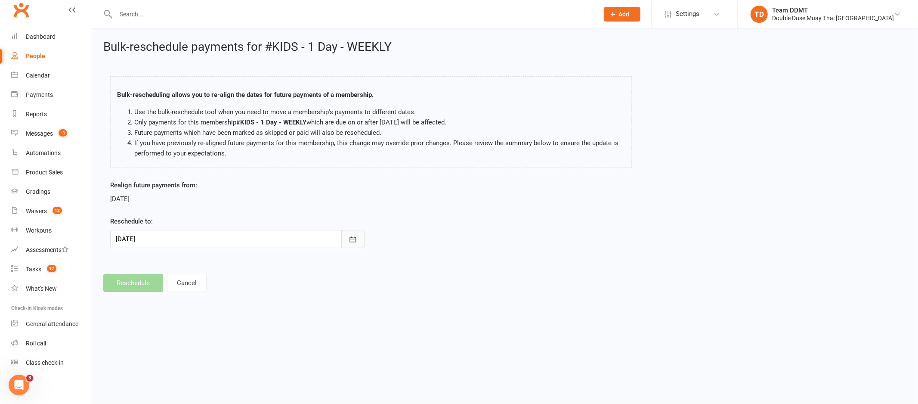
click at [351, 237] on icon "button" at bounding box center [352, 239] width 6 height 6
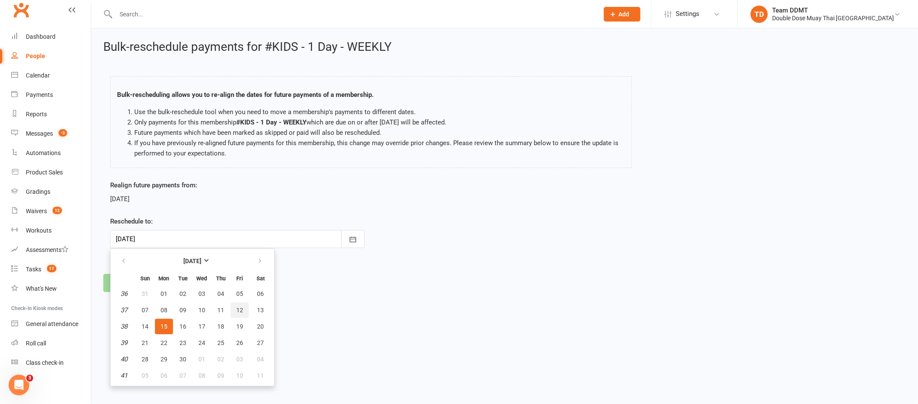
click at [237, 308] on span "12" at bounding box center [239, 309] width 7 height 7
type input "12 Sep 2025"
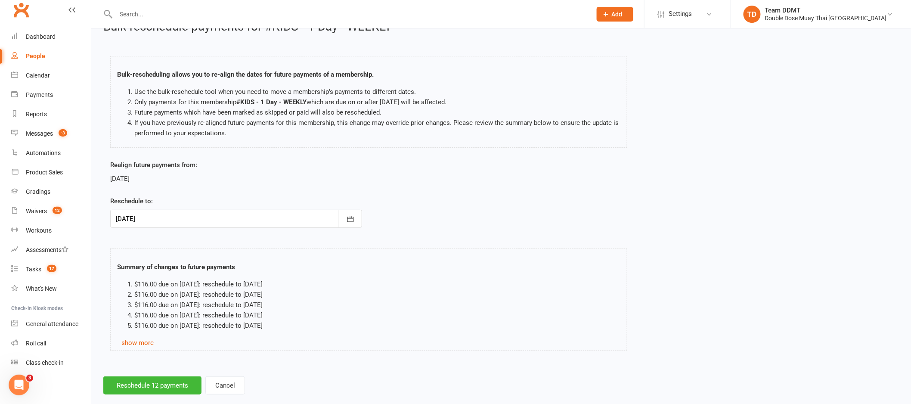
scroll to position [35, 0]
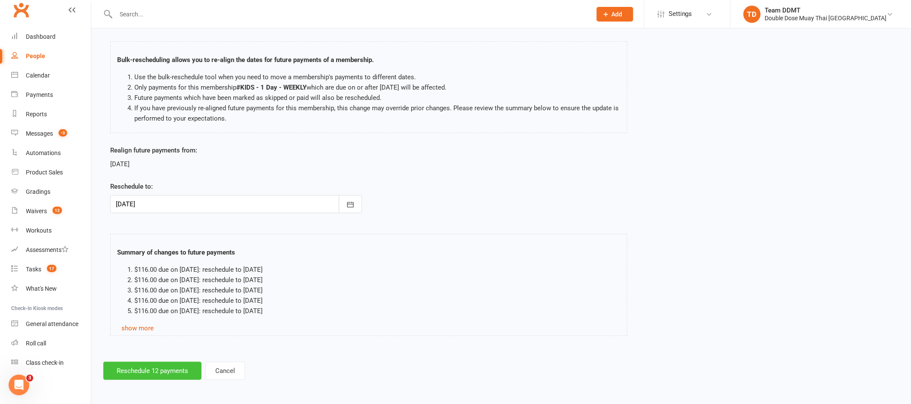
click at [169, 366] on button "Reschedule 12 payments" at bounding box center [152, 371] width 98 height 18
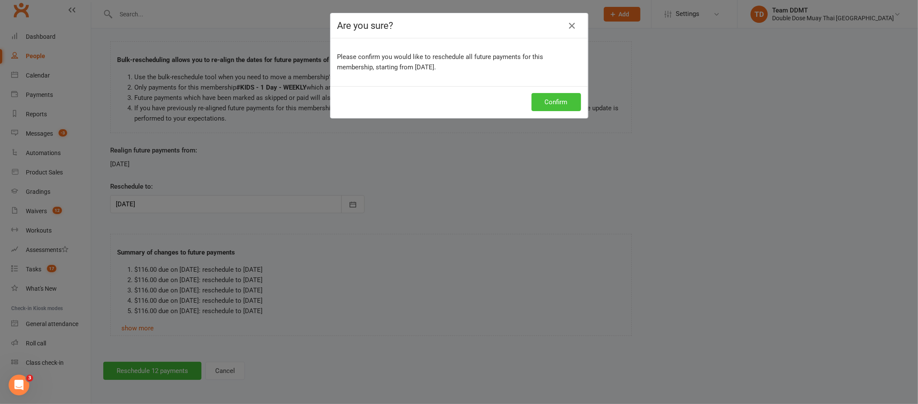
click at [553, 102] on button "Confirm" at bounding box center [556, 102] width 49 height 18
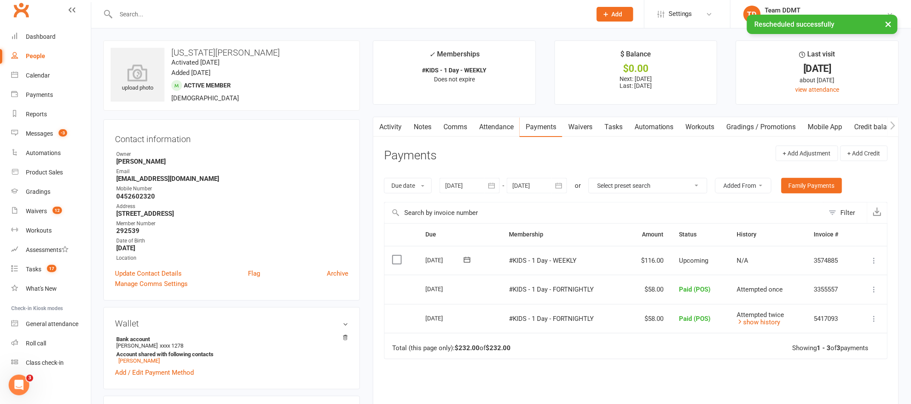
click at [553, 182] on button "button" at bounding box center [558, 185] width 15 height 15
click at [551, 185] on div at bounding box center [537, 185] width 60 height 15
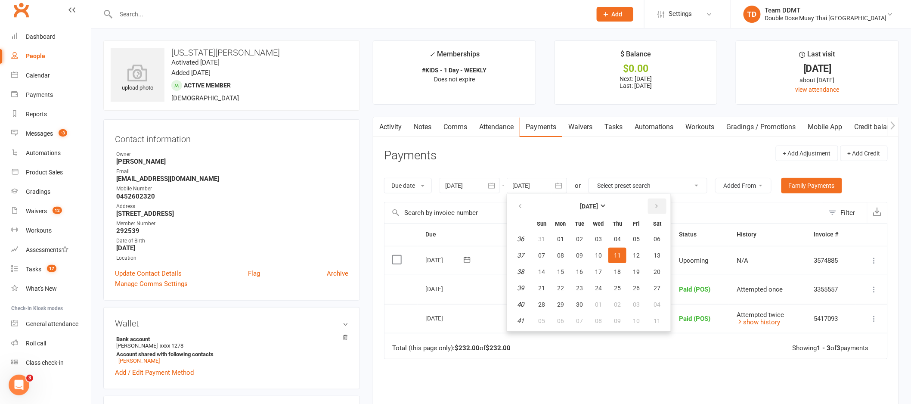
click at [653, 208] on icon "button" at bounding box center [656, 206] width 6 height 7
click at [614, 302] on span "01" at bounding box center [617, 304] width 7 height 7
click at [614, 302] on td "#KIDS - 1 Day - FORTNIGHTLY" at bounding box center [562, 289] width 123 height 29
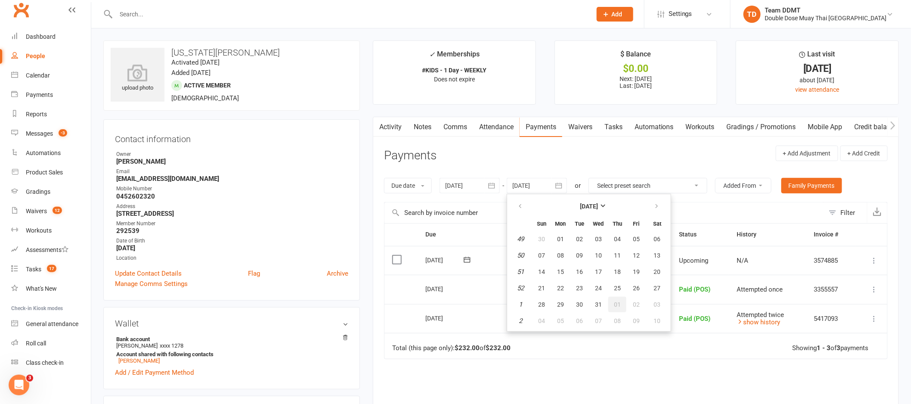
type input "01 Jan 2026"
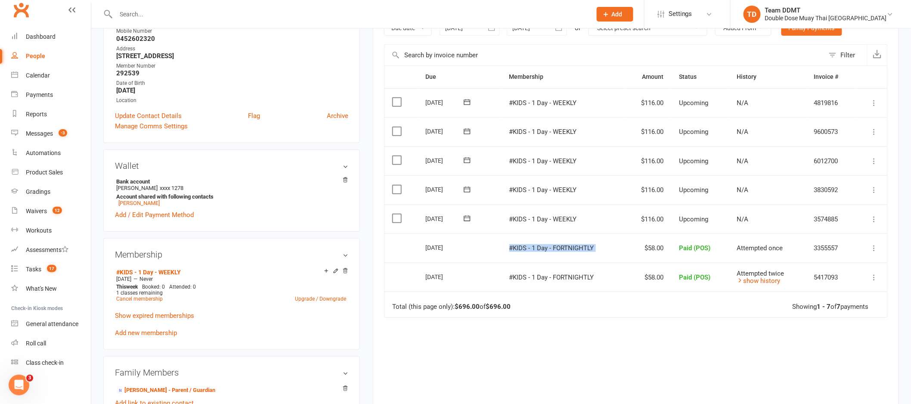
scroll to position [158, 0]
click at [639, 322] on div "Due Contact Membership Amount Status History Invoice # Select this 12 Dec 2025 …" at bounding box center [636, 246] width 504 height 363
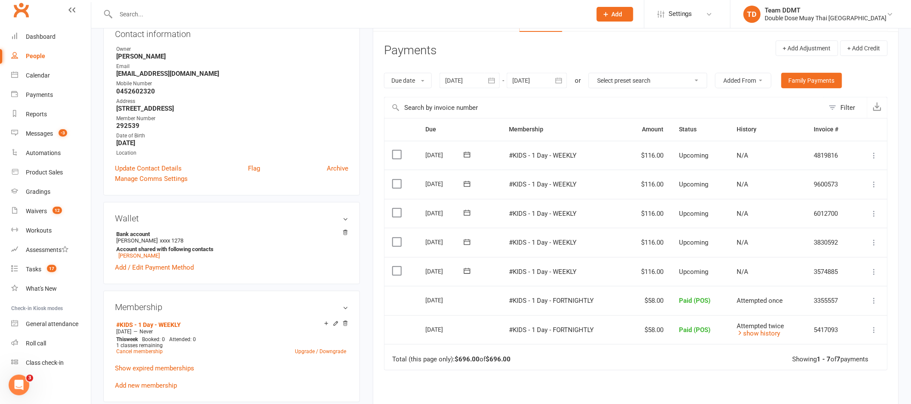
scroll to position [0, 0]
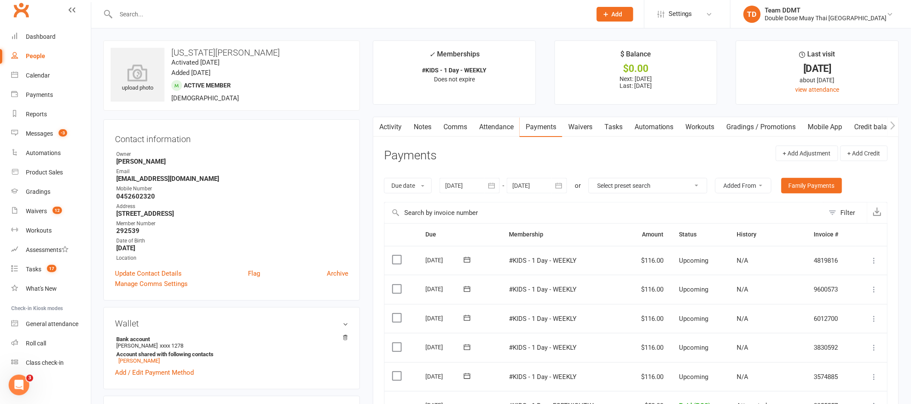
click at [456, 124] on link "Comms" at bounding box center [455, 127] width 36 height 20
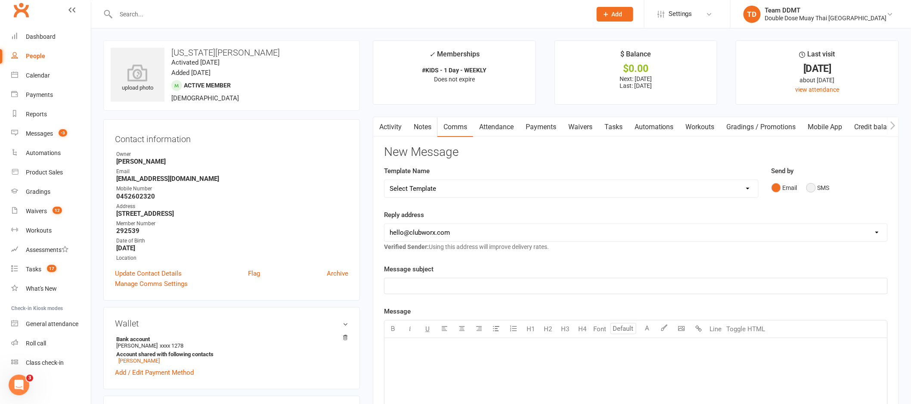
click at [811, 190] on button "SMS" at bounding box center [817, 187] width 23 height 16
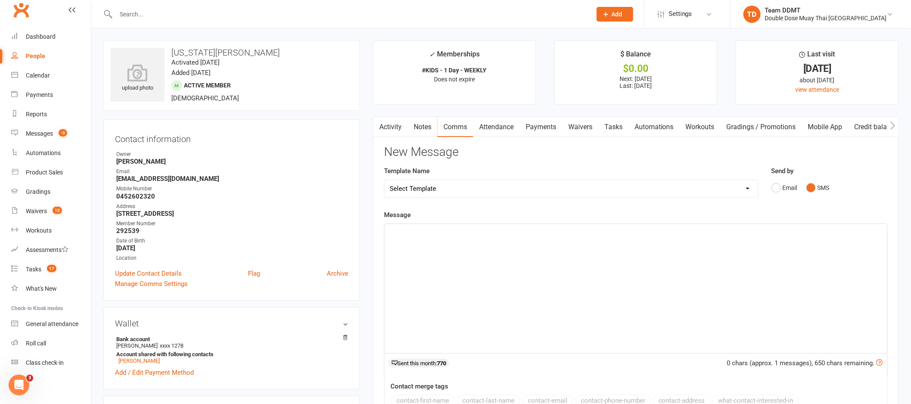
click at [696, 272] on div "﻿" at bounding box center [635, 288] width 503 height 129
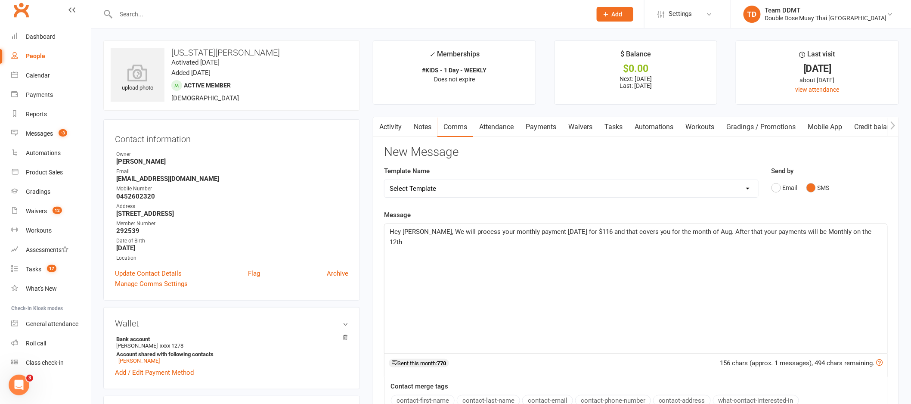
click at [551, 233] on span "Hey Emma, We will process your monthly payment today for $116 and that covers y…" at bounding box center [632, 237] width 484 height 18
click at [861, 232] on p "Hey Emma, We will process your monthly payment tomorrow for $116 and that cover…" at bounding box center [636, 236] width 492 height 21
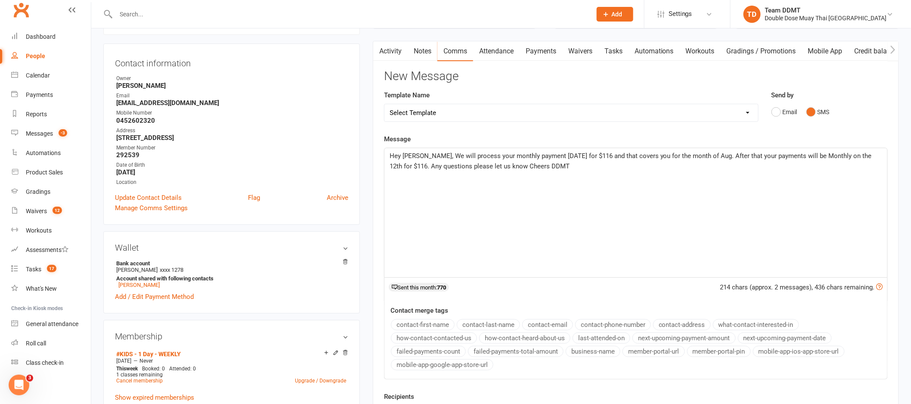
scroll to position [144, 0]
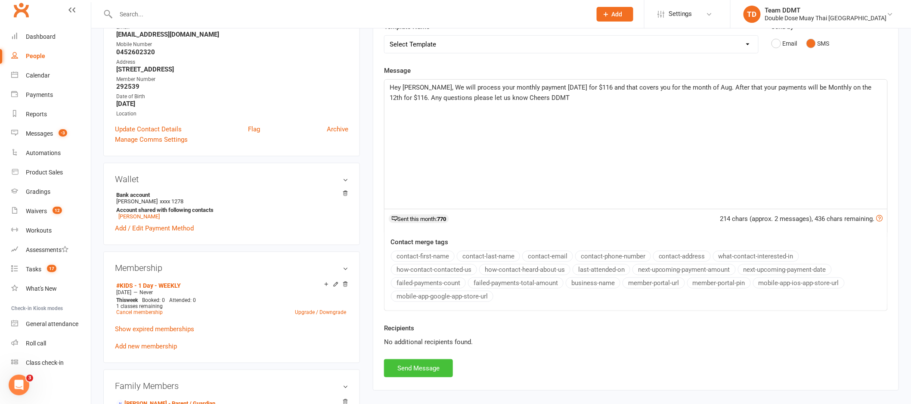
click at [417, 364] on button "Send Message" at bounding box center [418, 368] width 69 height 18
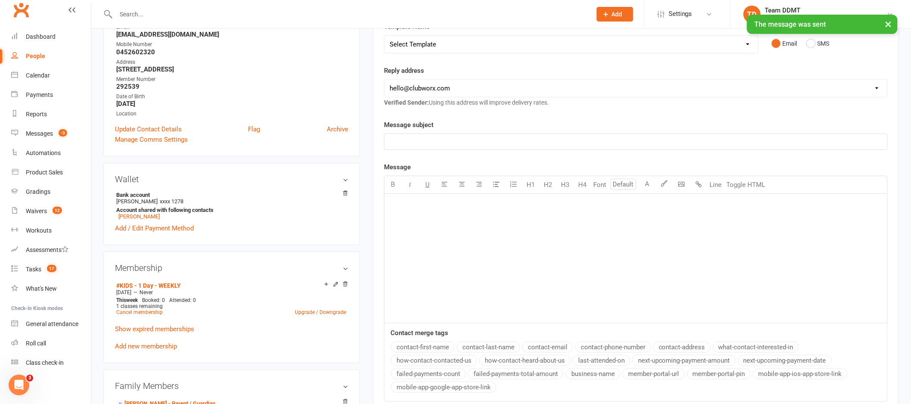
scroll to position [0, 0]
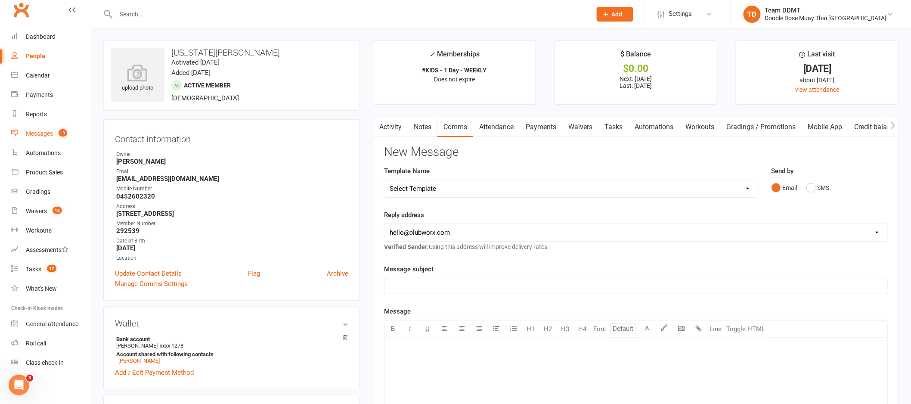
click at [30, 135] on div "Messages" at bounding box center [39, 133] width 27 height 7
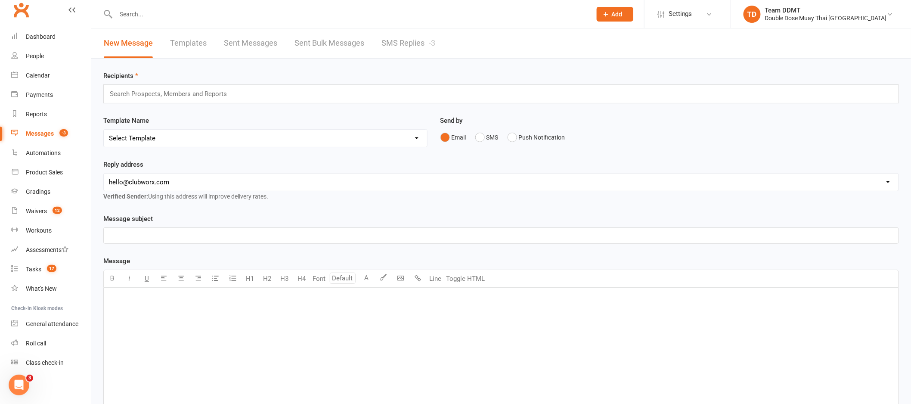
click at [397, 40] on link "SMS Replies -3" at bounding box center [408, 43] width 54 height 30
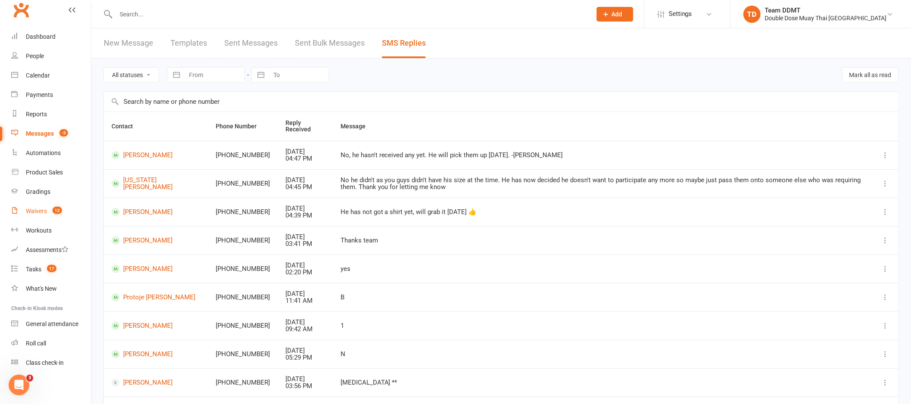
click at [34, 210] on div "Waivers" at bounding box center [36, 210] width 21 height 7
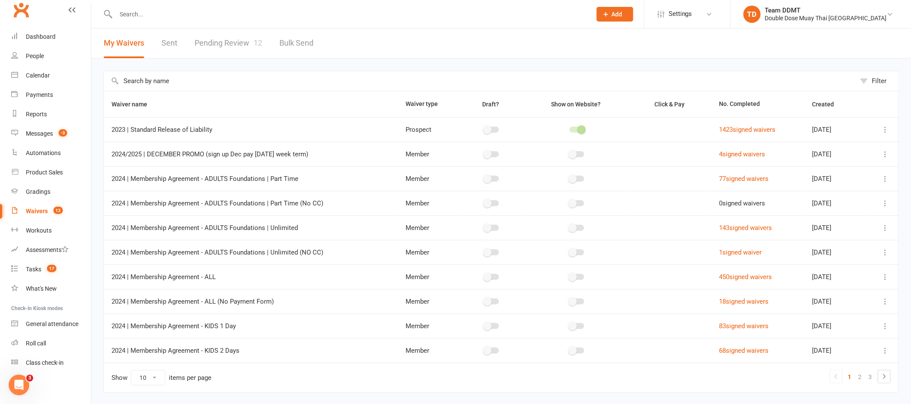
click at [219, 41] on link "Pending Review 12" at bounding box center [229, 43] width 68 height 30
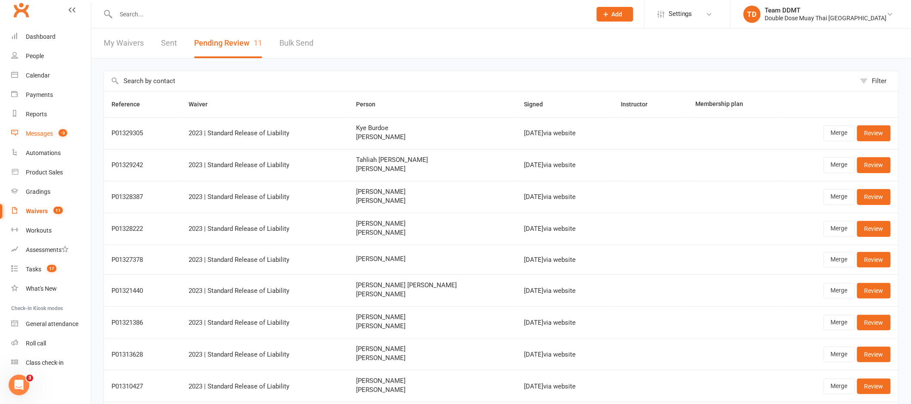
click at [47, 129] on link "Messages -3" at bounding box center [51, 133] width 80 height 19
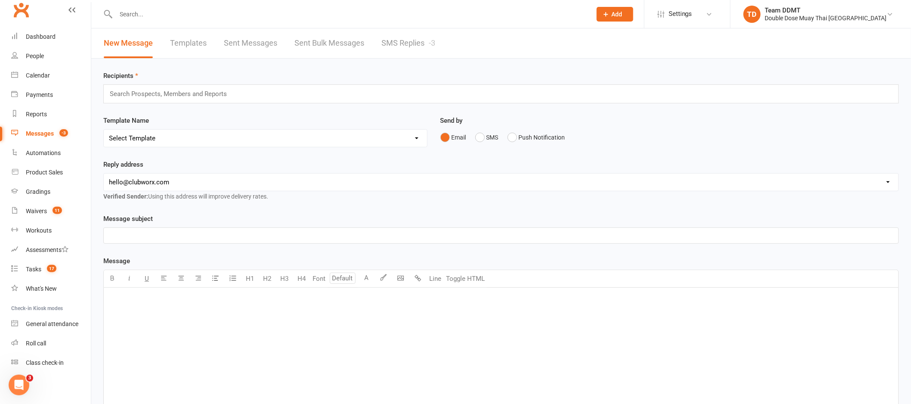
click at [386, 43] on link "SMS Replies -3" at bounding box center [408, 43] width 54 height 30
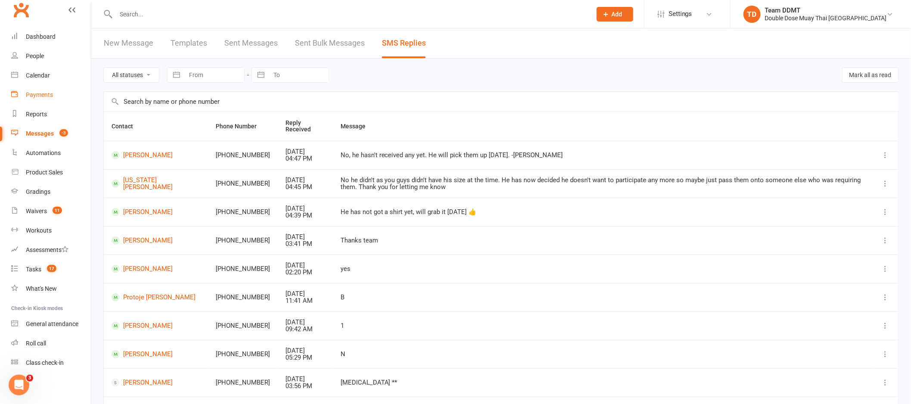
click at [45, 87] on link "Payments" at bounding box center [51, 94] width 80 height 19
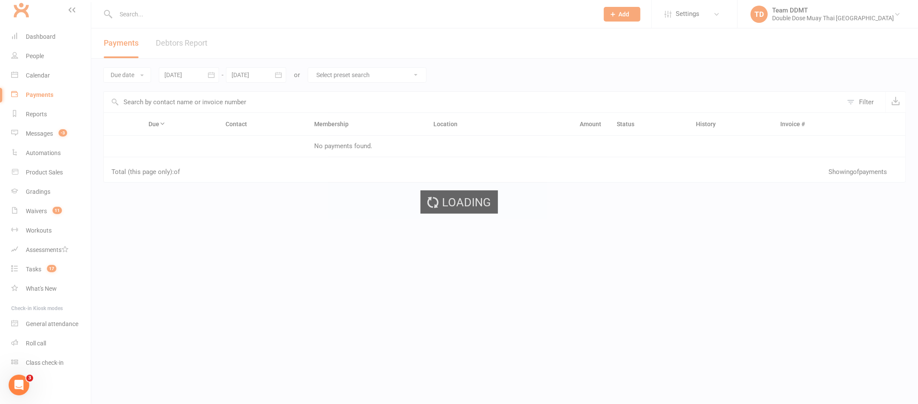
click at [196, 42] on div "Loading" at bounding box center [459, 202] width 918 height 404
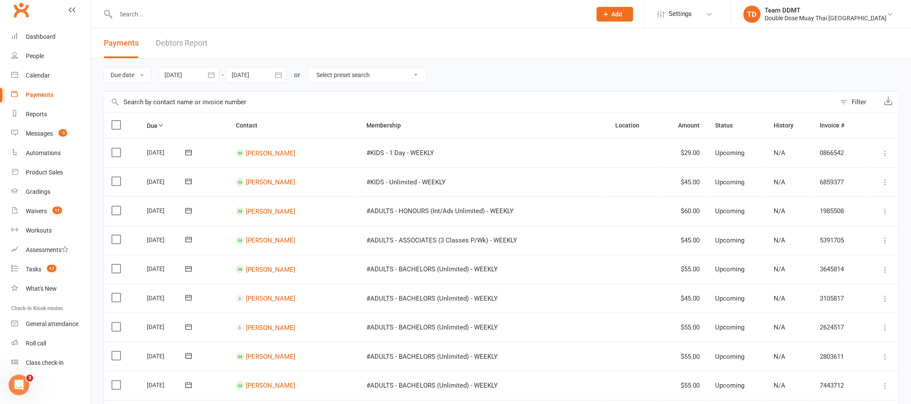
click at [192, 41] on link "Debtors Report" at bounding box center [182, 43] width 52 height 30
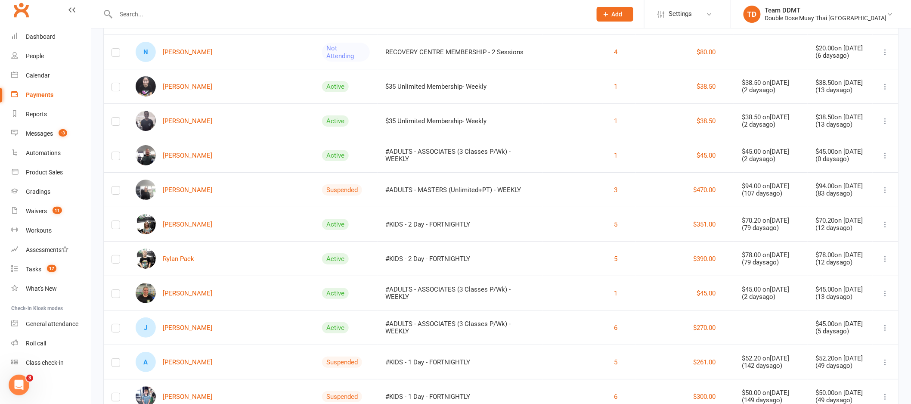
scroll to position [1483, 0]
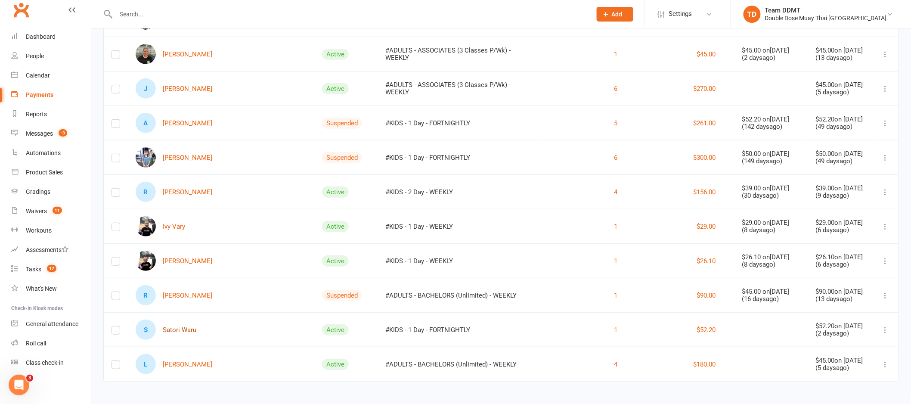
click at [185, 326] on link "S Satori Waru" at bounding box center [166, 329] width 61 height 20
click at [0, 0] on div "Loading" at bounding box center [0, 0] width 0 height 0
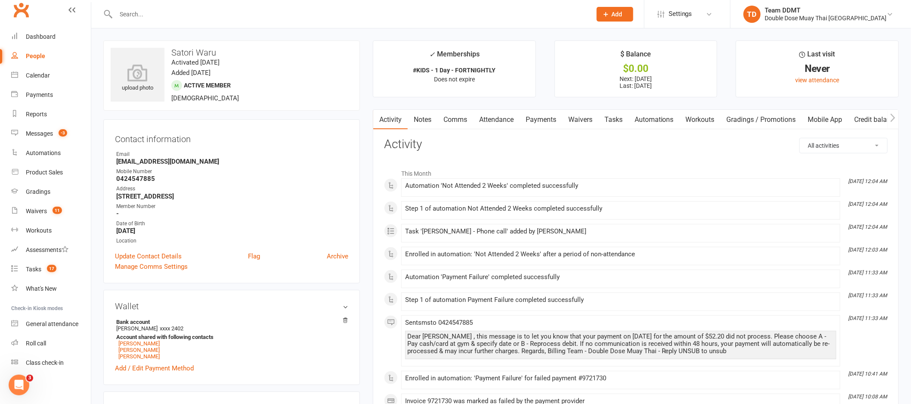
click at [545, 120] on link "Payments" at bounding box center [540, 120] width 43 height 20
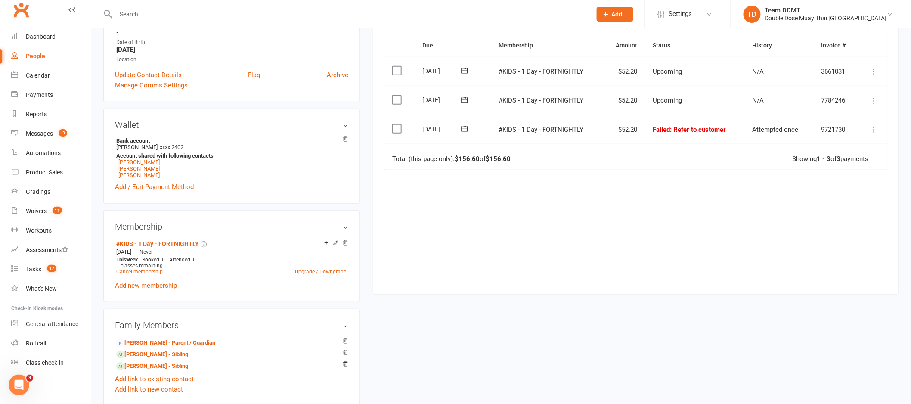
scroll to position [189, 0]
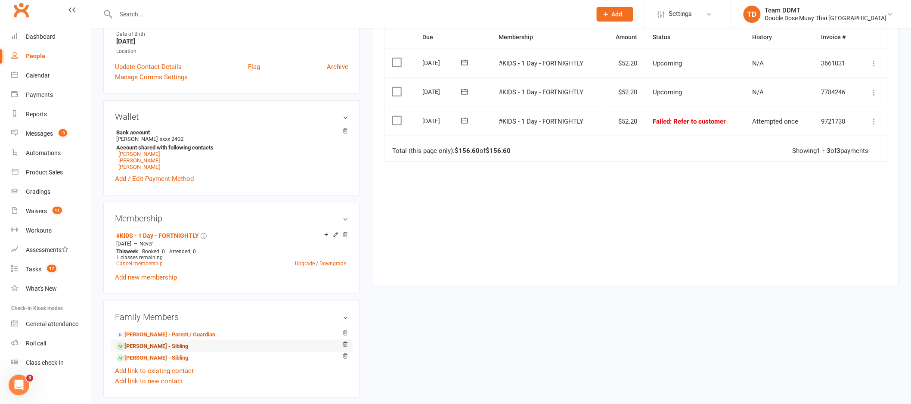
click at [155, 347] on link "Chaise Luke - Sibling" at bounding box center [152, 346] width 72 height 9
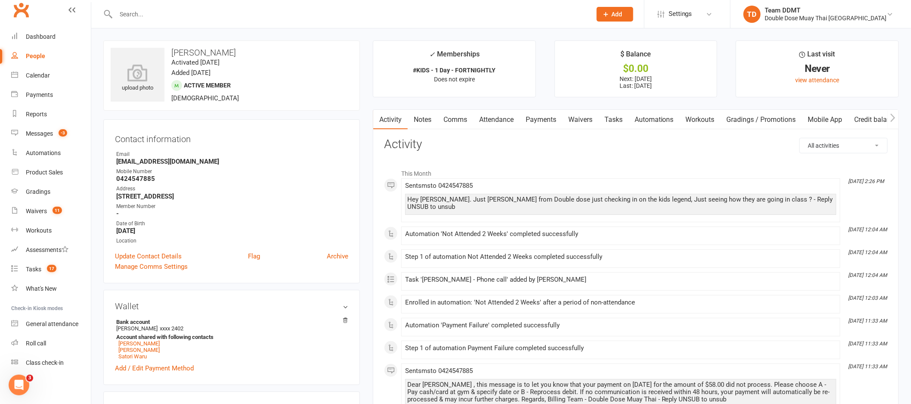
click at [547, 117] on link "Payments" at bounding box center [540, 120] width 43 height 20
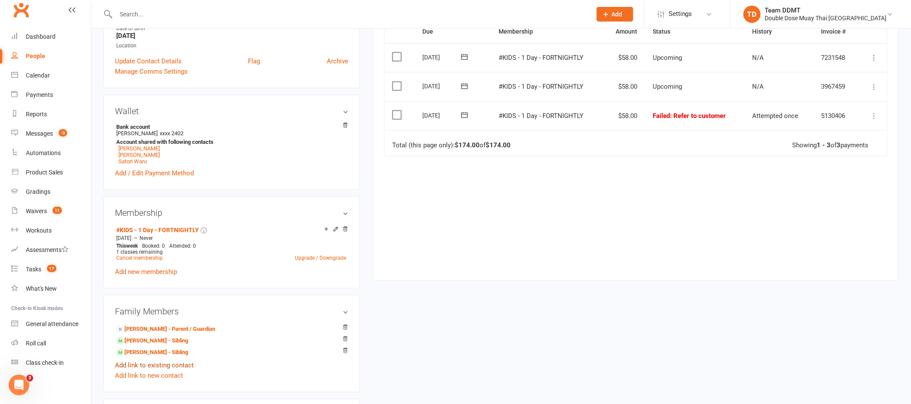
scroll to position [195, 0]
click at [152, 342] on link "Jett Luke - Sibling" at bounding box center [152, 340] width 72 height 9
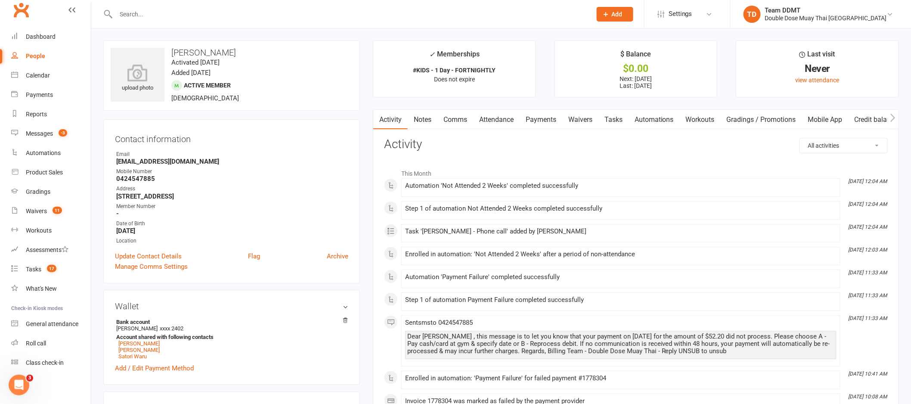
click at [428, 116] on link "Notes" at bounding box center [423, 120] width 30 height 20
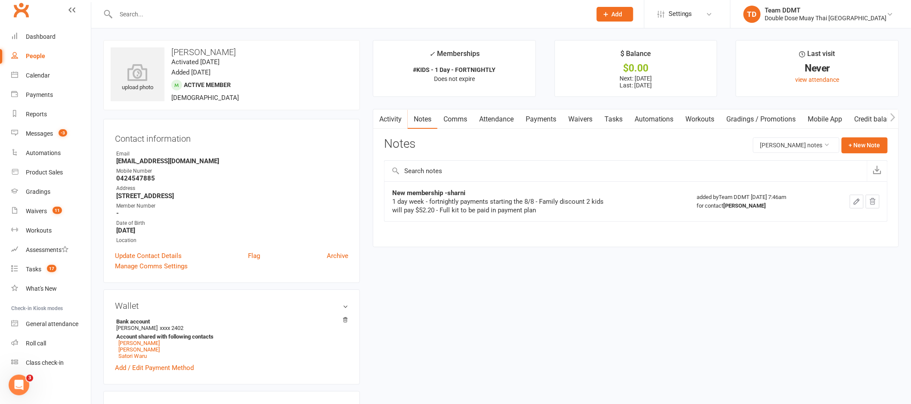
scroll to position [2, 0]
click at [551, 118] on link "Payments" at bounding box center [540, 118] width 43 height 20
click at [0, 0] on div "Loading" at bounding box center [0, 0] width 0 height 0
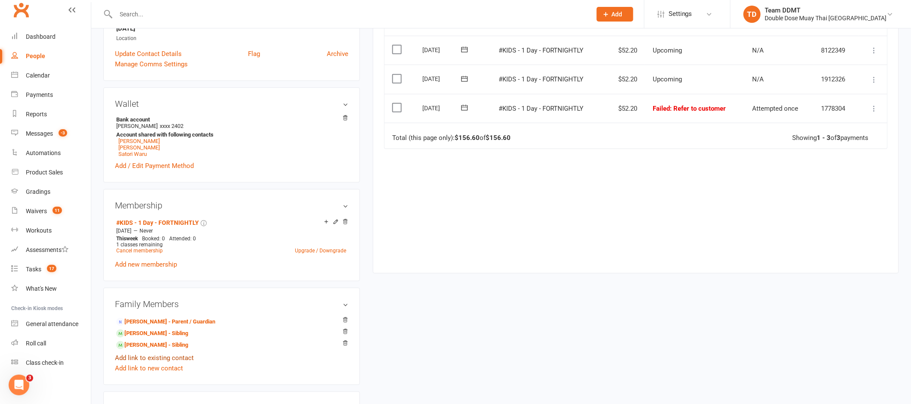
scroll to position [218, 0]
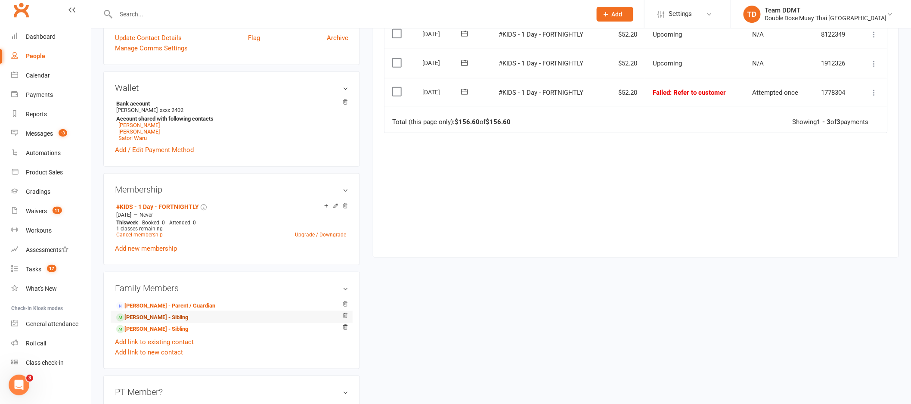
click at [162, 319] on link "Chaise Luke - Sibling" at bounding box center [152, 317] width 72 height 9
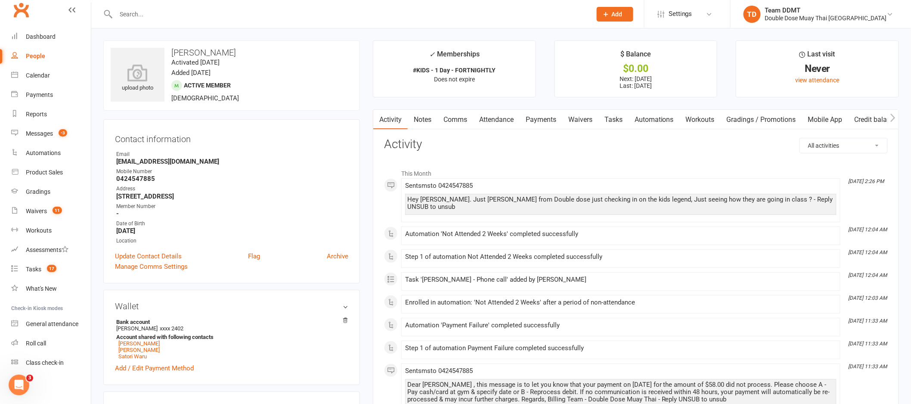
click at [530, 119] on link "Payments" at bounding box center [540, 120] width 43 height 20
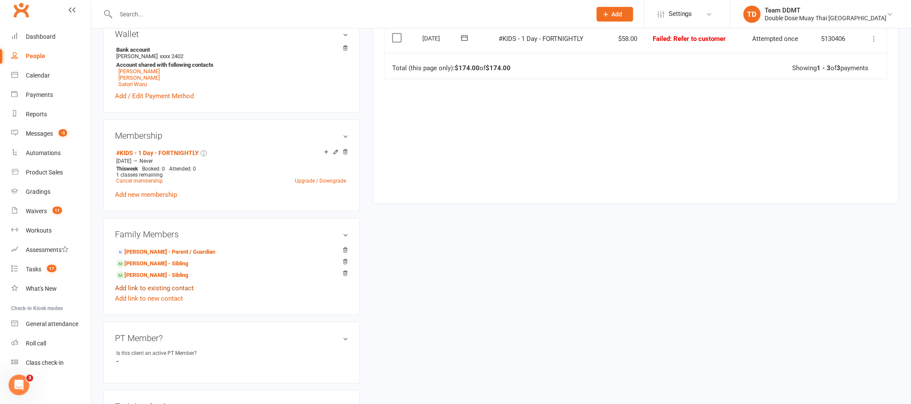
scroll to position [283, 0]
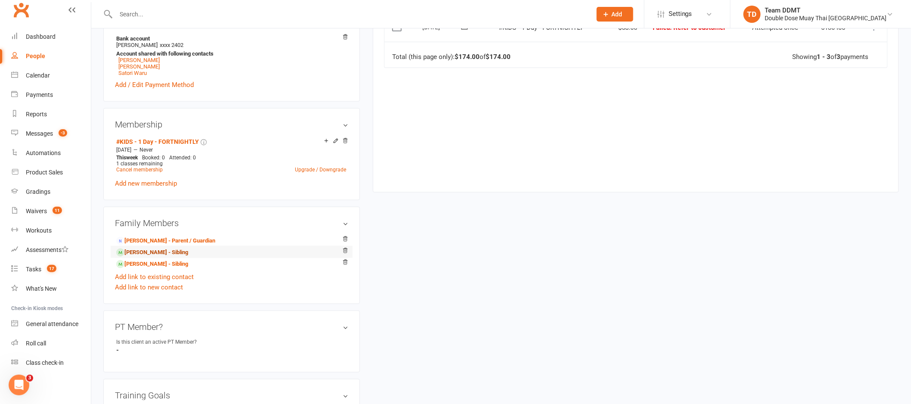
click at [150, 252] on link "Jett Luke - Sibling" at bounding box center [152, 252] width 72 height 9
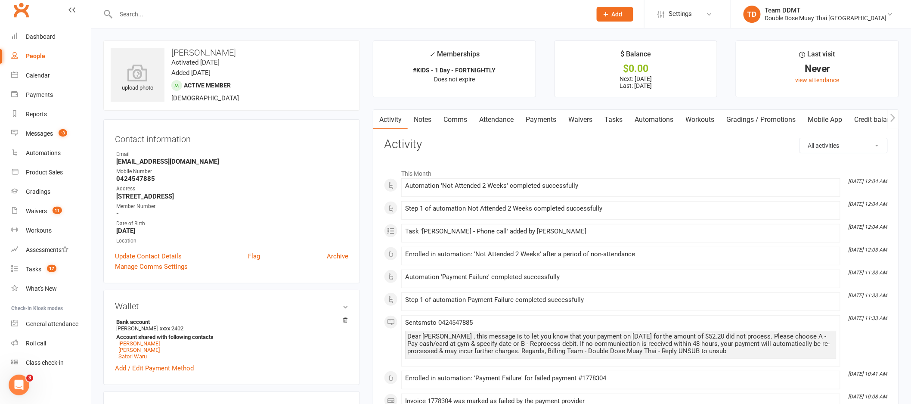
click at [418, 121] on link "Notes" at bounding box center [423, 120] width 30 height 20
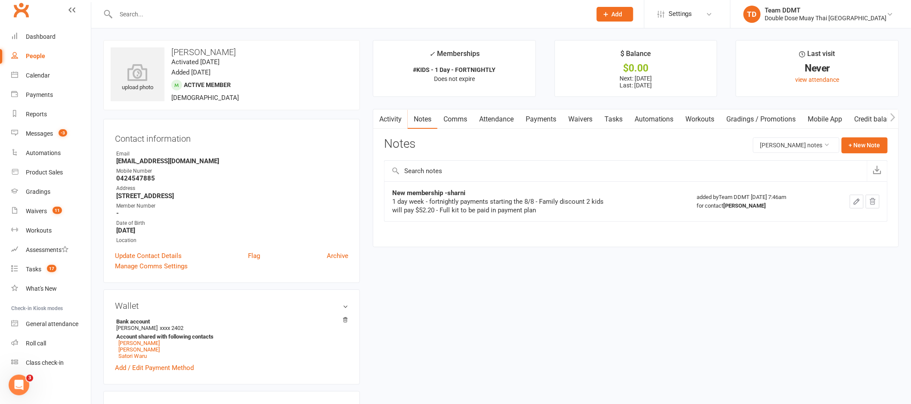
scroll to position [2, 0]
click at [534, 111] on link "Payments" at bounding box center [540, 118] width 43 height 20
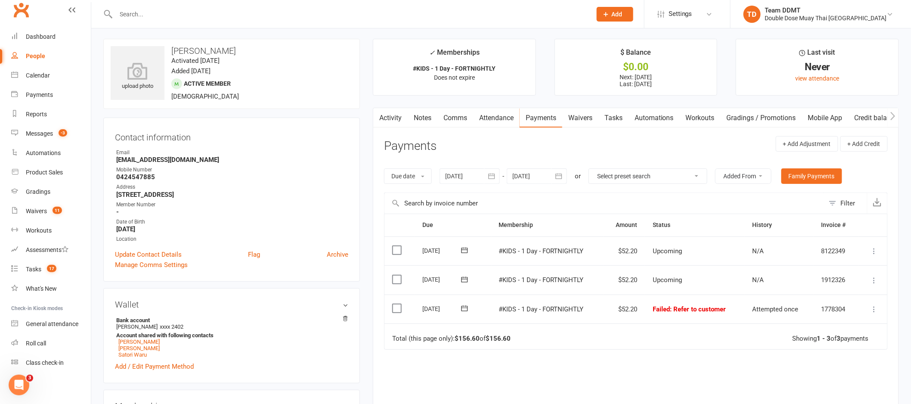
click at [418, 116] on link "Notes" at bounding box center [423, 118] width 30 height 20
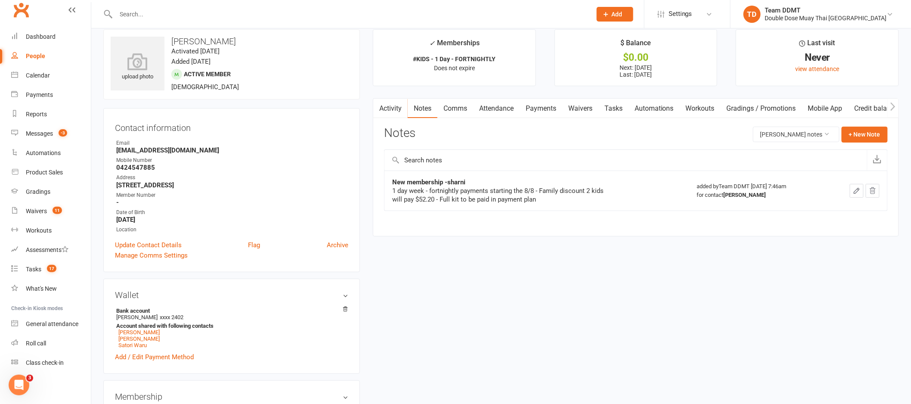
scroll to position [11, 0]
click at [553, 111] on link "Payments" at bounding box center [540, 109] width 43 height 20
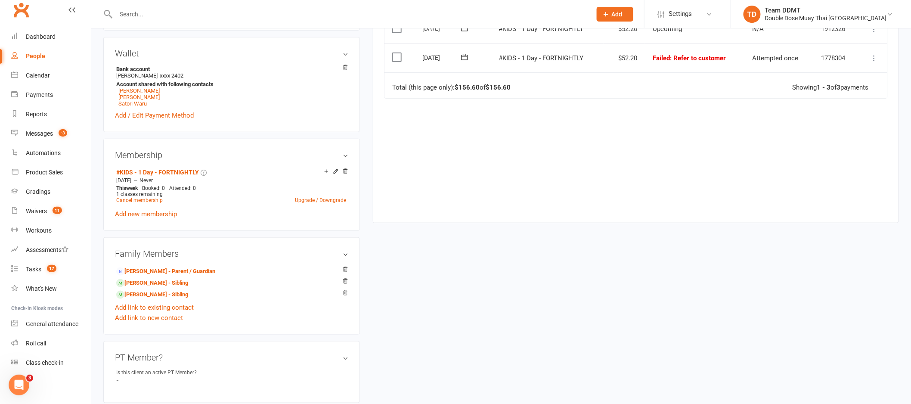
scroll to position [355, 0]
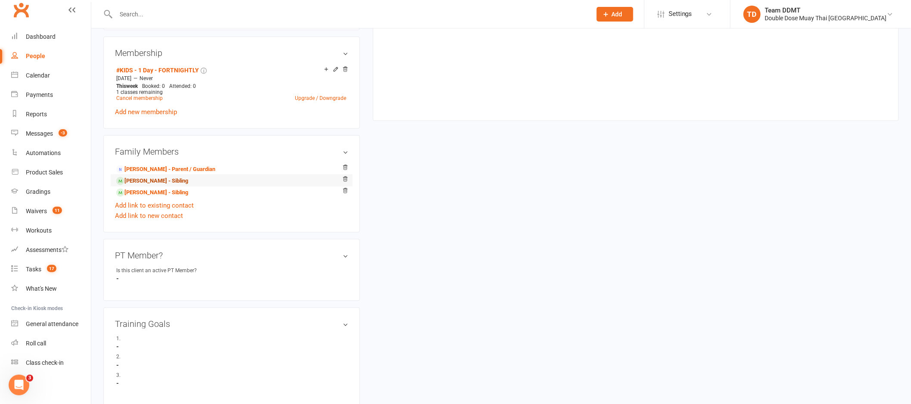
click at [158, 181] on link "Chaise Luke - Sibling" at bounding box center [152, 180] width 72 height 9
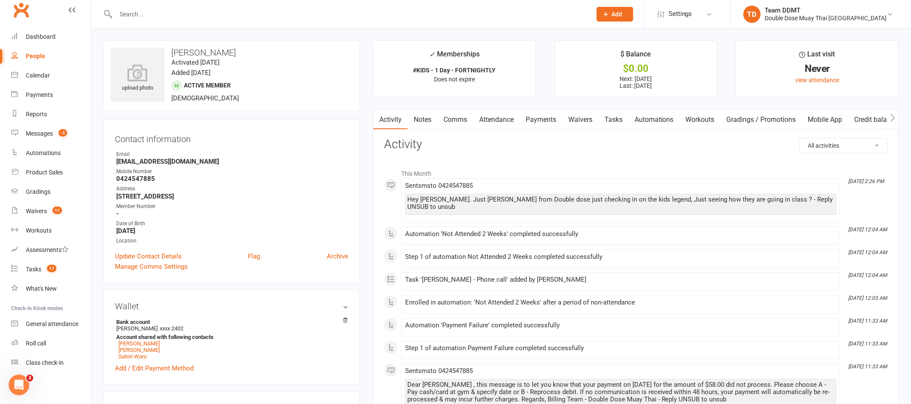
click at [582, 120] on link "Waivers" at bounding box center [580, 120] width 36 height 20
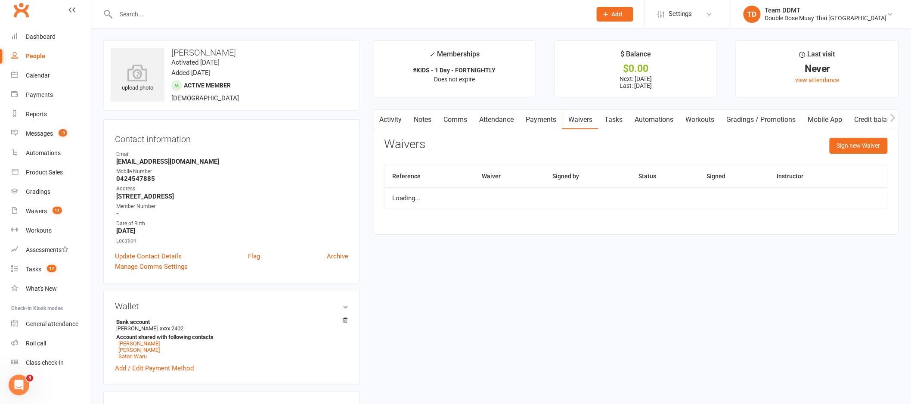
click at [539, 121] on link "Payments" at bounding box center [540, 120] width 43 height 20
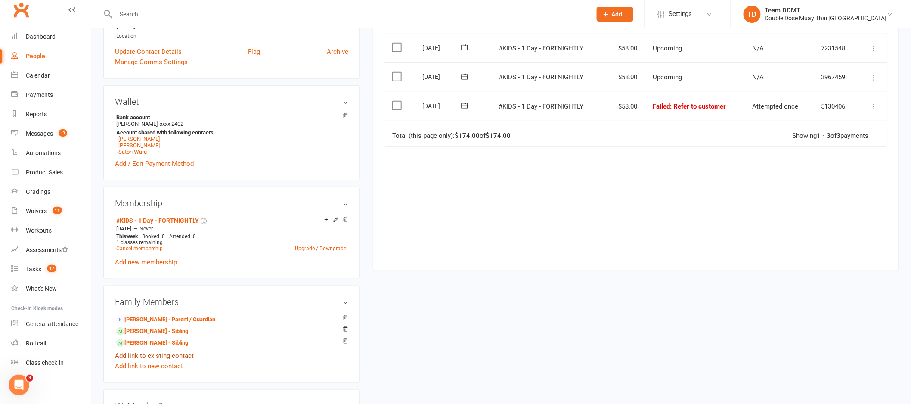
scroll to position [205, 0]
click at [147, 345] on link "Satori Waru - Sibling" at bounding box center [152, 341] width 72 height 9
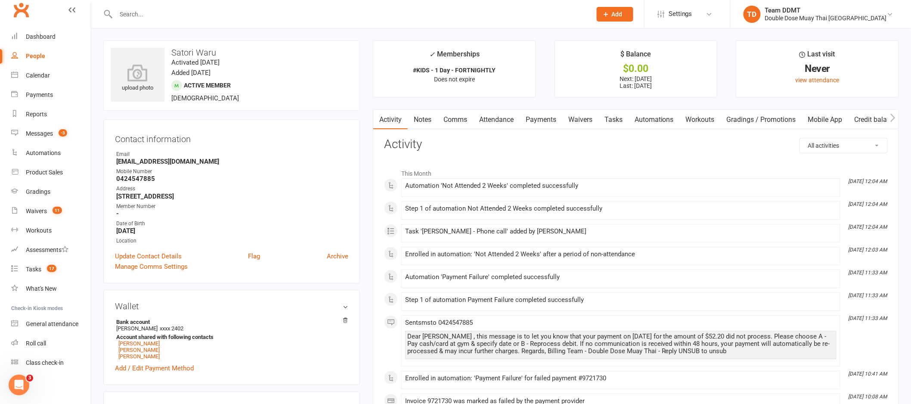
click at [546, 118] on link "Payments" at bounding box center [540, 120] width 43 height 20
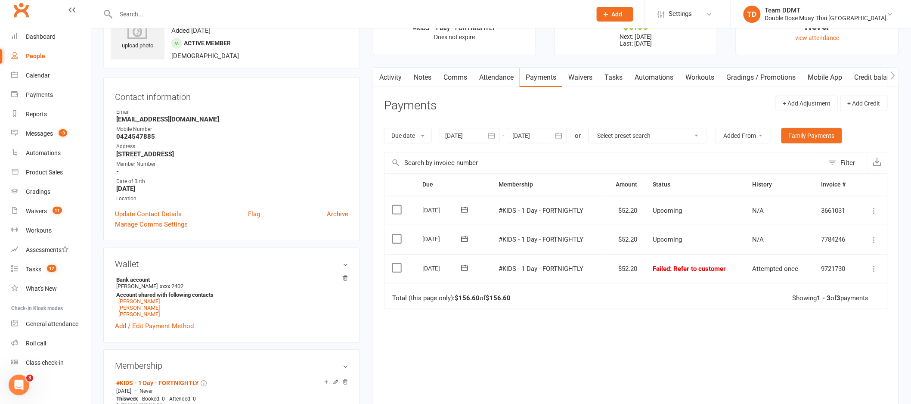
scroll to position [290, 0]
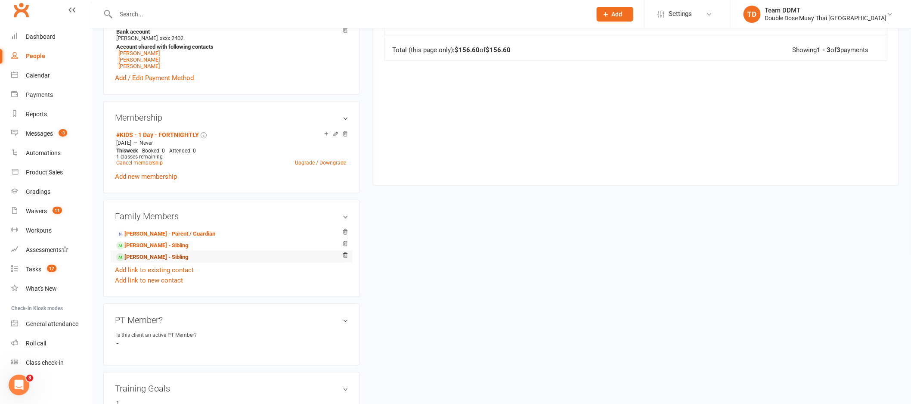
click at [160, 256] on link "Jett Luke - Sibling" at bounding box center [152, 257] width 72 height 9
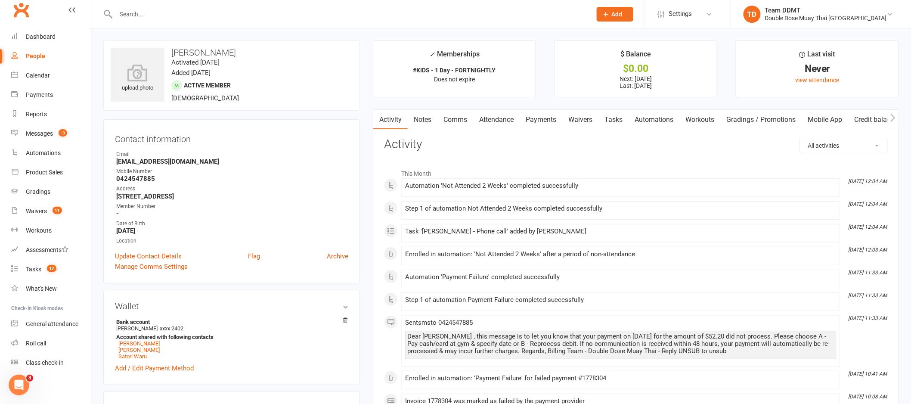
click at [549, 117] on link "Payments" at bounding box center [540, 120] width 43 height 20
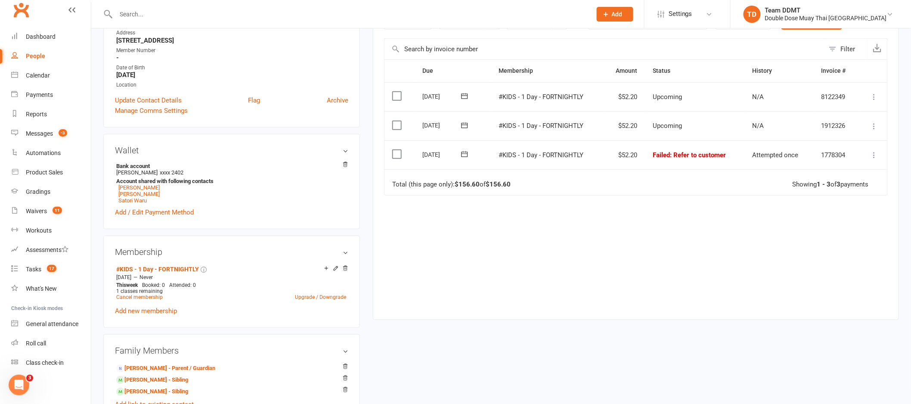
scroll to position [177, 0]
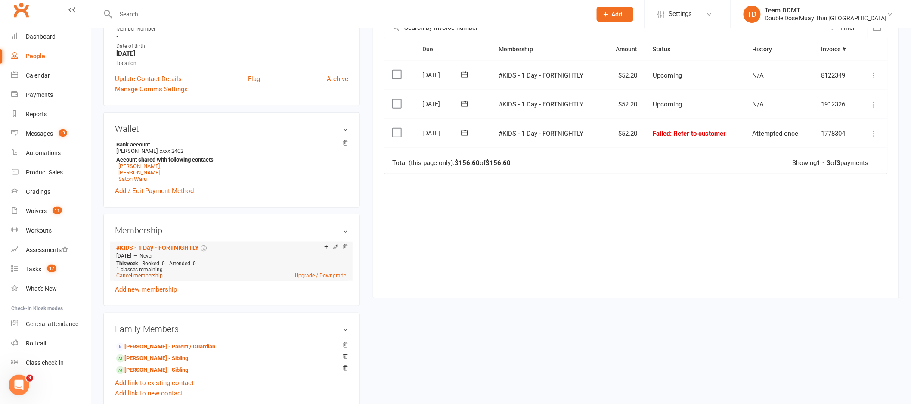
click at [143, 276] on link "Cancel membership" at bounding box center [139, 275] width 46 height 6
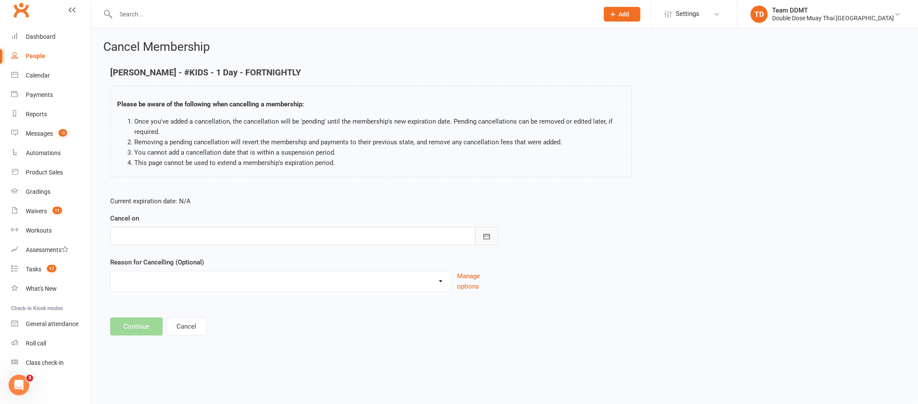
click at [485, 235] on icon "button" at bounding box center [486, 236] width 9 height 9
click at [220, 321] on span "14" at bounding box center [220, 323] width 7 height 7
type input "14 Aug 2025"
click at [186, 277] on select "Administration Error Holiday Injury Moving Away Upgrading/Downgrading membershi…" at bounding box center [281, 279] width 340 height 17
select select "5"
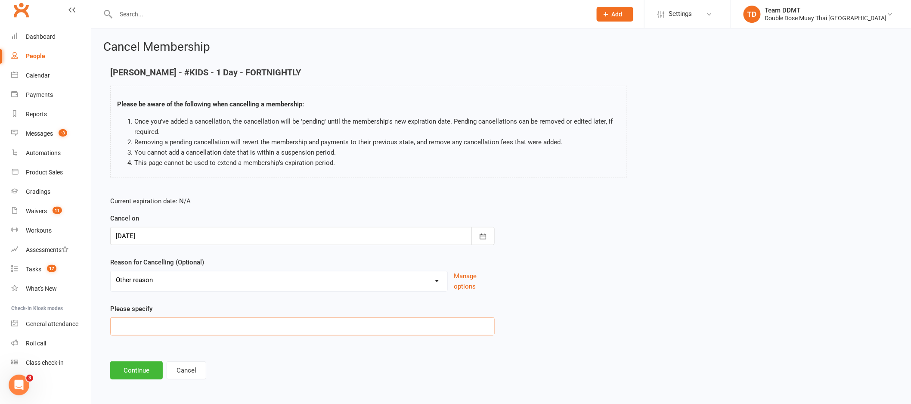
click at [210, 326] on input at bounding box center [302, 326] width 384 height 18
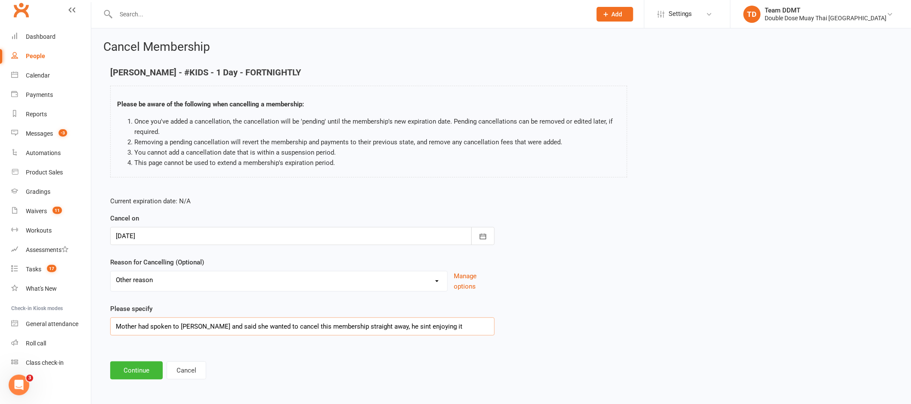
click at [388, 325] on input "Mother had spoken to foxy and said she wanted to cancel this membership straigh…" at bounding box center [302, 326] width 384 height 18
type input "Mother had spoken to foxy and said she wanted to cancel this membership straigh…"
click at [134, 366] on button "Continue" at bounding box center [136, 370] width 53 height 18
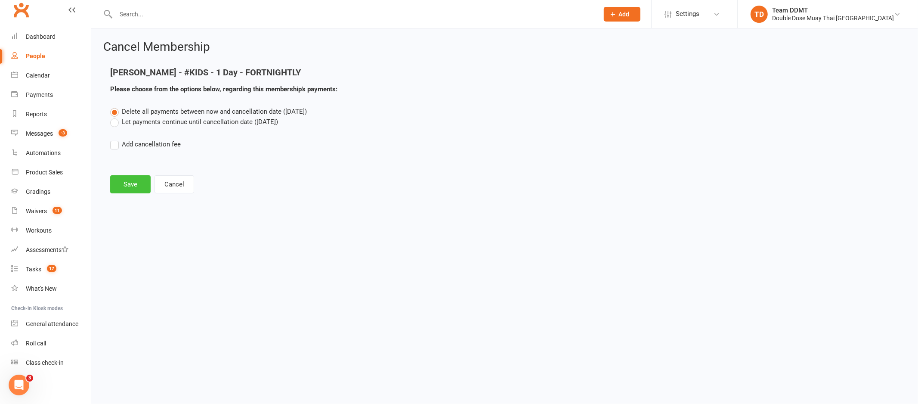
click at [130, 177] on button "Save" at bounding box center [130, 184] width 40 height 18
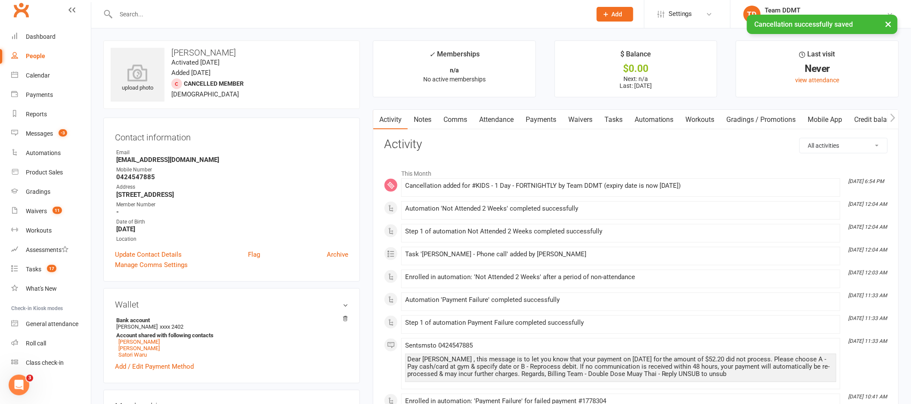
click at [420, 121] on link "Notes" at bounding box center [423, 120] width 30 height 20
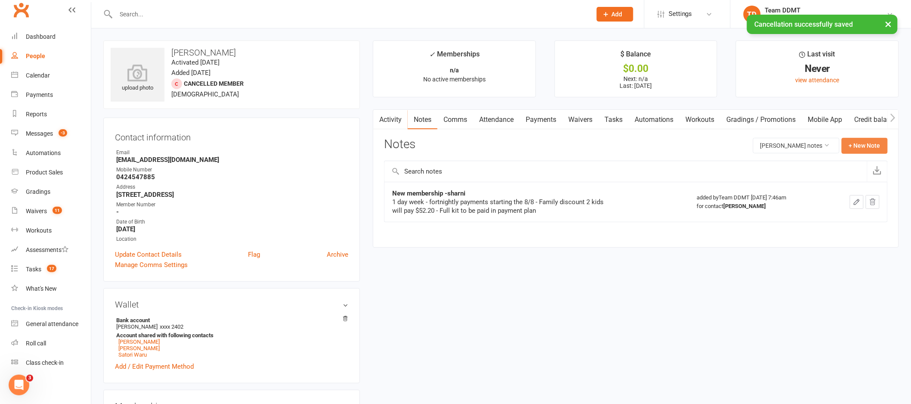
click at [874, 148] on button "+ New Note" at bounding box center [864, 145] width 46 height 15
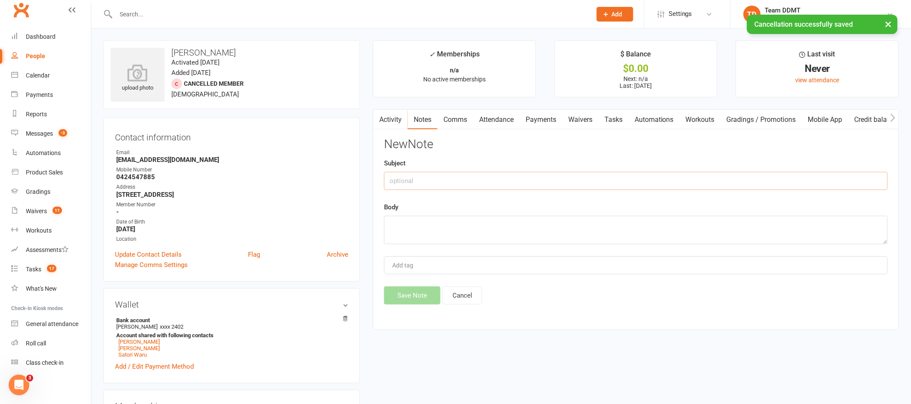
click at [712, 179] on input "text" at bounding box center [636, 181] width 504 height 18
type input "Cancellation -sharni"
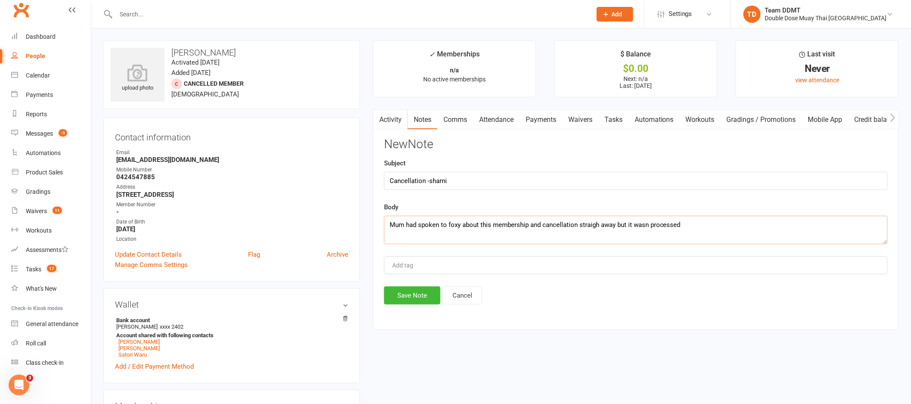
click at [597, 225] on textarea "Mum had spoken to foxy about this membership and cancellation straigh away but …" at bounding box center [636, 230] width 504 height 28
type textarea "Mum had spoken to foxy about this membership and cancellation straight away but…"
click at [409, 296] on button "Save Note" at bounding box center [412, 295] width 56 height 18
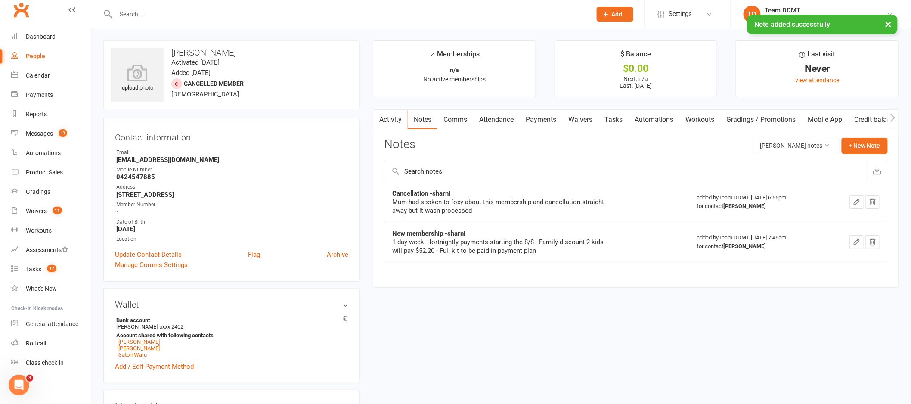
click at [532, 118] on link "Payments" at bounding box center [540, 120] width 43 height 20
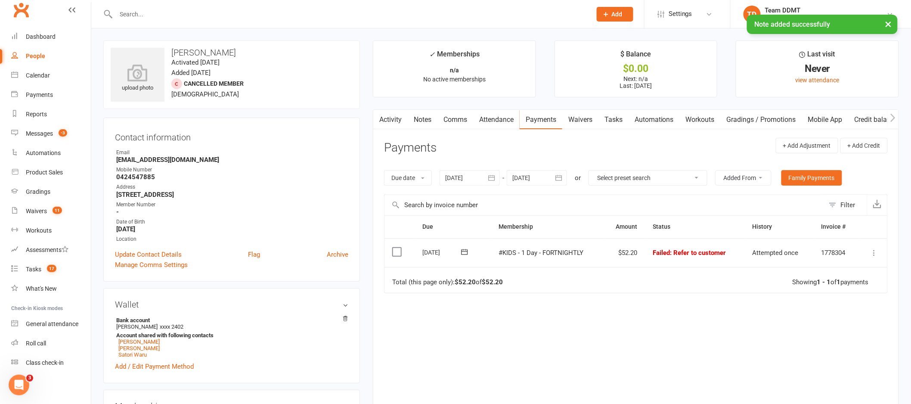
scroll to position [2, 0]
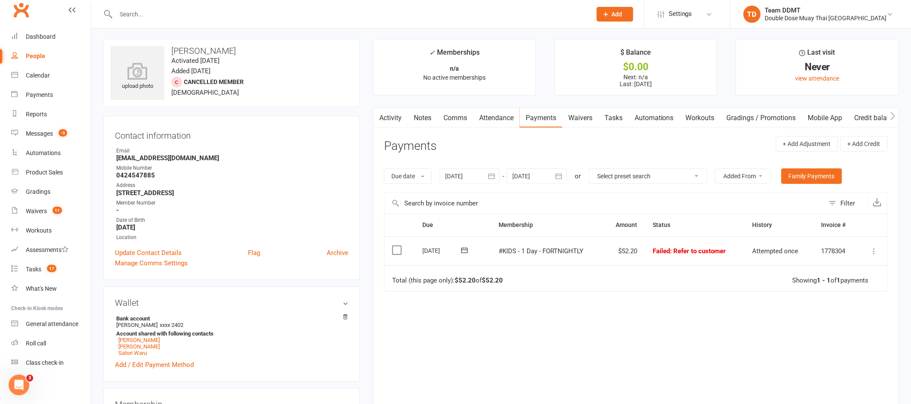
click at [875, 251] on icon at bounding box center [874, 251] width 9 height 9
click at [826, 318] on link "Skip" at bounding box center [836, 319] width 85 height 17
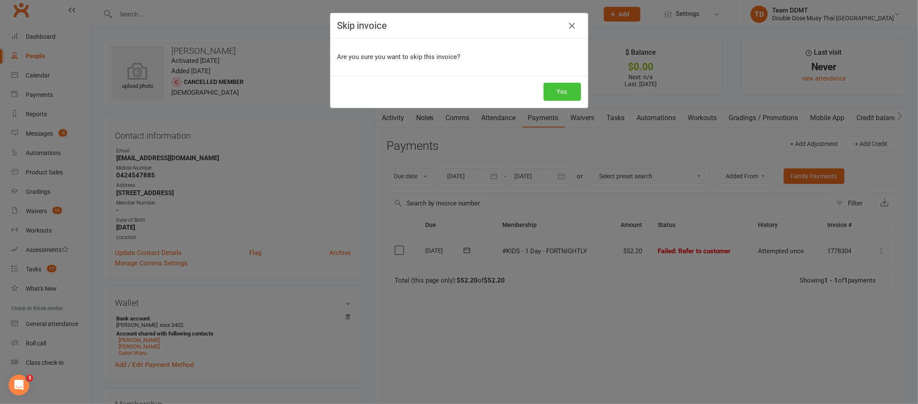
click at [556, 91] on button "Yes" at bounding box center [562, 92] width 37 height 18
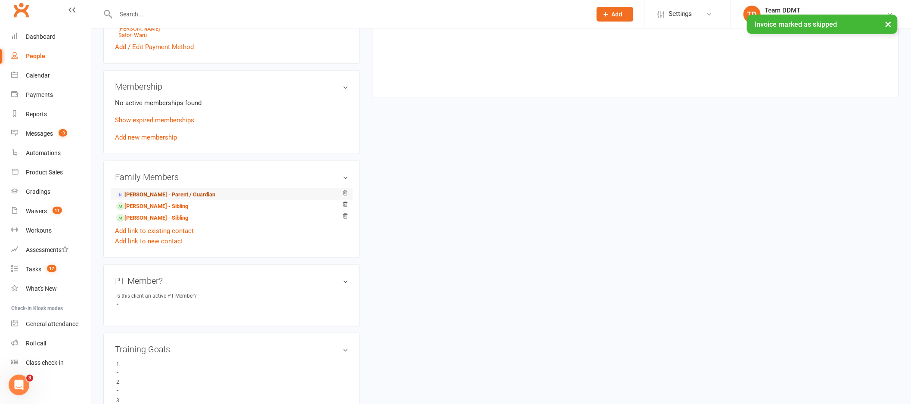
scroll to position [327, 0]
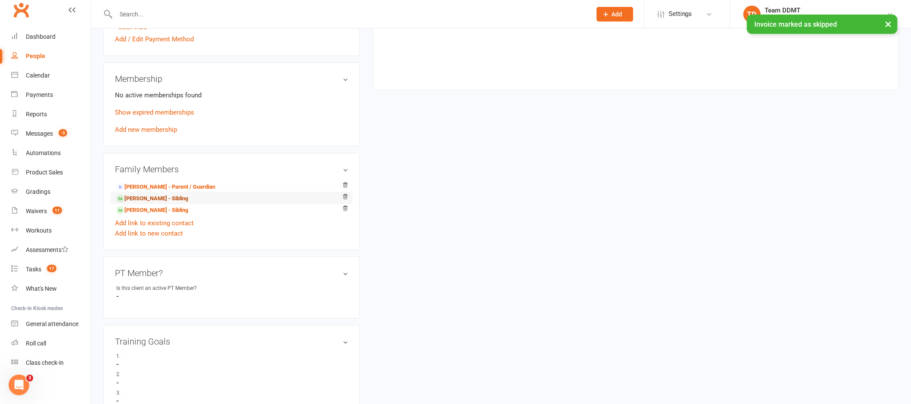
click at [152, 199] on link "Chaise Luke - Sibling" at bounding box center [152, 198] width 72 height 9
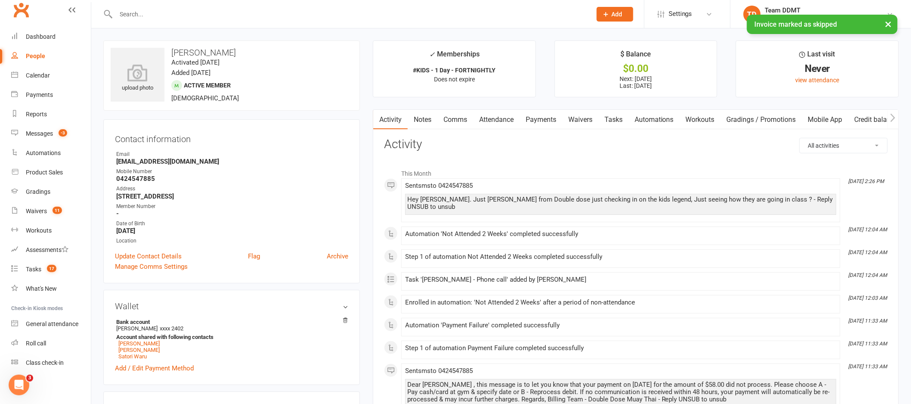
click at [421, 119] on link "Notes" at bounding box center [423, 120] width 30 height 20
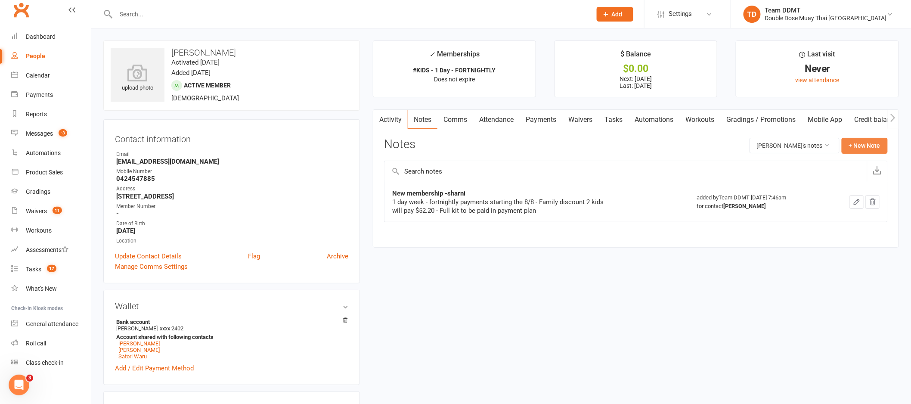
click at [860, 142] on button "+ New Note" at bounding box center [864, 145] width 46 height 15
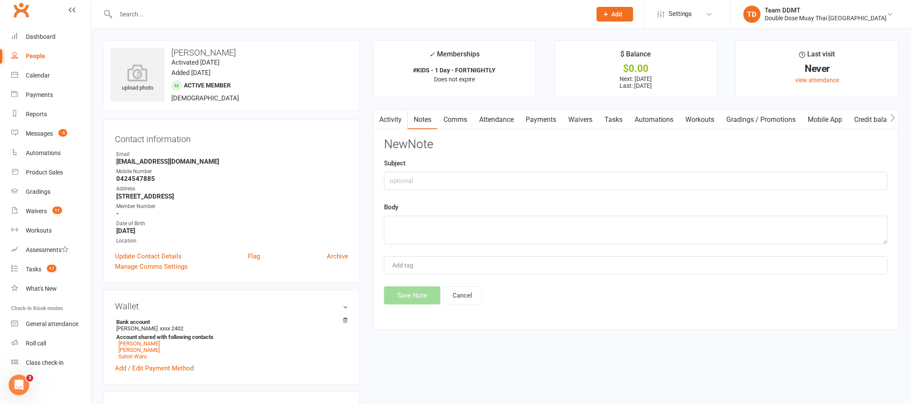
click at [724, 170] on div "Subject" at bounding box center [636, 174] width 504 height 32
click at [725, 177] on input "text" at bounding box center [636, 181] width 504 height 18
type input "P"
type input "overdue -sharni"
type textarea "Sorting out Tuesday"
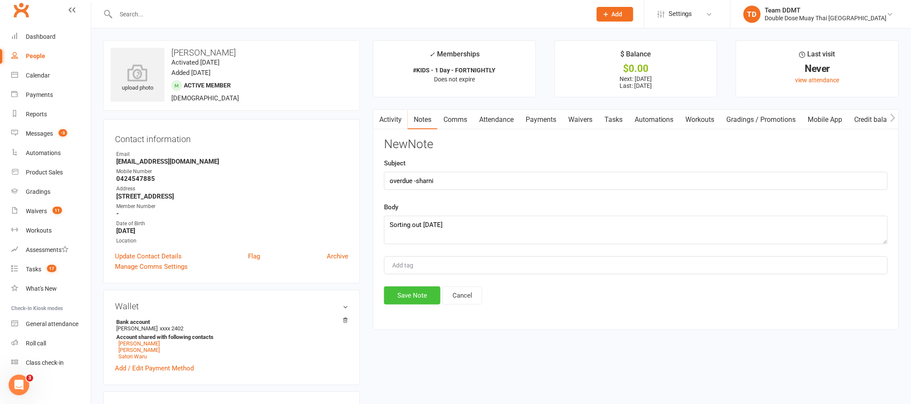
click at [401, 304] on button "Save Note" at bounding box center [412, 295] width 56 height 18
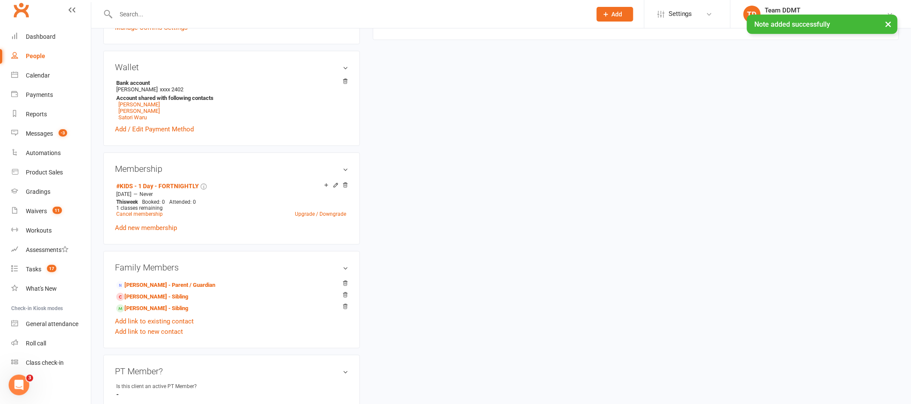
scroll to position [283, 0]
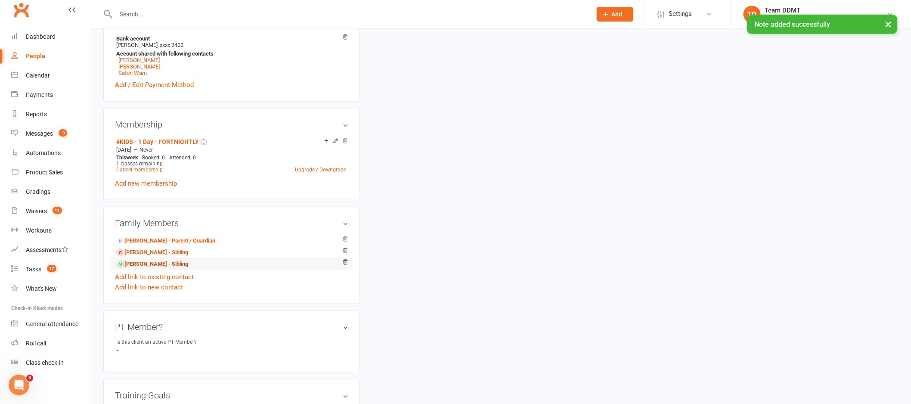
click at [153, 266] on link "Satori Waru - Sibling" at bounding box center [152, 264] width 72 height 9
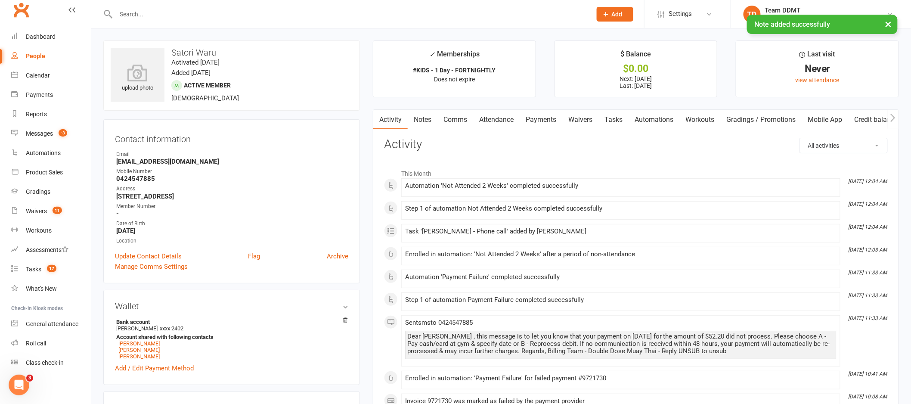
click at [451, 119] on link "Comms" at bounding box center [455, 120] width 36 height 20
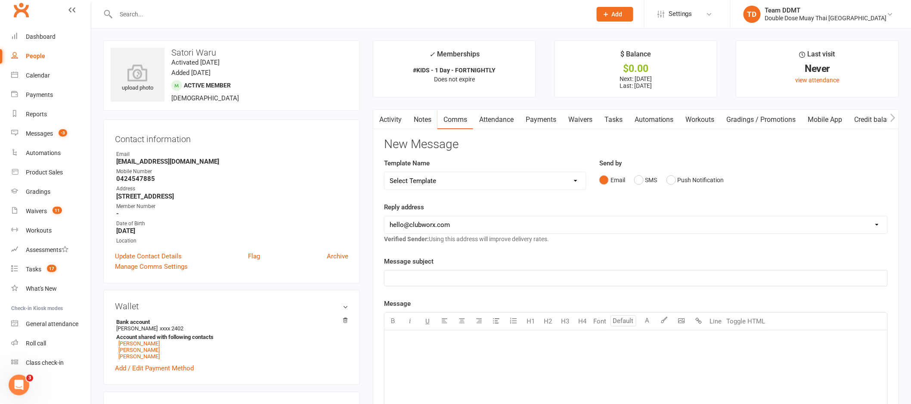
click at [429, 123] on link "Notes" at bounding box center [423, 120] width 30 height 20
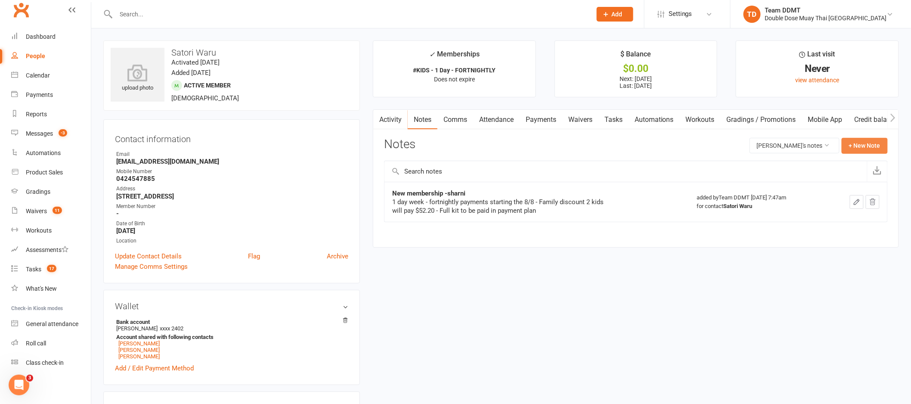
click at [857, 143] on button "+ New Note" at bounding box center [864, 145] width 46 height 15
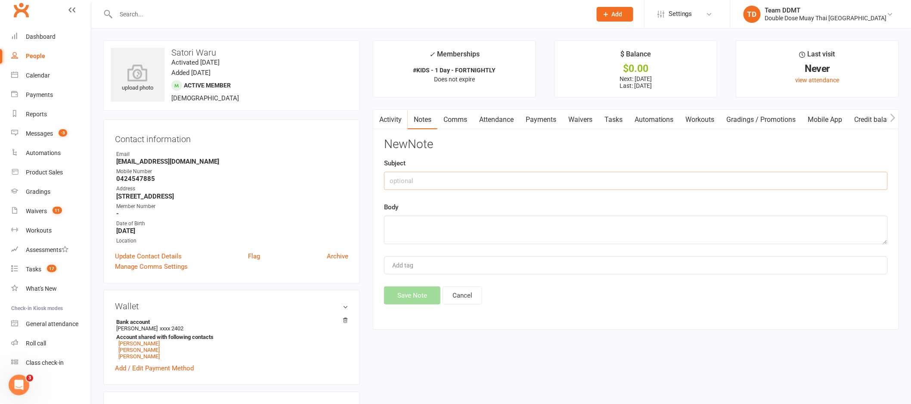
click at [763, 181] on input "text" at bounding box center [636, 181] width 504 height 18
type input "Overdue sharni"
type textarea "Sorting out Tuesday"
click at [424, 304] on button "Save Note" at bounding box center [412, 295] width 56 height 18
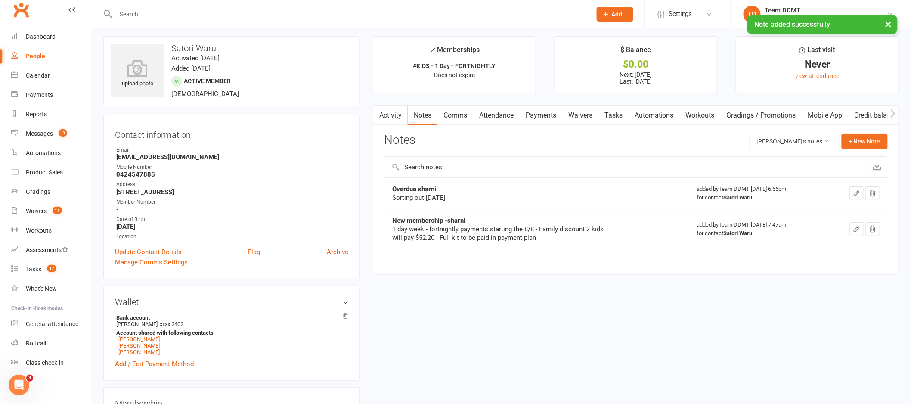
scroll to position [14, 0]
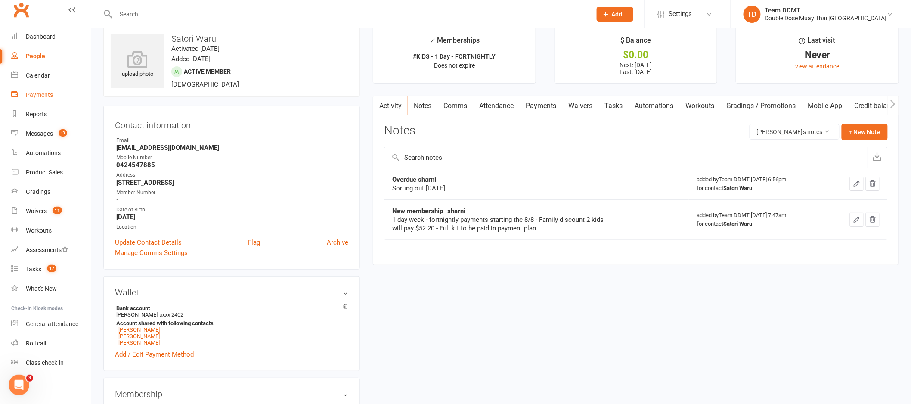
drag, startPoint x: 39, startPoint y: 97, endPoint x: 57, endPoint y: 92, distance: 18.4
click at [40, 97] on div "Payments" at bounding box center [39, 94] width 27 height 7
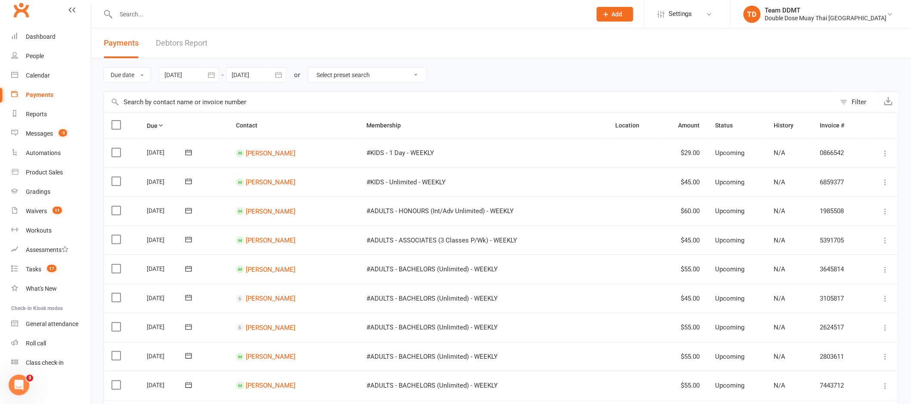
click at [180, 49] on link "Debtors Report" at bounding box center [182, 43] width 52 height 30
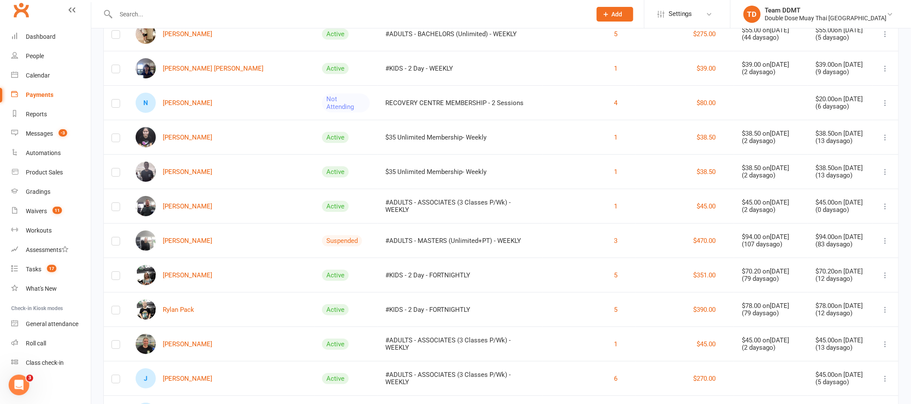
scroll to position [1448, 0]
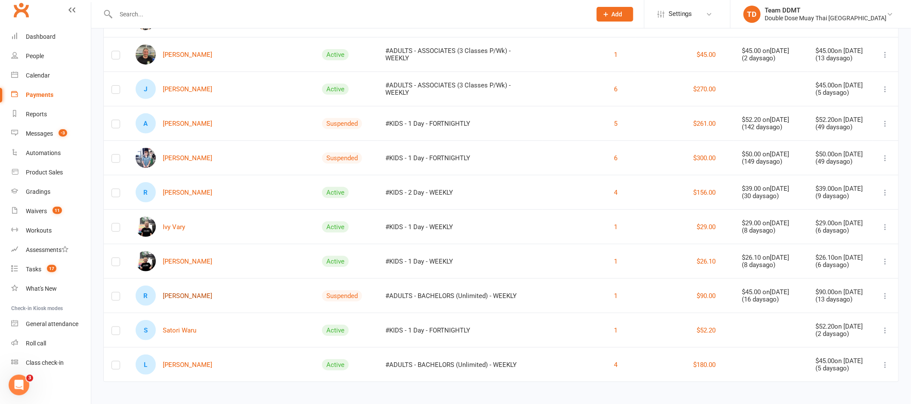
click at [185, 293] on link "R Riley Verinder" at bounding box center [174, 295] width 77 height 20
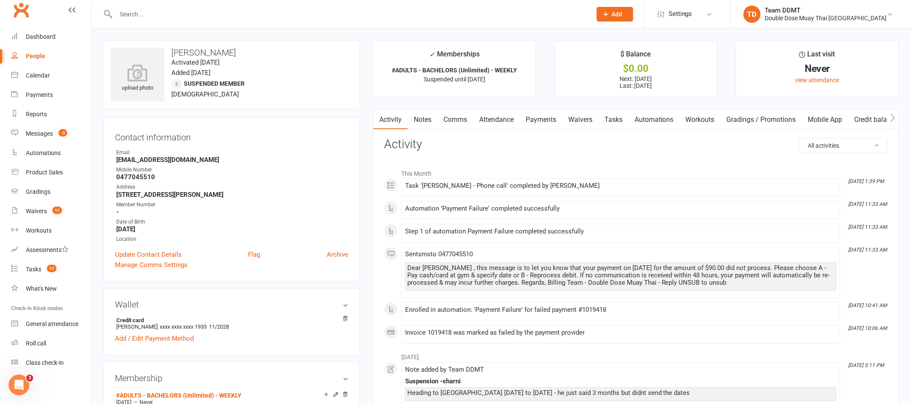
click at [547, 114] on link "Payments" at bounding box center [540, 120] width 43 height 20
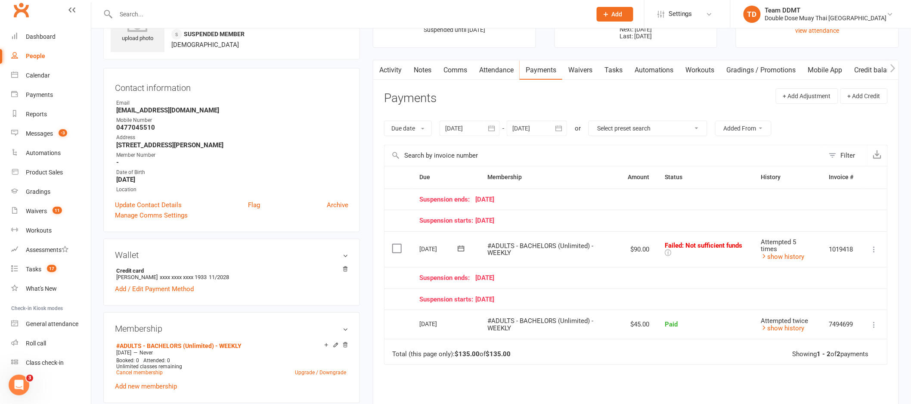
scroll to position [55, 0]
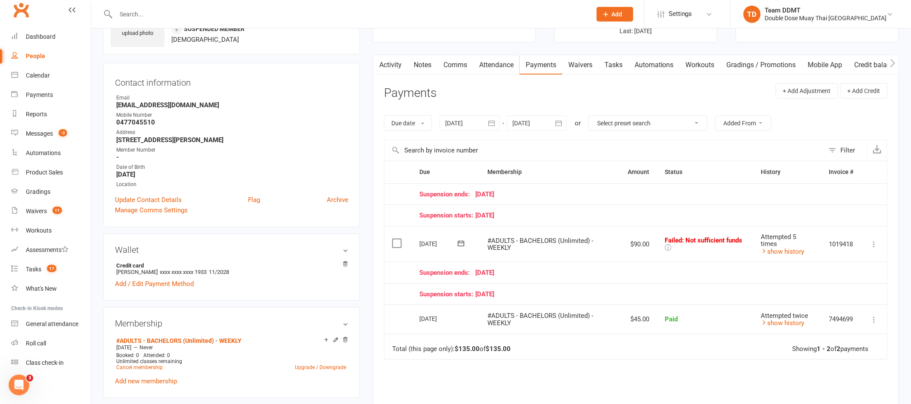
click at [875, 246] on icon at bounding box center [874, 244] width 9 height 9
click at [816, 312] on link "Skip" at bounding box center [836, 312] width 85 height 17
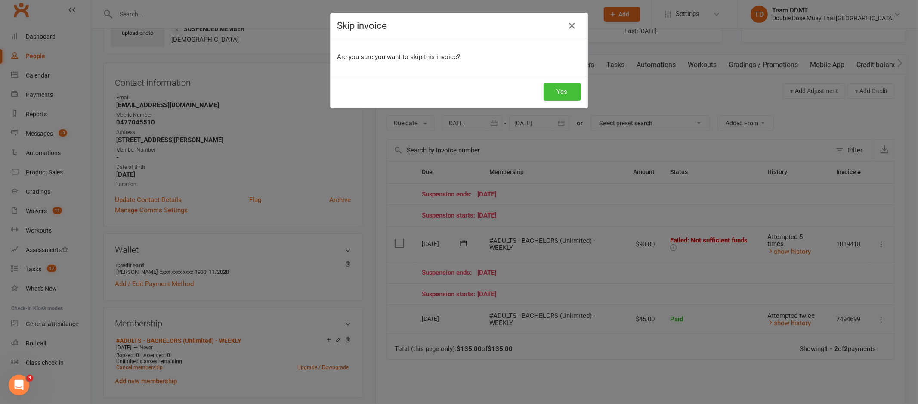
click at [560, 90] on button "Yes" at bounding box center [562, 92] width 37 height 18
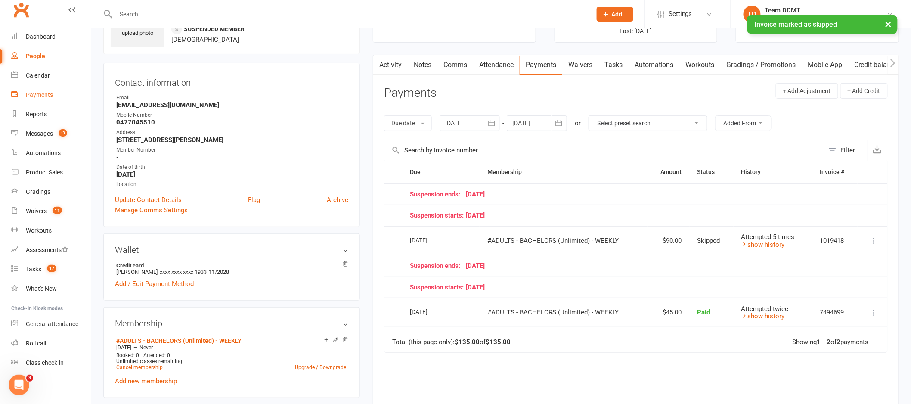
drag, startPoint x: 40, startPoint y: 96, endPoint x: 105, endPoint y: 61, distance: 74.7
click at [40, 96] on div "Payments" at bounding box center [39, 94] width 27 height 7
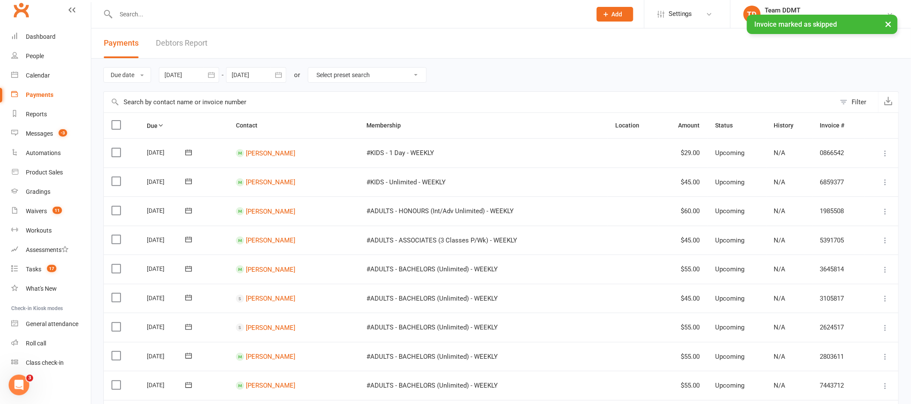
click at [178, 48] on link "Debtors Report" at bounding box center [182, 43] width 52 height 30
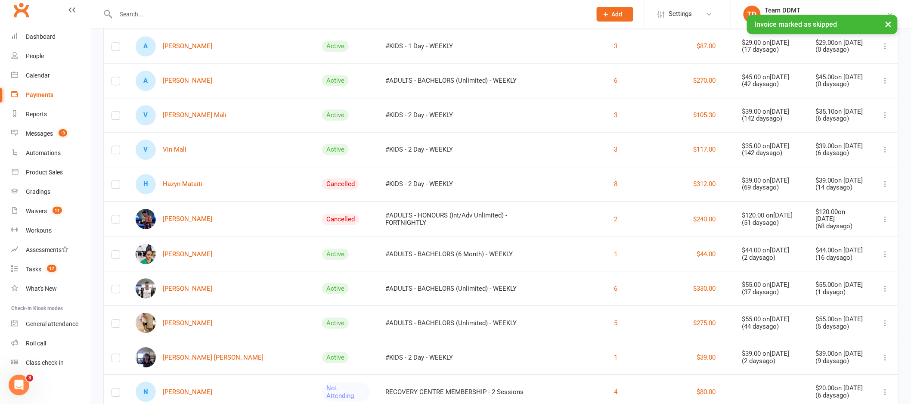
scroll to position [1414, 0]
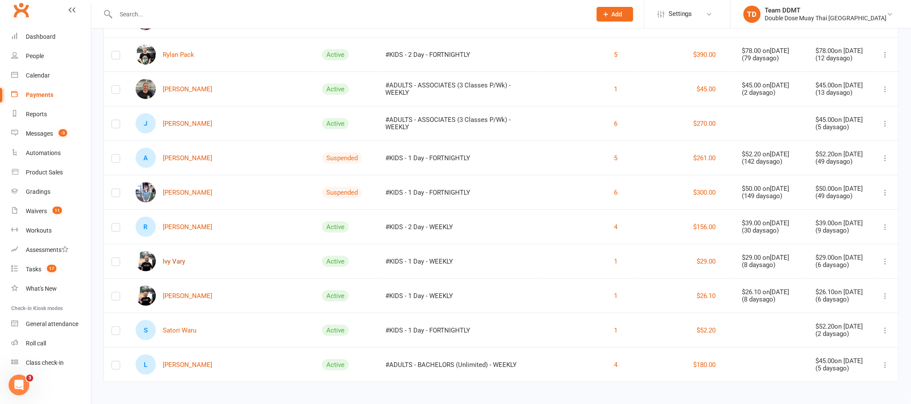
click at [182, 251] on link "Ivy Vary" at bounding box center [160, 261] width 49 height 20
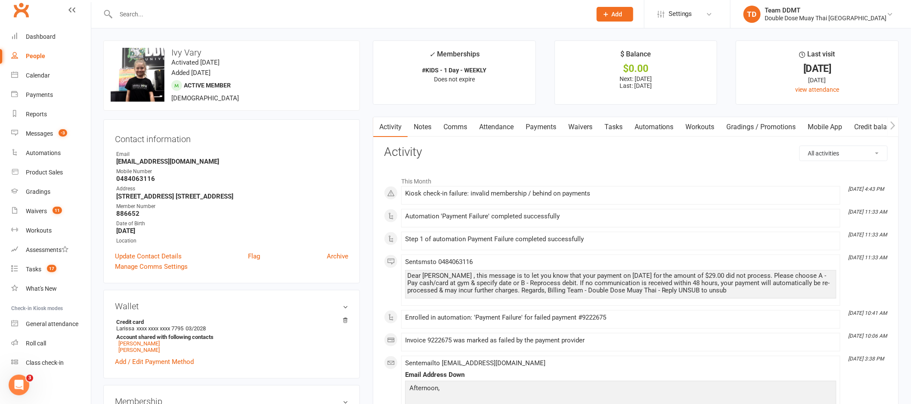
click at [537, 129] on link "Payments" at bounding box center [540, 127] width 43 height 20
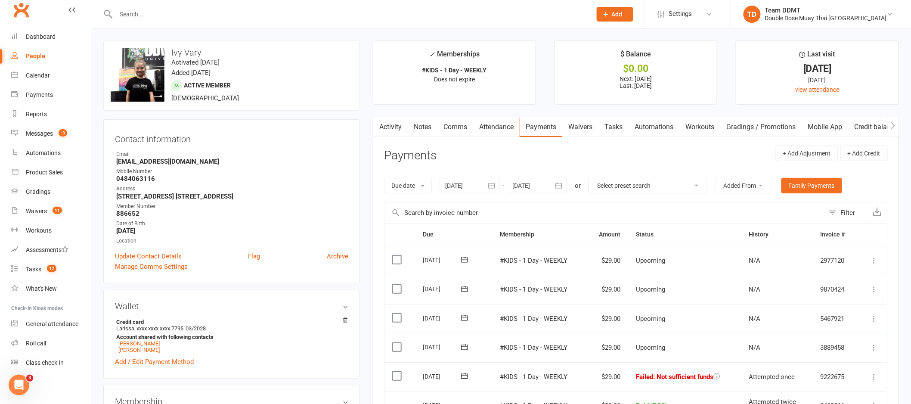
click at [422, 121] on link "Notes" at bounding box center [423, 127] width 30 height 20
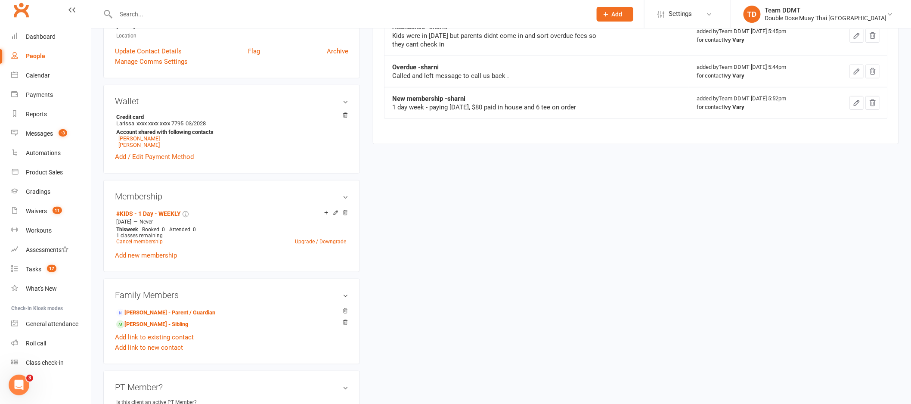
scroll to position [205, 0]
click at [160, 328] on link "Jack Vary - Sibling" at bounding box center [152, 323] width 72 height 9
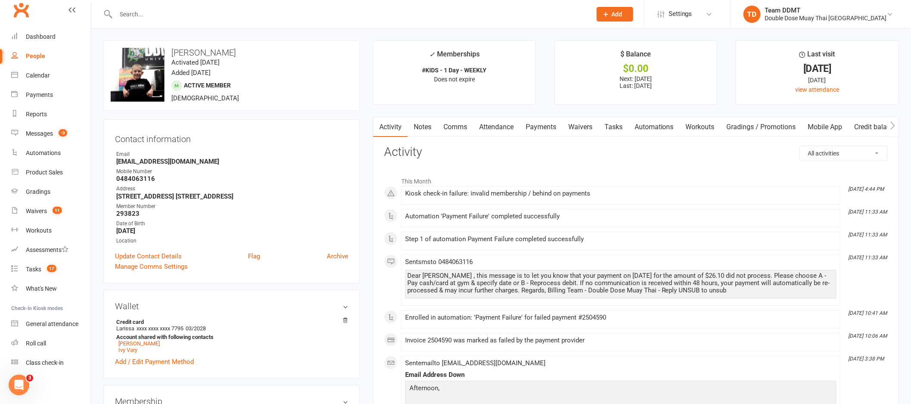
click at [427, 126] on link "Notes" at bounding box center [423, 127] width 30 height 20
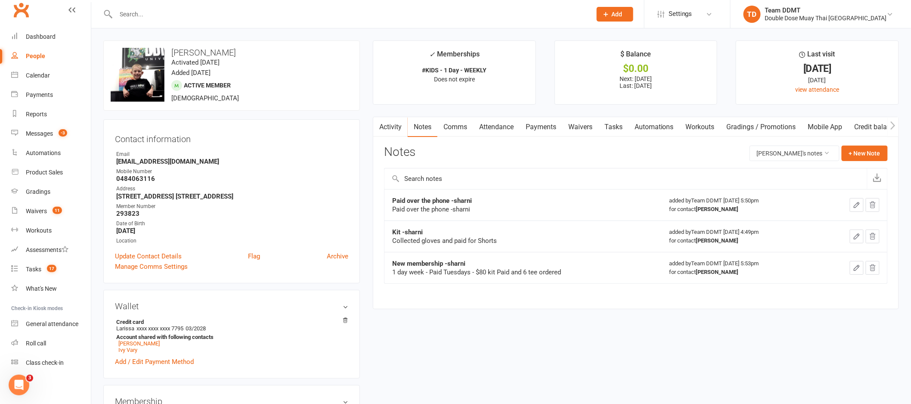
click at [458, 123] on link "Comms" at bounding box center [455, 127] width 36 height 20
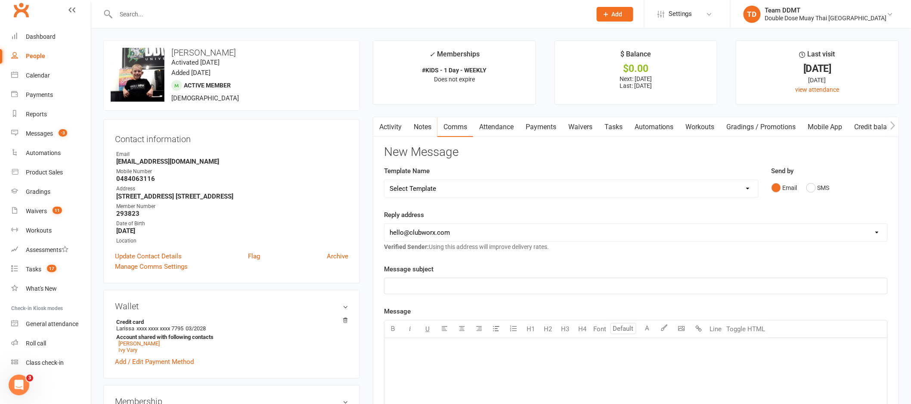
click at [387, 124] on link "Activity" at bounding box center [390, 127] width 34 height 20
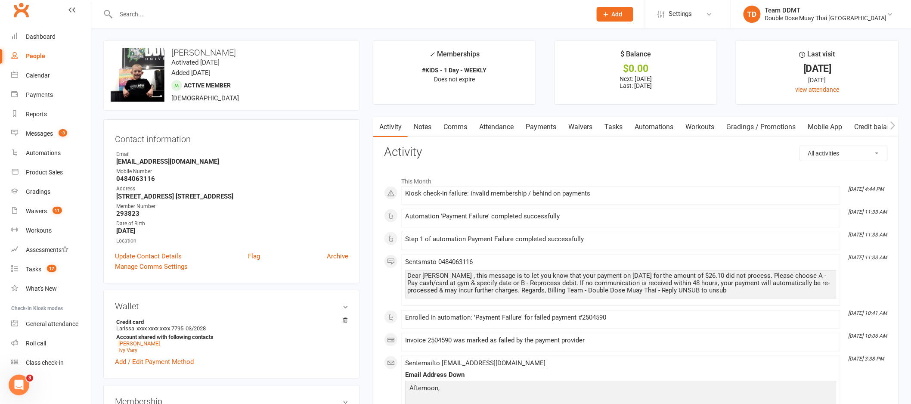
click at [424, 132] on link "Notes" at bounding box center [423, 127] width 30 height 20
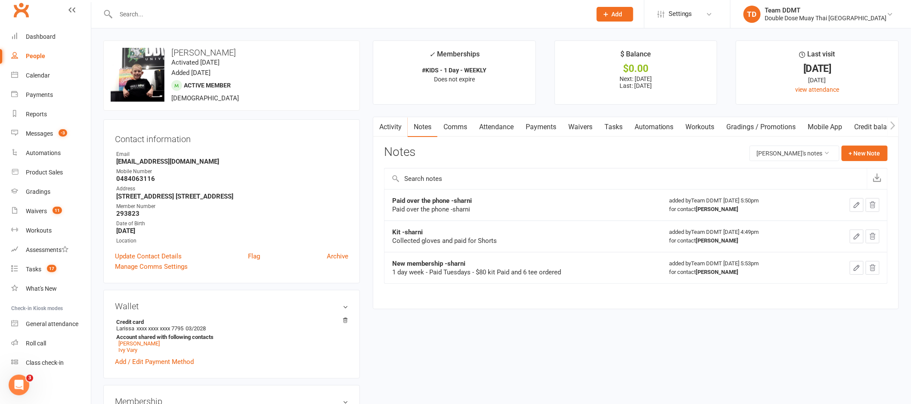
click at [541, 127] on link "Payments" at bounding box center [540, 127] width 43 height 20
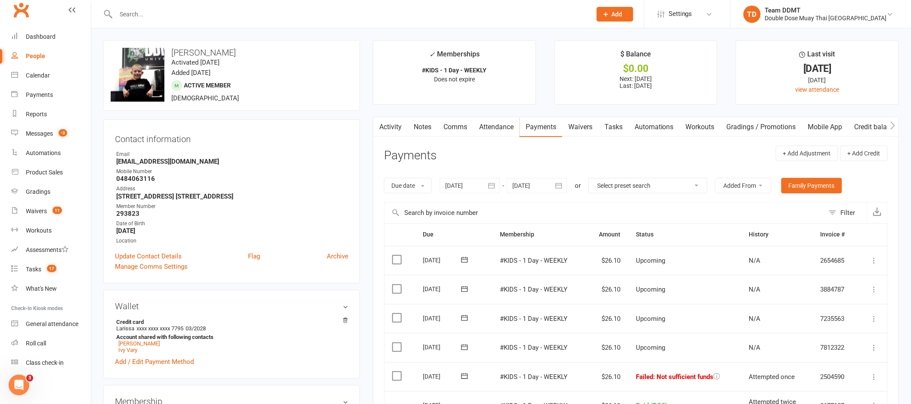
click at [432, 127] on link "Notes" at bounding box center [423, 127] width 30 height 20
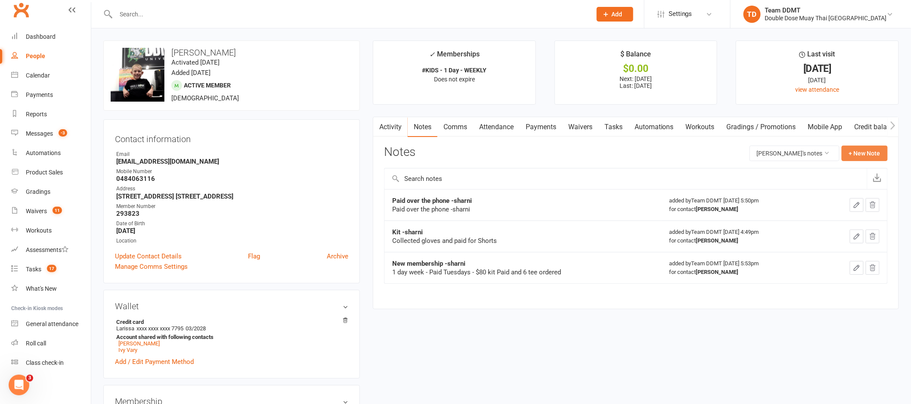
click at [871, 153] on button "+ New Note" at bounding box center [864, 152] width 46 height 15
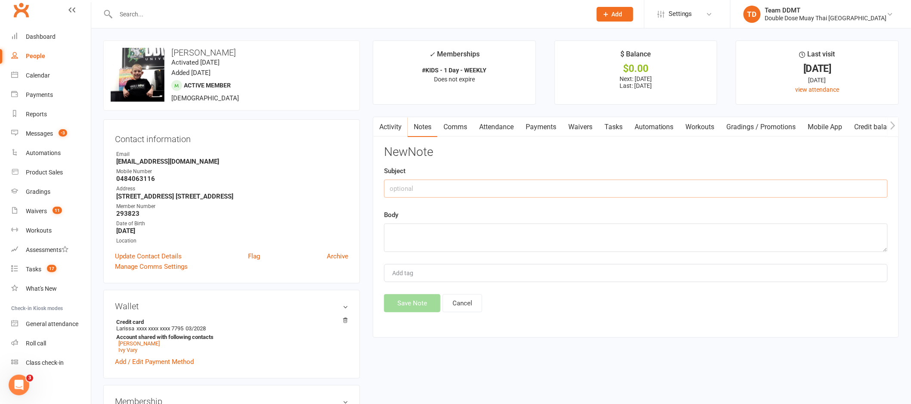
click at [781, 182] on input "text" at bounding box center [636, 188] width 504 height 18
type input "Overdue -sharni"
type textarea "Called and left message"
click at [419, 303] on button "Save Note" at bounding box center [412, 303] width 56 height 18
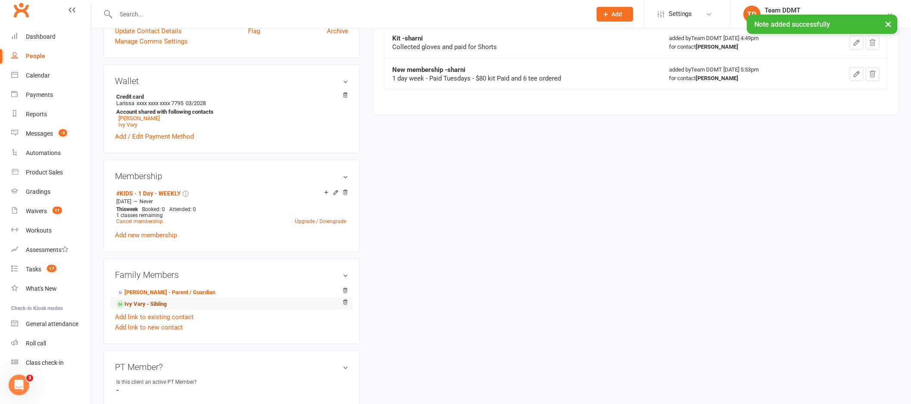
click at [145, 309] on link "Ivy Vary - Sibling" at bounding box center [141, 304] width 50 height 9
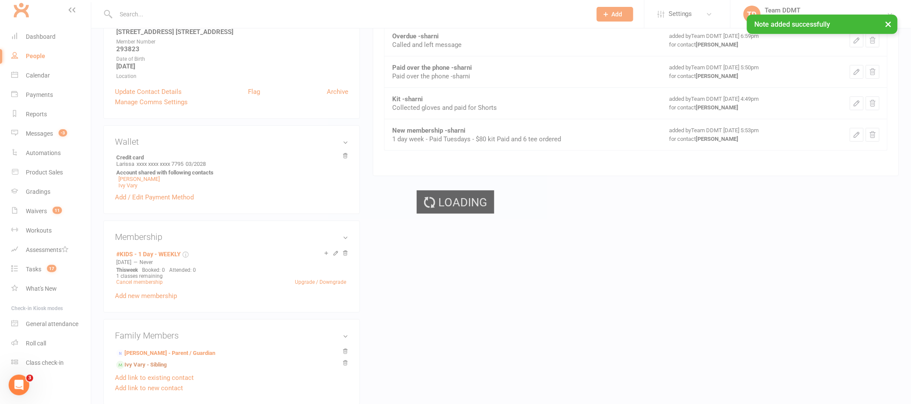
scroll to position [132, 0]
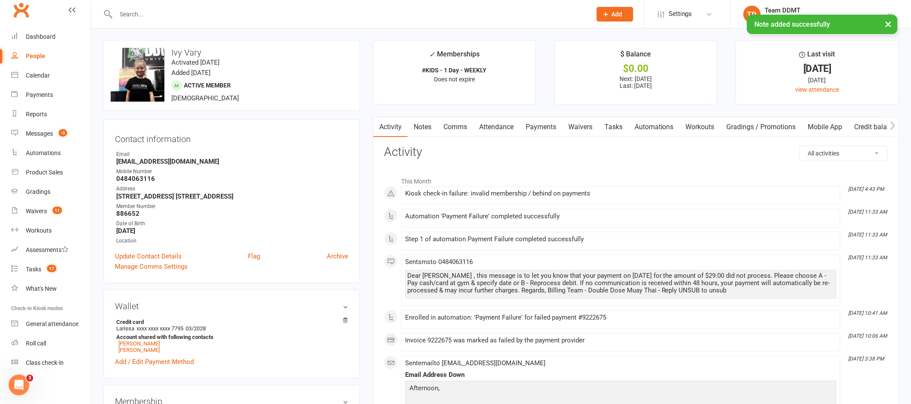
click at [419, 127] on link "Notes" at bounding box center [423, 127] width 30 height 20
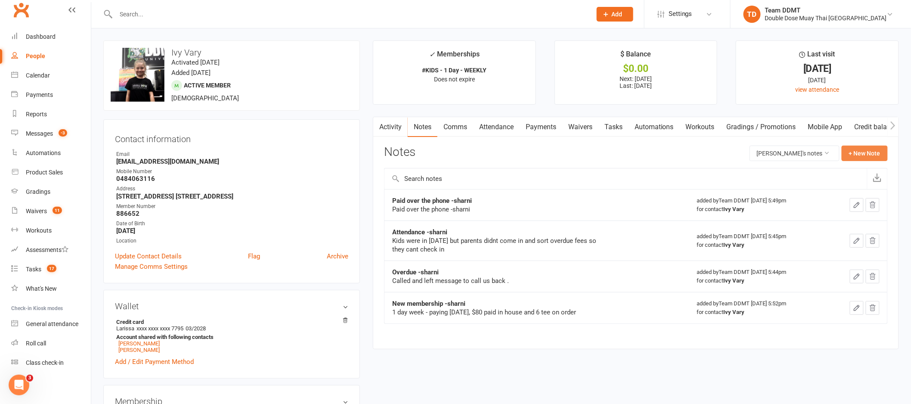
click at [872, 152] on button "+ New Note" at bounding box center [864, 152] width 46 height 15
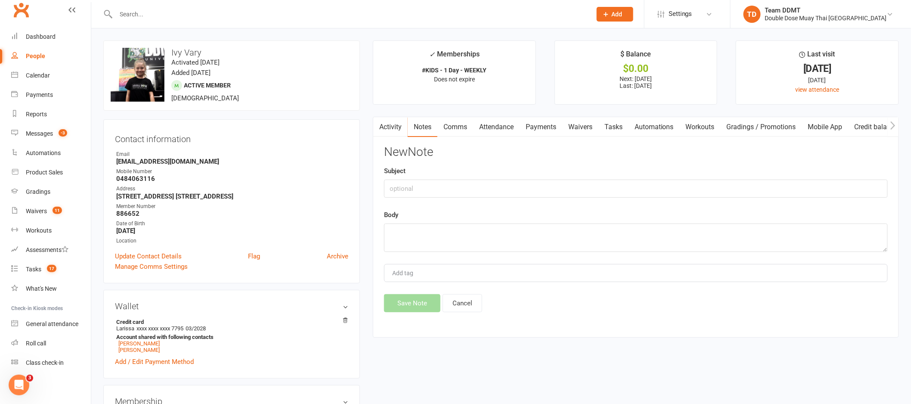
click at [760, 175] on div "Subject" at bounding box center [636, 182] width 504 height 32
click at [760, 183] on input "text" at bounding box center [636, 188] width 504 height 18
type input "Overdue - sharni"
type textarea "Called and left message"
click at [409, 298] on button "Save Note" at bounding box center [412, 303] width 56 height 18
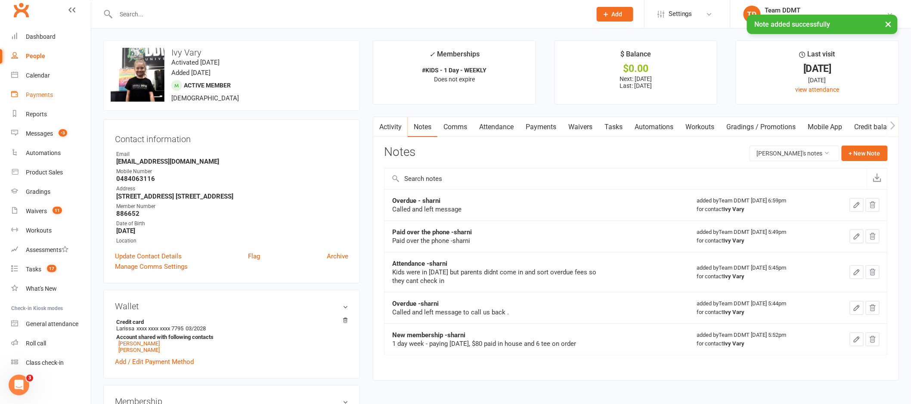
click at [40, 99] on link "Payments" at bounding box center [51, 94] width 80 height 19
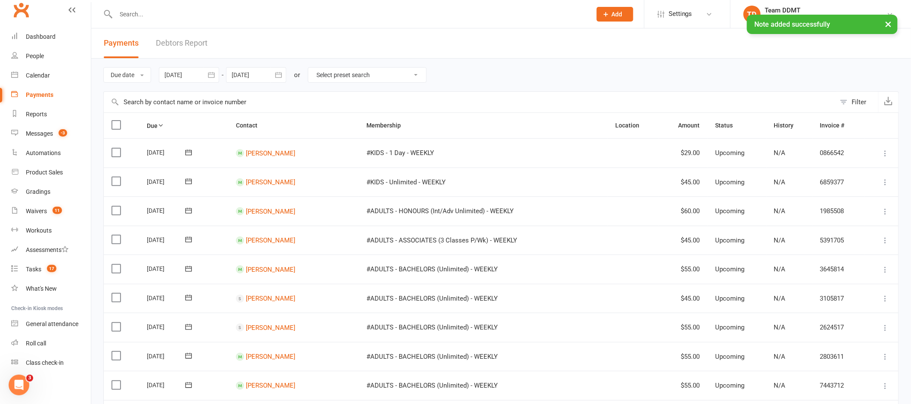
click at [198, 44] on link "Debtors Report" at bounding box center [182, 43] width 52 height 30
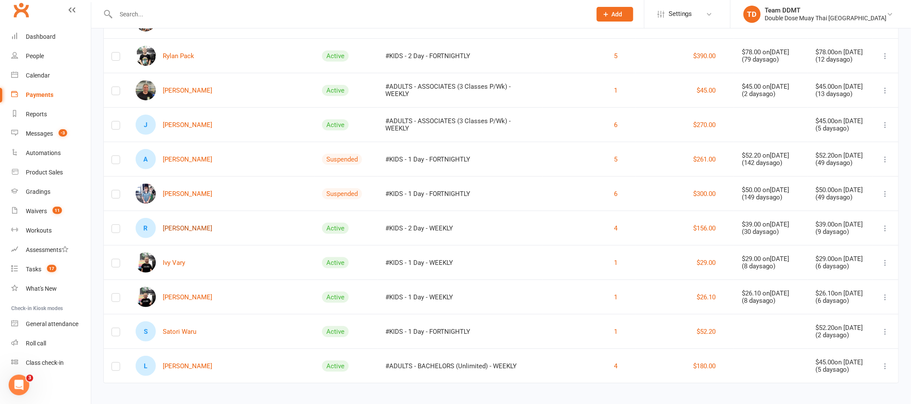
scroll to position [1412, 0]
click at [191, 224] on link "R Rowdie Toby" at bounding box center [174, 228] width 77 height 20
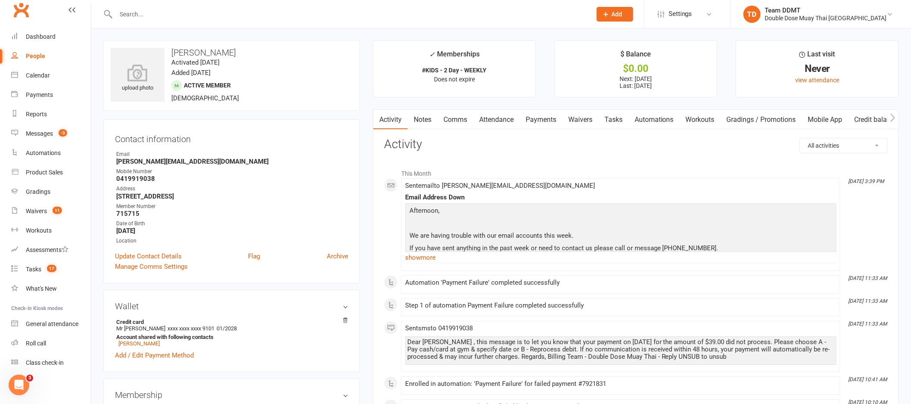
click at [538, 122] on link "Payments" at bounding box center [540, 120] width 43 height 20
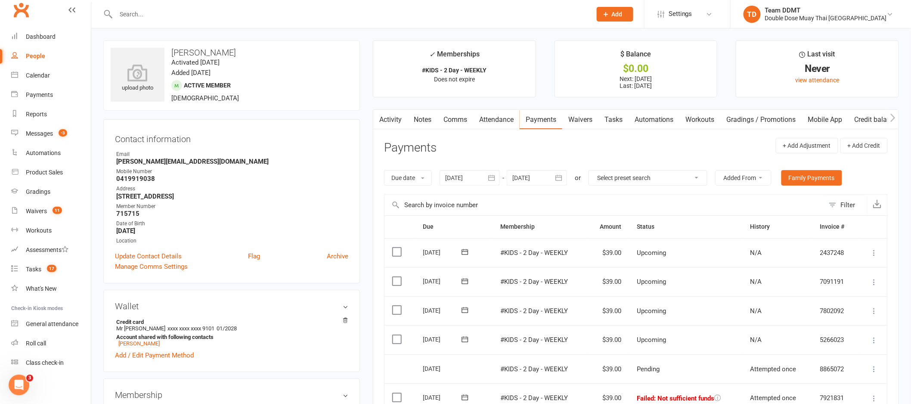
click at [459, 122] on link "Comms" at bounding box center [455, 120] width 36 height 20
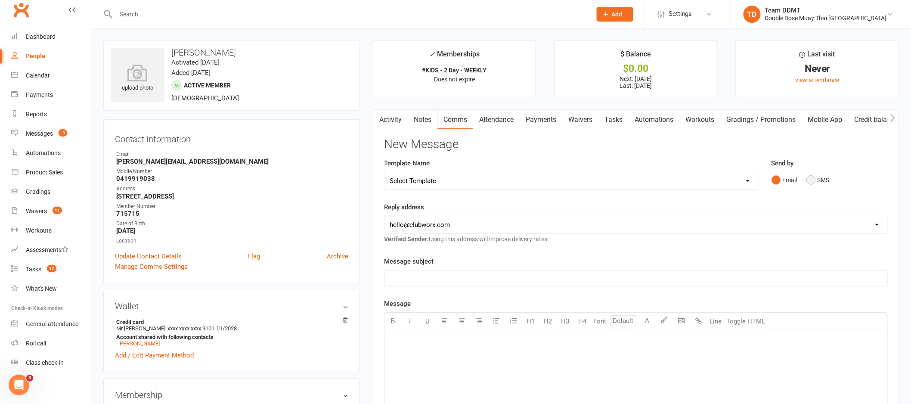
click at [821, 178] on button "SMS" at bounding box center [817, 180] width 23 height 16
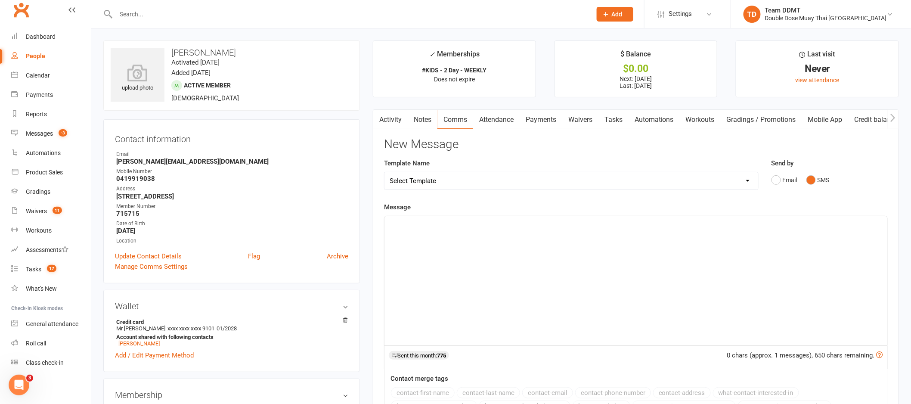
click at [749, 175] on select "Select Template [Email] Cancellation Confirmation Email [SMS] Cancellation Conf…" at bounding box center [571, 180] width 374 height 17
select select "5"
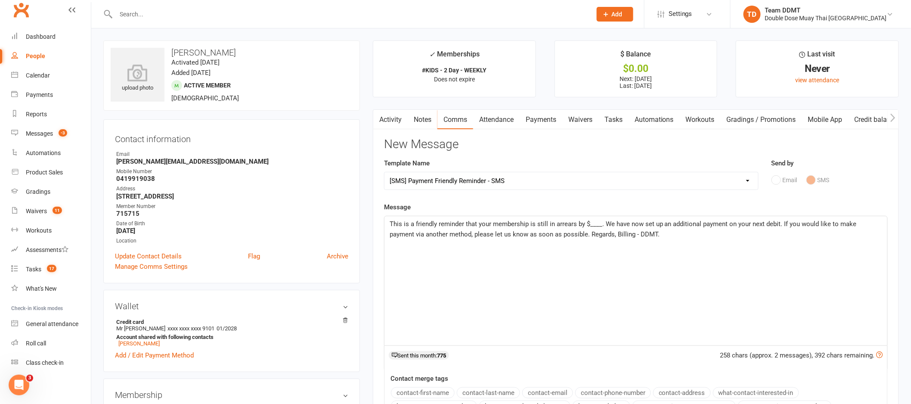
click at [600, 226] on span "This is a friendly reminder that your membership is still in arrears by $____. …" at bounding box center [624, 229] width 469 height 18
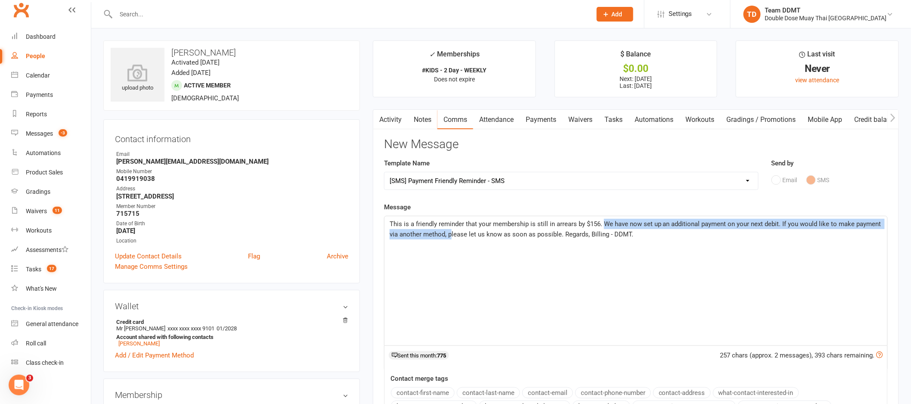
drag, startPoint x: 604, startPoint y: 224, endPoint x: 451, endPoint y: 236, distance: 152.8
click at [451, 236] on span "This is a friendly reminder that your membership is still in arrears by $156. W…" at bounding box center [636, 229] width 493 height 18
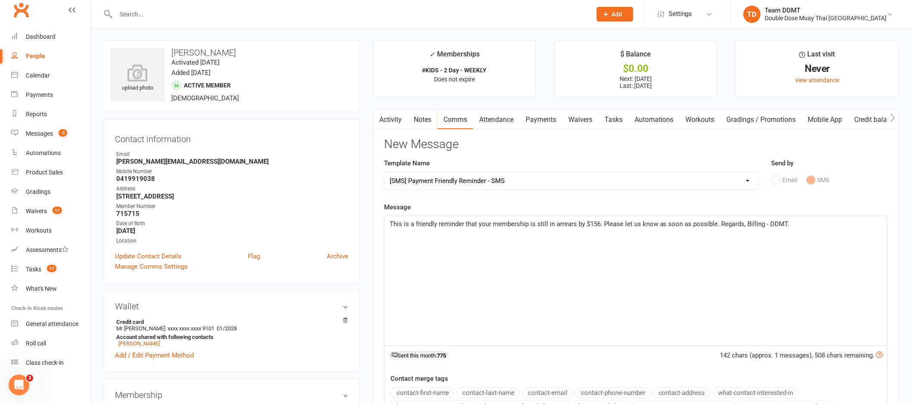
click at [714, 224] on span "This is a friendly reminder that your membership is still in arrears by $156. P…" at bounding box center [590, 224] width 400 height 8
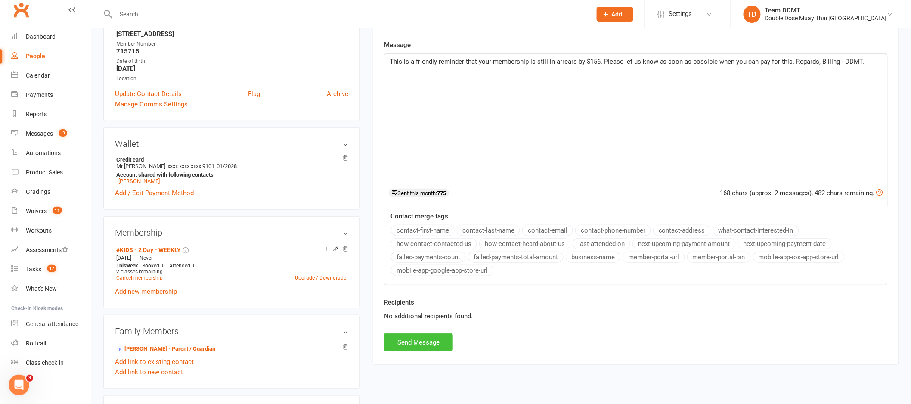
scroll to position [201, 0]
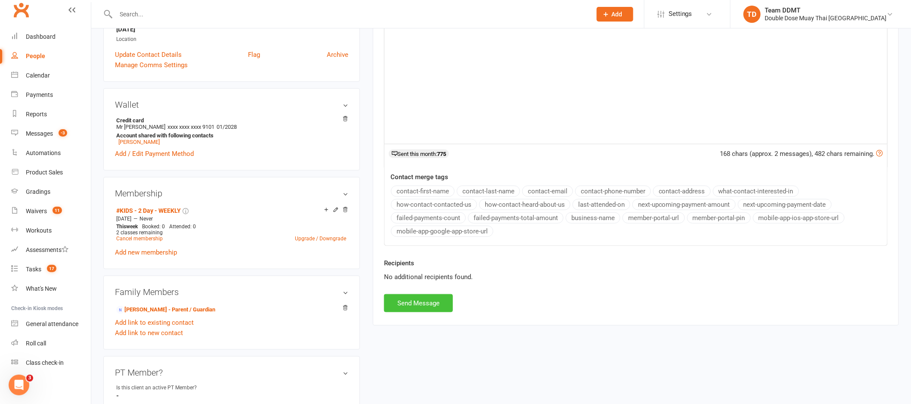
click at [414, 304] on button "Send Message" at bounding box center [418, 303] width 69 height 18
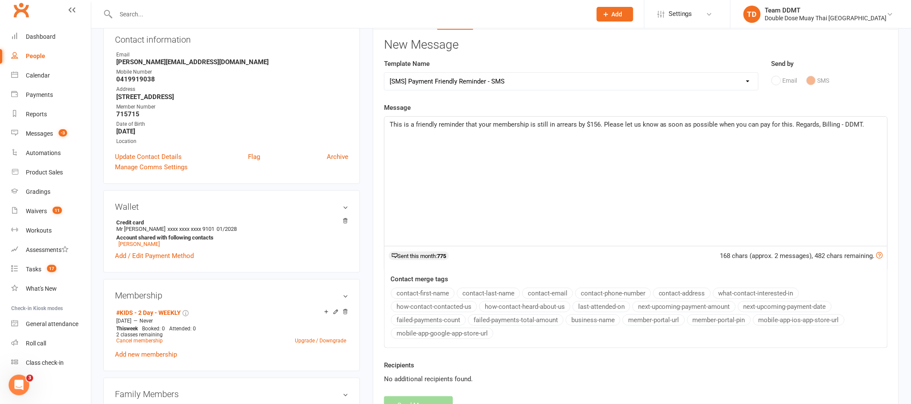
select select
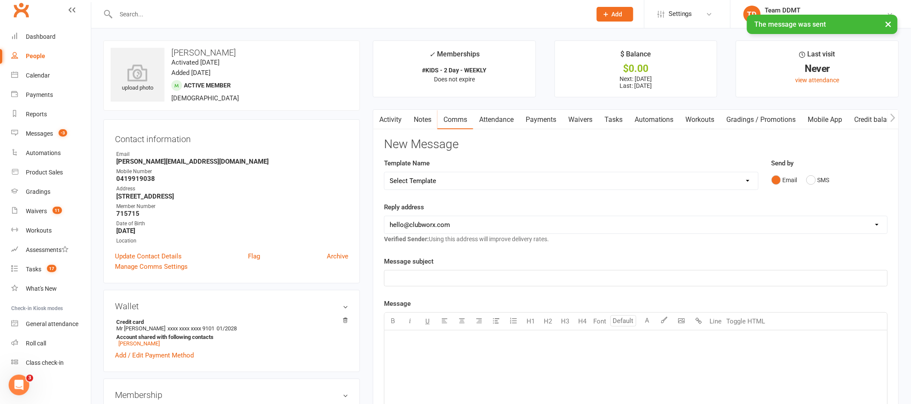
click at [431, 121] on link "Notes" at bounding box center [423, 120] width 30 height 20
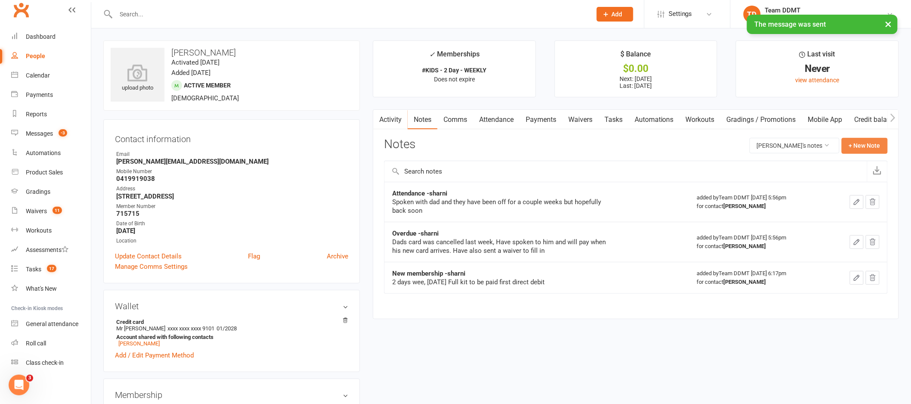
click at [876, 143] on button "+ New Note" at bounding box center [864, 145] width 46 height 15
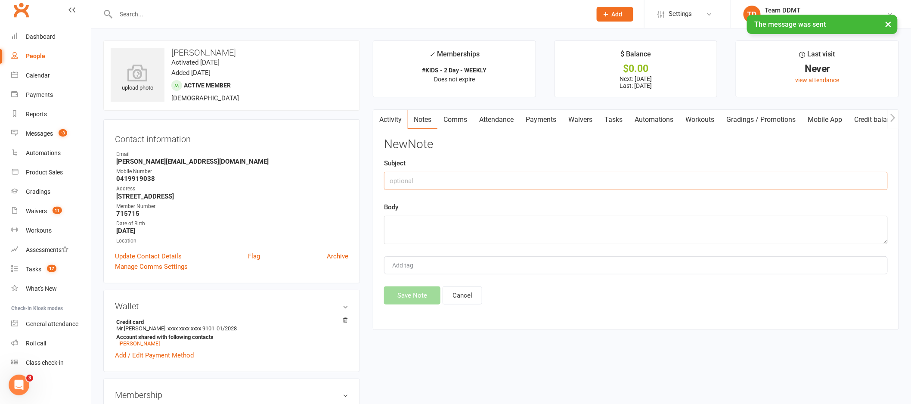
click at [773, 176] on input "text" at bounding box center [636, 181] width 504 height 18
type input "Over due - sharni"
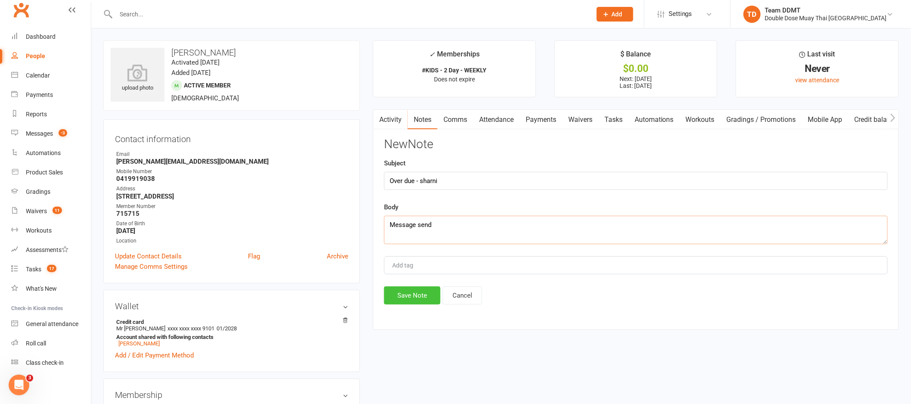
type textarea "Message send"
click at [419, 301] on button "Save Note" at bounding box center [412, 295] width 56 height 18
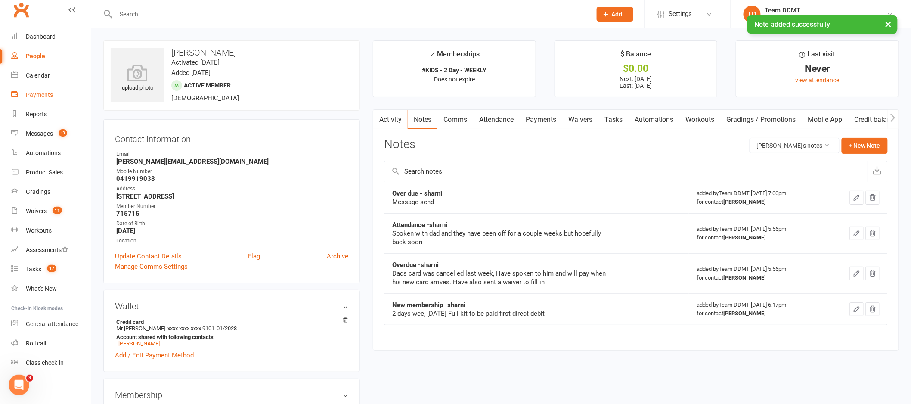
click at [35, 97] on div "Payments" at bounding box center [39, 94] width 27 height 7
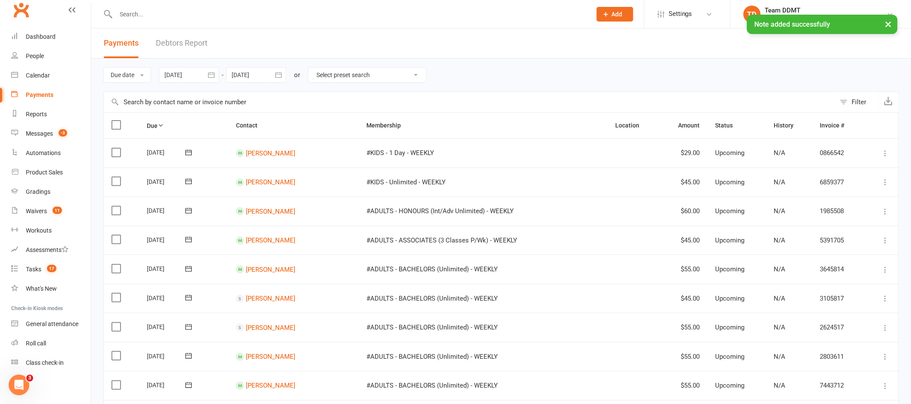
click at [189, 44] on link "Debtors Report" at bounding box center [182, 43] width 52 height 30
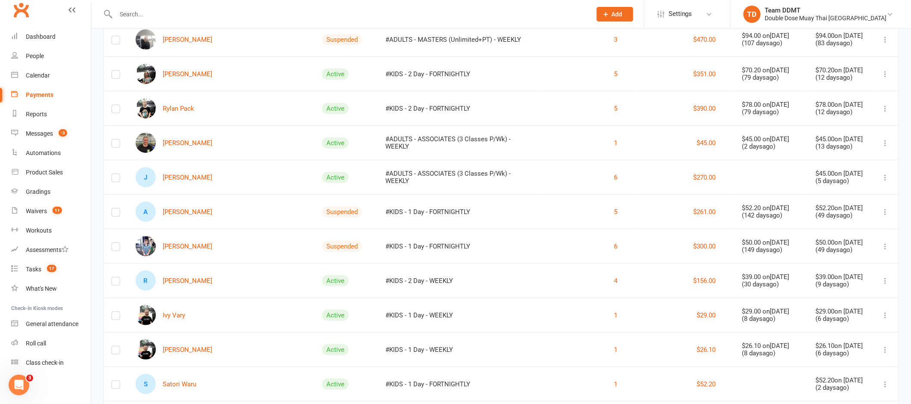
scroll to position [1354, 0]
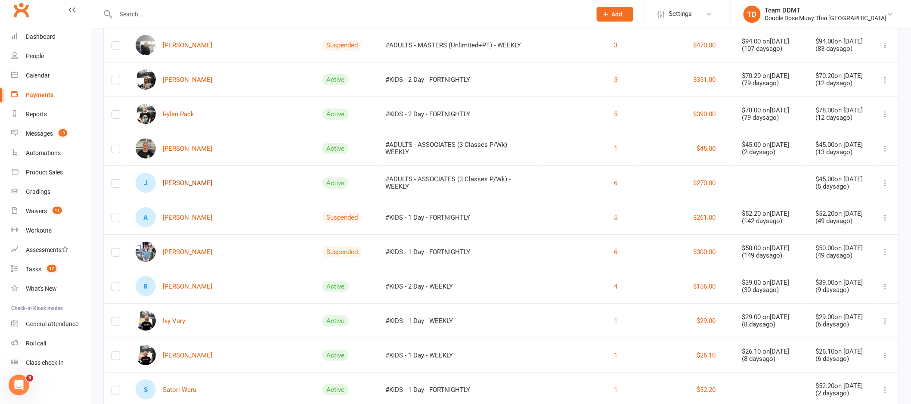
click at [183, 182] on link "J Julian Sesar" at bounding box center [174, 183] width 77 height 20
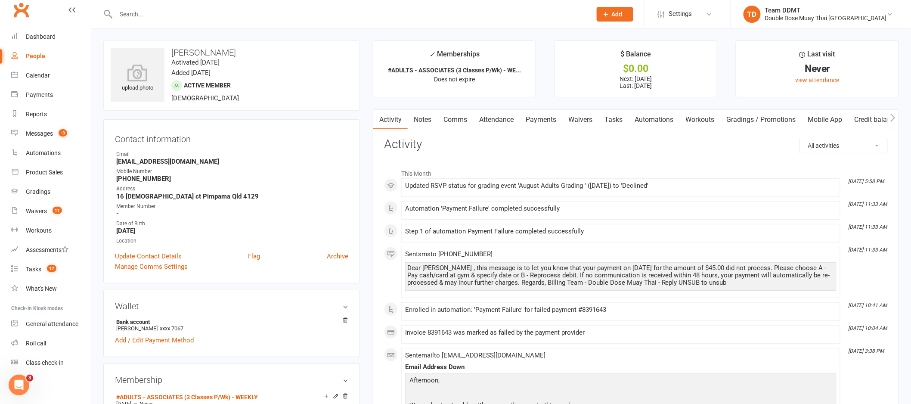
click at [423, 113] on link "Notes" at bounding box center [423, 120] width 30 height 20
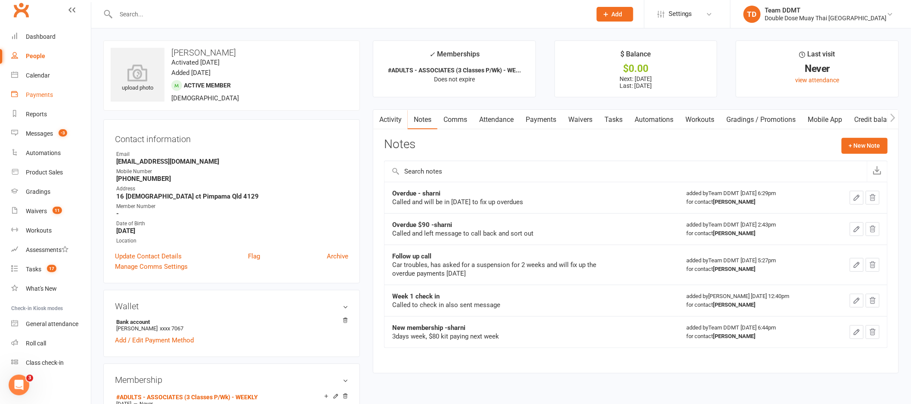
click at [36, 94] on div "Payments" at bounding box center [39, 94] width 27 height 7
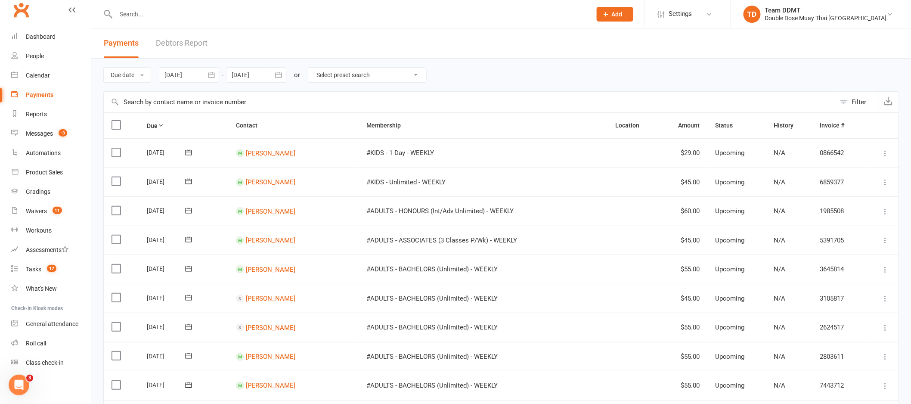
click at [191, 46] on link "Debtors Report" at bounding box center [182, 43] width 52 height 30
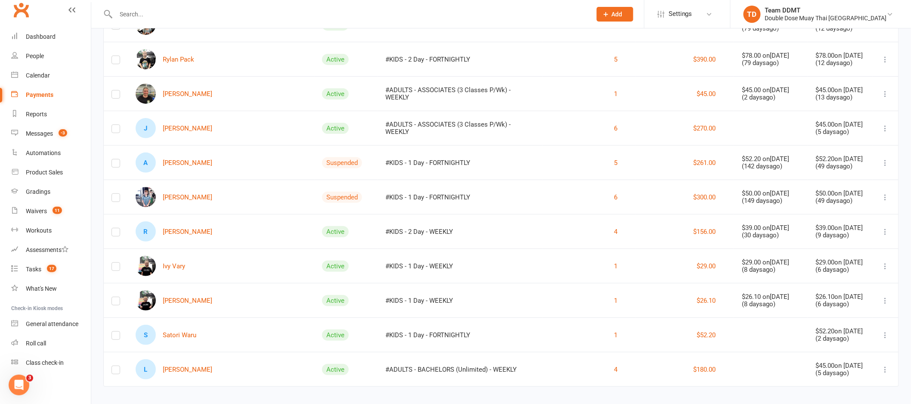
scroll to position [1408, 0]
click at [180, 125] on link "J Julian Sesar" at bounding box center [174, 129] width 77 height 20
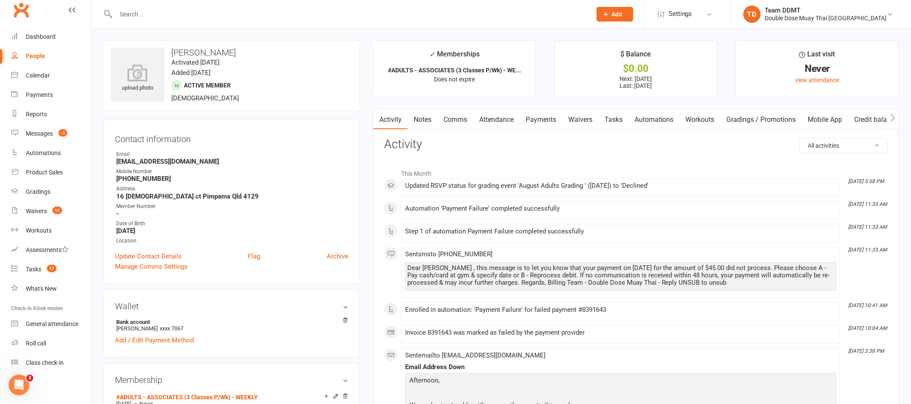
click at [544, 122] on link "Payments" at bounding box center [540, 120] width 43 height 20
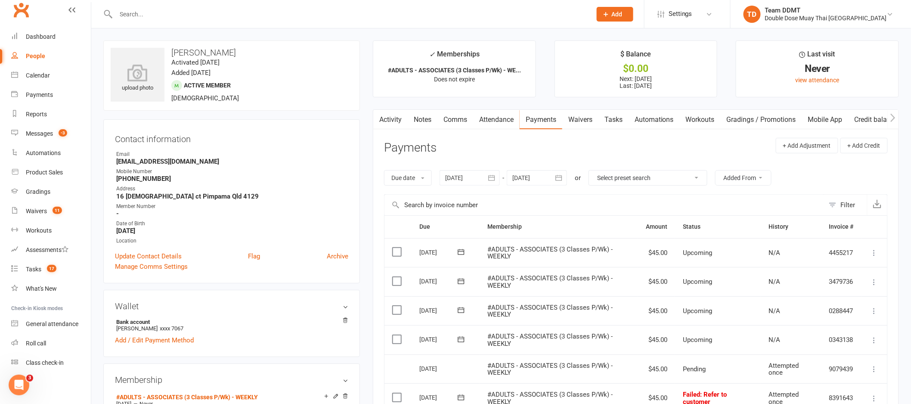
click at [446, 119] on link "Comms" at bounding box center [455, 120] width 36 height 20
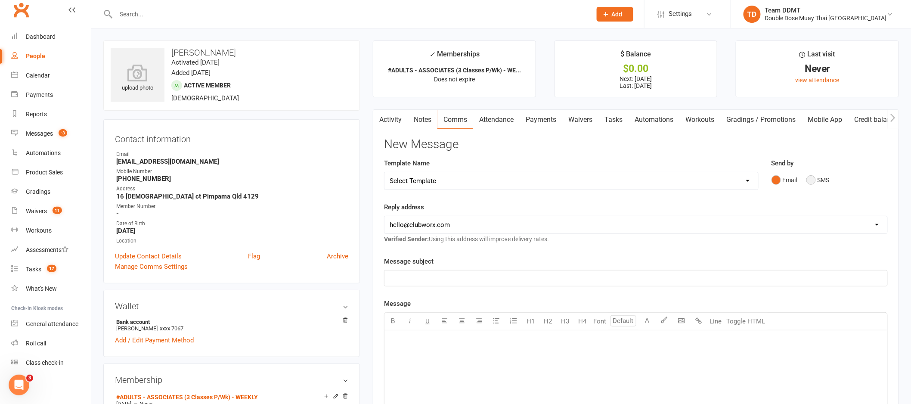
click at [817, 179] on button "SMS" at bounding box center [817, 180] width 23 height 16
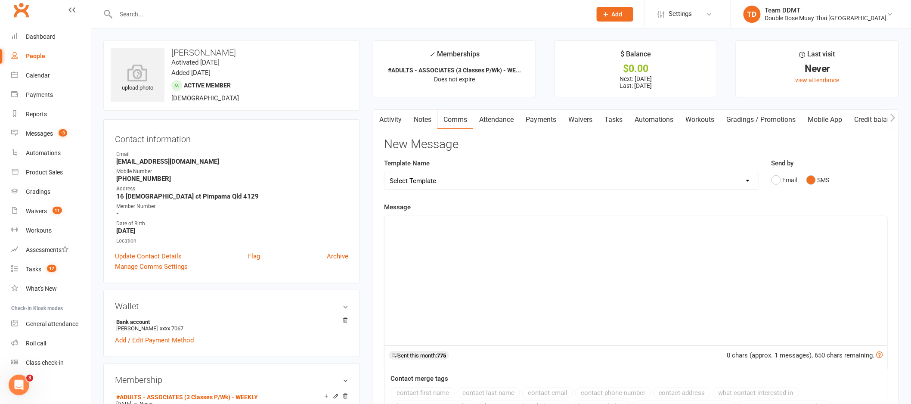
click at [741, 175] on select "Select Template [Email] Cancellation Confirmation Email [SMS] Cancellation Conf…" at bounding box center [571, 180] width 374 height 17
select select "5"
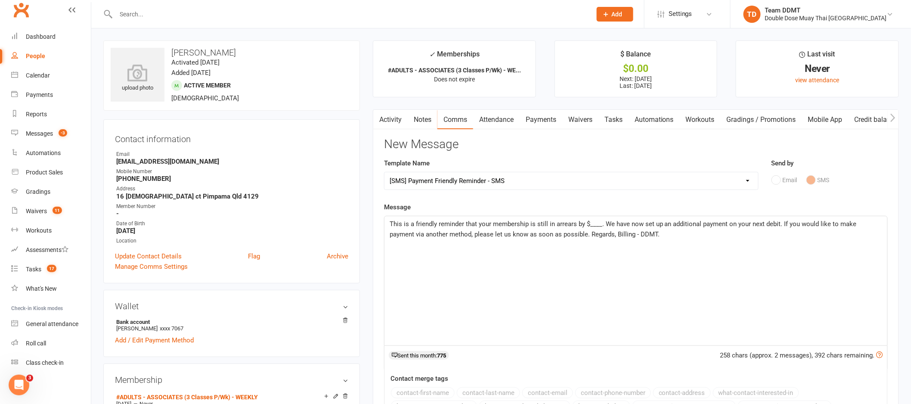
click at [600, 224] on span "This is a friendly reminder that your membership is still in arrears by $____. …" at bounding box center [624, 229] width 469 height 18
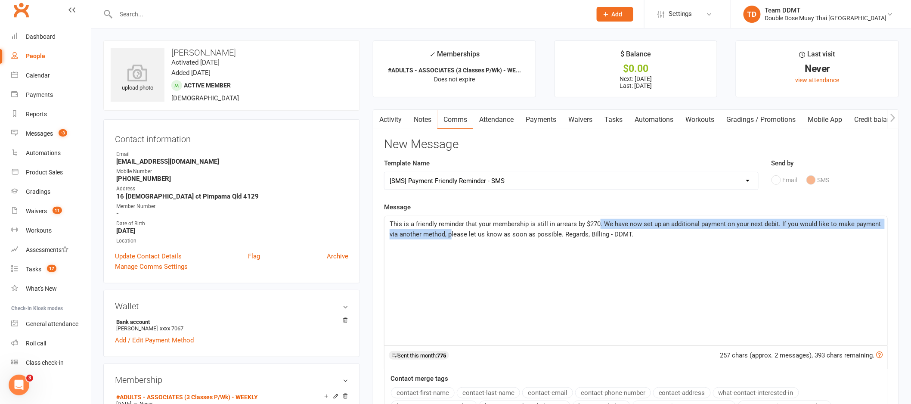
drag, startPoint x: 600, startPoint y: 223, endPoint x: 451, endPoint y: 238, distance: 150.1
click at [451, 238] on p "This is a friendly reminder that your membership is still in arrears by $270. W…" at bounding box center [636, 229] width 492 height 21
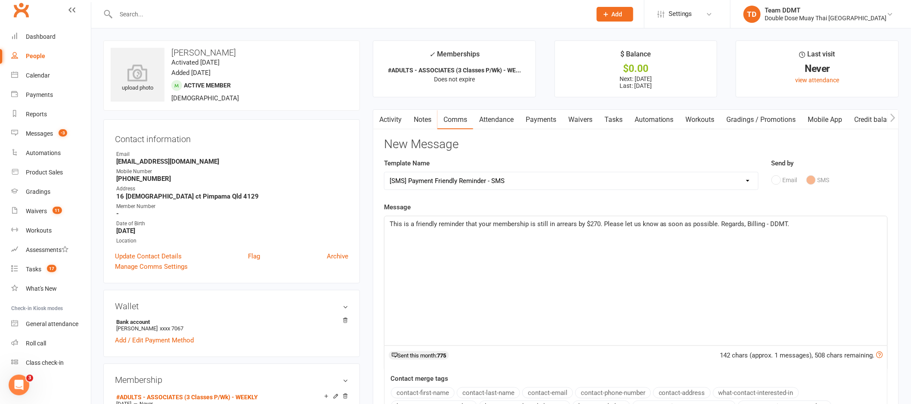
click at [714, 224] on span "This is a friendly reminder that your membership is still in arrears by $270. P…" at bounding box center [590, 224] width 400 height 8
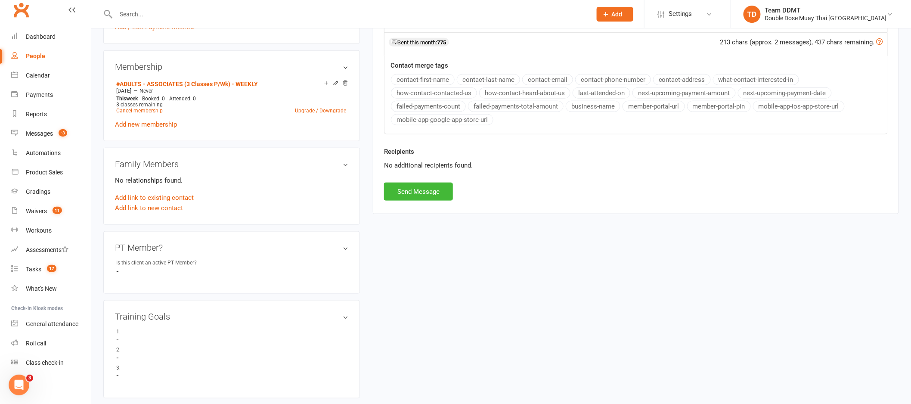
scroll to position [371, 0]
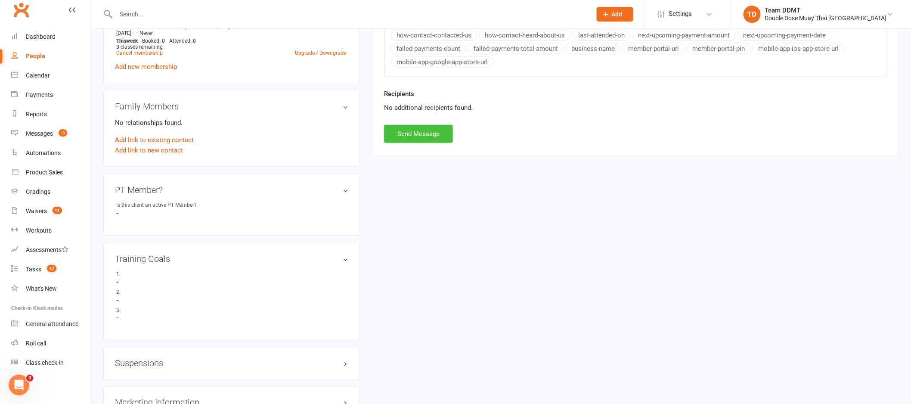
click at [413, 129] on button "Send Message" at bounding box center [418, 134] width 69 height 18
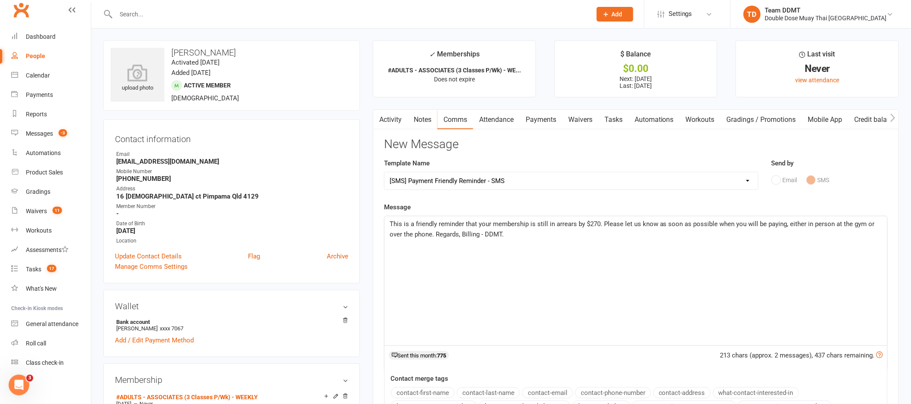
select select
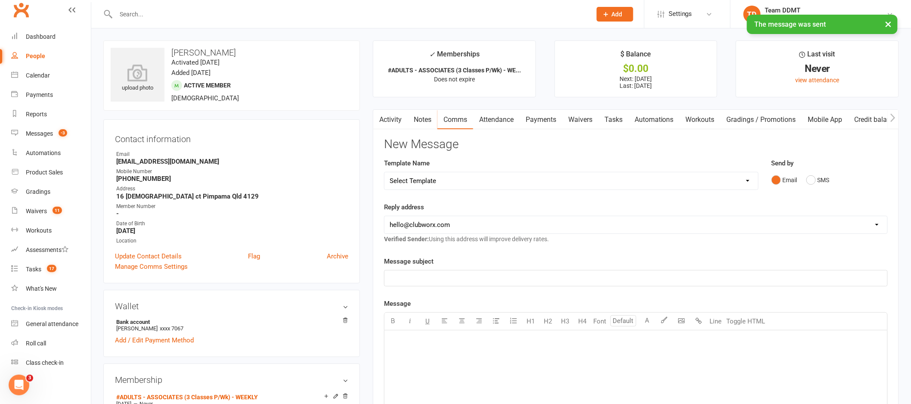
click at [426, 120] on link "Notes" at bounding box center [423, 120] width 30 height 20
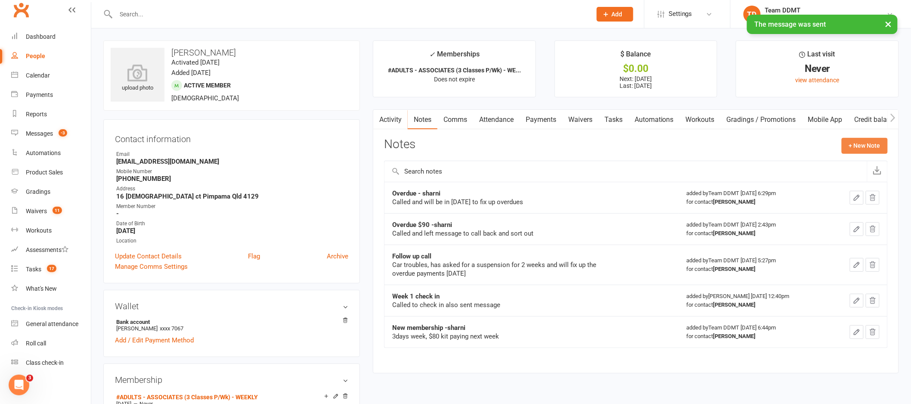
click at [870, 148] on button "+ New Note" at bounding box center [864, 145] width 46 height 15
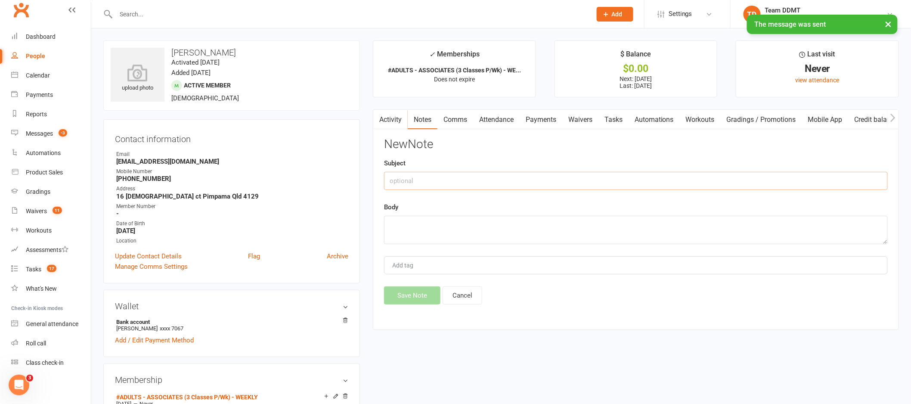
click at [769, 175] on input "text" at bounding box center [636, 181] width 504 height 18
type input "Over due - sharni"
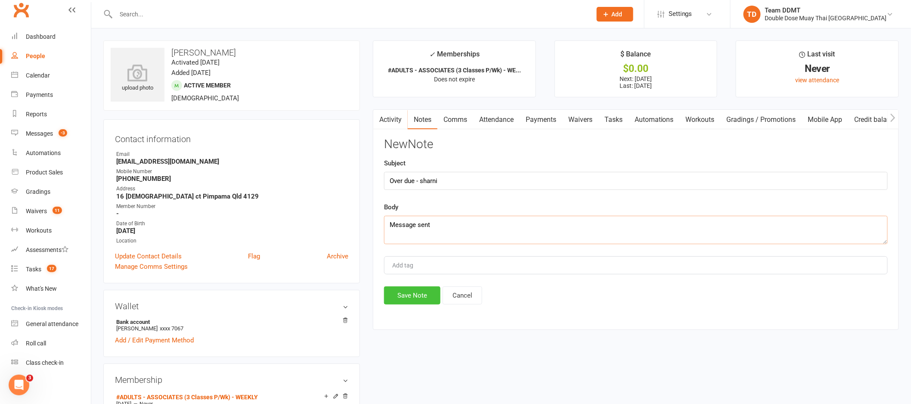
type textarea "Message sent"
click at [418, 289] on button "Save Note" at bounding box center [412, 295] width 56 height 18
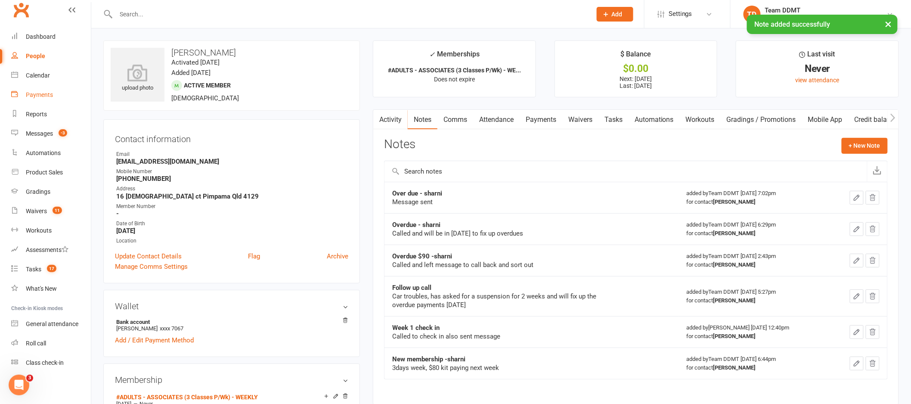
click at [47, 93] on div "Payments" at bounding box center [39, 94] width 27 height 7
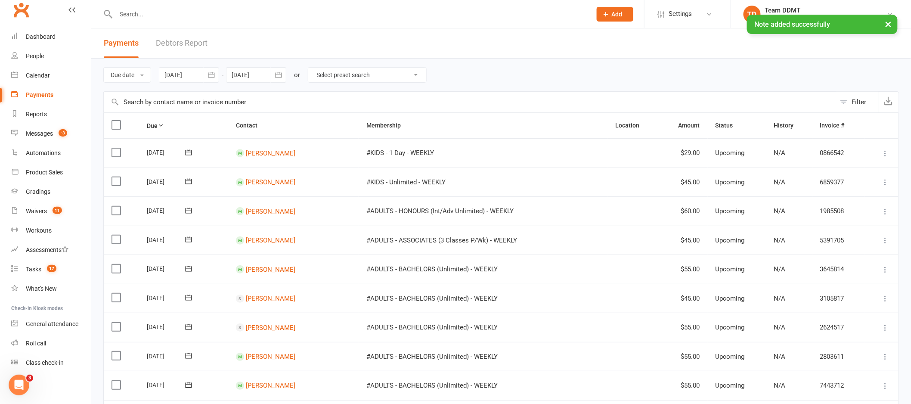
click at [194, 42] on link "Debtors Report" at bounding box center [182, 43] width 52 height 30
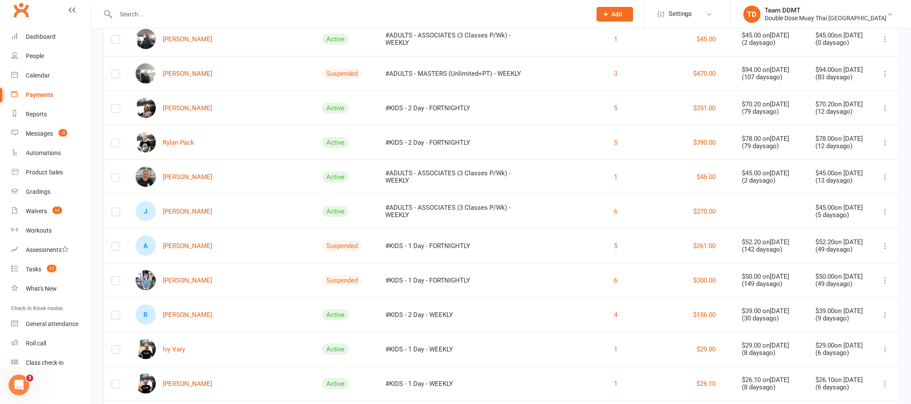
scroll to position [1283, 0]
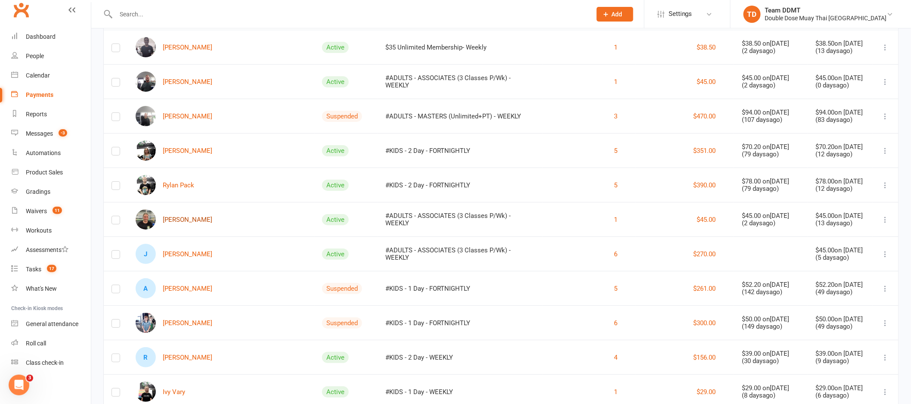
click at [192, 221] on link "Holly Robertson" at bounding box center [174, 219] width 77 height 20
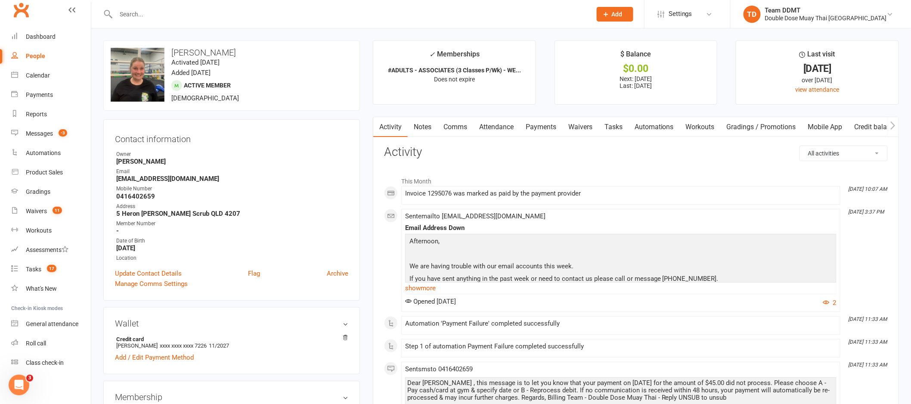
click at [540, 129] on link "Payments" at bounding box center [540, 127] width 43 height 20
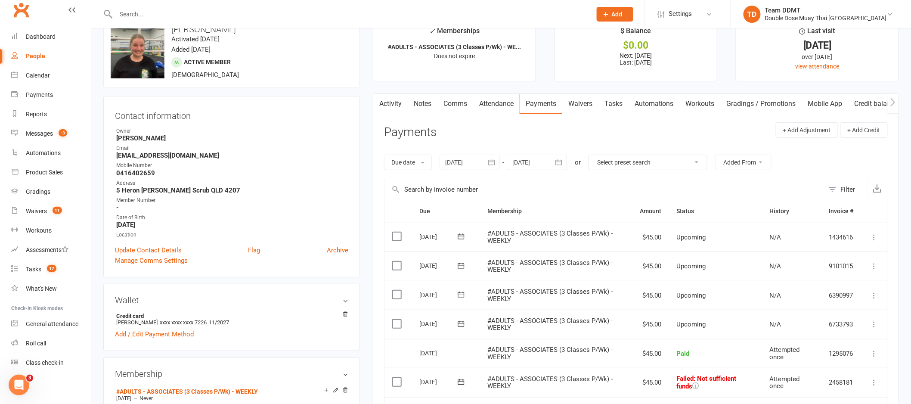
scroll to position [18, 0]
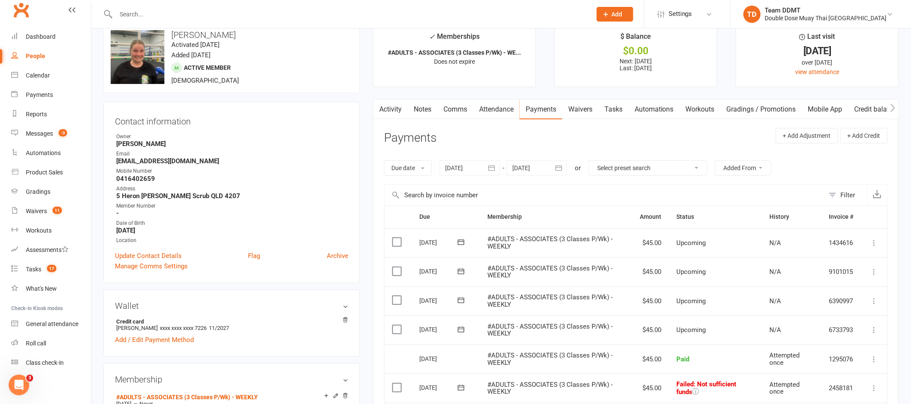
click at [432, 110] on link "Notes" at bounding box center [423, 109] width 30 height 20
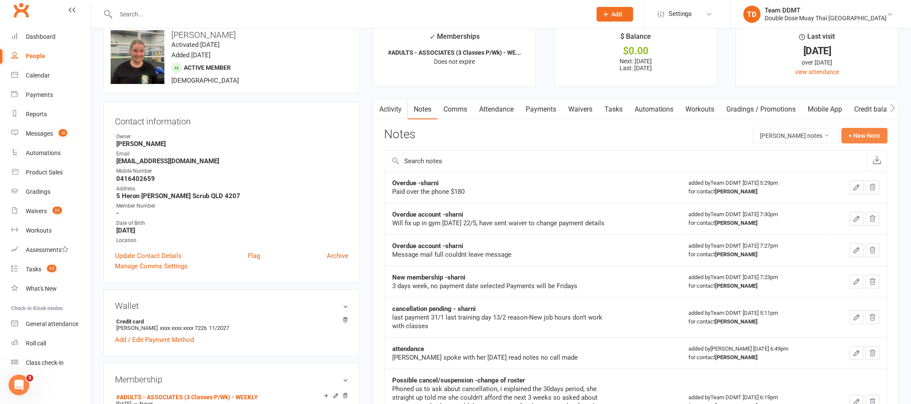
click at [862, 136] on button "+ New Note" at bounding box center [864, 135] width 46 height 15
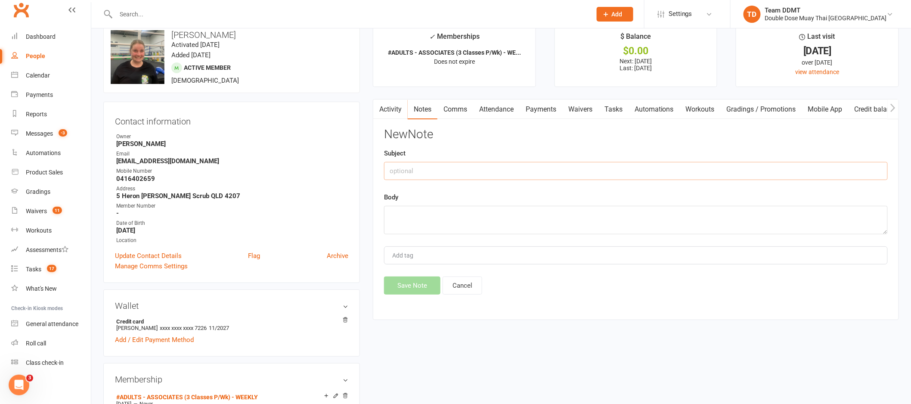
click at [764, 172] on input "text" at bounding box center [636, 171] width 504 height 18
type input "Overdue- sharni"
type textarea "Called but couldnt leave message"
click at [396, 280] on button "Save Note" at bounding box center [412, 285] width 56 height 18
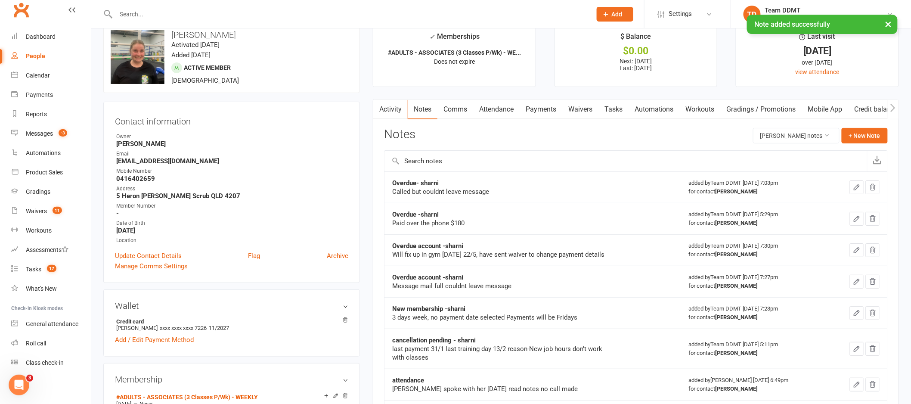
click at [537, 103] on link "Payments" at bounding box center [540, 109] width 43 height 20
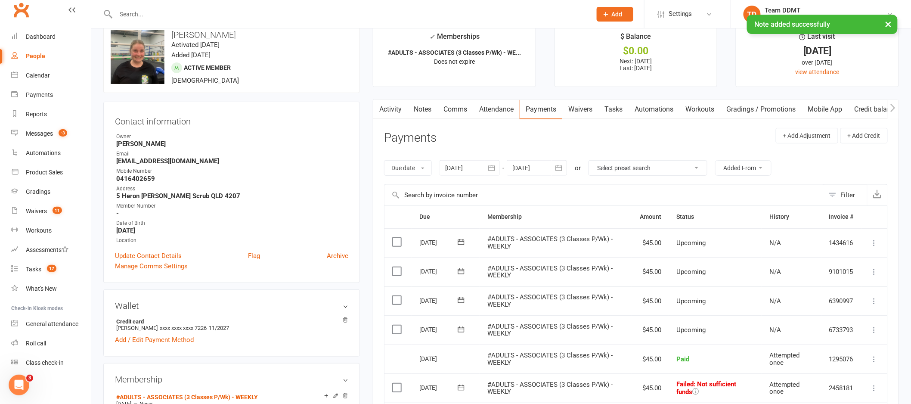
click at [462, 110] on link "Comms" at bounding box center [455, 109] width 36 height 20
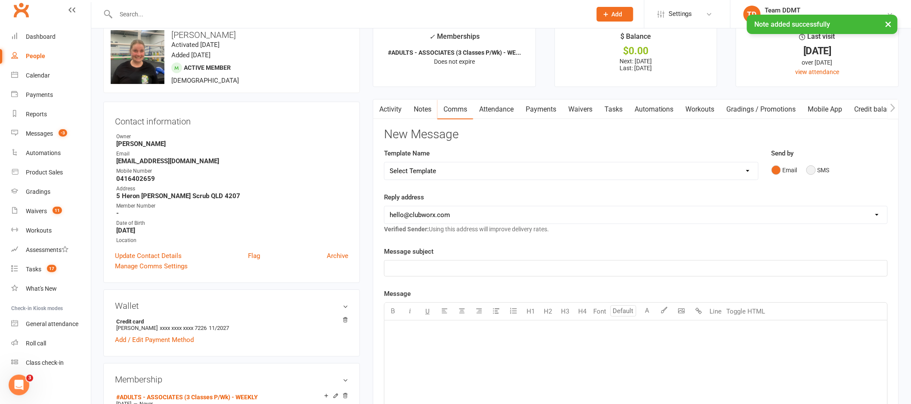
click at [819, 168] on button "SMS" at bounding box center [817, 170] width 23 height 16
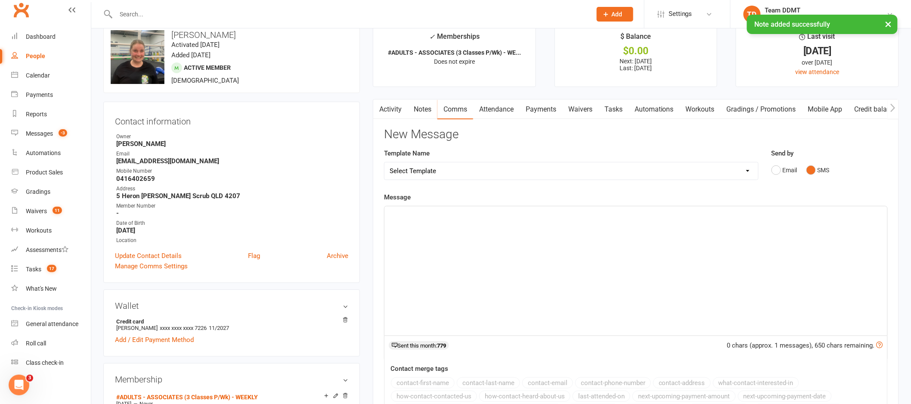
click at [640, 165] on select "Select Template [Email] Cancellation Confirmation Email [SMS] Cancellation Conf…" at bounding box center [571, 170] width 374 height 17
select select "5"
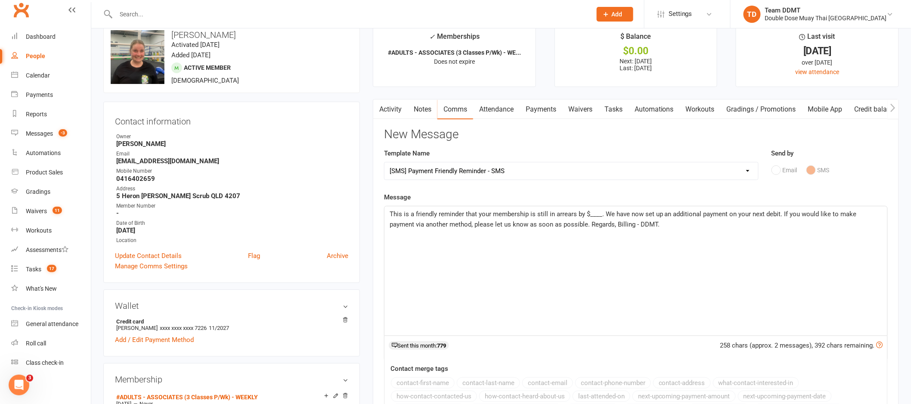
click at [541, 109] on link "Payments" at bounding box center [540, 109] width 43 height 20
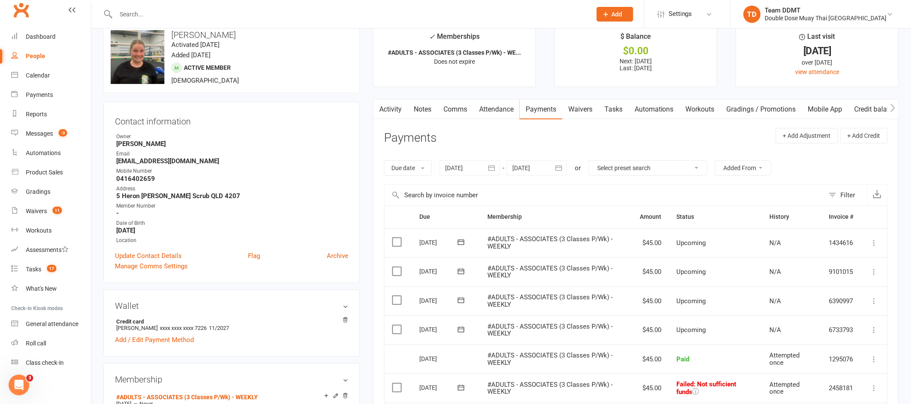
click at [417, 109] on link "Notes" at bounding box center [423, 109] width 30 height 20
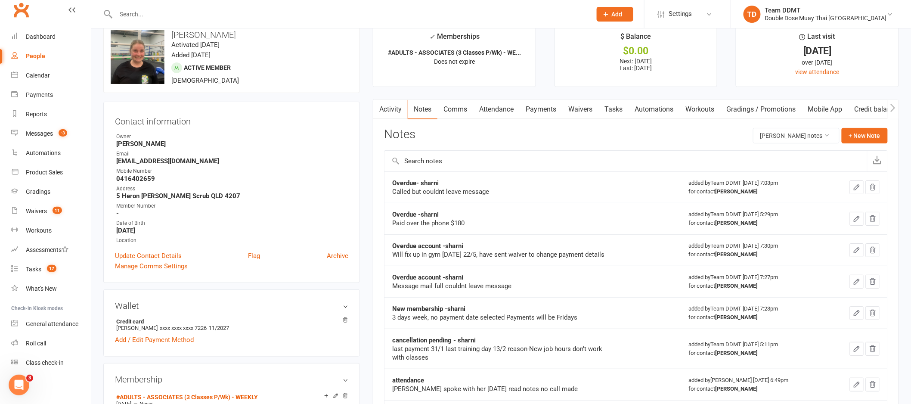
click at [458, 105] on link "Comms" at bounding box center [455, 109] width 36 height 20
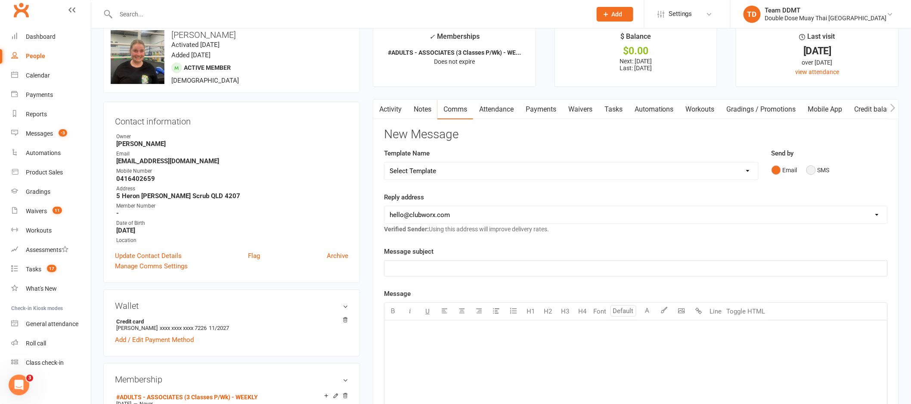
click at [820, 173] on button "SMS" at bounding box center [817, 170] width 23 height 16
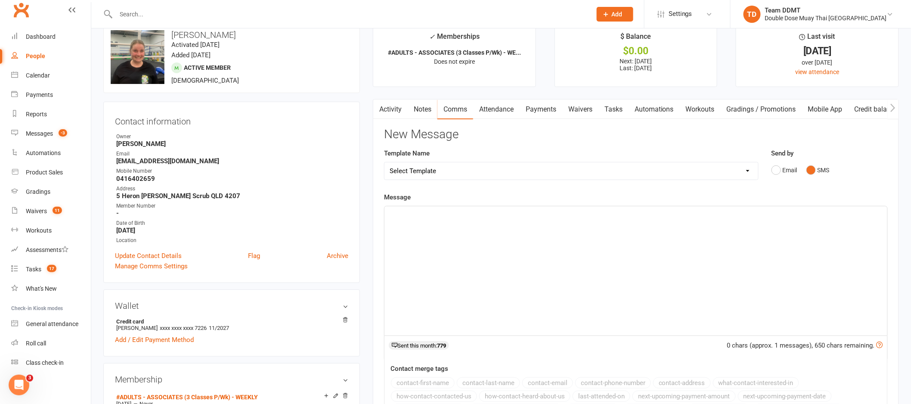
click at [737, 173] on select "Select Template [Email] Cancellation Confirmation Email [SMS] Cancellation Conf…" at bounding box center [571, 170] width 374 height 17
select select "5"
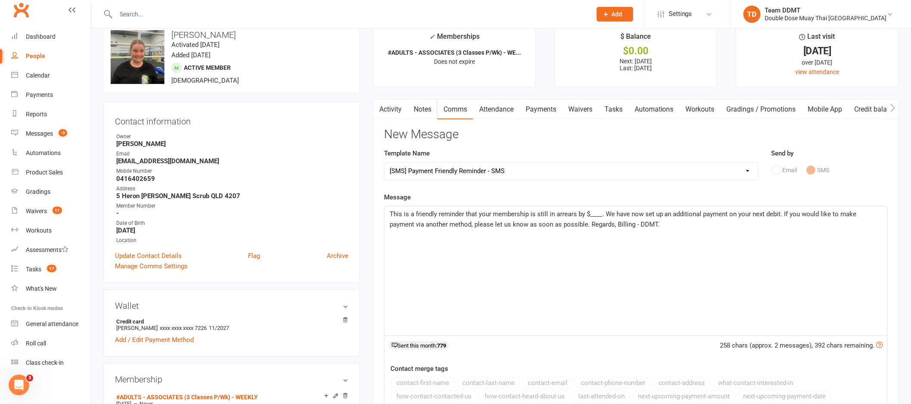
click at [601, 215] on span "This is a friendly reminder that your membership is still in arrears by $____. …" at bounding box center [624, 219] width 469 height 18
click at [773, 213] on span "This is a friendly reminder that your membership is still in arrears by $45. We…" at bounding box center [635, 219] width 490 height 18
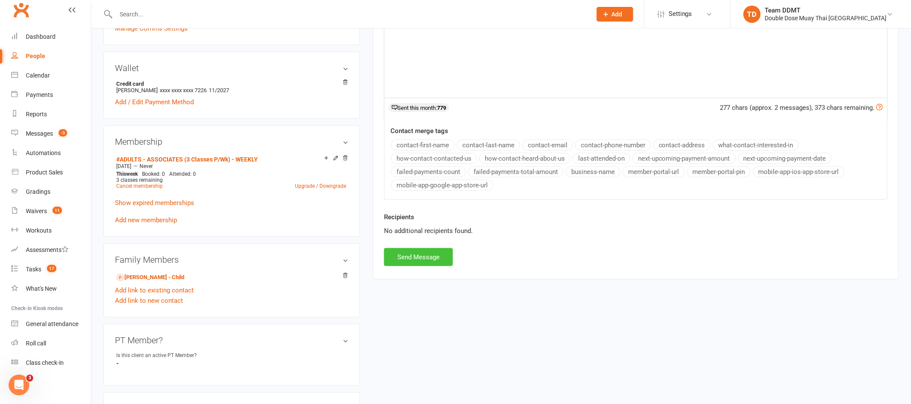
click at [413, 258] on button "Send Message" at bounding box center [418, 257] width 69 height 18
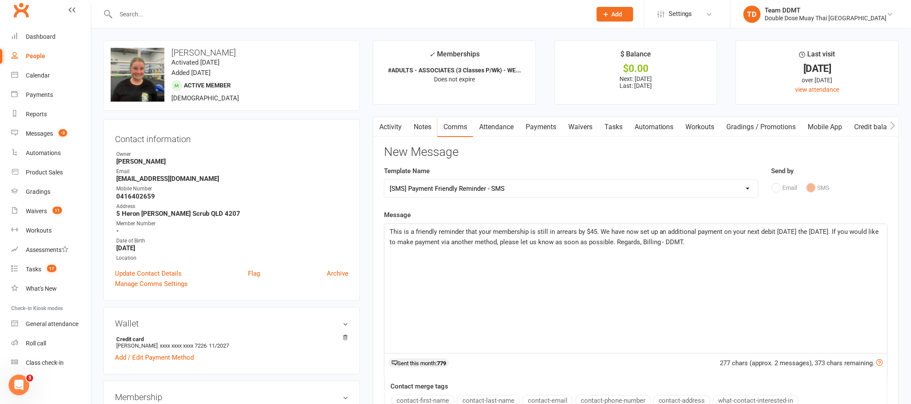
select select
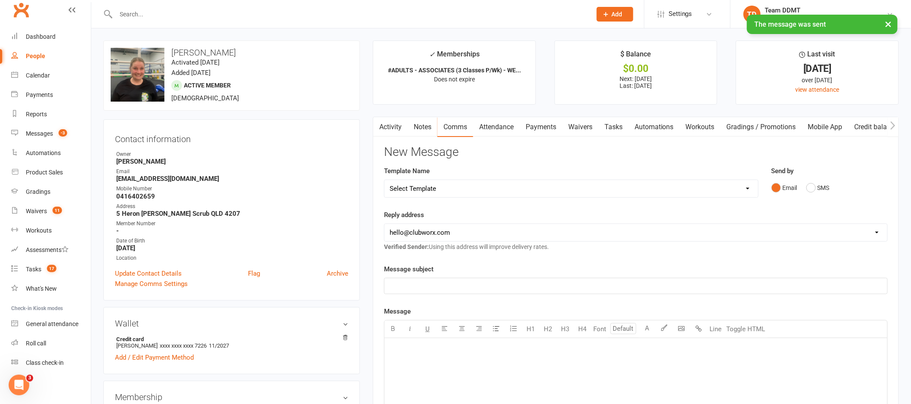
click at [544, 127] on link "Payments" at bounding box center [540, 127] width 43 height 20
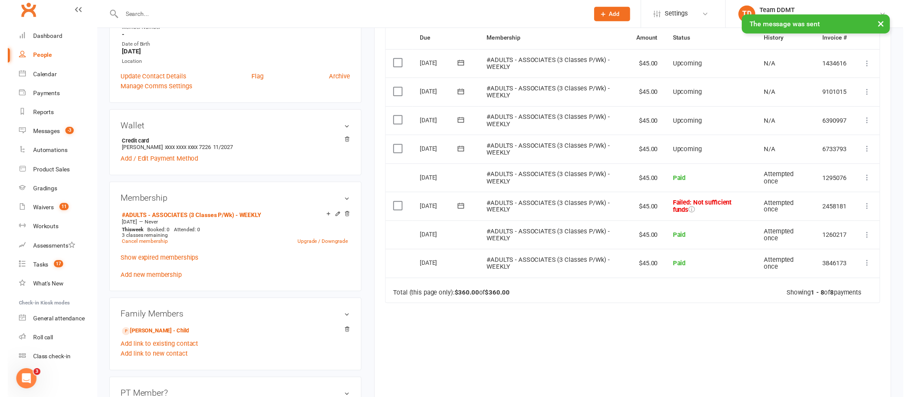
scroll to position [239, 0]
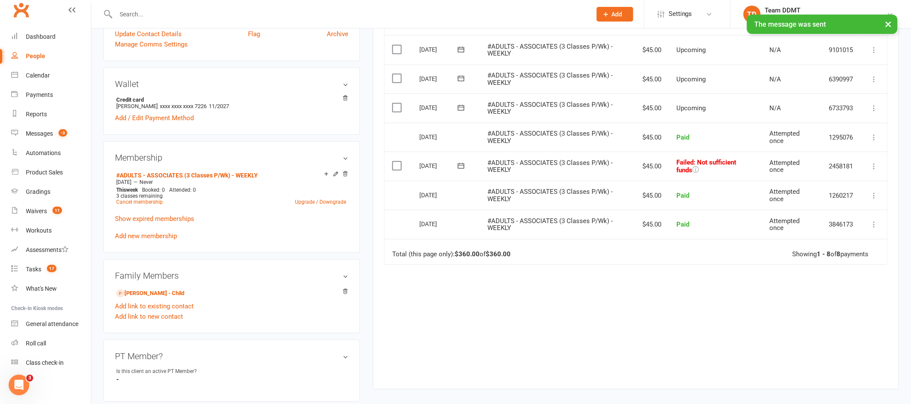
click at [466, 164] on button at bounding box center [460, 165] width 17 height 9
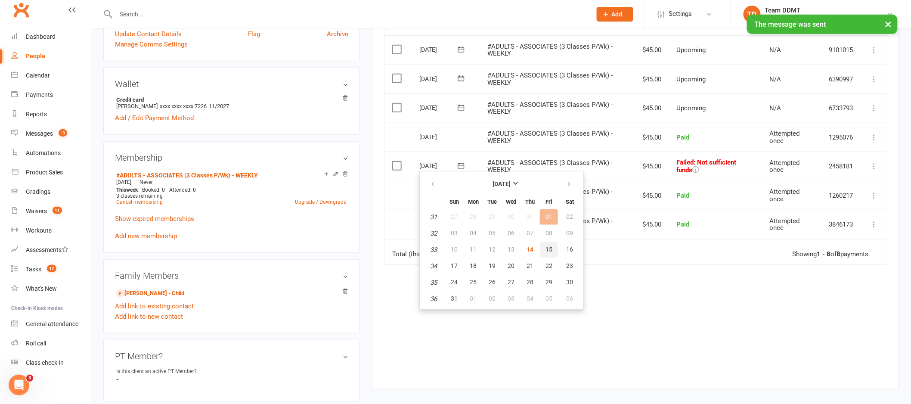
click at [545, 246] on span "15" at bounding box center [548, 249] width 7 height 7
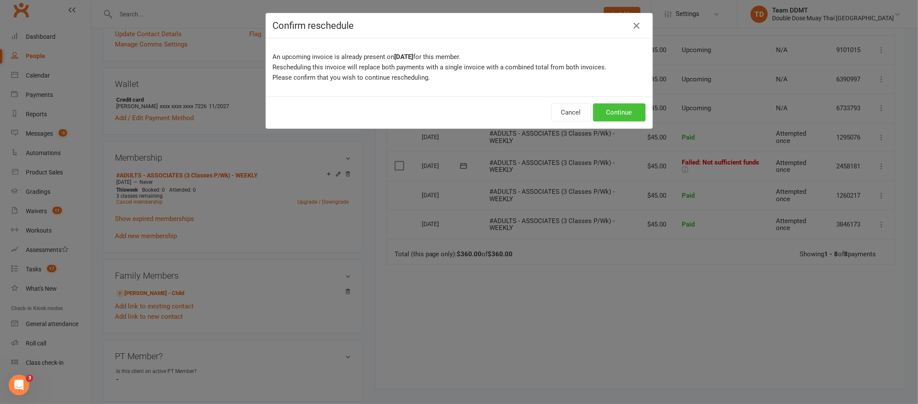
click at [617, 119] on button "Continue" at bounding box center [619, 112] width 53 height 18
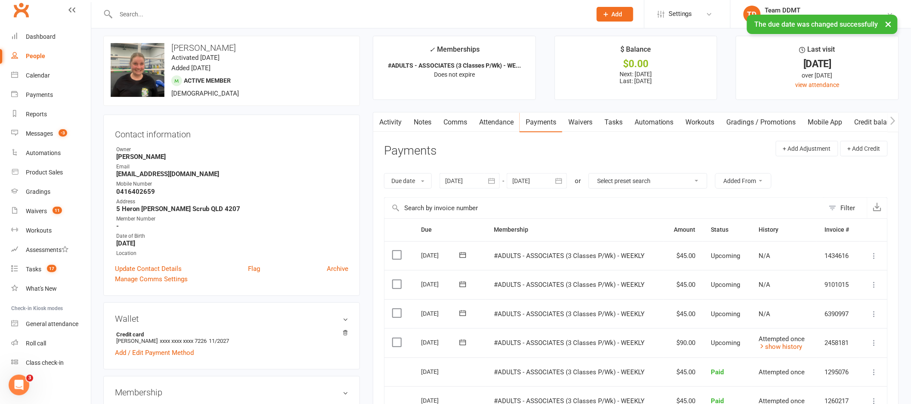
scroll to position [0, 0]
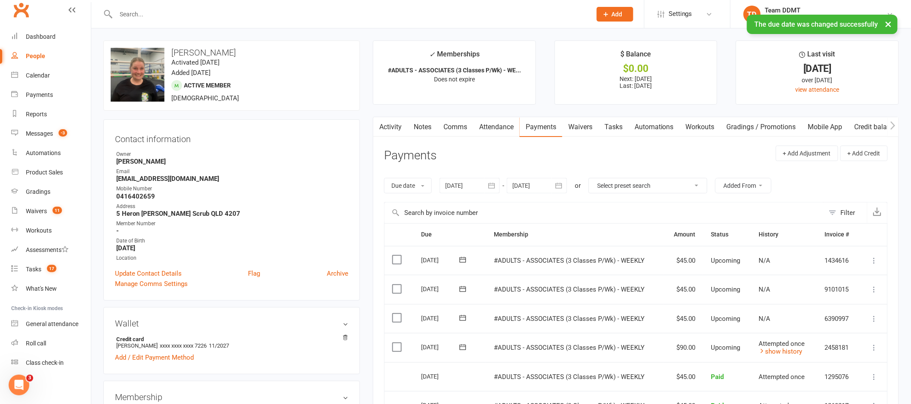
click at [425, 129] on link "Notes" at bounding box center [423, 127] width 30 height 20
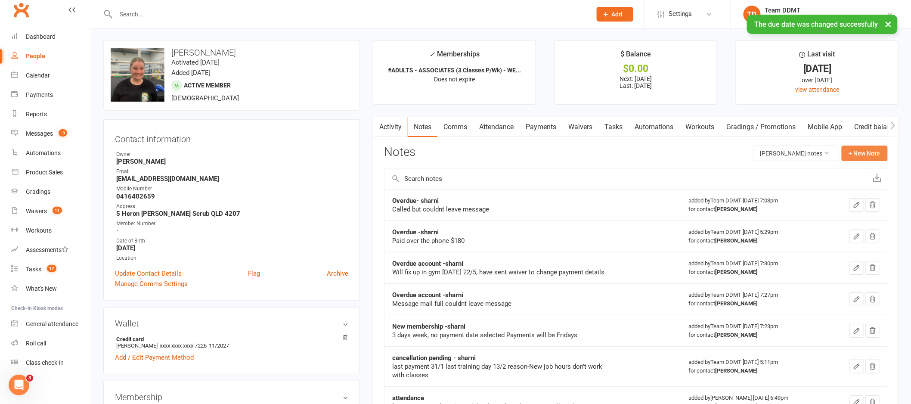
click at [860, 155] on button "+ New Note" at bounding box center [864, 152] width 46 height 15
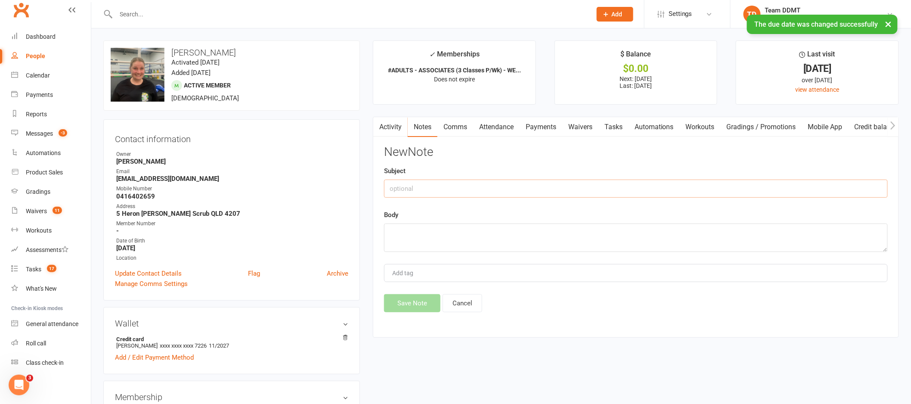
click at [782, 179] on input "text" at bounding box center [636, 188] width 504 height 18
type input "Overdue - sharni"
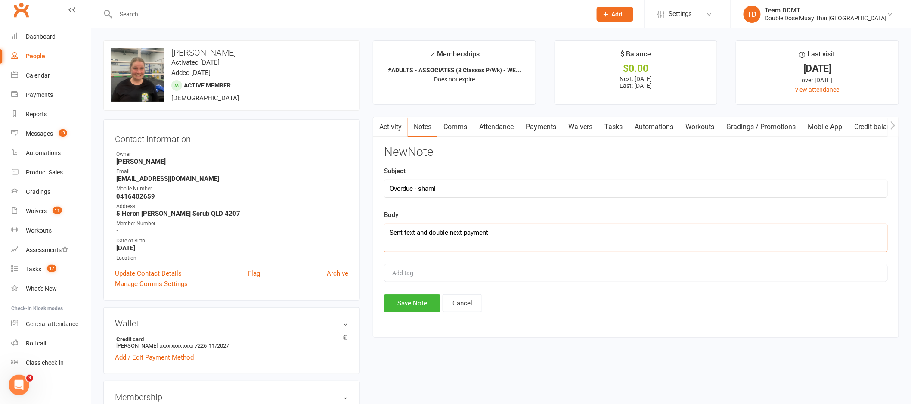
type textarea "Sent text and double next payment"
click at [414, 312] on button "Save Note" at bounding box center [412, 303] width 56 height 18
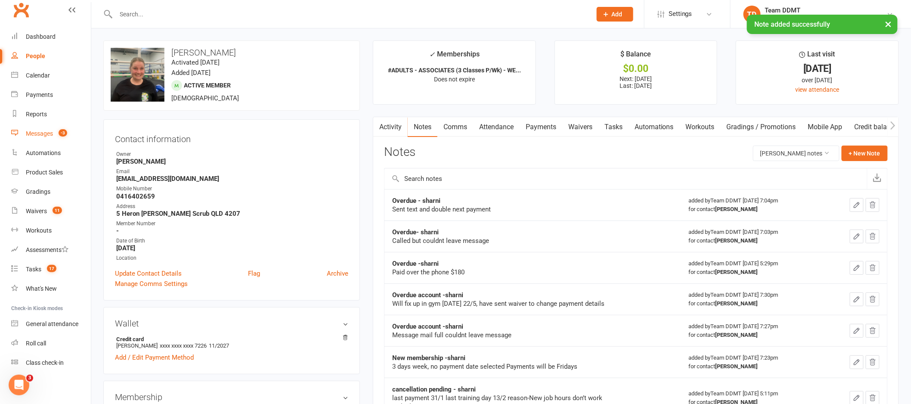
click at [37, 132] on div "Messages" at bounding box center [39, 133] width 27 height 7
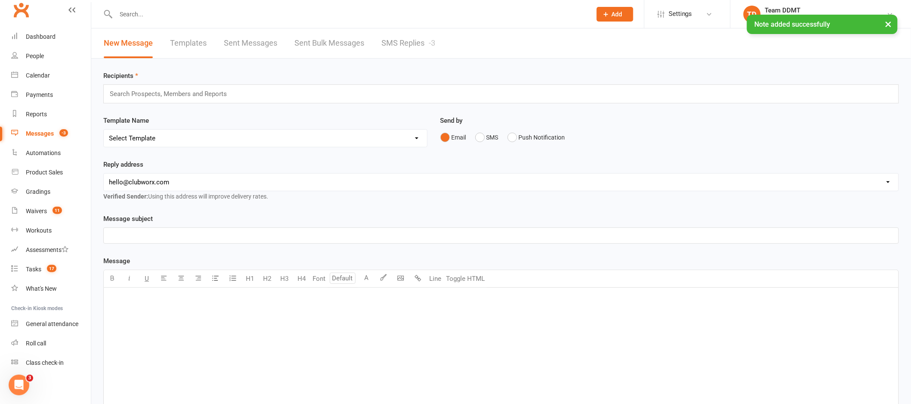
click at [388, 43] on link "SMS Replies -3" at bounding box center [408, 43] width 54 height 30
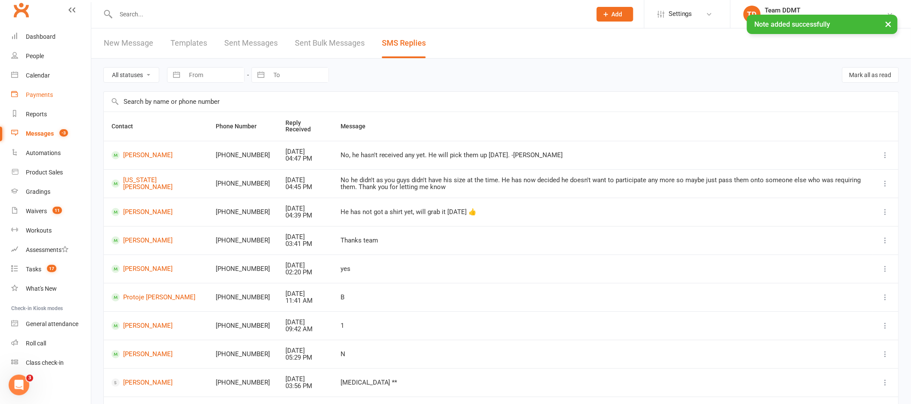
drag, startPoint x: 45, startPoint y: 97, endPoint x: 116, endPoint y: 70, distance: 75.6
click at [46, 97] on div "Payments" at bounding box center [39, 94] width 27 height 7
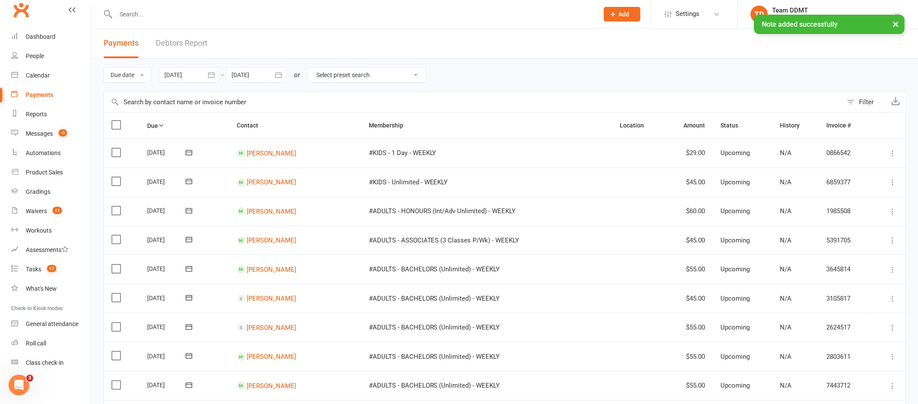
click at [180, 40] on link "Debtors Report" at bounding box center [182, 43] width 52 height 30
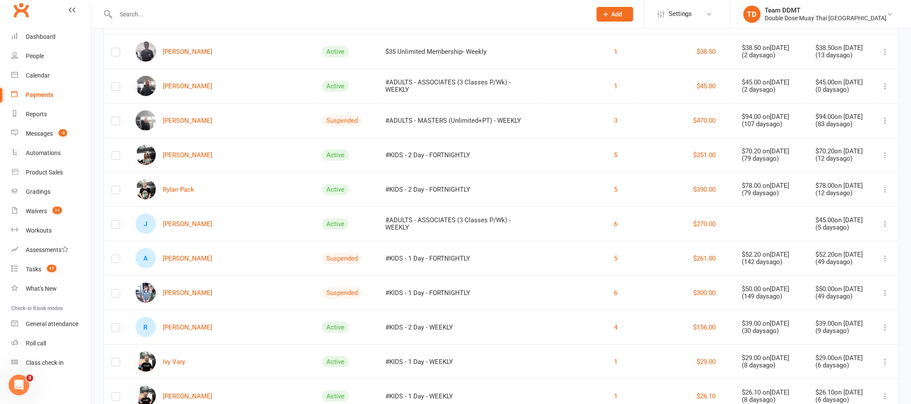
scroll to position [1279, 0]
click at [182, 188] on link "Rylan Pack" at bounding box center [165, 189] width 59 height 20
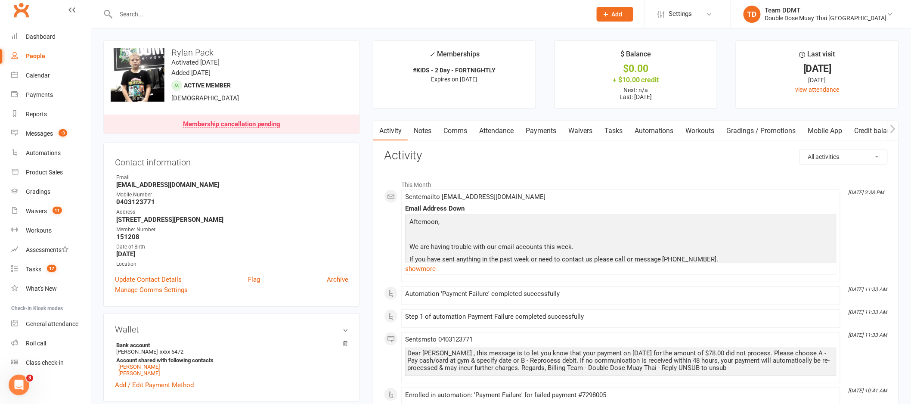
click at [415, 127] on link "Notes" at bounding box center [423, 131] width 30 height 20
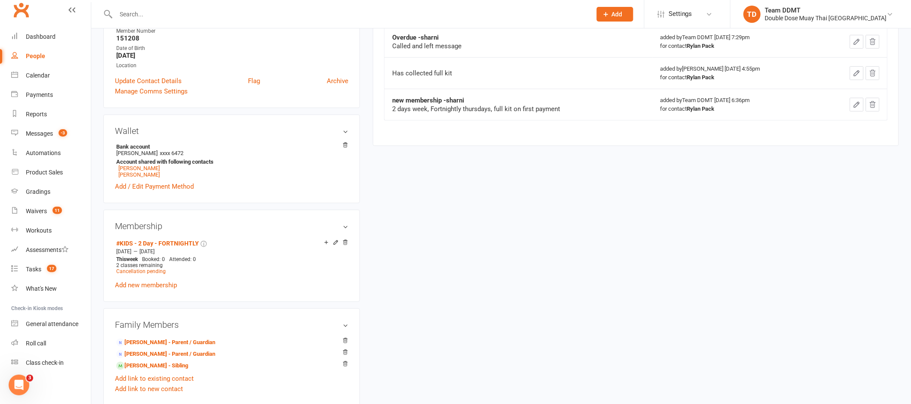
scroll to position [272, 0]
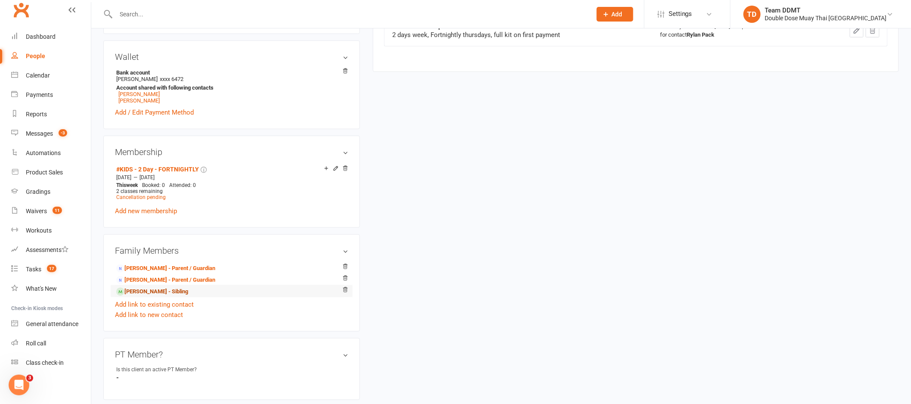
click at [149, 294] on link "Molly Pack - Sibling" at bounding box center [152, 291] width 72 height 9
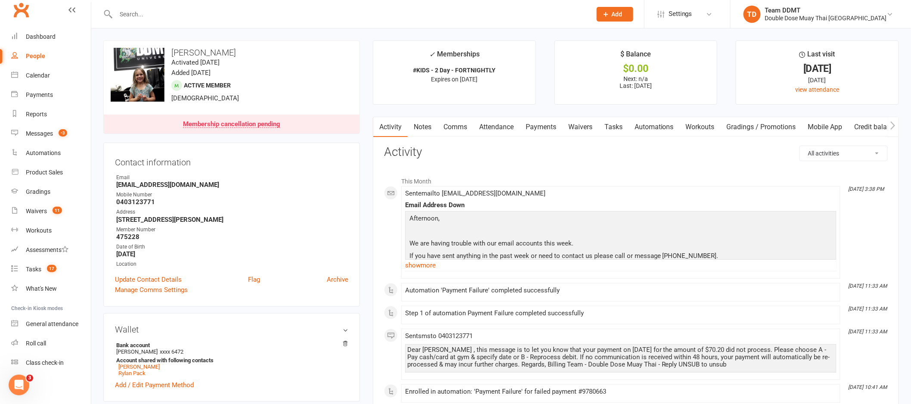
click at [540, 124] on link "Payments" at bounding box center [540, 127] width 43 height 20
click at [0, 0] on div "Loading" at bounding box center [0, 0] width 0 height 0
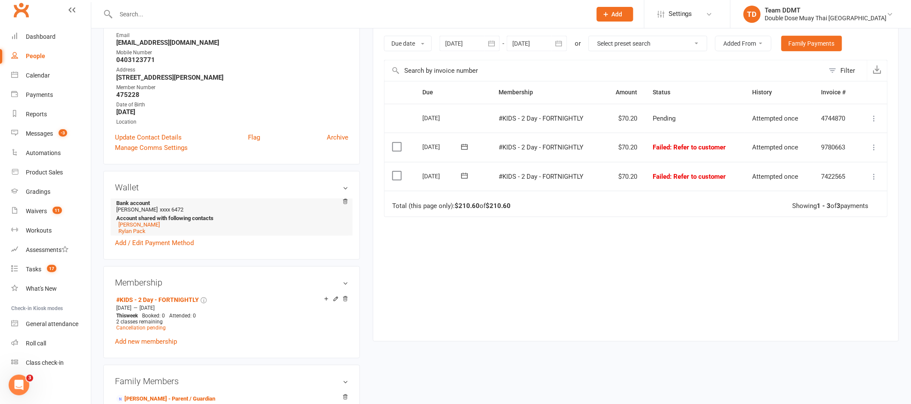
scroll to position [183, 0]
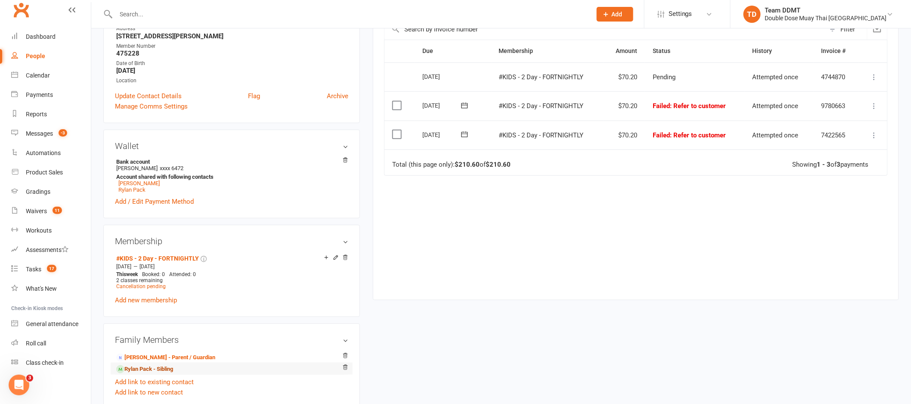
click at [162, 368] on link "Rylan Pack - Sibling" at bounding box center [144, 369] width 57 height 9
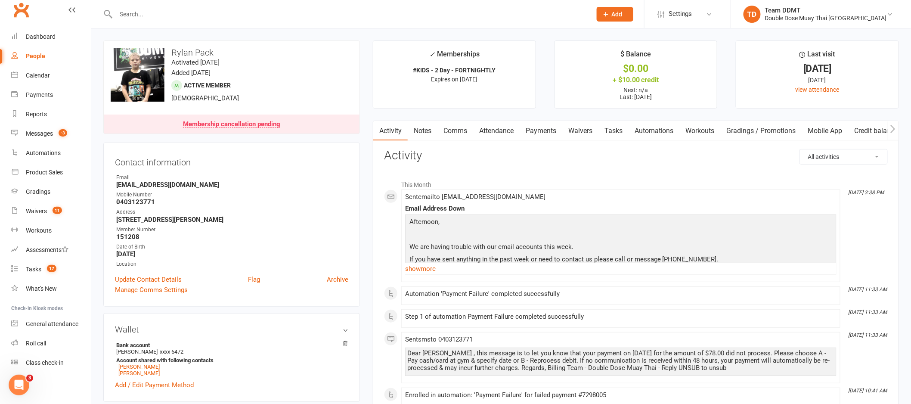
click at [543, 130] on link "Payments" at bounding box center [540, 131] width 43 height 20
click at [0, 0] on div "Loading" at bounding box center [0, 0] width 0 height 0
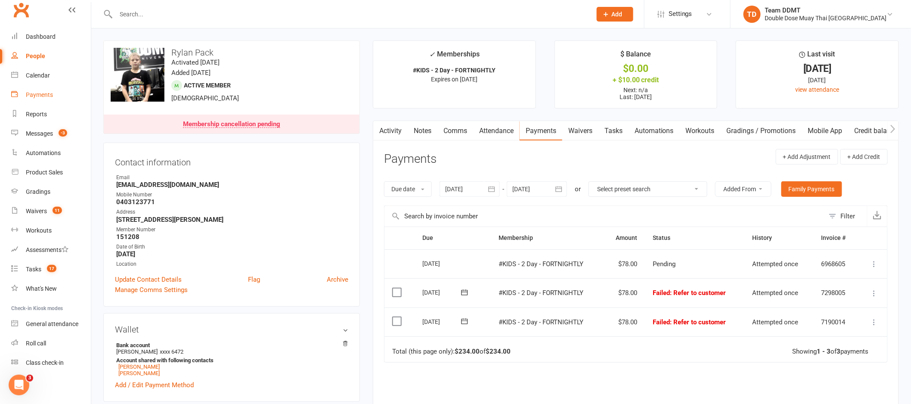
click at [37, 96] on div "Payments" at bounding box center [39, 94] width 27 height 7
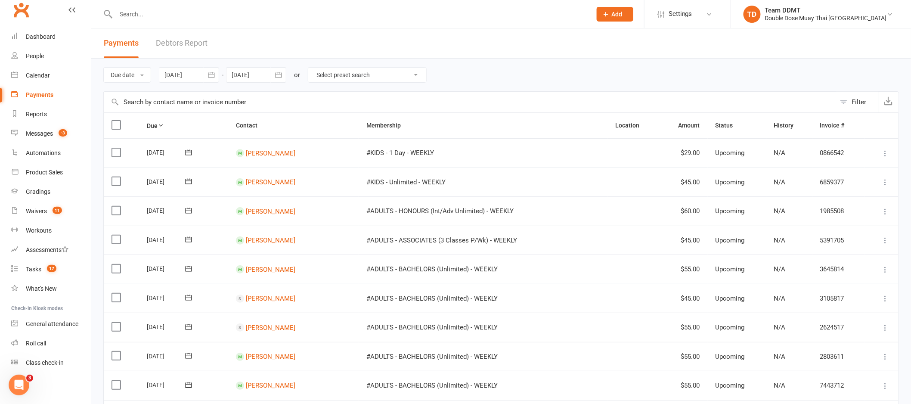
click at [179, 46] on link "Debtors Report" at bounding box center [182, 43] width 52 height 30
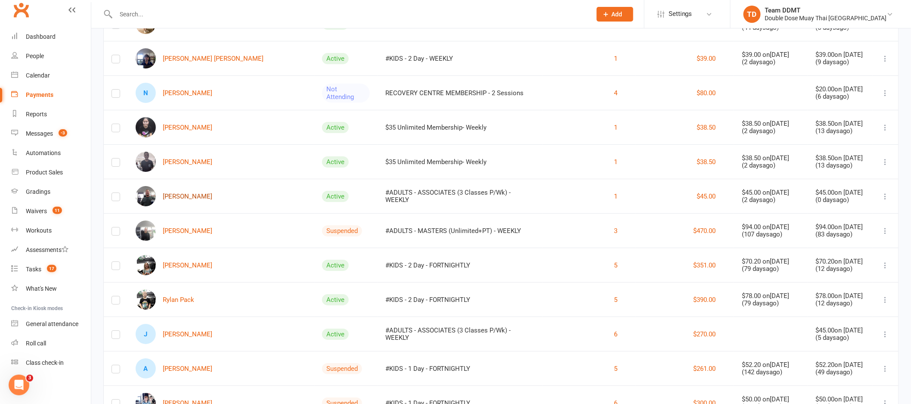
scroll to position [1165, 0]
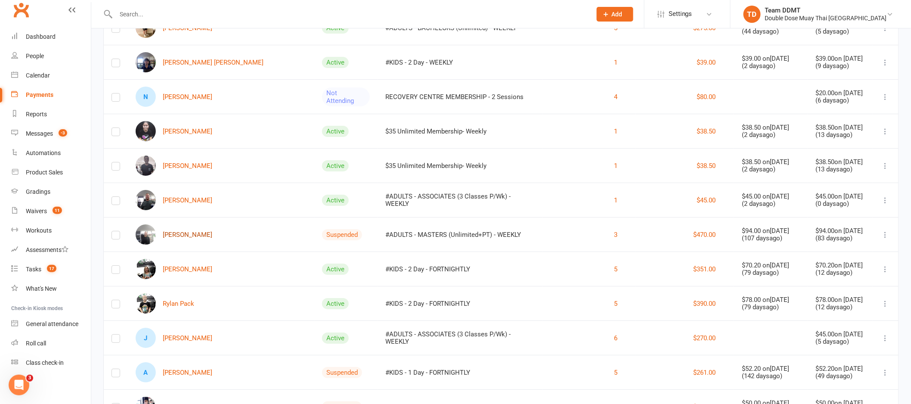
click at [192, 231] on link "Caity Okeeffe" at bounding box center [174, 234] width 77 height 20
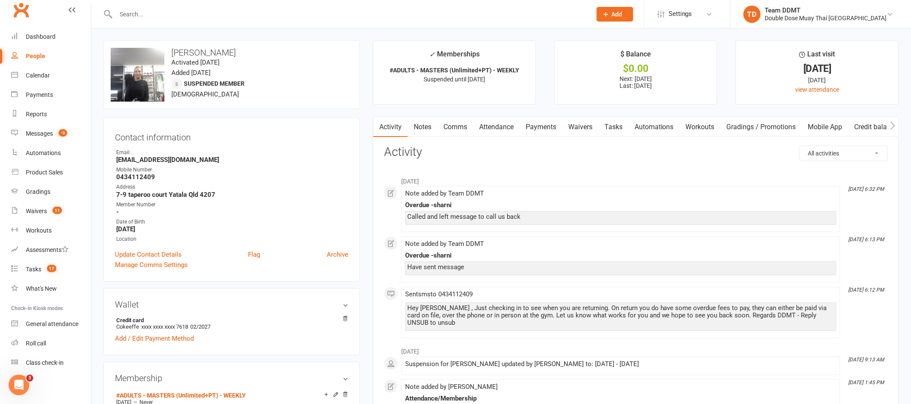
click at [425, 129] on link "Notes" at bounding box center [423, 127] width 30 height 20
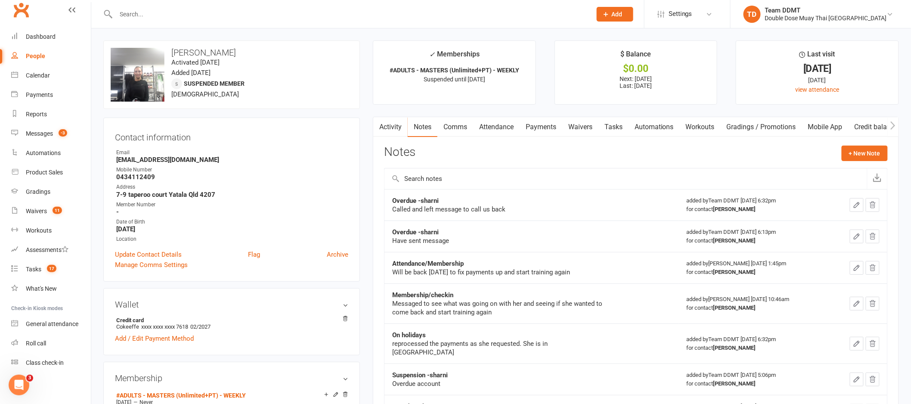
click at [390, 127] on link "Activity" at bounding box center [390, 127] width 34 height 20
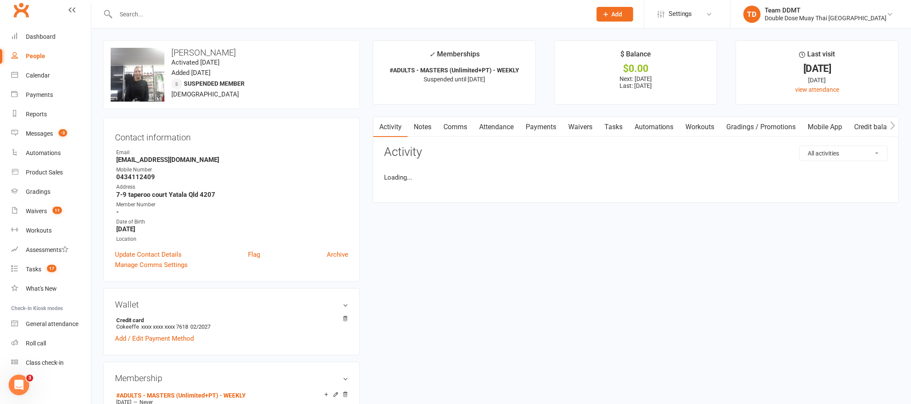
click at [531, 128] on link "Payments" at bounding box center [540, 127] width 43 height 20
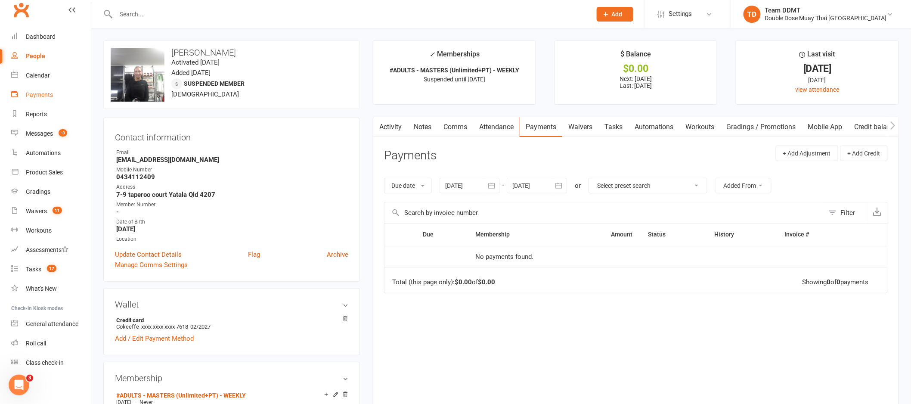
click at [42, 95] on div "Payments" at bounding box center [39, 94] width 27 height 7
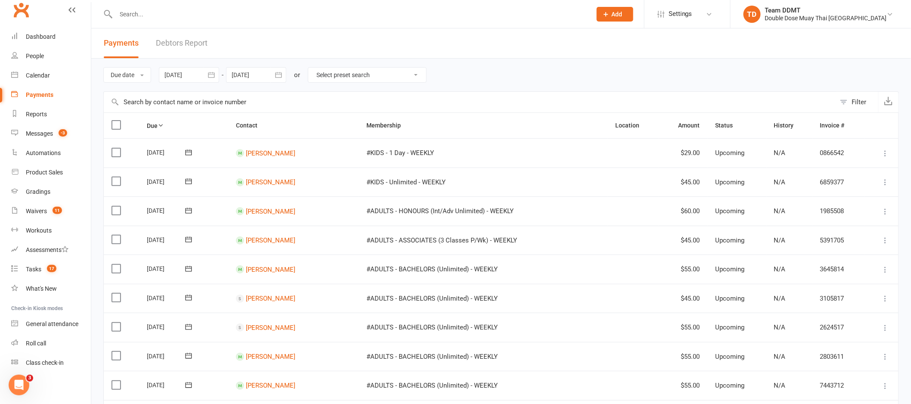
click at [182, 46] on link "Debtors Report" at bounding box center [182, 43] width 52 height 30
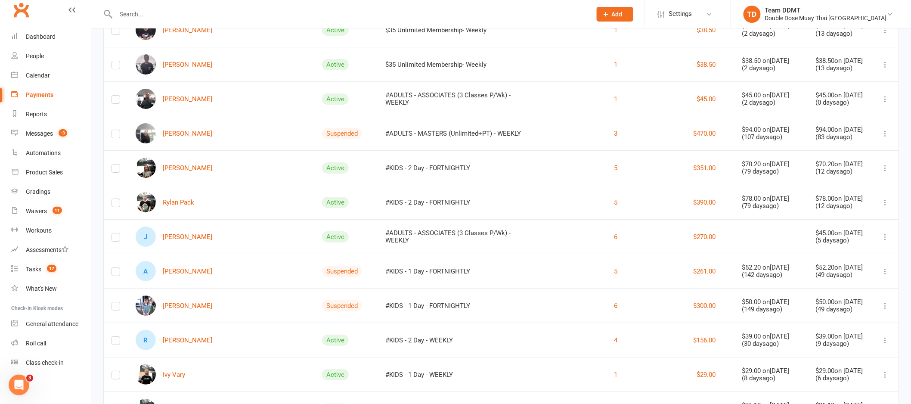
scroll to position [1266, 0]
click at [180, 129] on link "Caity Okeeffe" at bounding box center [174, 134] width 77 height 20
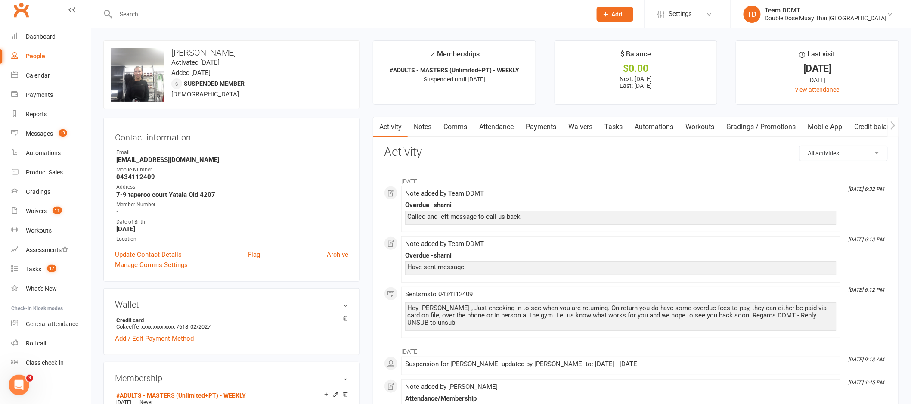
click at [453, 127] on link "Comms" at bounding box center [455, 127] width 36 height 20
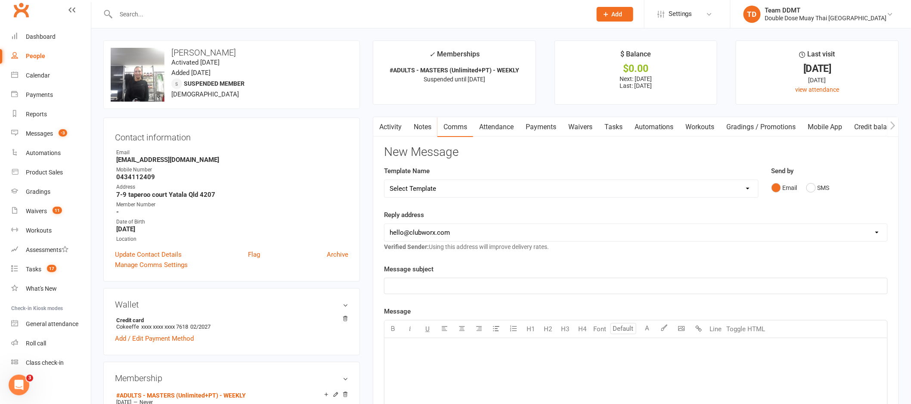
click at [803, 184] on div "Email SMS" at bounding box center [829, 187] width 116 height 16
click at [813, 185] on button "SMS" at bounding box center [817, 187] width 23 height 16
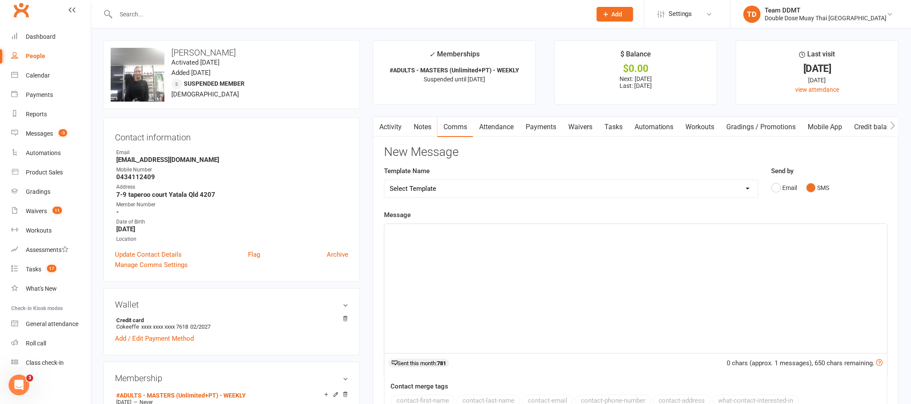
click at [724, 189] on select "Select Template [Email] Cancellation Confirmation Email [SMS] Cancellation Conf…" at bounding box center [571, 188] width 374 height 17
select select "5"
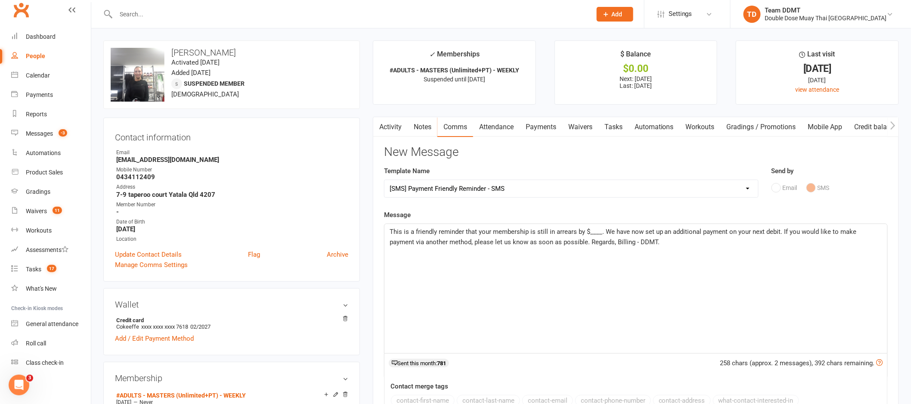
click at [600, 231] on span "This is a friendly reminder that your membership is still in arrears by $____. …" at bounding box center [624, 237] width 469 height 18
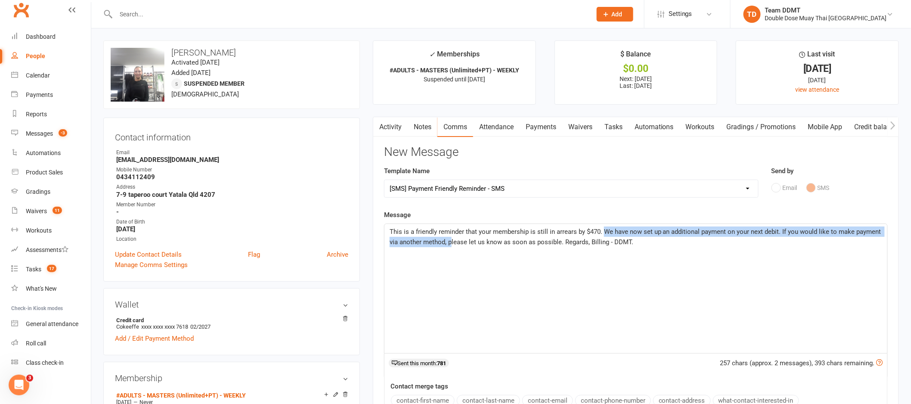
drag, startPoint x: 605, startPoint y: 231, endPoint x: 452, endPoint y: 240, distance: 152.6
click at [452, 240] on span "This is a friendly reminder that your membership is still in arrears by $470. W…" at bounding box center [636, 237] width 493 height 18
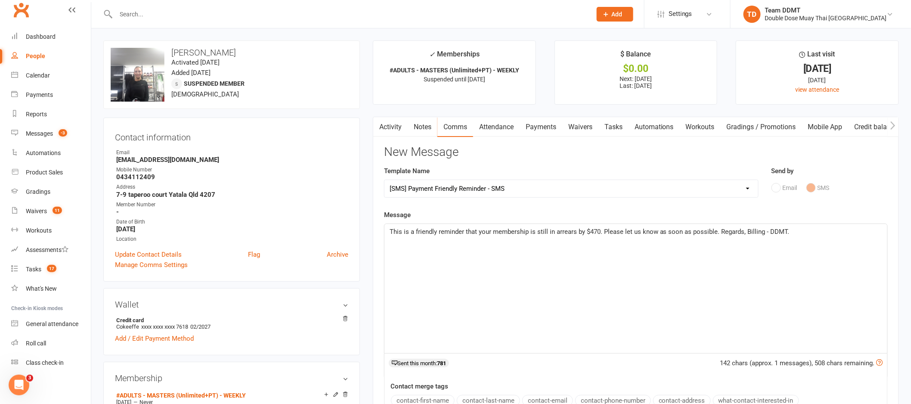
click at [716, 232] on span "This is a friendly reminder that your membership is still in arrears by $470. P…" at bounding box center [590, 232] width 400 height 8
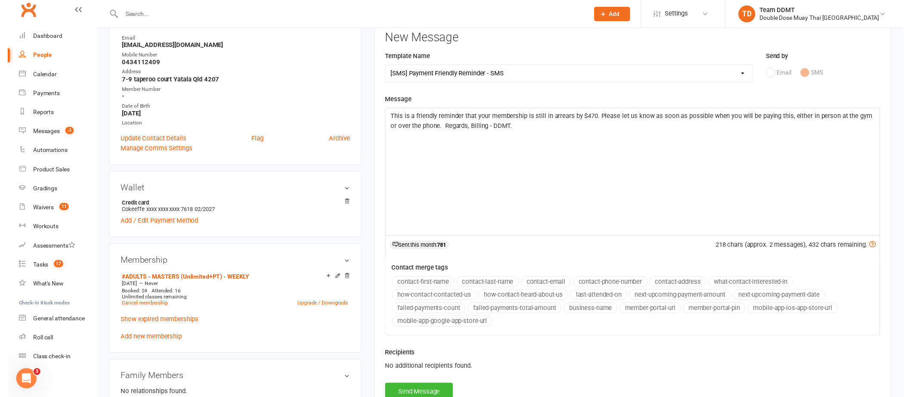
scroll to position [139, 0]
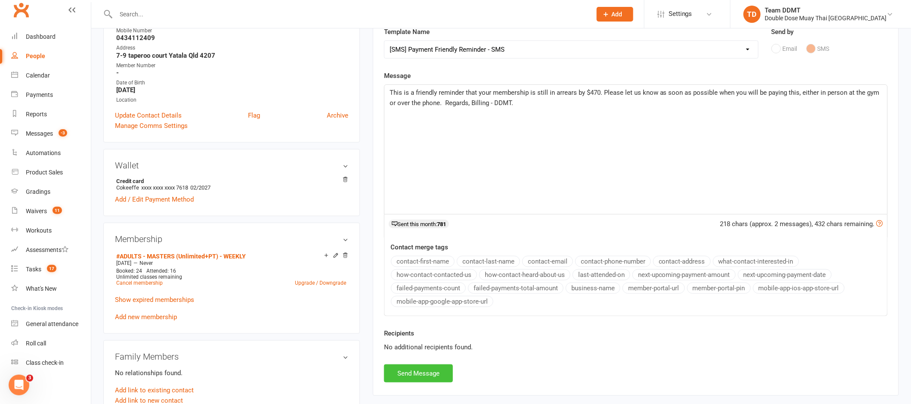
click at [431, 378] on button "Send Message" at bounding box center [418, 373] width 69 height 18
select select
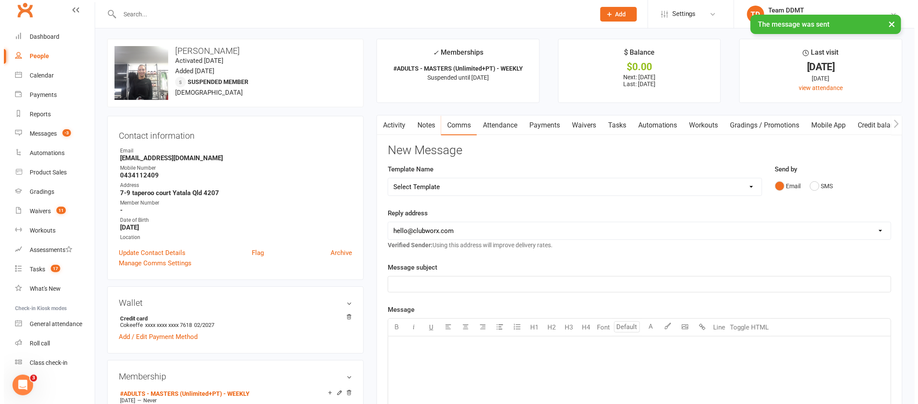
scroll to position [0, 0]
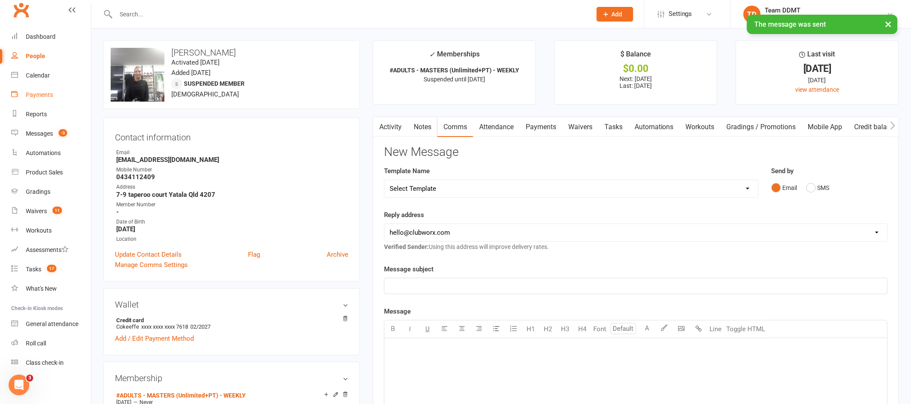
click at [47, 93] on div "Payments" at bounding box center [39, 94] width 27 height 7
click at [0, 0] on div "Loading" at bounding box center [0, 0] width 0 height 0
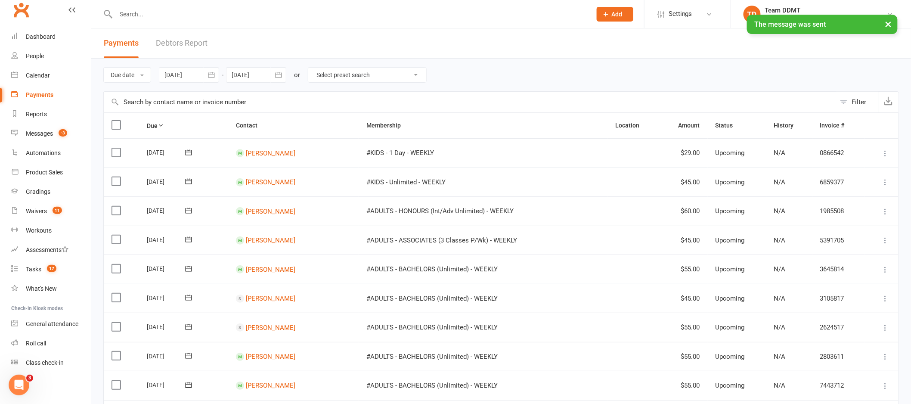
click at [182, 43] on link "Debtors Report" at bounding box center [182, 43] width 52 height 30
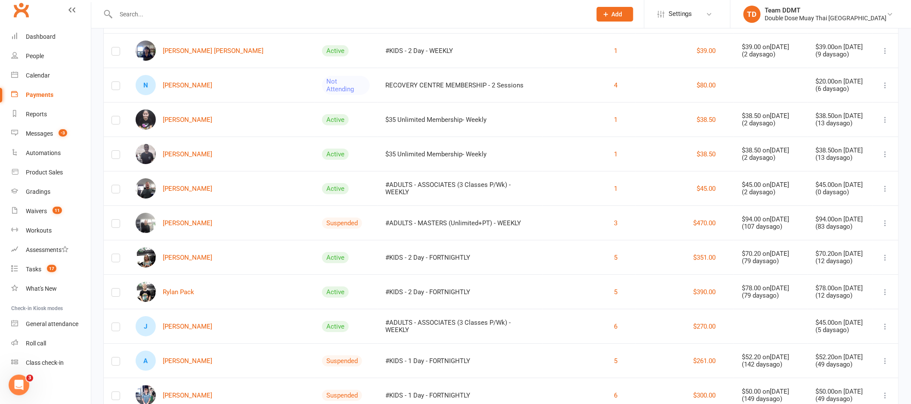
scroll to position [1169, 0]
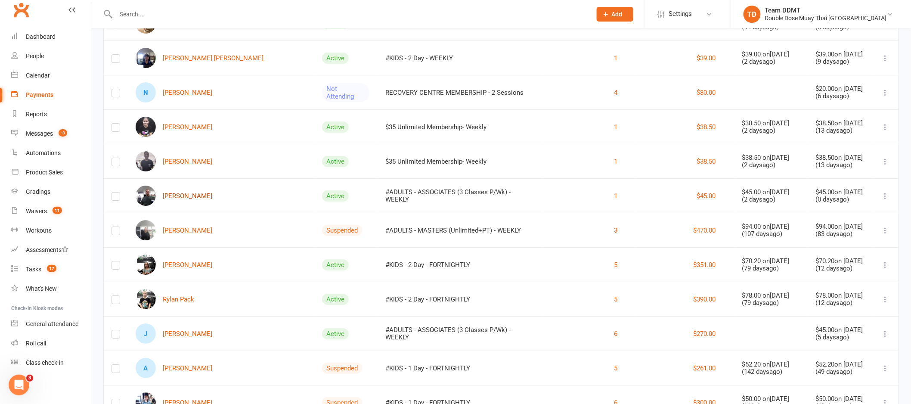
click at [197, 194] on link "Ewan Murray" at bounding box center [174, 196] width 77 height 20
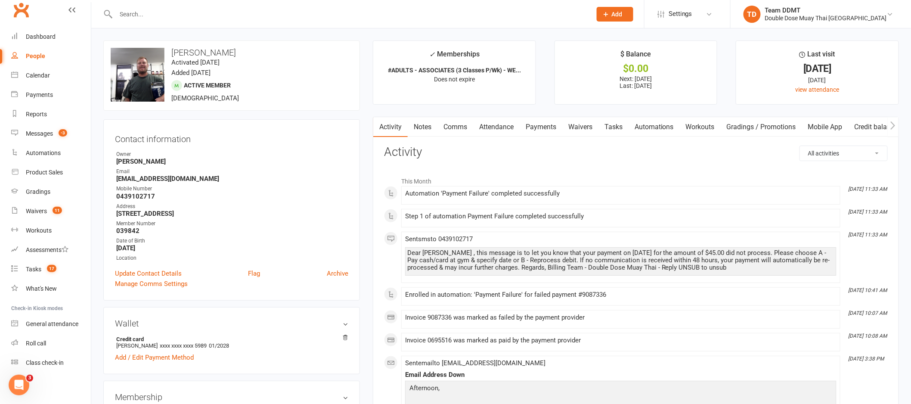
click at [546, 129] on link "Payments" at bounding box center [540, 127] width 43 height 20
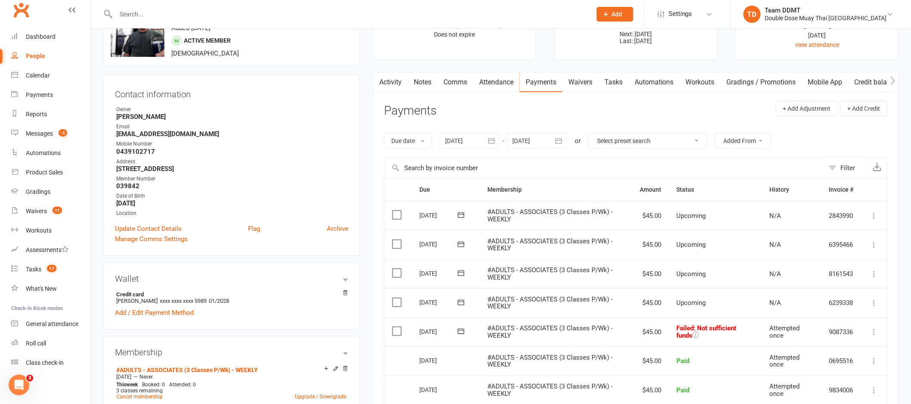
scroll to position [105, 0]
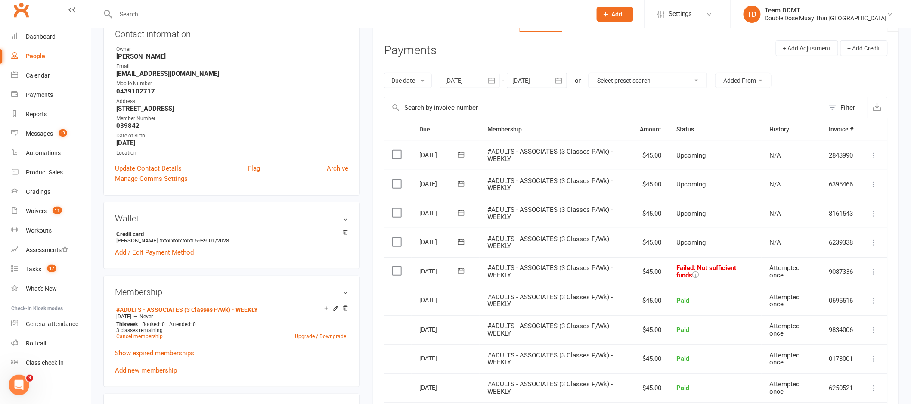
click at [463, 270] on icon at bounding box center [461, 271] width 6 height 6
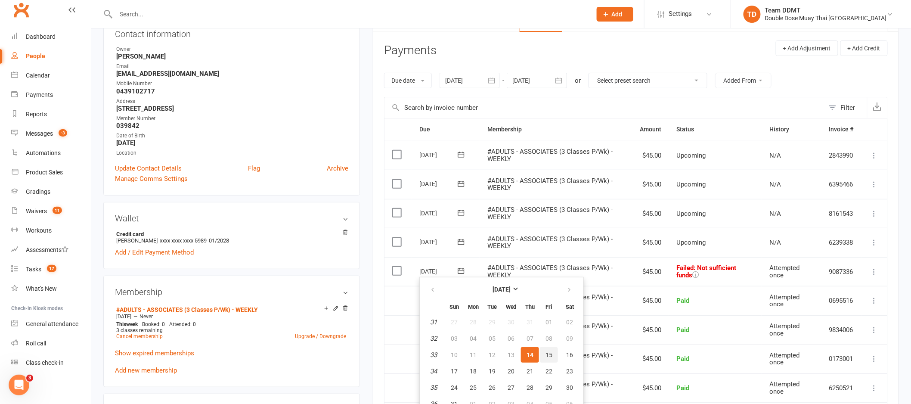
click at [545, 351] on span "15" at bounding box center [548, 354] width 7 height 7
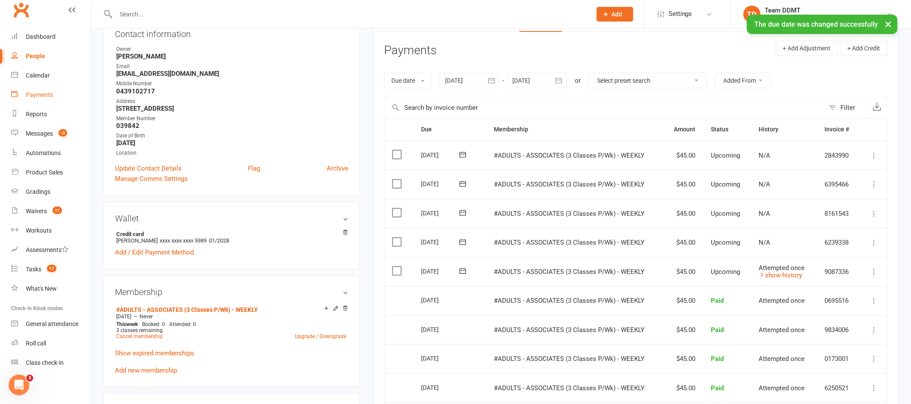
click at [43, 99] on link "Payments" at bounding box center [51, 94] width 80 height 19
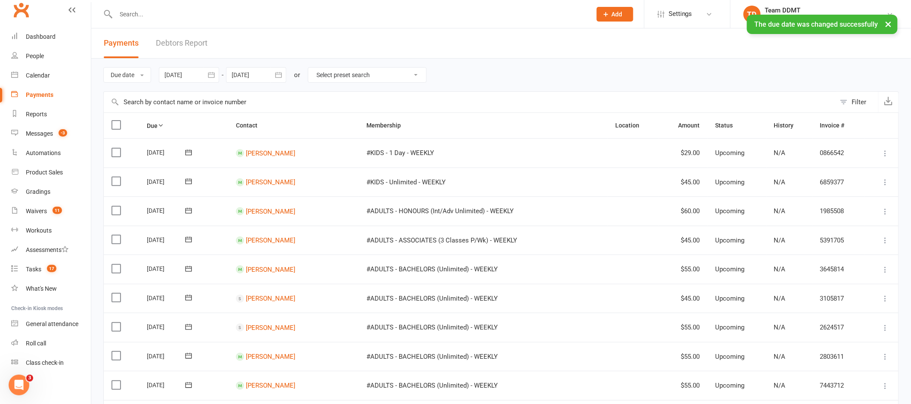
click at [186, 46] on link "Debtors Report" at bounding box center [182, 43] width 52 height 30
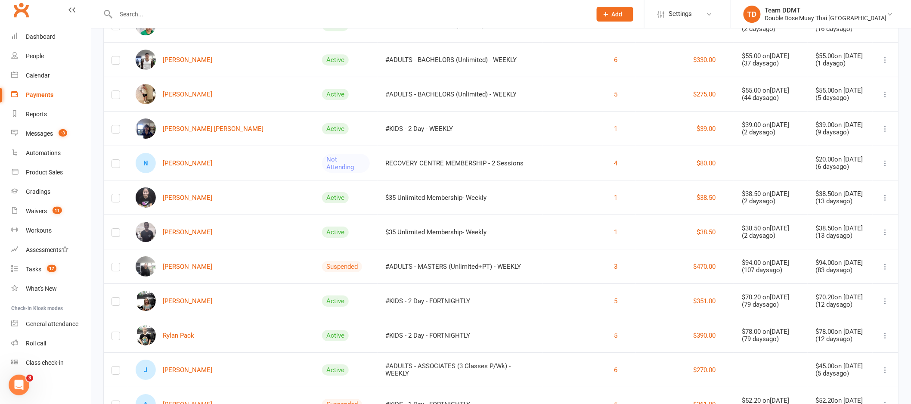
scroll to position [1095, 0]
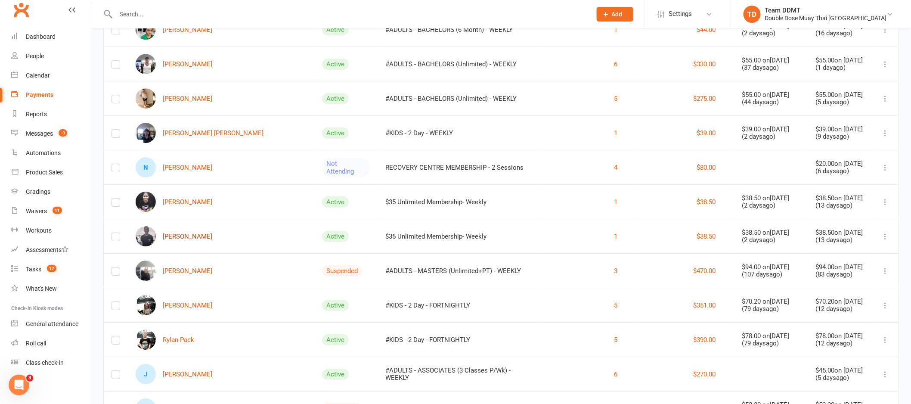
click at [185, 236] on link "Valyn Morgan" at bounding box center [174, 236] width 77 height 20
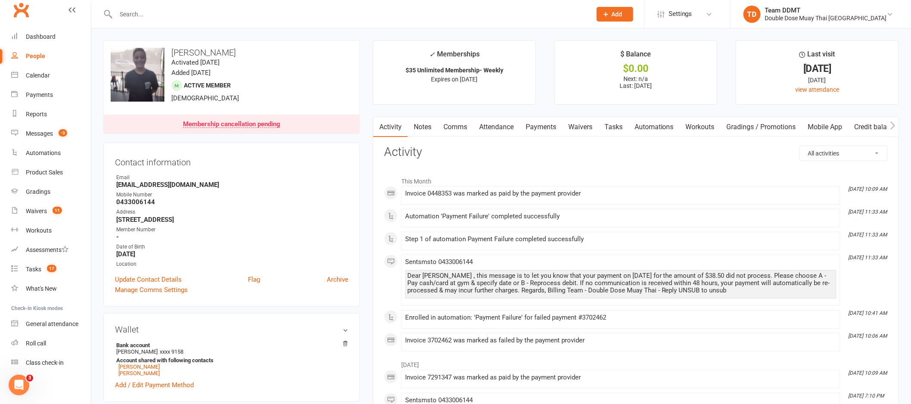
click at [537, 124] on link "Payments" at bounding box center [540, 127] width 43 height 20
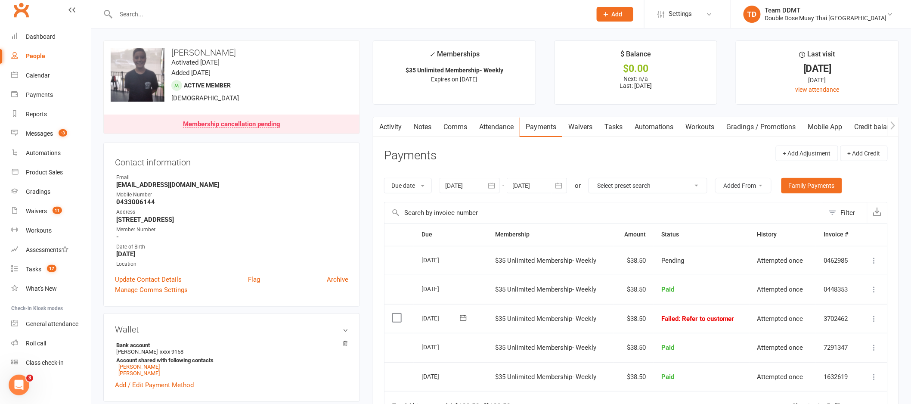
click at [466, 184] on div at bounding box center [469, 185] width 60 height 15
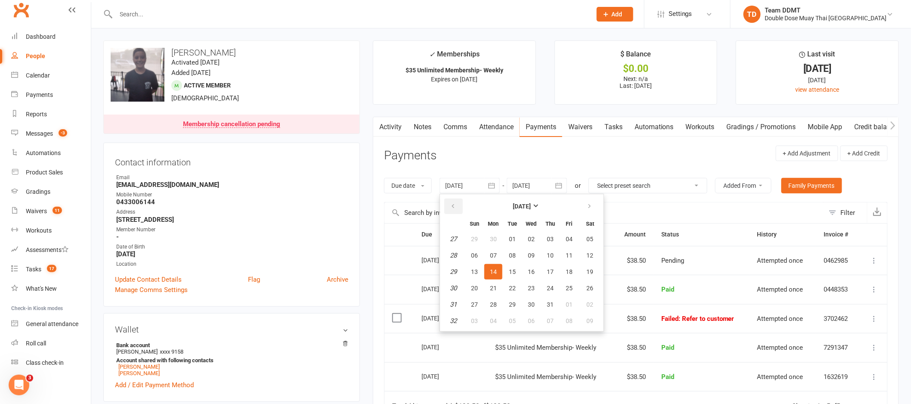
click at [455, 211] on button "button" at bounding box center [453, 205] width 19 height 15
click at [518, 238] on button "03" at bounding box center [512, 238] width 18 height 15
type input "03 Jun 2025"
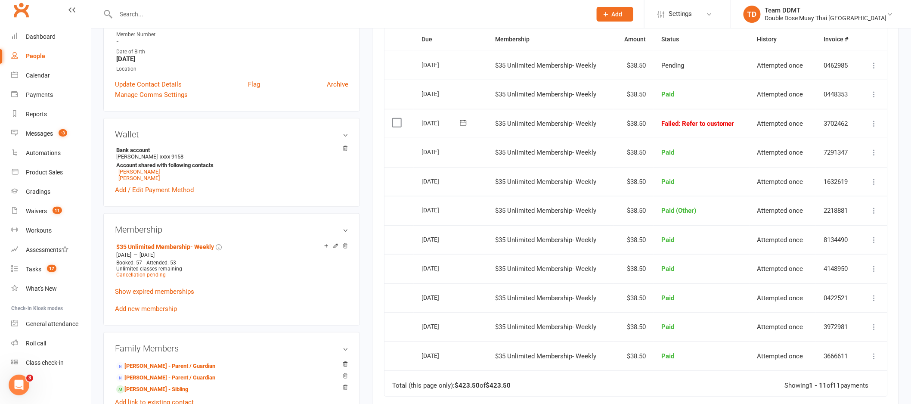
scroll to position [281, 0]
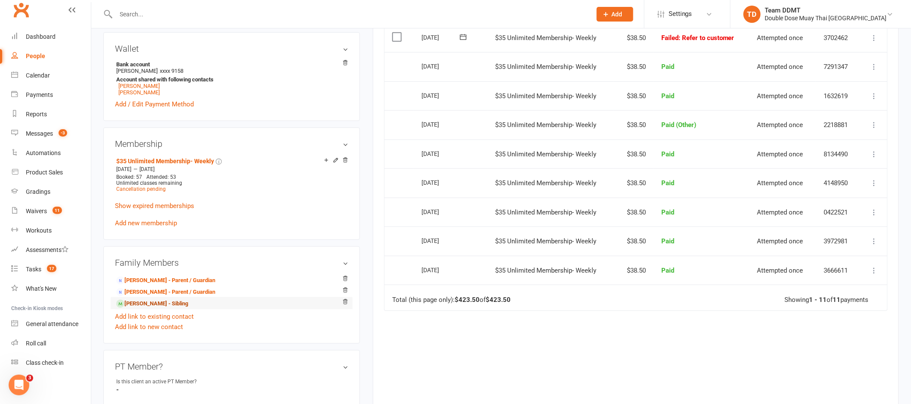
click at [156, 307] on link "Kaileyah Morgan - Sibling" at bounding box center [152, 303] width 72 height 9
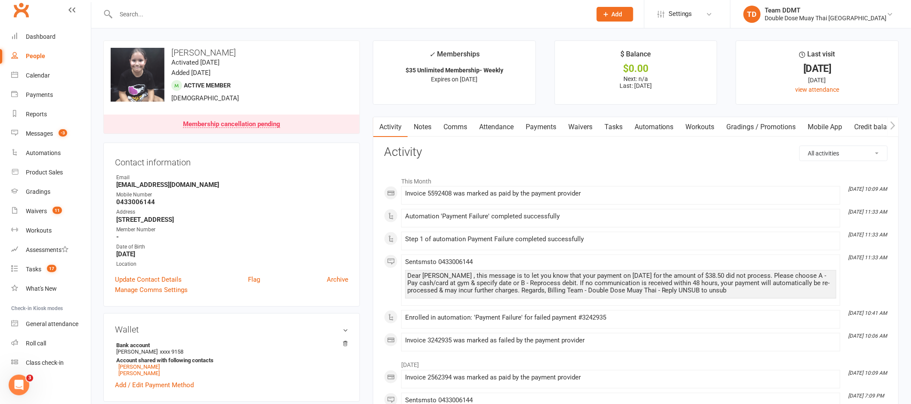
click at [550, 130] on link "Payments" at bounding box center [540, 127] width 43 height 20
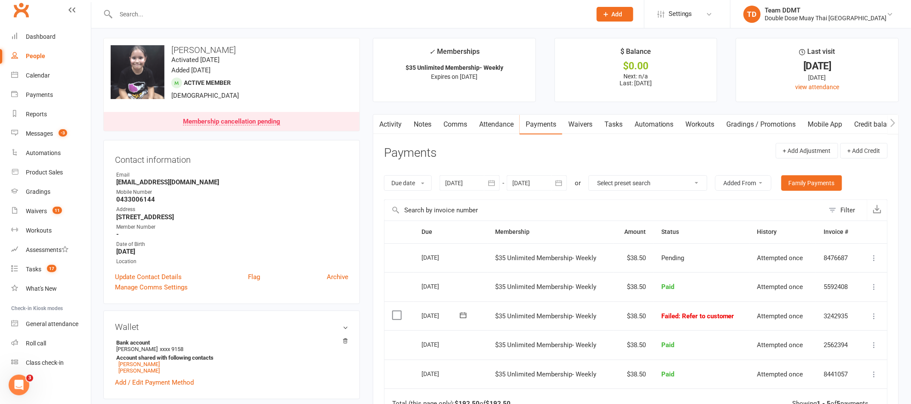
scroll to position [3, 0]
click at [417, 122] on link "Notes" at bounding box center [423, 124] width 30 height 20
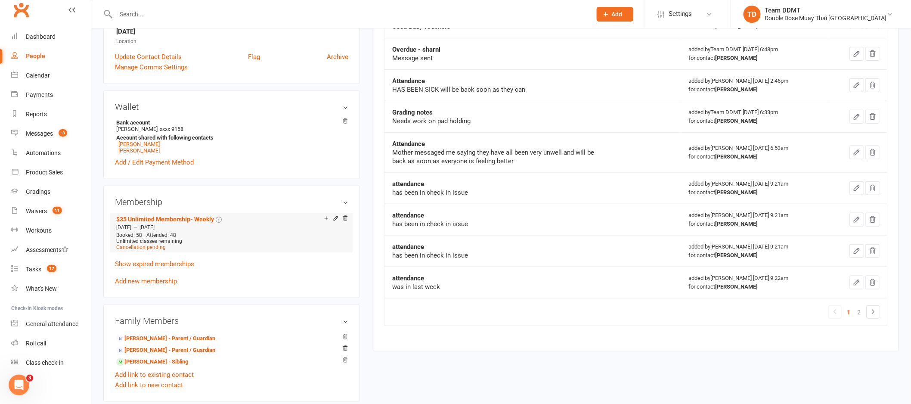
scroll to position [243, 0]
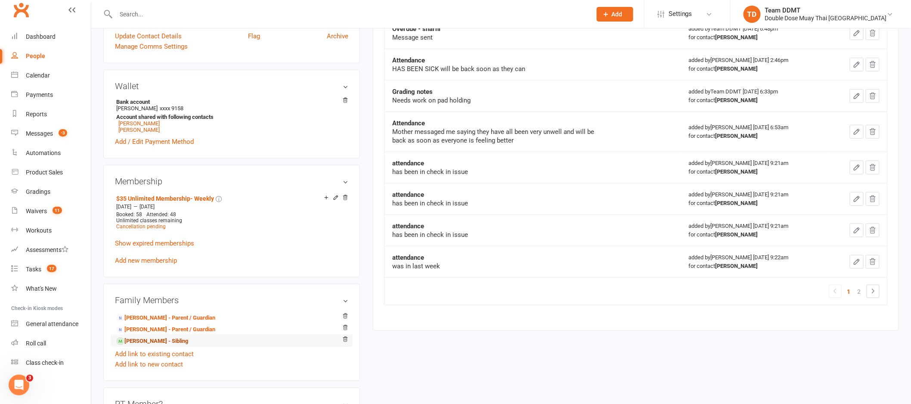
click at [170, 340] on link "Valyn Morgan - Sibling" at bounding box center [152, 341] width 72 height 9
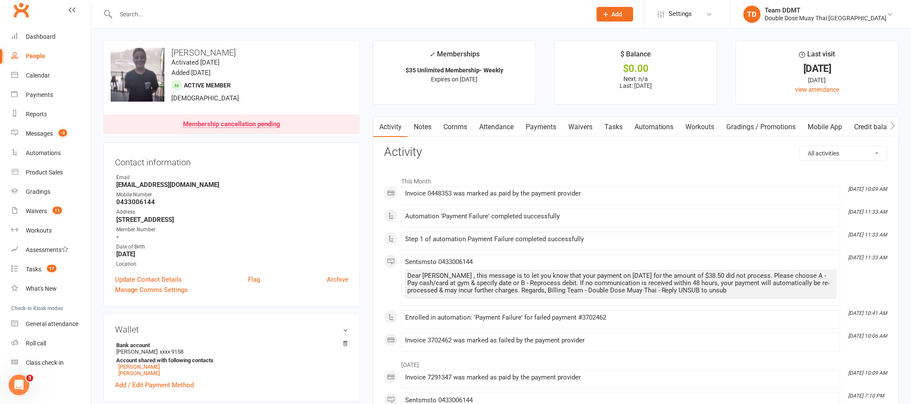
click at [543, 128] on link "Payments" at bounding box center [540, 127] width 43 height 20
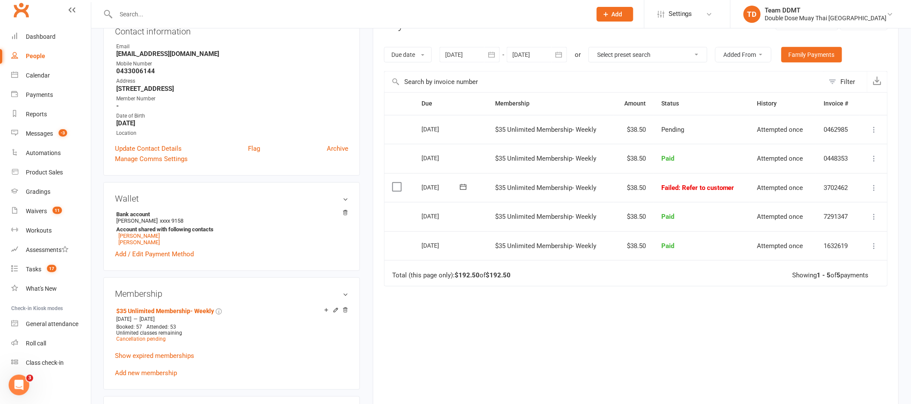
scroll to position [53, 0]
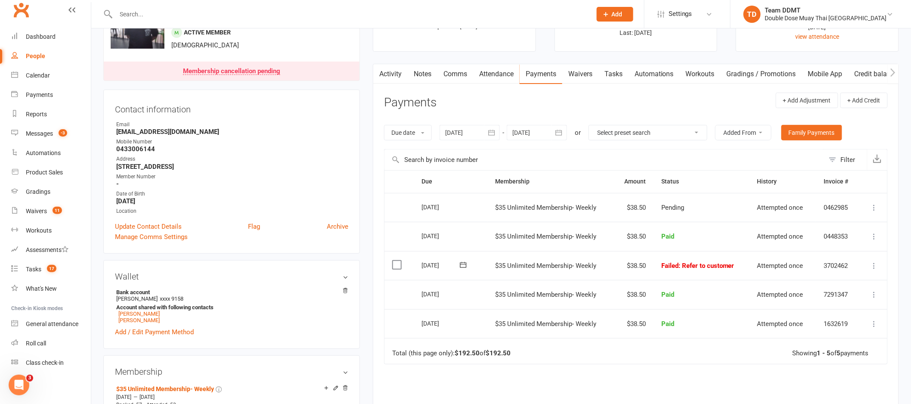
click at [414, 74] on link "Notes" at bounding box center [423, 74] width 30 height 20
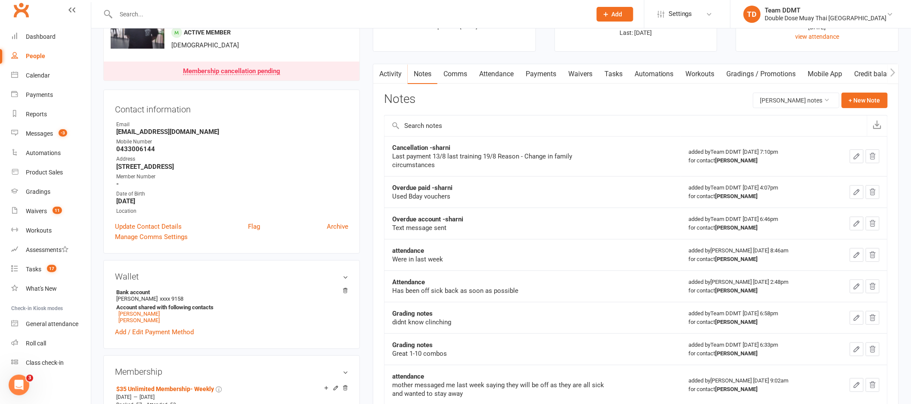
click at [385, 77] on link "Activity" at bounding box center [390, 74] width 34 height 20
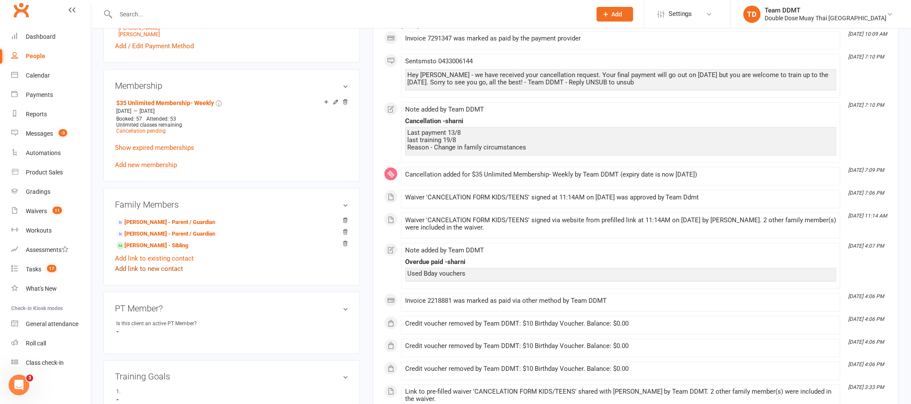
scroll to position [345, 0]
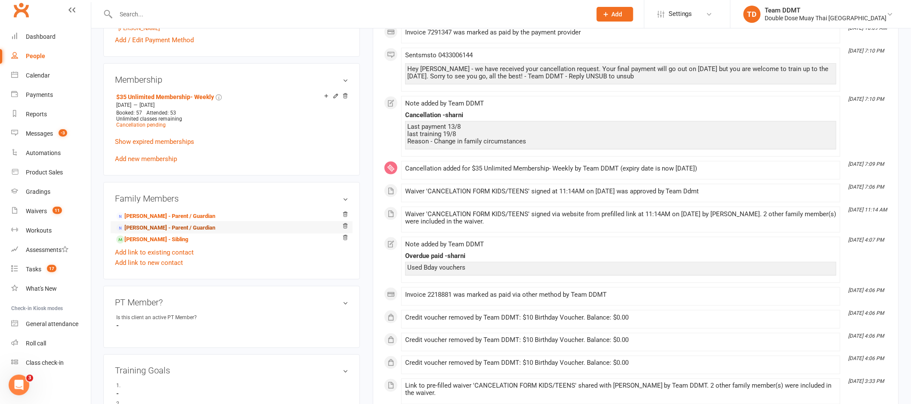
click at [164, 229] on link "Danika Harnchan - Parent / Guardian" at bounding box center [165, 227] width 99 height 9
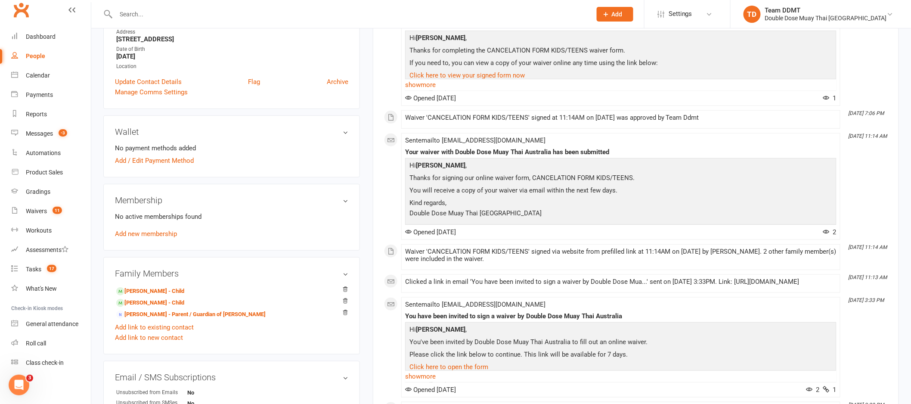
scroll to position [213, 0]
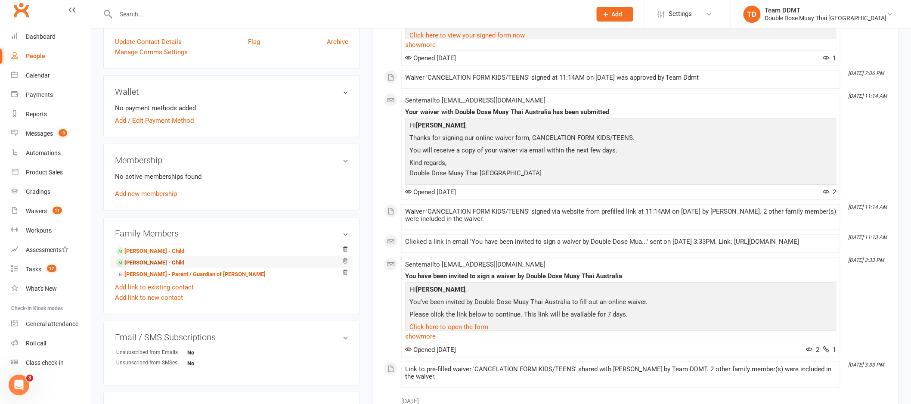
click at [159, 262] on link "Kaileyah Morgan - Child" at bounding box center [150, 262] width 68 height 9
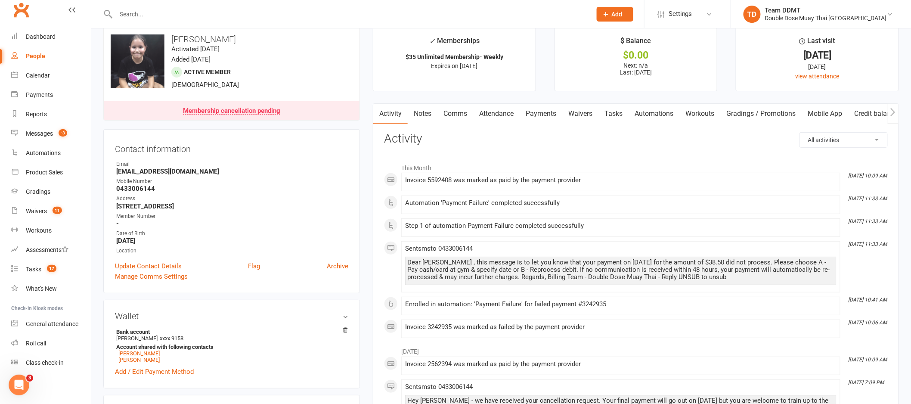
scroll to position [19, 0]
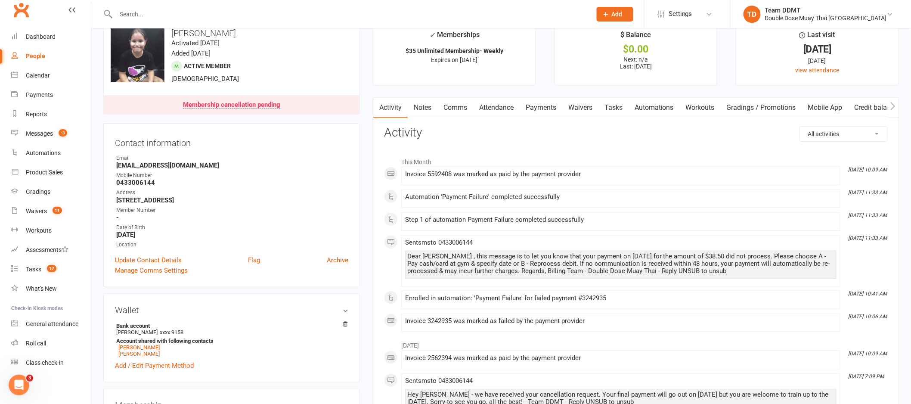
click at [425, 109] on link "Notes" at bounding box center [423, 108] width 30 height 20
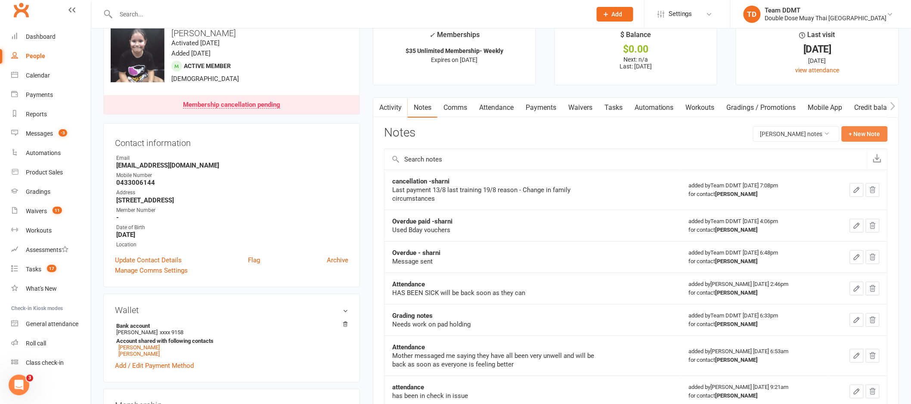
click at [857, 130] on button "+ New Note" at bounding box center [864, 133] width 46 height 15
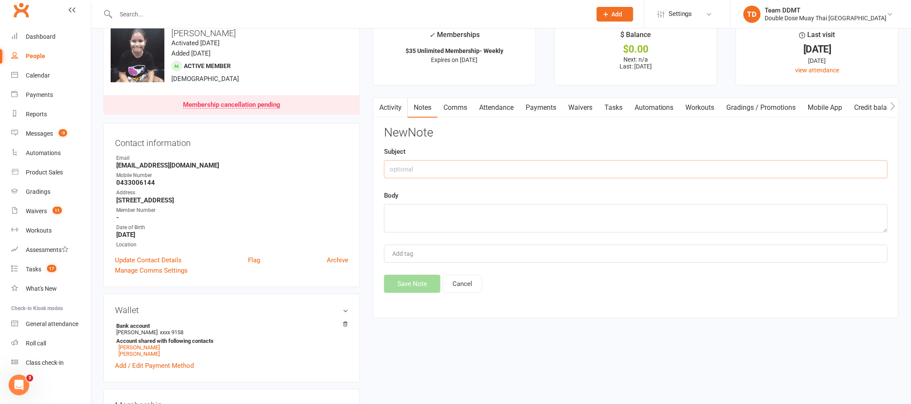
click at [746, 164] on input "text" at bounding box center [636, 169] width 504 height 18
type input "Overdue -sharni"
type textarea "Called mums number and left message"
click at [408, 282] on button "Save Note" at bounding box center [412, 284] width 56 height 18
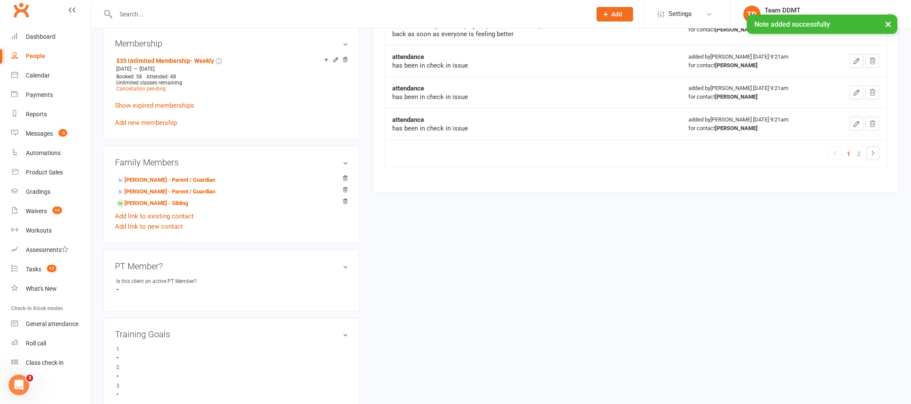
scroll to position [411, 0]
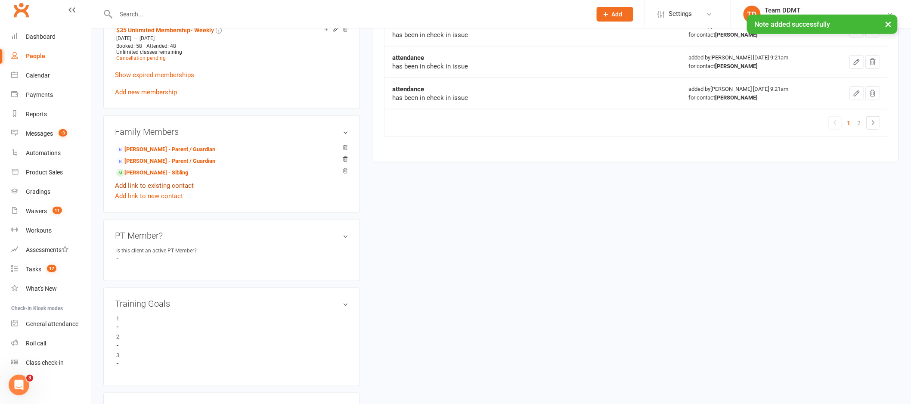
click at [157, 181] on link "Add link to existing contact" at bounding box center [154, 185] width 79 height 10
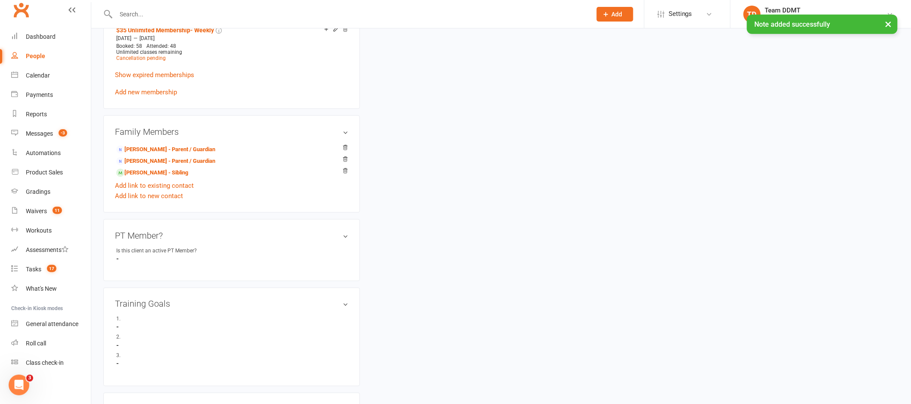
scroll to position [0, 0]
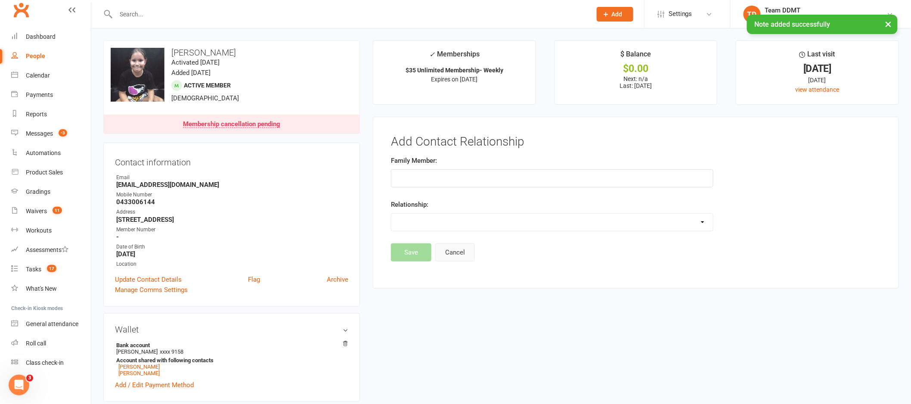
click at [450, 254] on button "Cancel" at bounding box center [455, 252] width 40 height 18
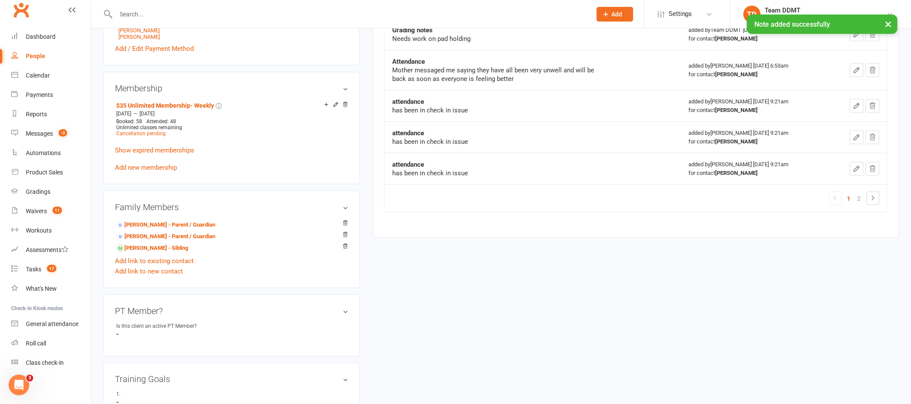
scroll to position [346, 0]
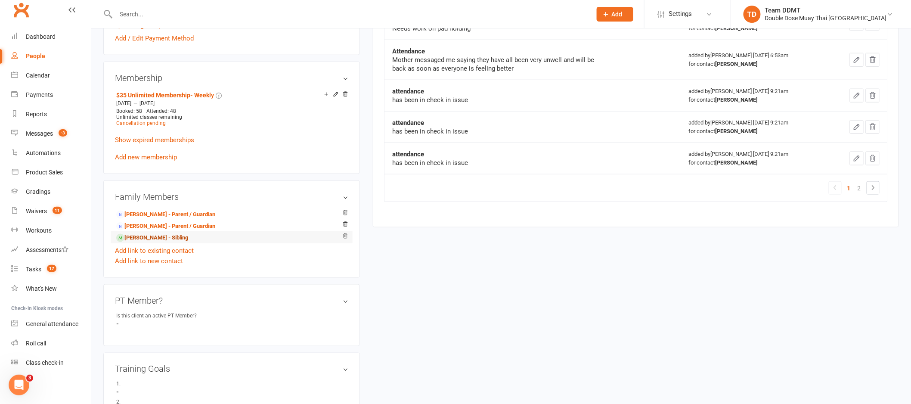
click at [158, 239] on link "Valyn Morgan - Sibling" at bounding box center [152, 237] width 72 height 9
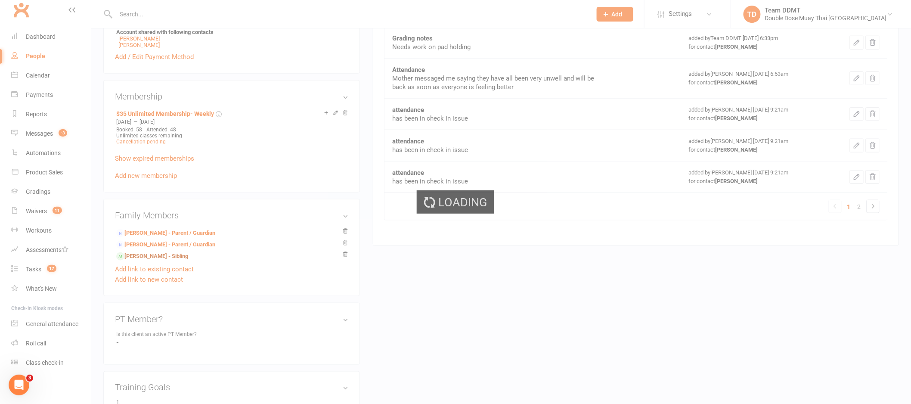
scroll to position [0, 0]
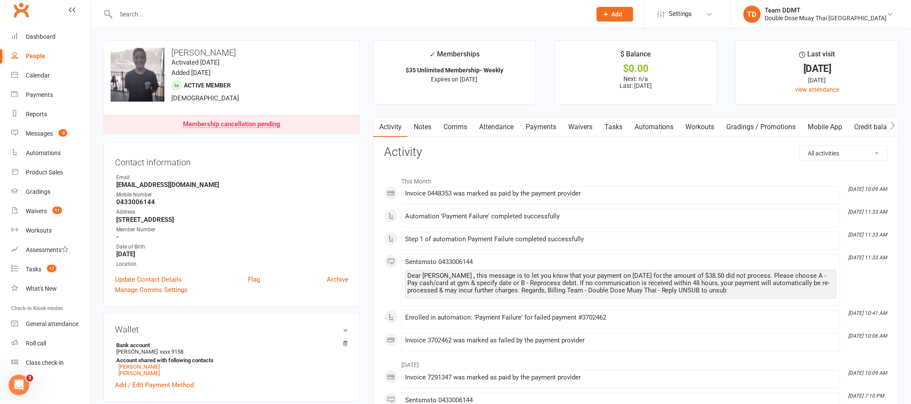
click at [465, 125] on link "Comms" at bounding box center [455, 127] width 36 height 20
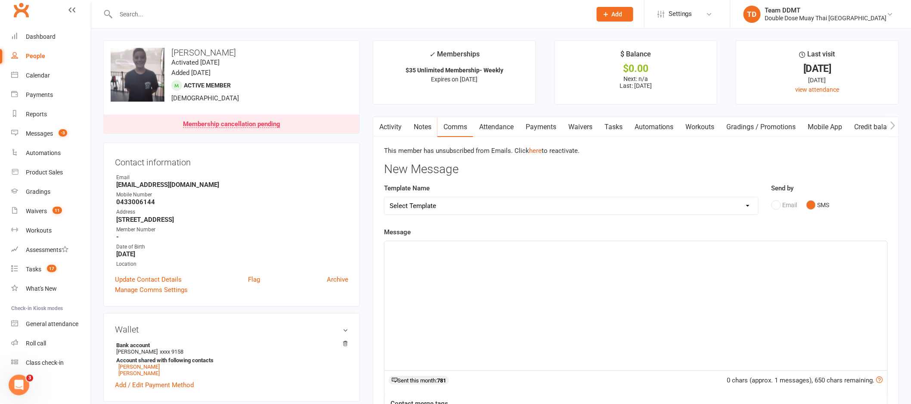
click at [425, 129] on link "Notes" at bounding box center [423, 127] width 30 height 20
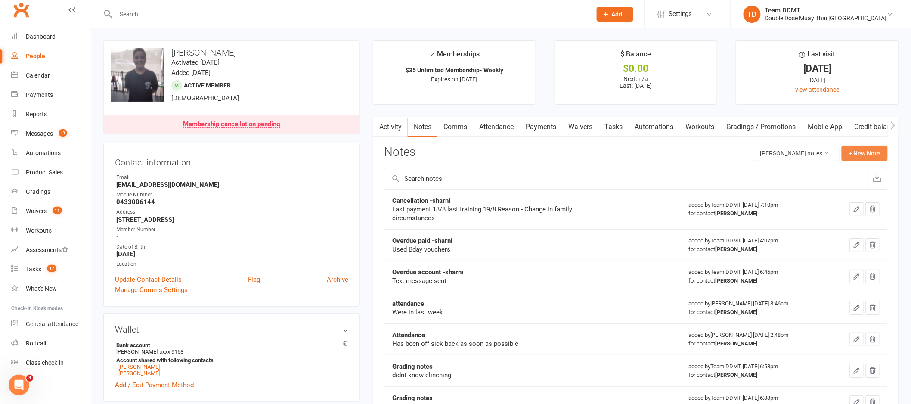
click at [865, 155] on button "+ New Note" at bounding box center [864, 152] width 46 height 15
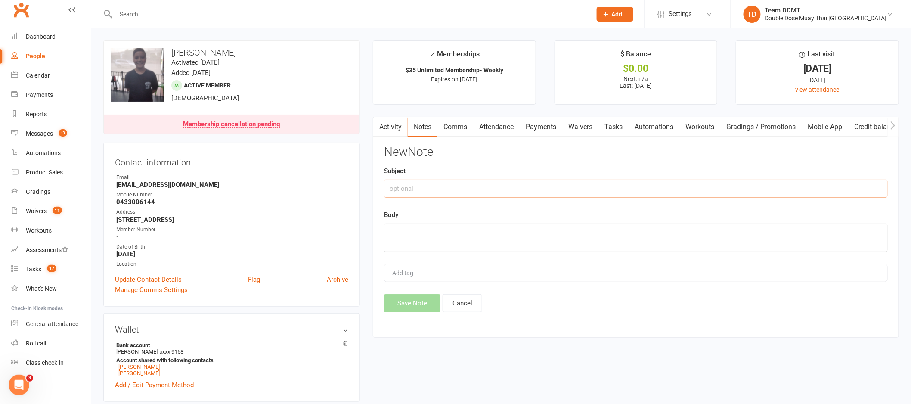
click at [451, 191] on input "text" at bounding box center [636, 188] width 504 height 18
type input "overdue -sharni"
type textarea "Called mums number and left message"
click at [430, 311] on button "Save Note" at bounding box center [412, 303] width 56 height 18
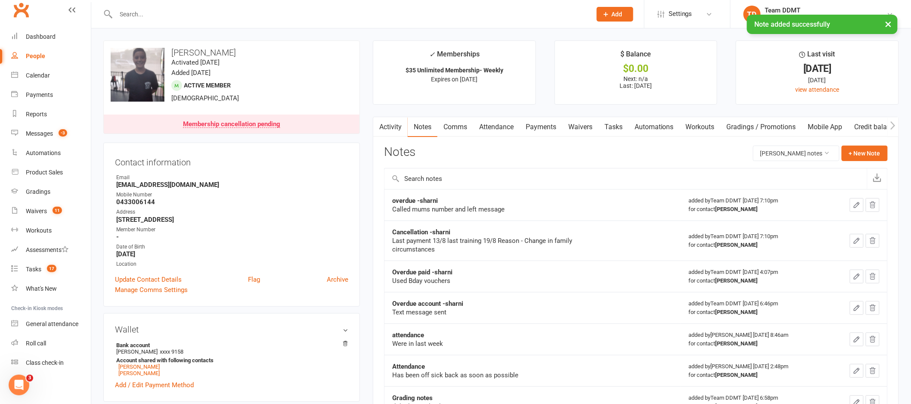
click at [458, 134] on link "Comms" at bounding box center [455, 127] width 36 height 20
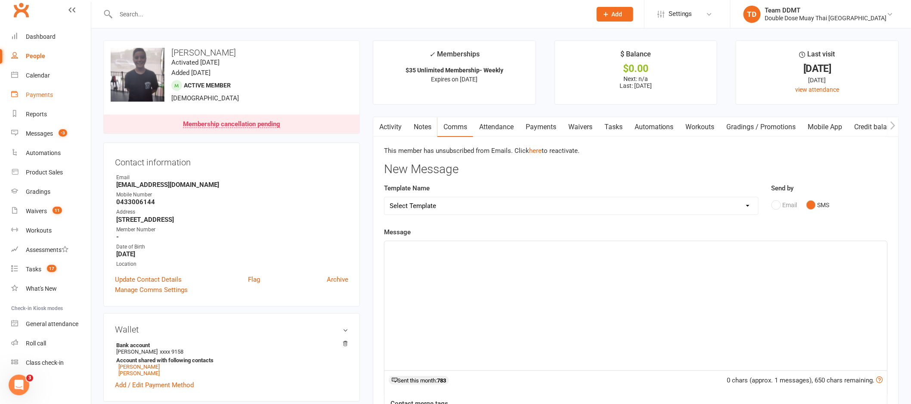
click at [43, 96] on div "Payments" at bounding box center [39, 94] width 27 height 7
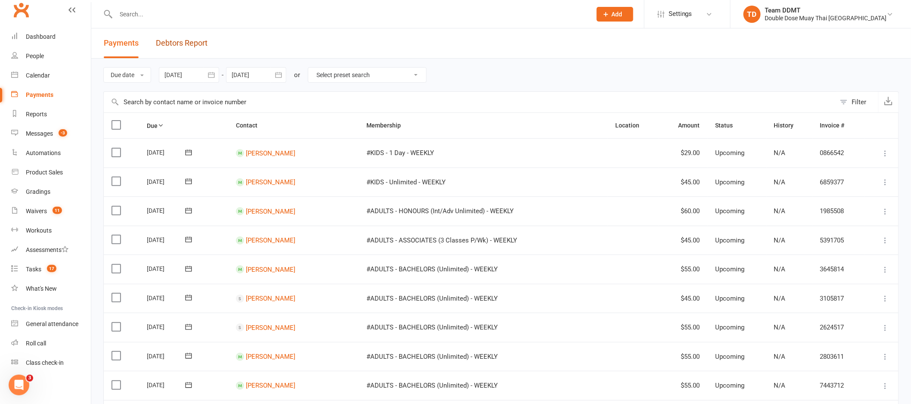
click at [193, 44] on link "Debtors Report" at bounding box center [182, 43] width 52 height 30
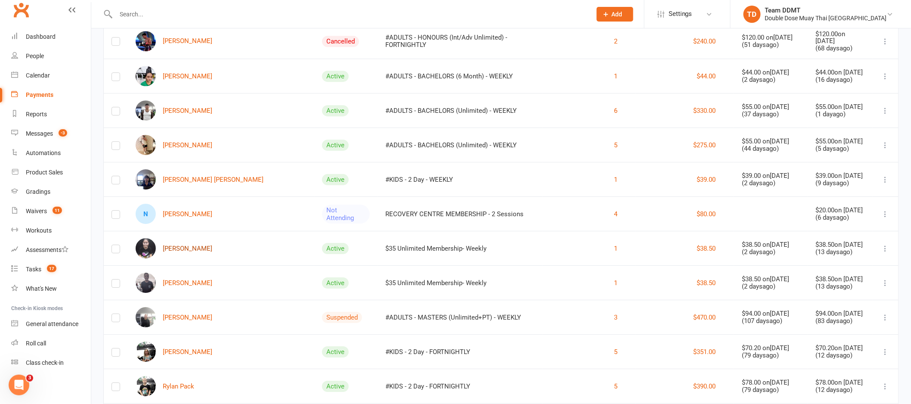
scroll to position [1046, 0]
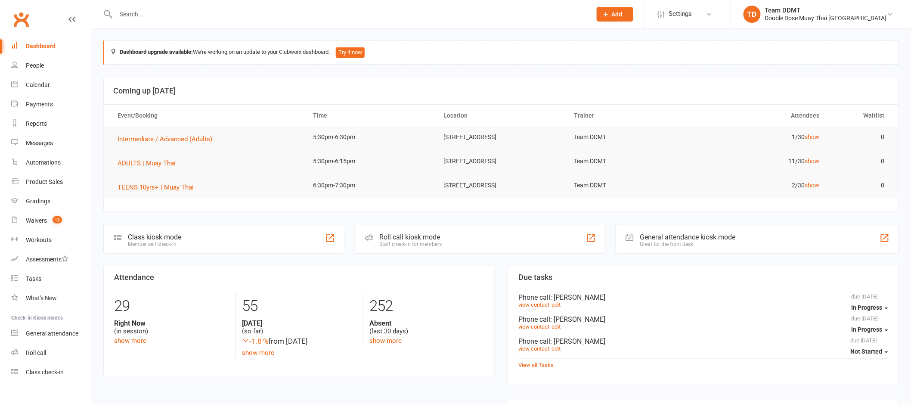
click at [165, 16] on input "text" at bounding box center [349, 14] width 472 height 12
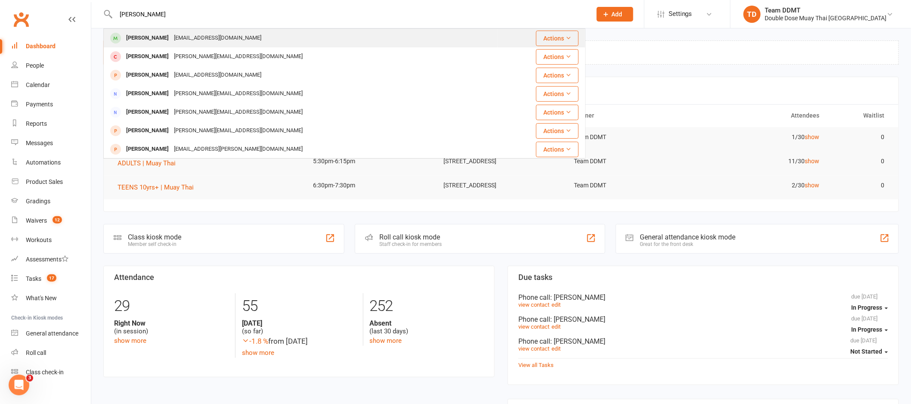
type input "[PERSON_NAME]"
click at [158, 35] on div "[PERSON_NAME]" at bounding box center [148, 38] width 48 height 12
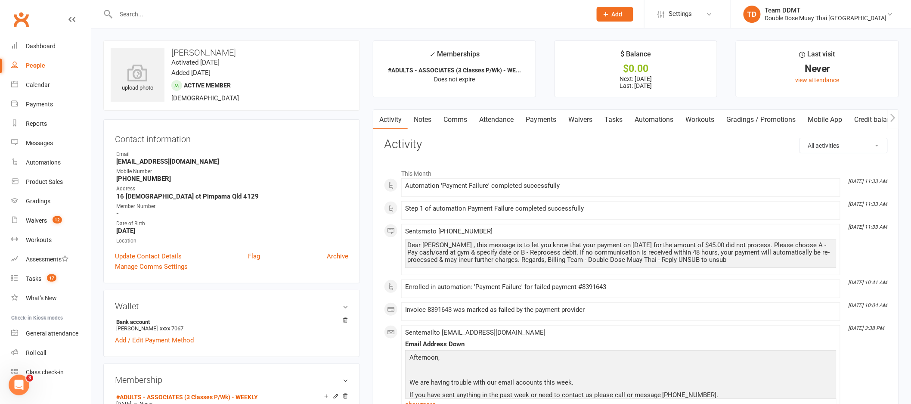
scroll to position [2, 0]
click at [438, 117] on link "Comms" at bounding box center [455, 118] width 36 height 20
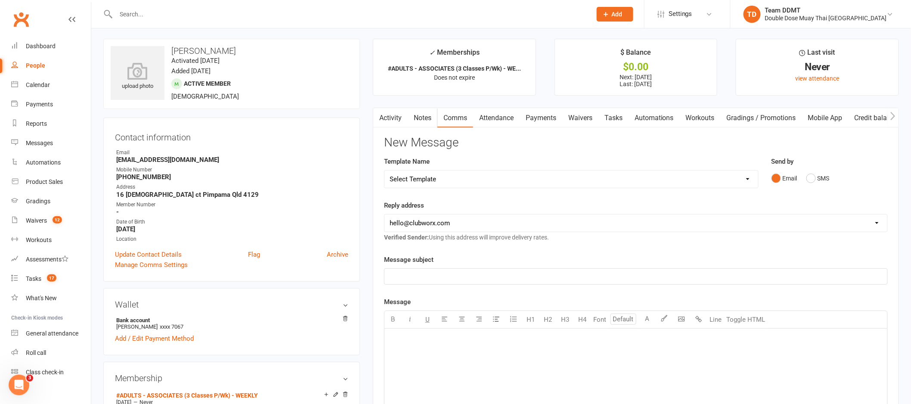
click at [434, 118] on link "Notes" at bounding box center [423, 118] width 30 height 20
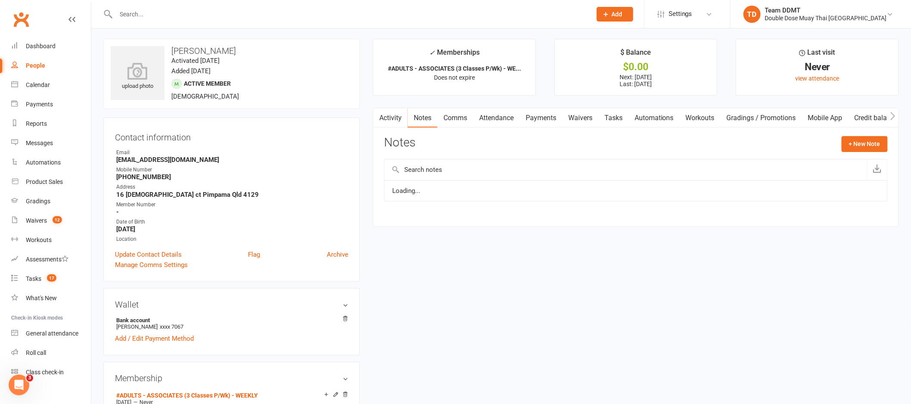
click at [434, 118] on link "Notes" at bounding box center [423, 118] width 30 height 20
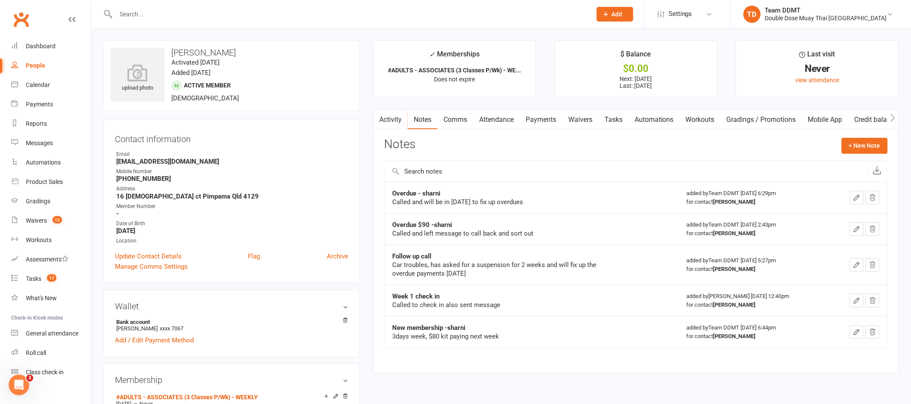
click at [155, 13] on input "text" at bounding box center [349, 14] width 472 height 12
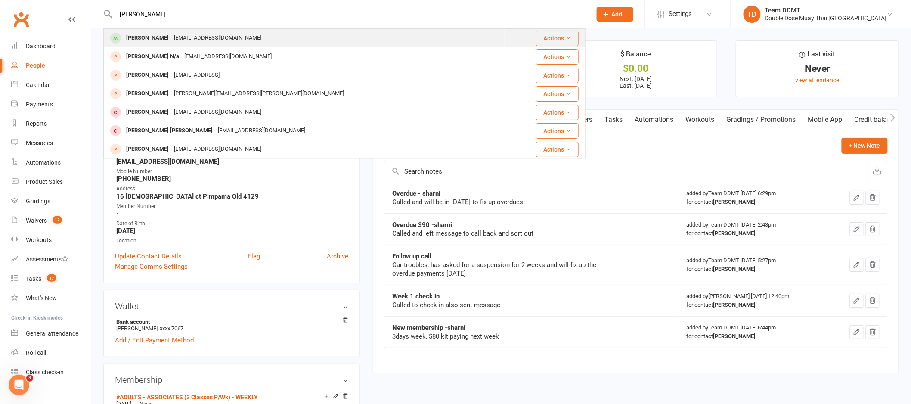
type input "[PERSON_NAME]"
click at [183, 40] on div "[EMAIL_ADDRESS][DOMAIN_NAME]" at bounding box center [217, 38] width 93 height 12
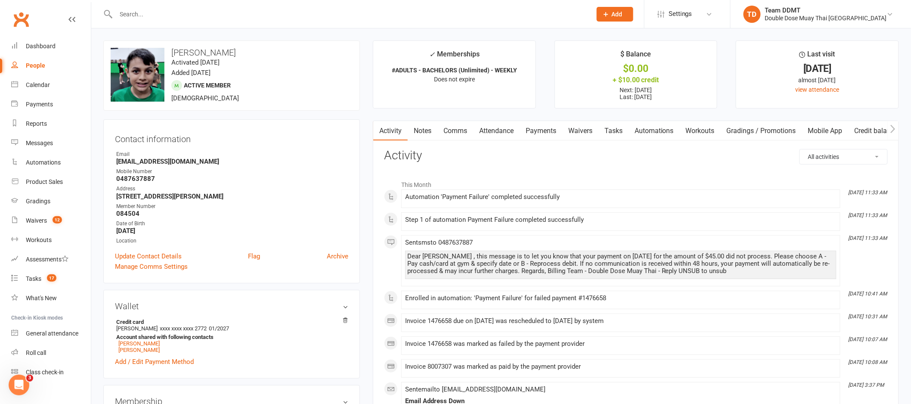
click at [534, 131] on link "Payments" at bounding box center [540, 131] width 43 height 20
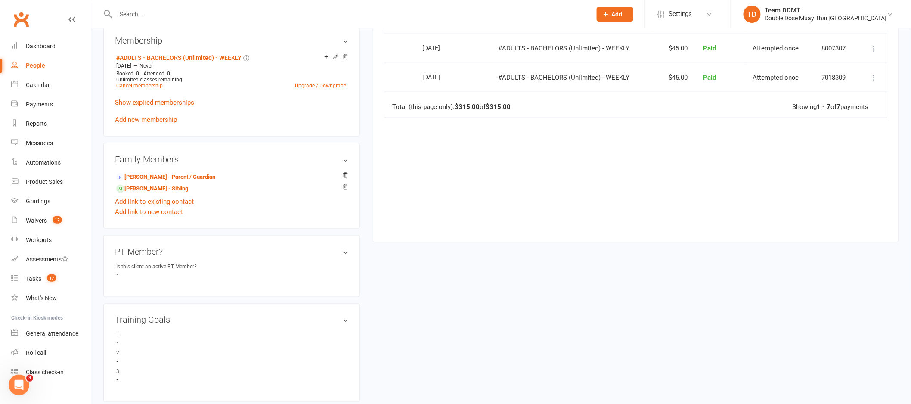
scroll to position [369, 0]
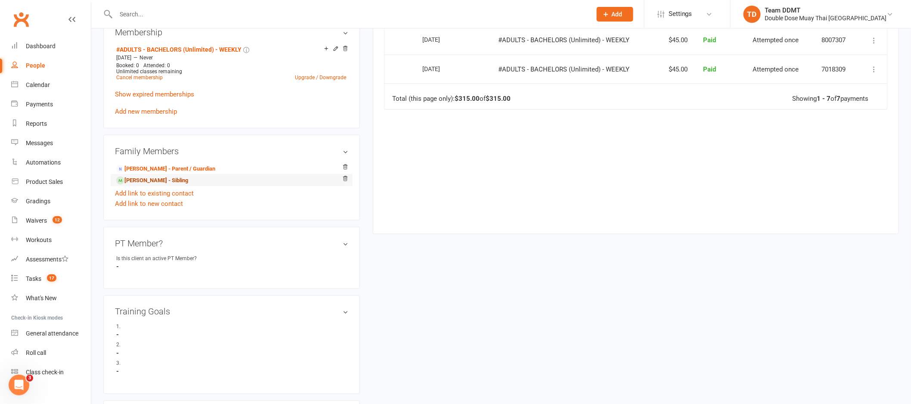
click at [159, 177] on link "Carter Ritchie - Sibling" at bounding box center [152, 180] width 72 height 9
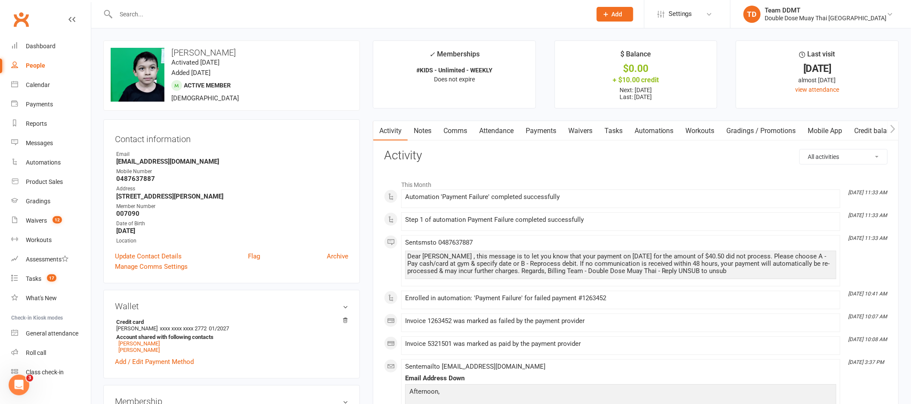
click at [540, 130] on link "Payments" at bounding box center [540, 131] width 43 height 20
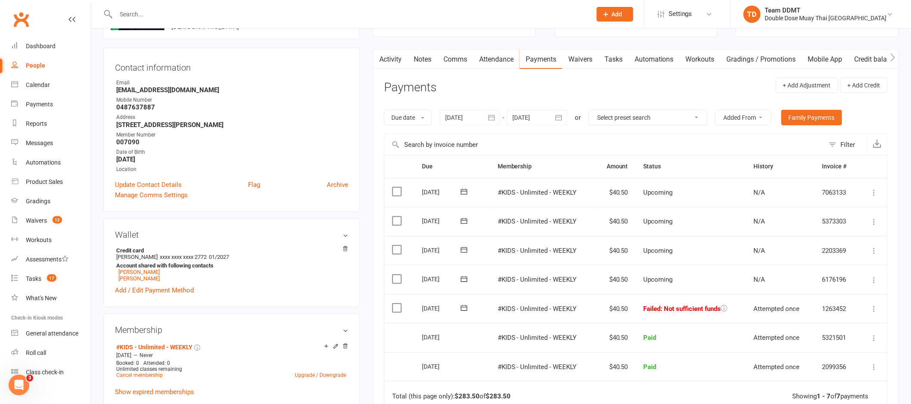
scroll to position [80, 0]
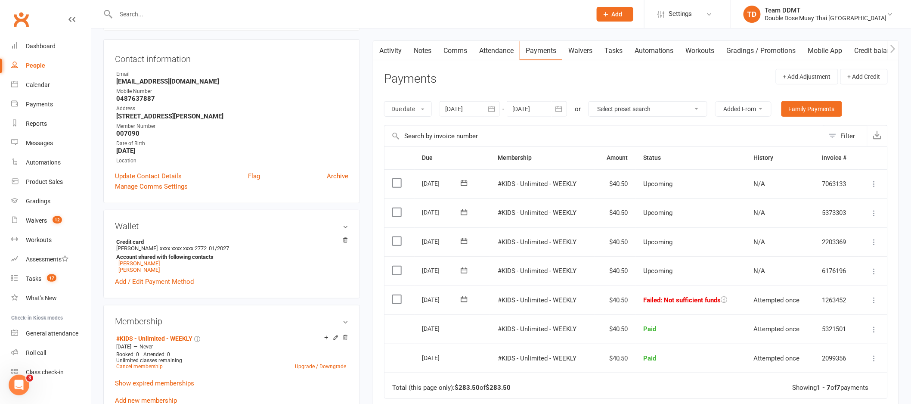
click at [872, 300] on icon at bounding box center [874, 300] width 9 height 9
click at [849, 330] on link "Mark as Paid (POS)" at bounding box center [836, 333] width 85 height 17
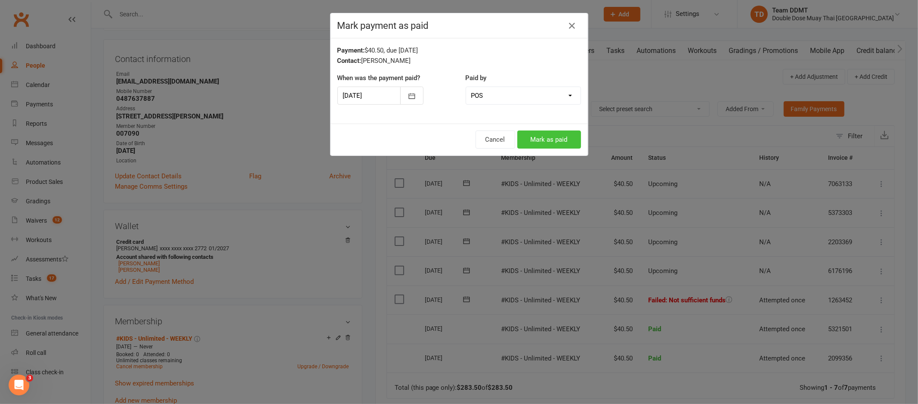
click at [561, 137] on button "Mark as paid" at bounding box center [549, 139] width 64 height 18
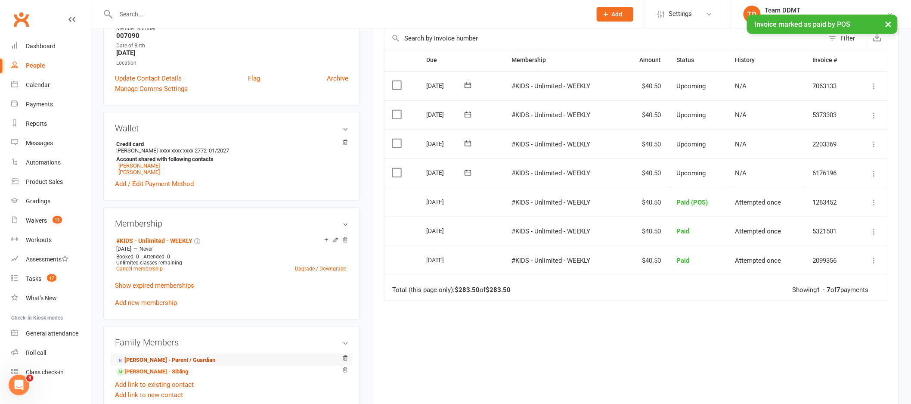
scroll to position [178, 0]
click at [152, 371] on link "Connor Ritchie - Sibling" at bounding box center [152, 371] width 72 height 9
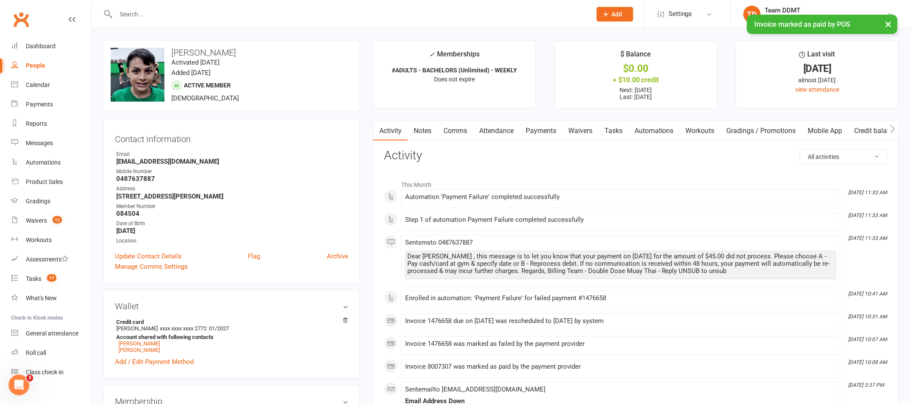
click at [544, 131] on link "Payments" at bounding box center [540, 131] width 43 height 20
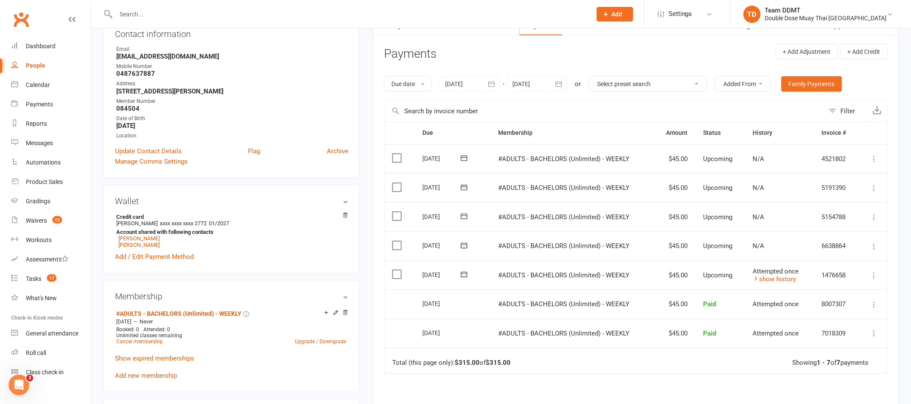
scroll to position [132, 0]
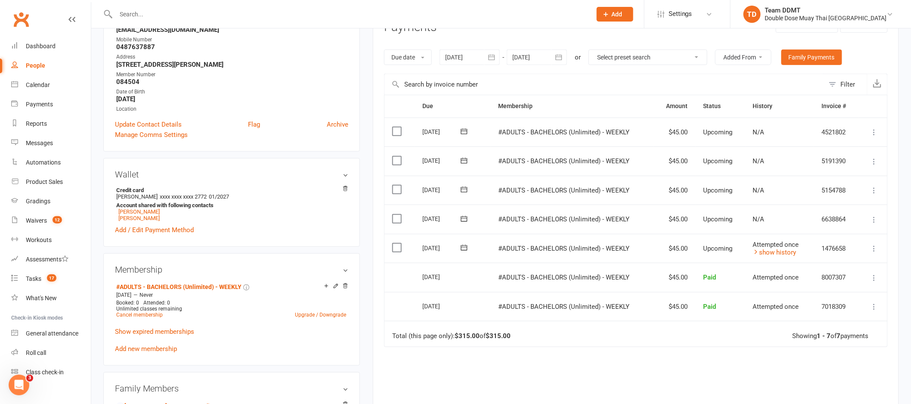
click at [871, 248] on icon at bounding box center [874, 248] width 9 height 9
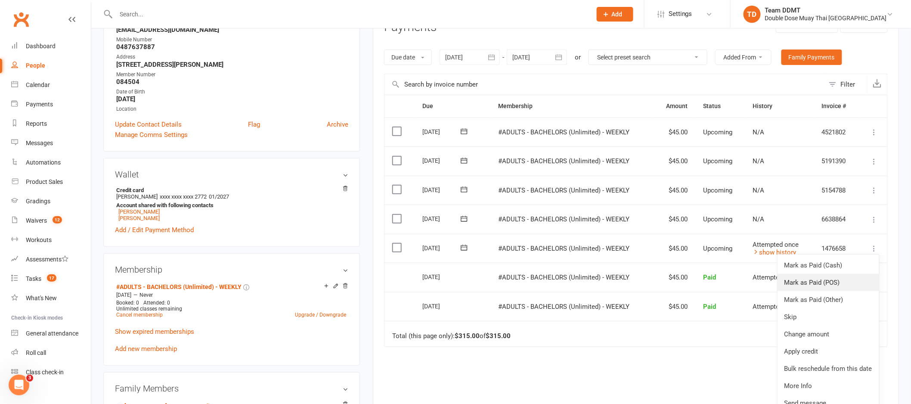
click at [826, 285] on link "Mark as Paid (POS)" at bounding box center [828, 282] width 102 height 17
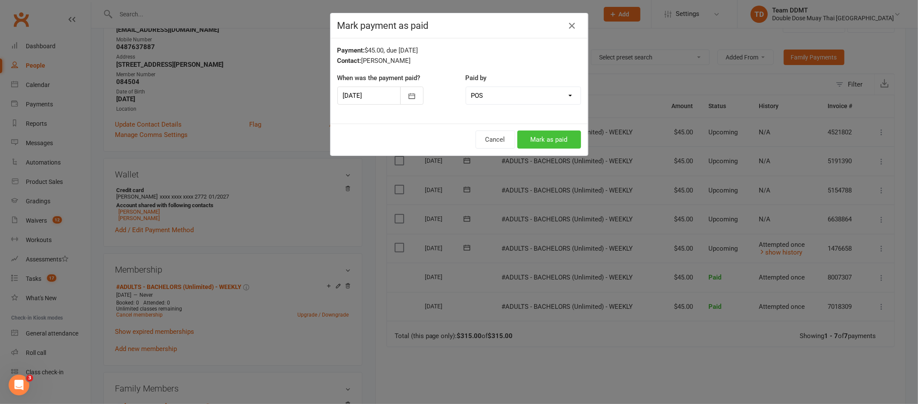
click at [554, 145] on button "Mark as paid" at bounding box center [549, 139] width 64 height 18
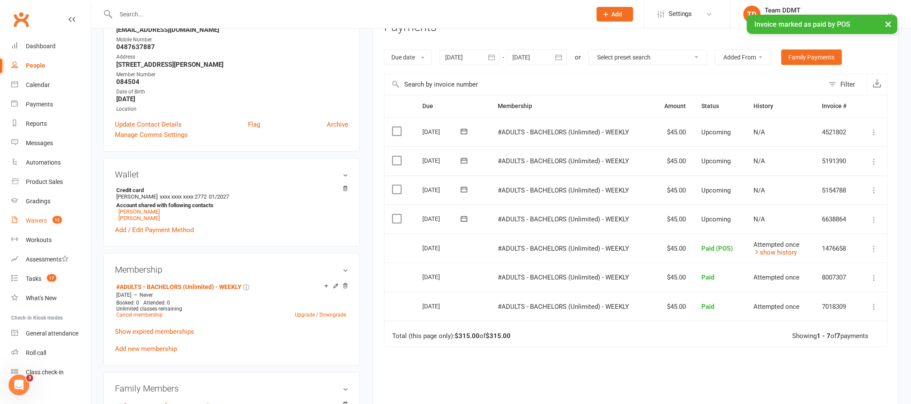
click at [40, 225] on link "Waivers 12" at bounding box center [51, 220] width 80 height 19
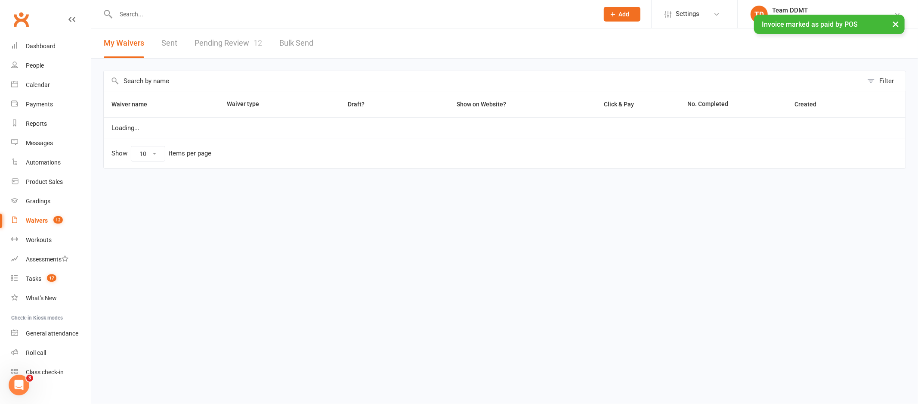
click at [229, 42] on link "Pending Review 12" at bounding box center [229, 43] width 68 height 30
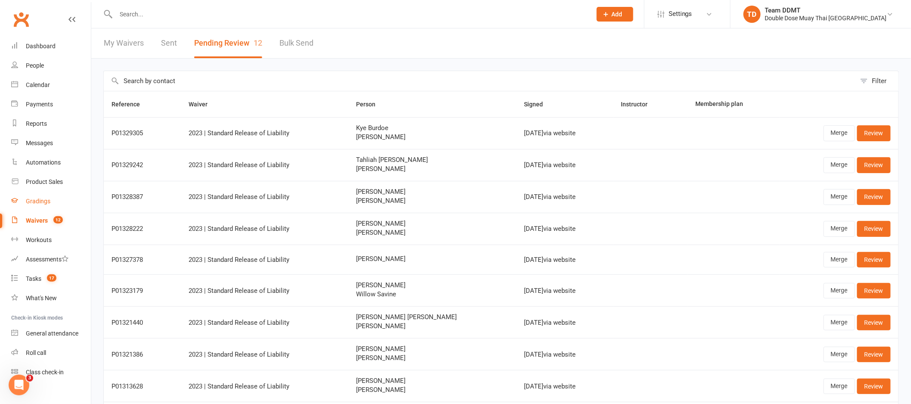
click at [40, 200] on div "Gradings" at bounding box center [38, 201] width 25 height 7
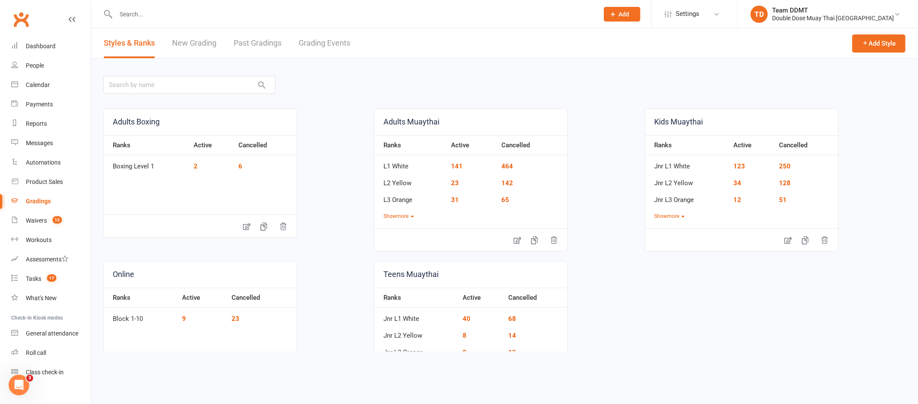
click at [312, 43] on link "Grading Events" at bounding box center [325, 43] width 52 height 30
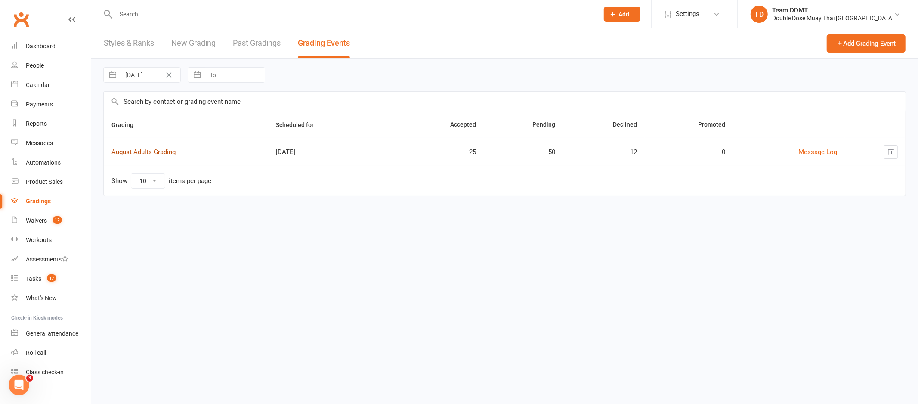
click at [159, 152] on link "August Adults Grading" at bounding box center [143, 152] width 64 height 8
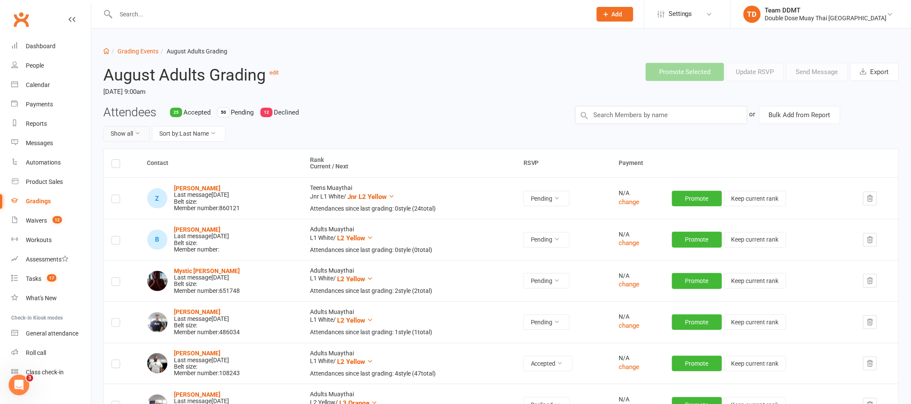
click at [131, 136] on button "Show all" at bounding box center [126, 133] width 46 height 15
click at [129, 206] on link "Pending only" at bounding box center [146, 204] width 85 height 17
click at [200, 134] on button "Sort by: Last Name" at bounding box center [201, 133] width 74 height 15
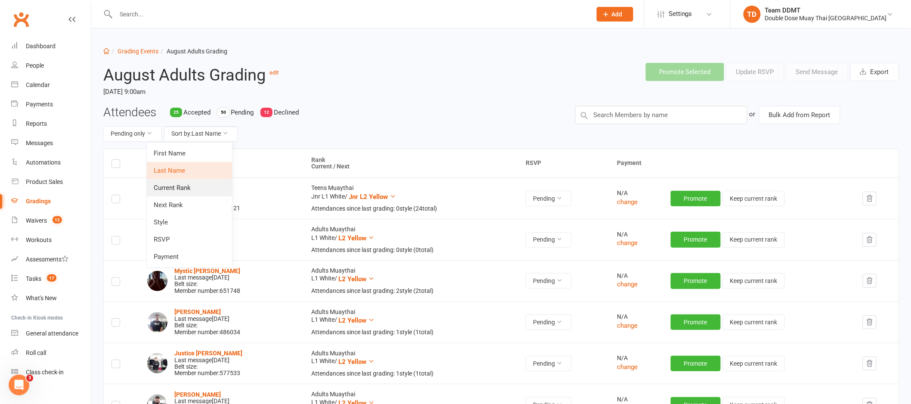
click at [170, 188] on link "Current Rank" at bounding box center [189, 187] width 85 height 17
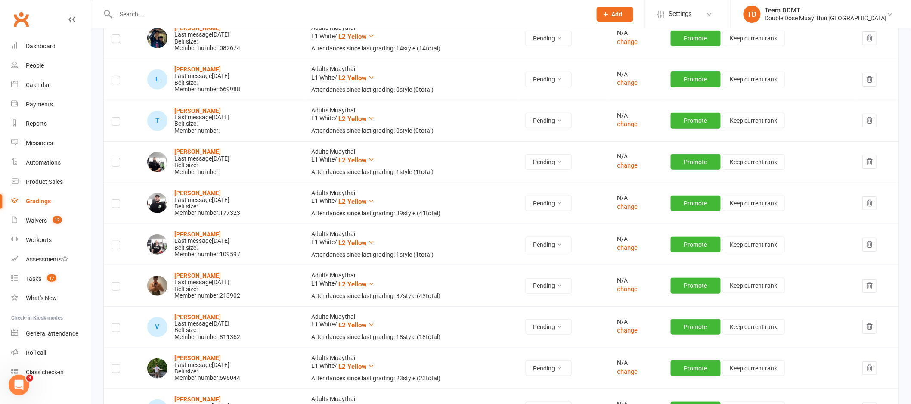
scroll to position [167, 0]
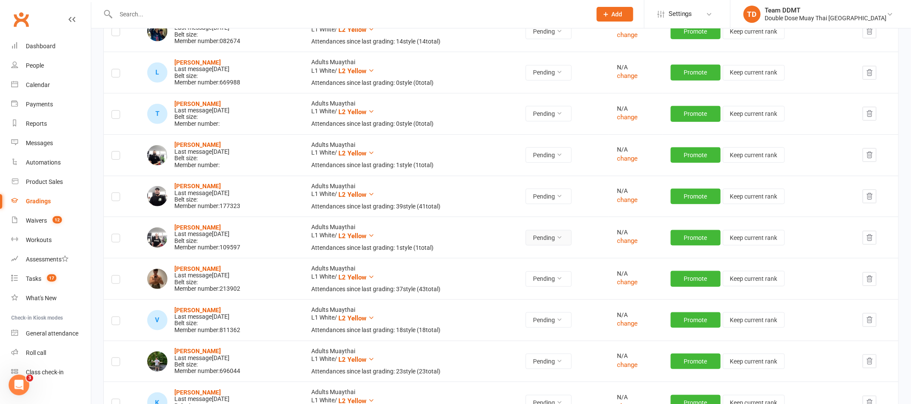
click at [548, 241] on button "Pending" at bounding box center [549, 237] width 46 height 15
click at [513, 273] on link "Declined" at bounding box center [527, 274] width 85 height 17
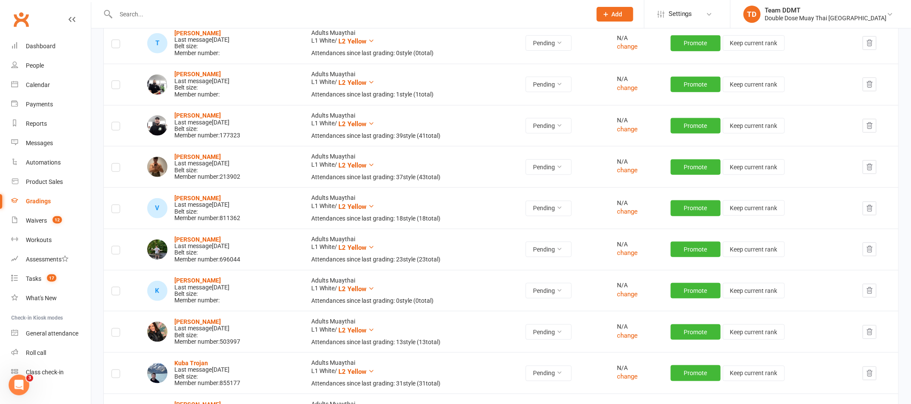
scroll to position [270, 0]
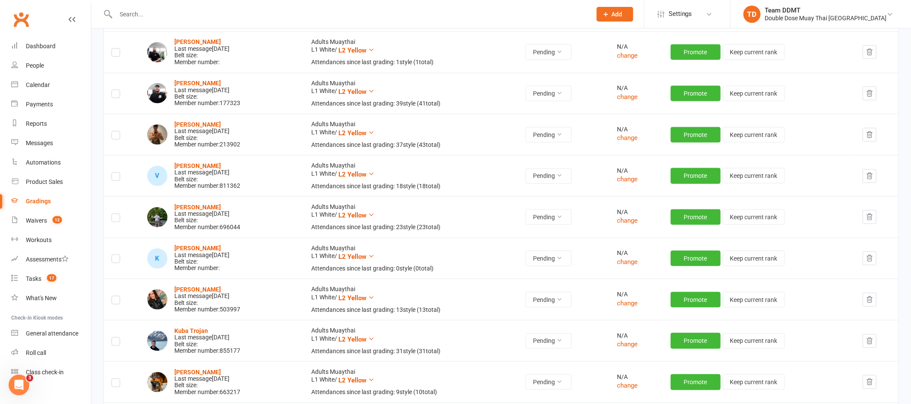
click at [161, 14] on input "text" at bounding box center [349, 14] width 472 height 12
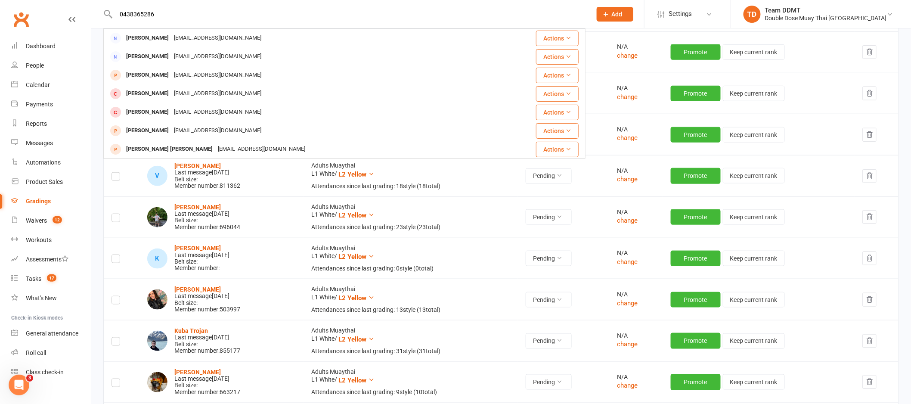
type input "0438365286"
click at [34, 225] on link "Waivers 12" at bounding box center [51, 220] width 80 height 19
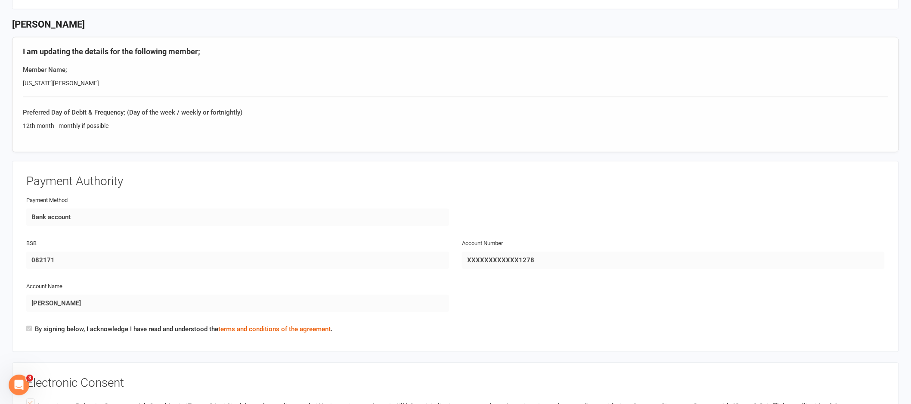
scroll to position [691, 0]
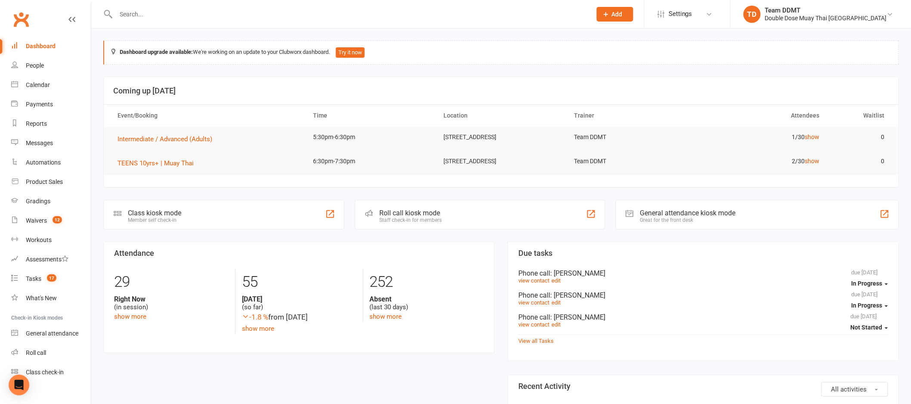
click at [170, 13] on input "text" at bounding box center [349, 14] width 472 height 12
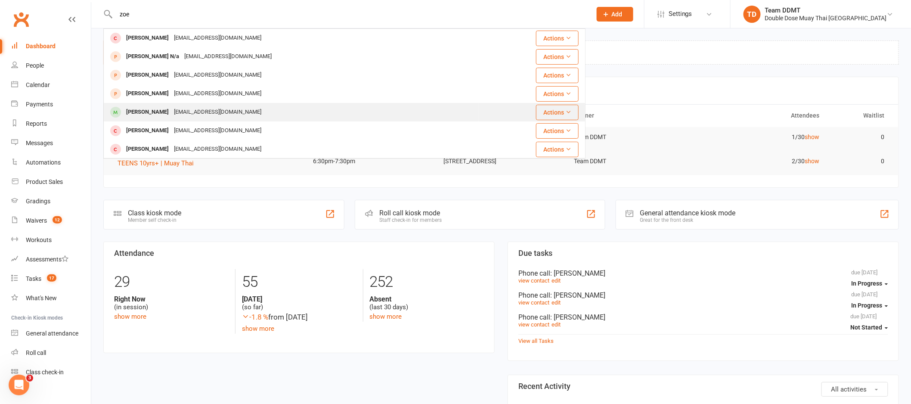
type input "zoe"
click at [182, 110] on div "[EMAIL_ADDRESS][DOMAIN_NAME]" at bounding box center [217, 112] width 93 height 12
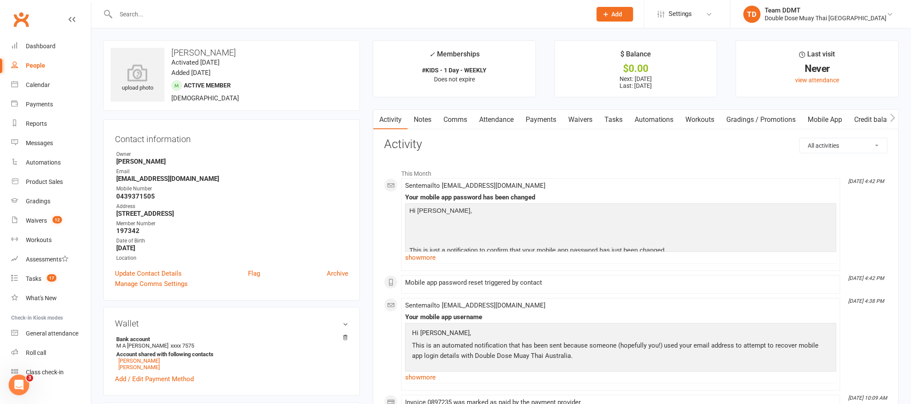
click at [558, 119] on link "Payments" at bounding box center [540, 120] width 43 height 20
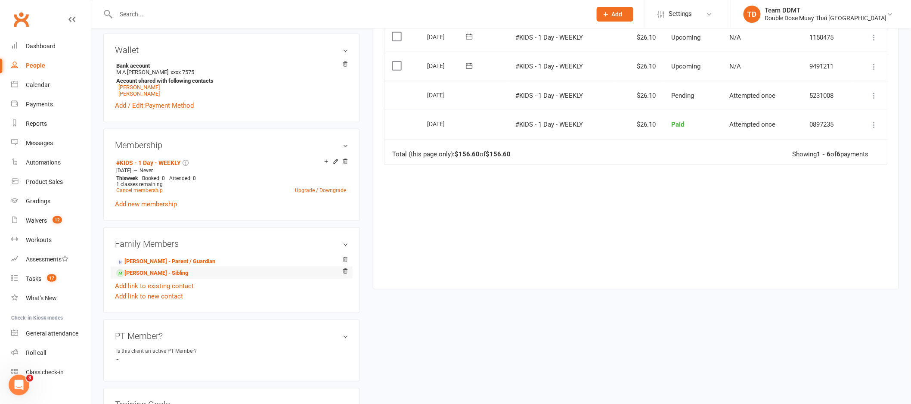
scroll to position [277, 0]
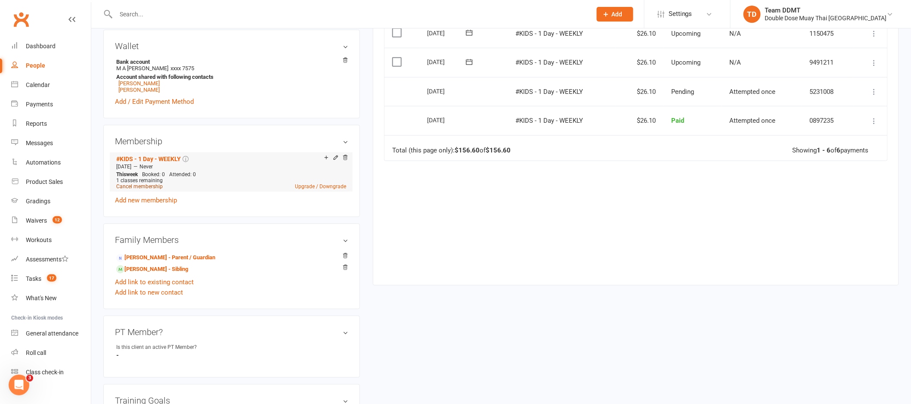
click at [151, 186] on link "Cancel membership" at bounding box center [139, 186] width 46 height 6
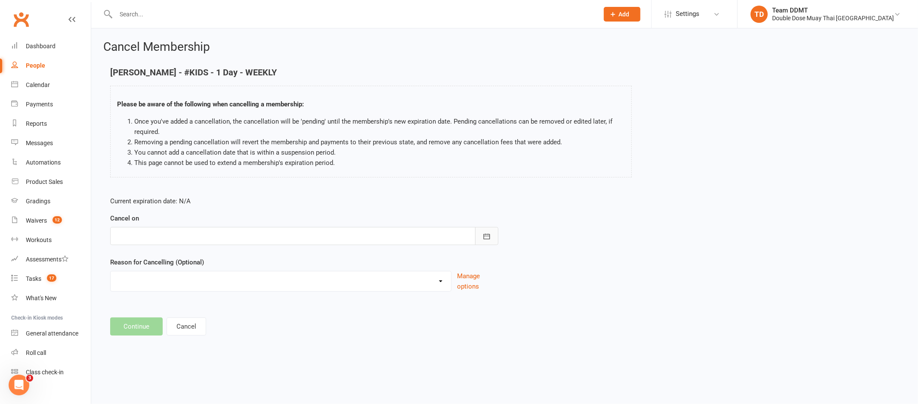
click at [482, 233] on icon "button" at bounding box center [486, 236] width 9 height 9
click at [236, 322] on span "15" at bounding box center [239, 323] width 7 height 7
type input "[DATE]"
click at [434, 285] on select "Administration Error Holiday Injury Moving Away Upgrading/Downgrading membershi…" at bounding box center [281, 279] width 340 height 17
select select "5"
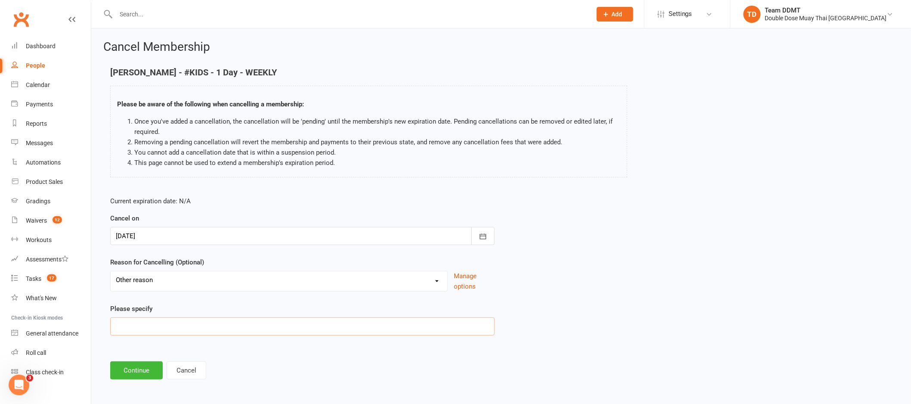
click at [377, 321] on input at bounding box center [302, 326] width 384 height 18
type input "Not interest"
click at [142, 376] on button "Continue" at bounding box center [136, 370] width 53 height 18
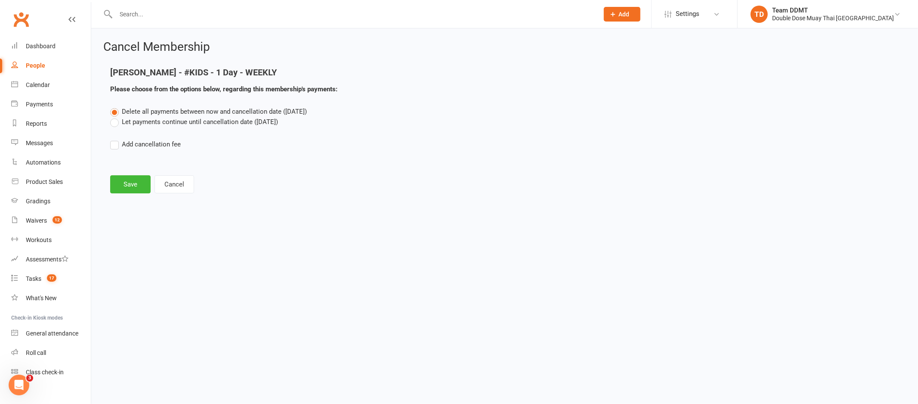
click at [173, 124] on label "Let payments continue until cancellation date ([DATE])" at bounding box center [194, 122] width 168 height 10
click at [116, 117] on input "Let payments continue until cancellation date ([DATE])" at bounding box center [113, 117] width 6 height 0
click at [165, 111] on span "Delete all payments between now and cancellation date ([DATE])" at bounding box center [214, 112] width 185 height 8
click at [116, 106] on input "Delete all payments between now and cancellation date ([DATE])" at bounding box center [113, 106] width 6 height 0
click at [132, 180] on button "Save" at bounding box center [130, 184] width 40 height 18
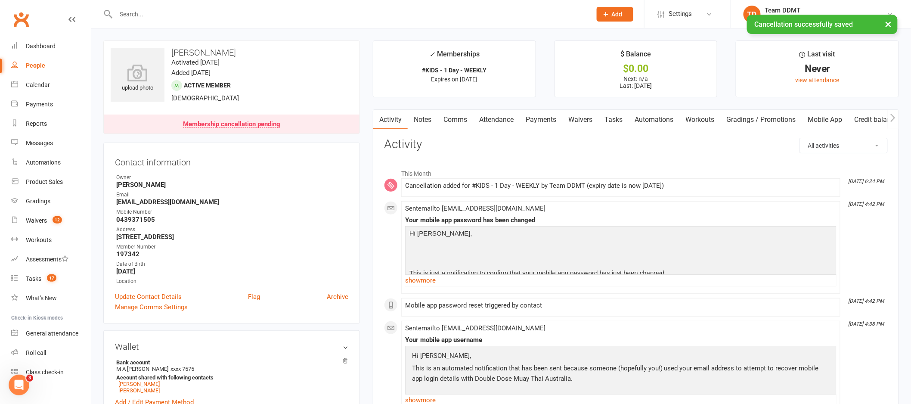
click at [429, 121] on link "Notes" at bounding box center [423, 120] width 30 height 20
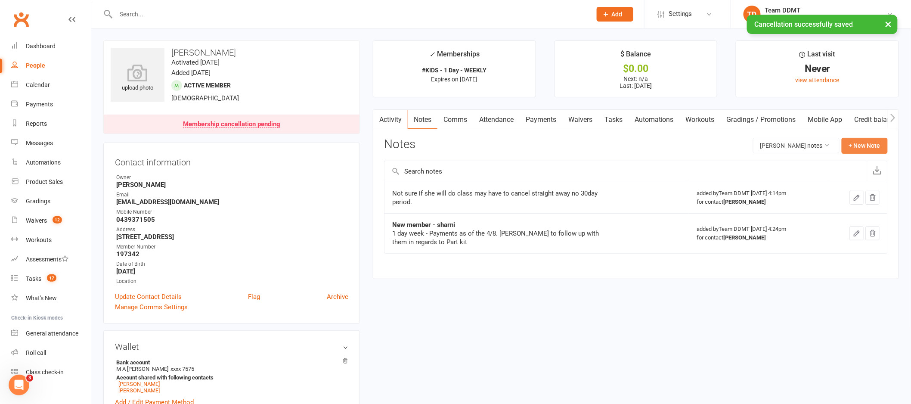
click at [864, 150] on button "+ New Note" at bounding box center [864, 145] width 46 height 15
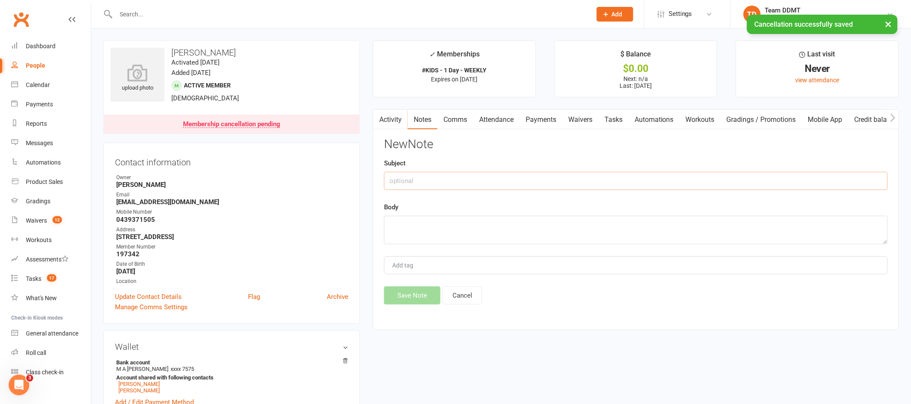
click at [655, 179] on input "text" at bounding box center [636, 181] width 504 height 18
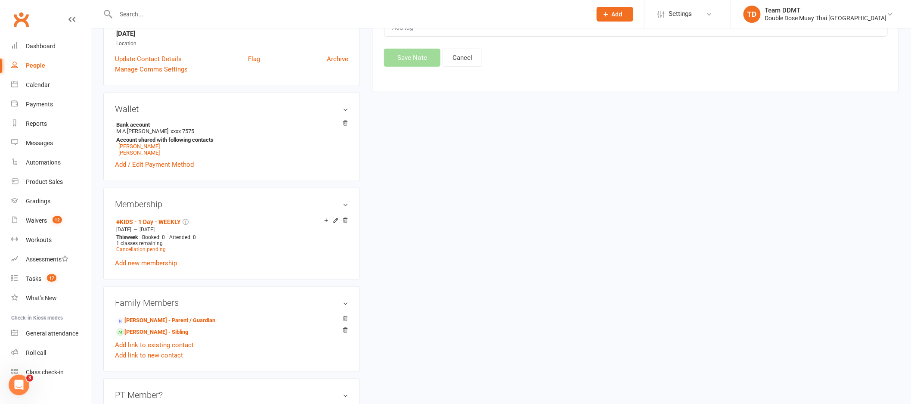
scroll to position [229, 0]
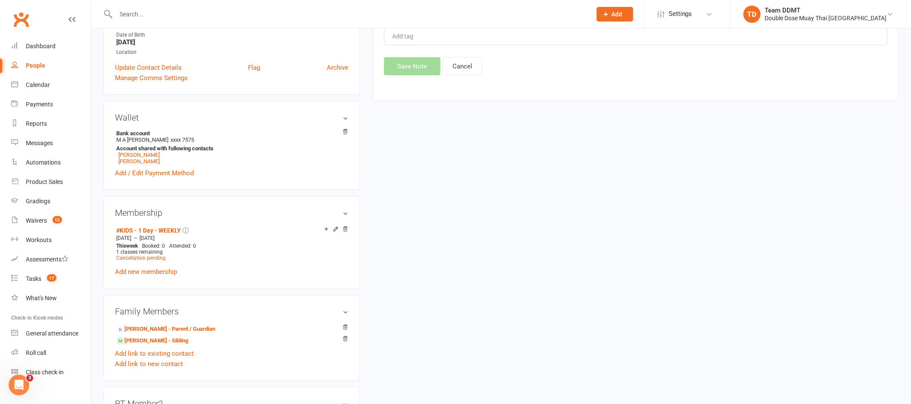
click at [473, 230] on div "upload photo Zoe Collings Activated 31 July, 2025 Added 31 July, 2025 Active me…" at bounding box center [501, 352] width 808 height 1083
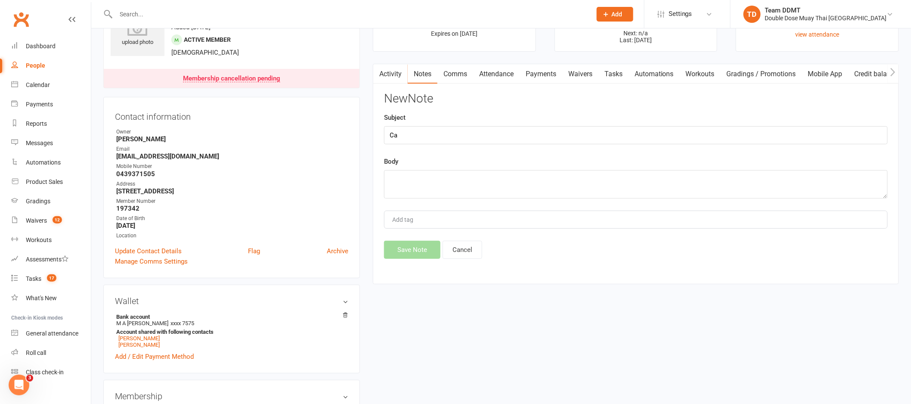
scroll to position [40, 0]
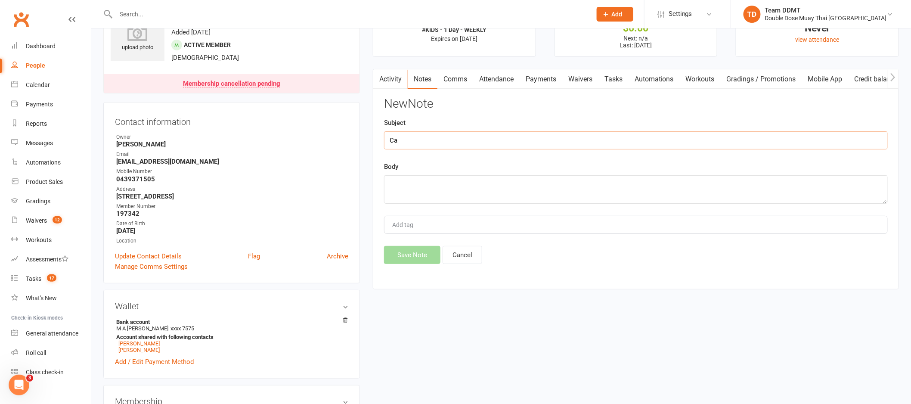
click at [473, 146] on input "Ca" at bounding box center [636, 140] width 504 height 18
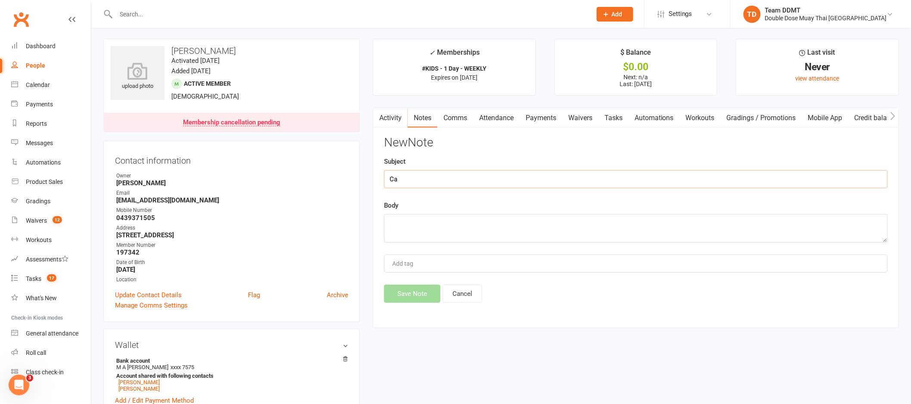
scroll to position [0, 0]
type input "Cancellation -sharni"
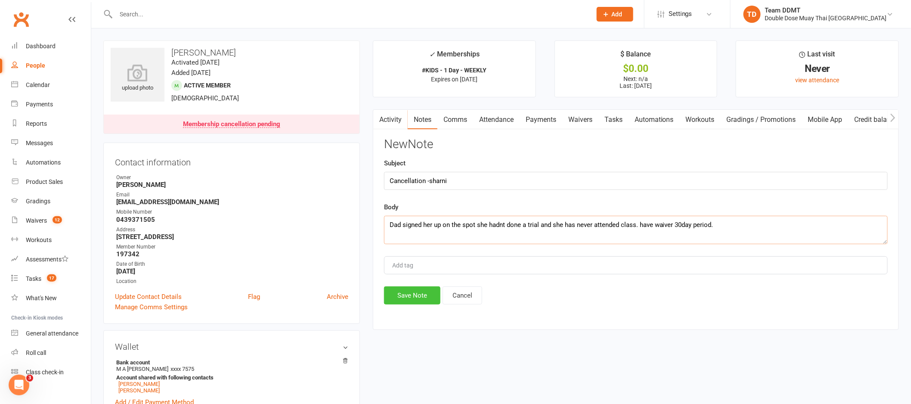
type textarea "Dad signed her up on the spot she hadnt done a trial and she has never attended…"
click at [409, 300] on button "Save Note" at bounding box center [412, 295] width 56 height 18
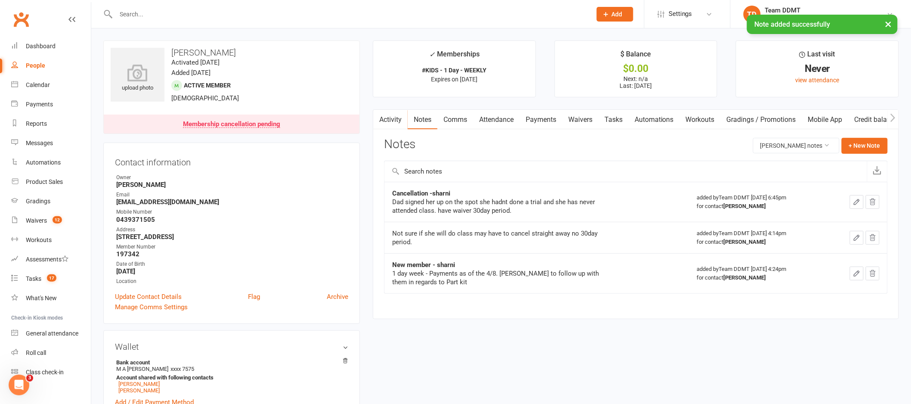
click at [539, 119] on link "Payments" at bounding box center [540, 120] width 43 height 20
click at [0, 0] on div "Loading" at bounding box center [0, 0] width 0 height 0
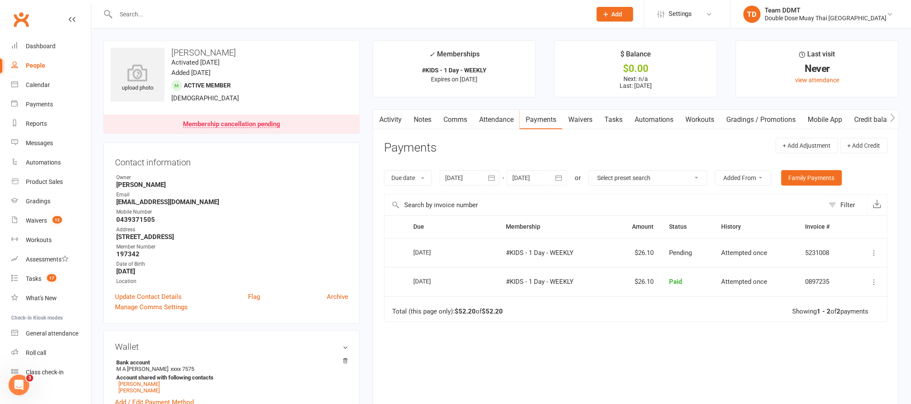
click at [399, 121] on link "Activity" at bounding box center [390, 120] width 34 height 20
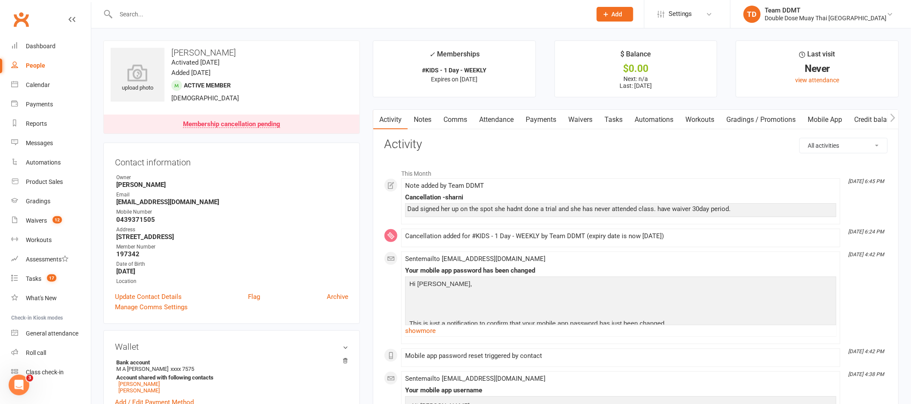
click at [427, 125] on link "Notes" at bounding box center [423, 120] width 30 height 20
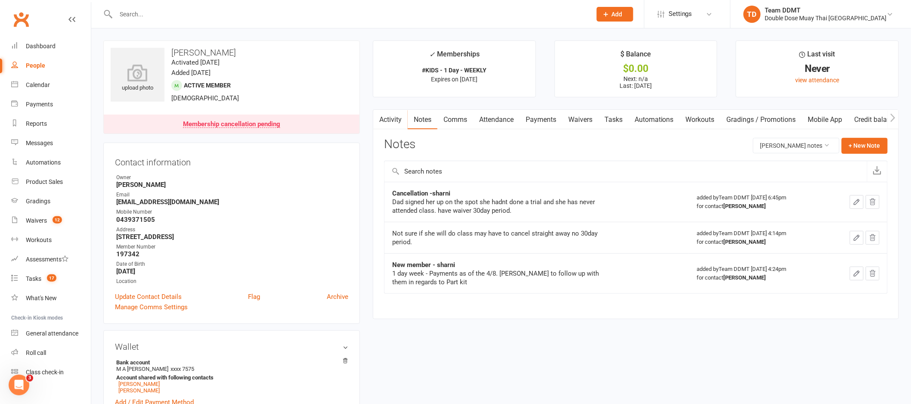
click at [460, 124] on link "Comms" at bounding box center [455, 120] width 36 height 20
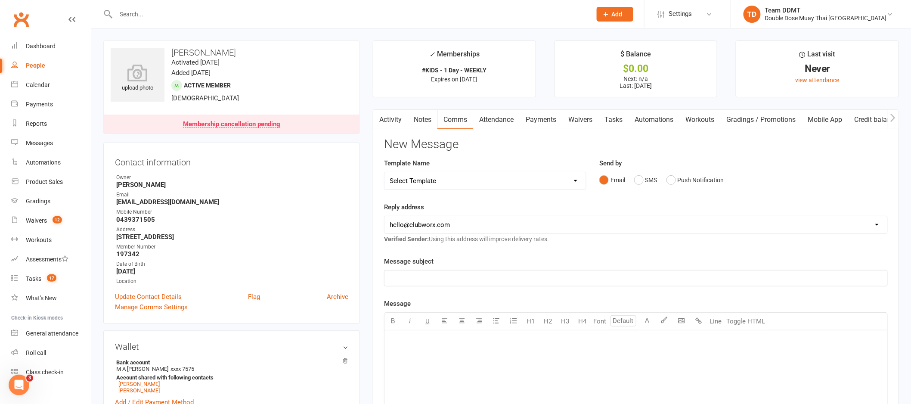
click at [401, 119] on link "Activity" at bounding box center [390, 120] width 34 height 20
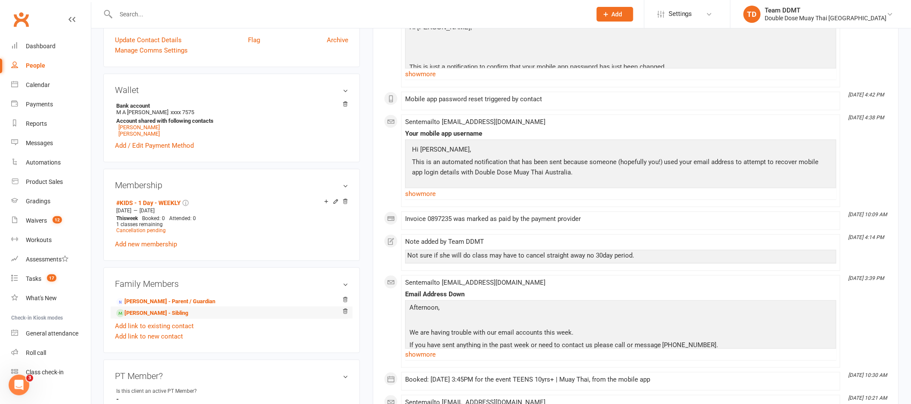
scroll to position [393, 0]
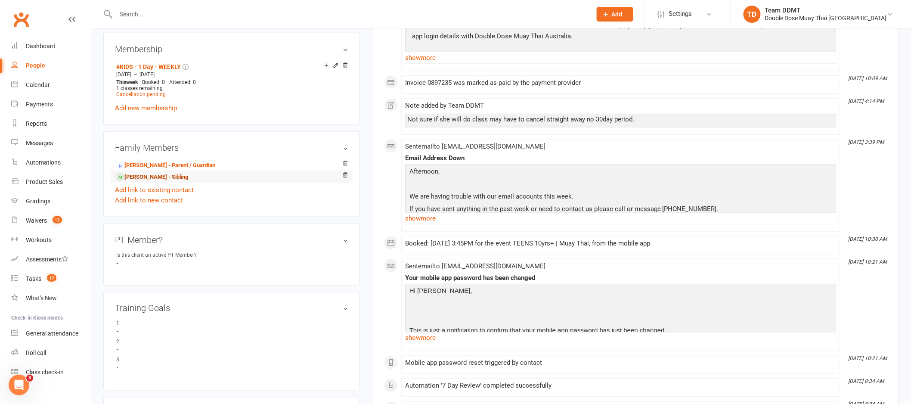
click at [148, 179] on link "Brandon Collings - Sibling" at bounding box center [152, 177] width 72 height 9
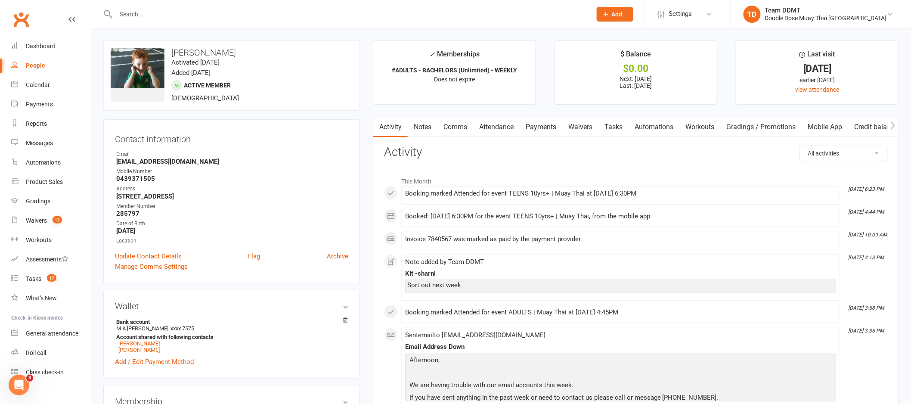
click at [418, 124] on link "Notes" at bounding box center [423, 127] width 30 height 20
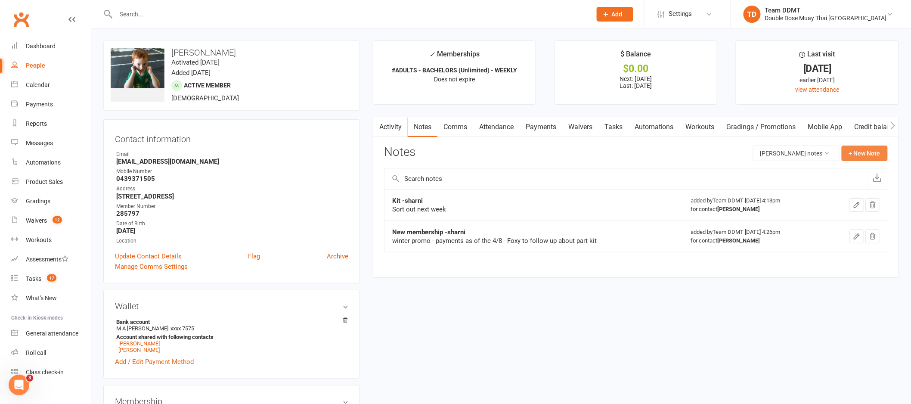
click at [868, 153] on button "+ New Note" at bounding box center [864, 152] width 46 height 15
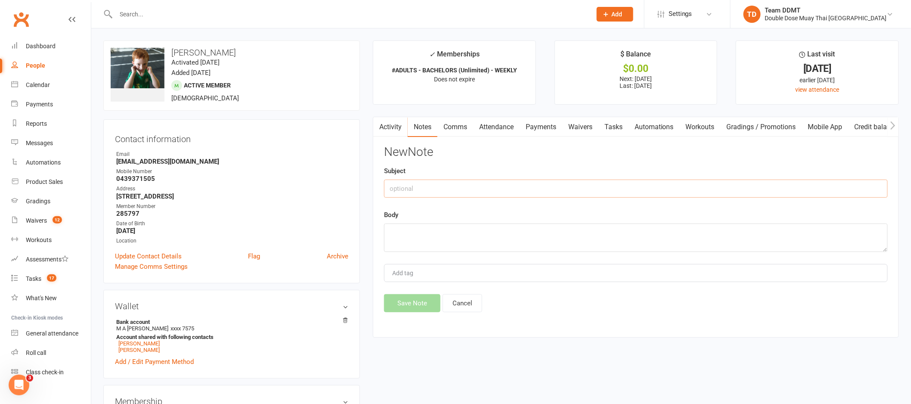
click at [723, 182] on input "text" at bounding box center [636, 188] width 504 height 18
type input "Purchased a tee -sharni"
type textarea "Purchased tee"
click at [401, 302] on button "Save Note" at bounding box center [412, 303] width 56 height 18
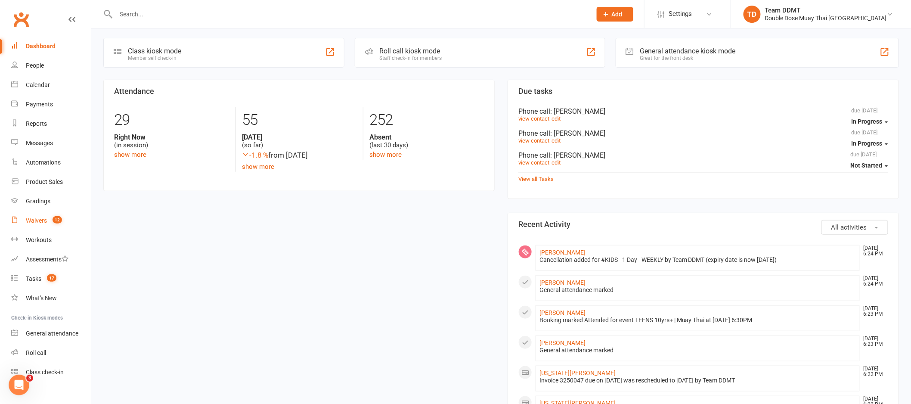
click at [37, 218] on div "Waivers" at bounding box center [36, 220] width 21 height 7
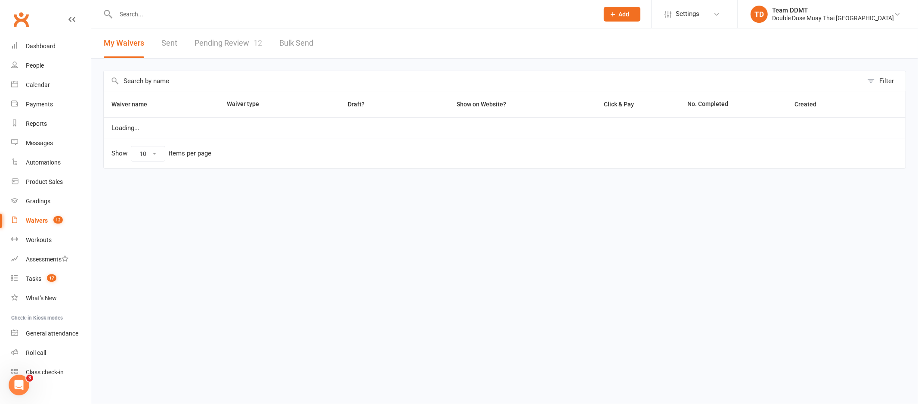
click at [217, 43] on link "Pending Review 12" at bounding box center [229, 43] width 68 height 30
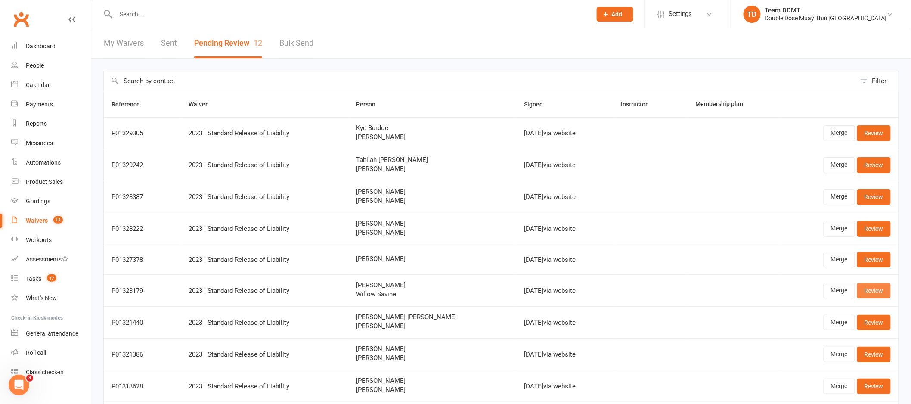
click at [867, 288] on link "Review" at bounding box center [874, 290] width 34 height 15
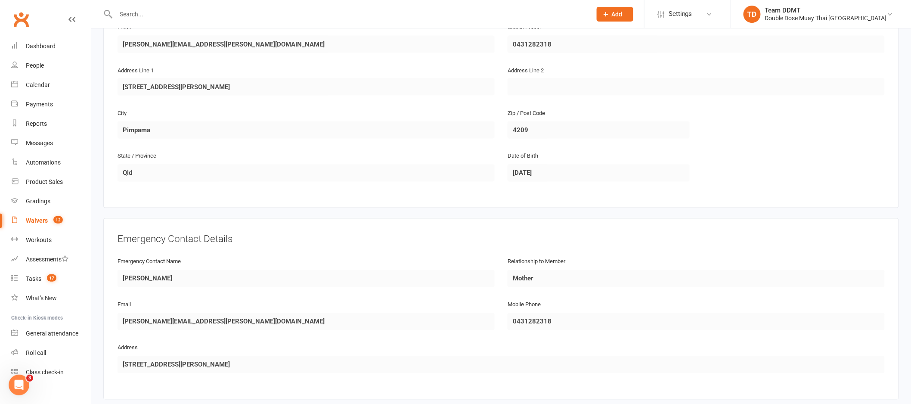
scroll to position [696, 0]
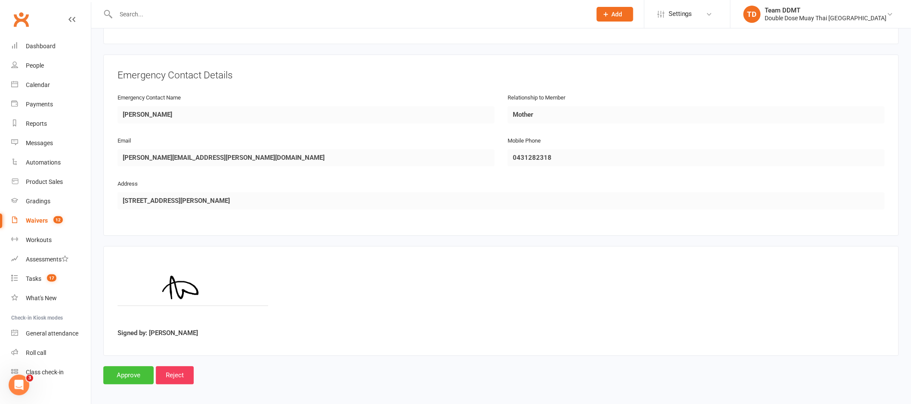
click at [131, 374] on input "Approve" at bounding box center [128, 375] width 50 height 18
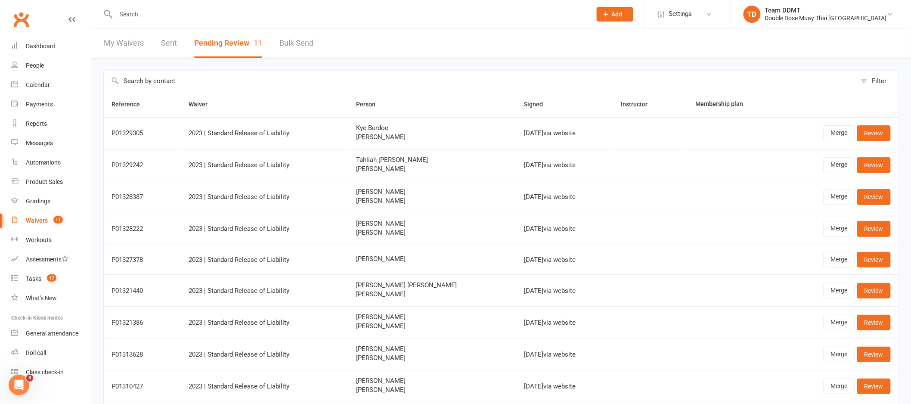
click at [157, 19] on input "text" at bounding box center [349, 14] width 472 height 12
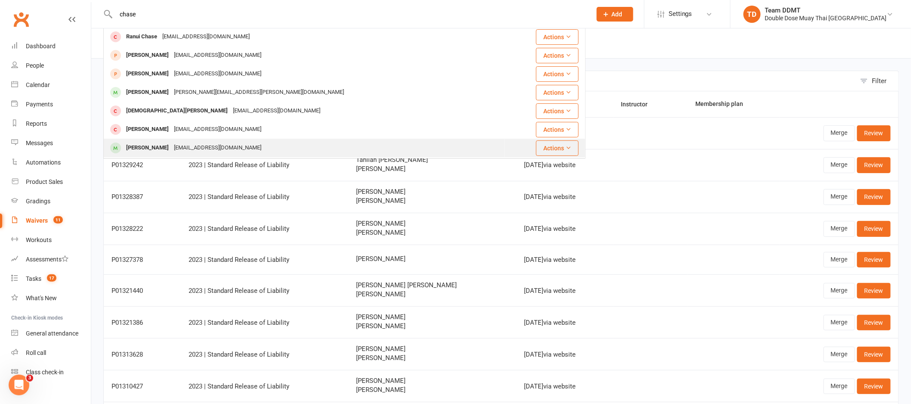
scroll to position [2, 0]
type input "chase"
click at [194, 149] on div "[EMAIL_ADDRESS][DOMAIN_NAME]" at bounding box center [217, 147] width 93 height 12
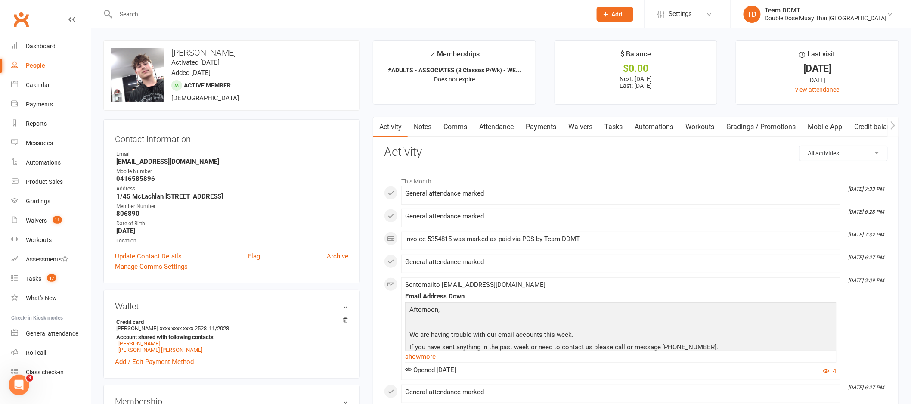
click at [895, 126] on icon "button" at bounding box center [892, 125] width 5 height 9
click at [817, 125] on link "Mobile App" at bounding box center [819, 127] width 46 height 20
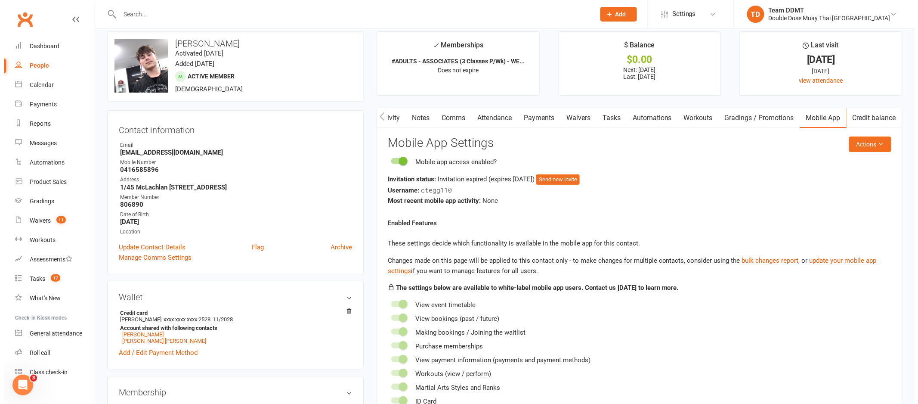
scroll to position [10, 0]
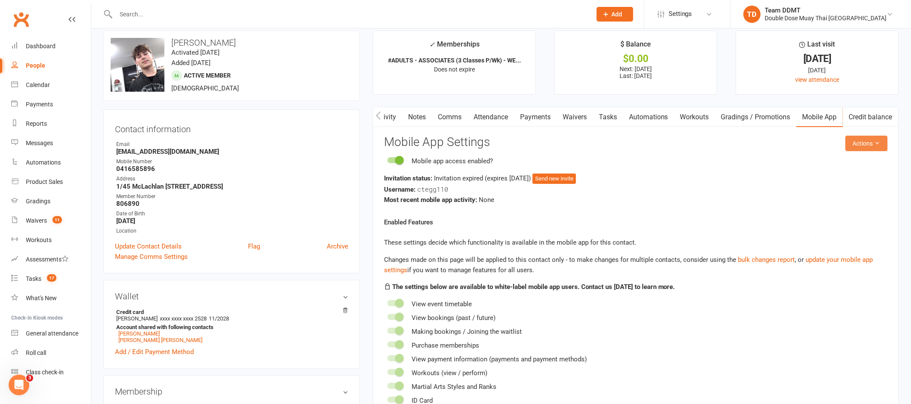
click at [863, 143] on button "Actions" at bounding box center [866, 143] width 42 height 15
click at [832, 181] on link "Send invitation SMS" at bounding box center [837, 180] width 85 height 17
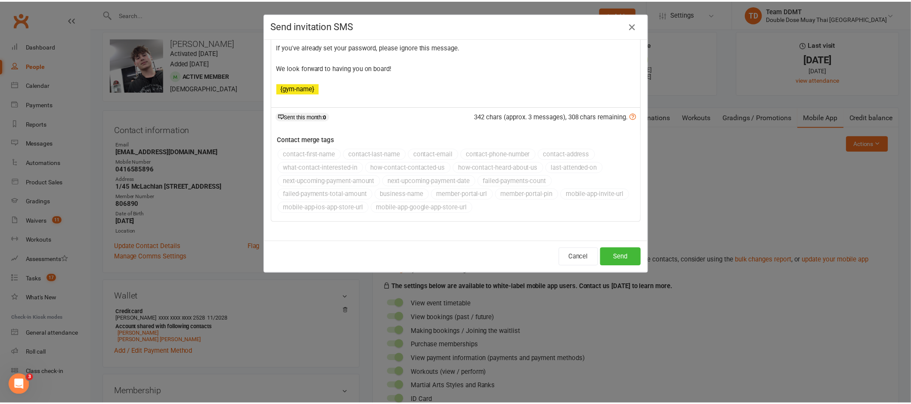
scroll to position [0, 0]
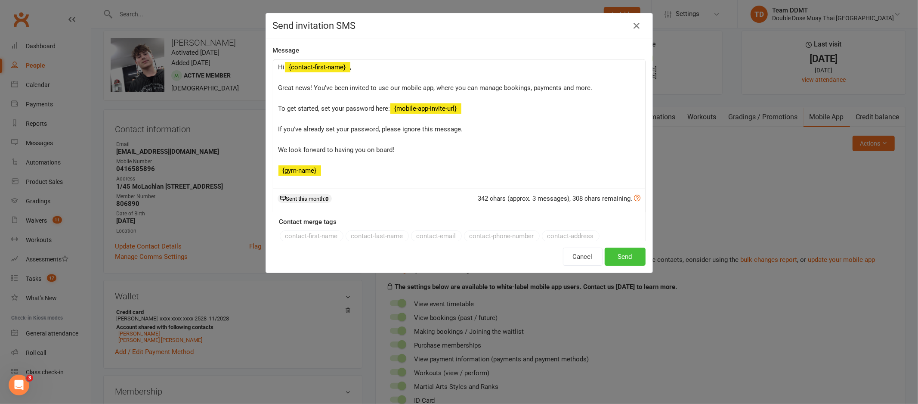
click at [618, 253] on button "Send" at bounding box center [625, 256] width 41 height 18
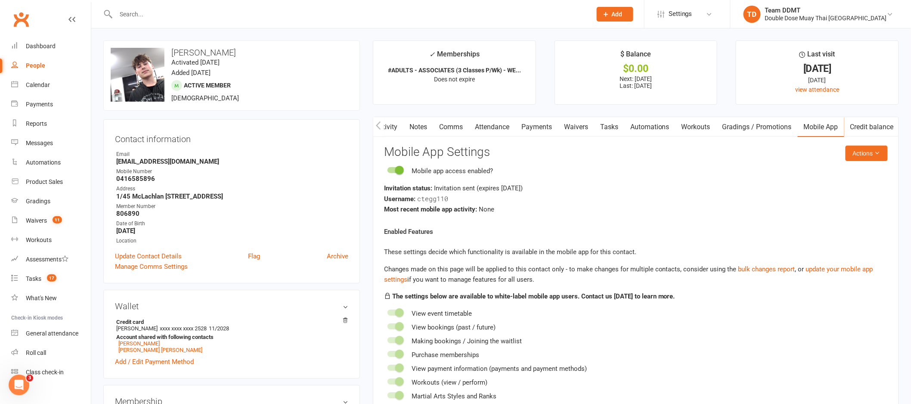
click at [539, 132] on link "Payments" at bounding box center [536, 127] width 43 height 20
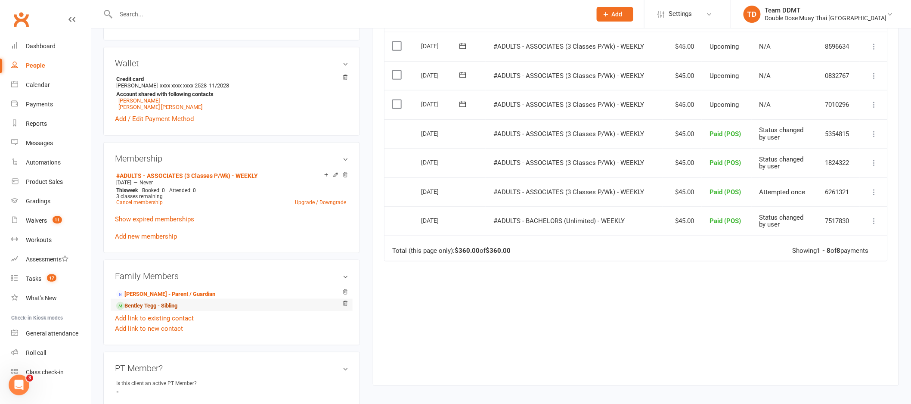
scroll to position [247, 0]
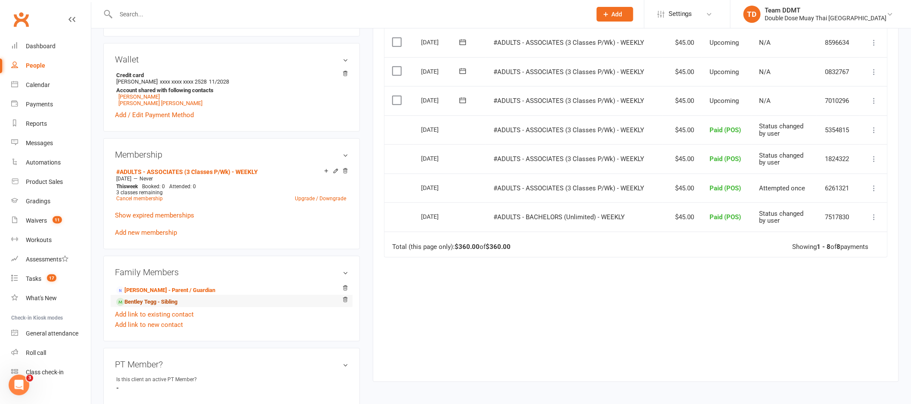
click at [161, 306] on link "Bentley Tegg - Sibling" at bounding box center [146, 301] width 61 height 9
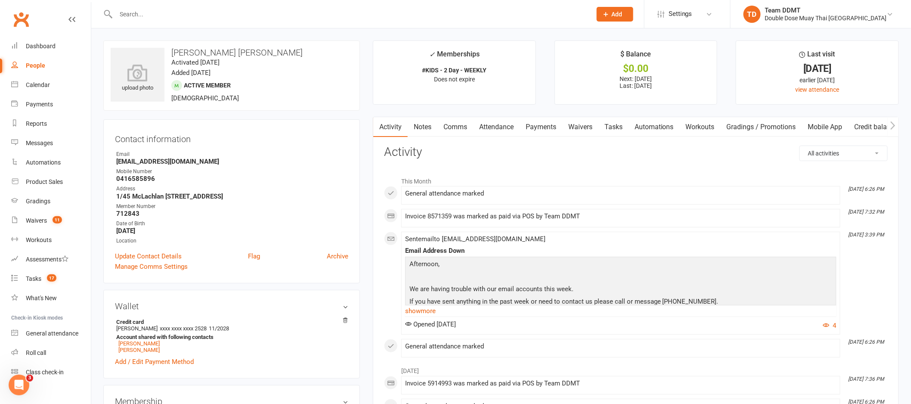
click at [546, 124] on link "Payments" at bounding box center [540, 127] width 43 height 20
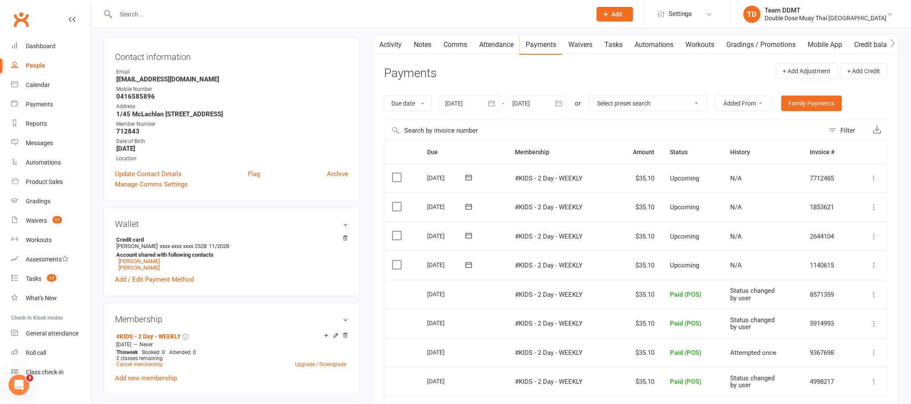
scroll to position [89, 0]
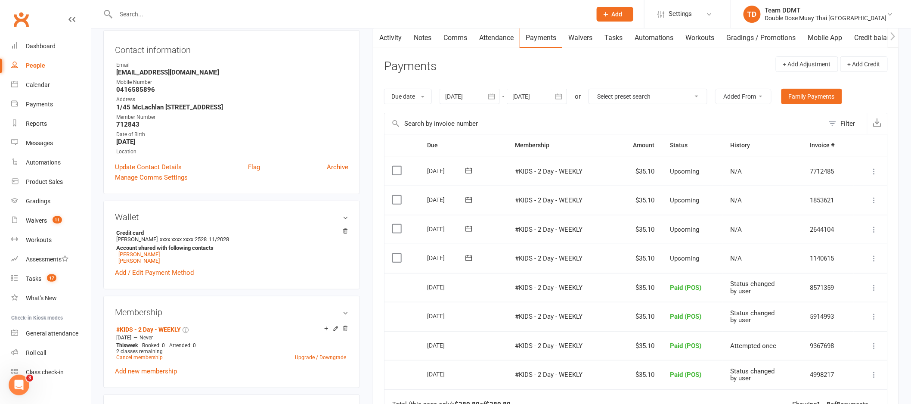
click at [875, 260] on icon at bounding box center [874, 258] width 9 height 9
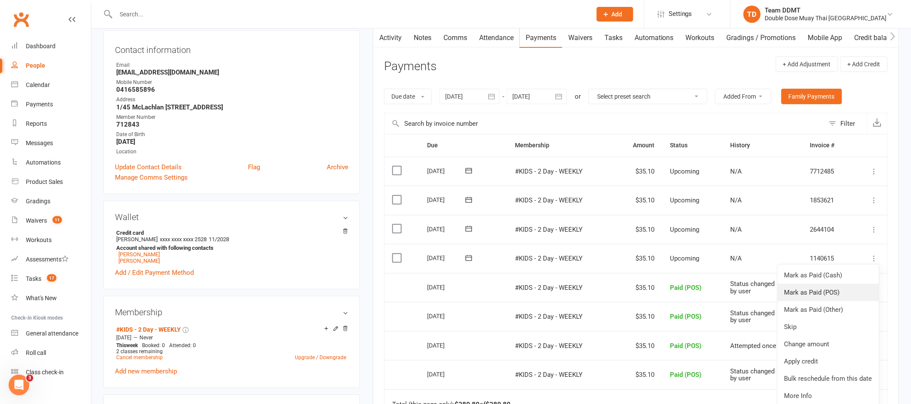
click at [836, 291] on link "Mark as Paid (POS)" at bounding box center [828, 292] width 102 height 17
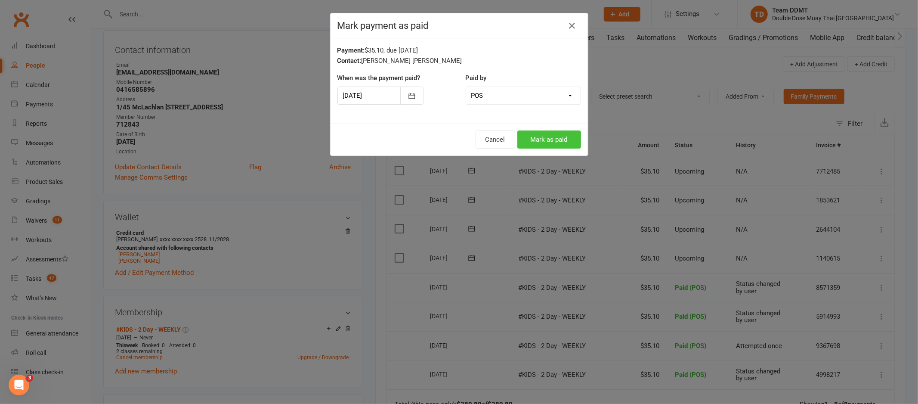
click at [553, 136] on button "Mark as paid" at bounding box center [549, 139] width 64 height 18
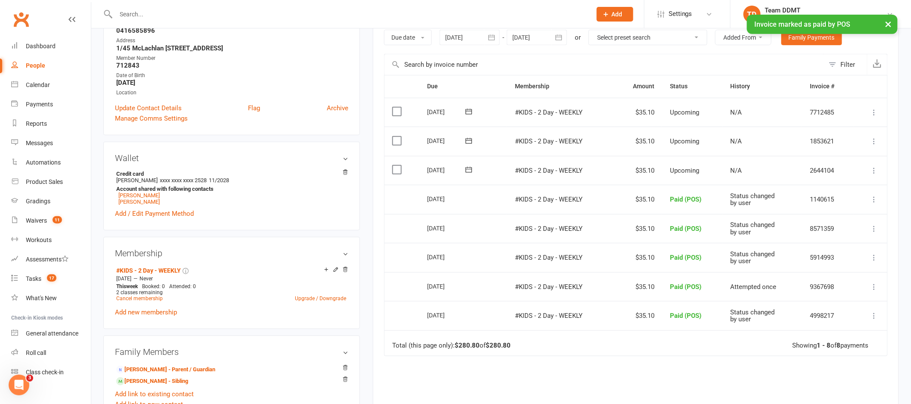
scroll to position [188, 0]
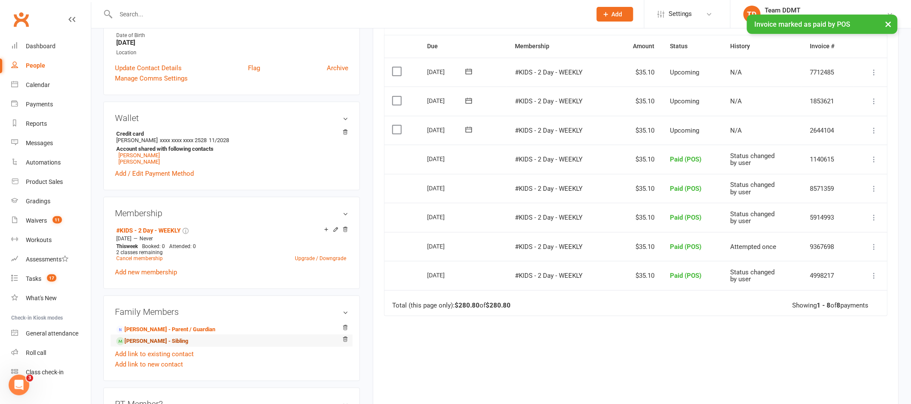
click at [162, 340] on link "[PERSON_NAME] - Sibling" at bounding box center [152, 341] width 72 height 9
click at [162, 340] on ui-view "Prospect Member Non-attending contact Grading event Task Membership plan Bulk m…" at bounding box center [455, 365] width 911 height 1102
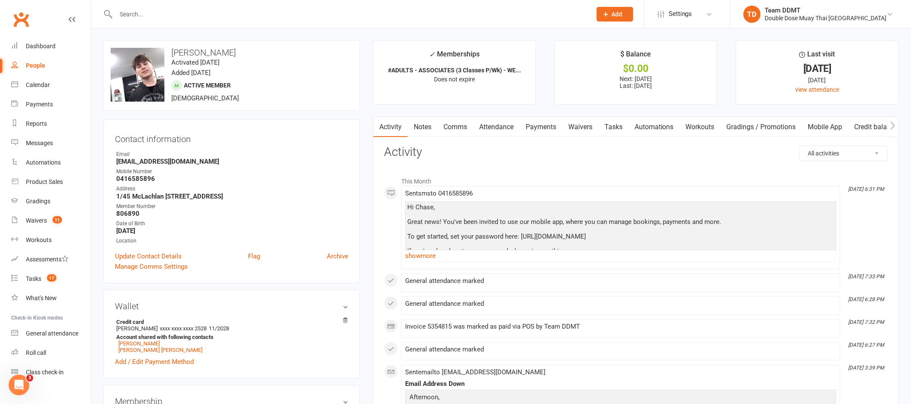
click at [535, 127] on link "Payments" at bounding box center [540, 127] width 43 height 20
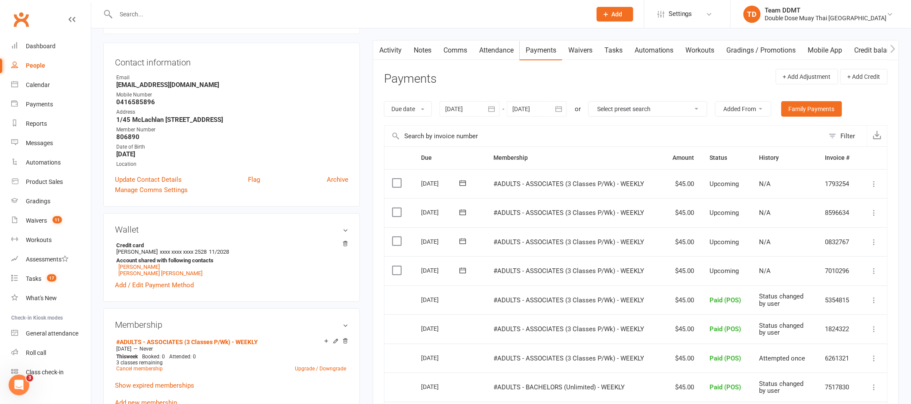
scroll to position [98, 0]
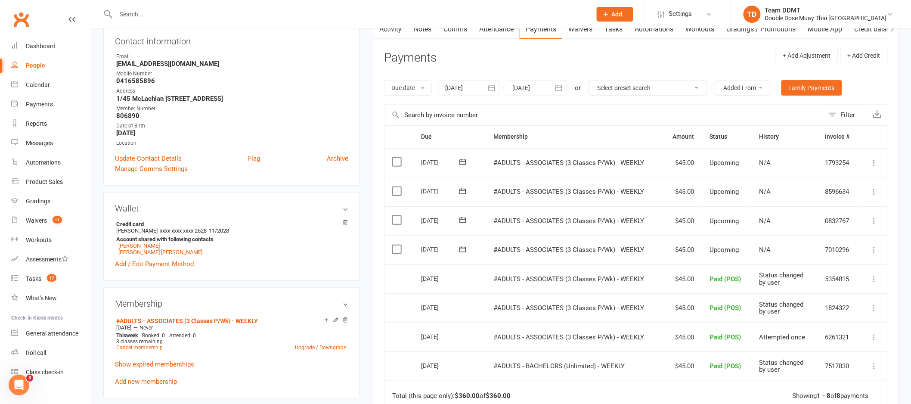
click at [875, 249] on icon at bounding box center [874, 249] width 9 height 9
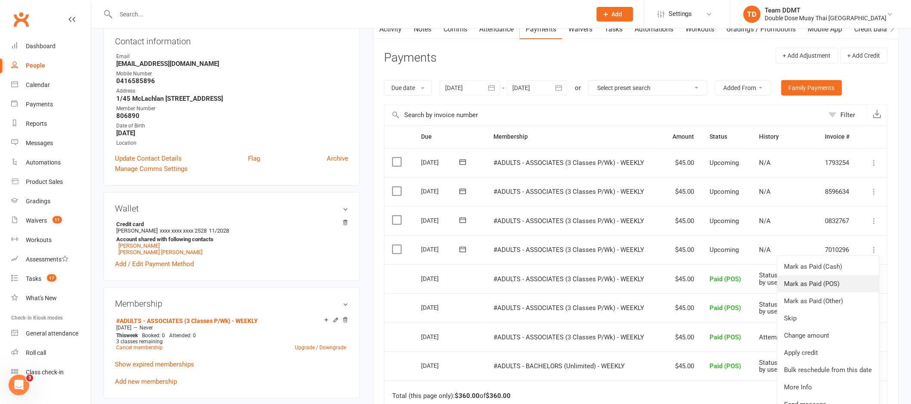
click at [821, 281] on link "Mark as Paid (POS)" at bounding box center [828, 283] width 102 height 17
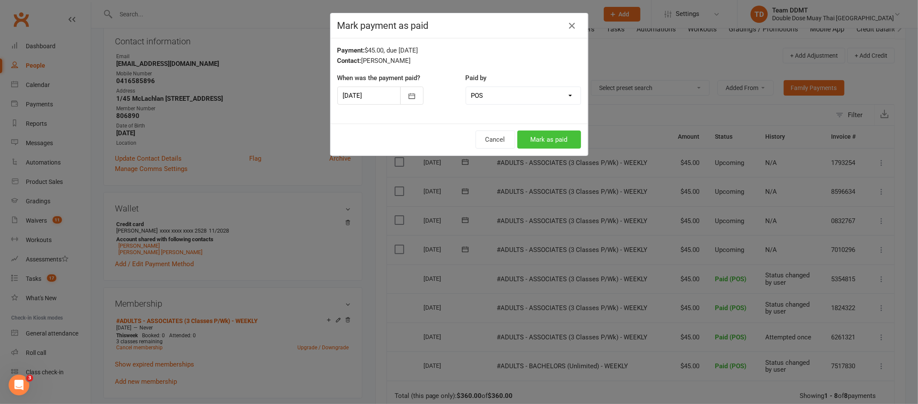
click at [559, 141] on button "Mark as paid" at bounding box center [549, 139] width 64 height 18
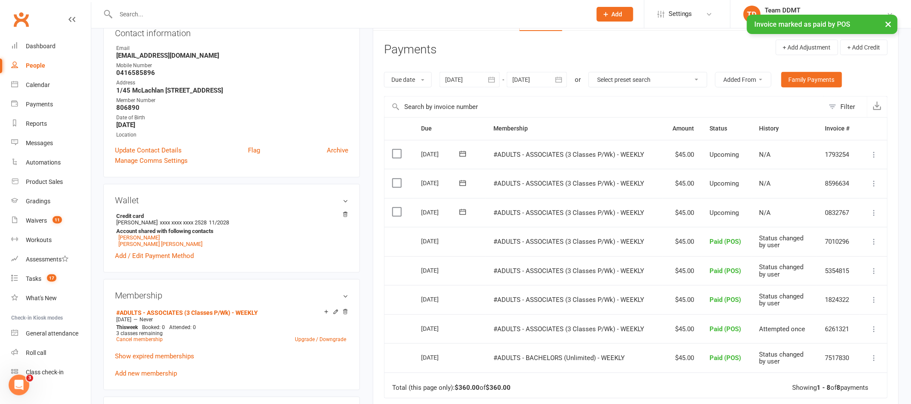
scroll to position [0, 0]
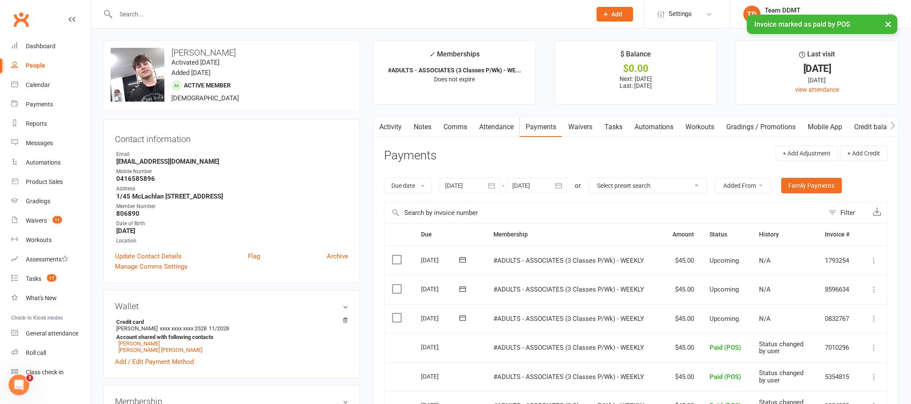
click at [492, 129] on link "Attendance" at bounding box center [496, 127] width 46 height 20
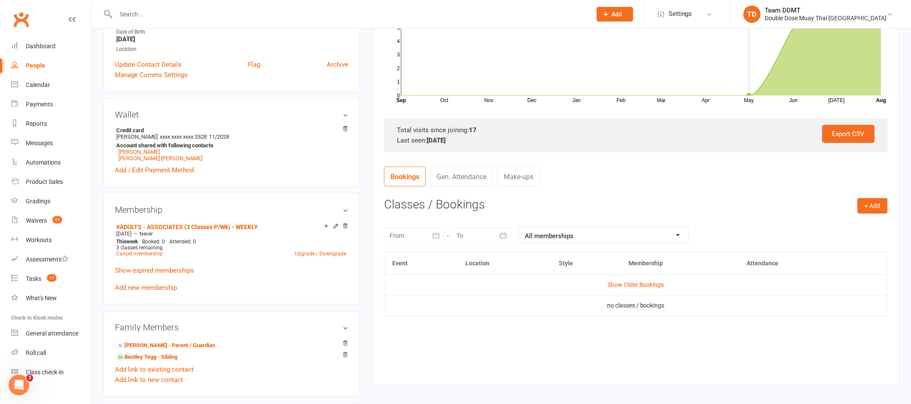
scroll to position [219, 0]
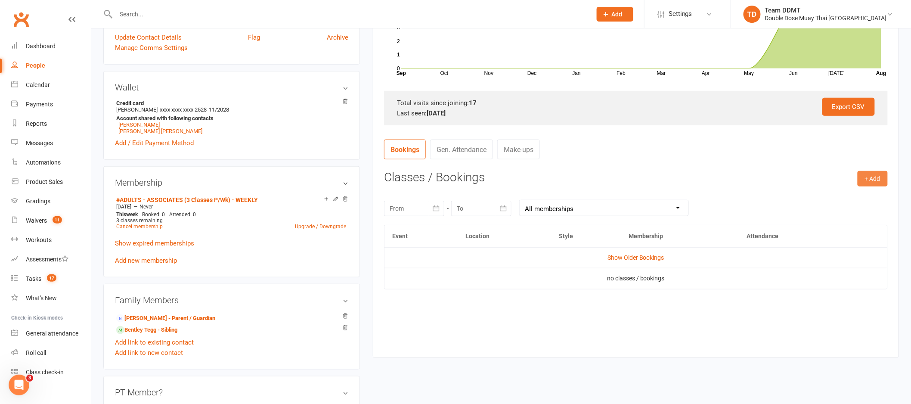
click at [867, 182] on button "+ Add" at bounding box center [872, 178] width 30 height 15
click at [845, 192] on link "Book Event" at bounding box center [844, 197] width 85 height 17
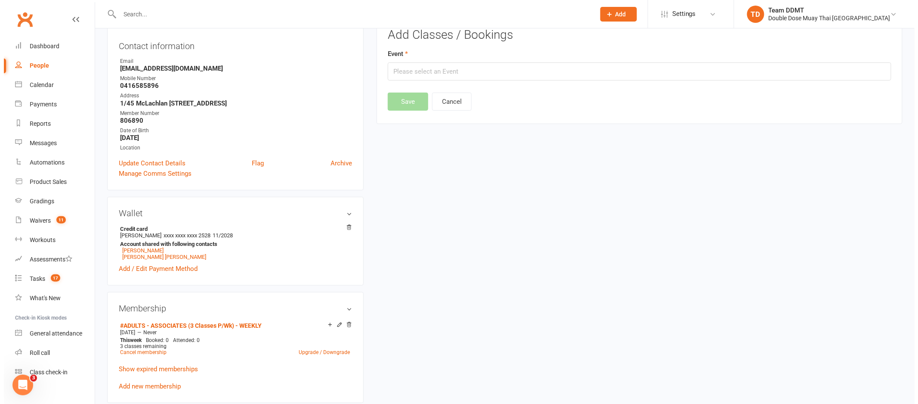
scroll to position [74, 0]
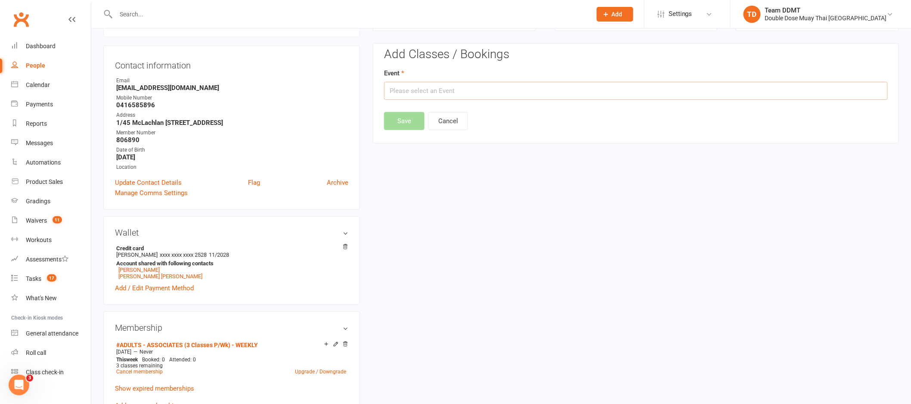
click at [464, 92] on input "text" at bounding box center [636, 91] width 504 height 18
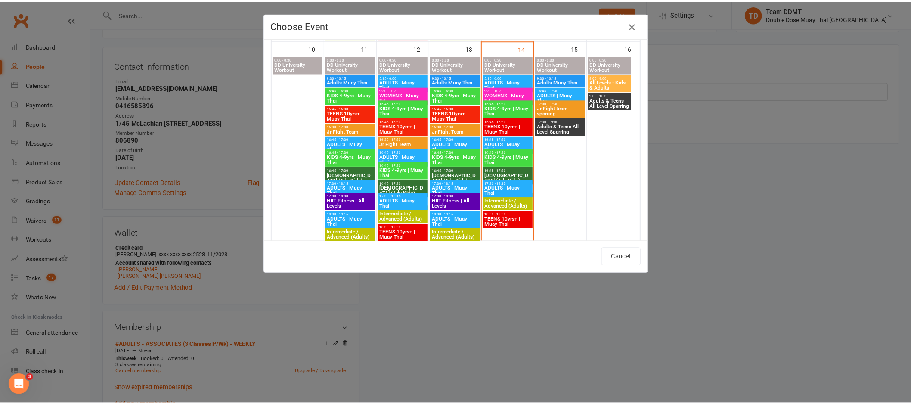
scroll to position [465, 0]
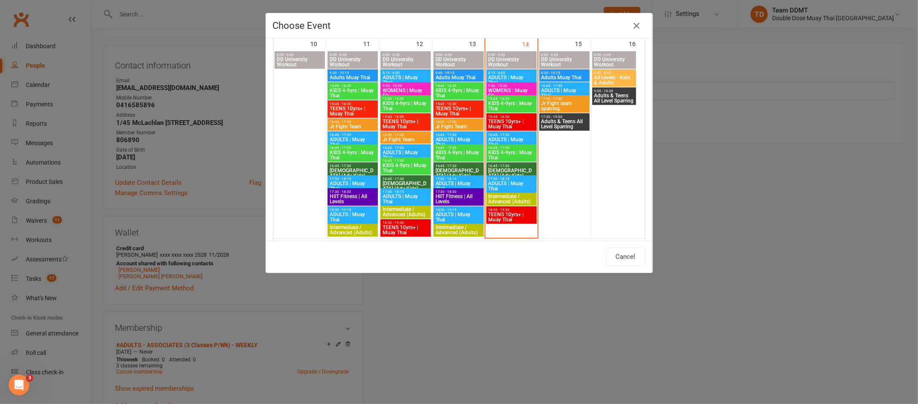
click at [502, 213] on span "TEENS 10yrs+ | Muay Thai" at bounding box center [511, 217] width 47 height 10
type input "TEENS 10yrs+ | Muay Thai - Aug 14, 2025 6:30:00 PM"
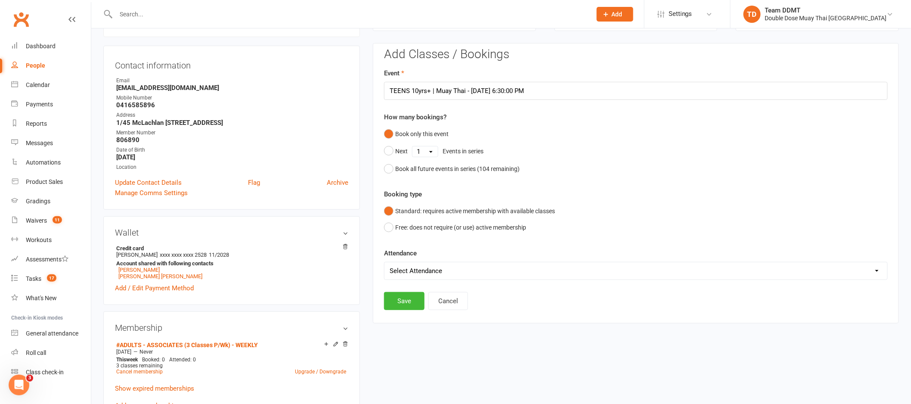
click at [452, 267] on select "Select Attendance Attended Absent" at bounding box center [635, 270] width 503 height 17
select select "0"
click at [402, 302] on button "Save" at bounding box center [404, 301] width 40 height 18
click at [0, 0] on div "Loading" at bounding box center [0, 0] width 0 height 0
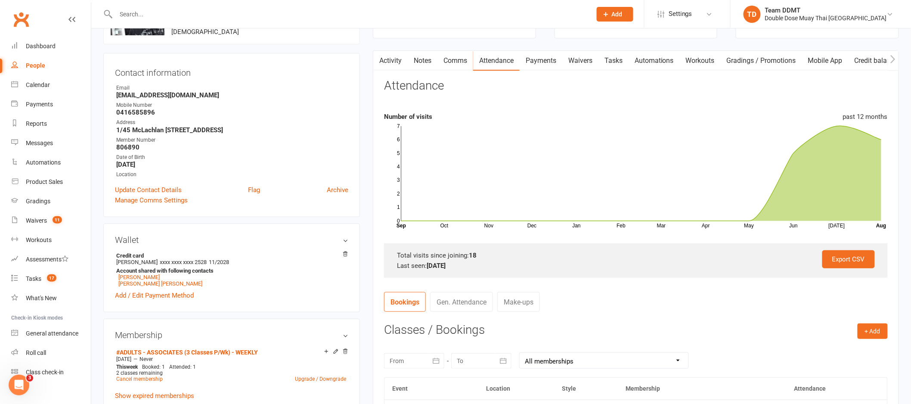
scroll to position [0, 0]
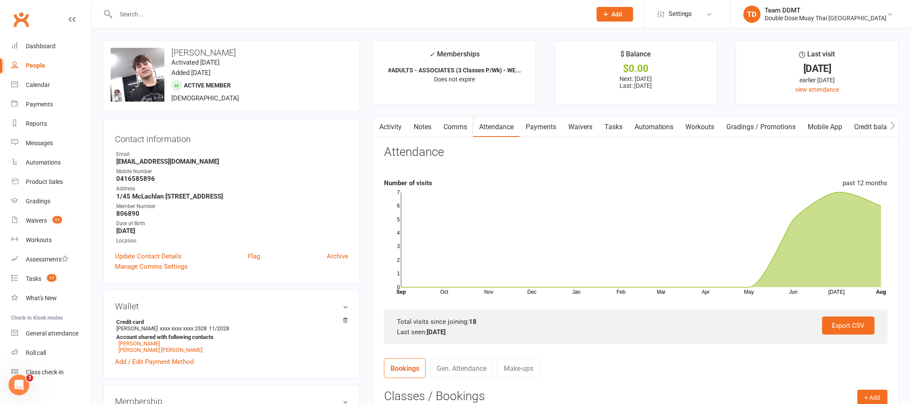
click at [554, 124] on link "Payments" at bounding box center [540, 127] width 43 height 20
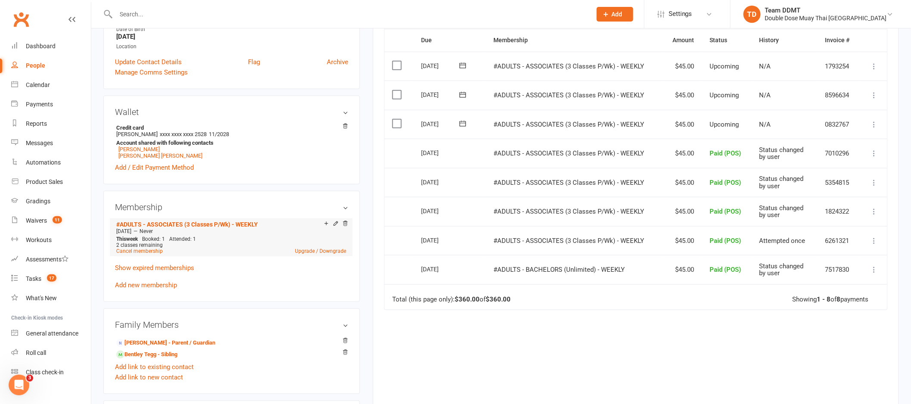
scroll to position [208, 0]
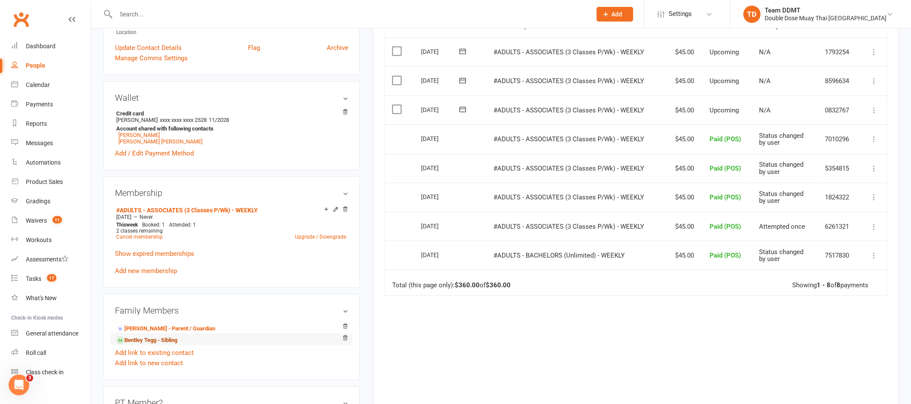
click at [146, 340] on link "Bentley Tegg - Sibling" at bounding box center [146, 340] width 61 height 9
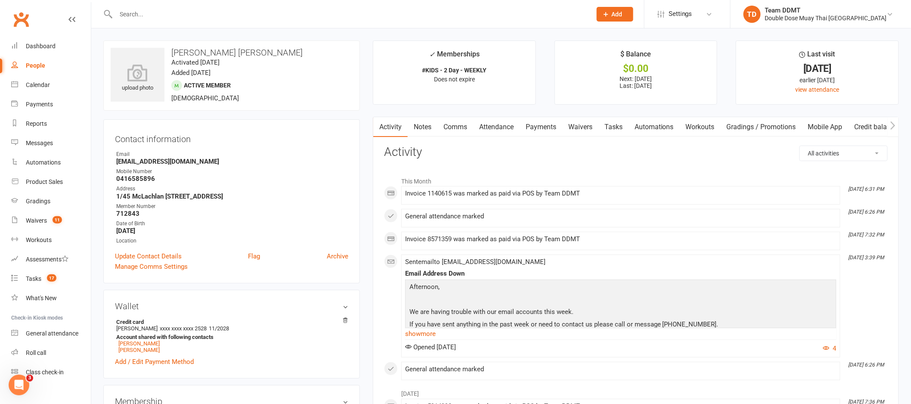
click at [536, 124] on link "Payments" at bounding box center [540, 127] width 43 height 20
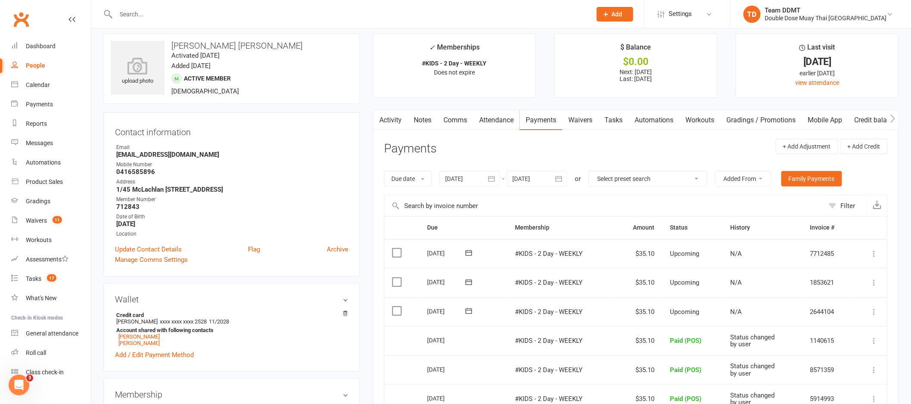
scroll to position [7, 0]
click at [172, 14] on input "text" at bounding box center [349, 14] width 472 height 12
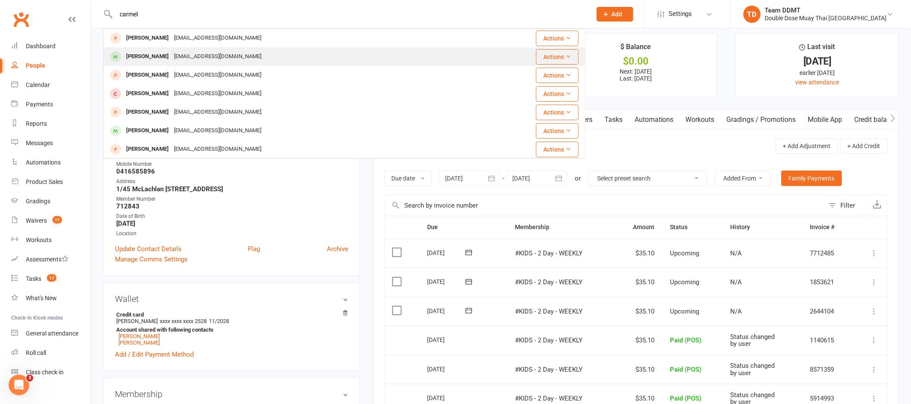
type input "carmel"
click at [171, 54] on div "Carmelwatt@live.com.au" at bounding box center [217, 56] width 93 height 12
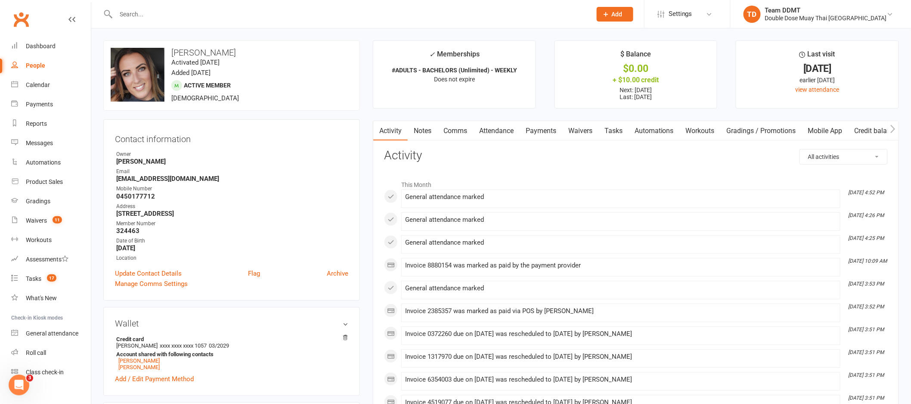
click at [557, 130] on link "Payments" at bounding box center [540, 131] width 43 height 20
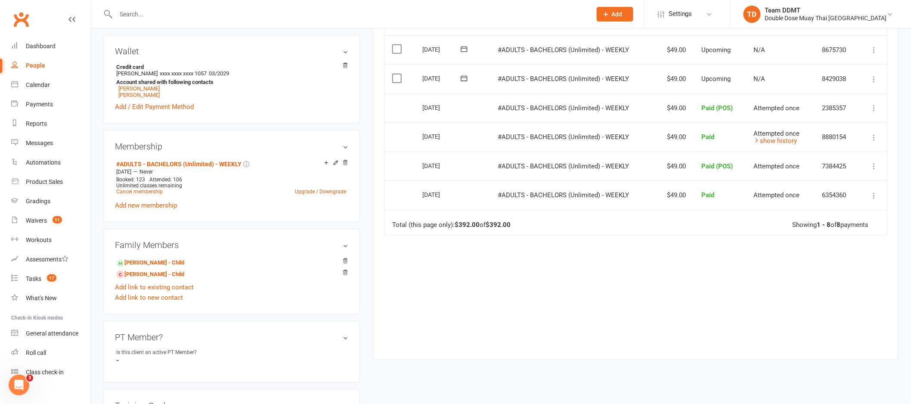
scroll to position [284, 0]
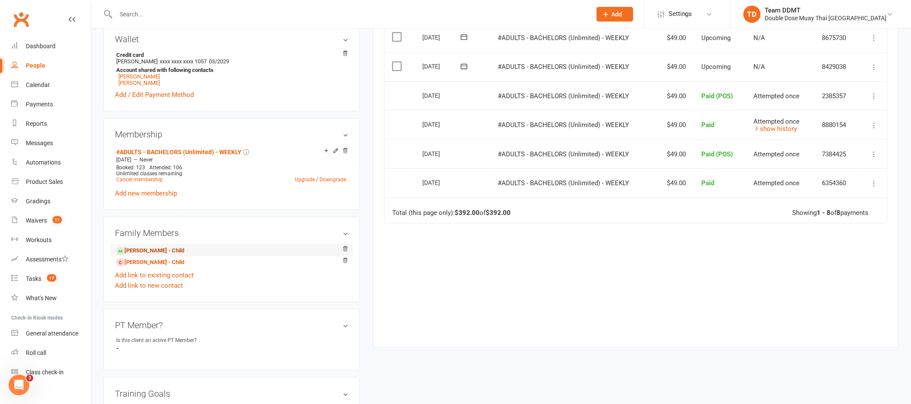
click at [141, 250] on link "Anneliese Hullah - Child" at bounding box center [150, 250] width 68 height 9
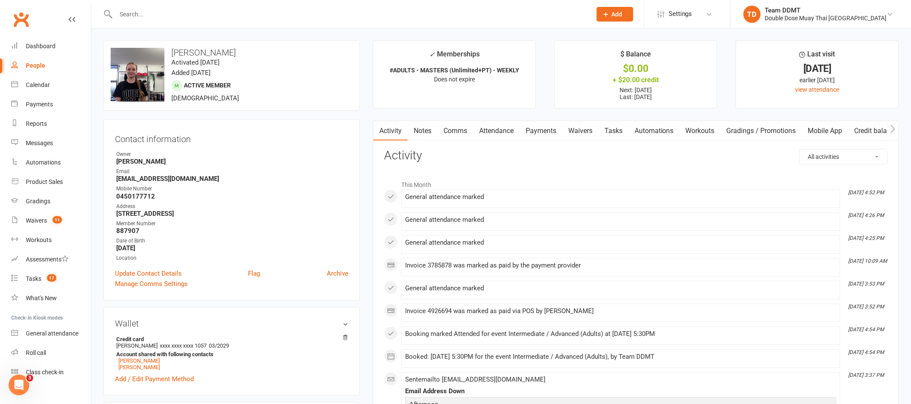
click at [529, 127] on link "Payments" at bounding box center [540, 131] width 43 height 20
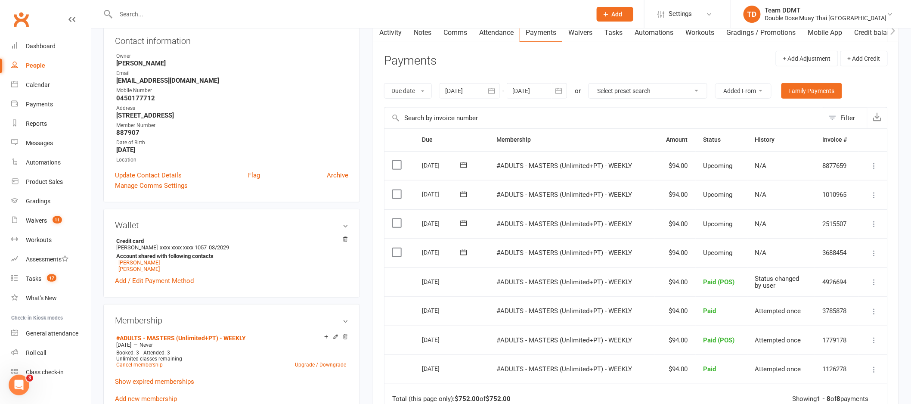
scroll to position [101, 0]
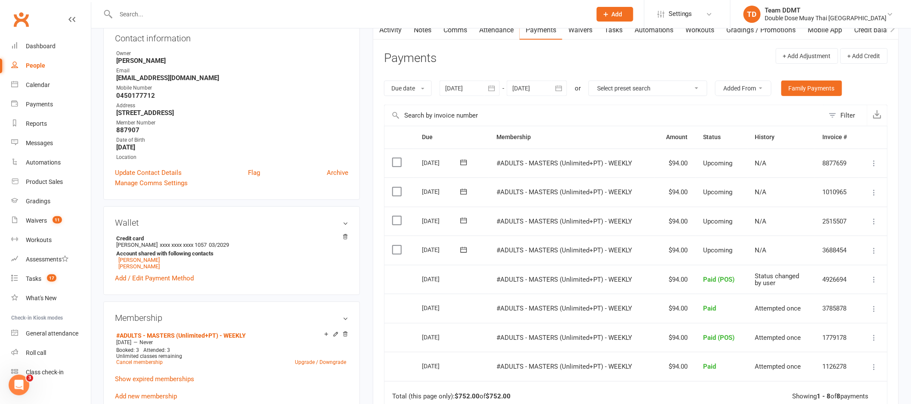
click at [874, 247] on icon at bounding box center [874, 250] width 9 height 9
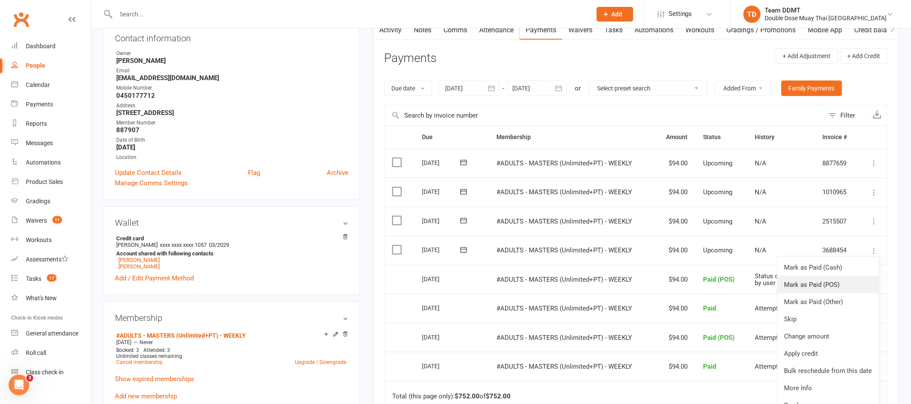
click at [823, 285] on link "Mark as Paid (POS)" at bounding box center [828, 284] width 102 height 17
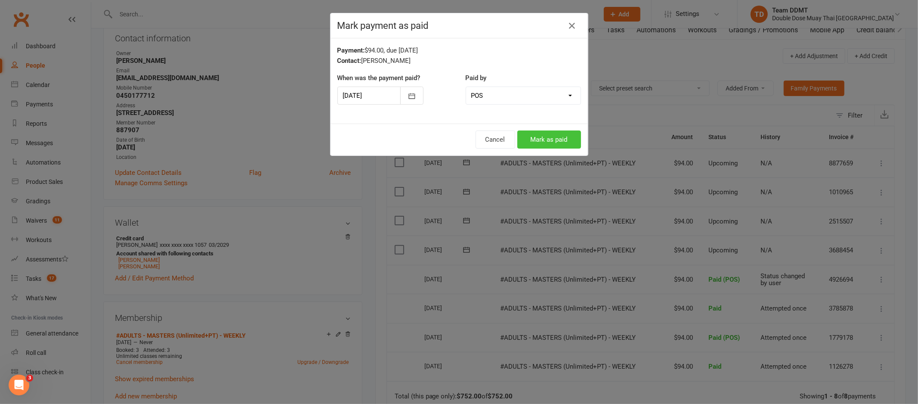
click at [550, 138] on button "Mark as paid" at bounding box center [549, 139] width 64 height 18
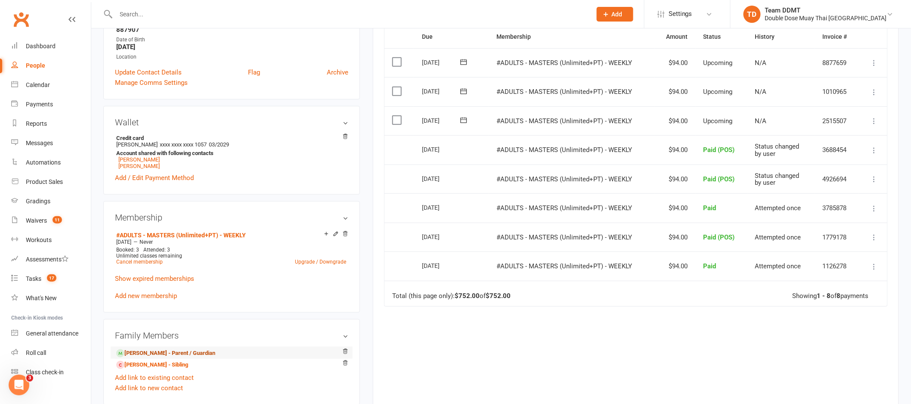
scroll to position [211, 0]
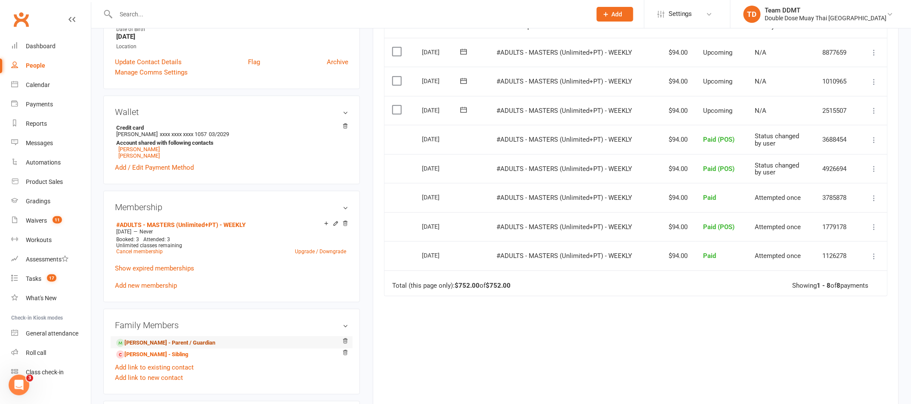
click at [167, 345] on link "Carmel Hullah - Parent / Guardian" at bounding box center [165, 342] width 99 height 9
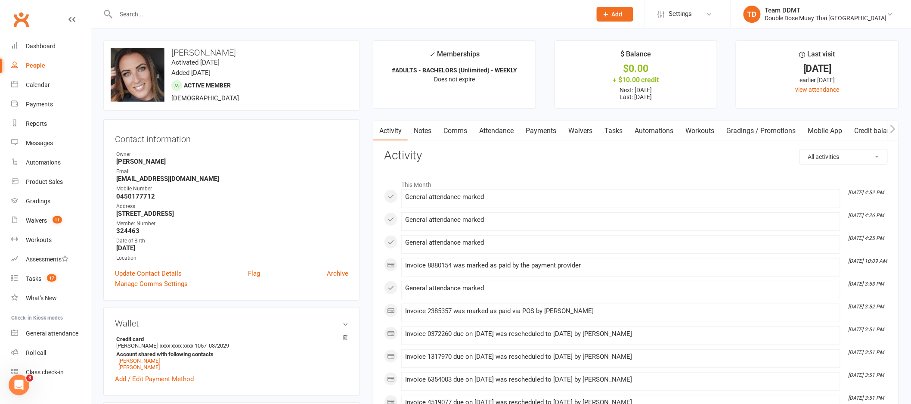
click at [550, 130] on link "Payments" at bounding box center [540, 131] width 43 height 20
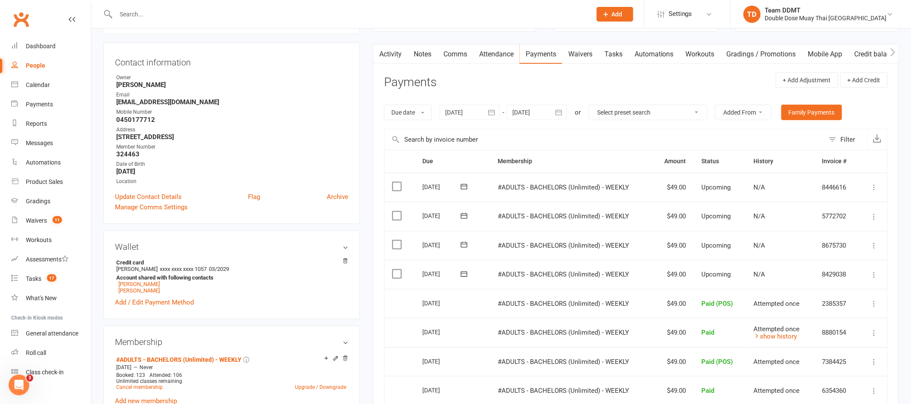
scroll to position [117, 0]
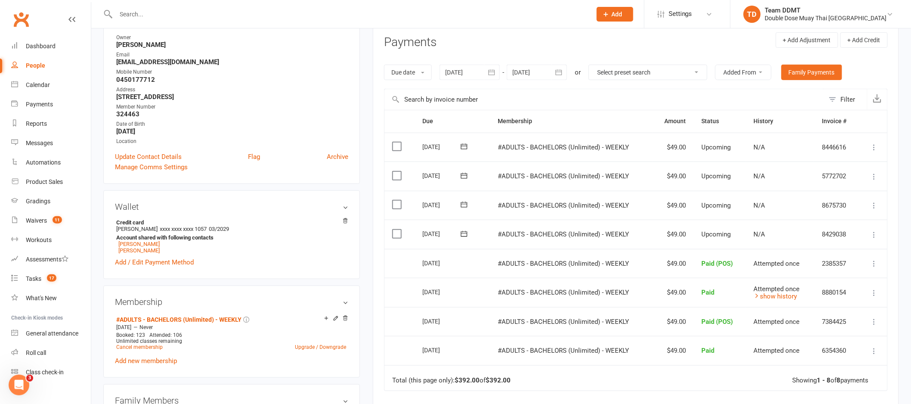
click at [872, 233] on icon at bounding box center [874, 234] width 9 height 9
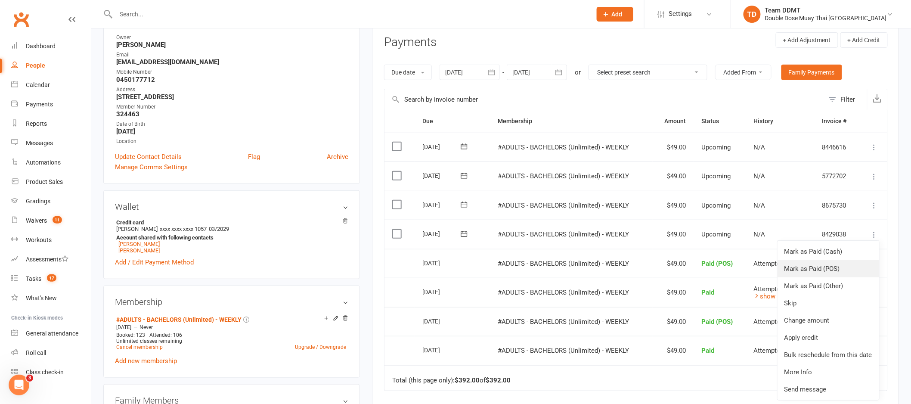
click at [843, 267] on link "Mark as Paid (POS)" at bounding box center [828, 268] width 102 height 17
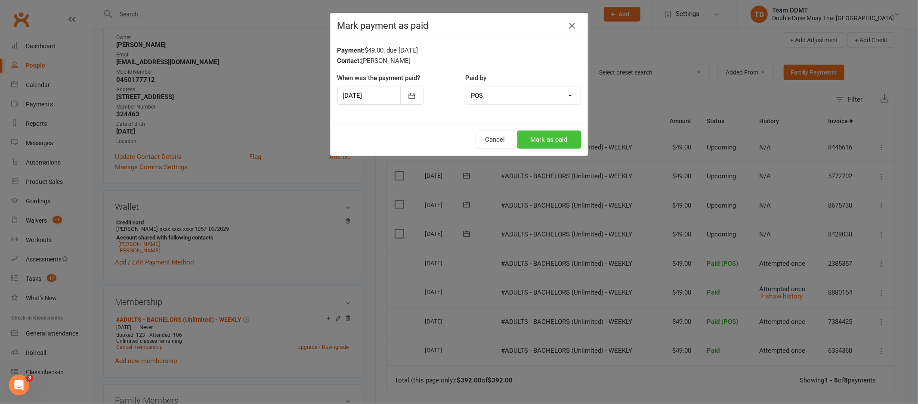
click at [550, 135] on button "Mark as paid" at bounding box center [549, 139] width 64 height 18
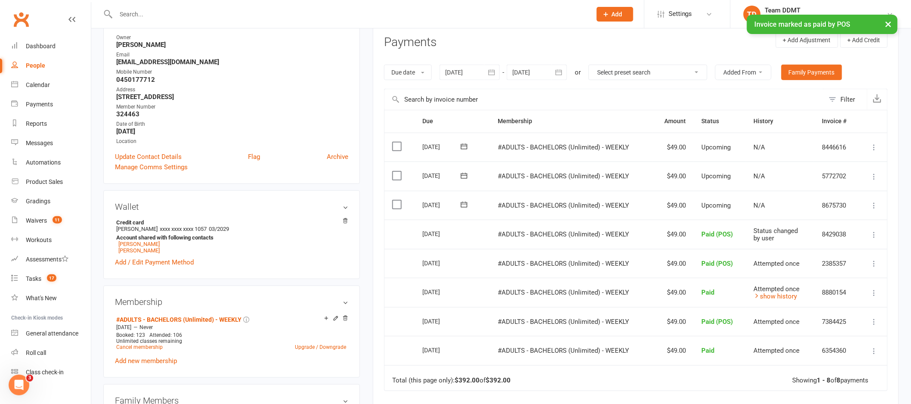
scroll to position [118, 0]
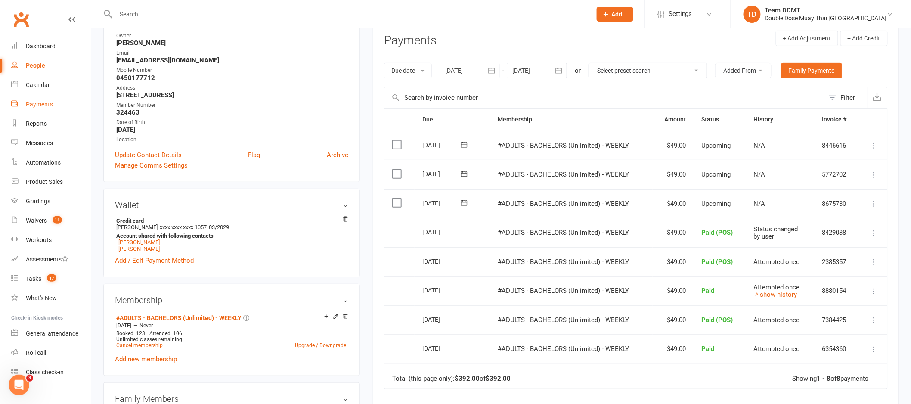
click at [53, 104] on link "Payments" at bounding box center [51, 104] width 80 height 19
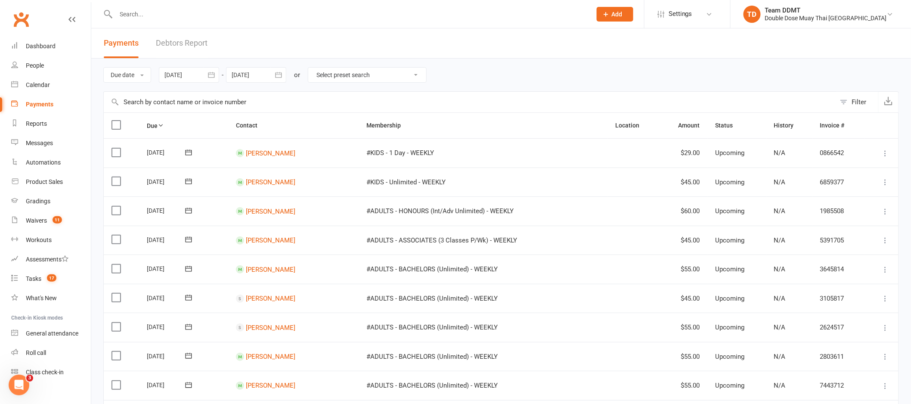
click at [188, 44] on link "Debtors Report" at bounding box center [182, 43] width 52 height 30
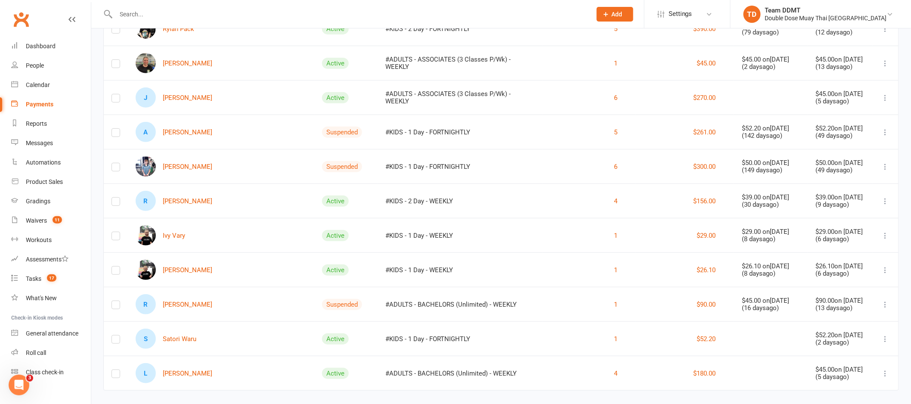
scroll to position [1483, 0]
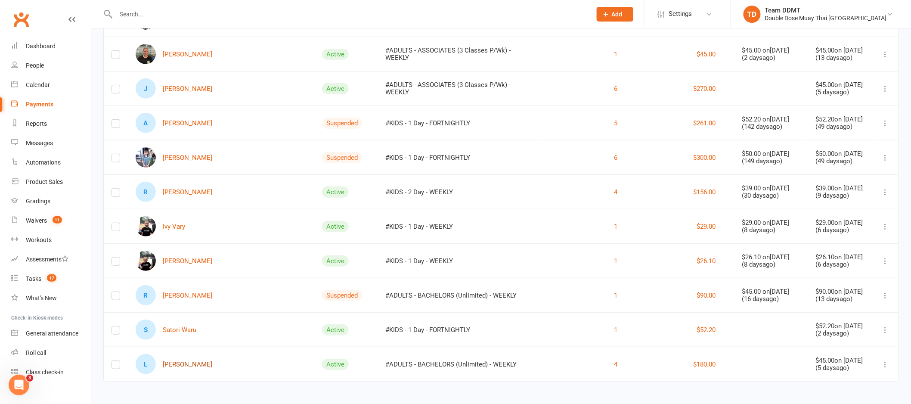
click at [187, 361] on link "L Leigh Williams" at bounding box center [174, 364] width 77 height 20
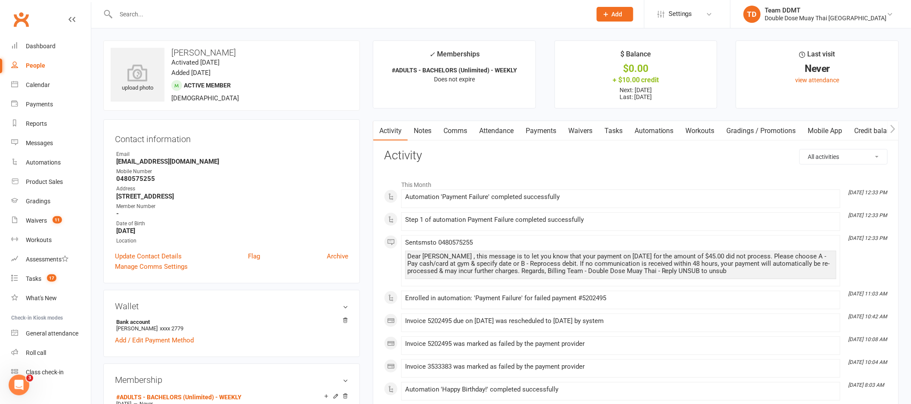
click at [425, 128] on link "Notes" at bounding box center [423, 131] width 30 height 20
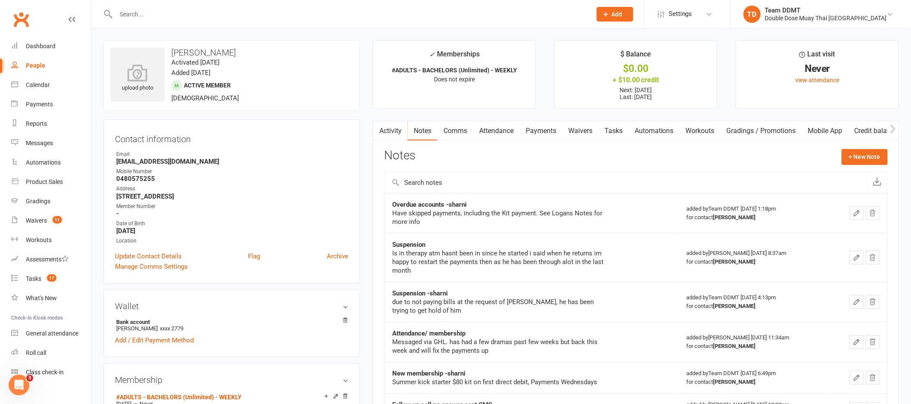
click at [548, 129] on link "Payments" at bounding box center [540, 131] width 43 height 20
click at [0, 0] on div "Loading" at bounding box center [0, 0] width 0 height 0
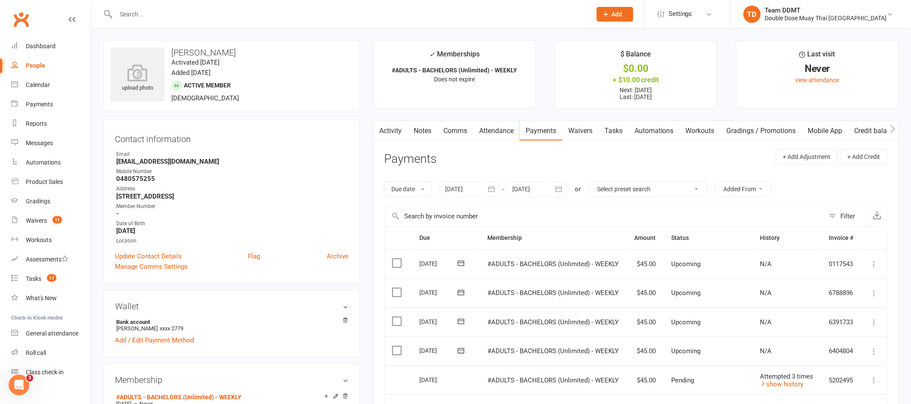
drag, startPoint x: 228, startPoint y: 54, endPoint x: 173, endPoint y: 49, distance: 55.3
click at [173, 49] on h3 "[PERSON_NAME]" at bounding box center [232, 52] width 242 height 9
copy h3 "[PERSON_NAME]"
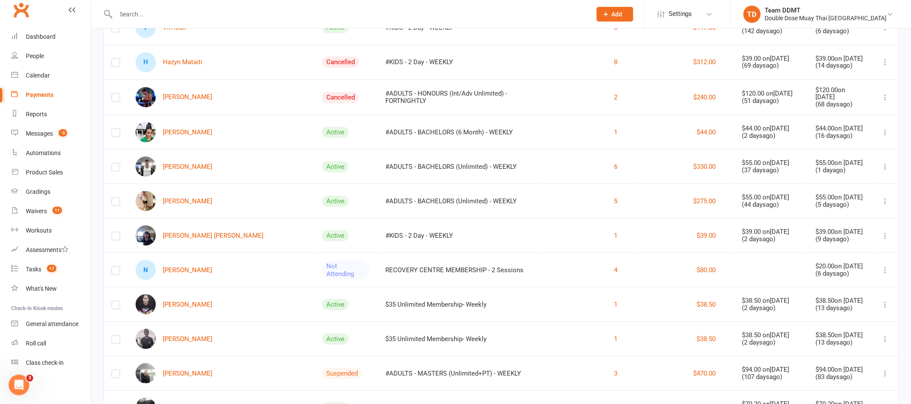
scroll to position [986, 0]
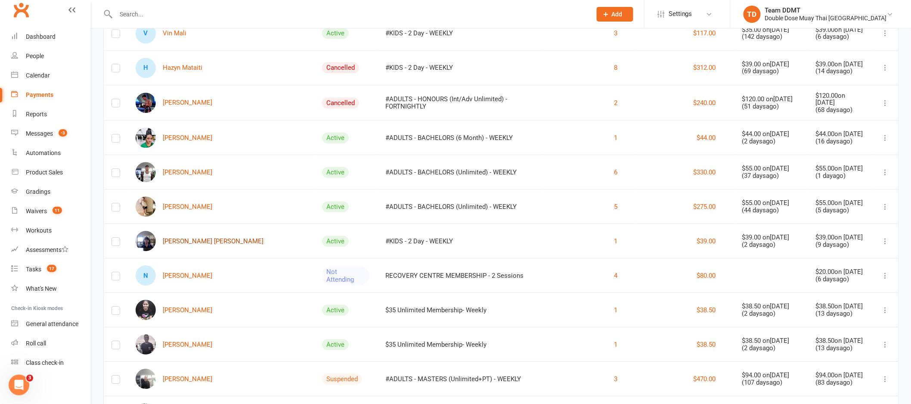
click at [187, 239] on link "[PERSON_NAME] [PERSON_NAME]" at bounding box center [200, 241] width 128 height 20
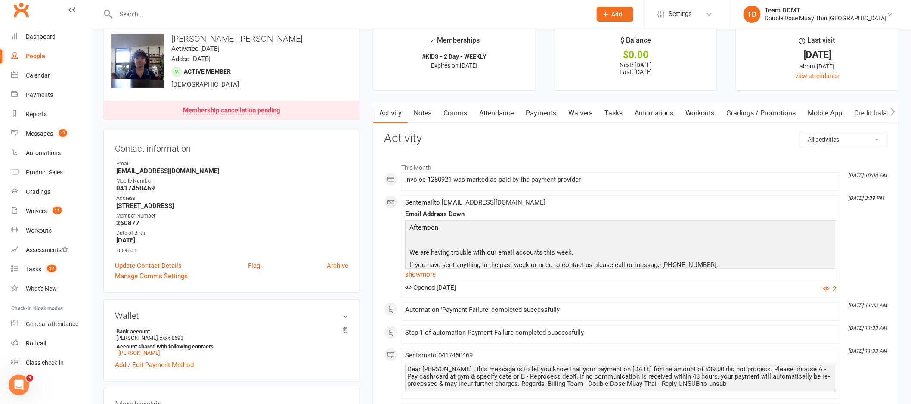
scroll to position [28, 0]
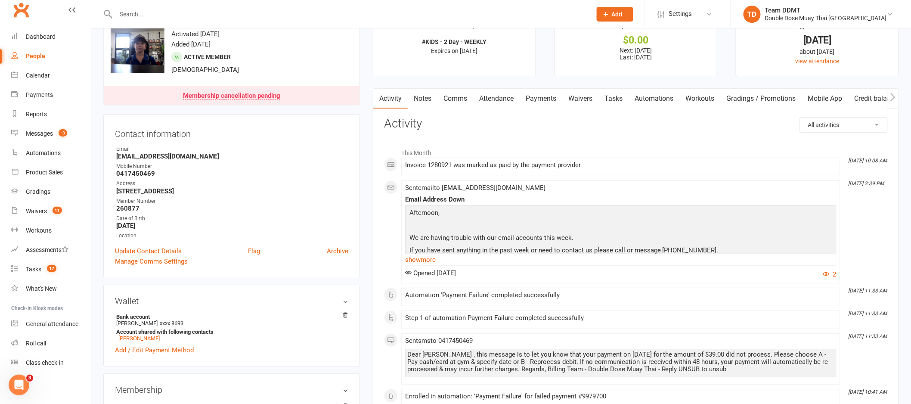
click at [422, 97] on link "Notes" at bounding box center [423, 99] width 30 height 20
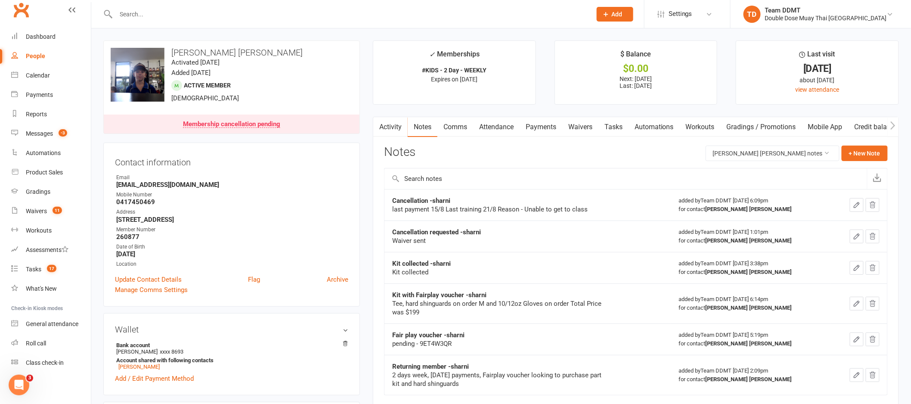
click at [541, 125] on link "Payments" at bounding box center [540, 127] width 43 height 20
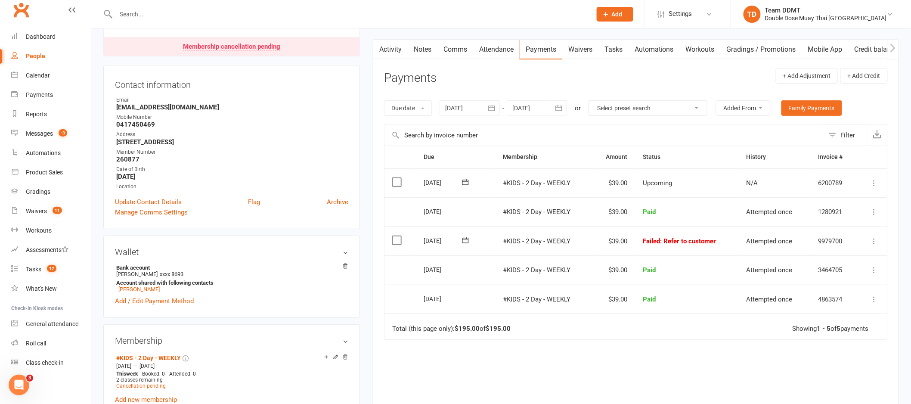
scroll to position [79, 0]
click at [469, 240] on icon at bounding box center [465, 239] width 9 height 9
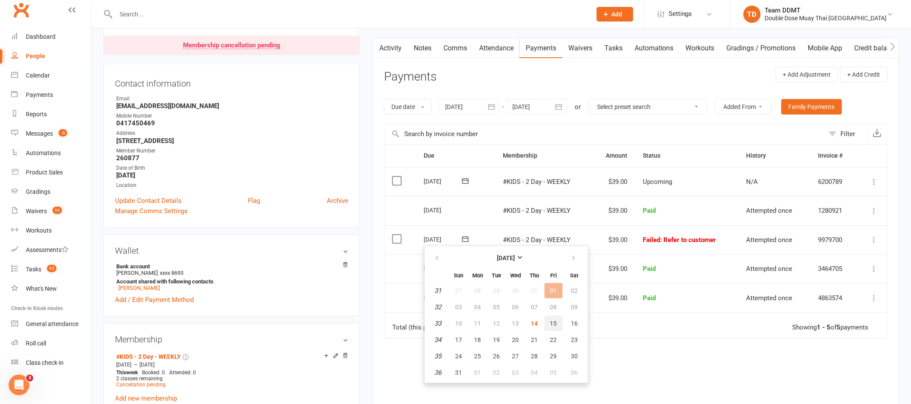
click at [550, 322] on span "15" at bounding box center [553, 323] width 7 height 7
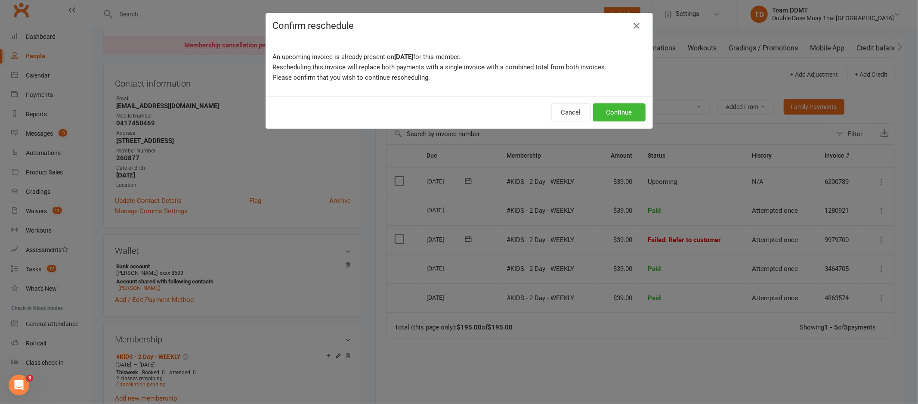
click at [644, 117] on div "Cancel Continue" at bounding box center [459, 112] width 387 height 32
click at [605, 112] on button "Continue" at bounding box center [619, 112] width 53 height 18
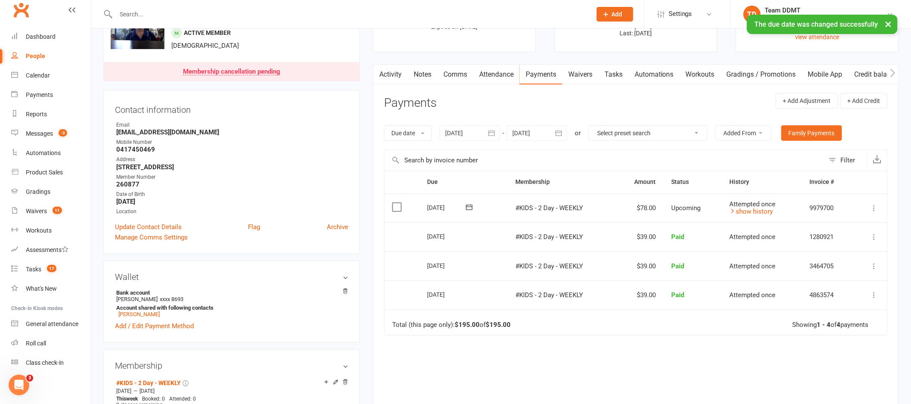
scroll to position [0, 0]
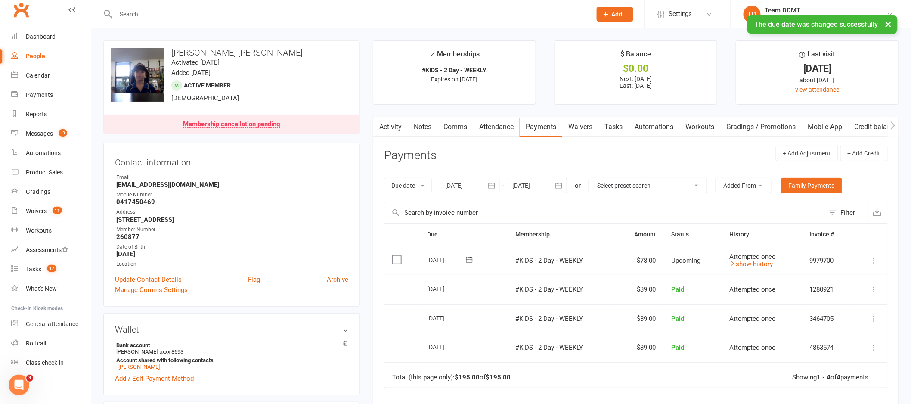
click at [430, 127] on link "Notes" at bounding box center [423, 127] width 30 height 20
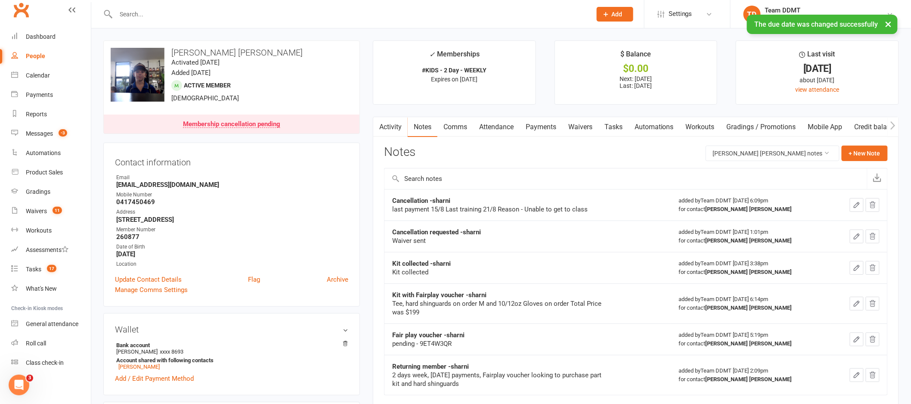
click at [463, 127] on link "Comms" at bounding box center [455, 127] width 36 height 20
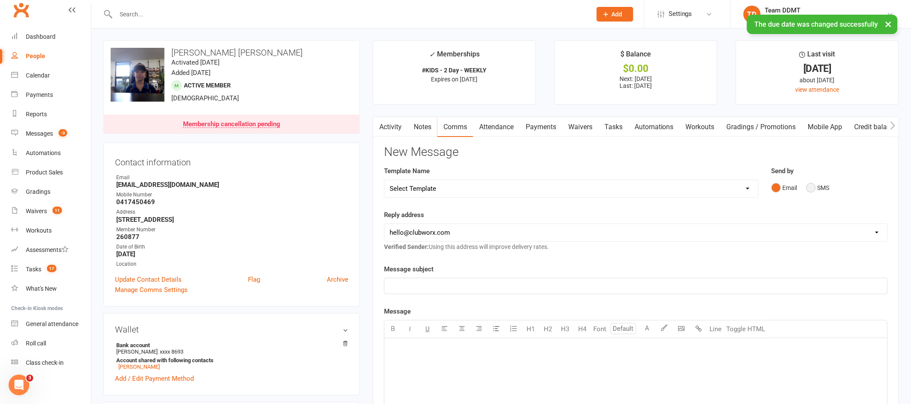
click at [822, 189] on button "SMS" at bounding box center [817, 187] width 23 height 16
click at [729, 183] on select "Select Template [Email] Cancellation Confirmation Email [SMS] Cancellation Conf…" at bounding box center [571, 188] width 374 height 17
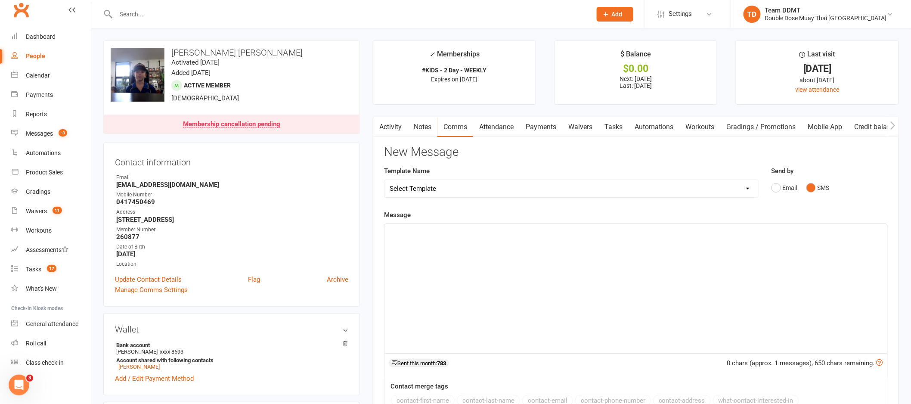
select select "5"
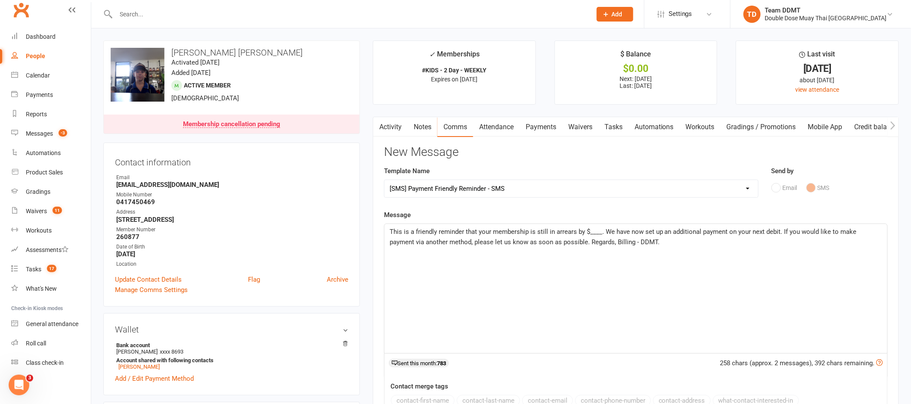
click at [600, 233] on span "This is a friendly reminder that your membership is still in arrears by $____. …" at bounding box center [624, 237] width 469 height 18
click at [774, 232] on span "This is a friendly reminder that your membership is still in arrears by $39. We…" at bounding box center [635, 237] width 490 height 18
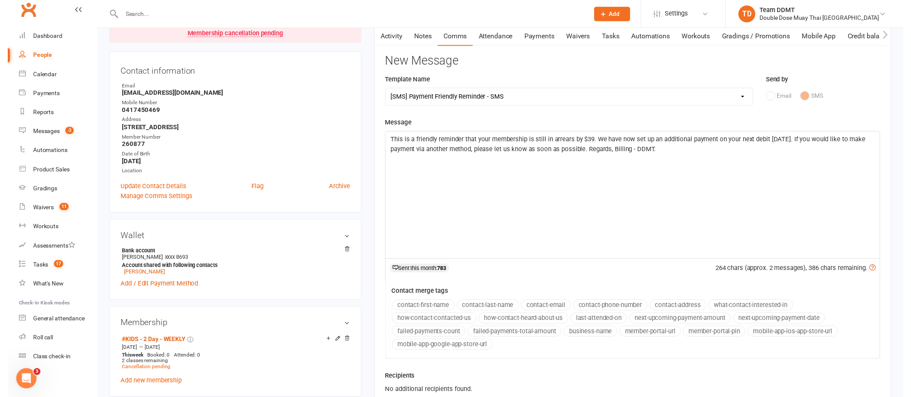
scroll to position [123, 0]
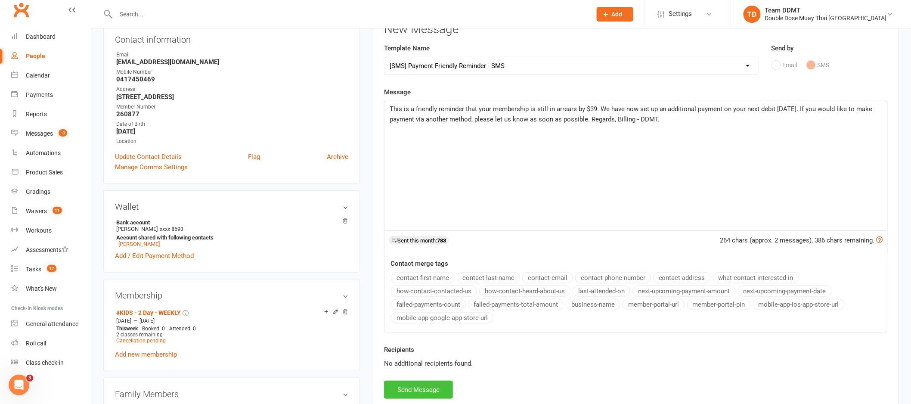
click at [426, 385] on button "Send Message" at bounding box center [418, 389] width 69 height 18
select select
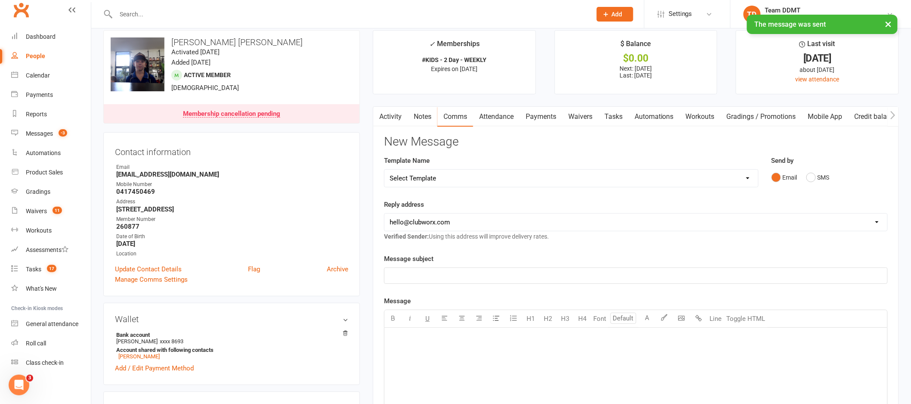
scroll to position [0, 0]
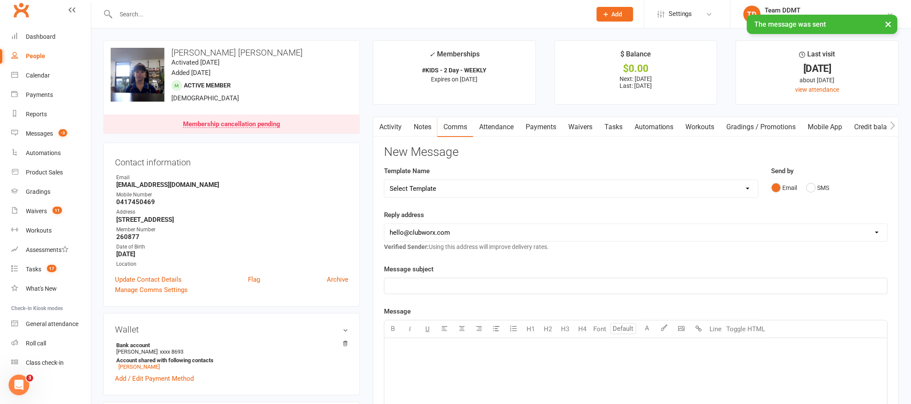
click at [546, 128] on link "Payments" at bounding box center [540, 127] width 43 height 20
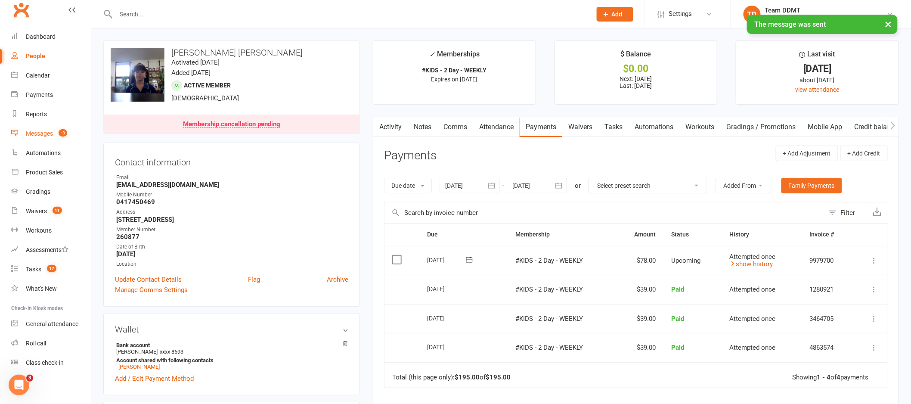
click at [42, 138] on link "Messages -3" at bounding box center [51, 133] width 80 height 19
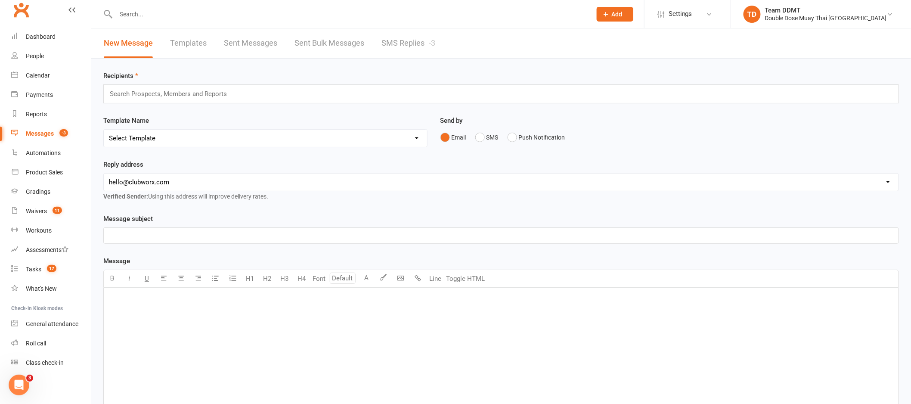
click at [401, 44] on link "SMS Replies -3" at bounding box center [408, 43] width 54 height 30
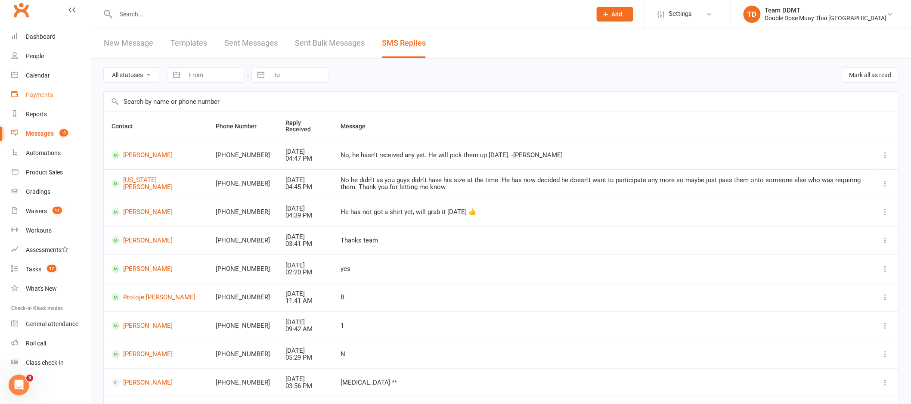
click at [39, 90] on link "Payments" at bounding box center [51, 94] width 80 height 19
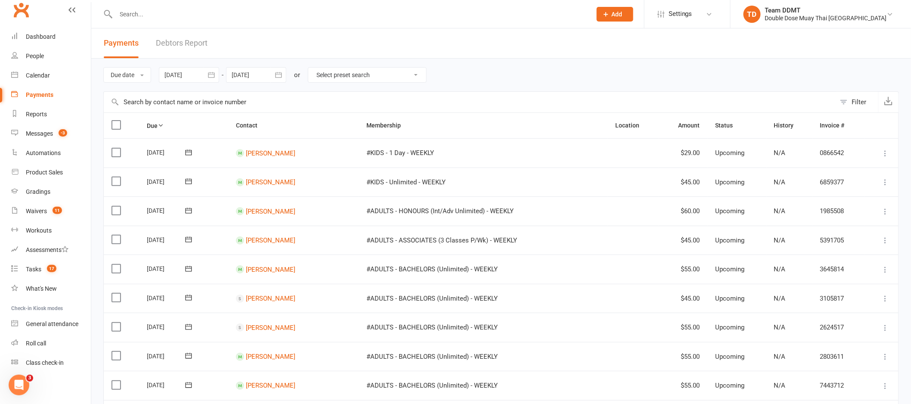
click at [173, 40] on link "Debtors Report" at bounding box center [182, 43] width 52 height 30
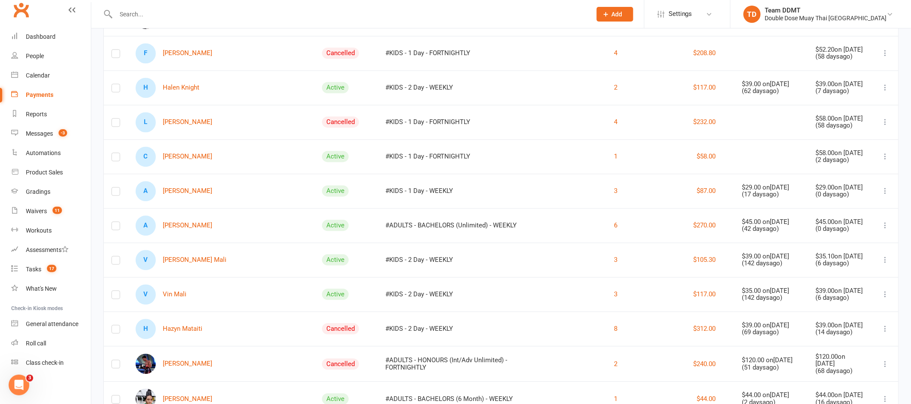
scroll to position [659, 0]
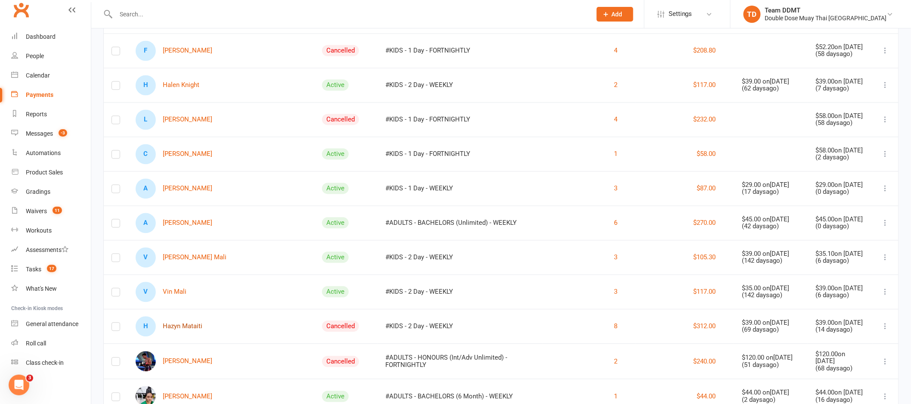
click at [193, 328] on link "H Hazyn Mataiti" at bounding box center [169, 326] width 67 height 20
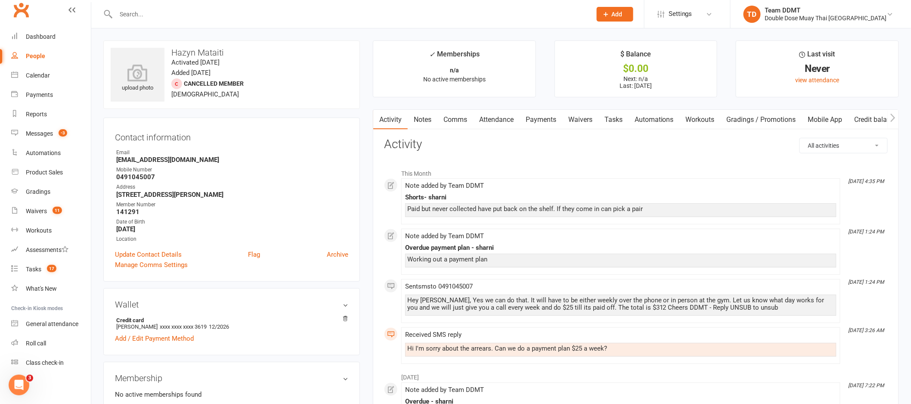
click at [421, 117] on link "Notes" at bounding box center [423, 120] width 30 height 20
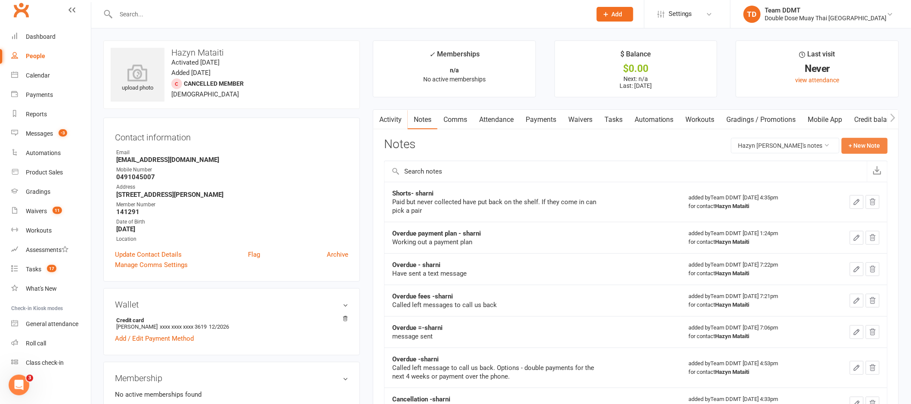
click at [861, 139] on button "+ New Note" at bounding box center [864, 145] width 46 height 15
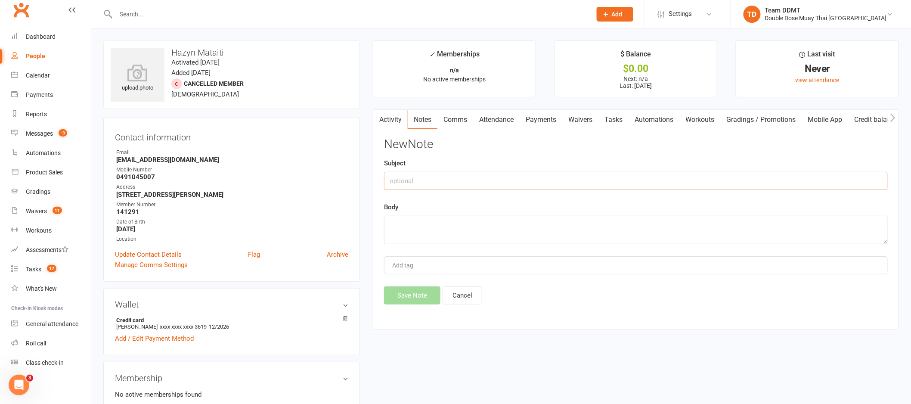
click at [735, 176] on input "text" at bounding box center [636, 181] width 504 height 18
type input "Overdue -sharni"
type textarea "Called and left message"
click at [423, 297] on button "Save Note" at bounding box center [412, 295] width 56 height 18
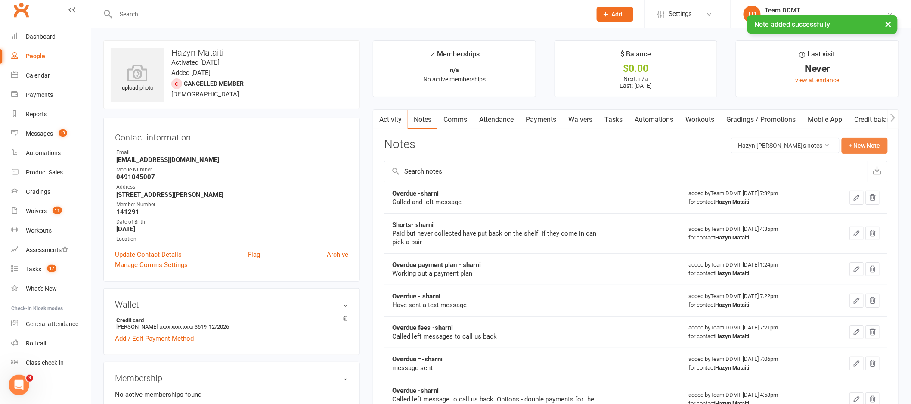
click at [858, 145] on button "+ New Note" at bounding box center [864, 145] width 46 height 15
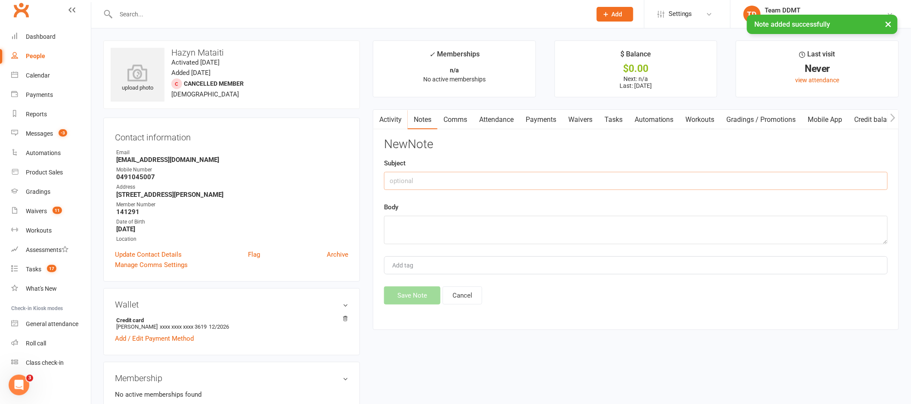
click at [702, 186] on input "text" at bounding box center [636, 181] width 504 height 18
type input "Overdue payment plan. sharni"
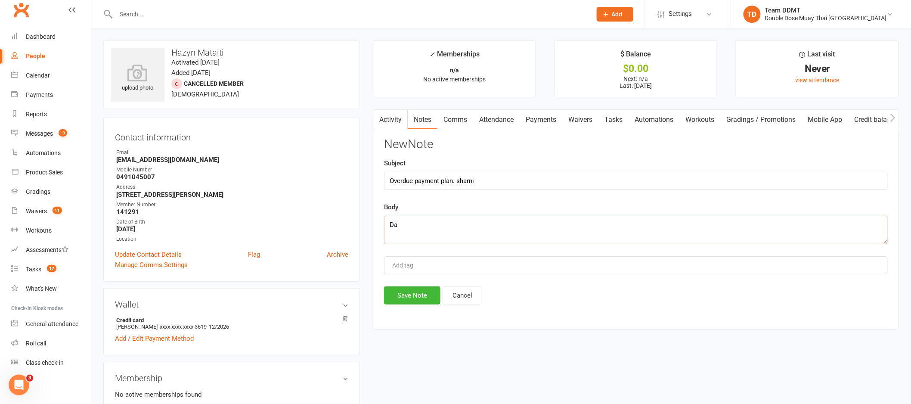
type textarea "D"
type textarea "they want to pay $25 a week"
click at [406, 290] on button "Save Note" at bounding box center [412, 295] width 56 height 18
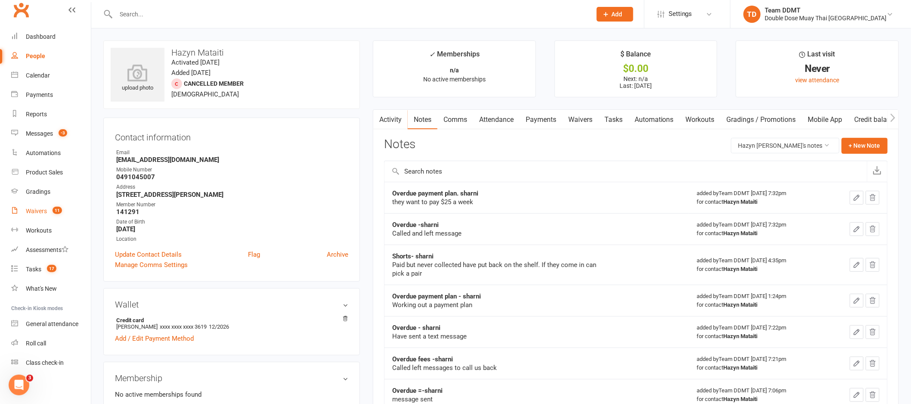
click at [50, 214] on link "Waivers 11" at bounding box center [51, 210] width 80 height 19
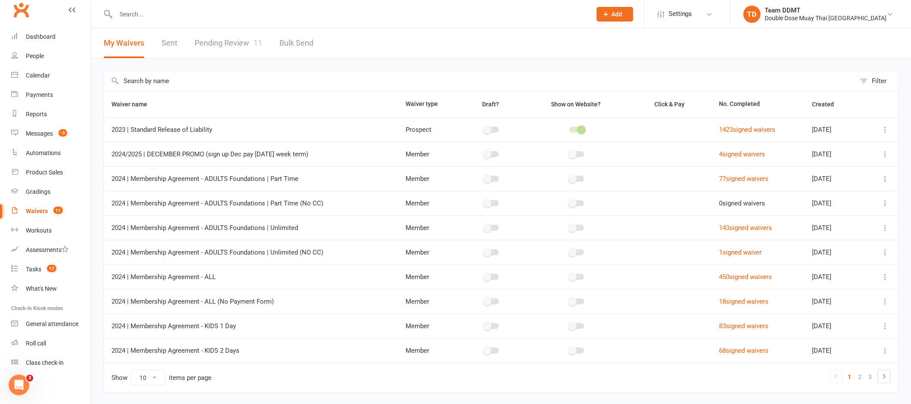
click at [221, 34] on link "Pending Review 11" at bounding box center [229, 43] width 68 height 30
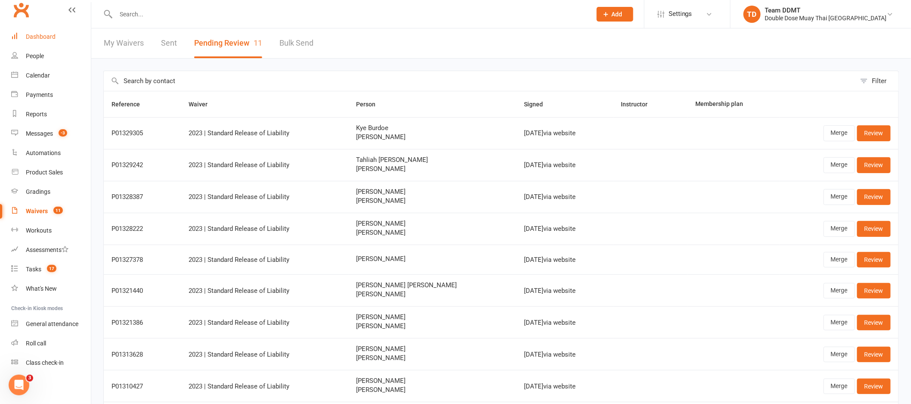
click at [48, 38] on div "Dashboard" at bounding box center [41, 36] width 30 height 7
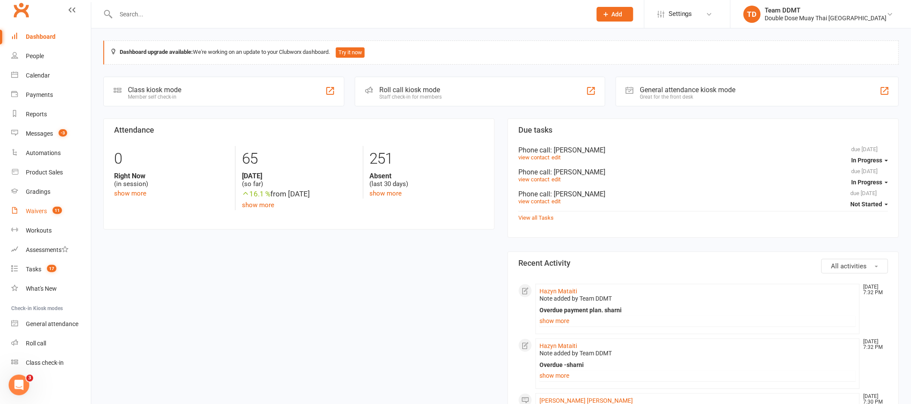
click at [37, 210] on div "Waivers" at bounding box center [36, 210] width 21 height 7
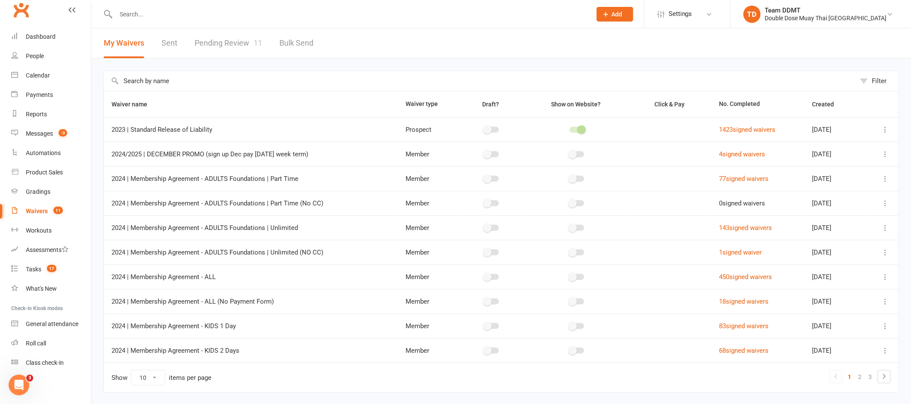
click at [226, 35] on link "Pending Review 11" at bounding box center [229, 43] width 68 height 30
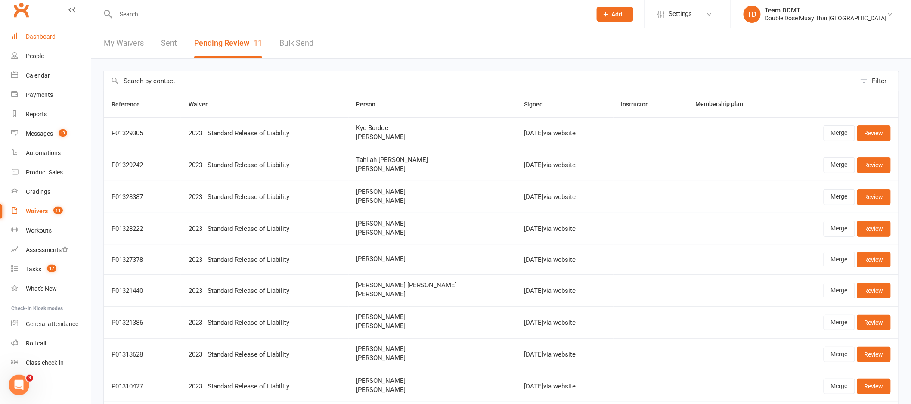
click at [49, 35] on div "Dashboard" at bounding box center [41, 36] width 30 height 7
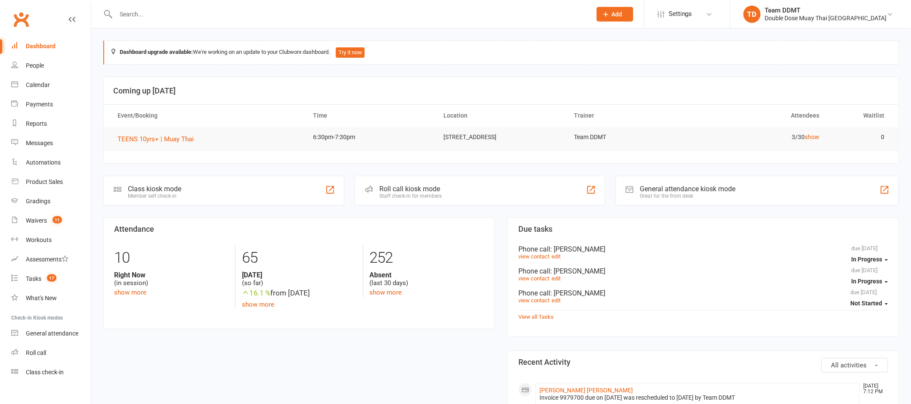
click at [133, 15] on input "text" at bounding box center [349, 14] width 472 height 12
drag, startPoint x: 46, startPoint y: 106, endPoint x: 168, endPoint y: 77, distance: 126.0
click at [46, 106] on div "Payments" at bounding box center [39, 104] width 27 height 7
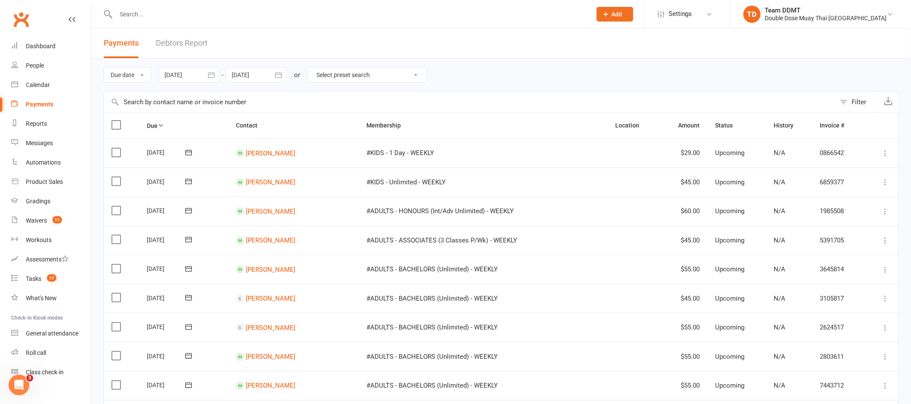
click at [189, 41] on link "Debtors Report" at bounding box center [182, 43] width 52 height 30
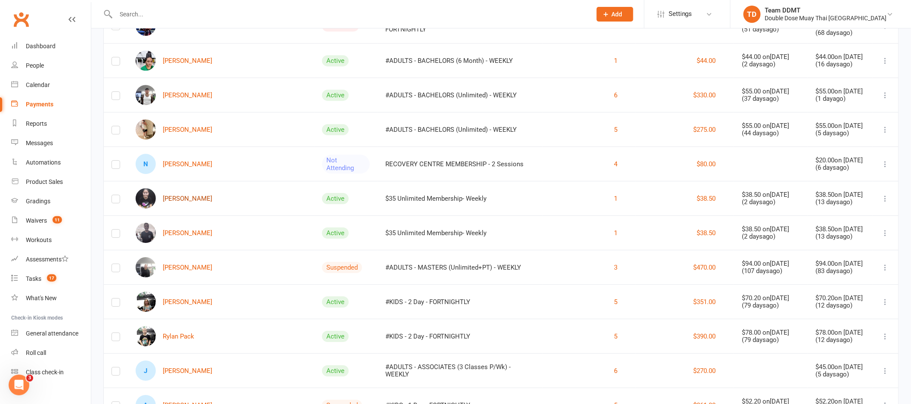
scroll to position [1117, 0]
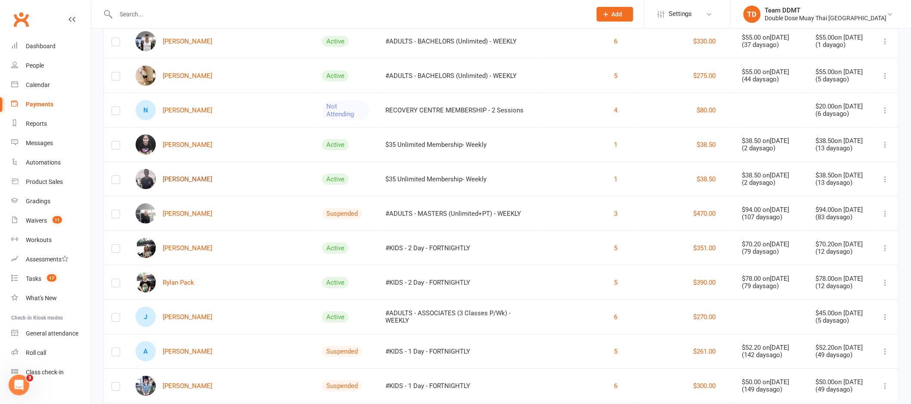
click at [189, 177] on link "[PERSON_NAME]" at bounding box center [174, 179] width 77 height 20
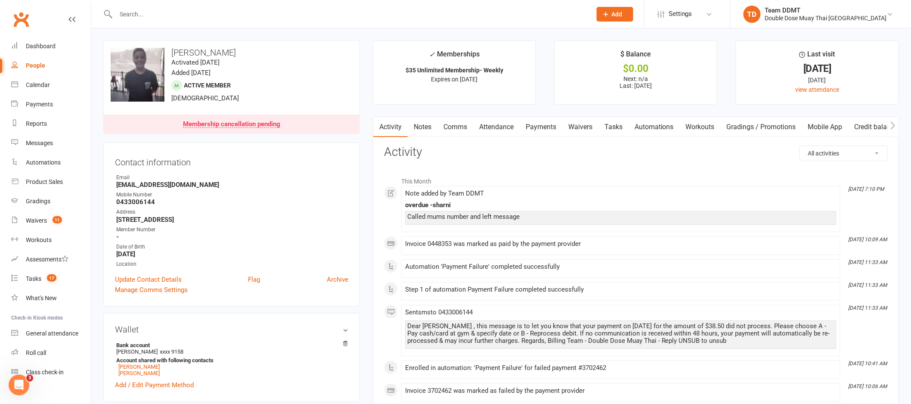
click at [545, 127] on link "Payments" at bounding box center [540, 127] width 43 height 20
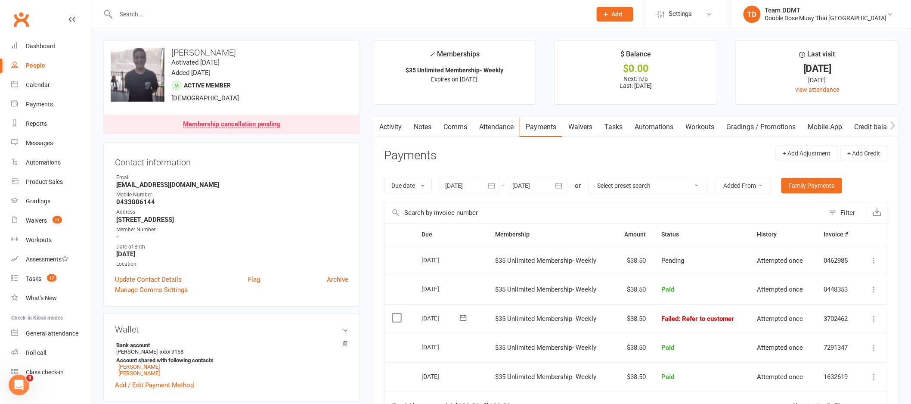
click at [875, 317] on icon at bounding box center [874, 318] width 9 height 9
click at [845, 352] on link "Mark as Paid (POS)" at bounding box center [836, 352] width 85 height 17
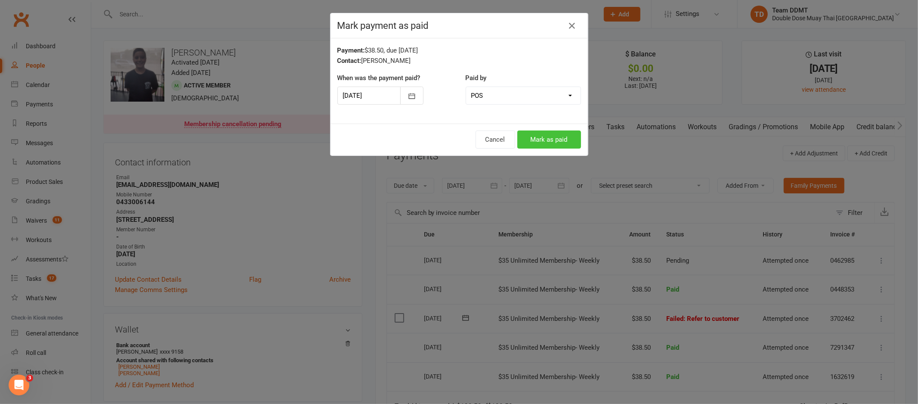
click at [542, 138] on button "Mark as paid" at bounding box center [549, 139] width 64 height 18
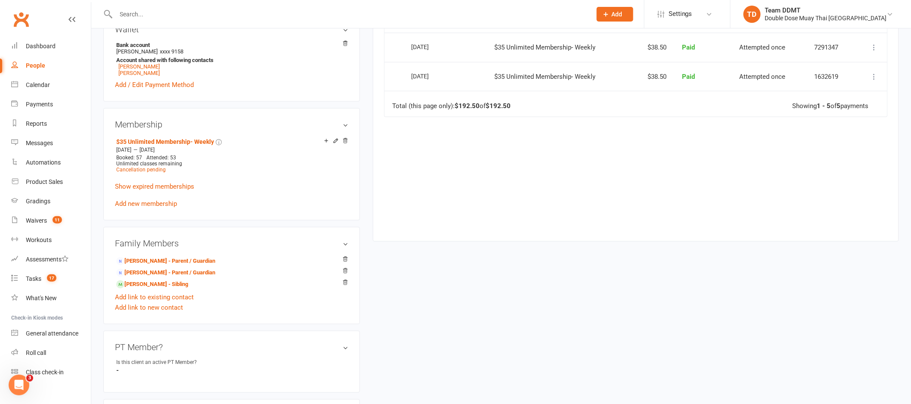
scroll to position [301, 0]
click at [172, 284] on link "[PERSON_NAME] - Sibling" at bounding box center [152, 282] width 72 height 9
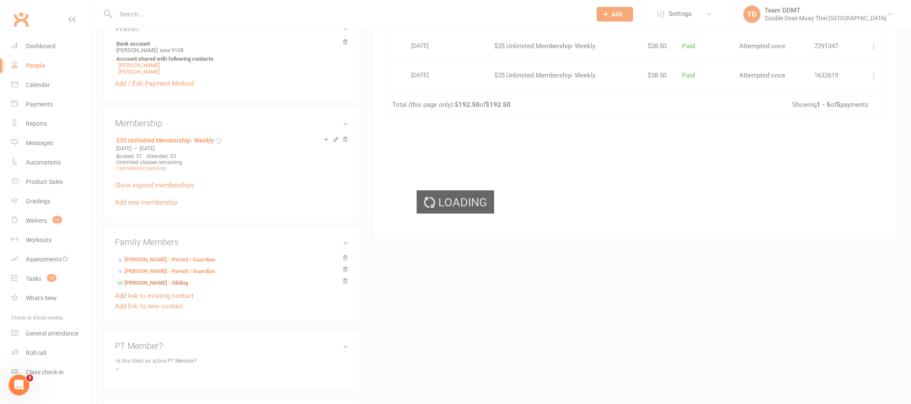
scroll to position [285, 0]
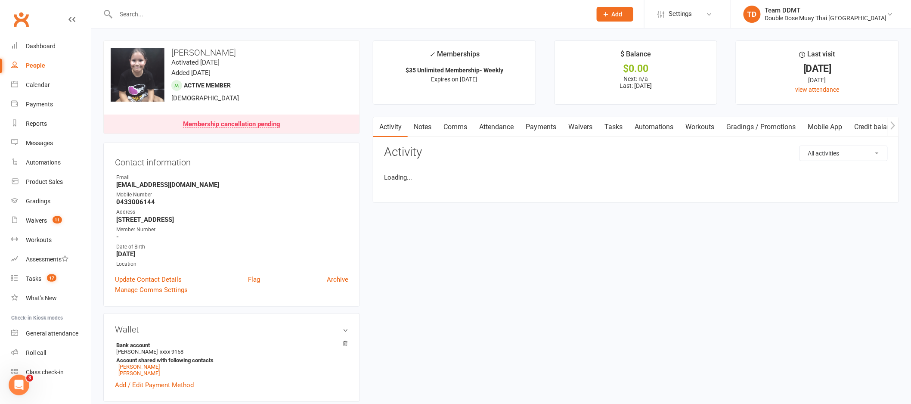
scroll to position [49, 0]
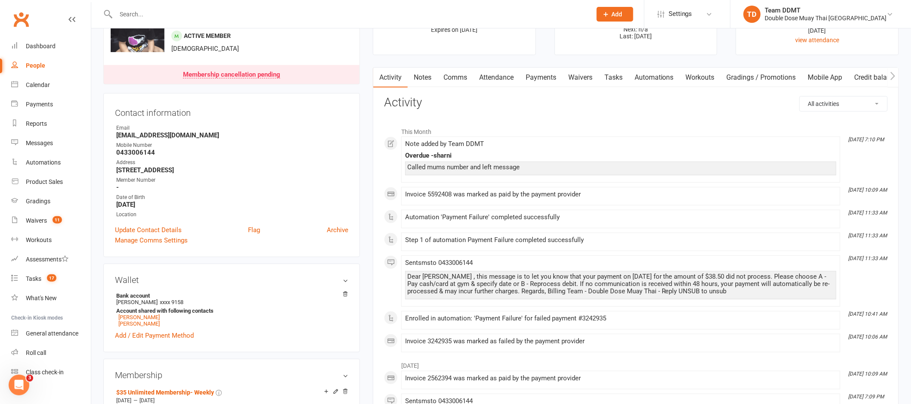
click at [537, 71] on link "Payments" at bounding box center [540, 78] width 43 height 20
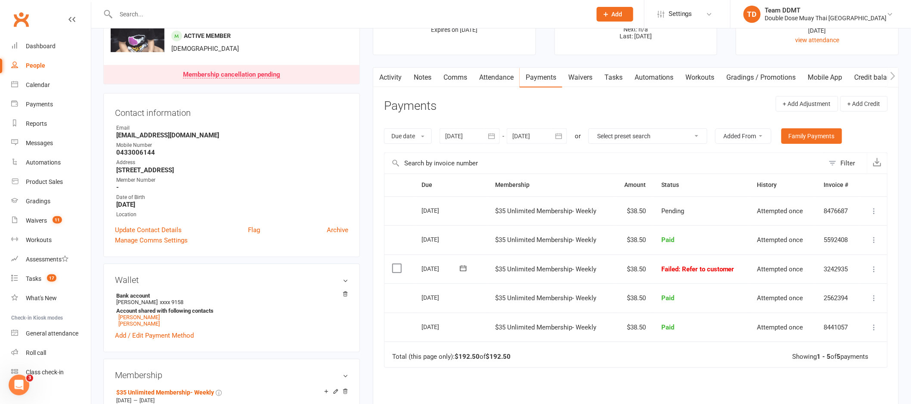
click at [878, 268] on icon at bounding box center [874, 269] width 9 height 9
click at [832, 301] on link "Mark as Paid (POS)" at bounding box center [836, 302] width 85 height 17
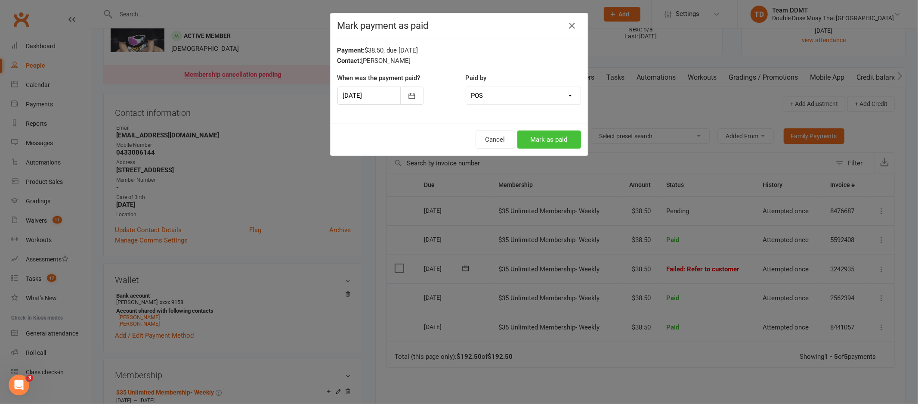
click at [546, 137] on button "Mark as paid" at bounding box center [549, 139] width 64 height 18
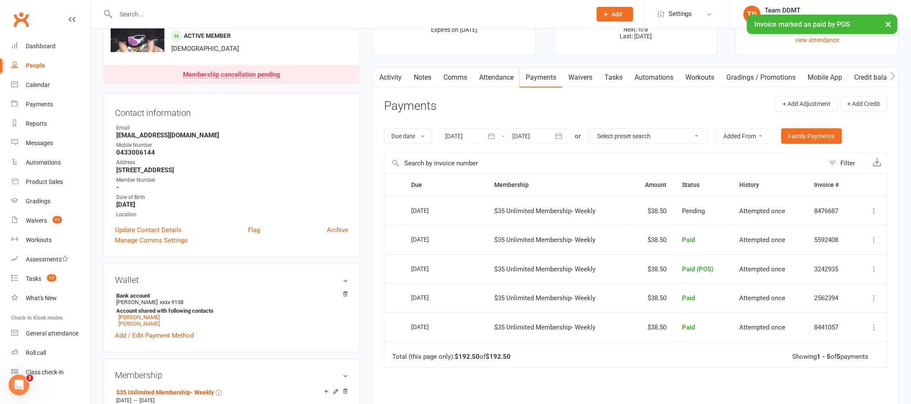
click at [408, 76] on link "Notes" at bounding box center [423, 78] width 30 height 20
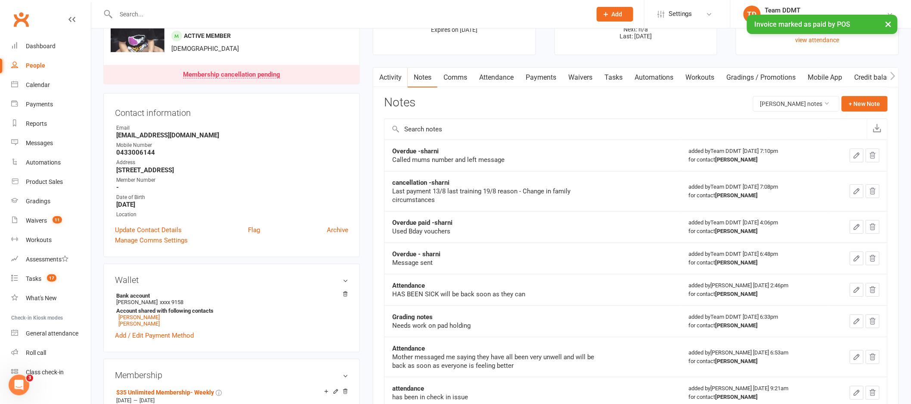
click at [856, 157] on icon "button" at bounding box center [857, 156] width 8 height 8
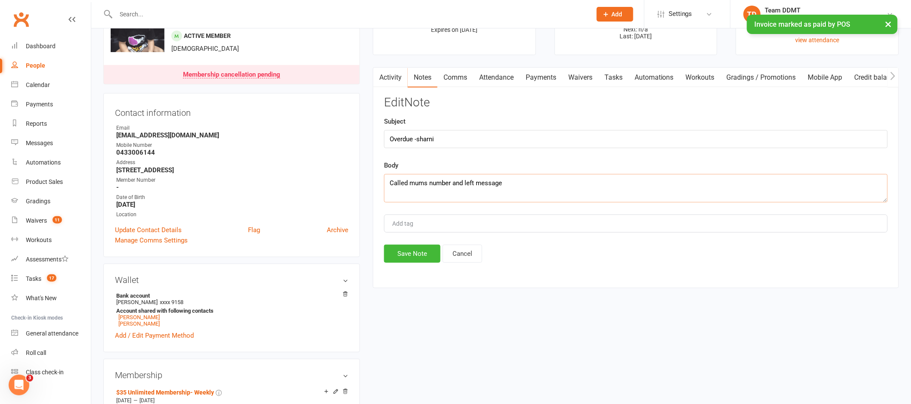
click at [514, 182] on textarea "Called mums number and left message" at bounding box center [636, 188] width 504 height 28
type textarea "Called mums number and left message"
click at [472, 137] on input "Overdue -sharni" at bounding box center [636, 139] width 504 height 18
type input "Overdue -sharni"
click at [541, 186] on textarea "Called mums number and left message" at bounding box center [636, 188] width 504 height 28
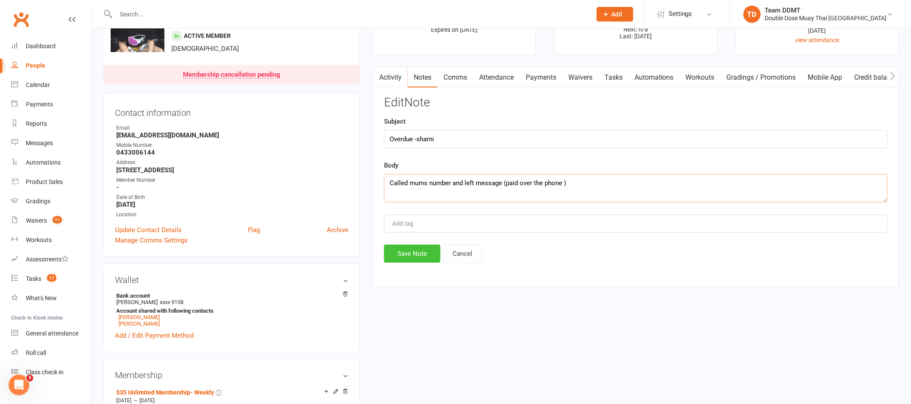
type textarea "Called mums number and left message (paid over the phone )"
click at [421, 249] on button "Save Note" at bounding box center [412, 253] width 56 height 18
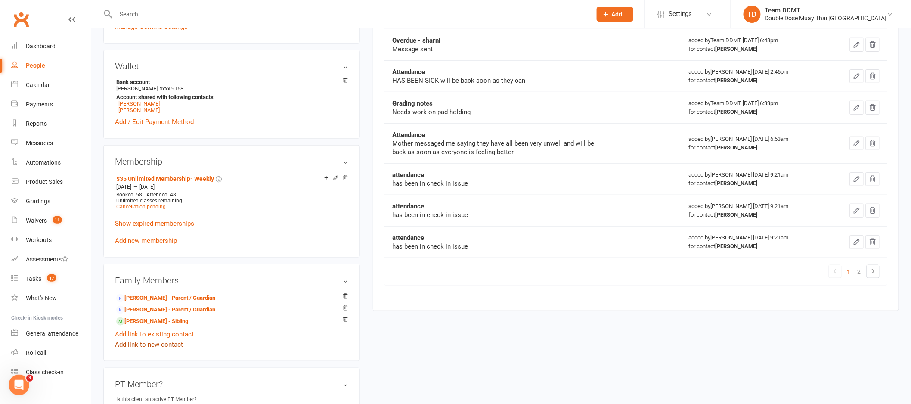
scroll to position [276, 0]
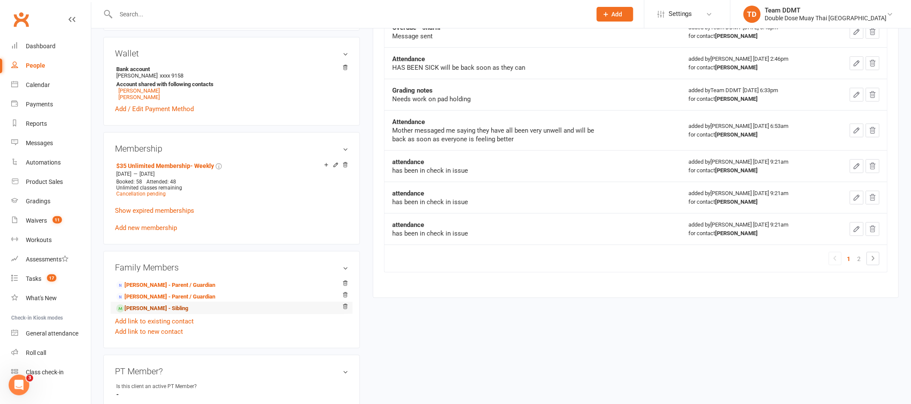
click at [167, 309] on link "Valyn Morgan - Sibling" at bounding box center [152, 308] width 72 height 9
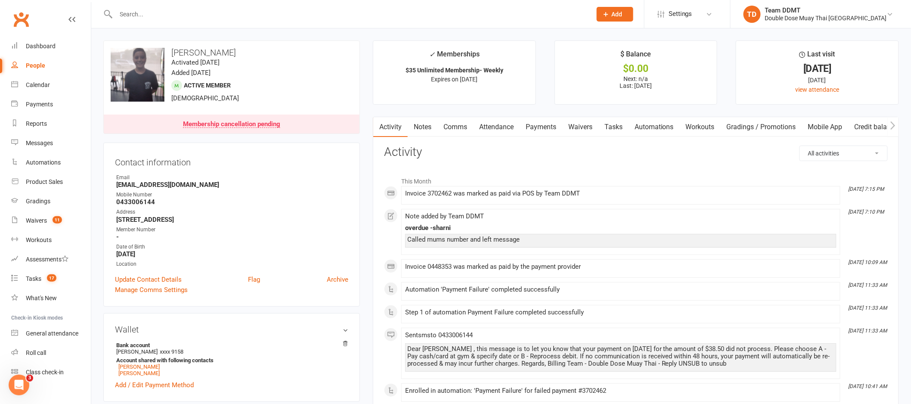
click at [429, 128] on link "Notes" at bounding box center [423, 127] width 30 height 20
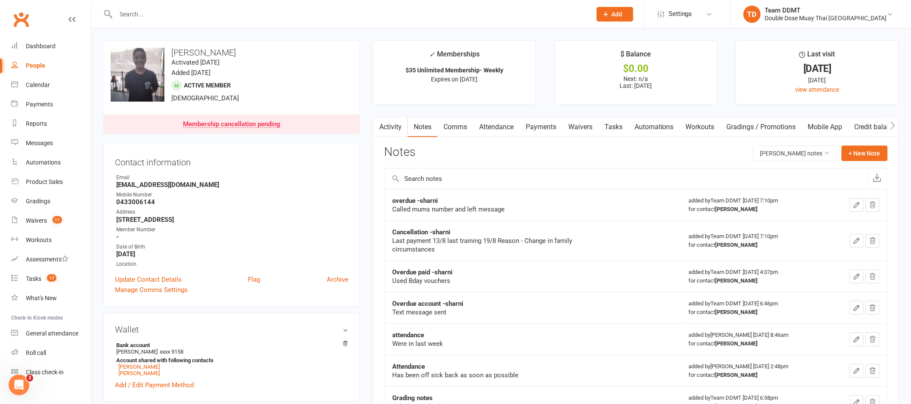
click at [855, 204] on icon "button" at bounding box center [857, 205] width 8 height 8
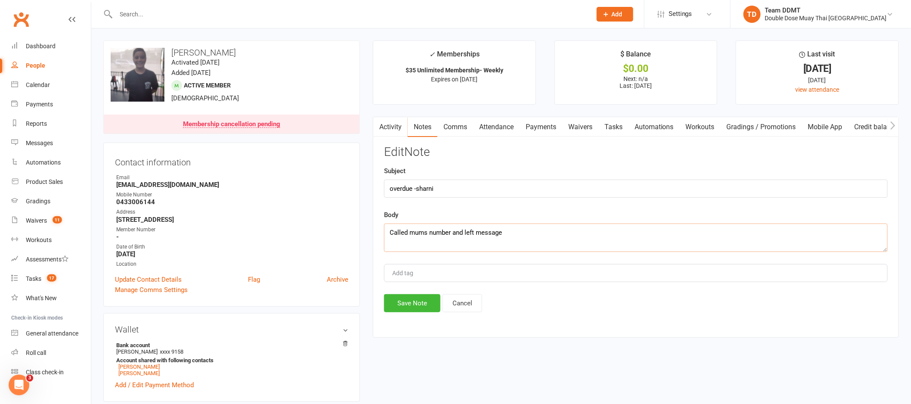
click at [643, 233] on textarea "Called mums number and left message" at bounding box center [636, 237] width 504 height 28
type textarea "Called mums number and left message (paid over the phone )"
click at [405, 297] on button "Save Note" at bounding box center [412, 303] width 56 height 18
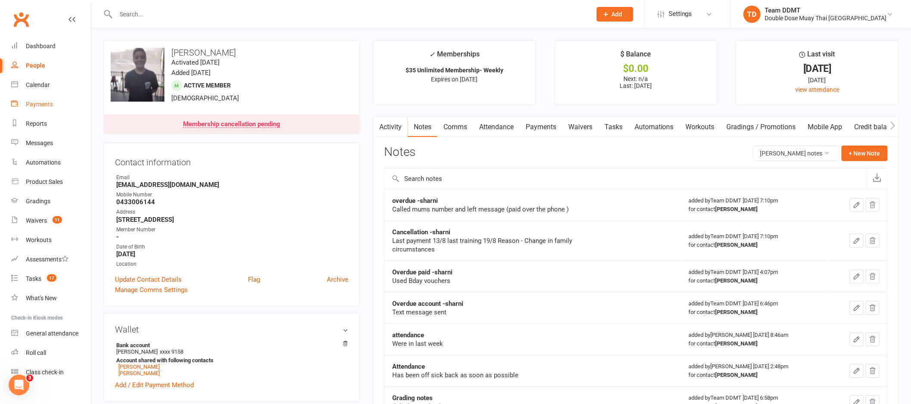
click at [50, 109] on link "Payments" at bounding box center [51, 104] width 80 height 19
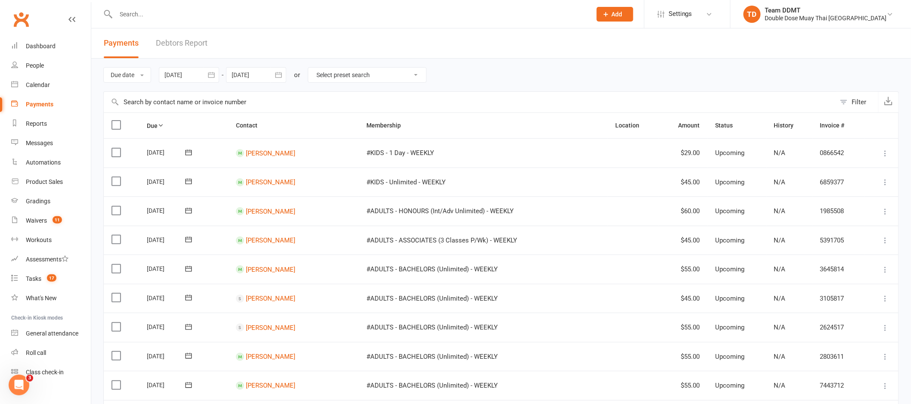
click at [179, 46] on link "Debtors Report" at bounding box center [182, 43] width 52 height 30
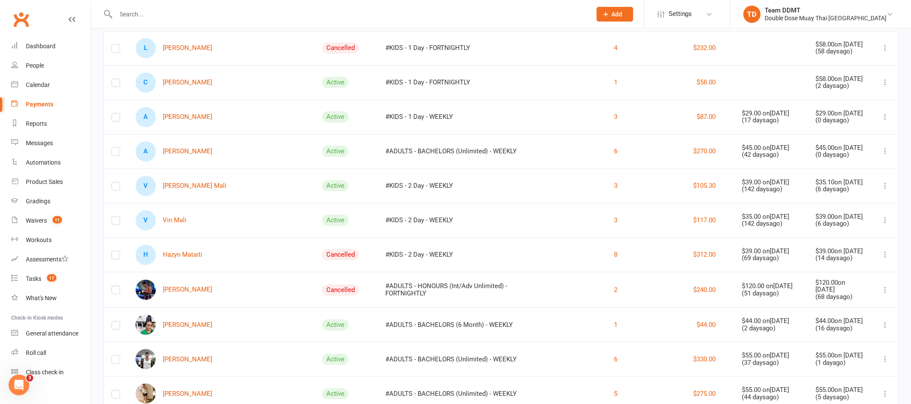
scroll to position [801, 0]
click at [177, 217] on link "V Vin Mali" at bounding box center [161, 219] width 51 height 20
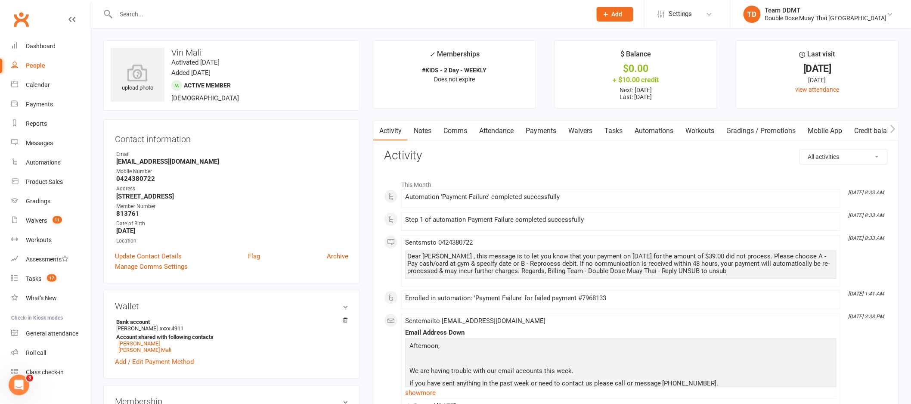
click at [550, 131] on link "Payments" at bounding box center [540, 131] width 43 height 20
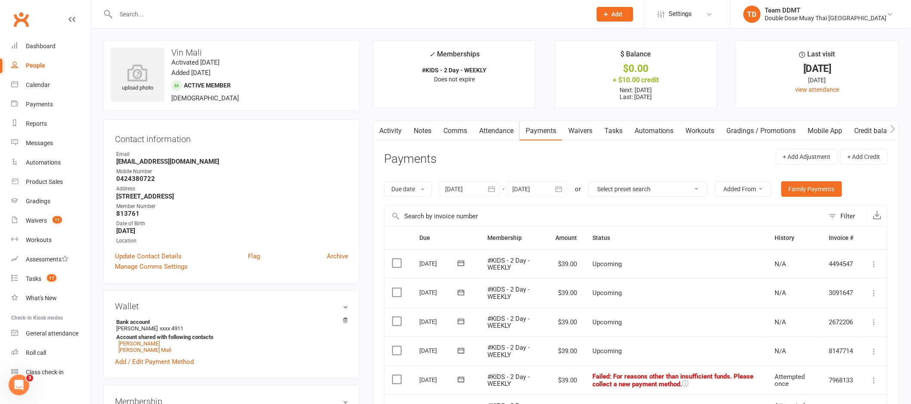
click at [598, 127] on link "Waivers" at bounding box center [580, 131] width 36 height 20
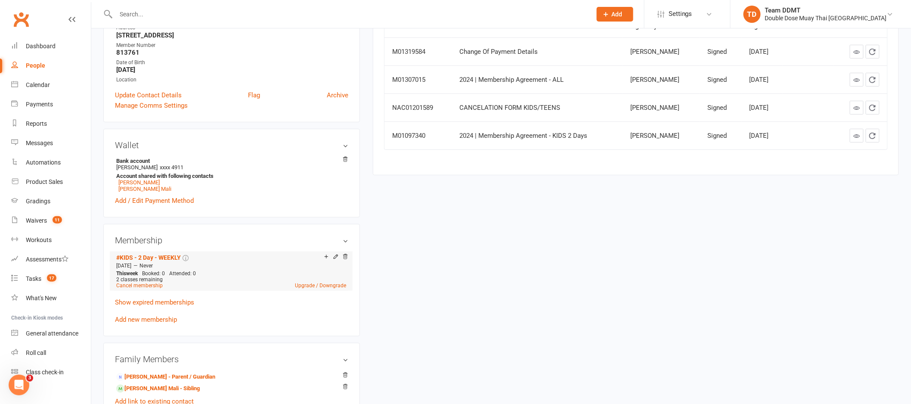
scroll to position [274, 0]
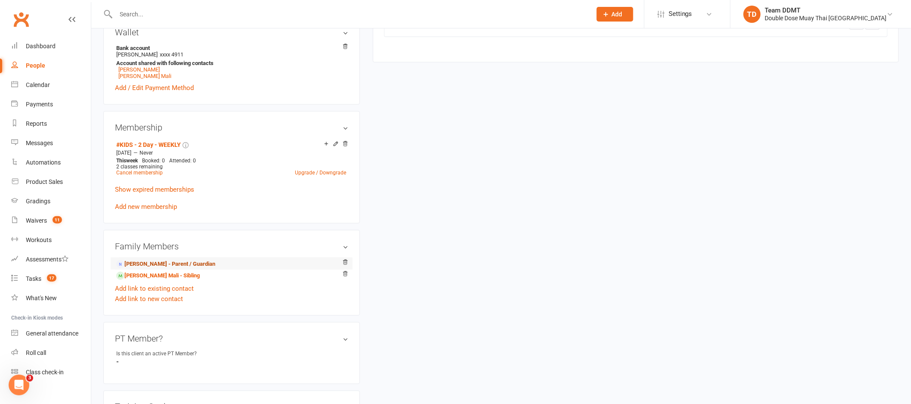
click at [153, 266] on link "Monika Mali - Parent / Guardian" at bounding box center [165, 264] width 99 height 9
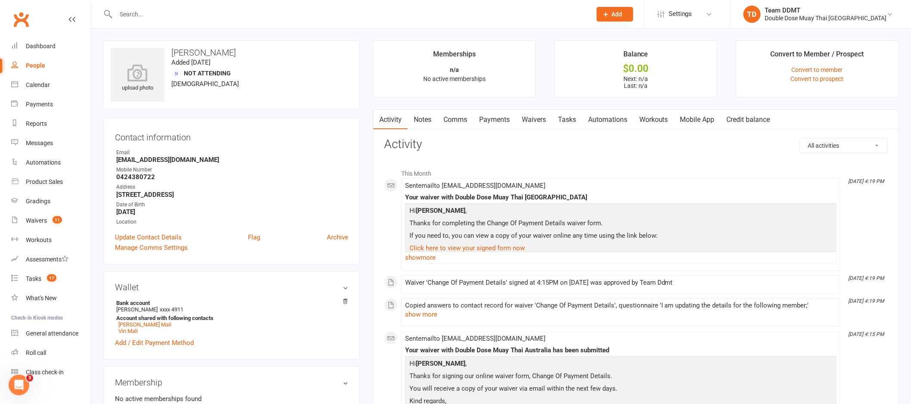
click at [501, 121] on link "Payments" at bounding box center [494, 120] width 43 height 20
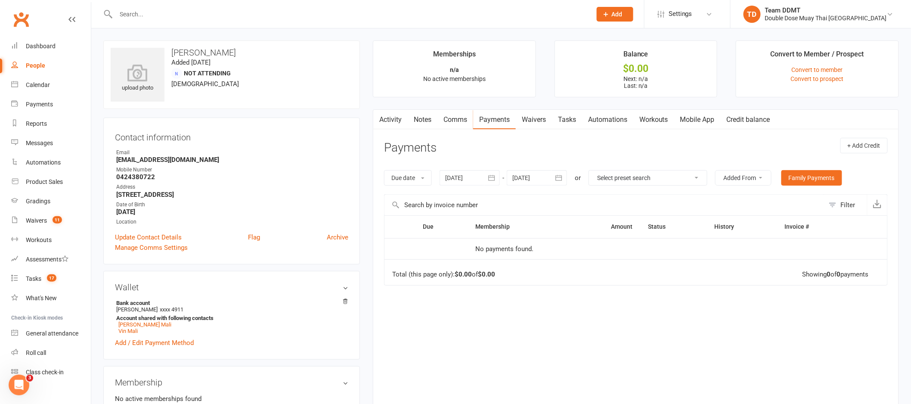
click at [543, 122] on link "Waivers" at bounding box center [534, 120] width 36 height 20
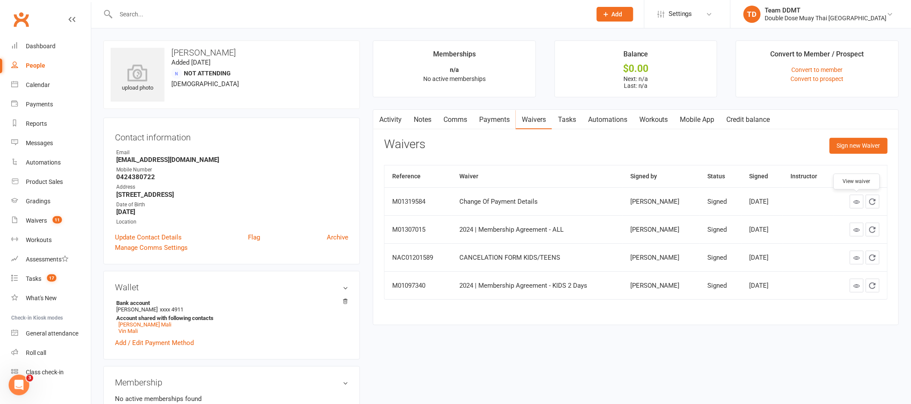
click at [858, 202] on icon at bounding box center [856, 201] width 6 height 6
click at [260, 142] on div "Contact information Owner Email monika.mal2914@gmail.com Mobile Number 04243807…" at bounding box center [231, 190] width 257 height 147
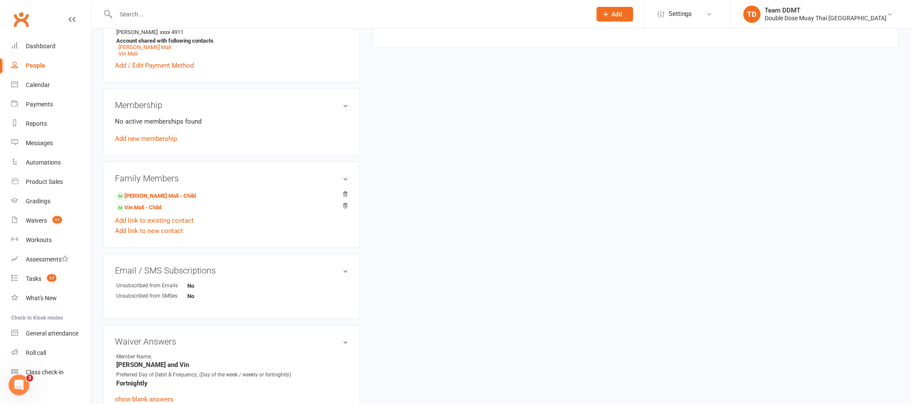
scroll to position [291, 0]
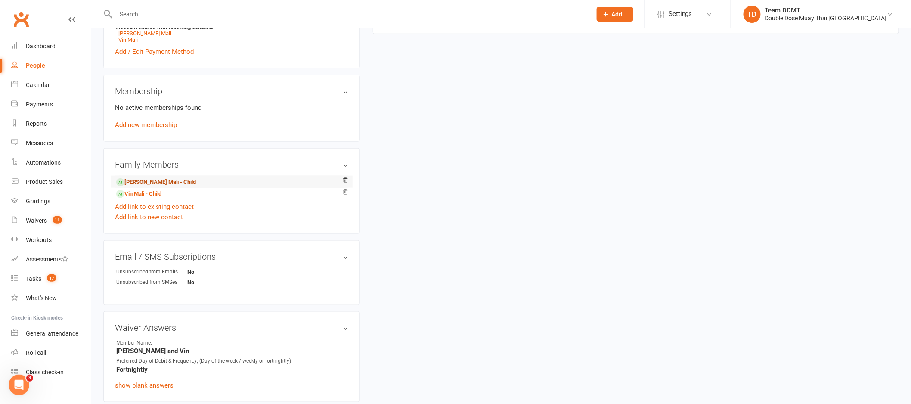
click at [155, 182] on link "Vaid Mali - Child" at bounding box center [156, 182] width 80 height 9
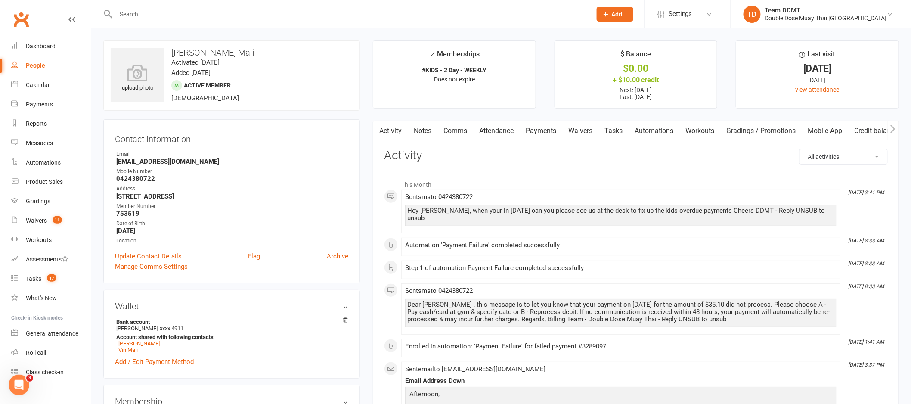
click at [543, 130] on link "Payments" at bounding box center [540, 131] width 43 height 20
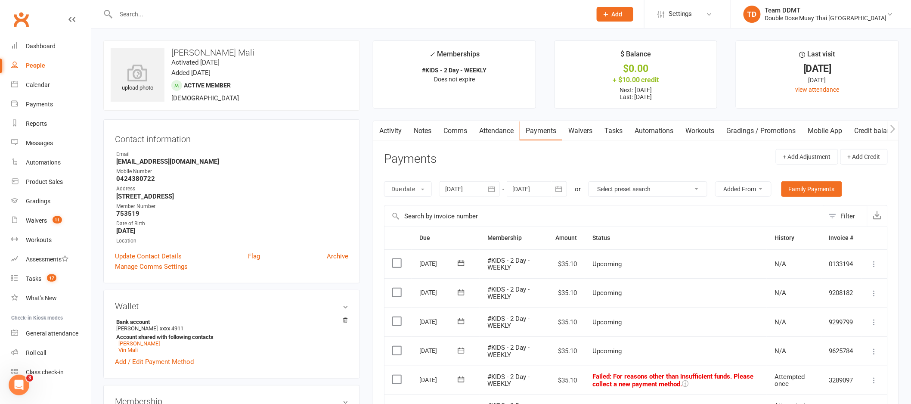
click at [422, 133] on link "Notes" at bounding box center [423, 131] width 30 height 20
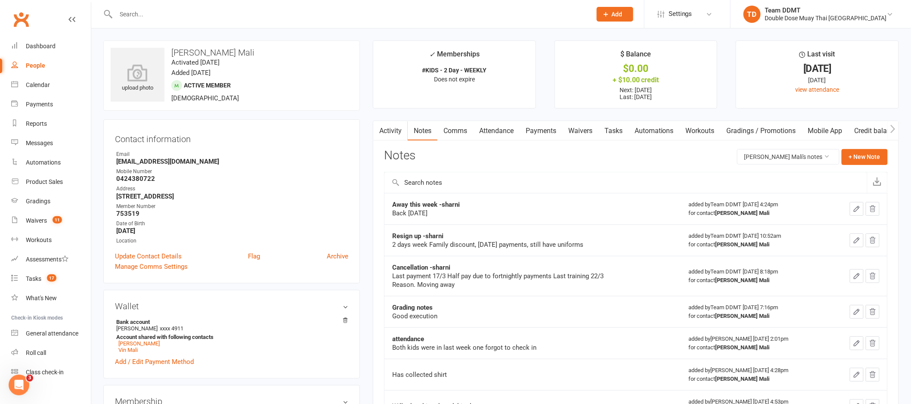
click at [456, 131] on link "Comms" at bounding box center [455, 131] width 36 height 20
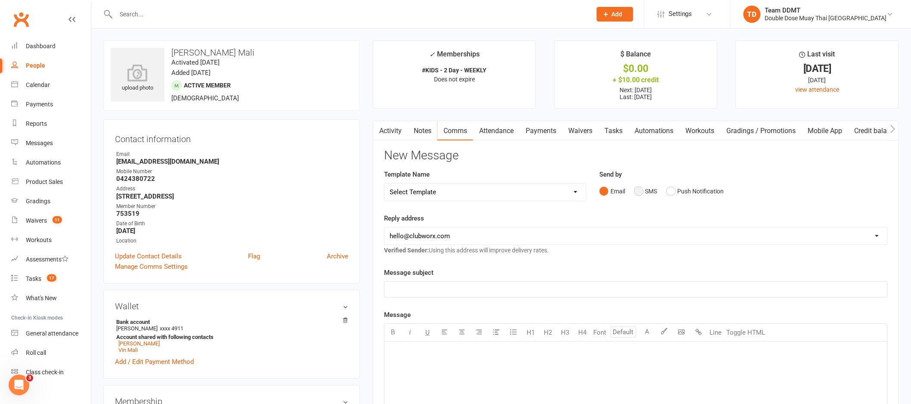
drag, startPoint x: 650, startPoint y: 189, endPoint x: 637, endPoint y: 195, distance: 14.3
click at [650, 189] on button "SMS" at bounding box center [645, 191] width 23 height 16
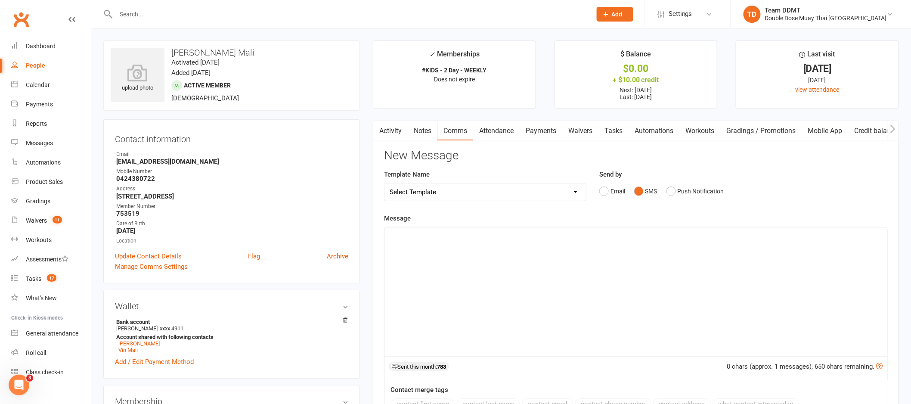
click at [606, 270] on div "﻿" at bounding box center [635, 291] width 503 height 129
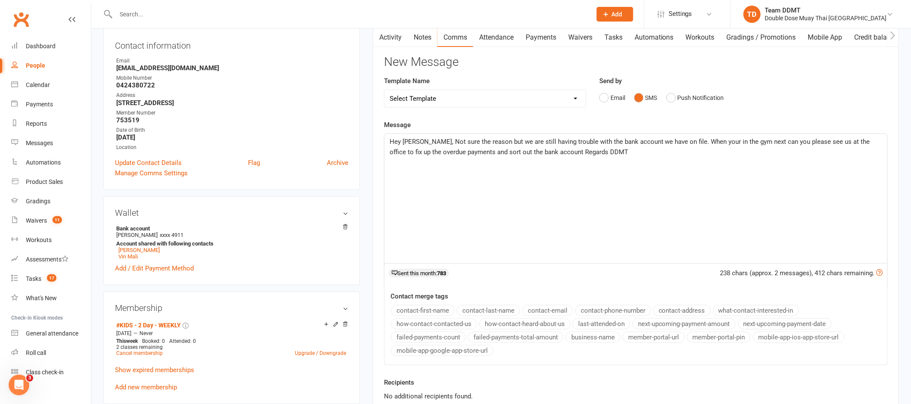
scroll to position [127, 0]
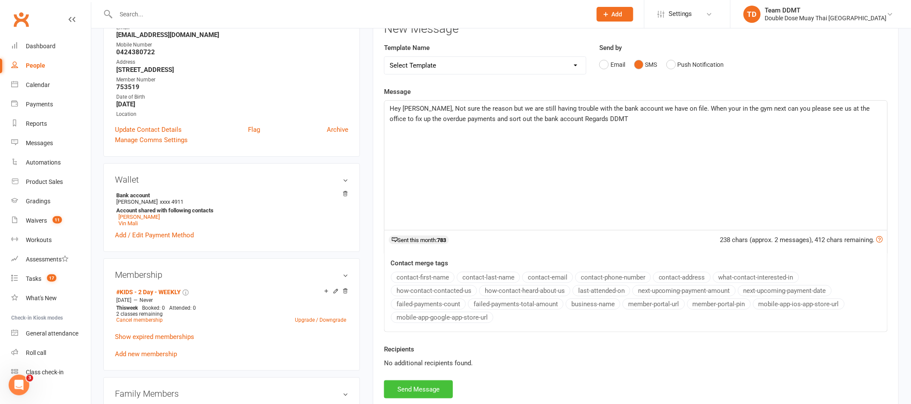
click at [421, 384] on button "Send Message" at bounding box center [418, 389] width 69 height 18
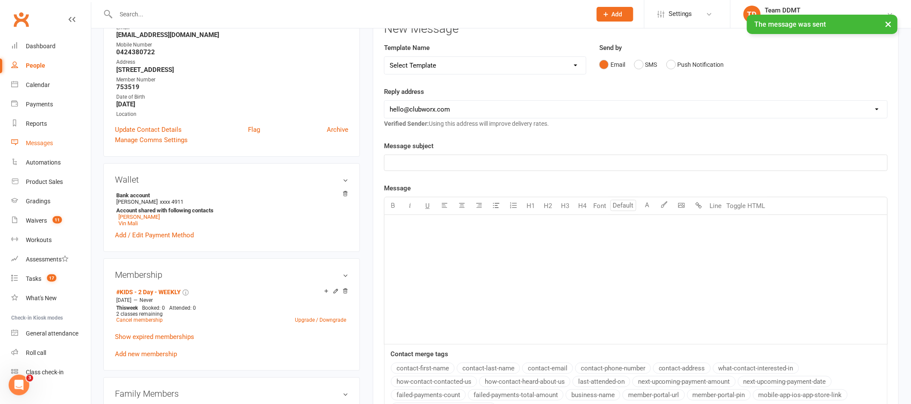
click at [55, 142] on link "Messages" at bounding box center [51, 142] width 80 height 19
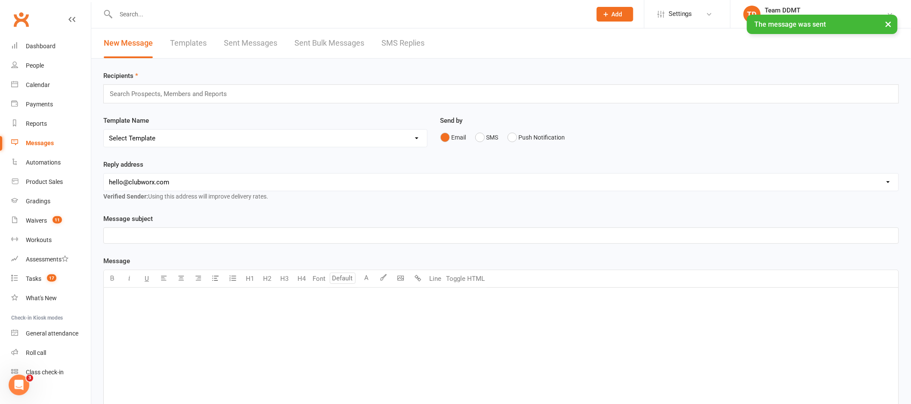
click at [402, 43] on link "SMS Replies" at bounding box center [402, 43] width 43 height 30
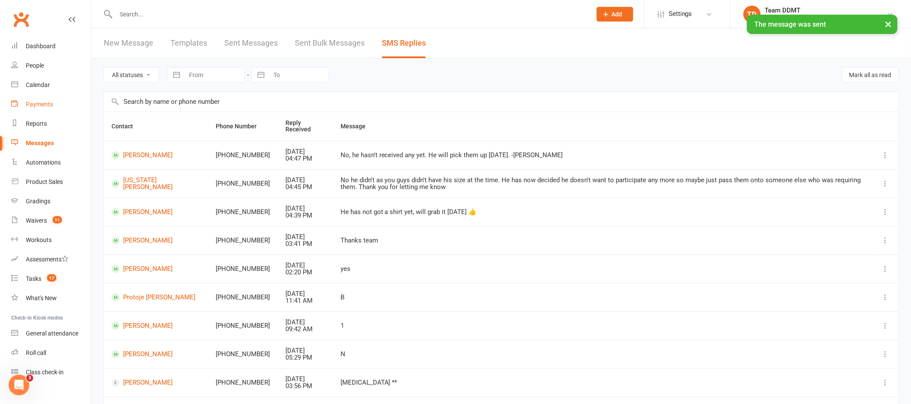
click at [48, 105] on div "Payments" at bounding box center [39, 104] width 27 height 7
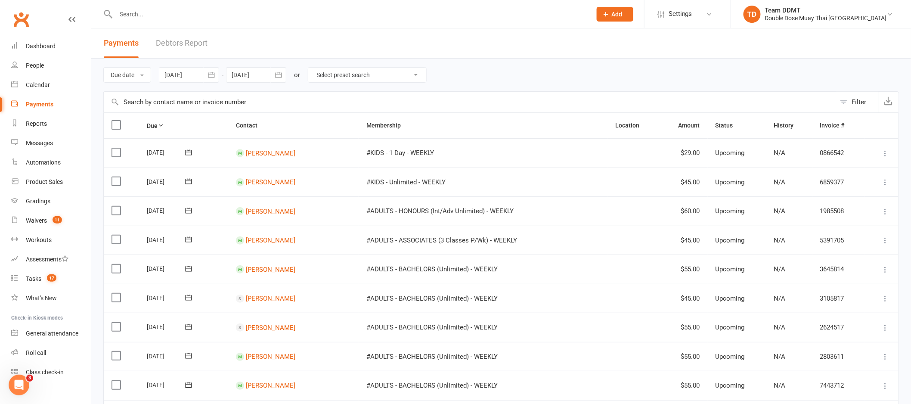
click at [186, 46] on link "Debtors Report" at bounding box center [182, 43] width 52 height 30
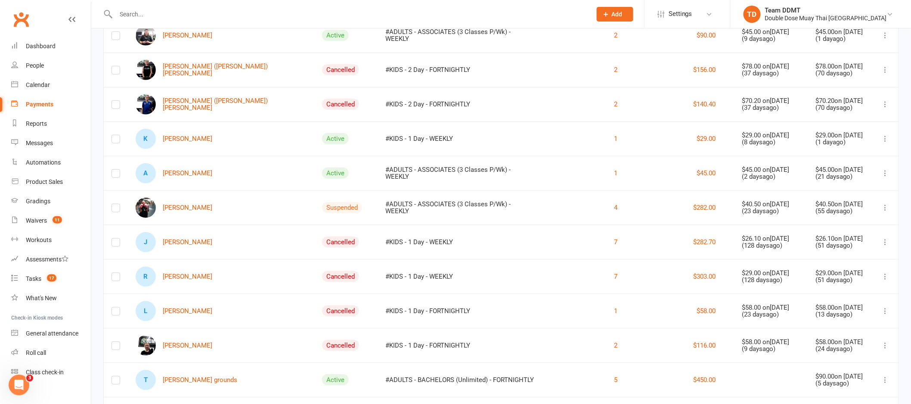
scroll to position [317, 0]
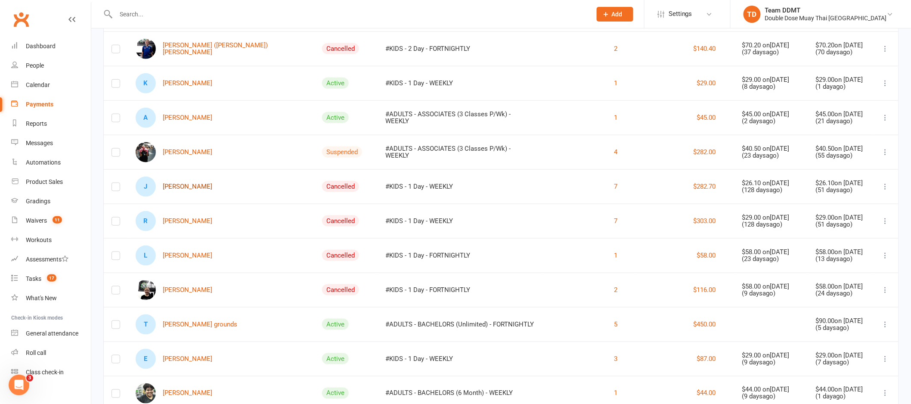
click at [187, 183] on link "J Jace Enever" at bounding box center [174, 186] width 77 height 20
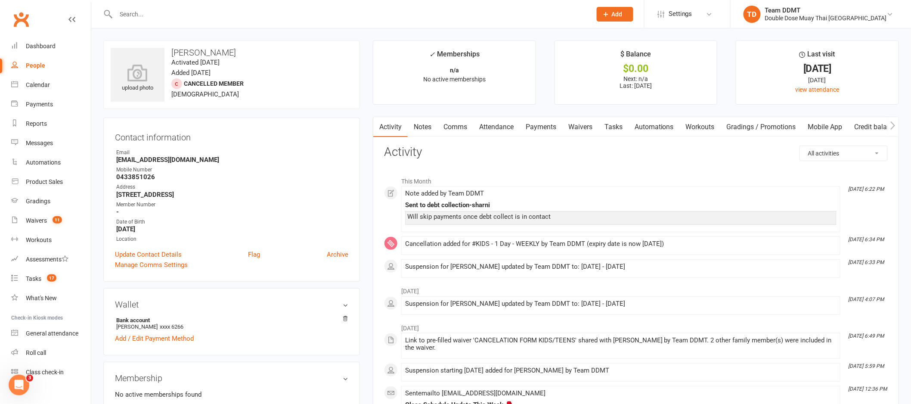
click at [547, 130] on link "Payments" at bounding box center [540, 127] width 43 height 20
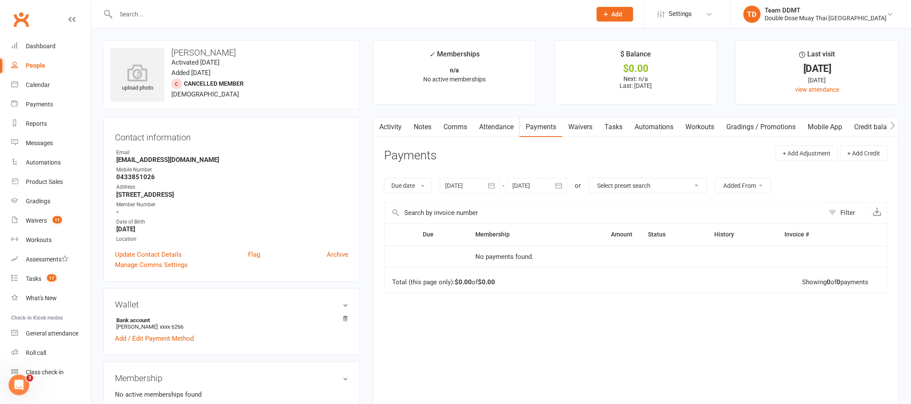
click at [478, 181] on div at bounding box center [469, 185] width 60 height 15
click at [479, 181] on div at bounding box center [469, 185] width 60 height 15
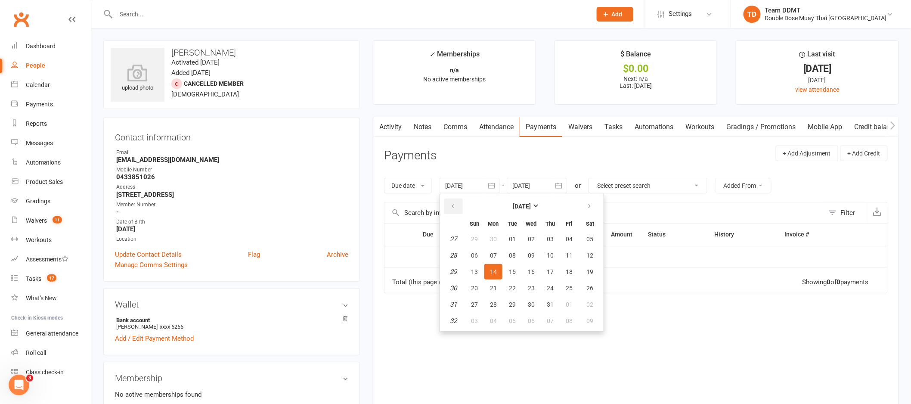
click at [454, 203] on icon "button" at bounding box center [453, 206] width 6 height 7
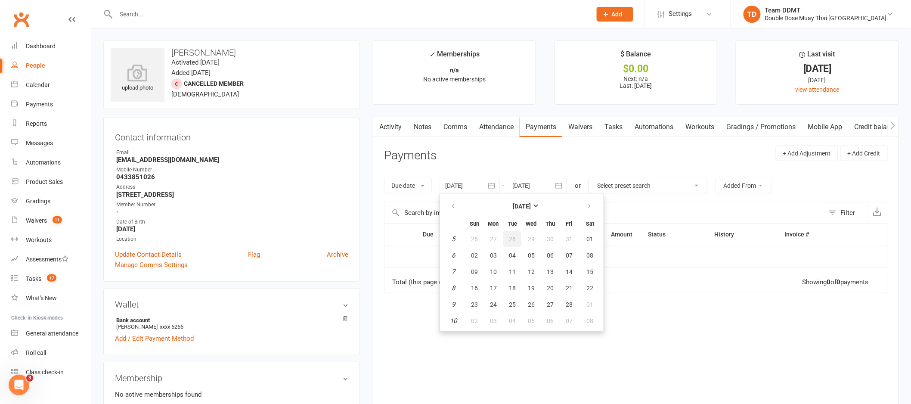
click at [508, 231] on button "28" at bounding box center [512, 238] width 18 height 15
type input "28 Jan 2025"
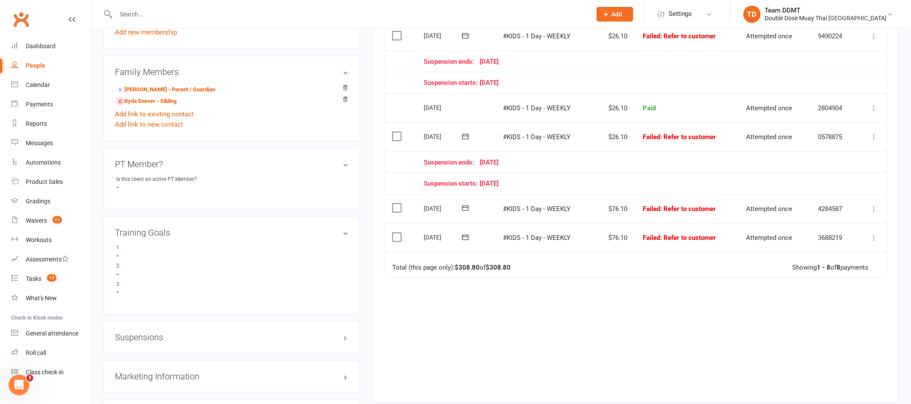
scroll to position [398, 0]
click at [875, 238] on icon at bounding box center [874, 236] width 9 height 9
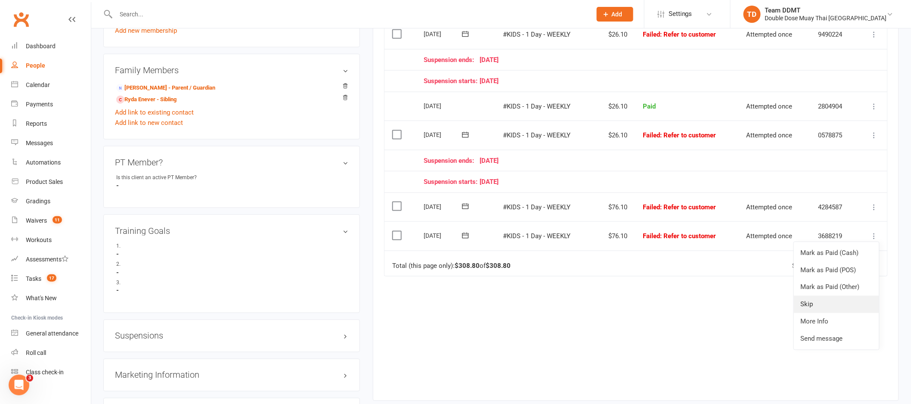
click at [810, 301] on link "Skip" at bounding box center [836, 304] width 85 height 17
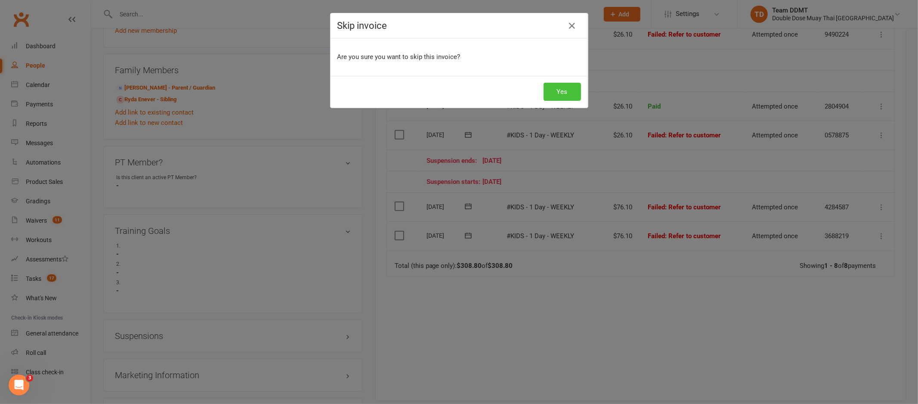
click at [568, 95] on button "Yes" at bounding box center [562, 92] width 37 height 18
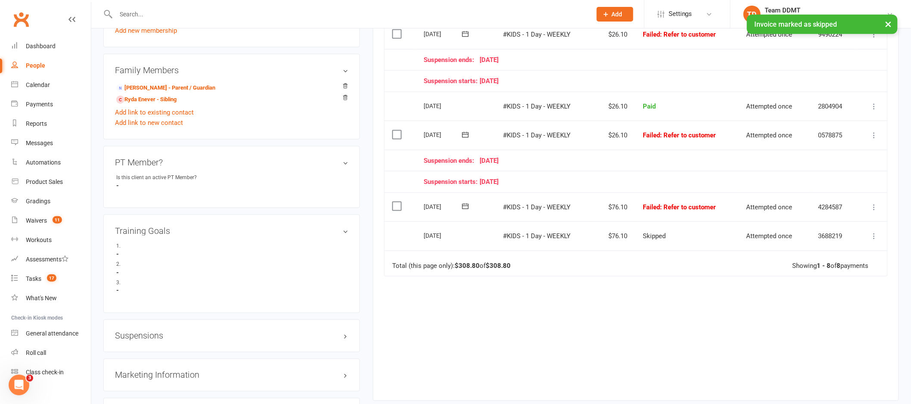
click at [877, 207] on icon at bounding box center [874, 207] width 9 height 9
click at [812, 277] on link "Skip" at bounding box center [836, 275] width 85 height 17
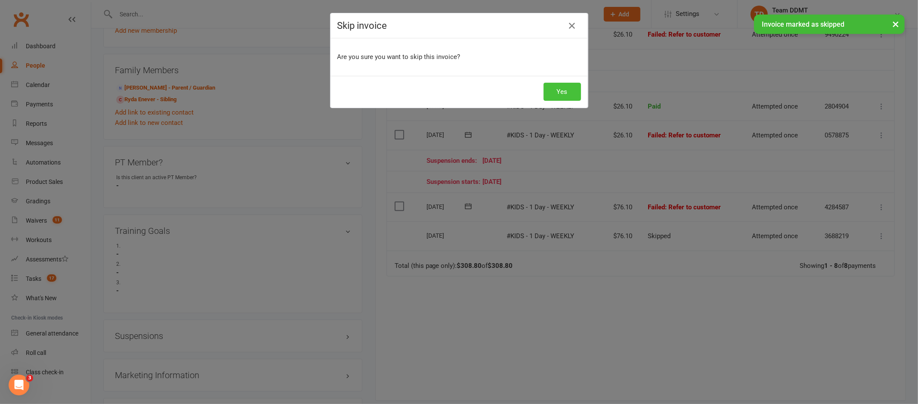
click at [544, 89] on button "Yes" at bounding box center [562, 92] width 37 height 18
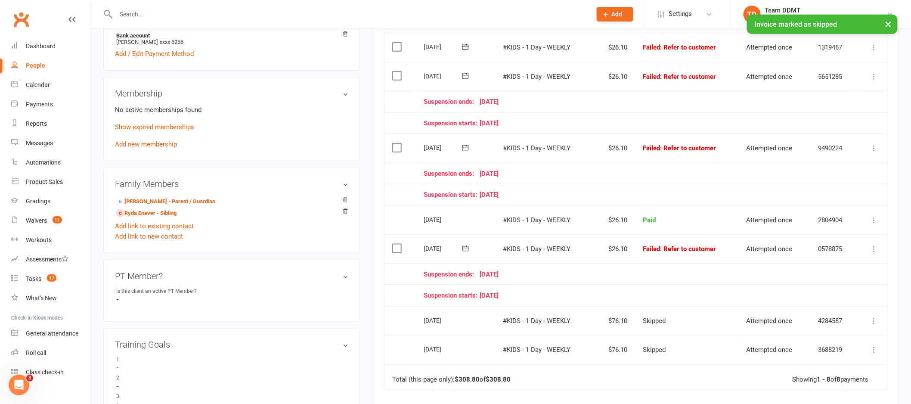
scroll to position [281, 0]
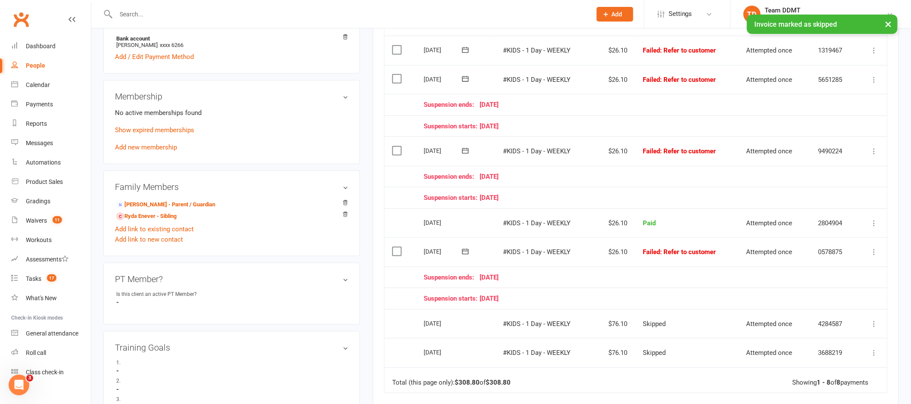
click at [878, 250] on icon at bounding box center [874, 251] width 9 height 9
click at [818, 322] on link "Skip" at bounding box center [836, 320] width 85 height 17
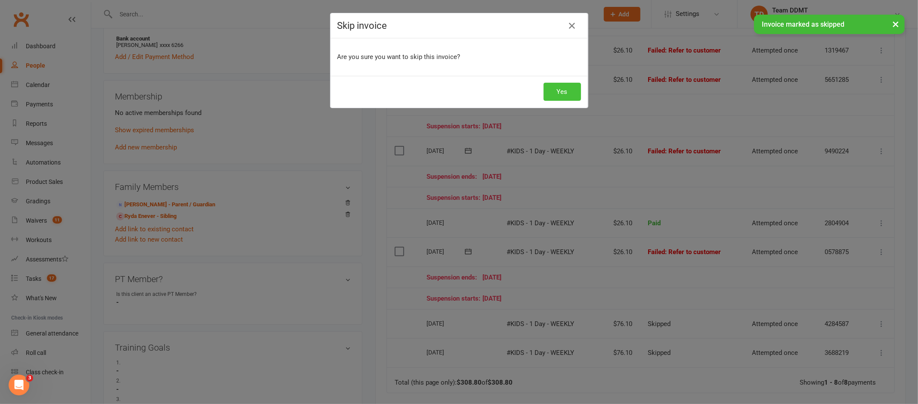
click at [551, 96] on button "Yes" at bounding box center [562, 92] width 37 height 18
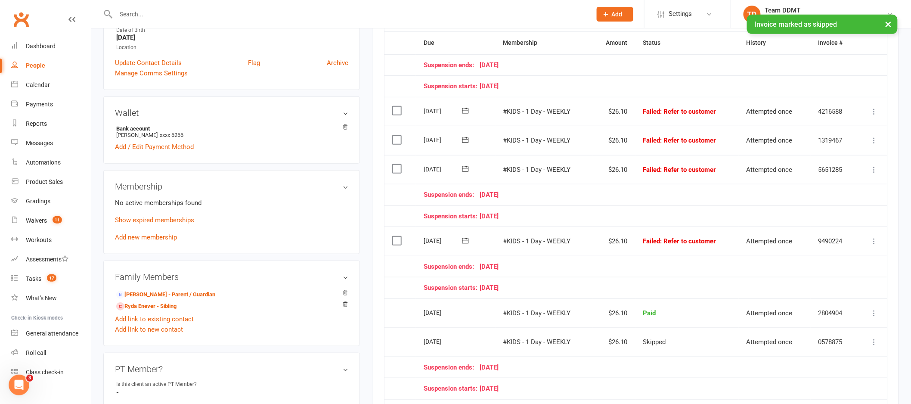
scroll to position [186, 0]
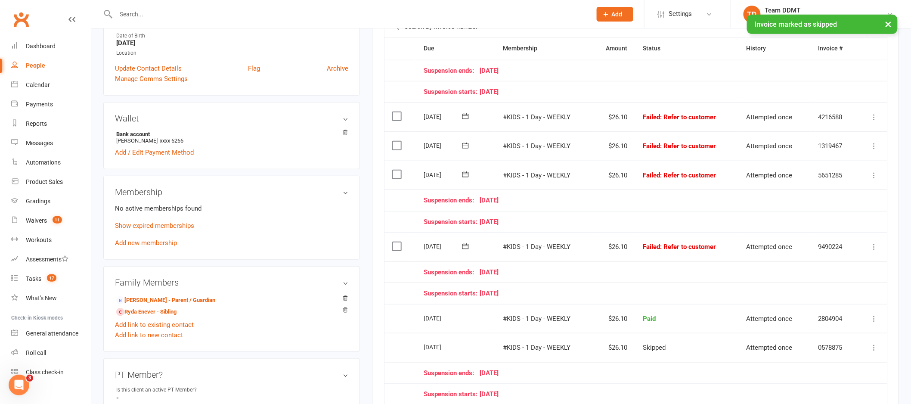
click at [874, 250] on icon at bounding box center [874, 246] width 9 height 9
click at [821, 316] on link "Skip" at bounding box center [836, 314] width 85 height 17
click at [876, 250] on icon at bounding box center [874, 246] width 9 height 9
click at [813, 313] on link "Skip" at bounding box center [836, 314] width 85 height 17
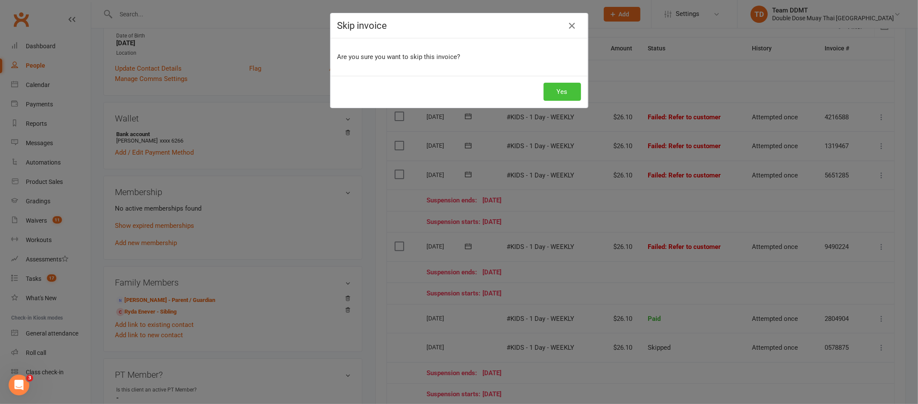
click at [562, 90] on button "Yes" at bounding box center [562, 92] width 37 height 18
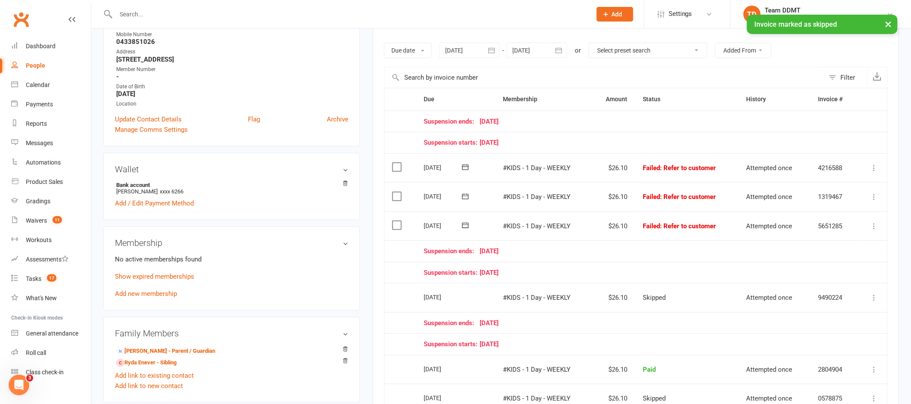
scroll to position [93, 0]
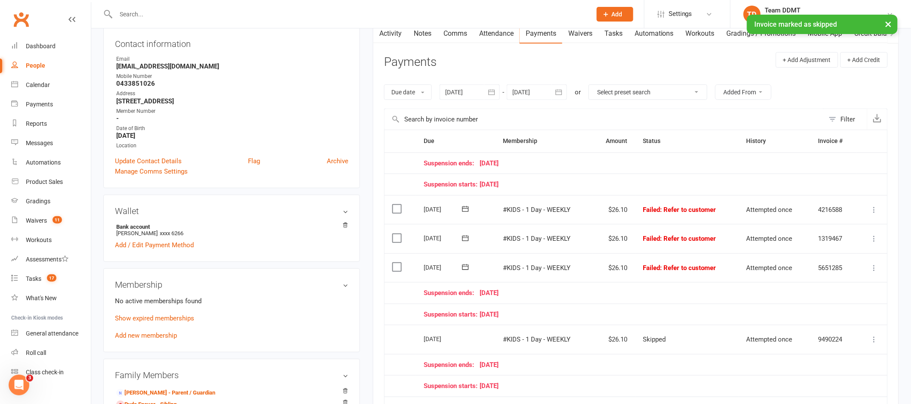
click at [874, 265] on icon at bounding box center [874, 267] width 9 height 9
click at [815, 332] on link "Skip" at bounding box center [836, 336] width 85 height 17
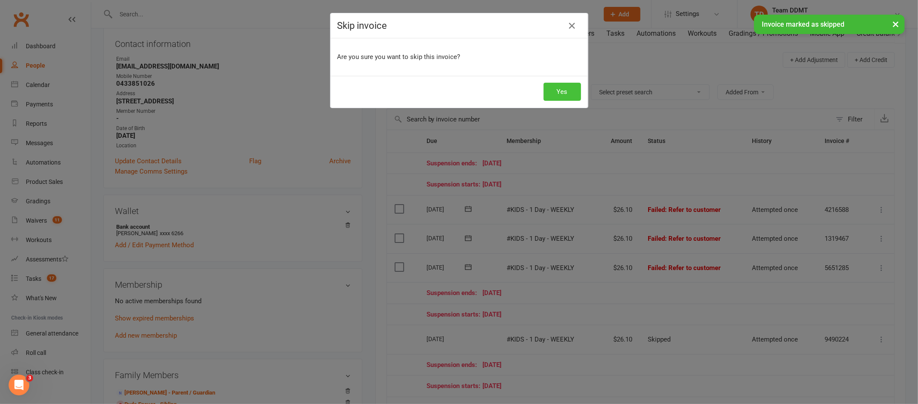
click at [562, 93] on button "Yes" at bounding box center [562, 92] width 37 height 18
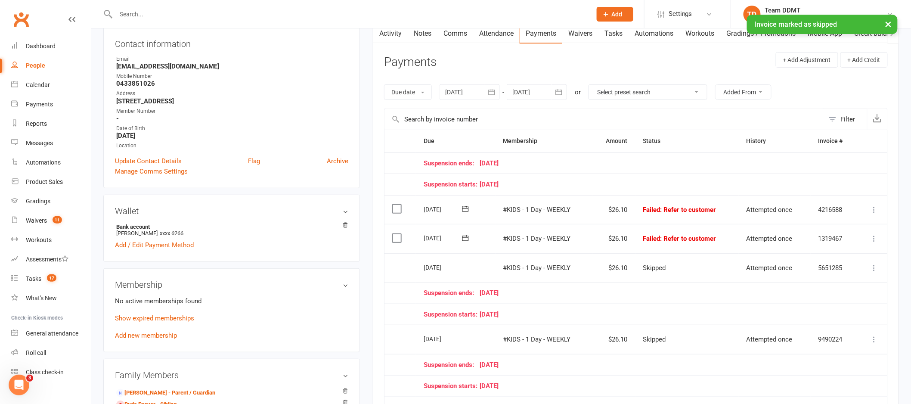
click at [876, 239] on icon at bounding box center [874, 238] width 9 height 9
click at [813, 308] on link "Skip" at bounding box center [836, 306] width 85 height 17
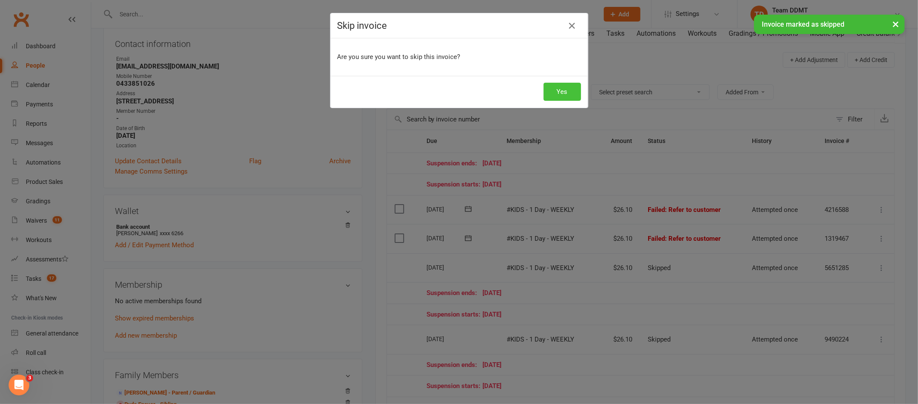
click at [563, 91] on button "Yes" at bounding box center [562, 92] width 37 height 18
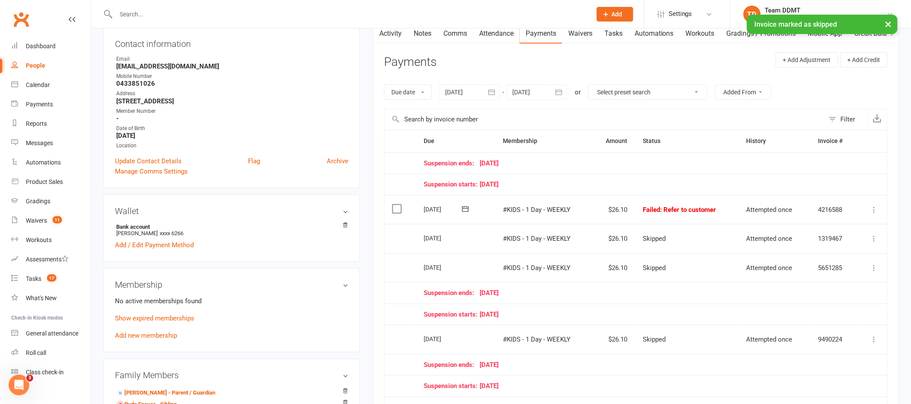
click at [875, 211] on icon at bounding box center [874, 209] width 9 height 9
click at [812, 276] on link "Skip" at bounding box center [836, 277] width 85 height 17
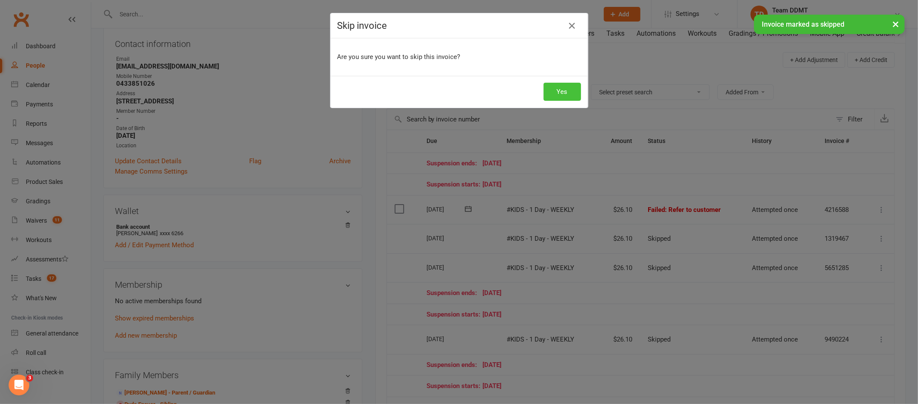
click at [567, 88] on button "Yes" at bounding box center [562, 92] width 37 height 18
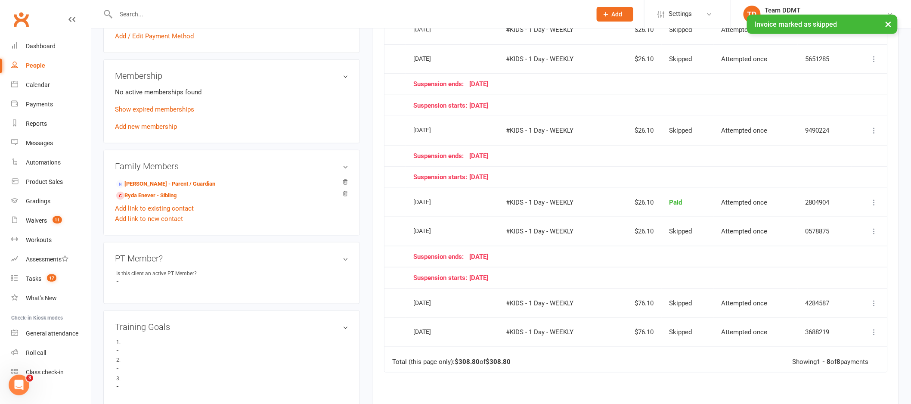
scroll to position [345, 0]
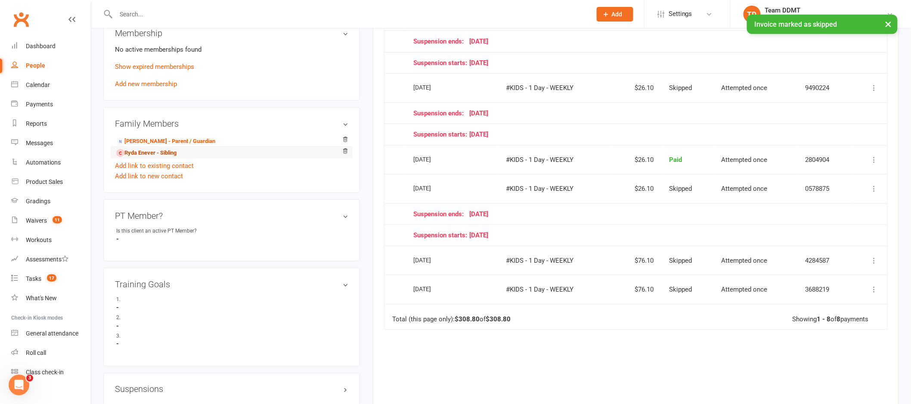
click at [170, 153] on link "Ryda Enever - Sibling" at bounding box center [146, 152] width 60 height 9
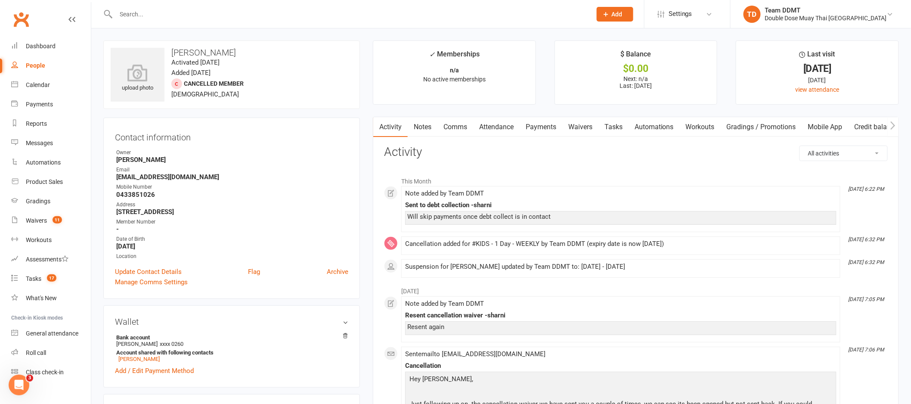
click at [534, 126] on link "Payments" at bounding box center [540, 127] width 43 height 20
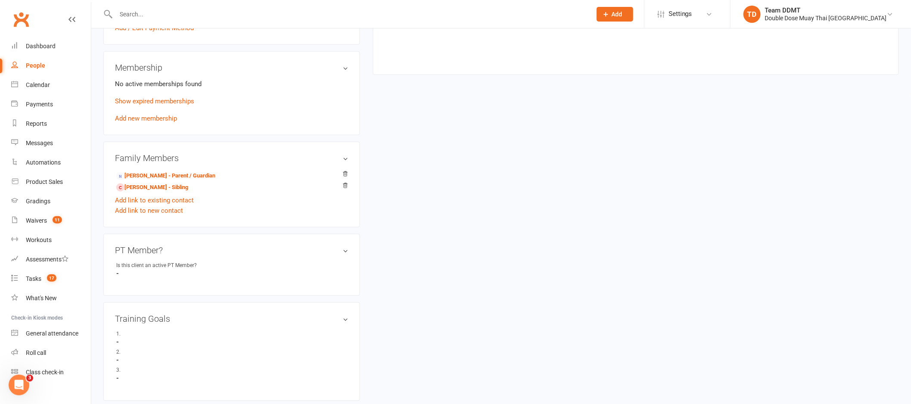
scroll to position [30, 0]
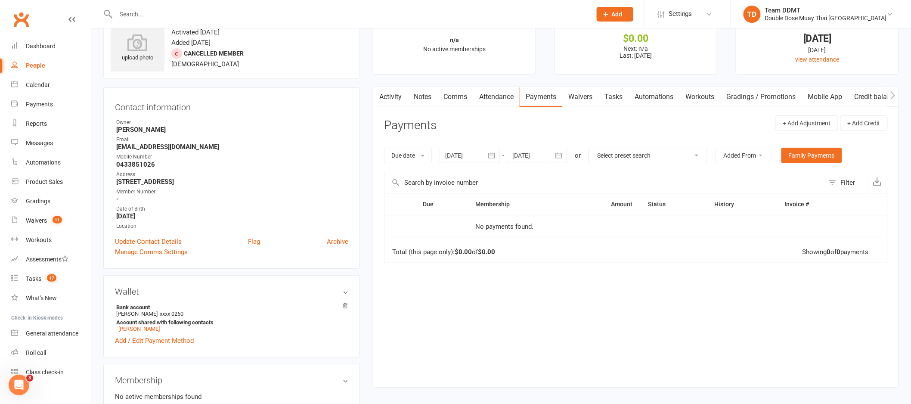
click at [488, 156] on button "button" at bounding box center [491, 155] width 15 height 15
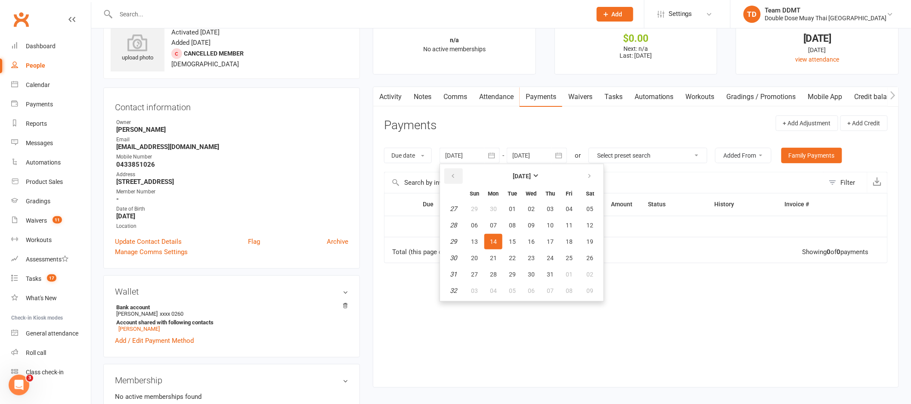
click at [455, 179] on icon "button" at bounding box center [453, 176] width 6 height 7
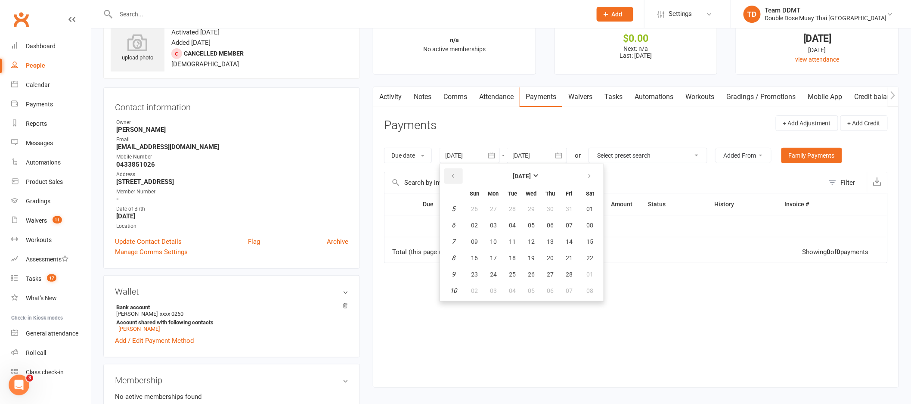
click at [455, 179] on icon "button" at bounding box center [453, 176] width 6 height 7
click at [518, 207] on button "03" at bounding box center [512, 208] width 18 height 15
type input "03 Dec 2024"
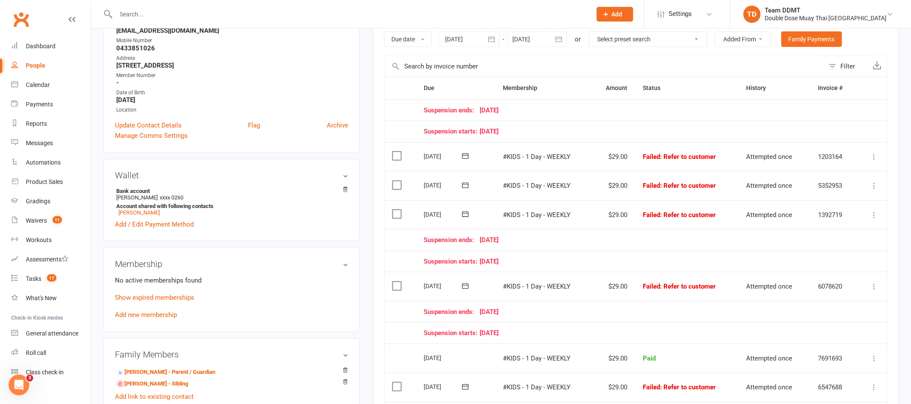
scroll to position [148, 0]
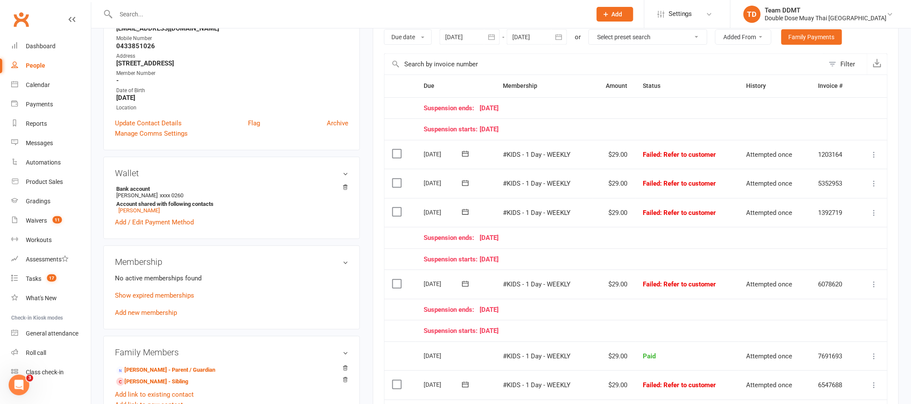
click at [875, 155] on icon at bounding box center [874, 154] width 9 height 9
click at [810, 223] on link "Skip" at bounding box center [836, 222] width 85 height 17
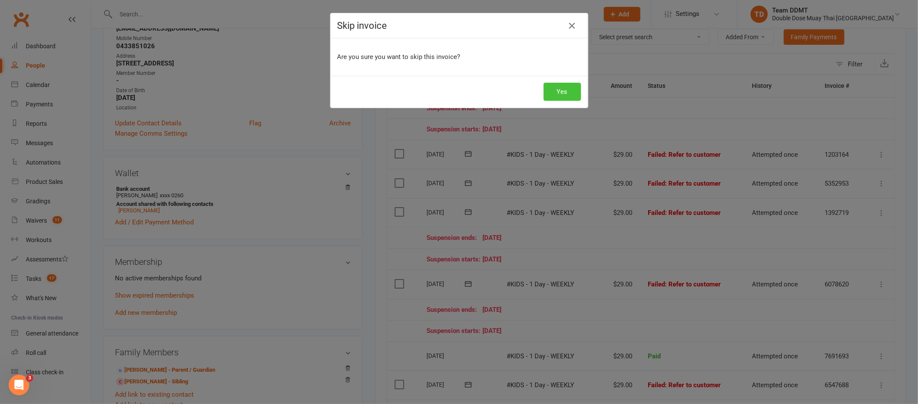
click at [558, 93] on button "Yes" at bounding box center [562, 92] width 37 height 18
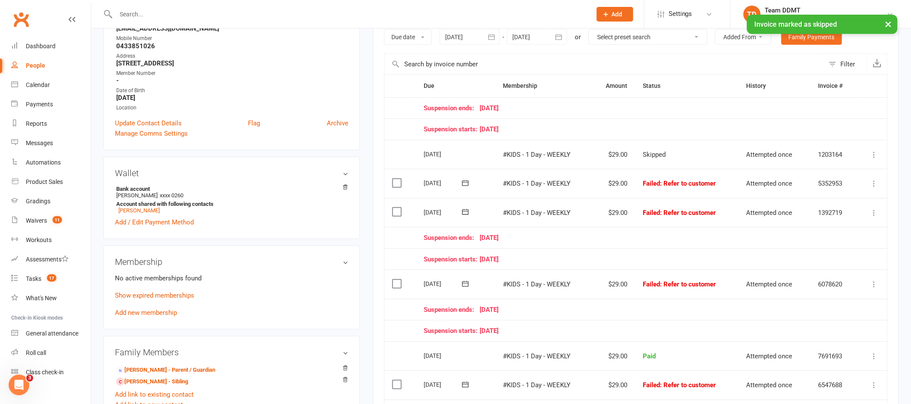
click at [871, 183] on icon at bounding box center [874, 183] width 9 height 9
click at [804, 249] on link "Skip" at bounding box center [836, 251] width 85 height 17
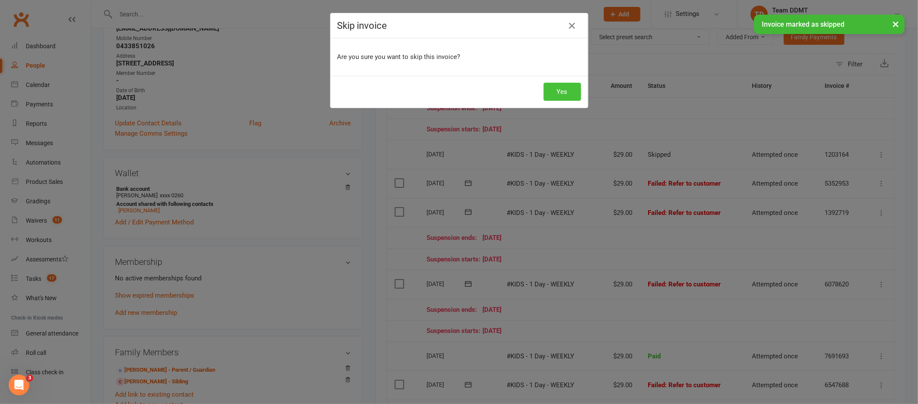
click at [544, 93] on button "Yes" at bounding box center [562, 92] width 37 height 18
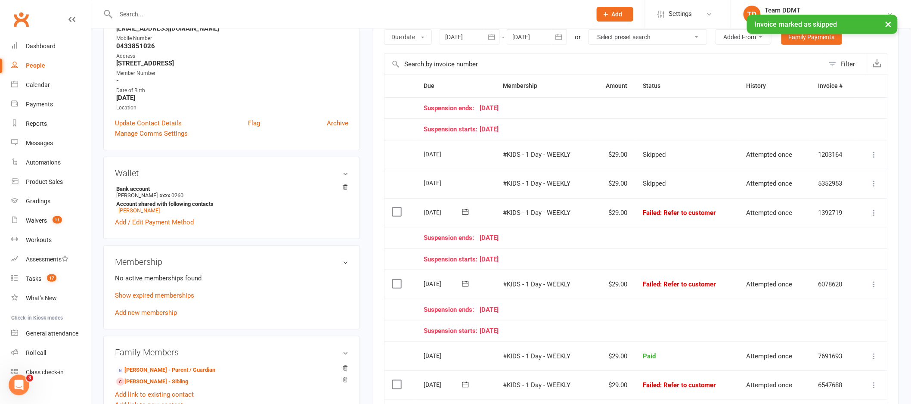
click at [873, 213] on icon at bounding box center [874, 212] width 9 height 9
click at [812, 281] on link "Skip" at bounding box center [836, 280] width 85 height 17
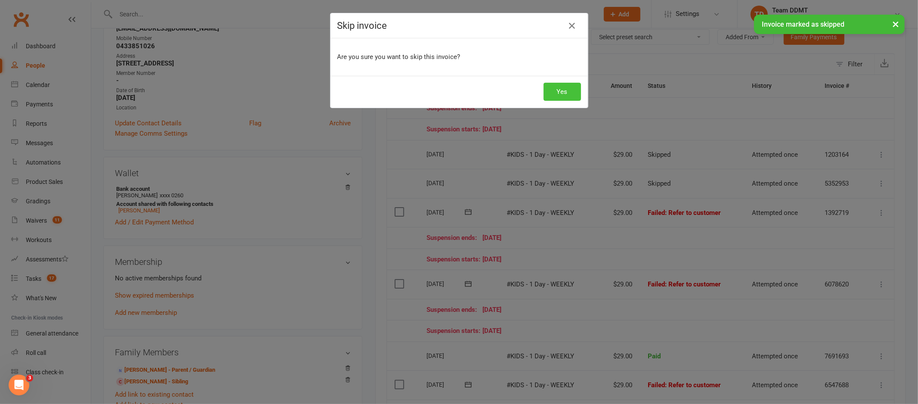
click at [562, 89] on button "Yes" at bounding box center [562, 92] width 37 height 18
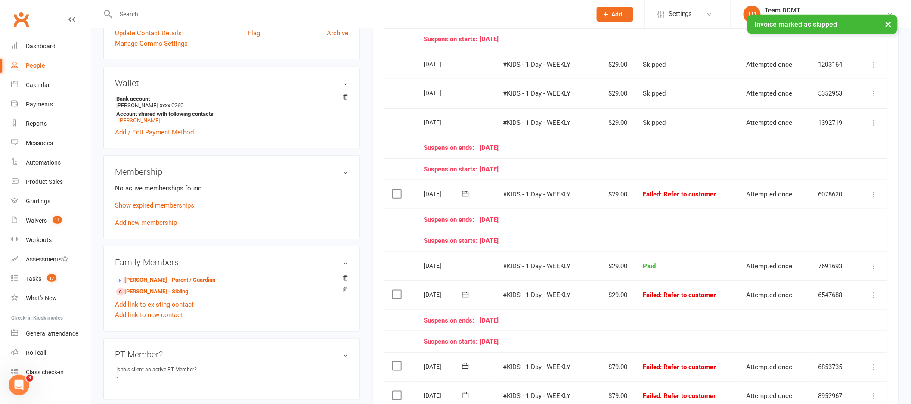
scroll to position [239, 0]
click at [878, 193] on icon at bounding box center [874, 193] width 9 height 9
click at [812, 260] on link "Skip" at bounding box center [836, 261] width 85 height 17
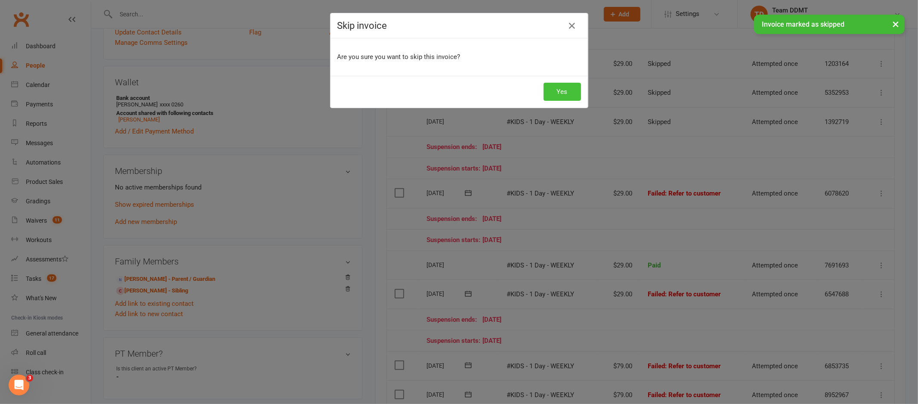
click at [555, 88] on button "Yes" at bounding box center [562, 92] width 37 height 18
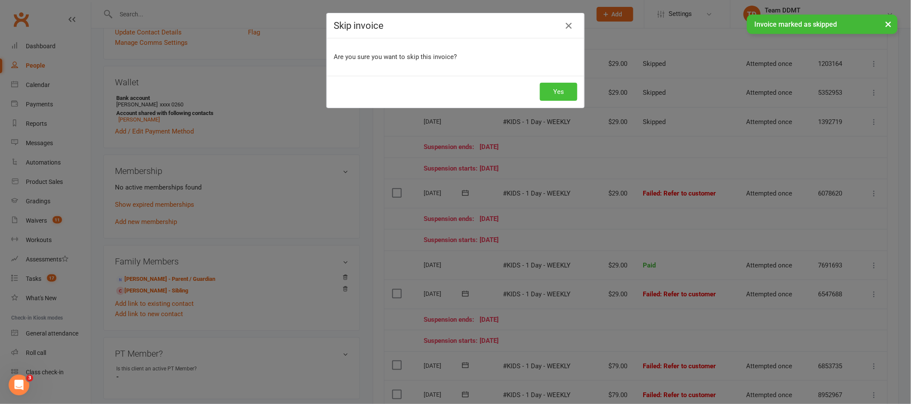
click at [0, 0] on div "Loading" at bounding box center [0, 0] width 0 height 0
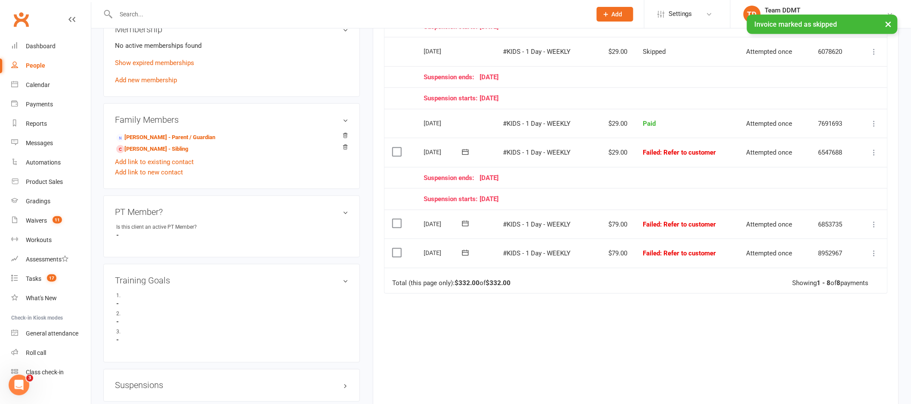
scroll to position [399, 0]
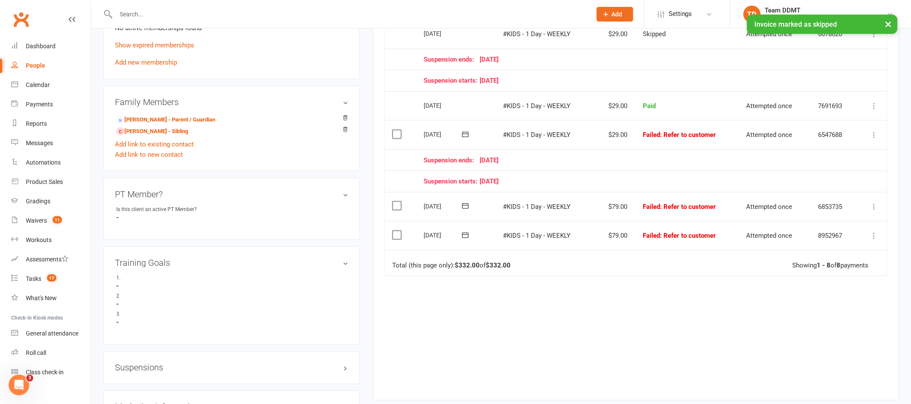
click at [870, 136] on icon at bounding box center [874, 134] width 9 height 9
click at [816, 202] on link "Skip" at bounding box center [836, 203] width 85 height 17
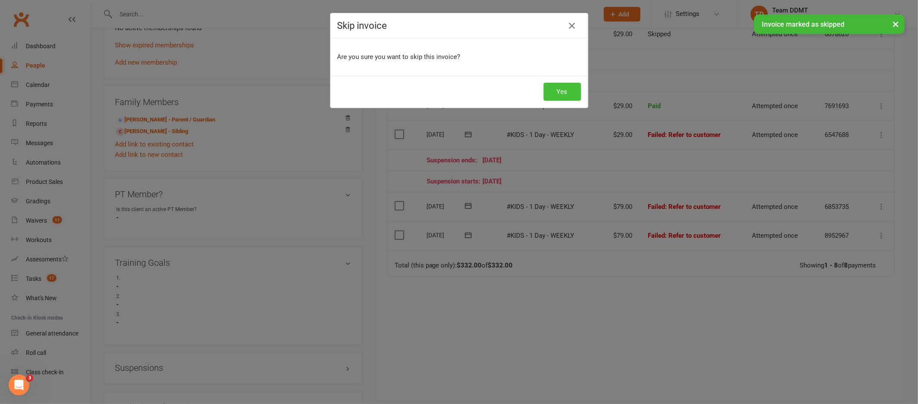
click at [556, 86] on button "Yes" at bounding box center [562, 92] width 37 height 18
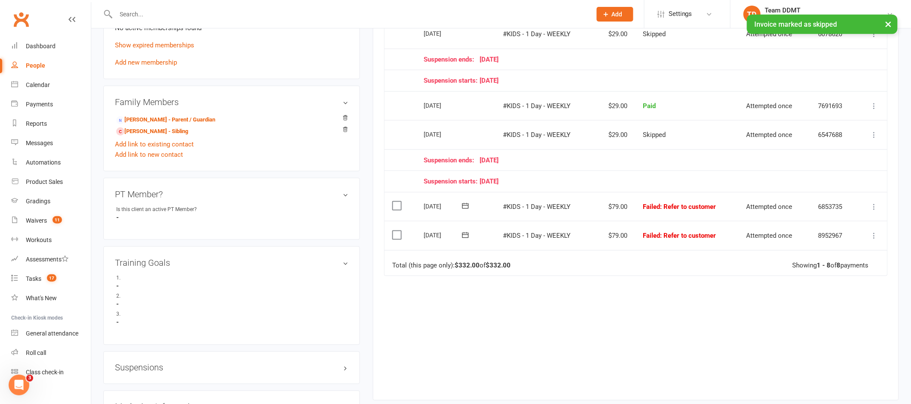
click at [874, 207] on icon at bounding box center [874, 206] width 9 height 9
click at [807, 278] on link "Skip" at bounding box center [836, 274] width 85 height 17
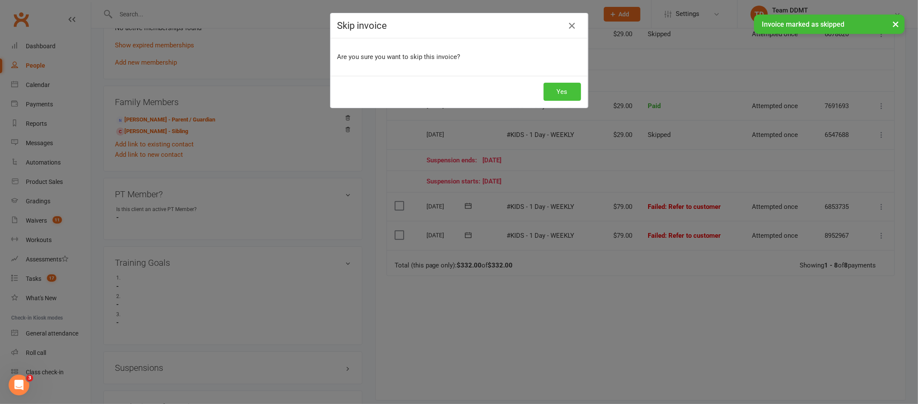
click at [556, 92] on button "Yes" at bounding box center [562, 92] width 37 height 18
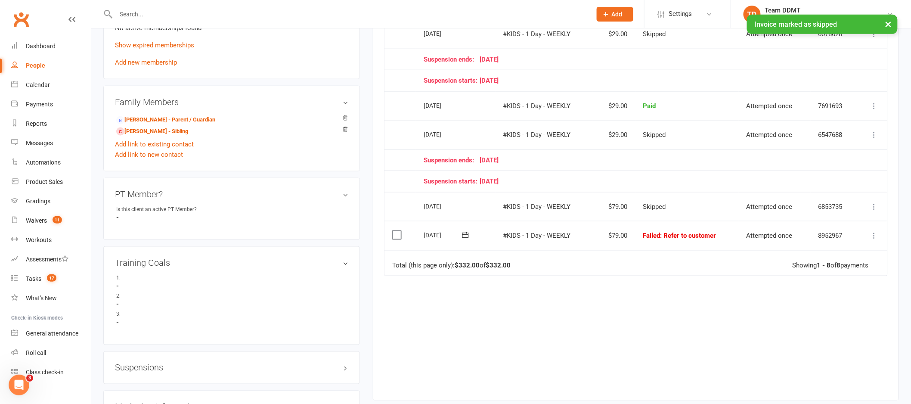
click at [870, 233] on icon at bounding box center [874, 235] width 9 height 9
click at [812, 303] on link "Skip" at bounding box center [836, 303] width 85 height 17
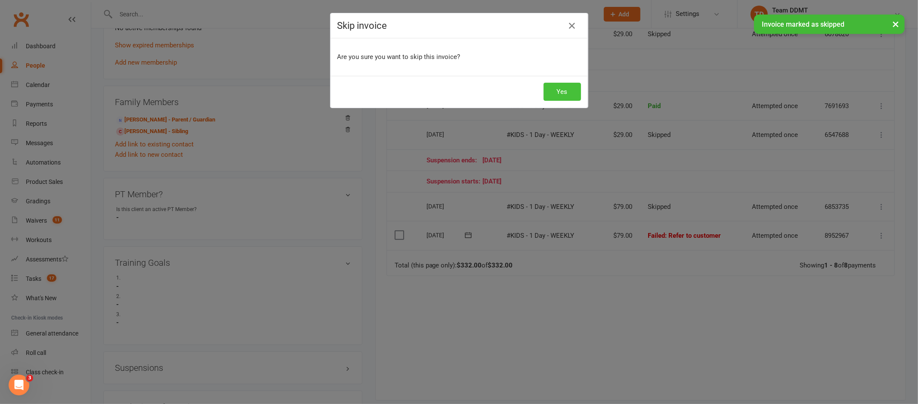
click at [545, 84] on button "Yes" at bounding box center [562, 92] width 37 height 18
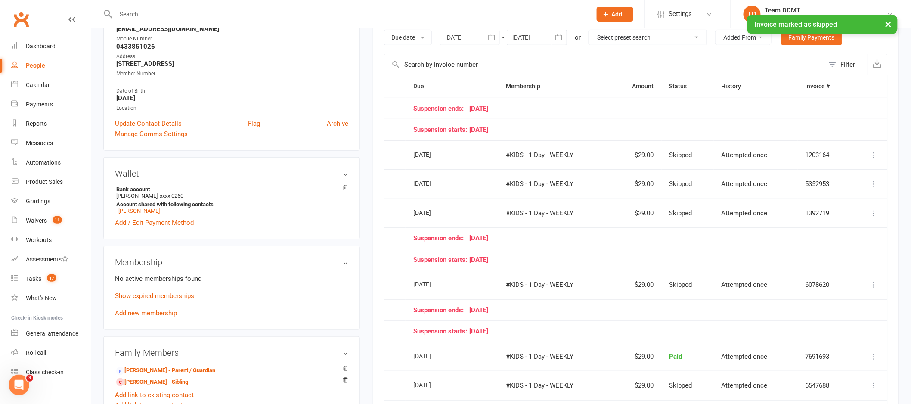
scroll to position [0, 0]
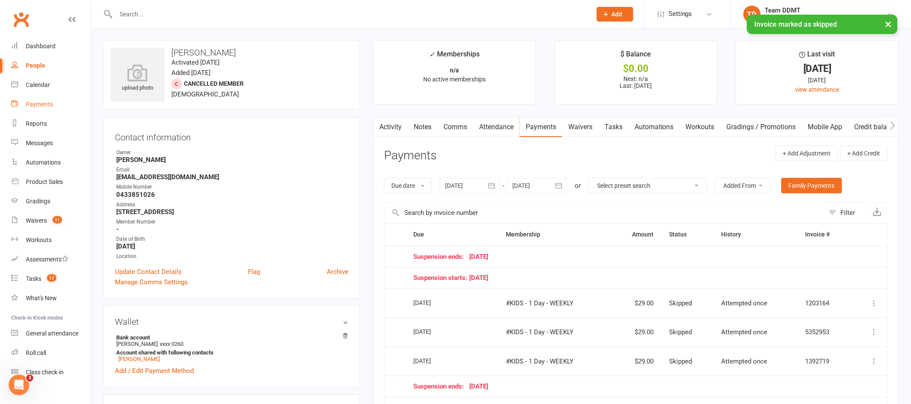
click at [48, 105] on div "Payments" at bounding box center [39, 104] width 27 height 7
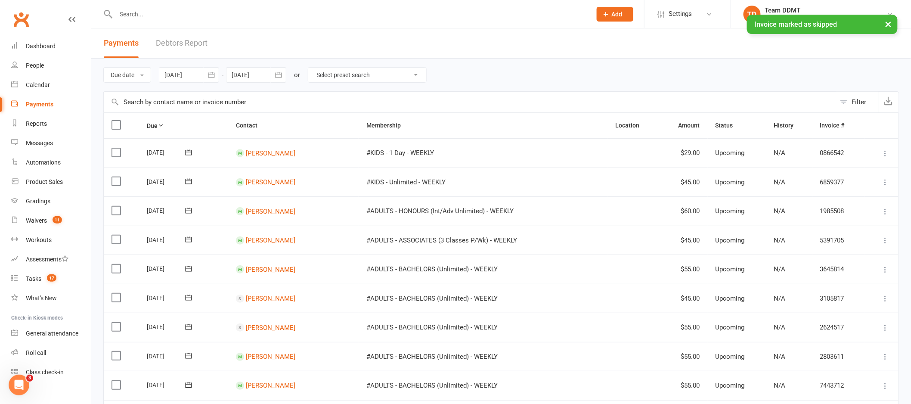
click at [189, 45] on link "Debtors Report" at bounding box center [182, 43] width 52 height 30
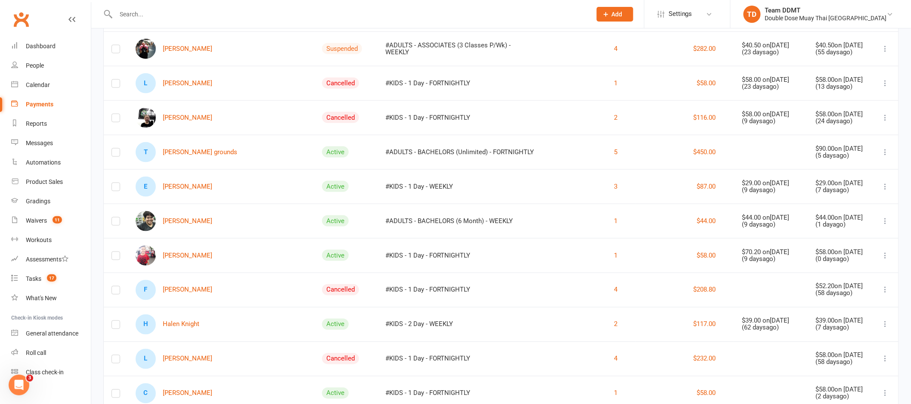
scroll to position [422, 0]
click at [201, 111] on link "Sunnie Gleeson" at bounding box center [174, 116] width 77 height 20
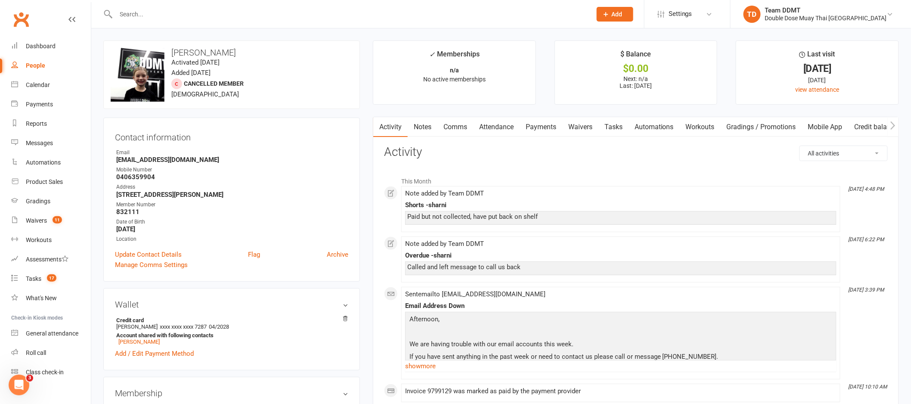
click at [552, 124] on link "Payments" at bounding box center [540, 127] width 43 height 20
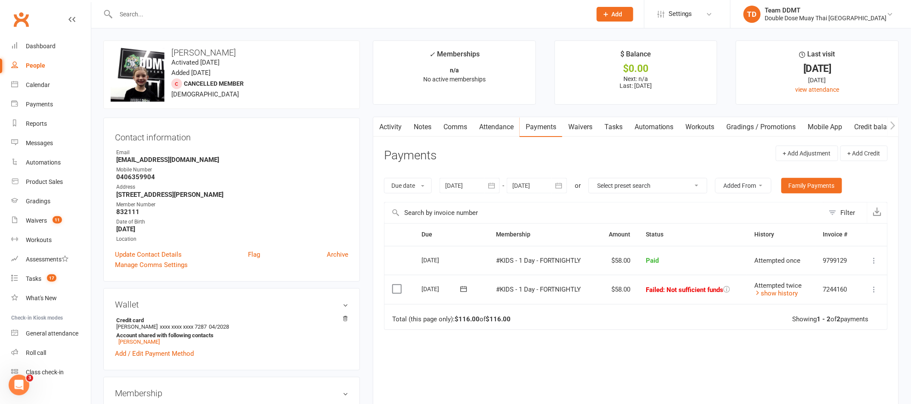
click at [496, 185] on icon "button" at bounding box center [491, 185] width 9 height 9
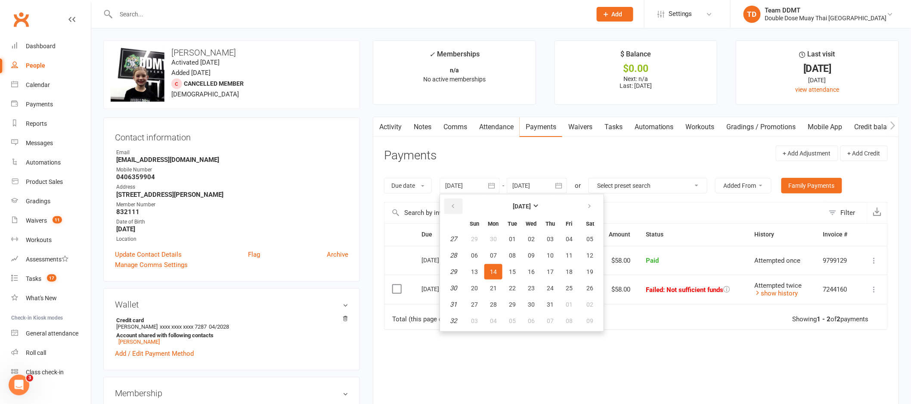
click at [451, 206] on icon "button" at bounding box center [453, 206] width 6 height 7
click at [532, 238] on span "04" at bounding box center [531, 238] width 7 height 7
type input "04 Jun 2025"
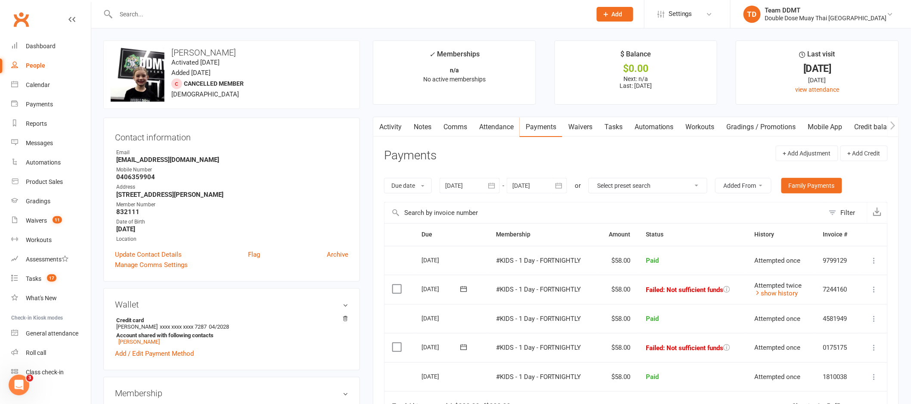
click at [421, 122] on link "Notes" at bounding box center [423, 127] width 30 height 20
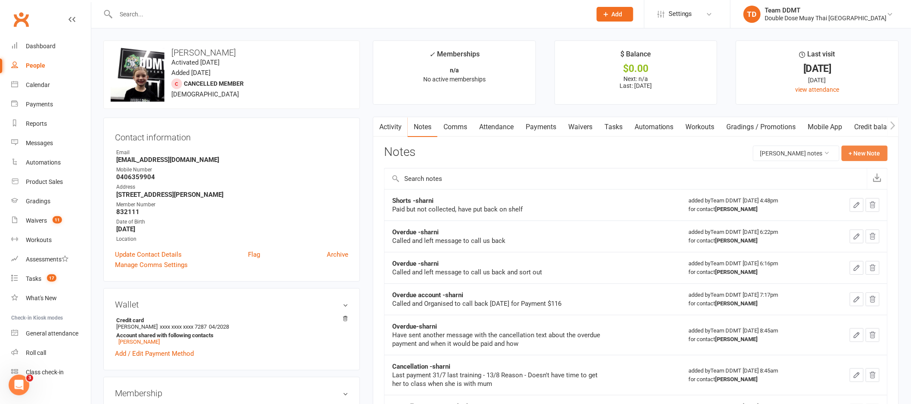
click at [849, 154] on button "+ New Note" at bounding box center [864, 152] width 46 height 15
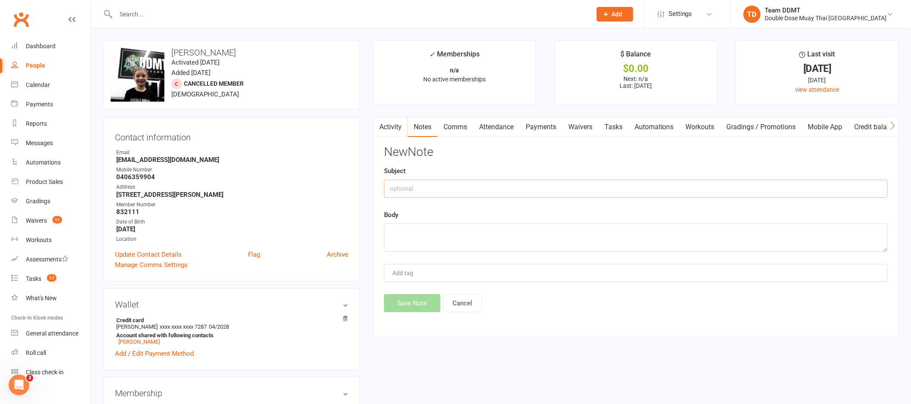
click at [683, 197] on input "text" at bounding box center [636, 188] width 504 height 18
type input "Overdue -sharni"
type textarea "Called and left message overdue $116"
click at [412, 302] on button "Save Note" at bounding box center [412, 303] width 56 height 18
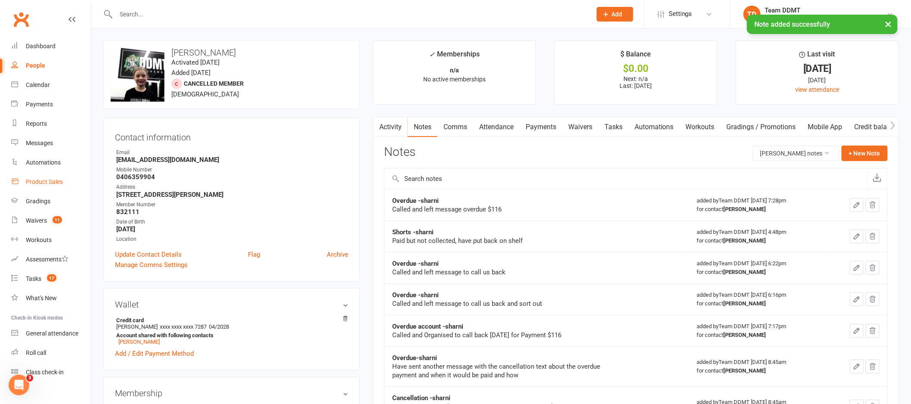
scroll to position [2, 0]
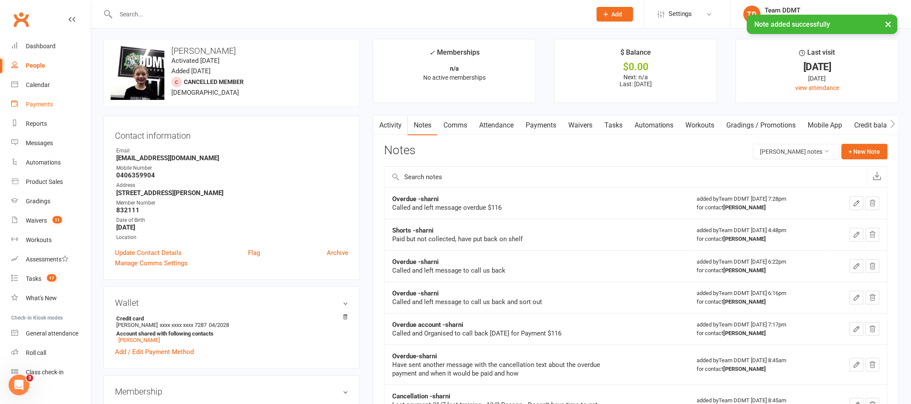
click at [53, 104] on link "Payments" at bounding box center [51, 104] width 80 height 19
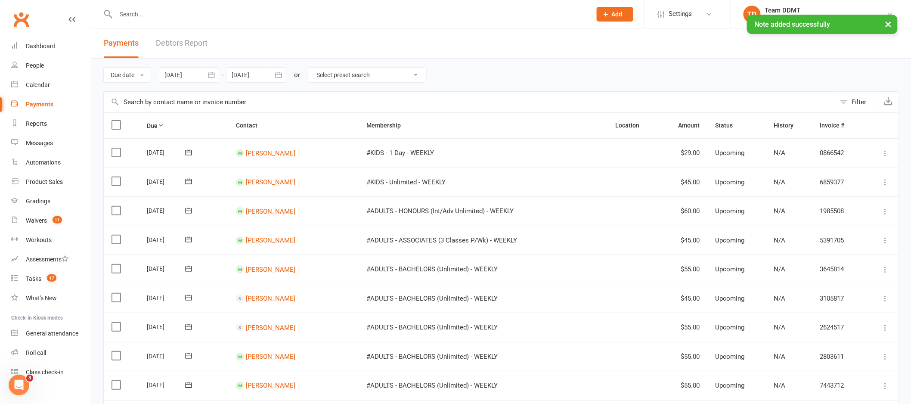
click at [185, 47] on link "Debtors Report" at bounding box center [182, 43] width 52 height 30
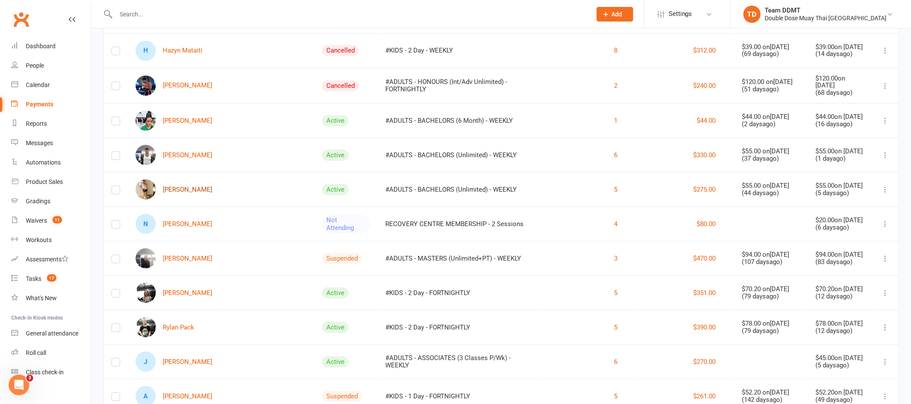
scroll to position [933, 0]
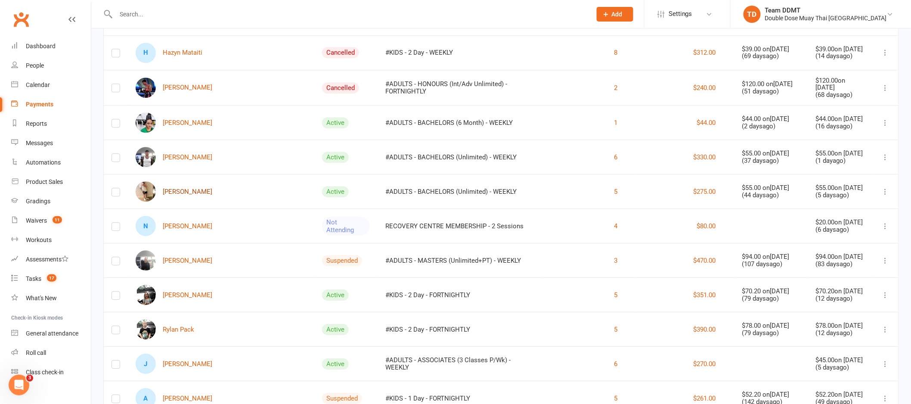
click at [190, 189] on link "Jake McPherson" at bounding box center [174, 191] width 77 height 20
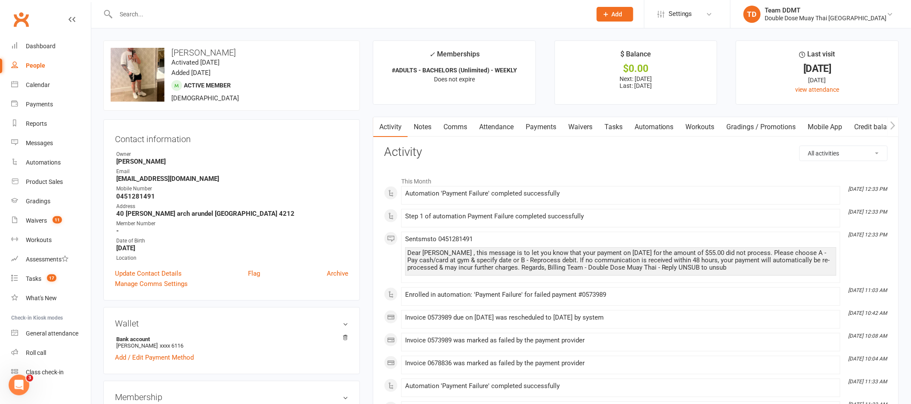
click at [425, 128] on link "Notes" at bounding box center [423, 127] width 30 height 20
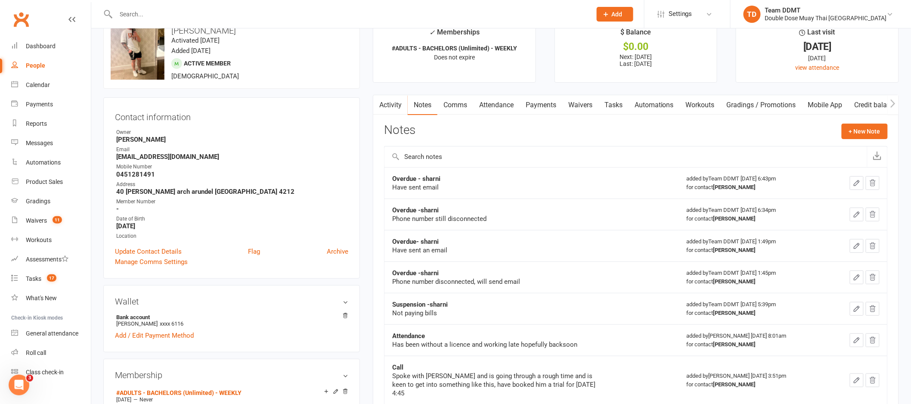
scroll to position [22, 0]
click at [461, 106] on link "Comms" at bounding box center [455, 106] width 36 height 20
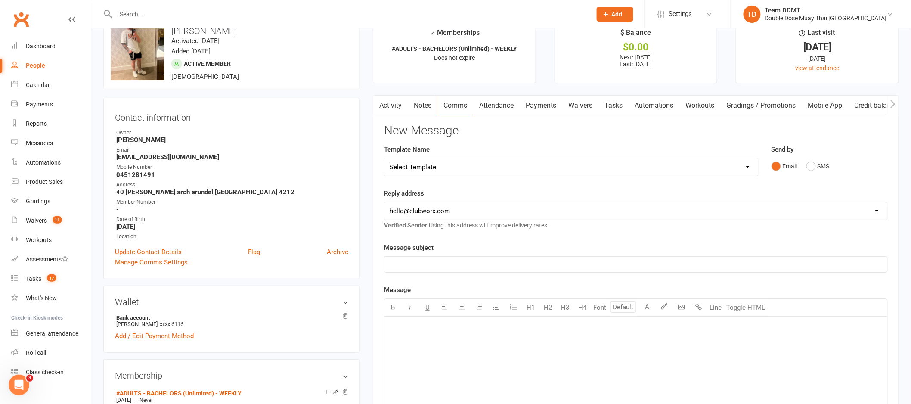
click at [401, 107] on link "Activity" at bounding box center [390, 106] width 34 height 20
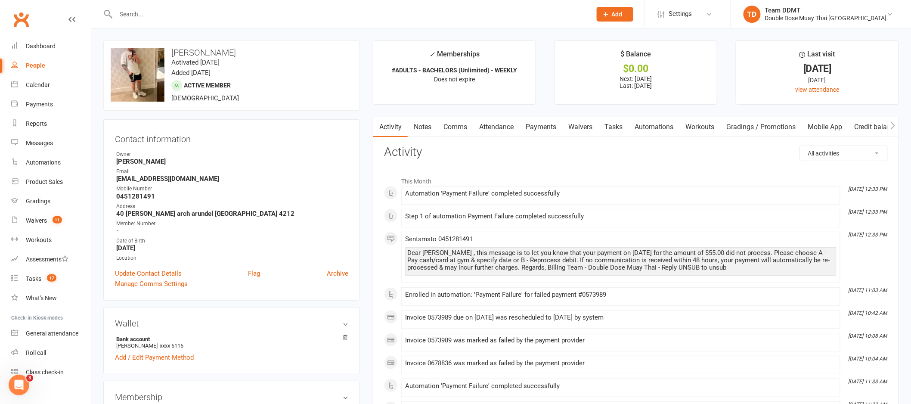
click at [547, 128] on link "Payments" at bounding box center [540, 127] width 43 height 20
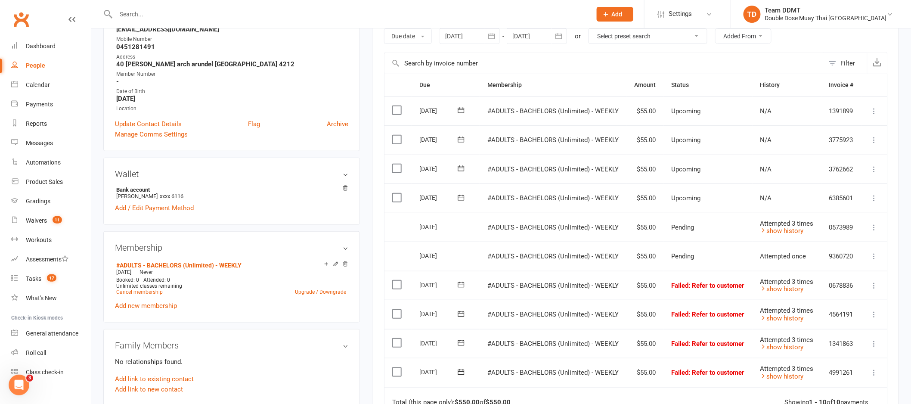
scroll to position [148, 0]
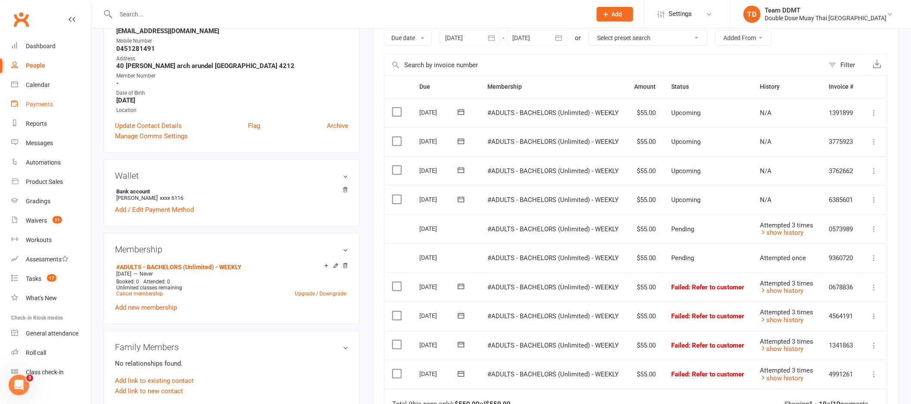
click at [37, 98] on link "Payments" at bounding box center [51, 104] width 80 height 19
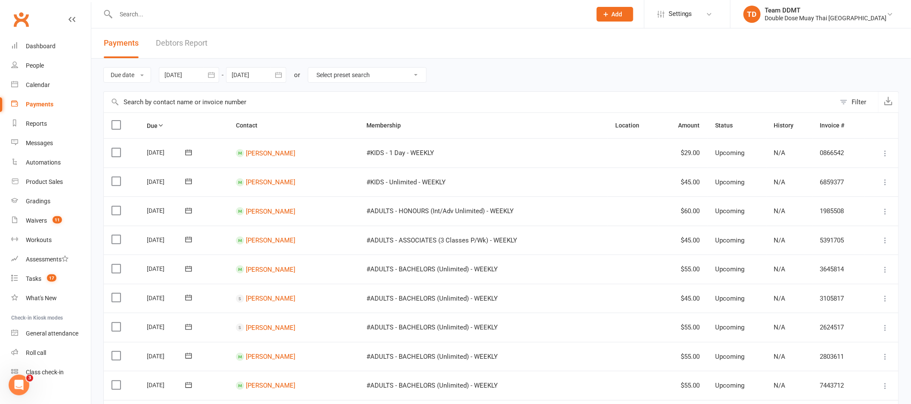
click at [174, 43] on link "Debtors Report" at bounding box center [182, 43] width 52 height 30
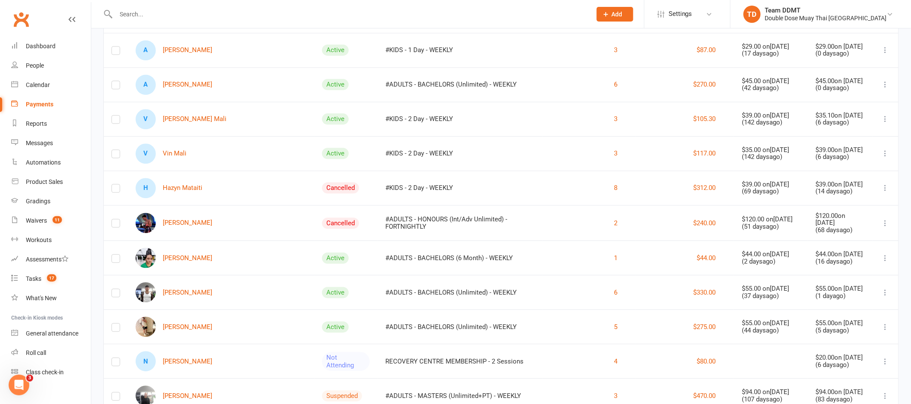
scroll to position [819, 0]
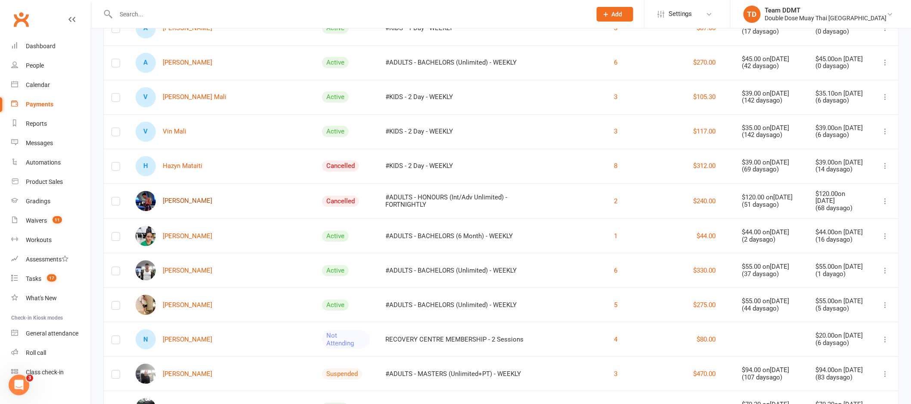
click at [189, 198] on link "Billy Matamua" at bounding box center [174, 201] width 77 height 20
click at [0, 0] on div "Loading" at bounding box center [0, 0] width 0 height 0
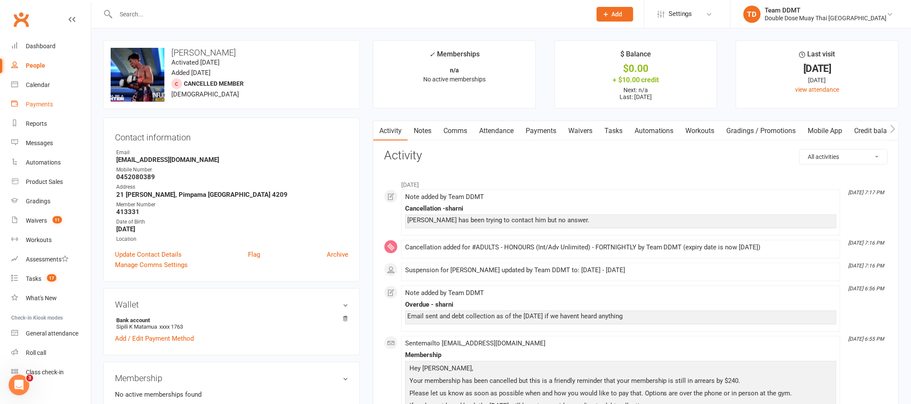
click at [44, 106] on div "Payments" at bounding box center [39, 104] width 27 height 7
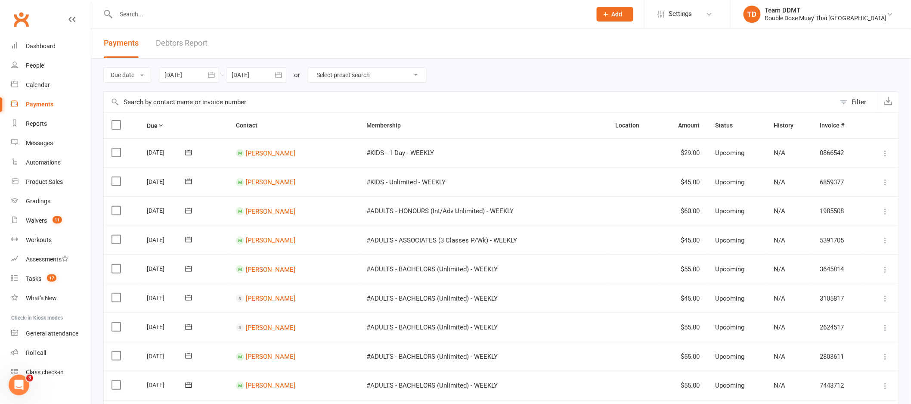
click at [188, 45] on link "Debtors Report" at bounding box center [182, 43] width 52 height 30
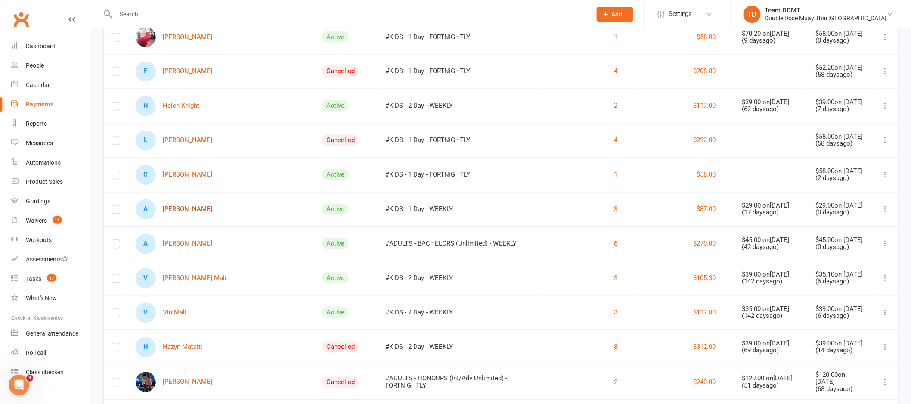
scroll to position [640, 0]
click at [182, 237] on link "A Augustino Malas" at bounding box center [174, 242] width 77 height 20
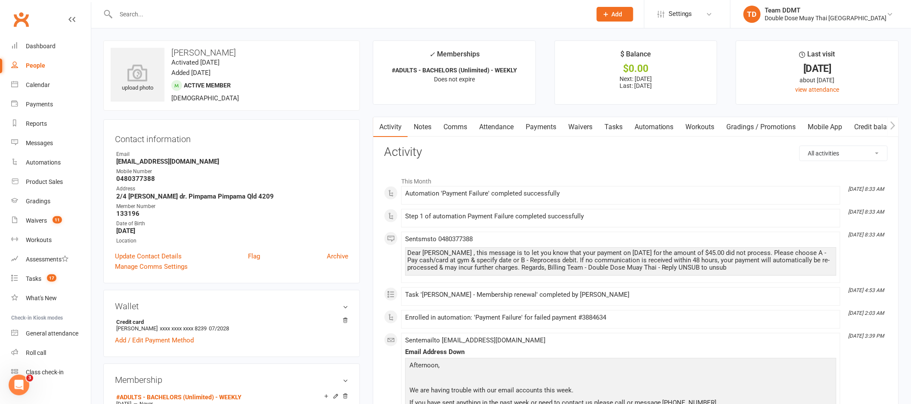
click at [528, 125] on link "Payments" at bounding box center [540, 127] width 43 height 20
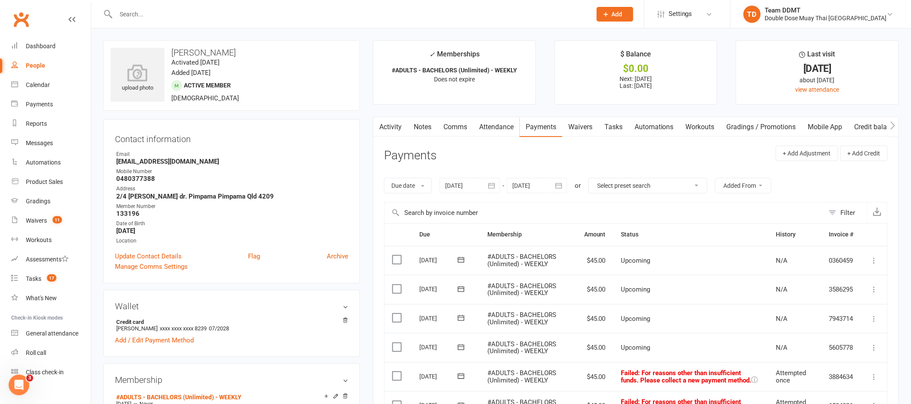
click at [582, 124] on link "Waivers" at bounding box center [580, 127] width 36 height 20
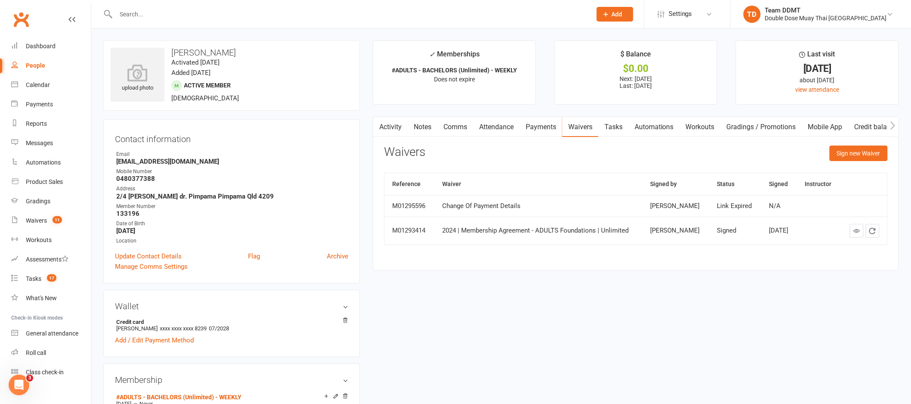
drag, startPoint x: 235, startPoint y: 52, endPoint x: 172, endPoint y: 51, distance: 63.3
click at [172, 51] on h3 "Augustino Malas" at bounding box center [232, 52] width 242 height 9
copy h3 "Augustino Malas"
